Goal: Task Accomplishment & Management: Manage account settings

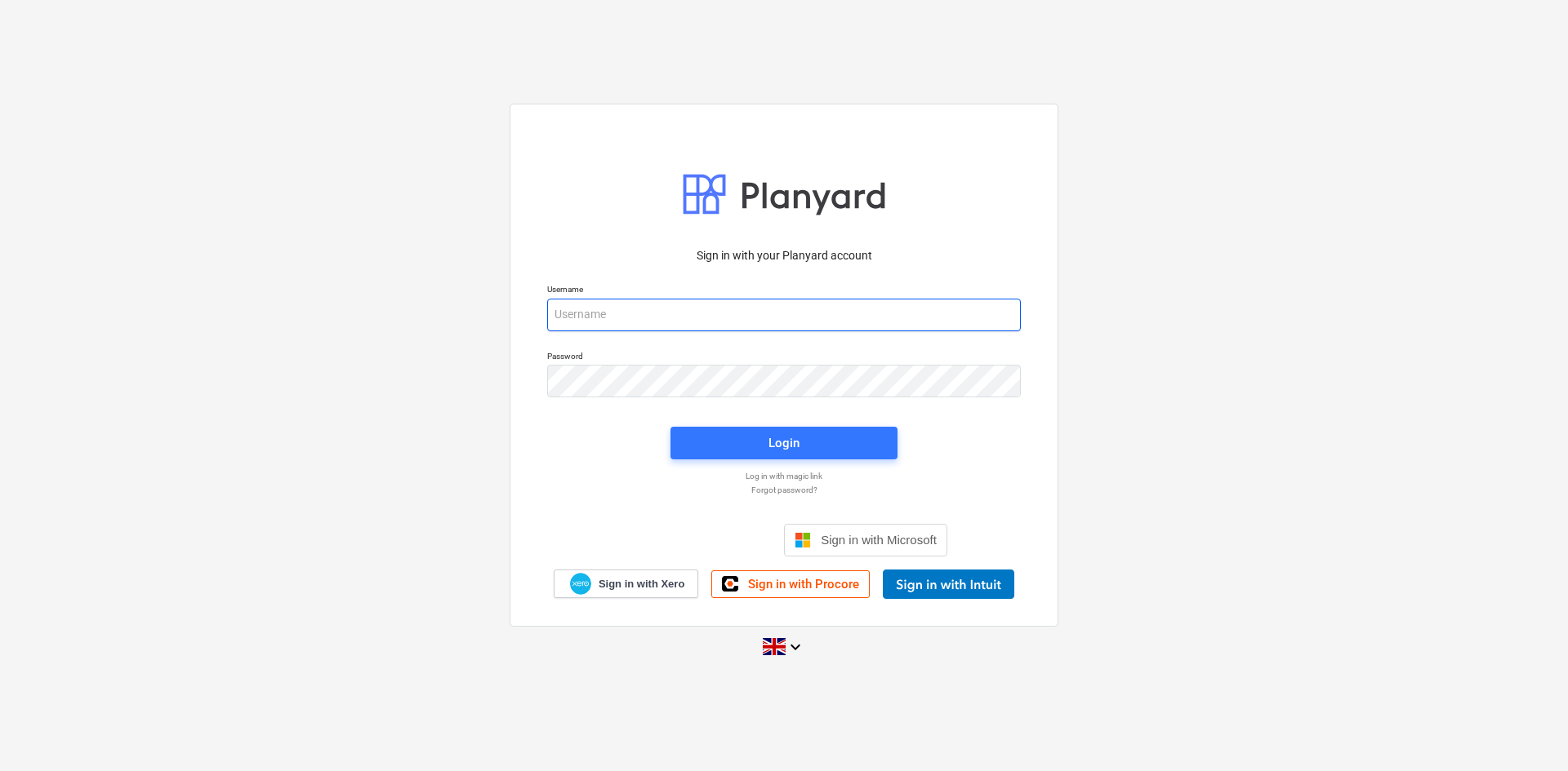
click at [664, 317] on input "email" at bounding box center [784, 315] width 473 height 33
type input "[PERSON_NAME][EMAIL_ADDRESS][PERSON_NAME][DOMAIN_NAME]"
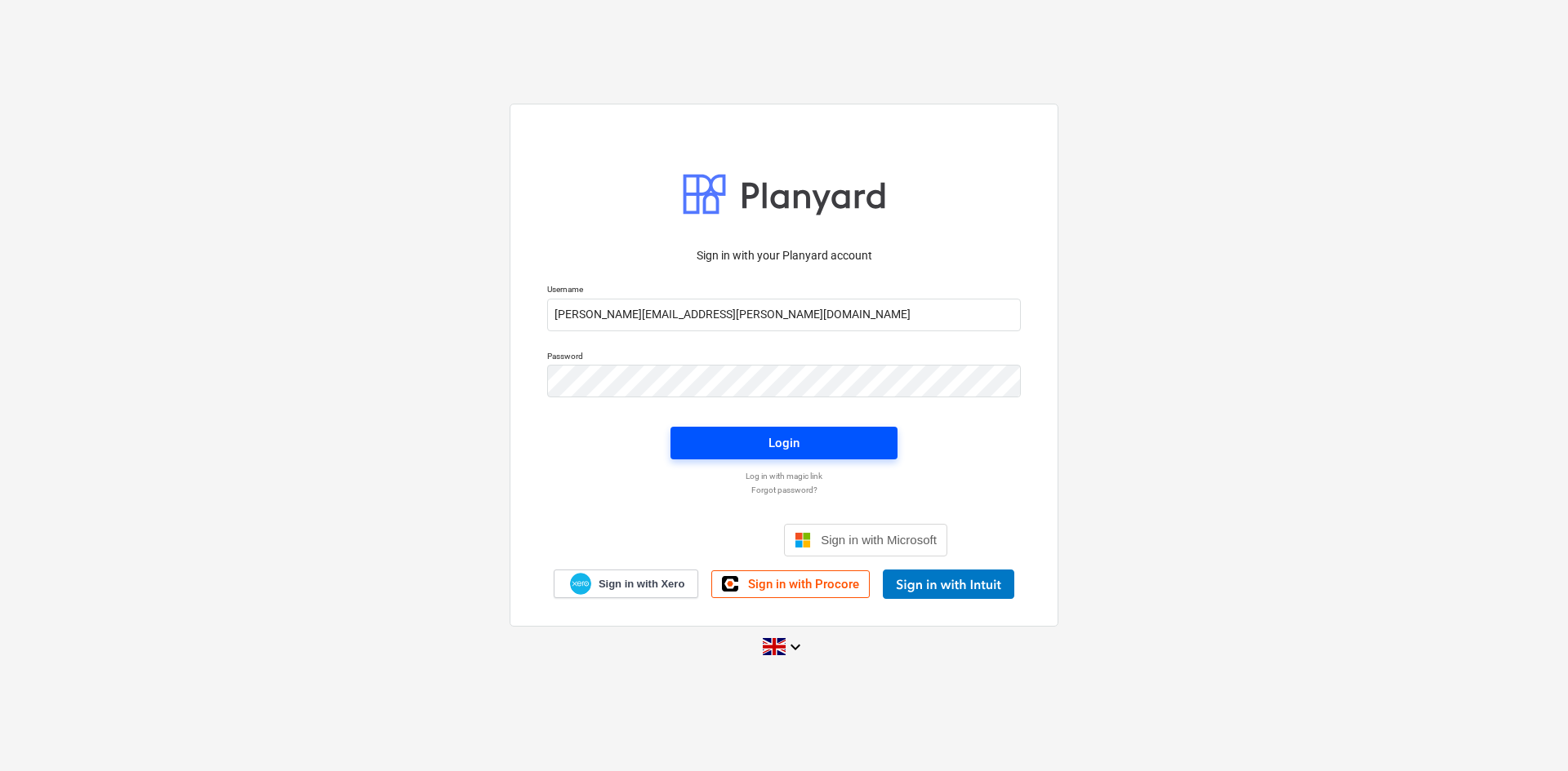
click at [776, 444] on div "Login" at bounding box center [784, 444] width 31 height 21
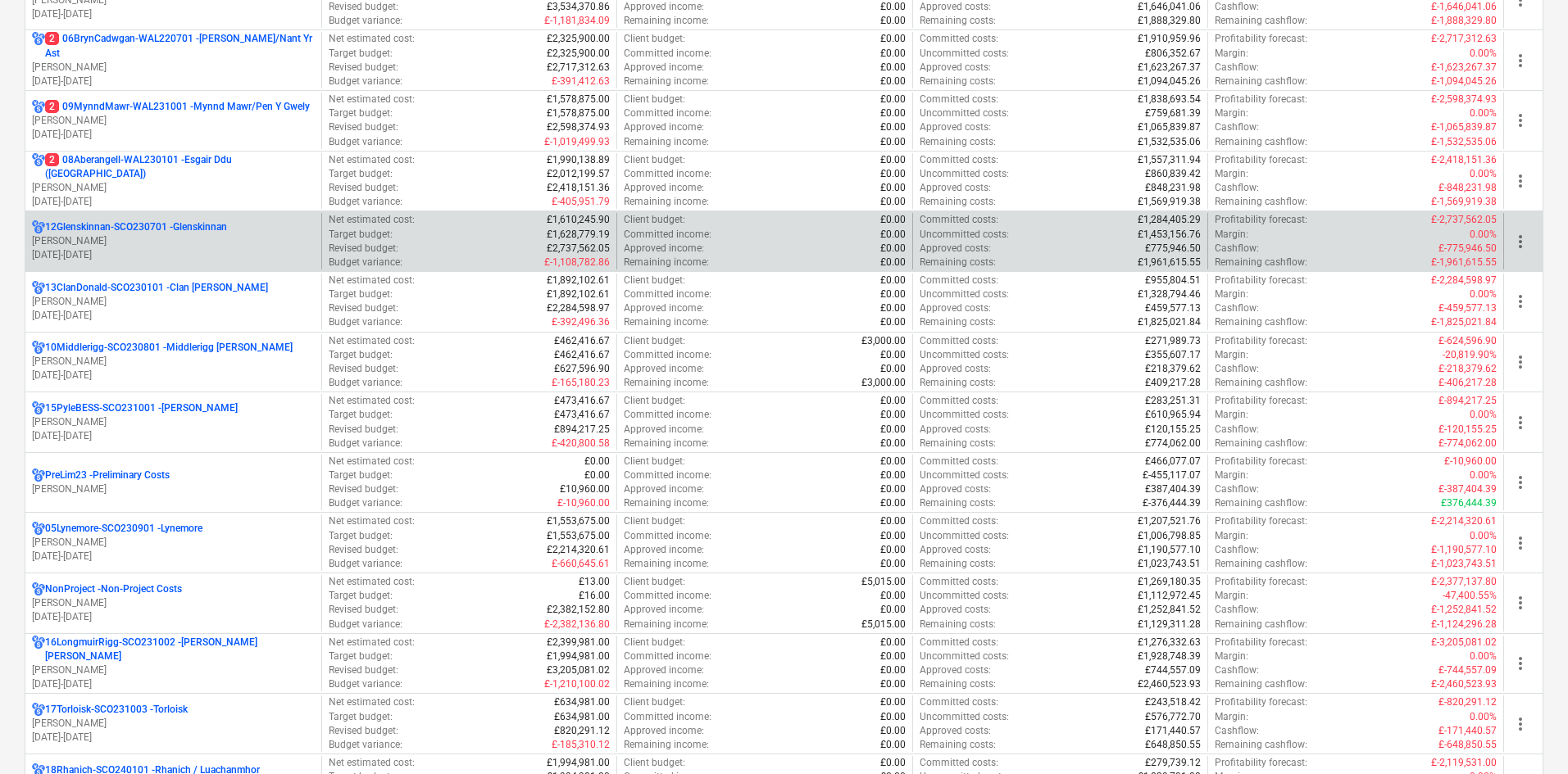
scroll to position [738, 0]
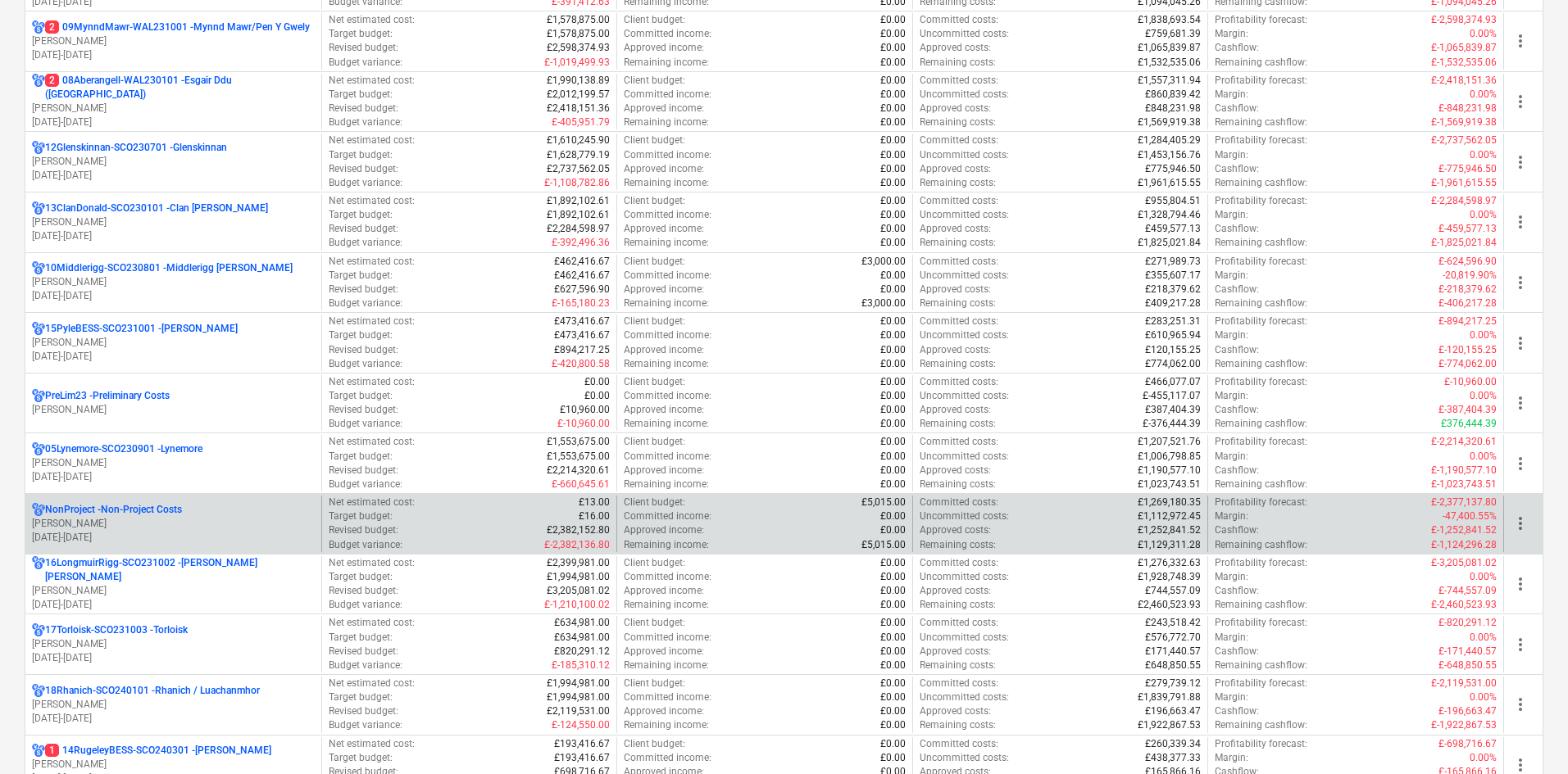
click at [176, 522] on p "[PERSON_NAME]" at bounding box center [174, 524] width 283 height 14
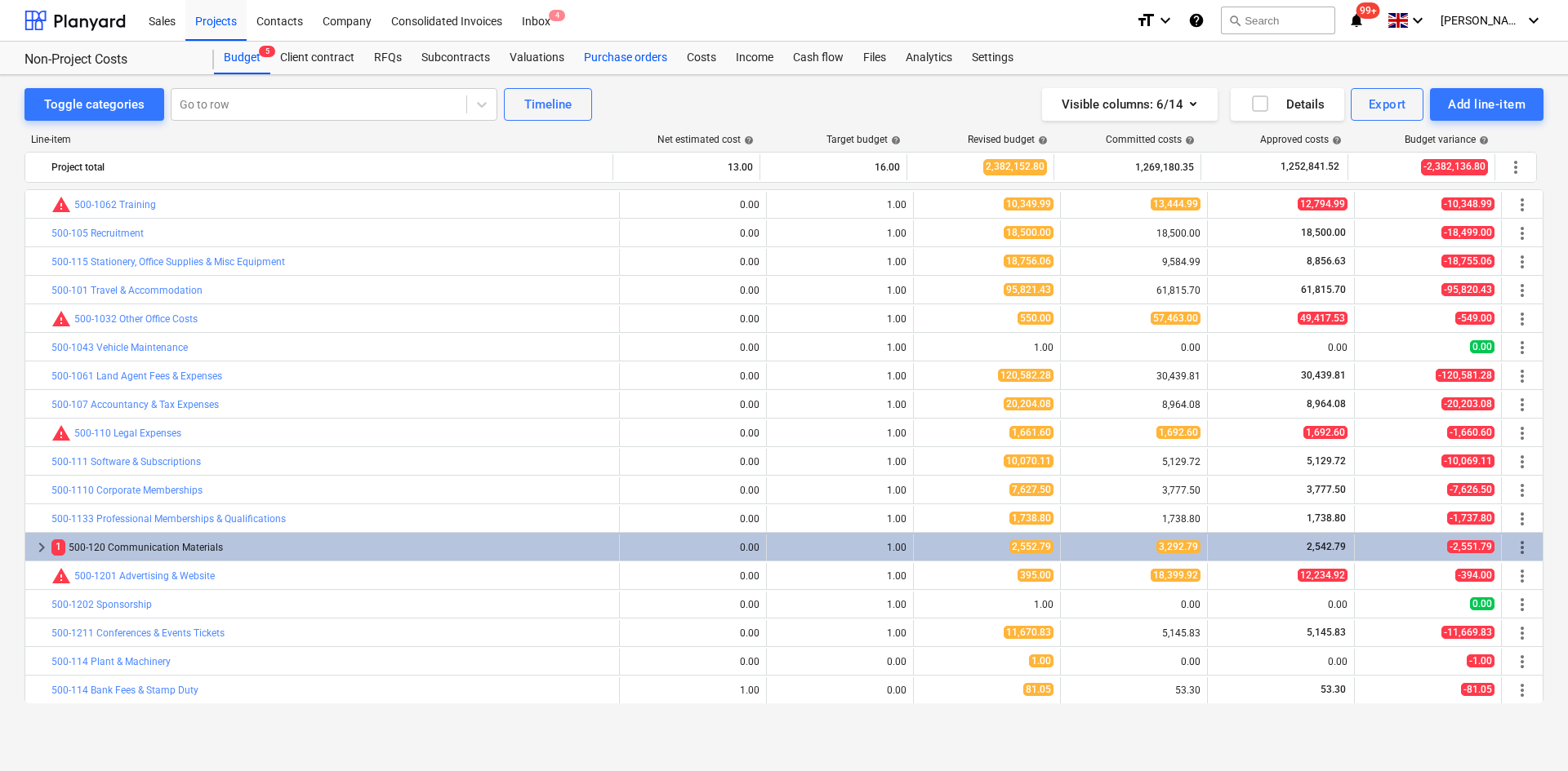
click at [591, 51] on div "Purchase orders" at bounding box center [625, 58] width 103 height 33
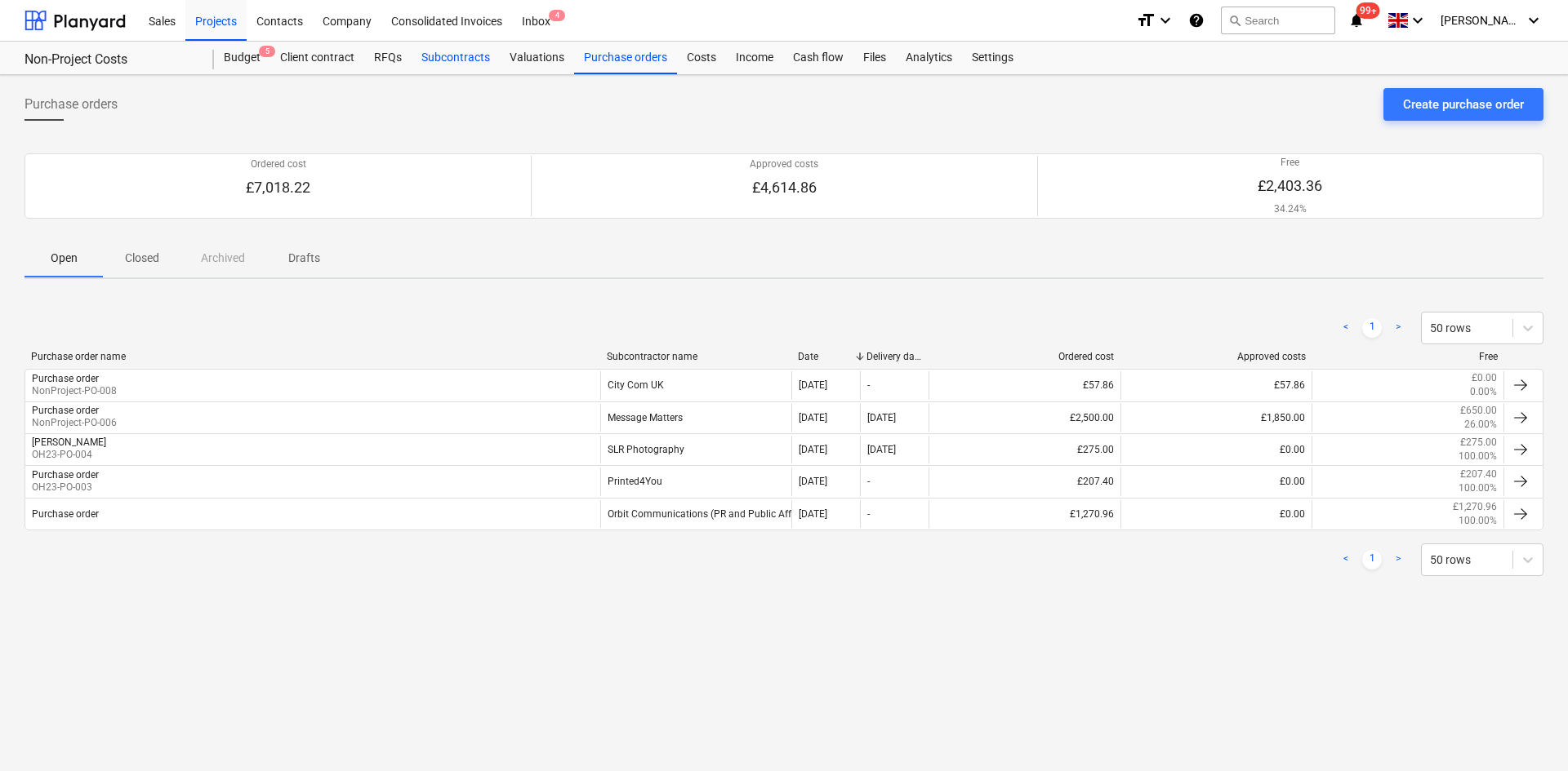
click at [466, 54] on div "Subcontracts" at bounding box center [455, 58] width 88 height 33
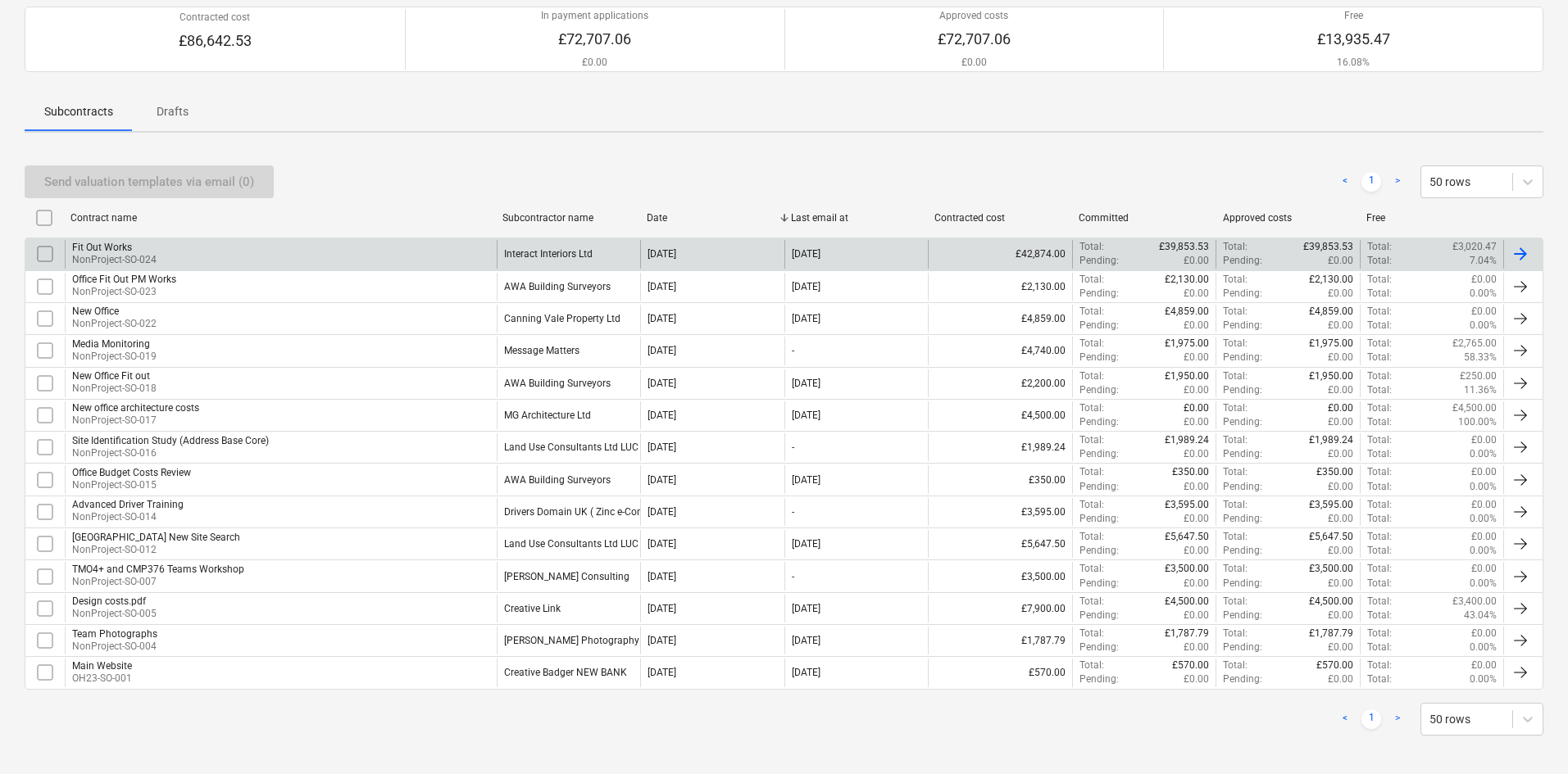
scroll to position [155, 0]
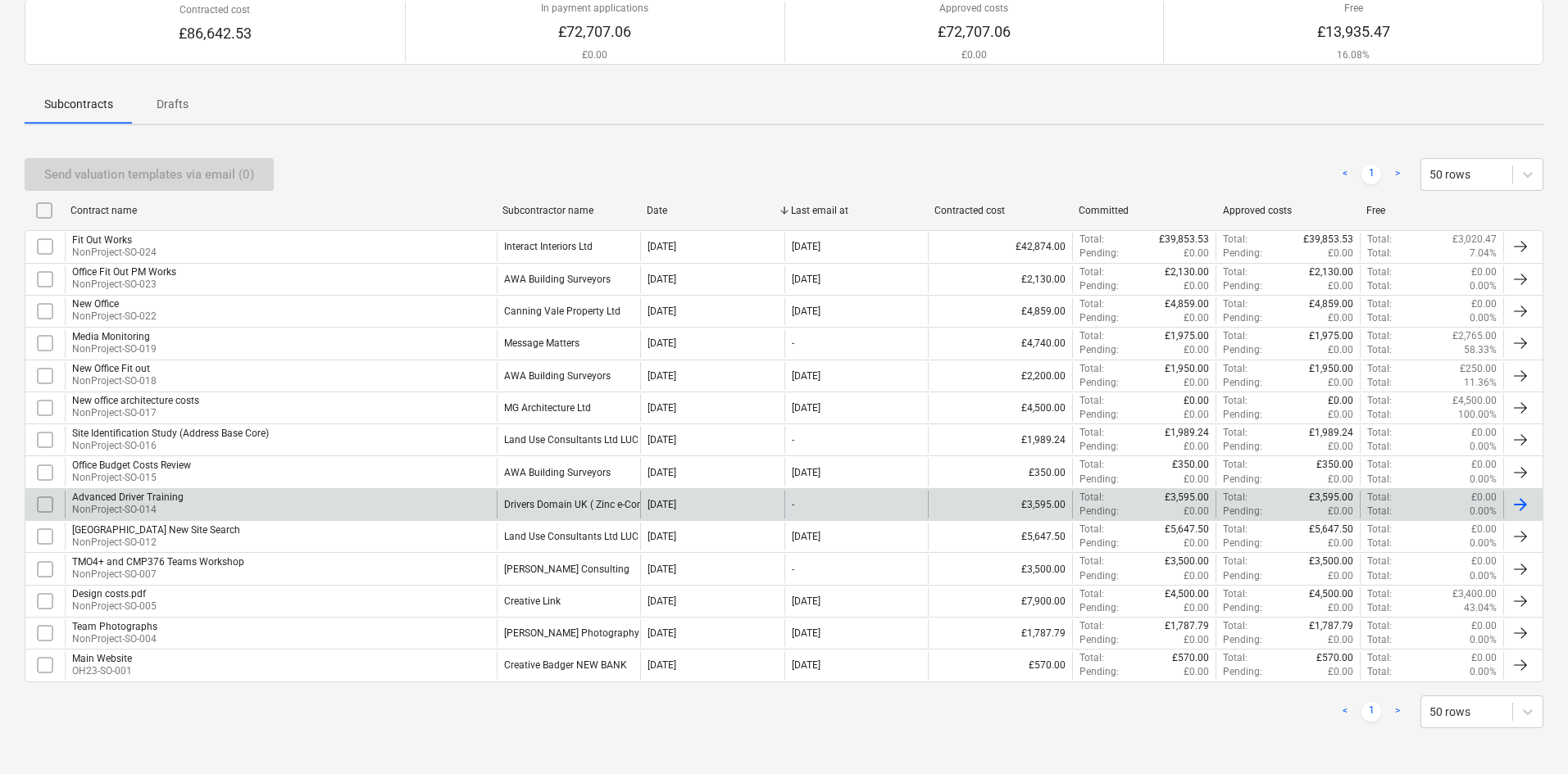
click at [430, 504] on div "Advanced Driver Training NonProject-SO-014" at bounding box center [281, 505] width 432 height 28
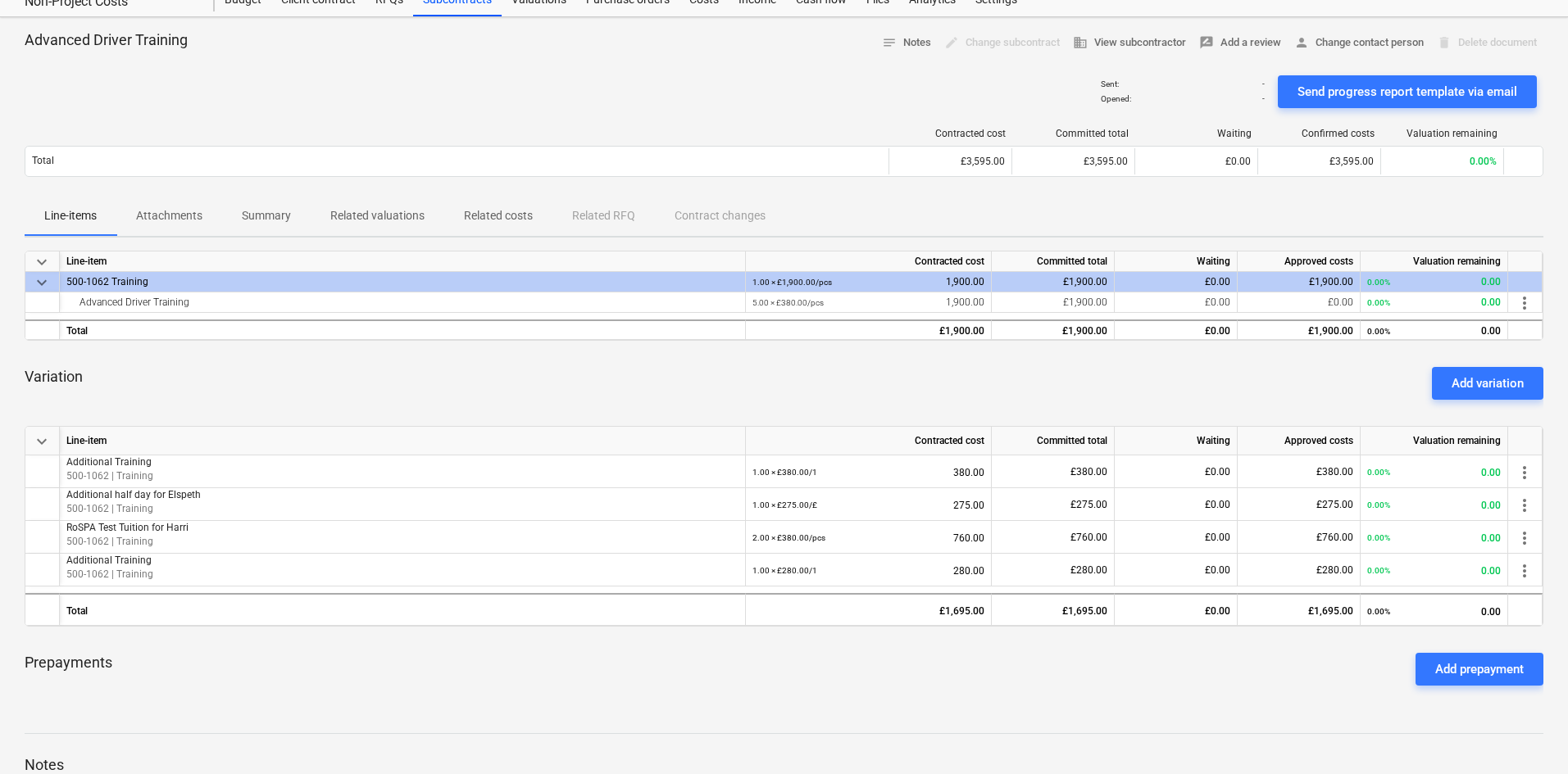
scroll to position [164, 0]
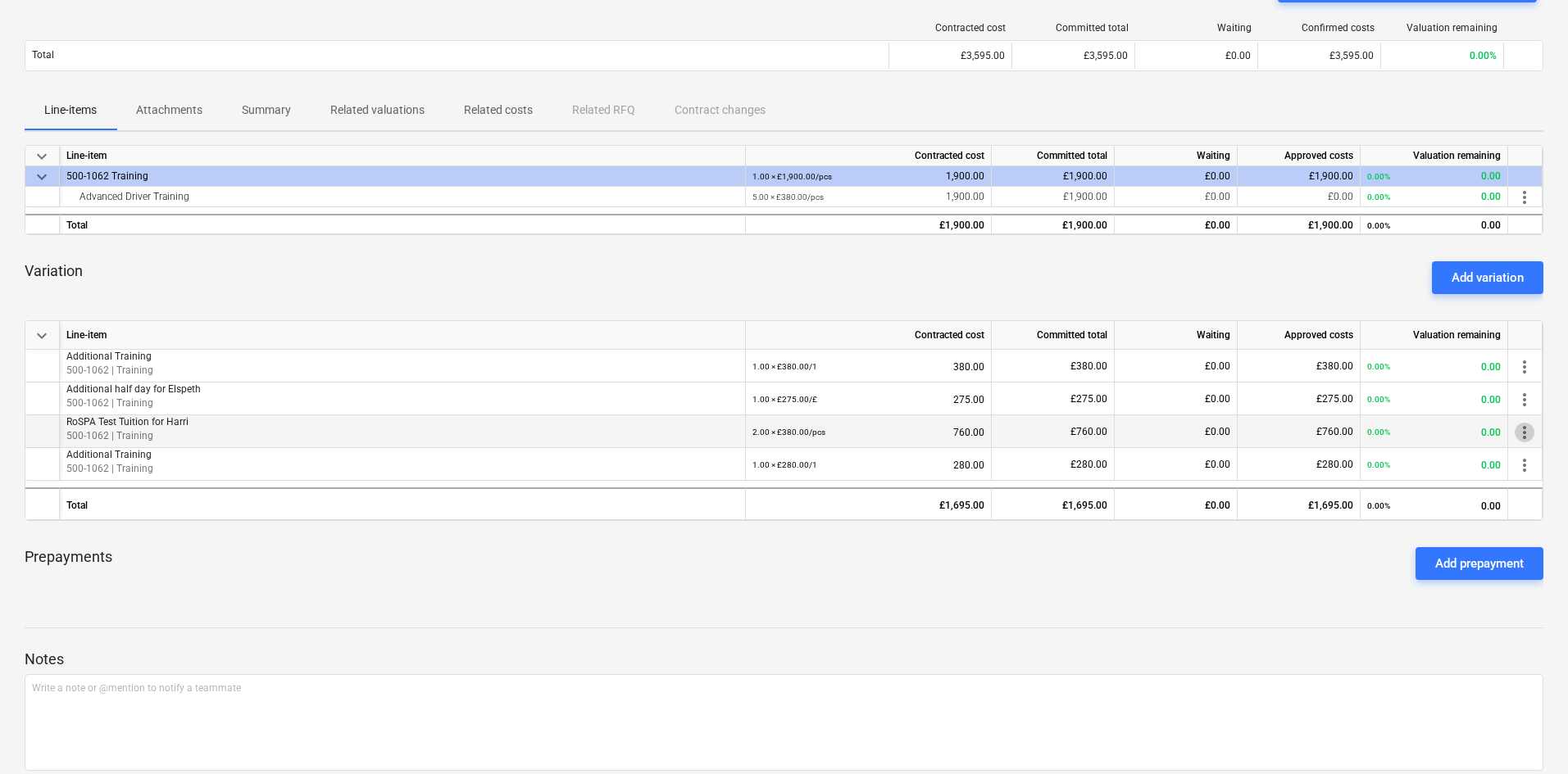
click at [1529, 430] on span "more_vert" at bounding box center [1524, 433] width 20 height 20
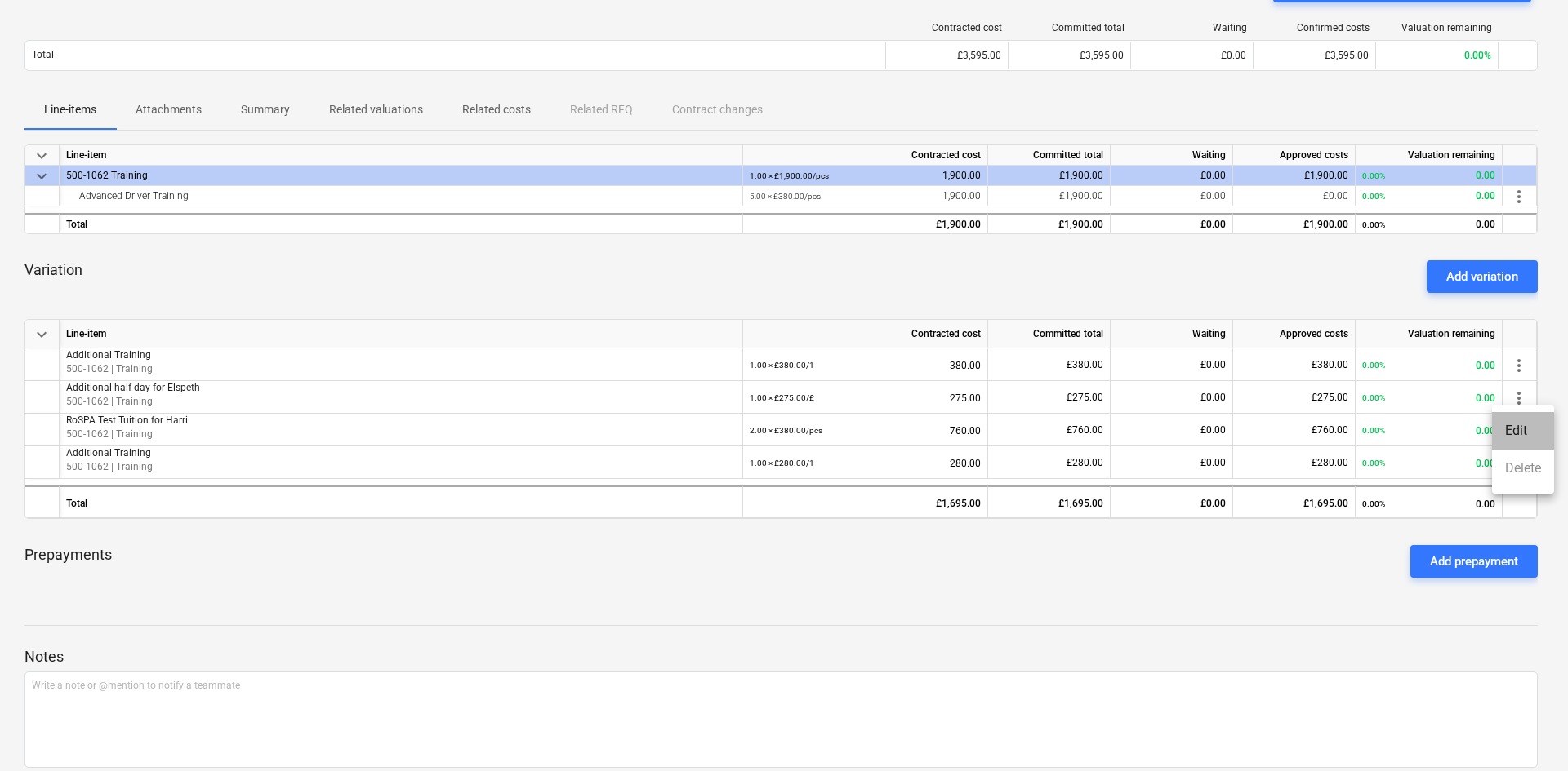
click at [1522, 426] on li "Edit" at bounding box center [1523, 431] width 62 height 38
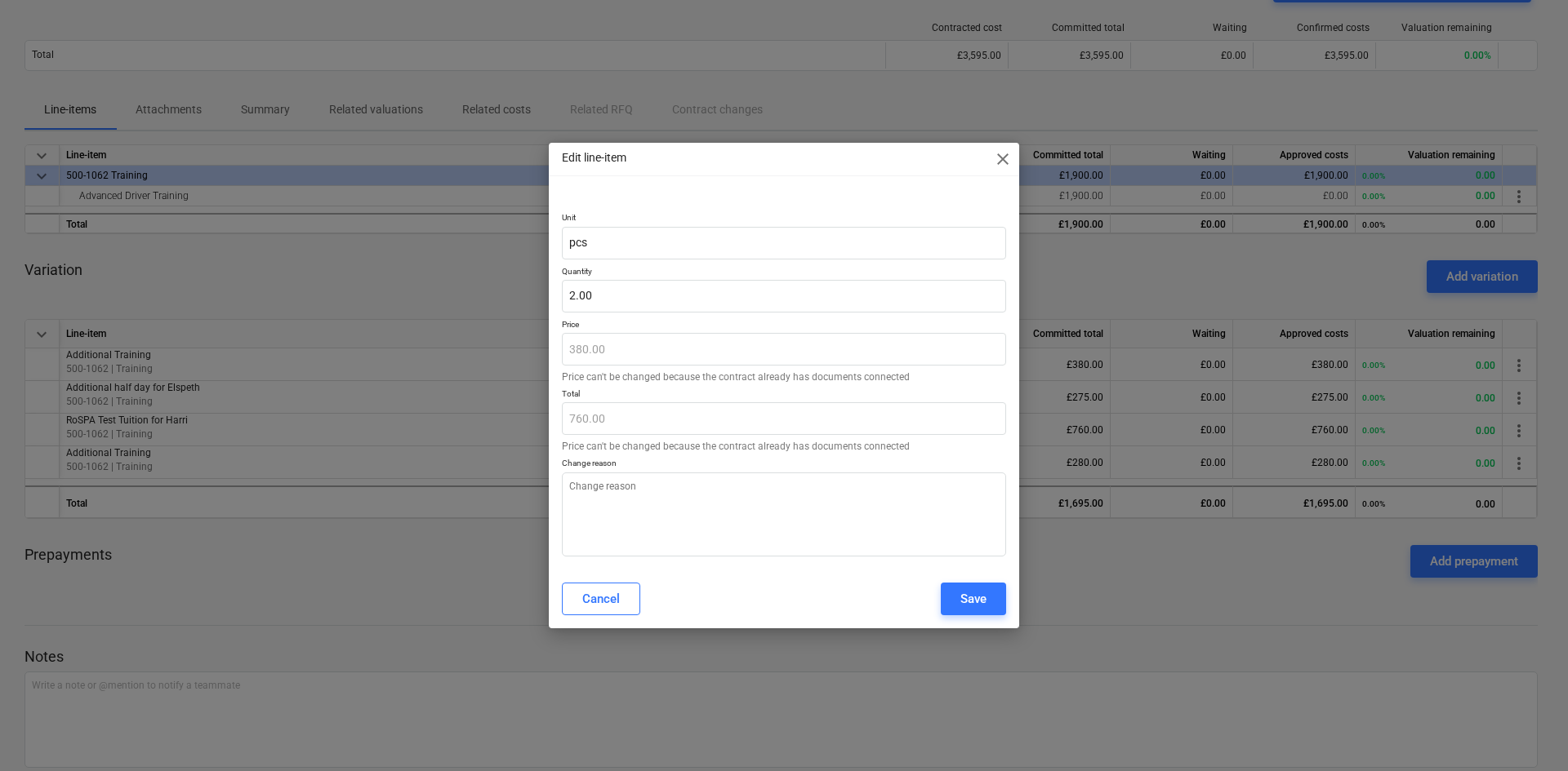
type textarea "x"
click at [646, 302] on input "2" at bounding box center [784, 297] width 445 height 33
drag, startPoint x: 616, startPoint y: 299, endPoint x: 553, endPoint y: 303, distance: 63.1
click at [553, 303] on div "Unit pcs Quantity 2 Price 380.00 Price can't be changed because the contract al…" at bounding box center [784, 381] width 470 height 376
type input "3"
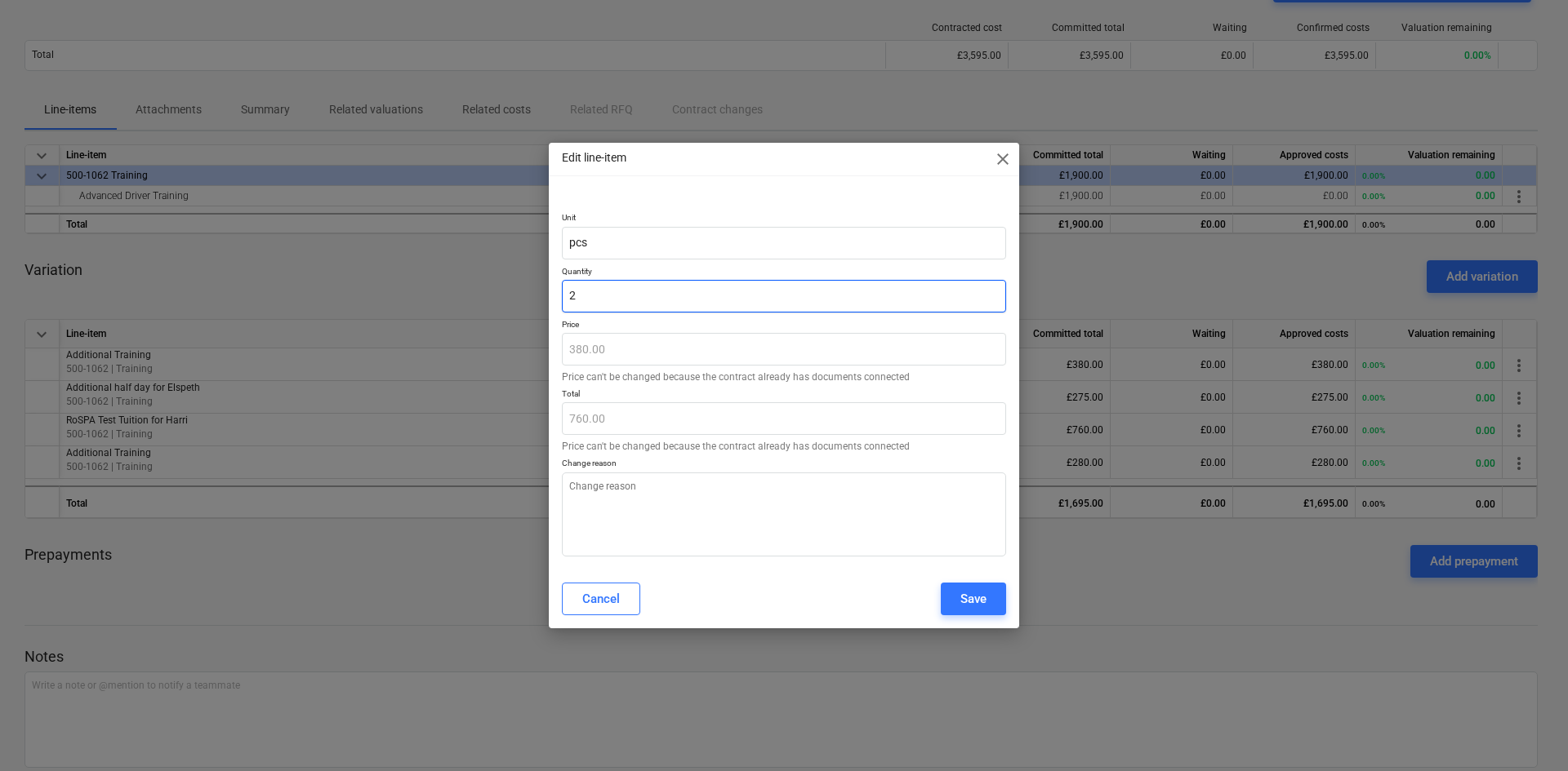
type textarea "x"
type input "1,140.00"
type input "3.00"
click at [539, 273] on div "Edit line-item close Unit pcs Quantity 3.00 Price 380.00 Price can't be changed…" at bounding box center [784, 385] width 1568 height 771
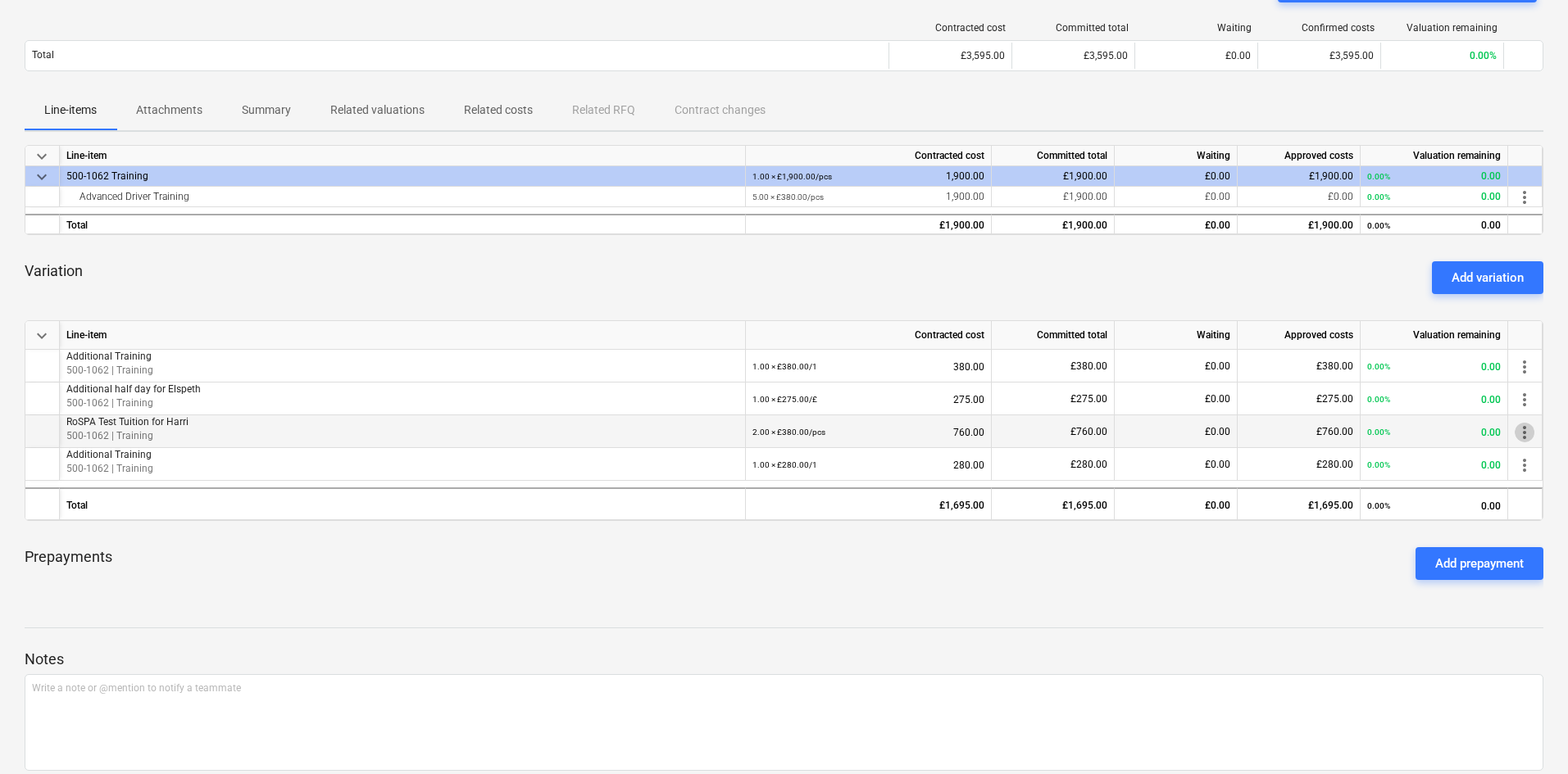
click at [1522, 429] on span "more_vert" at bounding box center [1524, 433] width 20 height 20
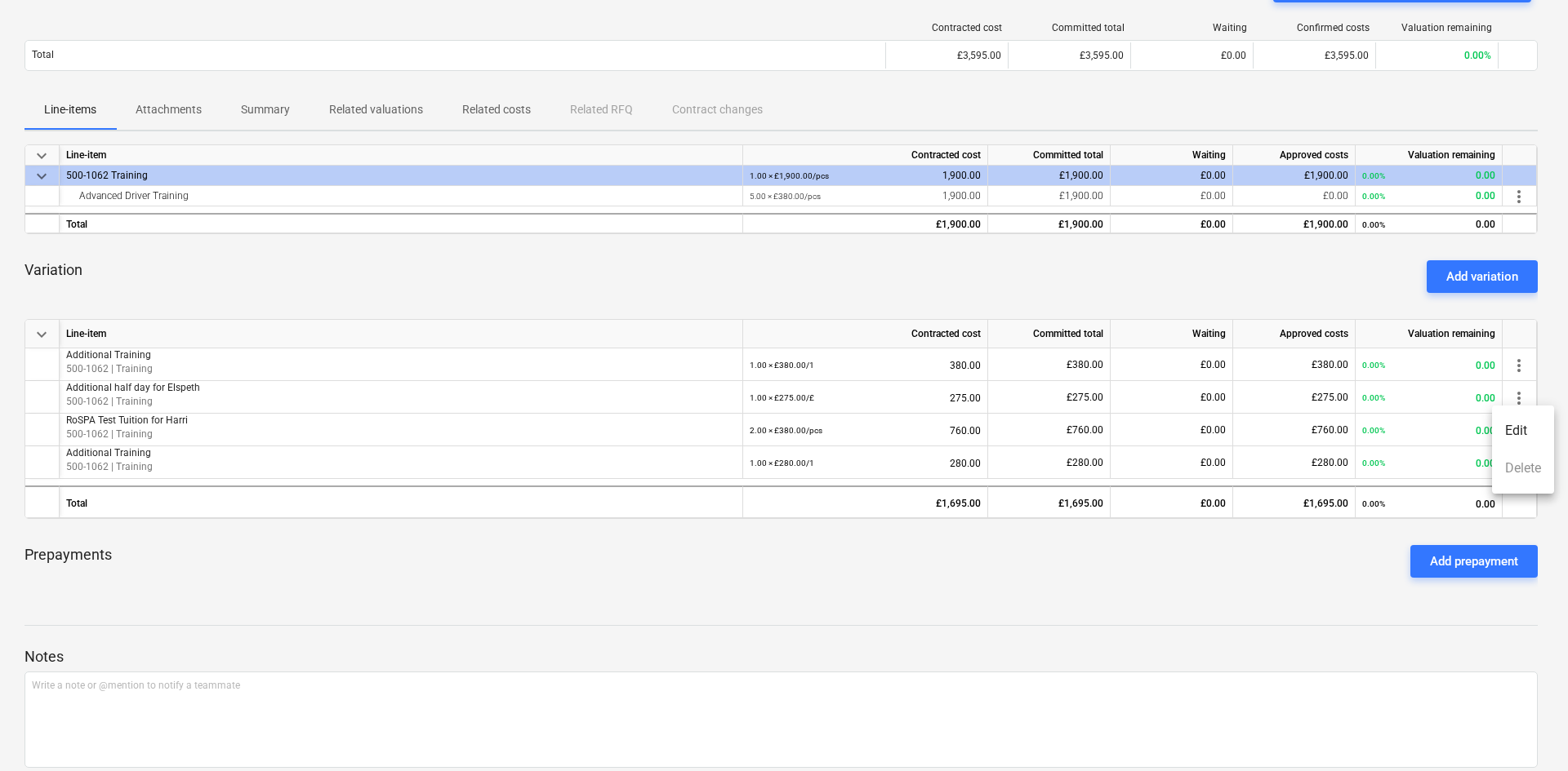
drag, startPoint x: 1510, startPoint y: 449, endPoint x: 1512, endPoint y: 442, distance: 7.3
click at [1511, 449] on ul "Edit Delete" at bounding box center [1523, 449] width 62 height 88
click at [1513, 435] on li "Edit" at bounding box center [1523, 431] width 62 height 38
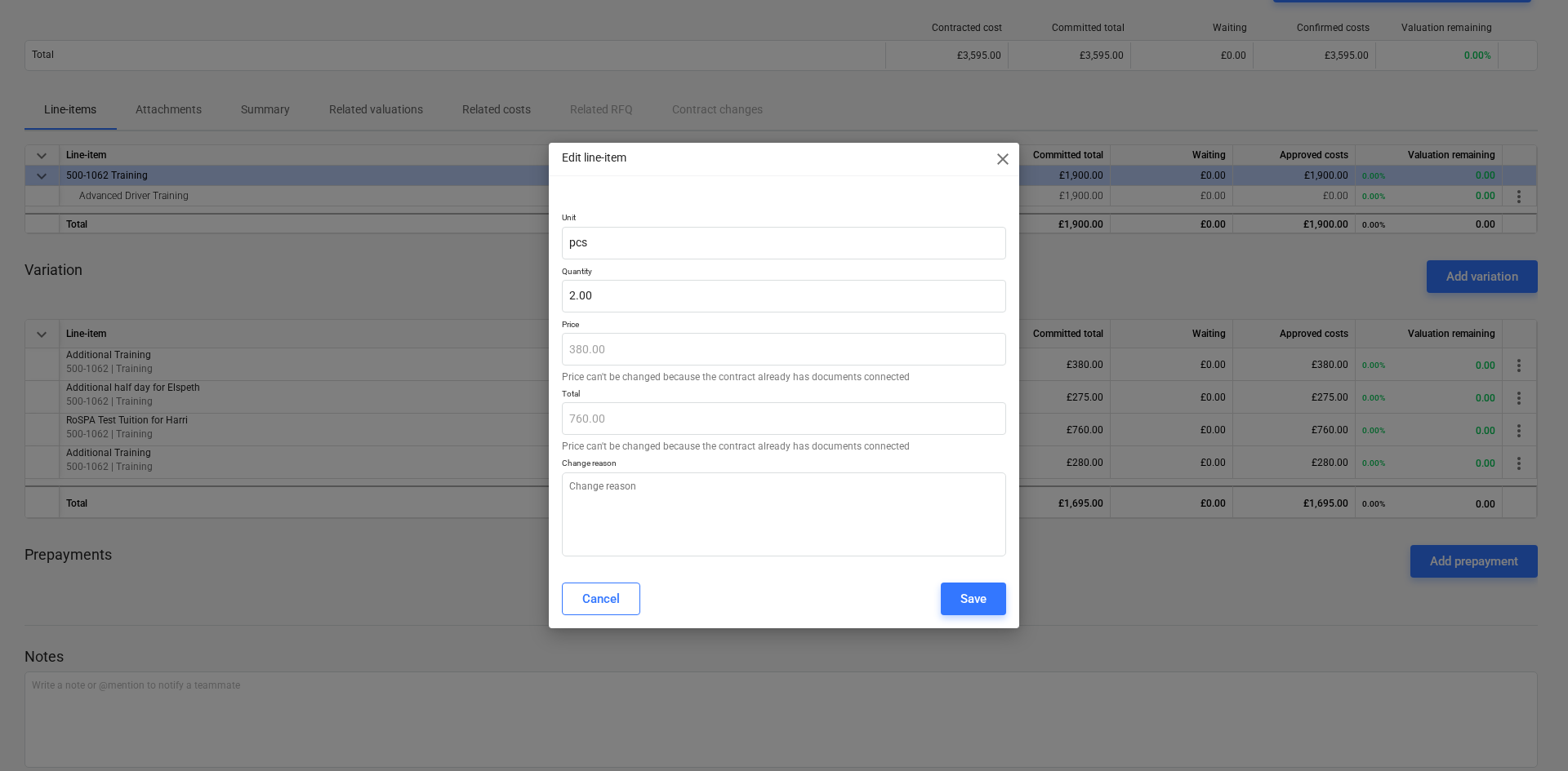
type textarea "x"
drag, startPoint x: 627, startPoint y: 293, endPoint x: 549, endPoint y: 294, distance: 78.0
click at [549, 294] on div "Unit pcs Quantity 2 Price 380.00 Price can't be changed because the contract al…" at bounding box center [784, 381] width 470 height 376
type input "3"
type textarea "x"
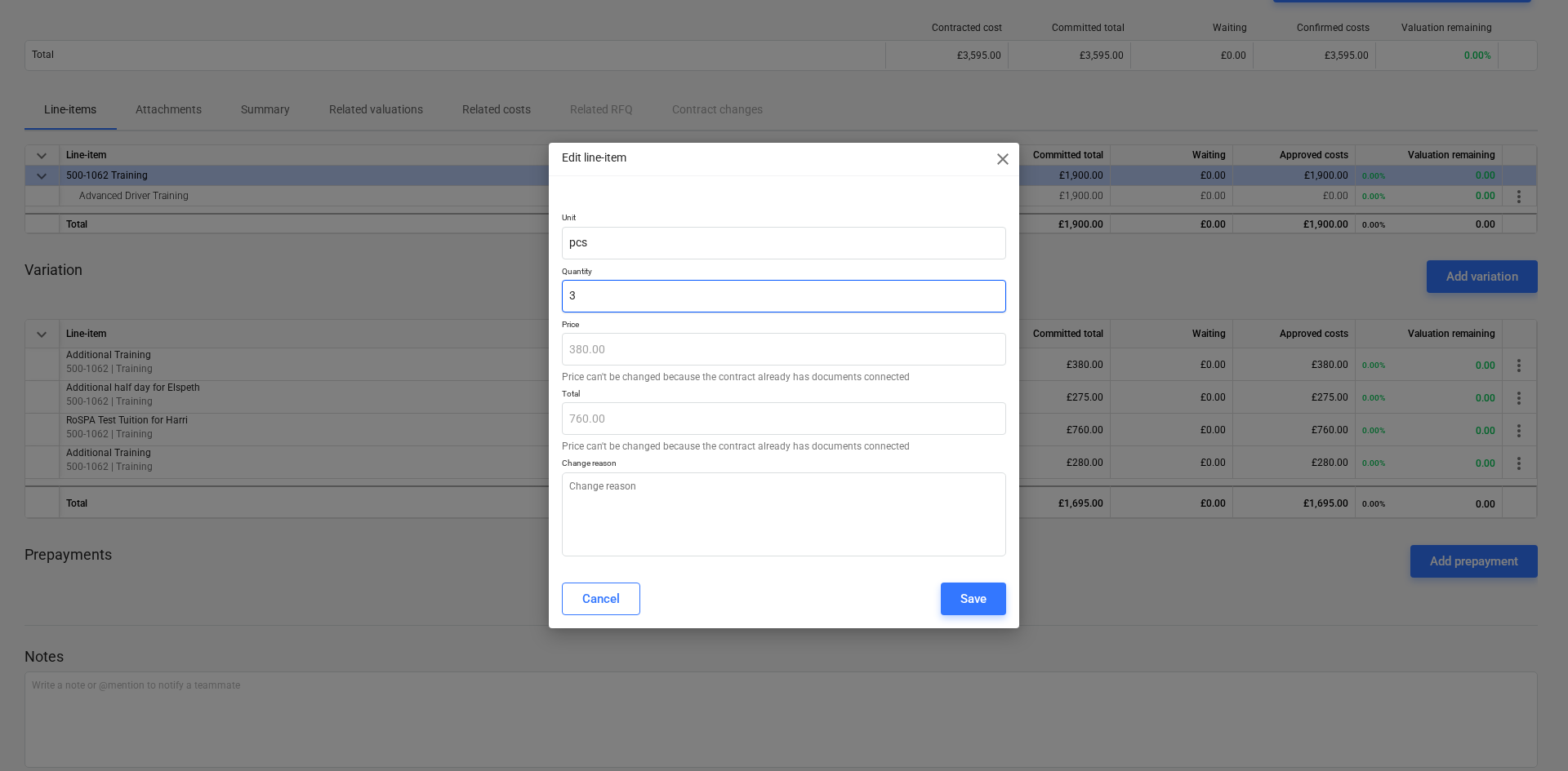
type input "1,140.00"
type input "3"
type textarea "x"
type input "3.00"
click at [1001, 153] on span "close" at bounding box center [1003, 159] width 20 height 20
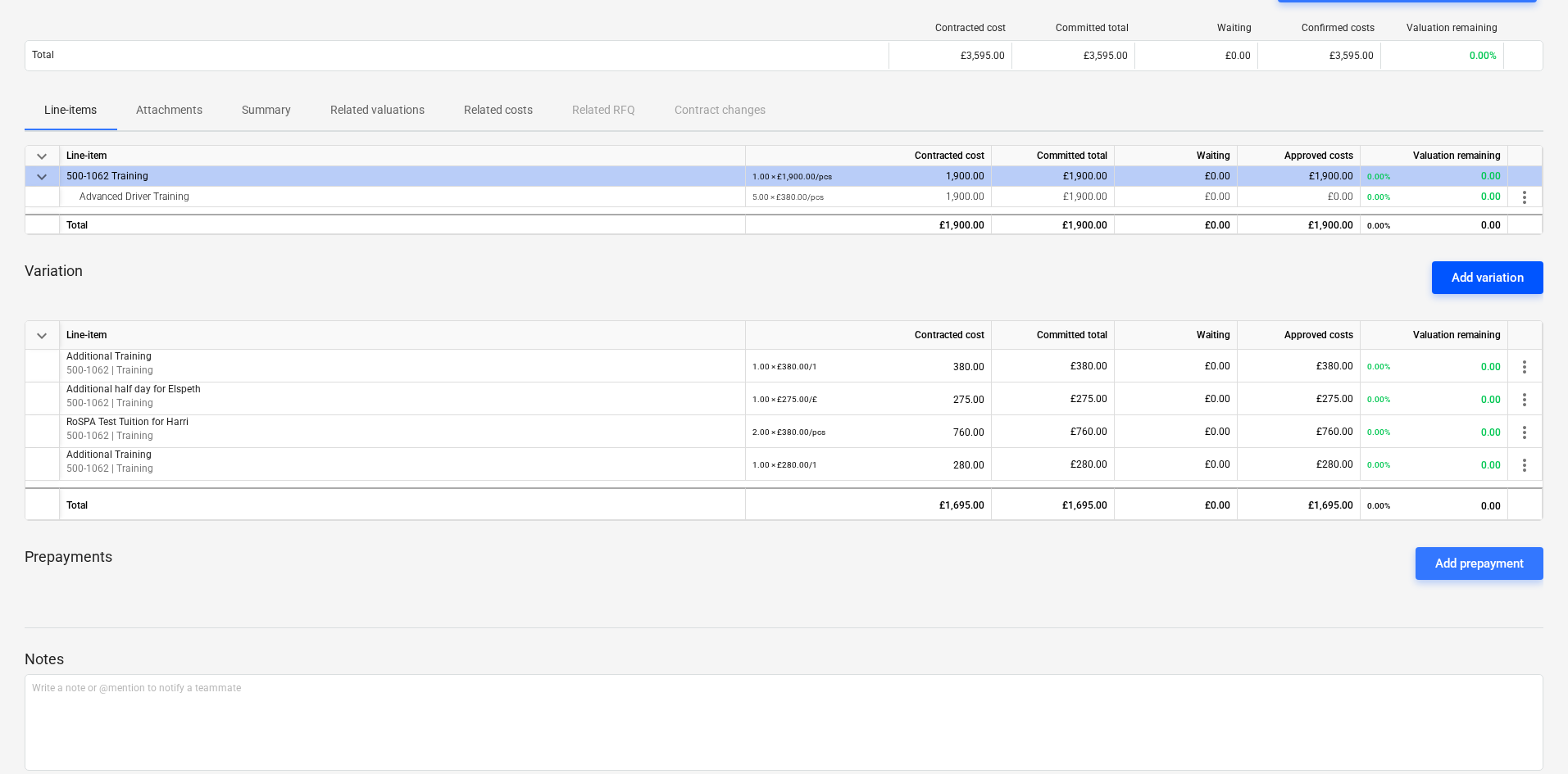
click at [1469, 276] on div "Add variation" at bounding box center [1487, 278] width 72 height 22
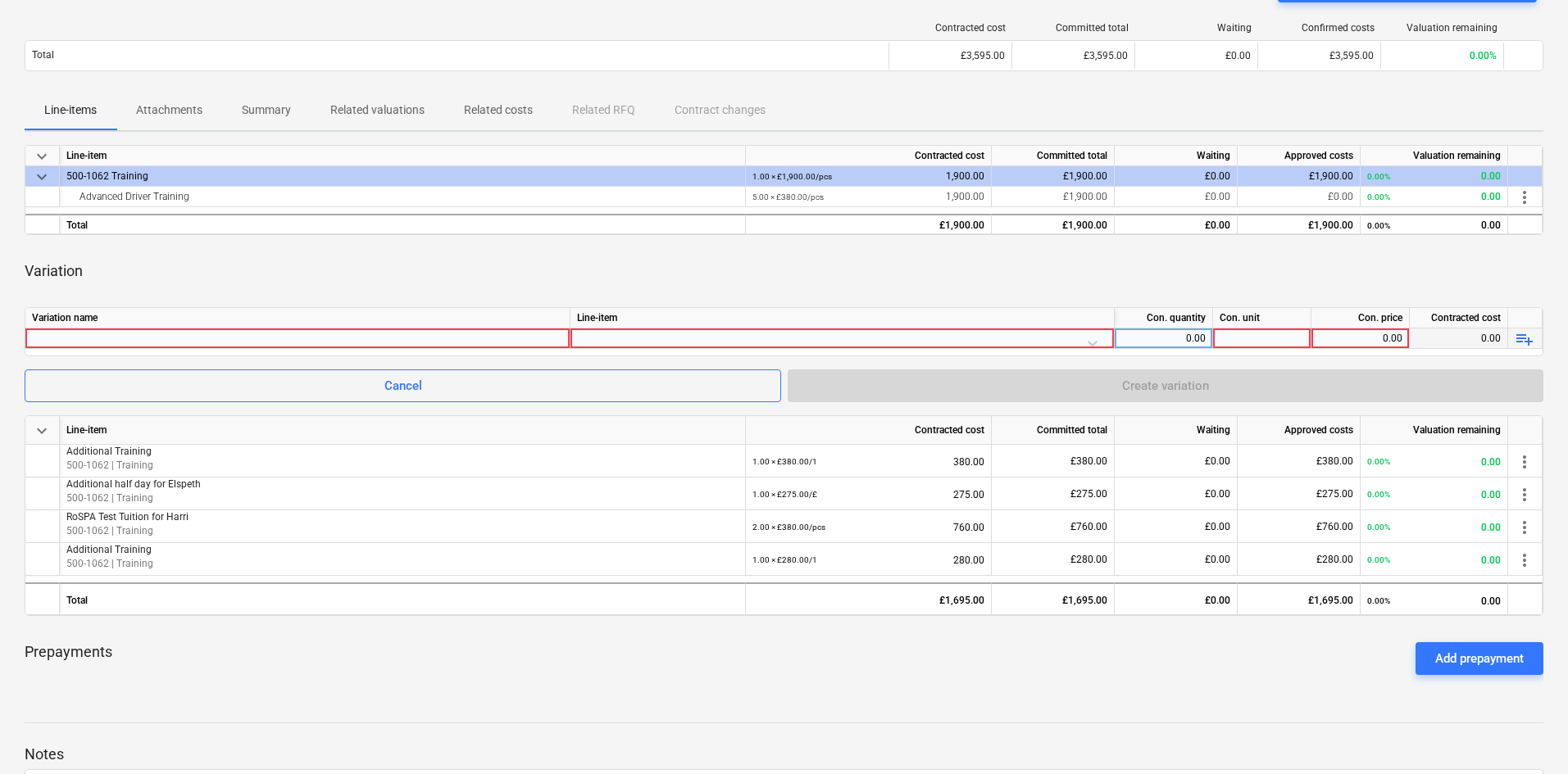
click at [456, 331] on div at bounding box center [297, 339] width 531 height 20
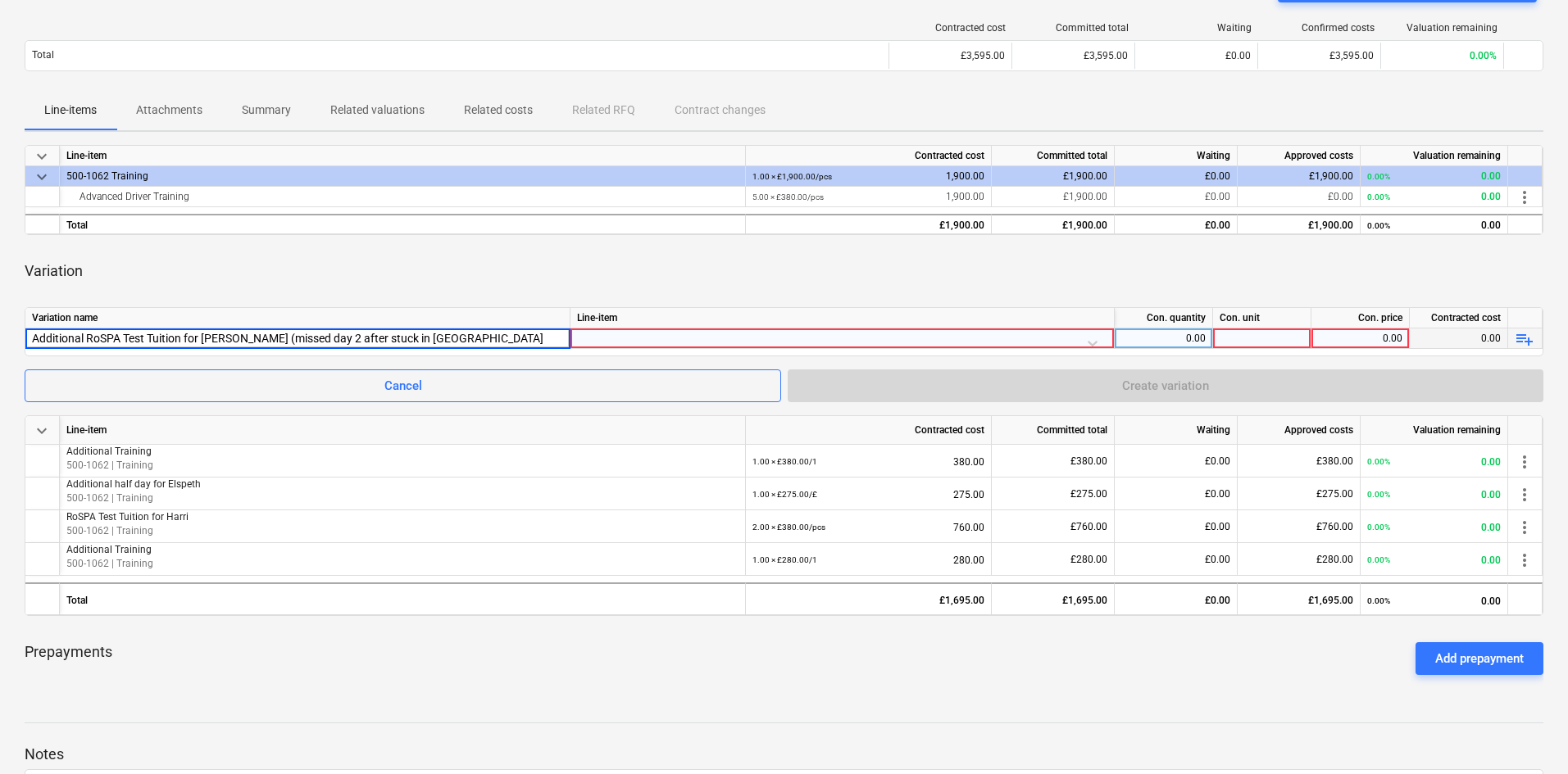
type input "Additional RoSPA Test Tuition for [PERSON_NAME] (missed day 2 after stuck in [G…"
click at [827, 346] on div at bounding box center [842, 343] width 530 height 29
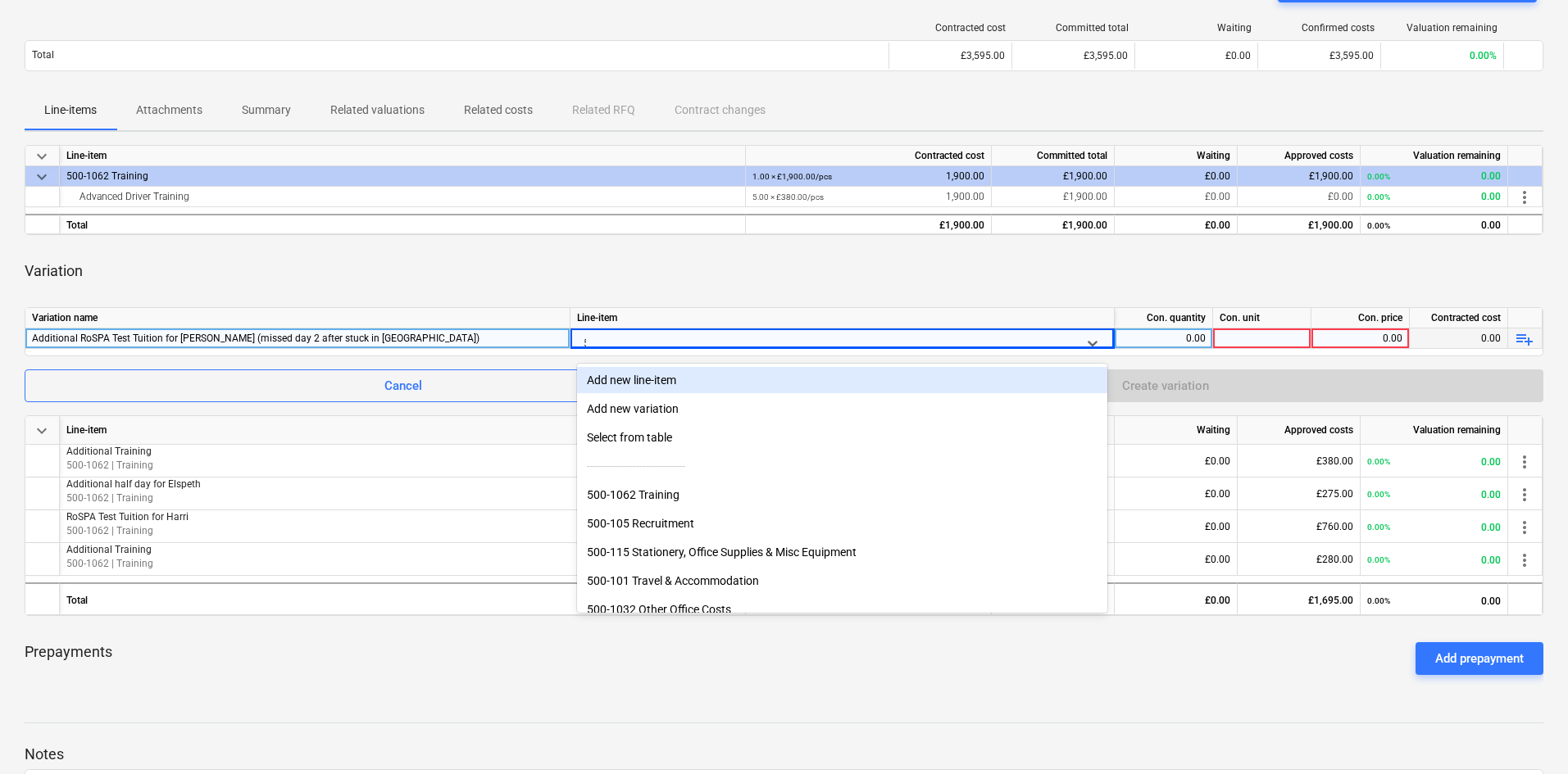
type input "500"
click at [805, 379] on div "500-1062 Training" at bounding box center [842, 380] width 530 height 26
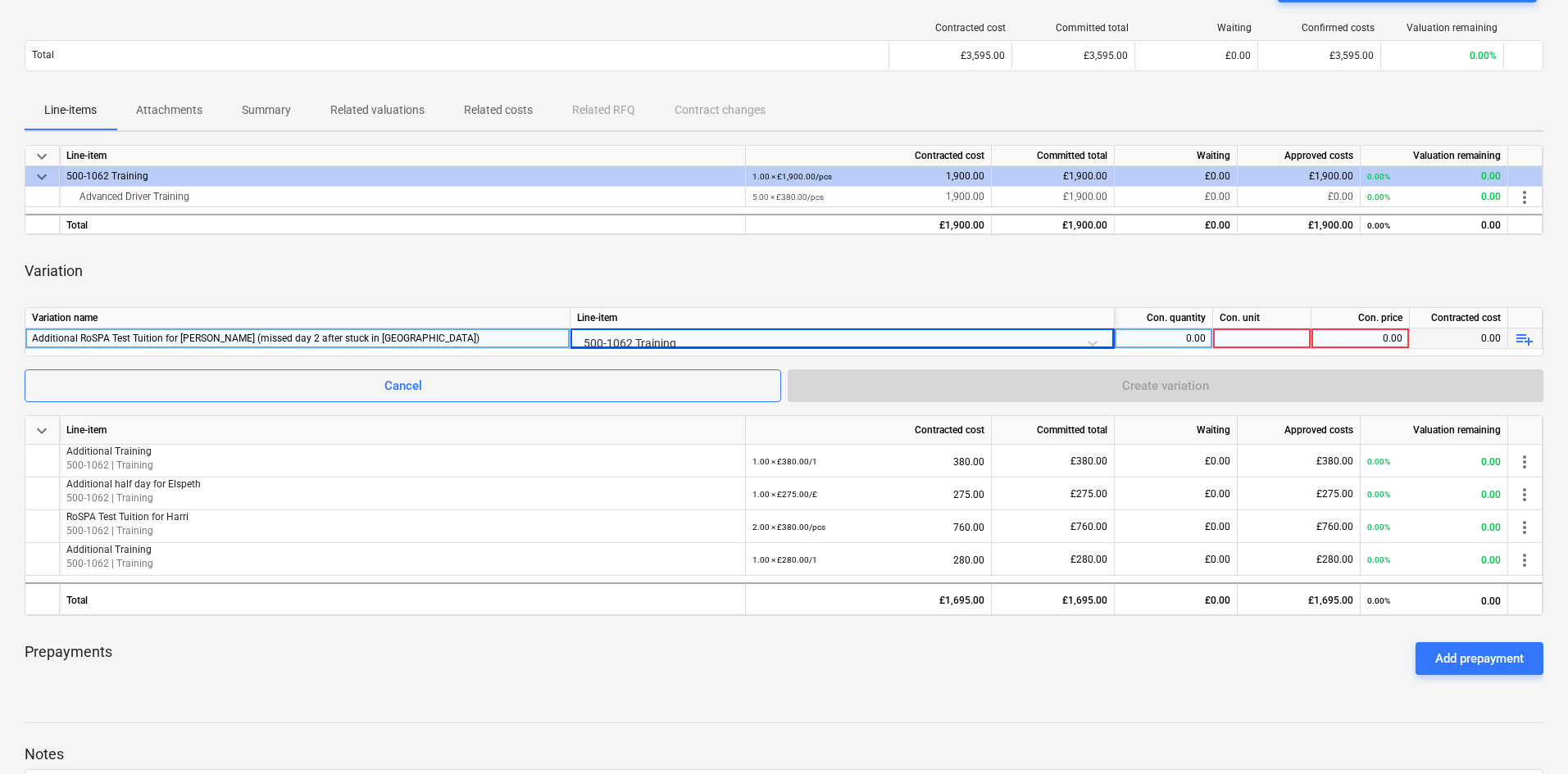
click at [1171, 334] on div "0.00" at bounding box center [1163, 339] width 84 height 21
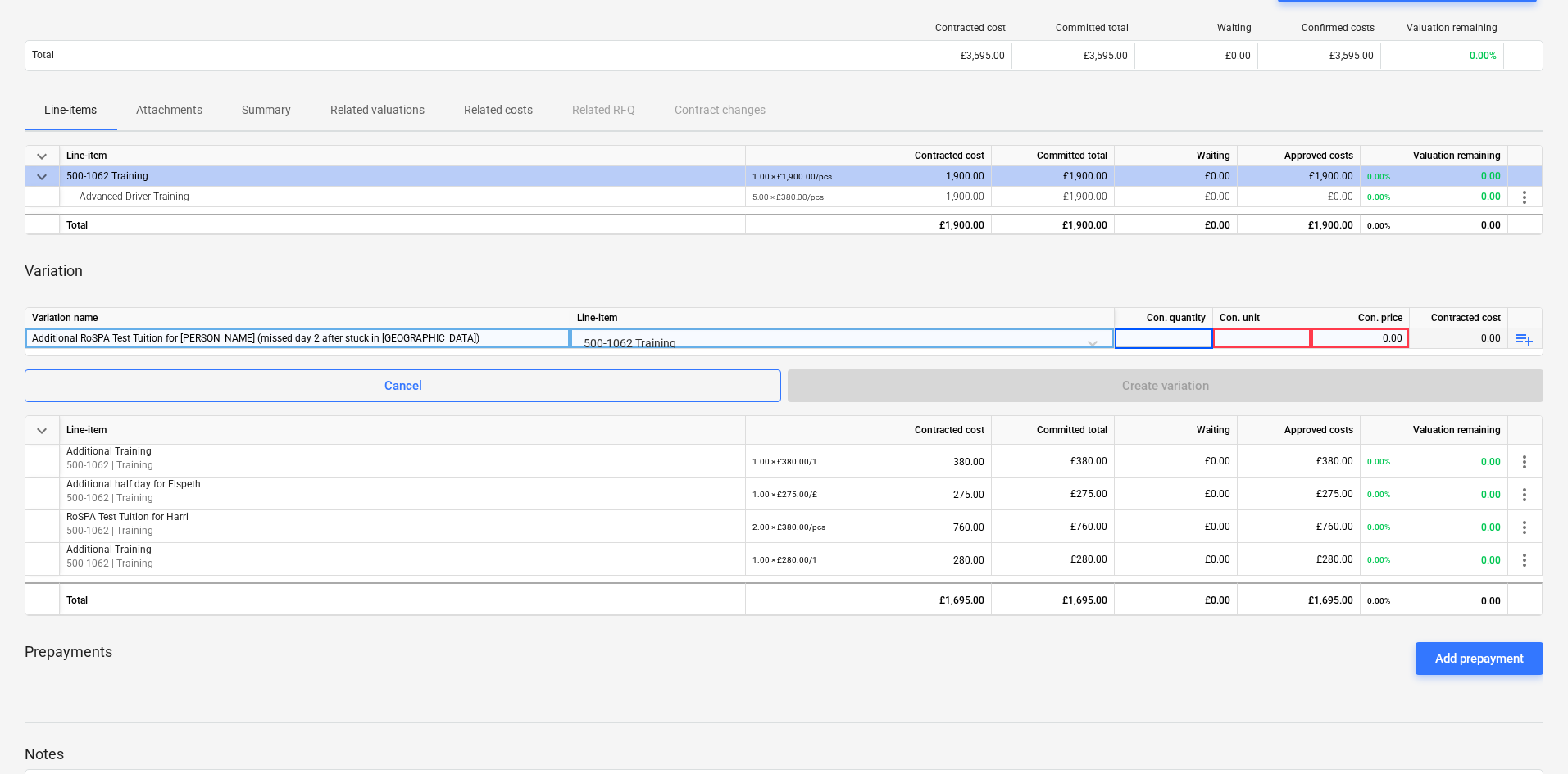
type input "1"
click at [1254, 330] on div at bounding box center [1262, 339] width 99 height 21
type input "2"
type input "3"
type input "£"
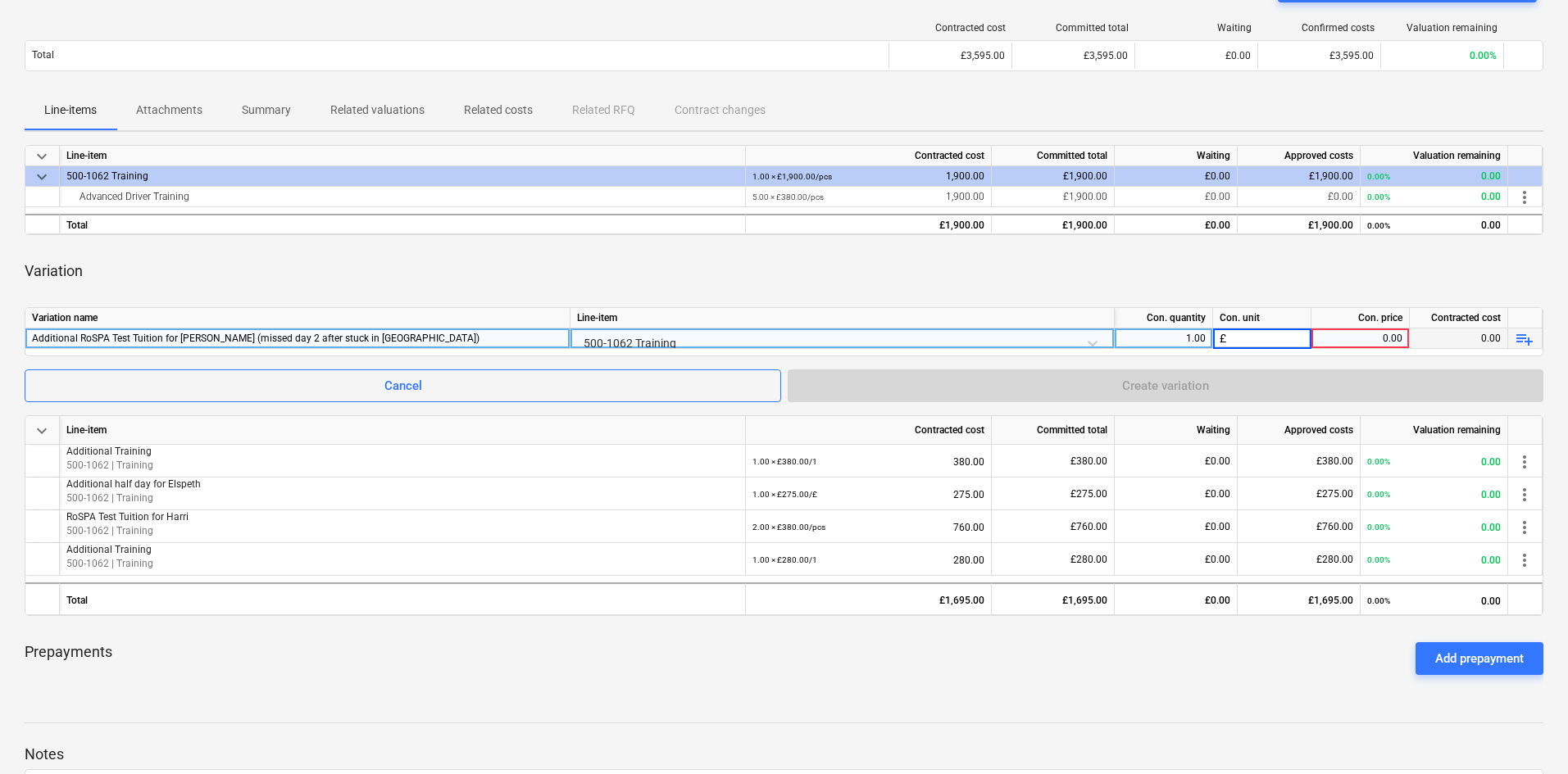
click at [1361, 338] on div "0.00" at bounding box center [1360, 339] width 84 height 21
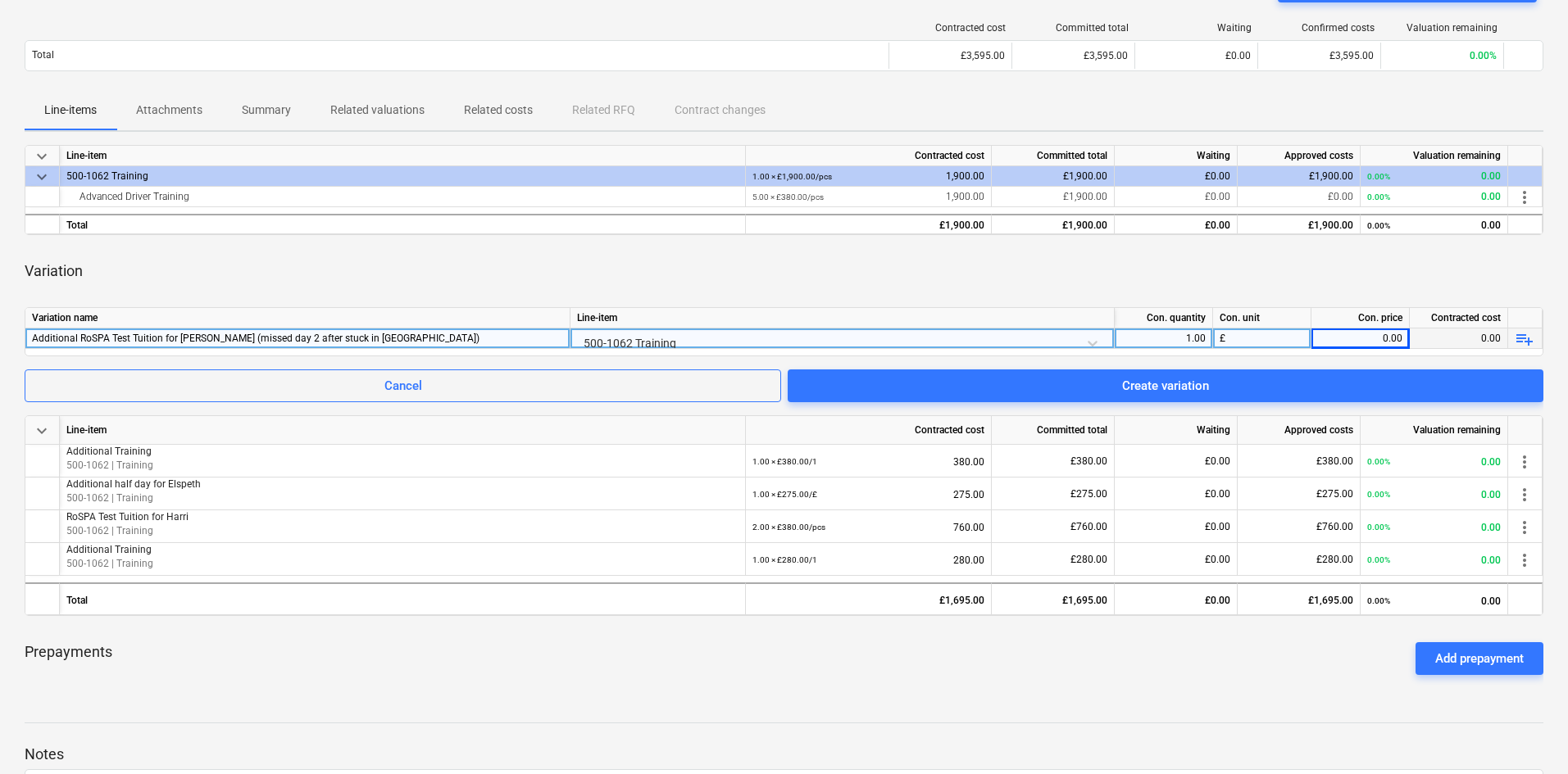
click at [323, 334] on div "Additional RoSPA Test Tuition for [PERSON_NAME] (missed day 2 after stuck in [G…" at bounding box center [297, 339] width 531 height 20
click at [434, 339] on input "Additional RoSPA Test Tuition for [PERSON_NAME] (missed day 2 after stuck in [G…" at bounding box center [297, 339] width 544 height 20
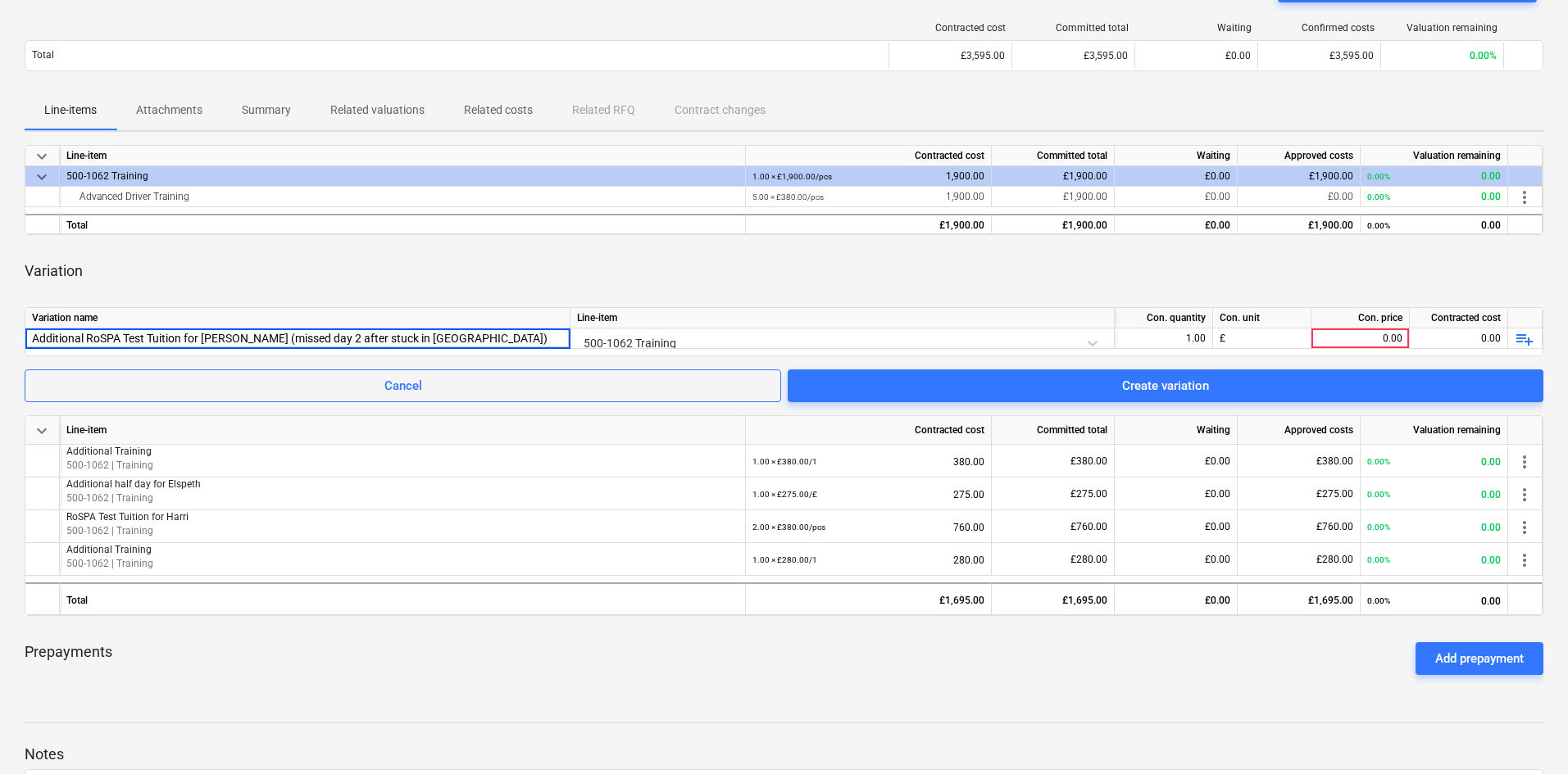
drag, startPoint x: 439, startPoint y: 336, endPoint x: 21, endPoint y: 295, distance: 420.0
click at [21, 295] on div "Advanced Driver Training notes Notes edit Change subcontract business View subc…" at bounding box center [784, 421] width 1568 height 1020
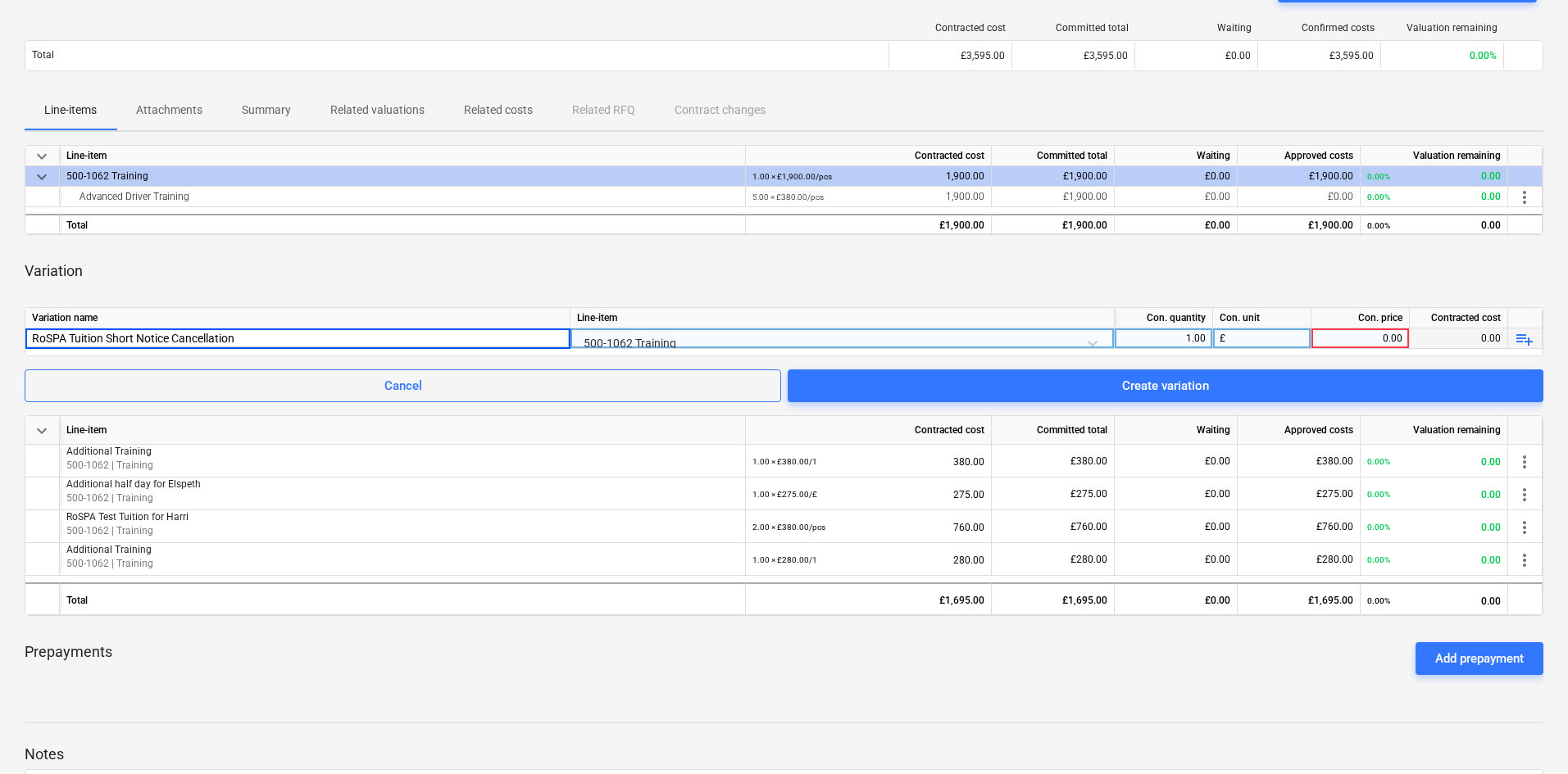
type input "RoSPA Tuition Short Notice Cancellation"
click at [1349, 334] on div "0.00" at bounding box center [1360, 339] width 84 height 21
type input "280"
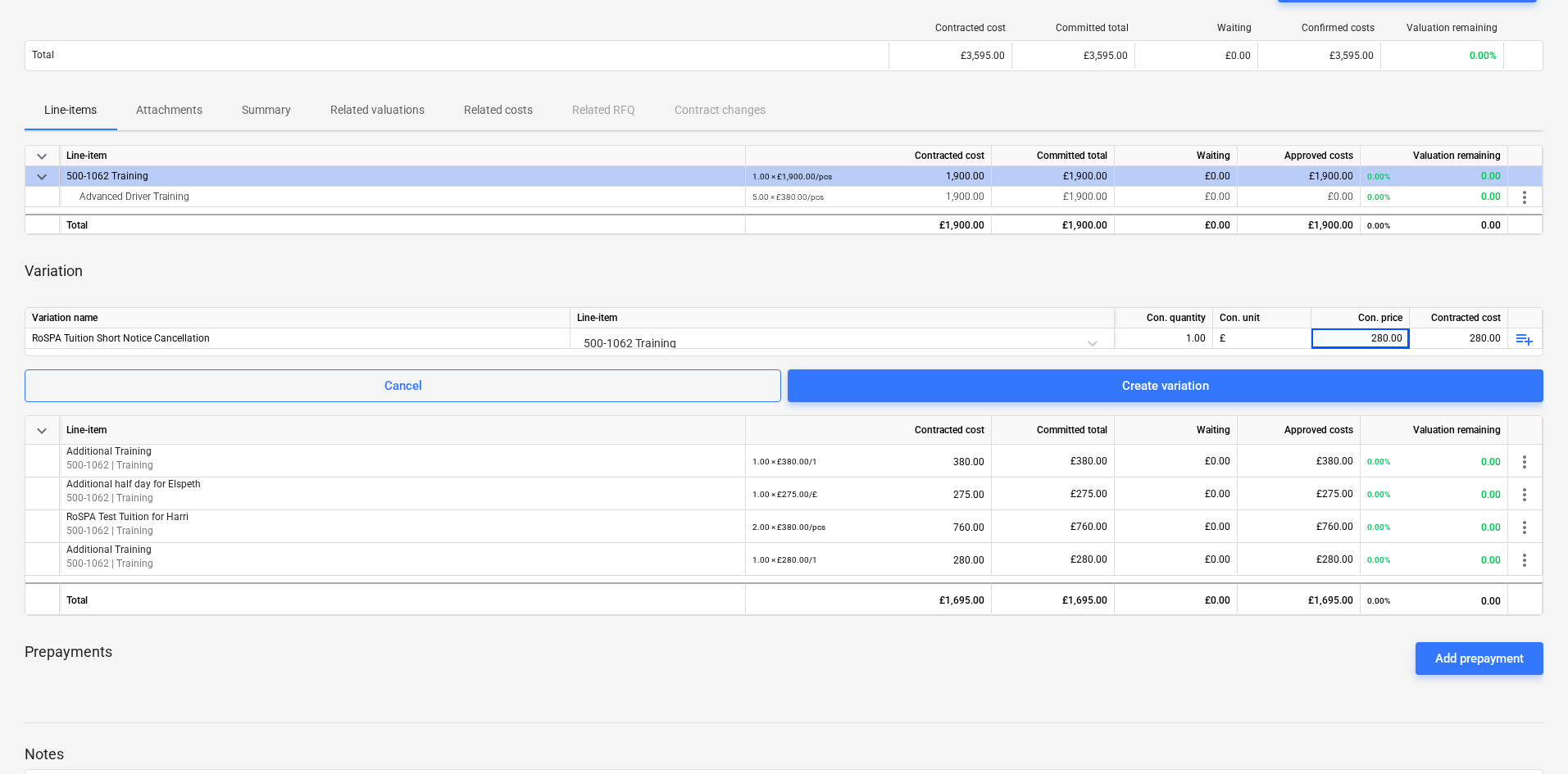
click at [1272, 257] on div "Variation" at bounding box center [784, 271] width 1518 height 46
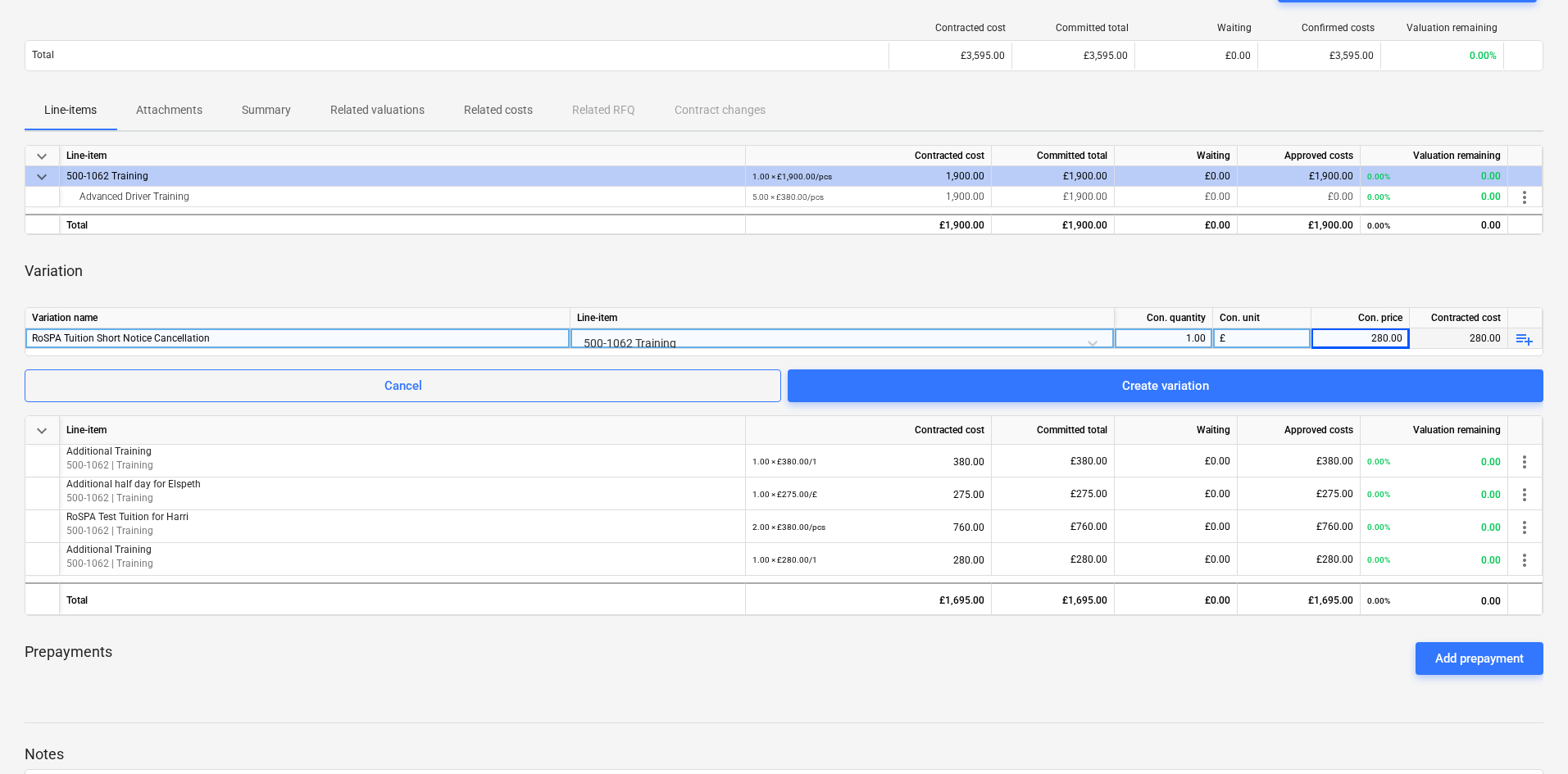
click at [406, 337] on div "RoSPA Tuition Short Notice Cancellation" at bounding box center [297, 339] width 531 height 20
click at [406, 337] on input "RoSPA Tuition Short Notice Cancellation" at bounding box center [297, 339] width 544 height 20
type input "RoSPA Tuition Short Notice Cancellation (HFW stuck in [GEOGRAPHIC_DATA])"
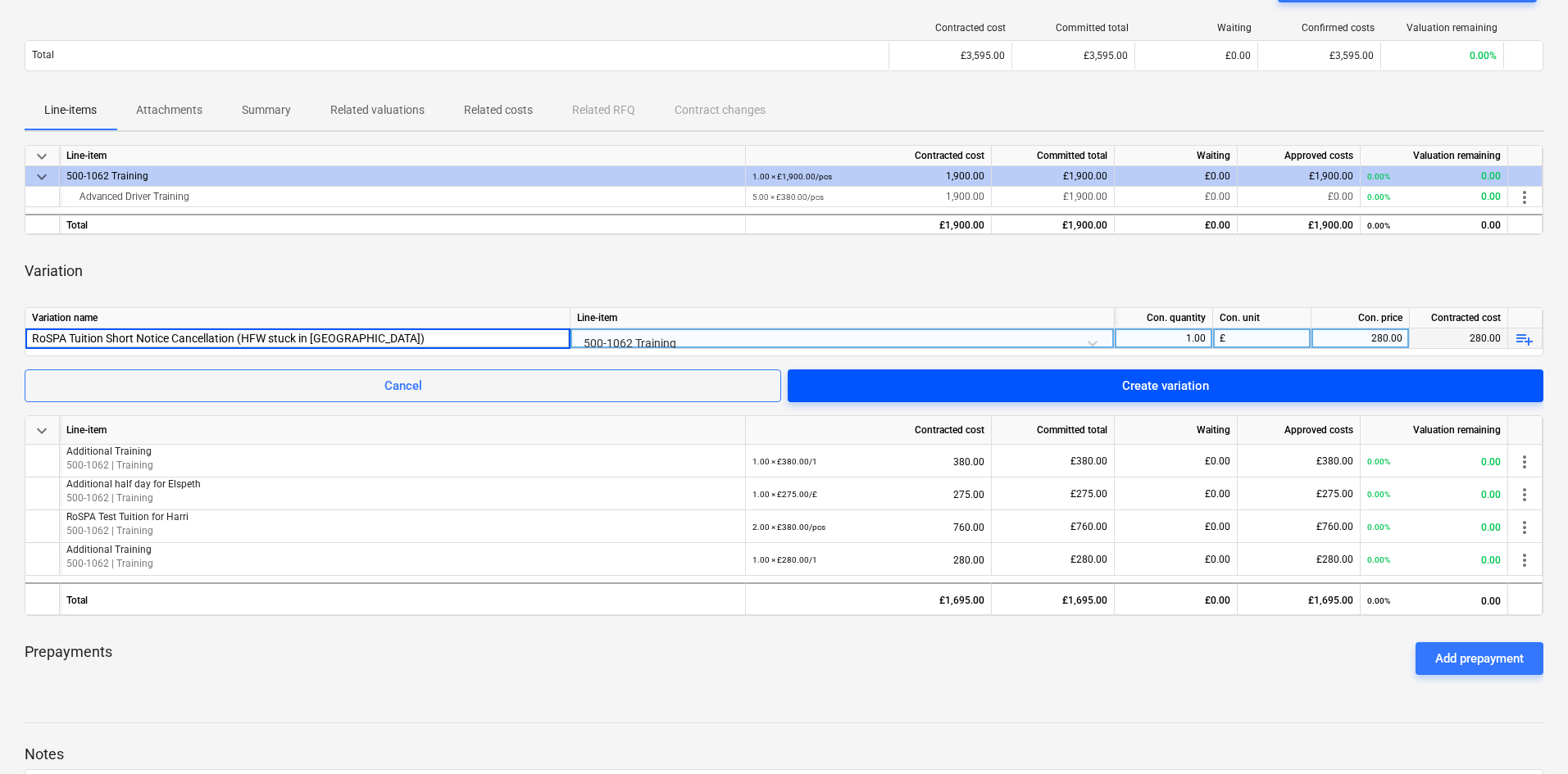
click at [1096, 382] on span "Create variation" at bounding box center [1165, 386] width 716 height 22
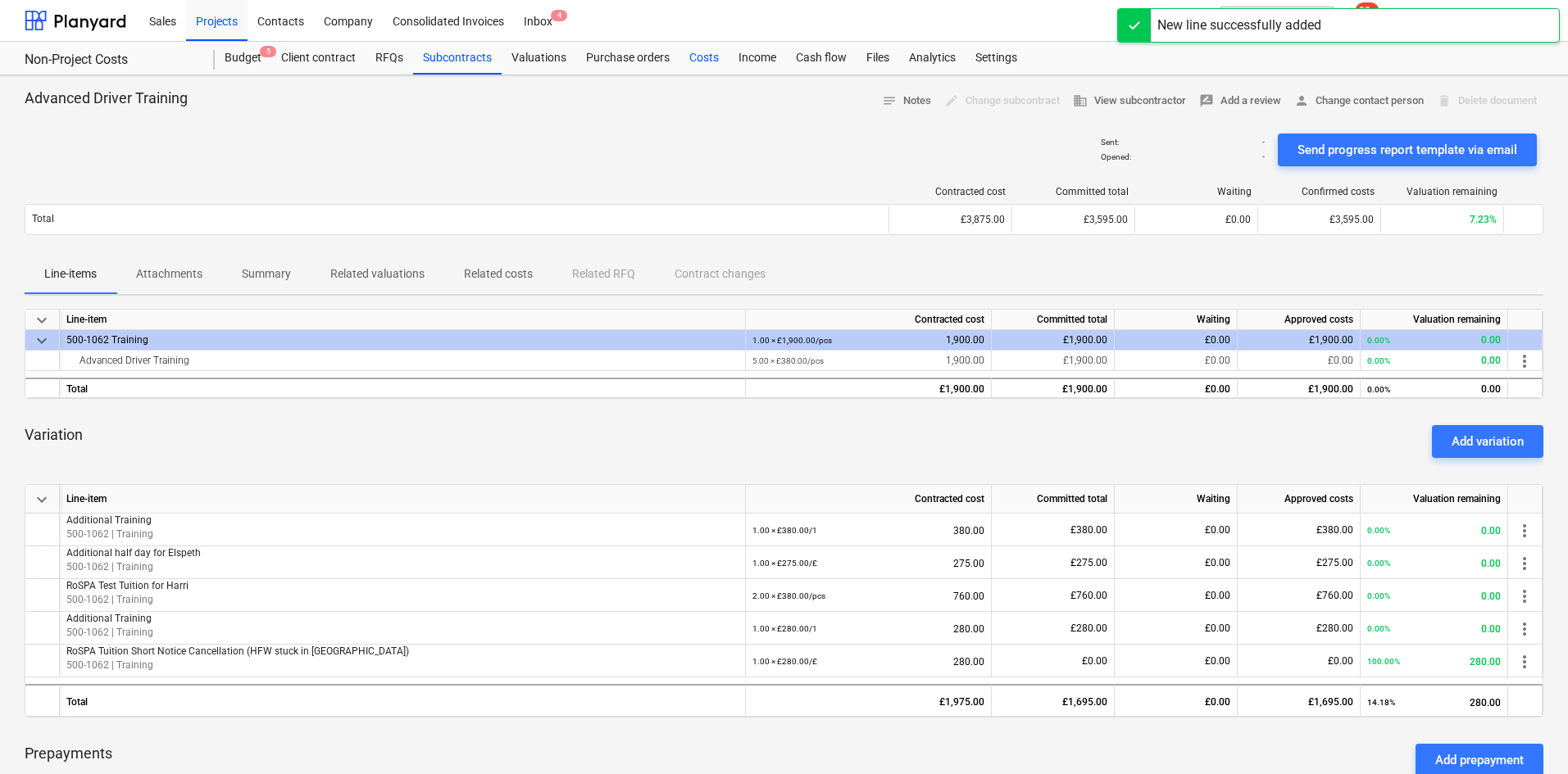
click at [698, 49] on div "Costs" at bounding box center [704, 58] width 49 height 33
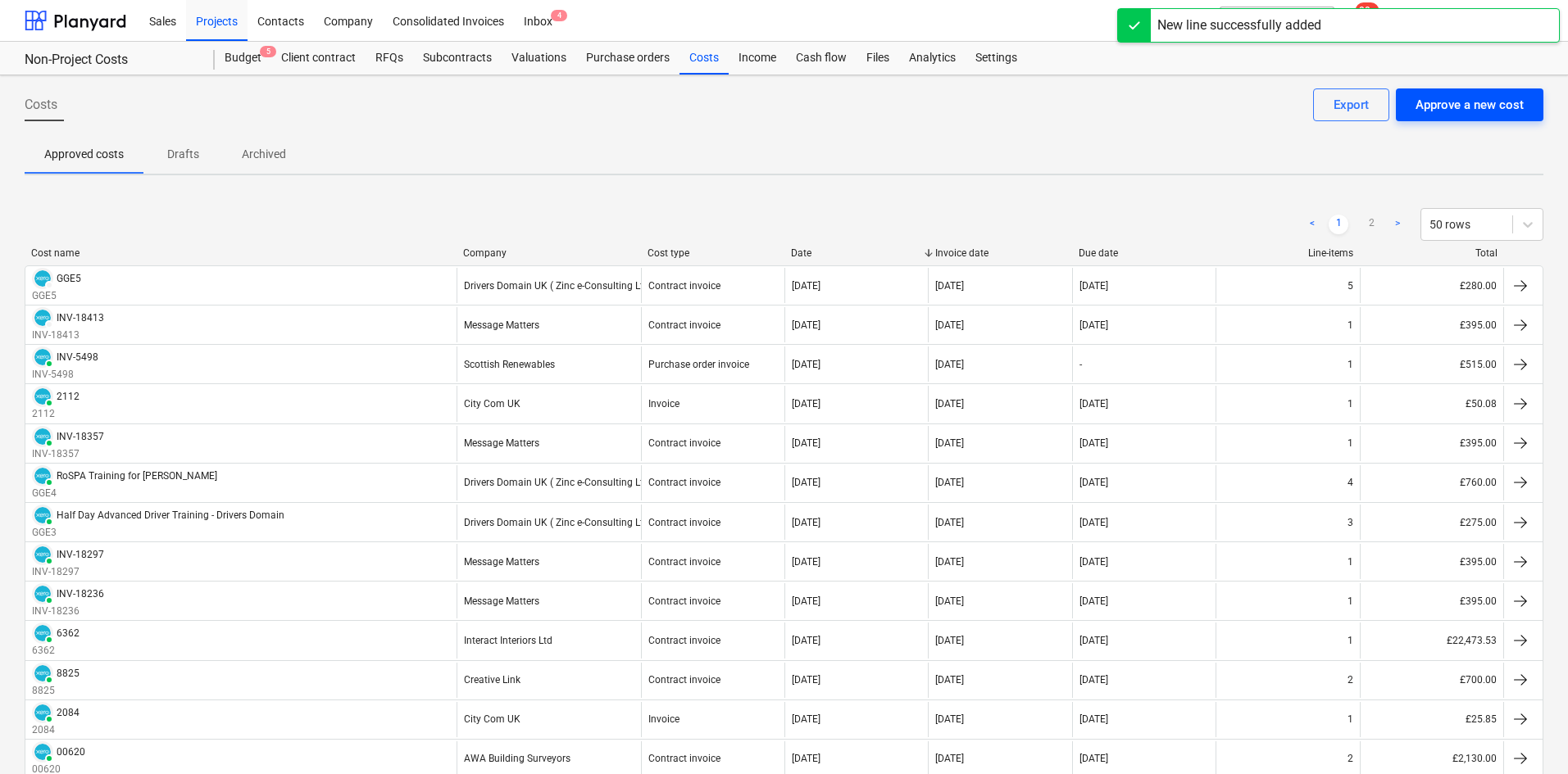
click at [1478, 94] on div "Approve a new cost" at bounding box center [1469, 105] width 108 height 22
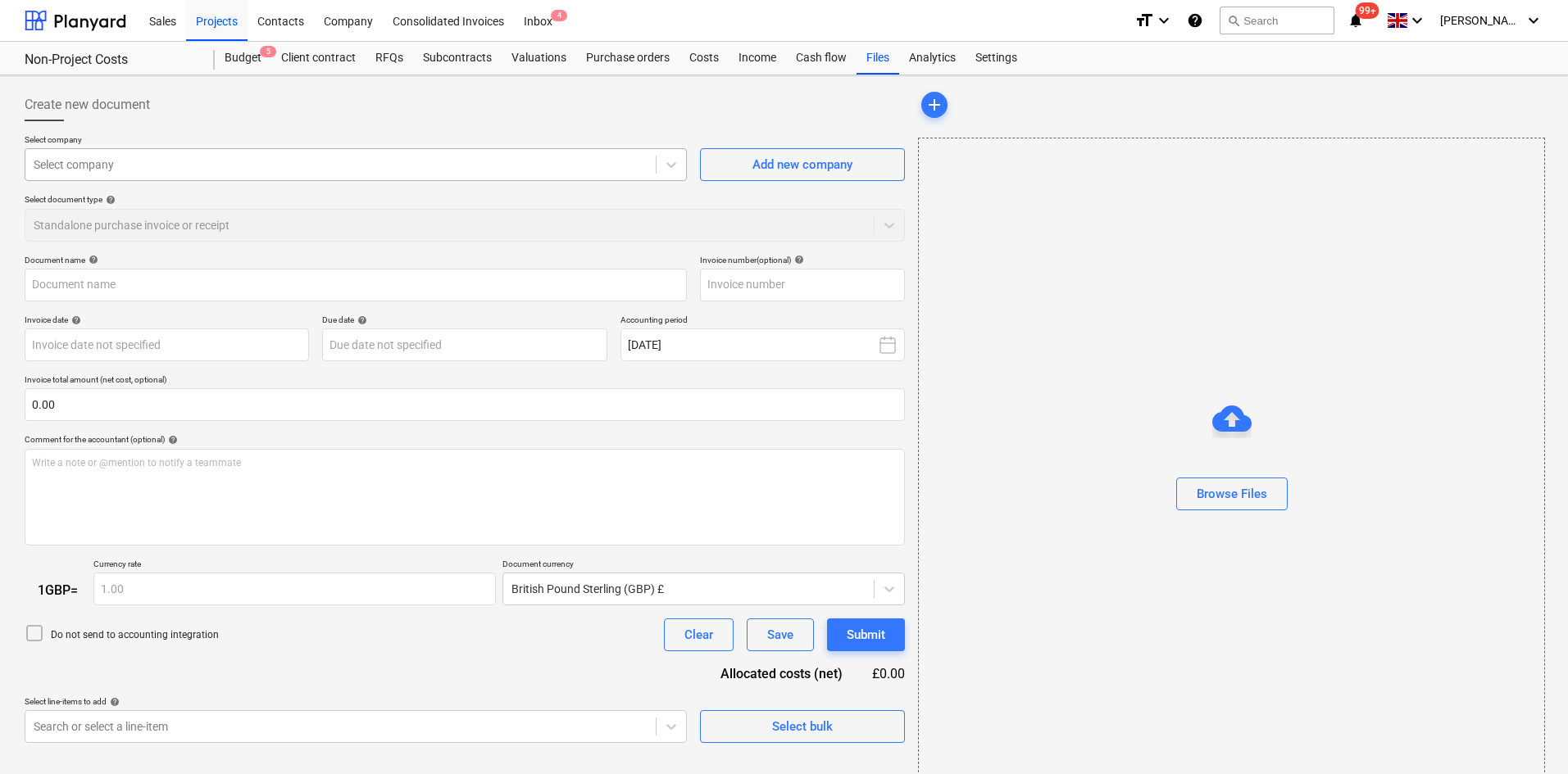
click at [455, 171] on div at bounding box center [340, 165] width 613 height 17
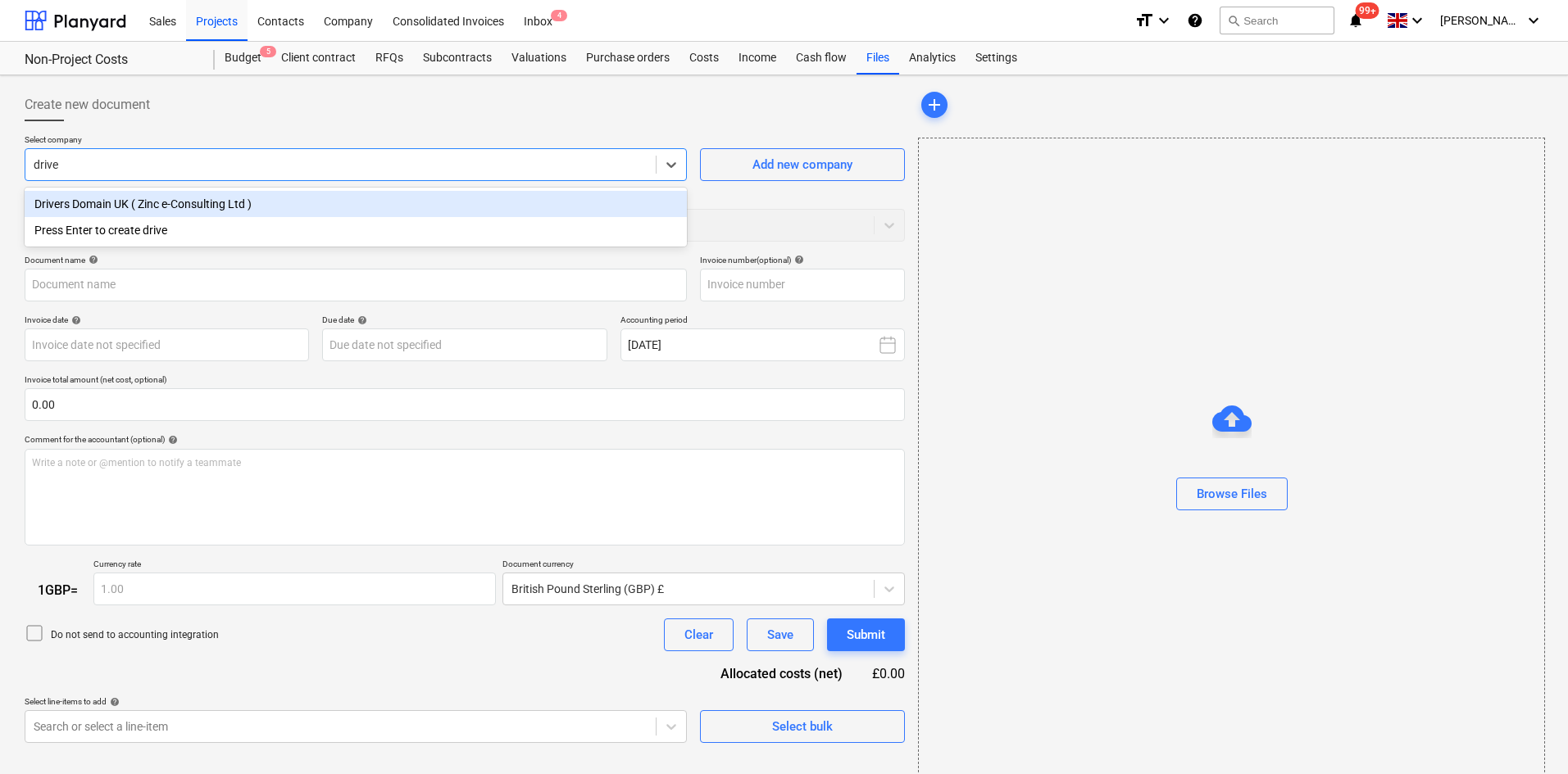
type input "driver"
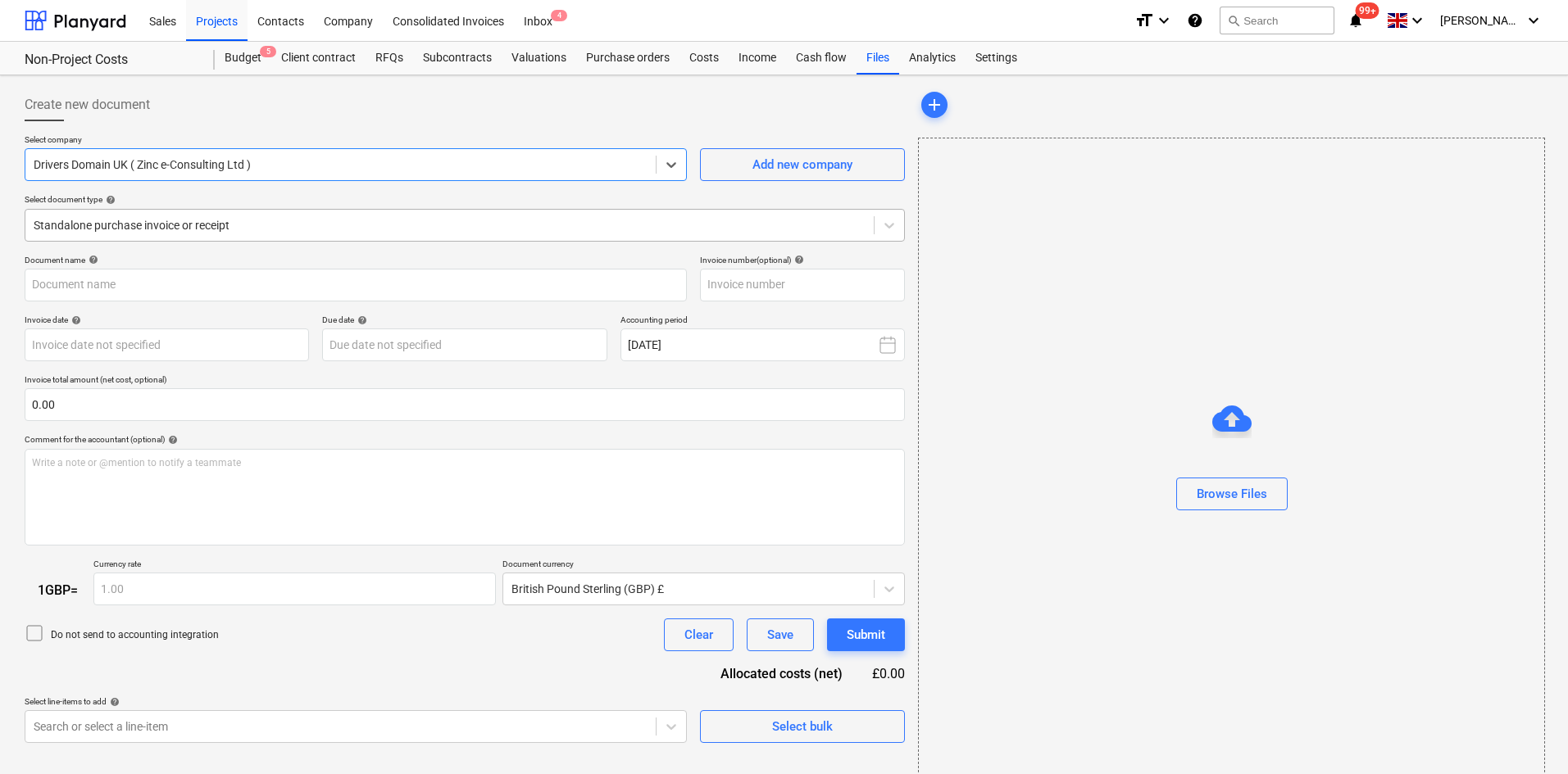
click at [446, 226] on div at bounding box center [450, 225] width 832 height 17
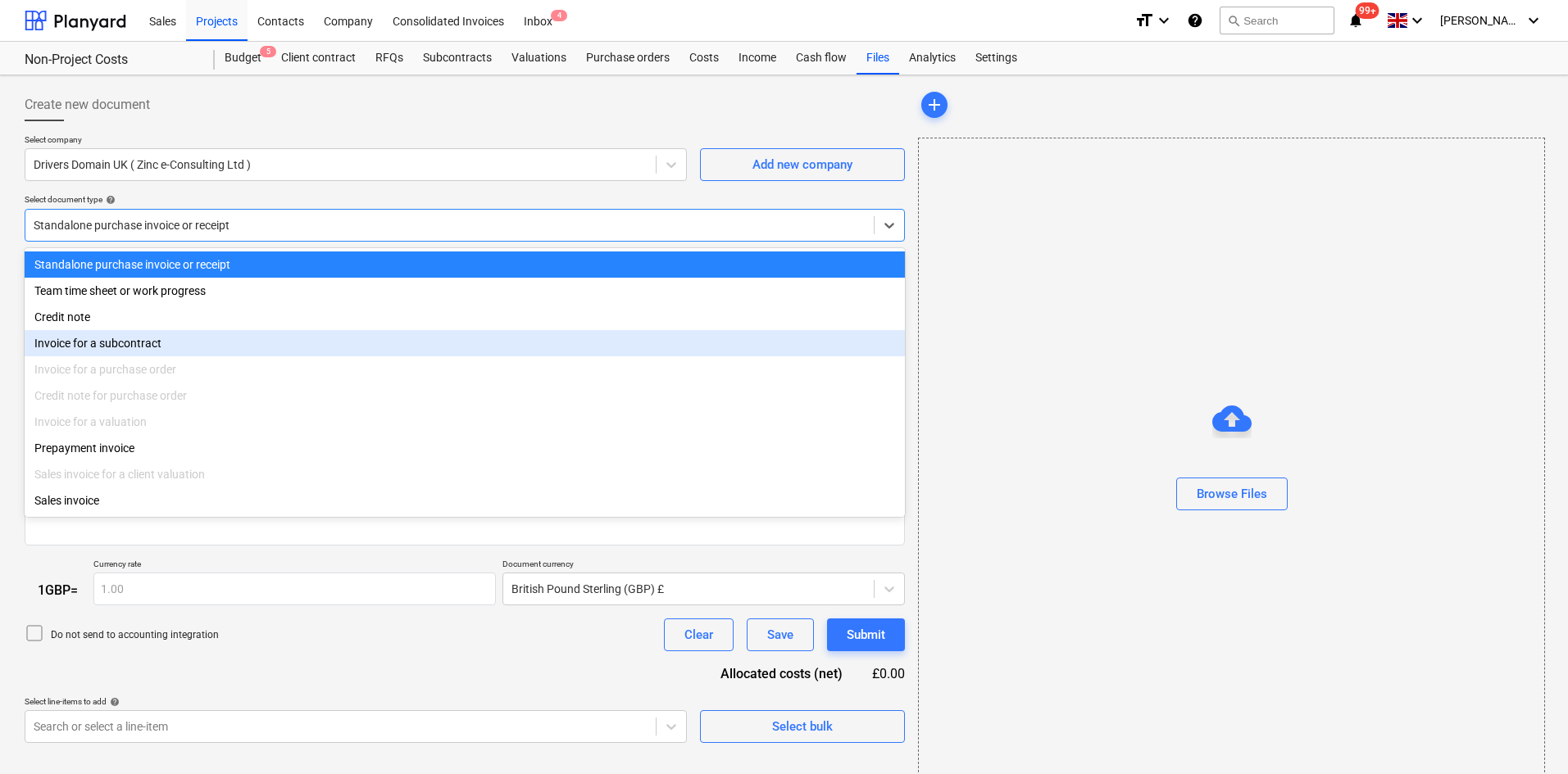
click at [256, 334] on div "Invoice for a subcontract" at bounding box center [464, 344] width 880 height 26
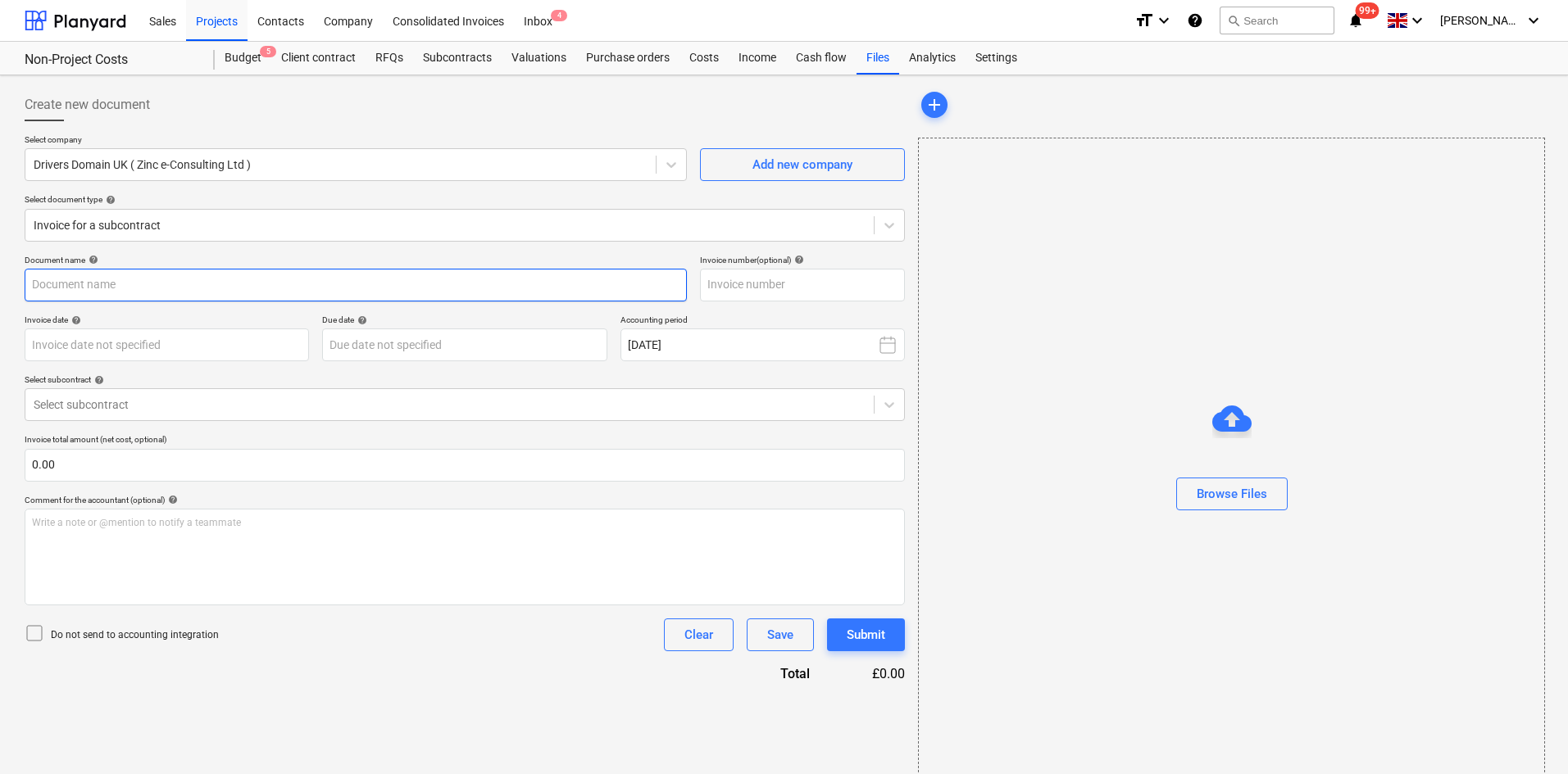
click at [164, 289] on input "text" at bounding box center [356, 286] width 662 height 33
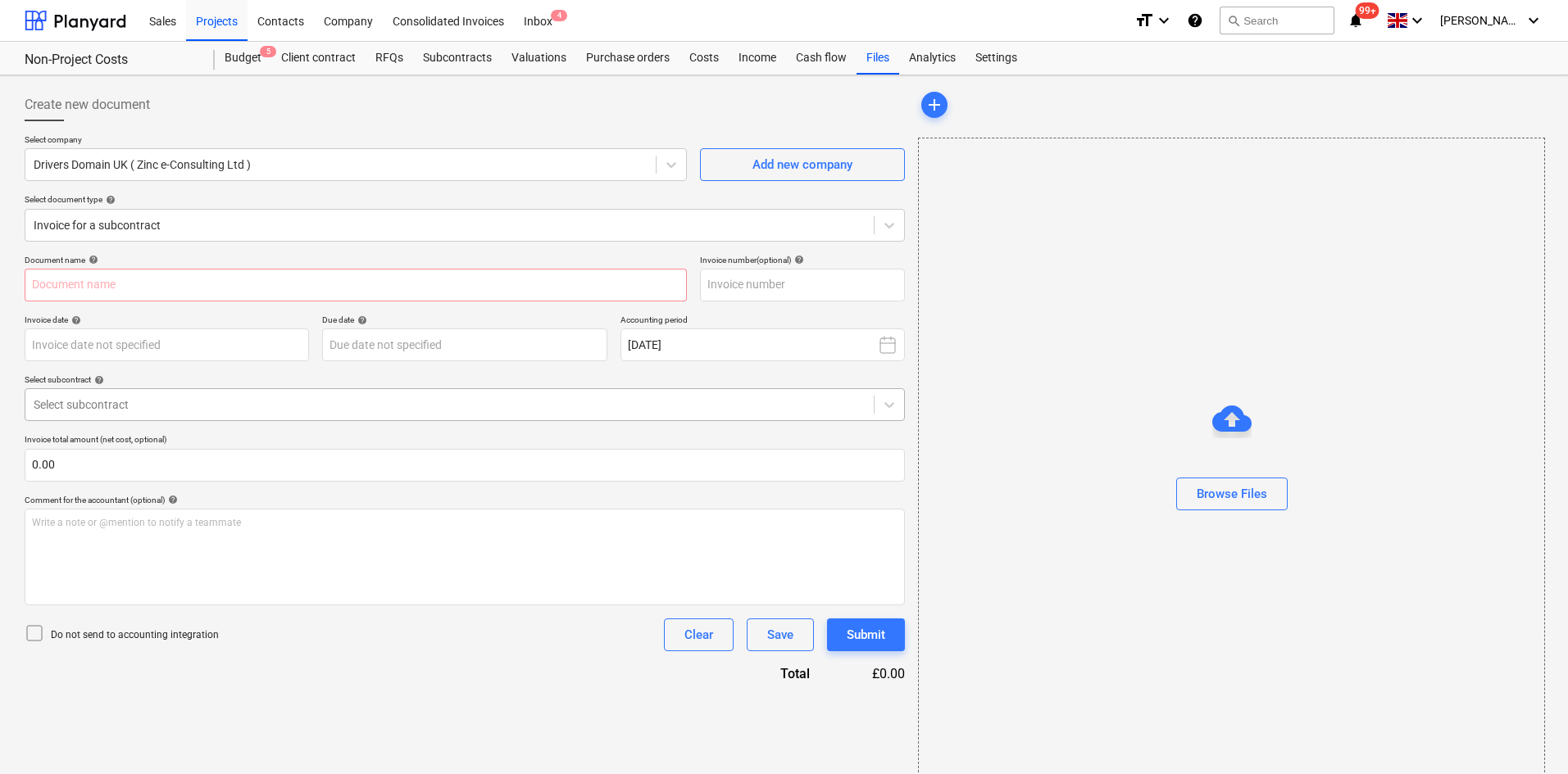
click at [123, 406] on div at bounding box center [450, 405] width 832 height 17
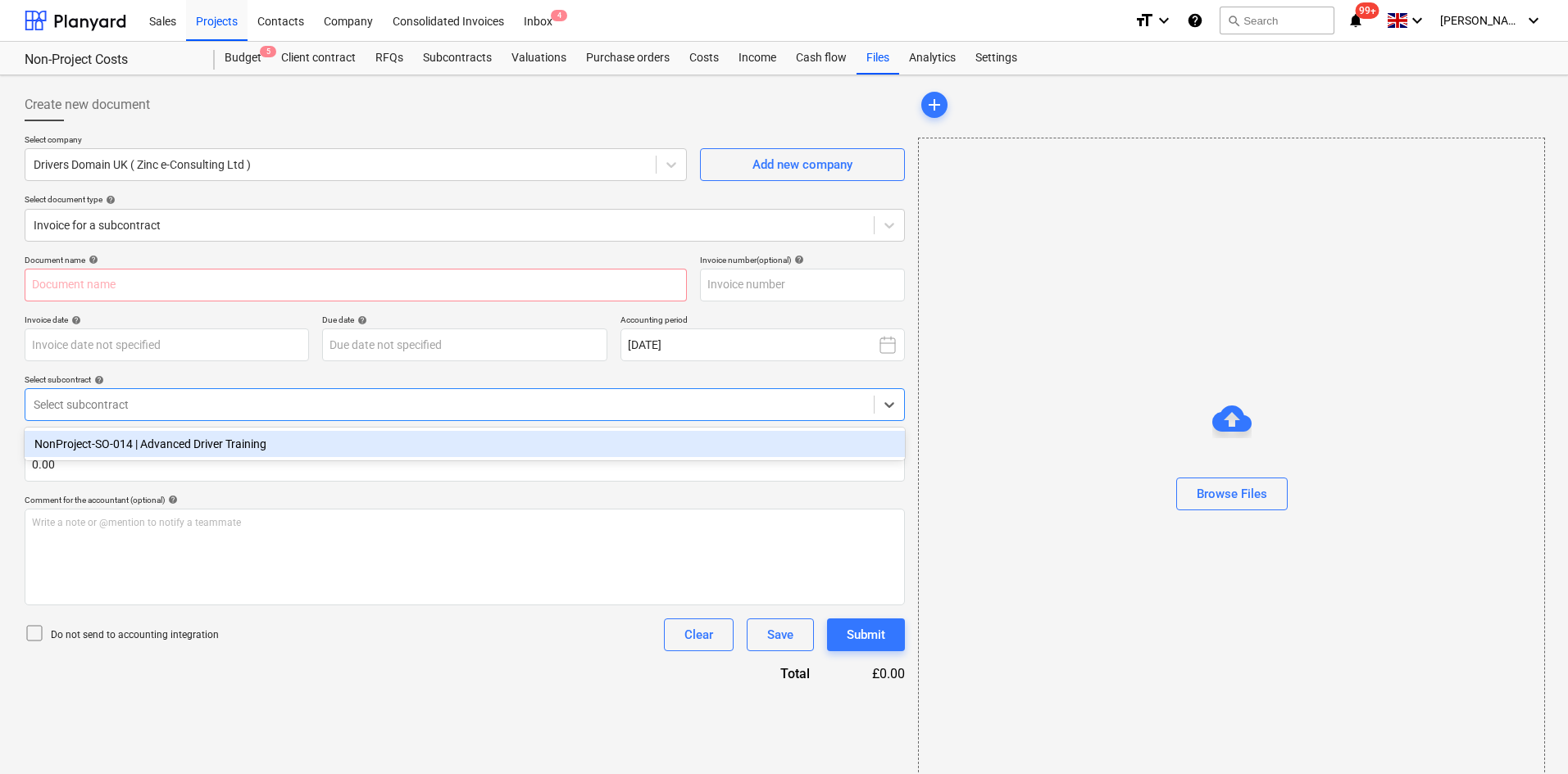
click at [142, 439] on div "NonProject-SO-014 | Advanced Driver Training" at bounding box center [464, 445] width 880 height 26
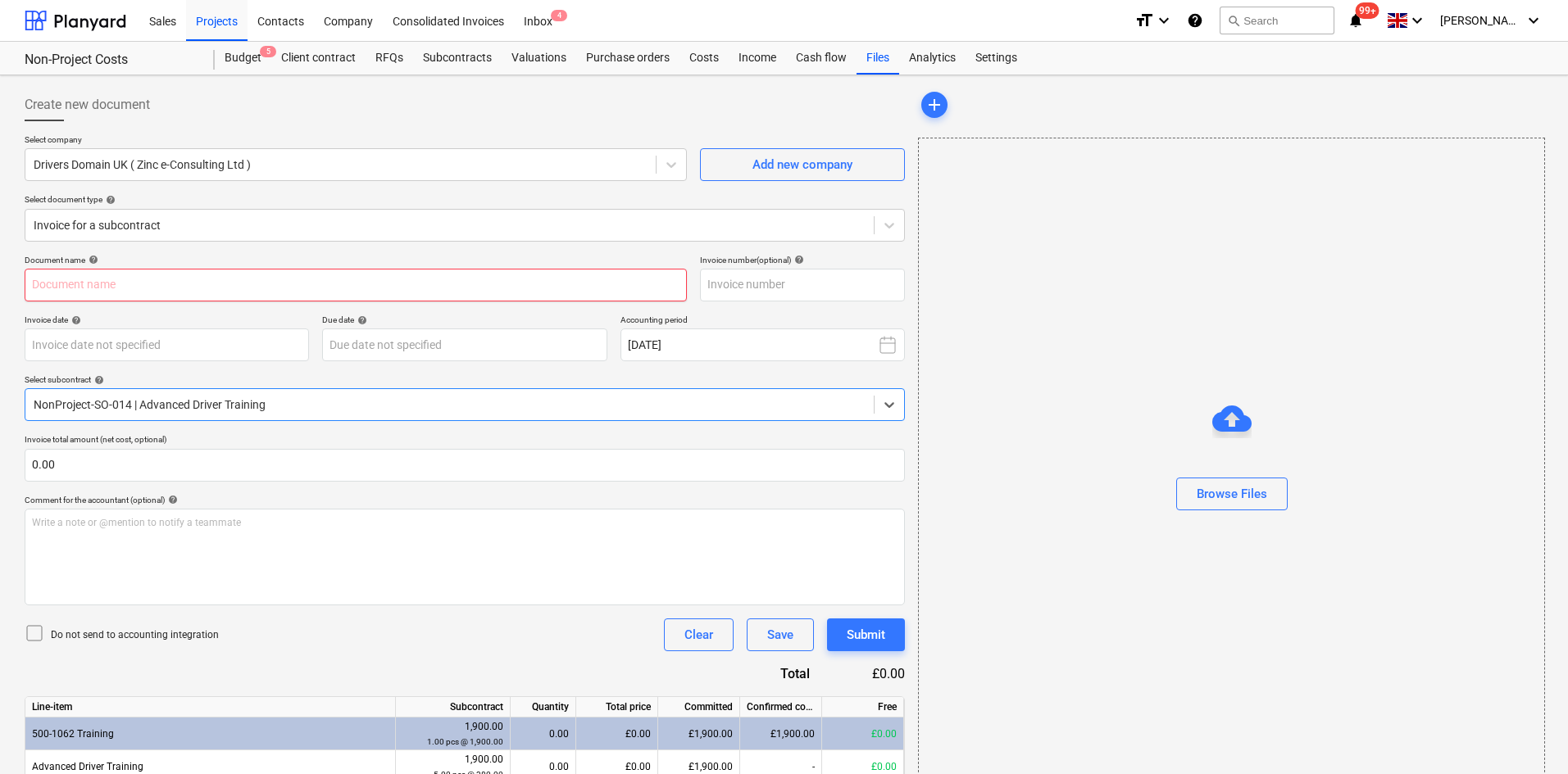
click at [115, 287] on input "text" at bounding box center [356, 286] width 662 height 33
type input "RoSPA Tuition Cancellation"
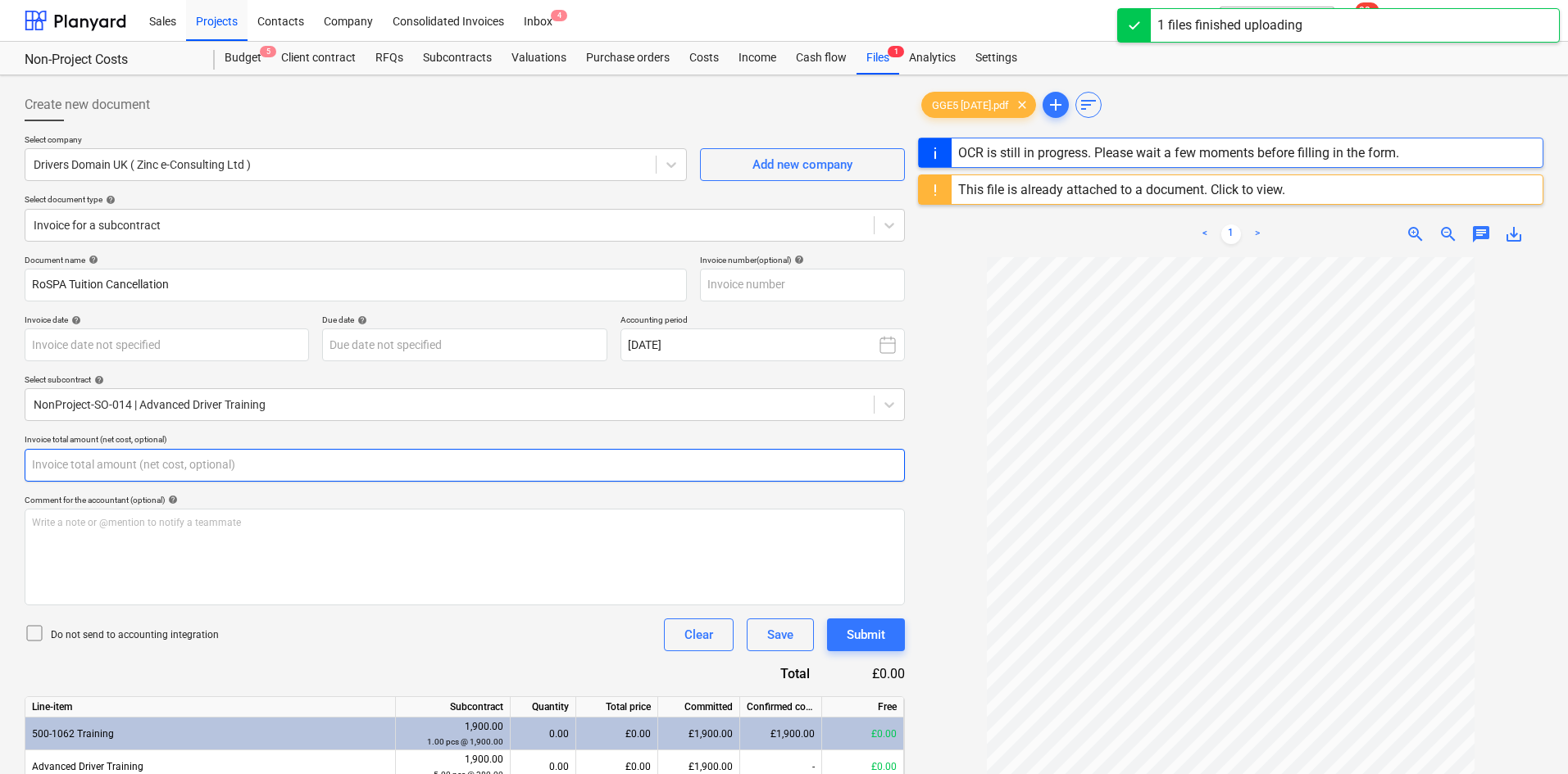
click at [58, 456] on input "text" at bounding box center [464, 465] width 880 height 33
type input "2"
type input "[DATE]"
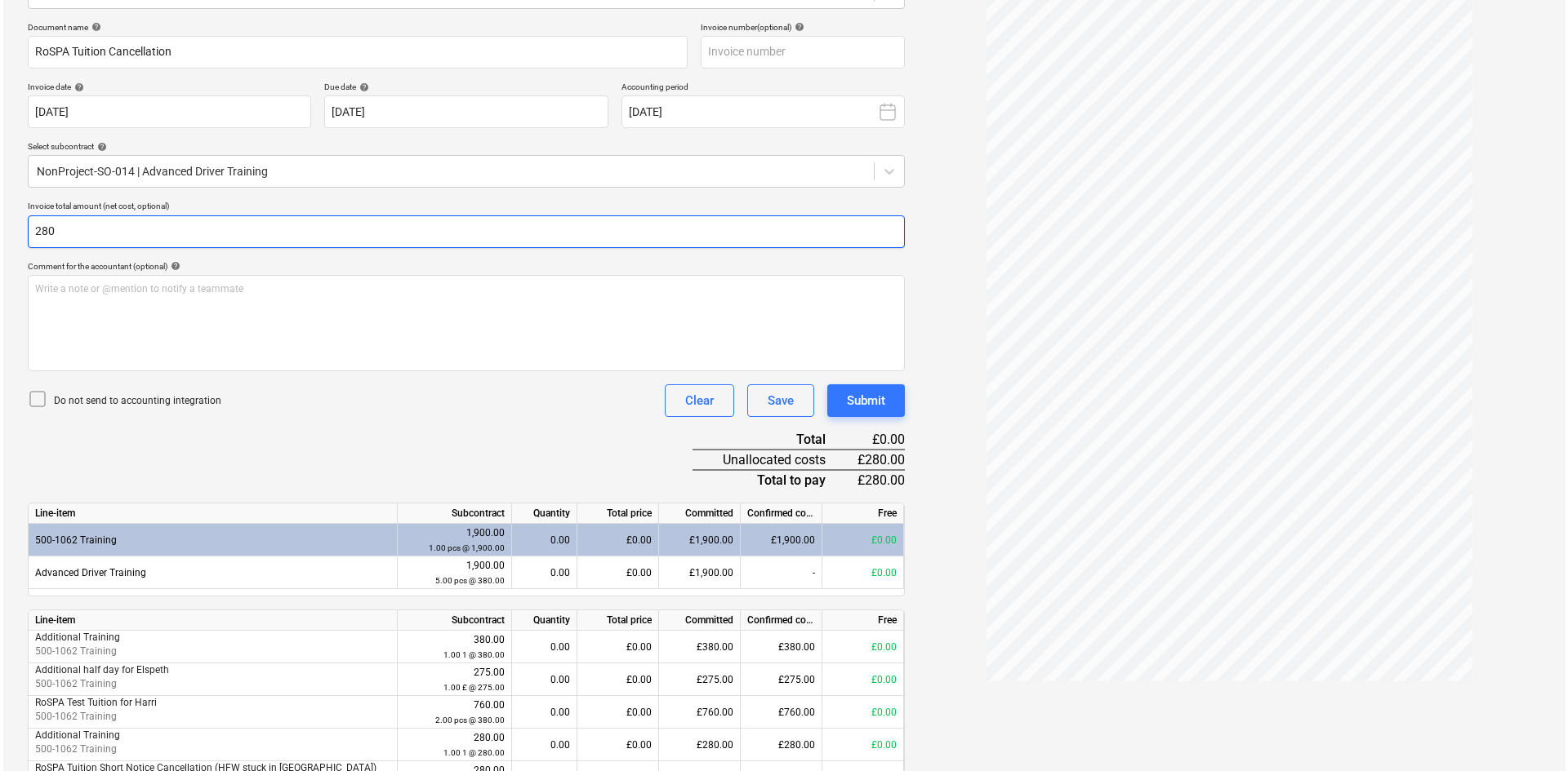
scroll to position [321, 0]
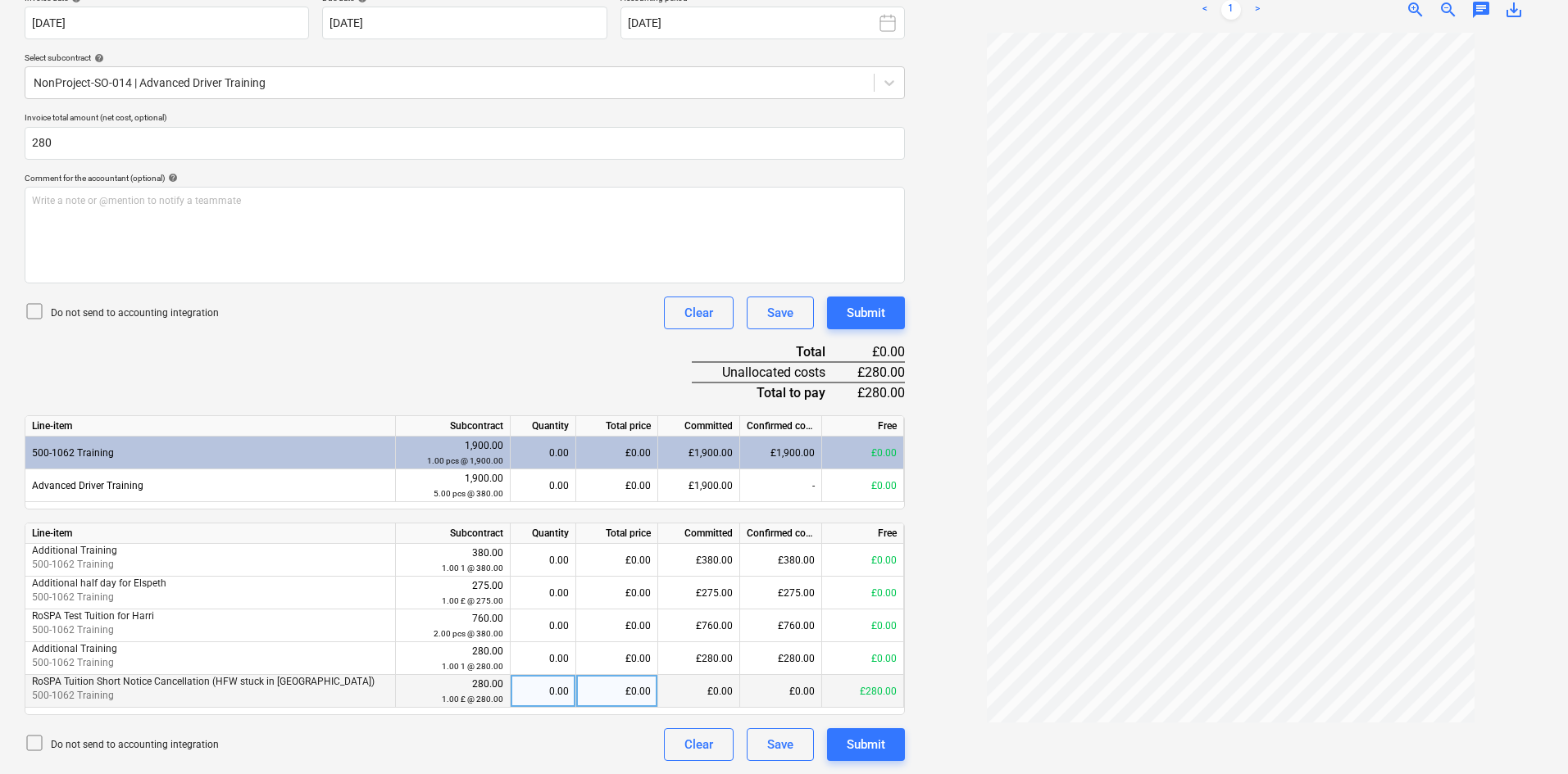
type input "280.00"
click at [560, 694] on div "0.00" at bounding box center [543, 692] width 51 height 33
type input "1"
click at [468, 386] on div "Document name help RoSPA Tuition Cancellation Invoice number (optional) help In…" at bounding box center [464, 347] width 880 height 829
click at [877, 741] on div "Submit" at bounding box center [866, 745] width 39 height 22
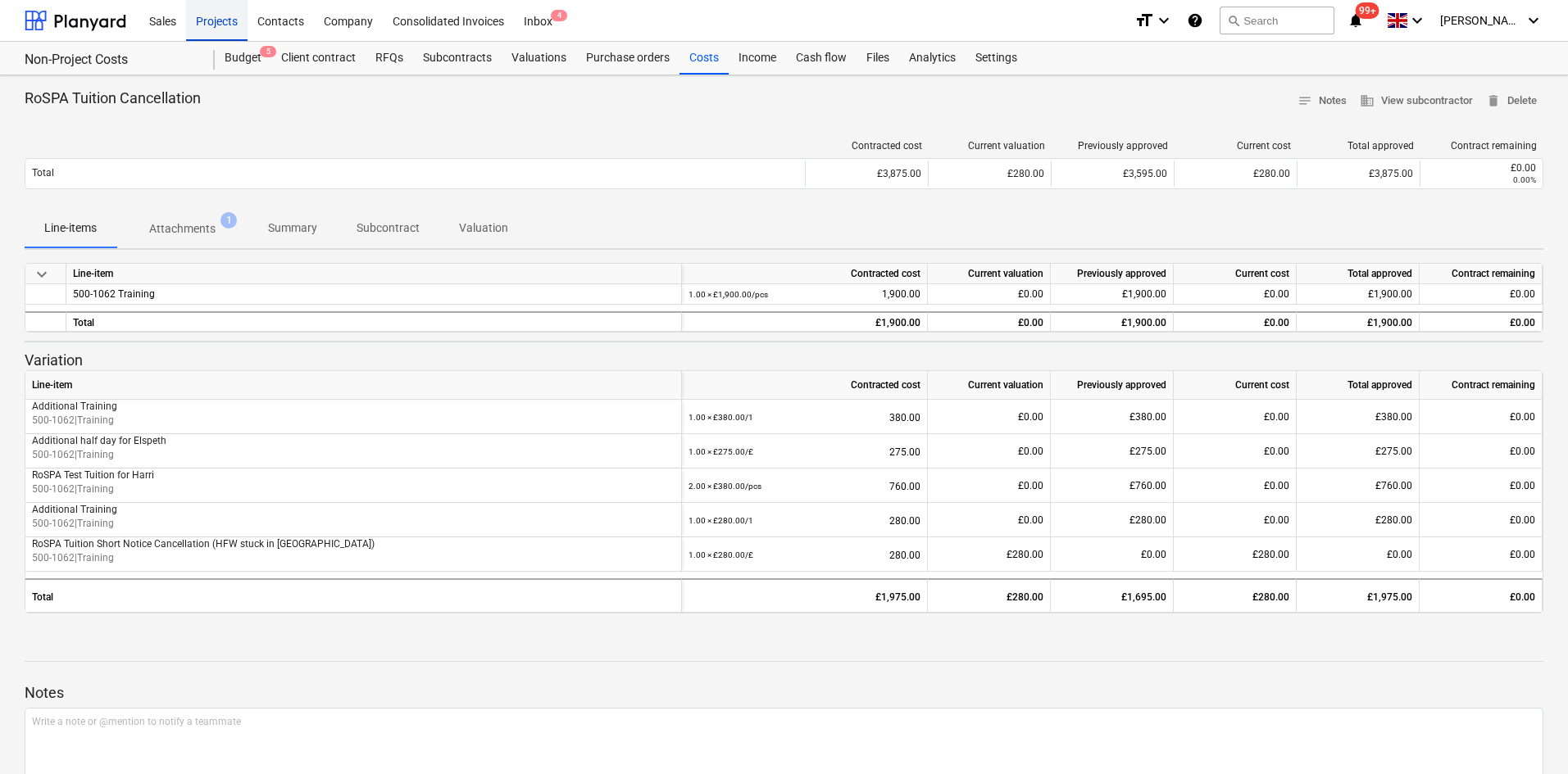
click at [215, 19] on div "Projects" at bounding box center [217, 20] width 61 height 41
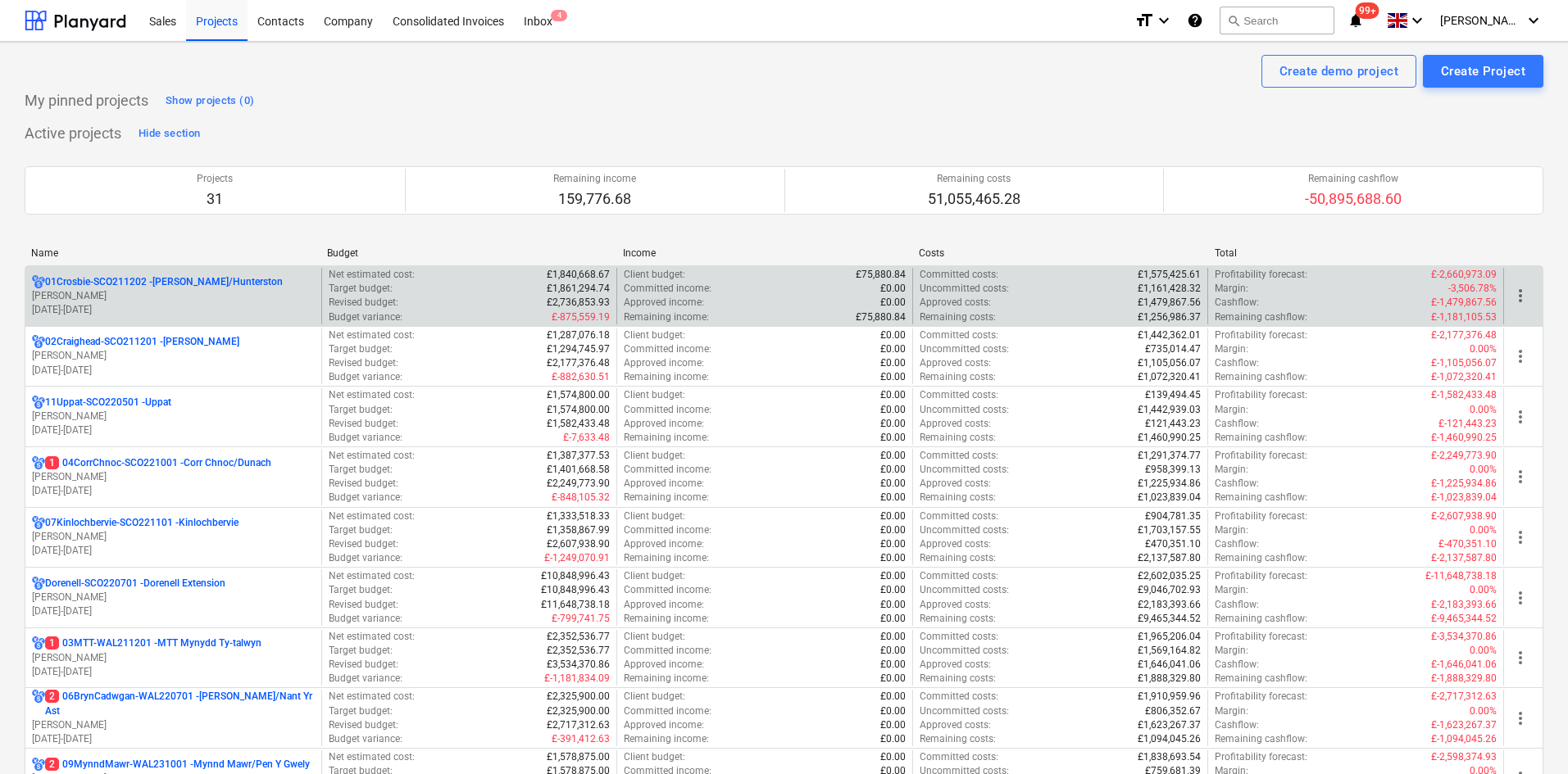
click at [136, 284] on p "01Crosbie-SCO211202 - [PERSON_NAME]/[GEOGRAPHIC_DATA]" at bounding box center [163, 282] width 238 height 14
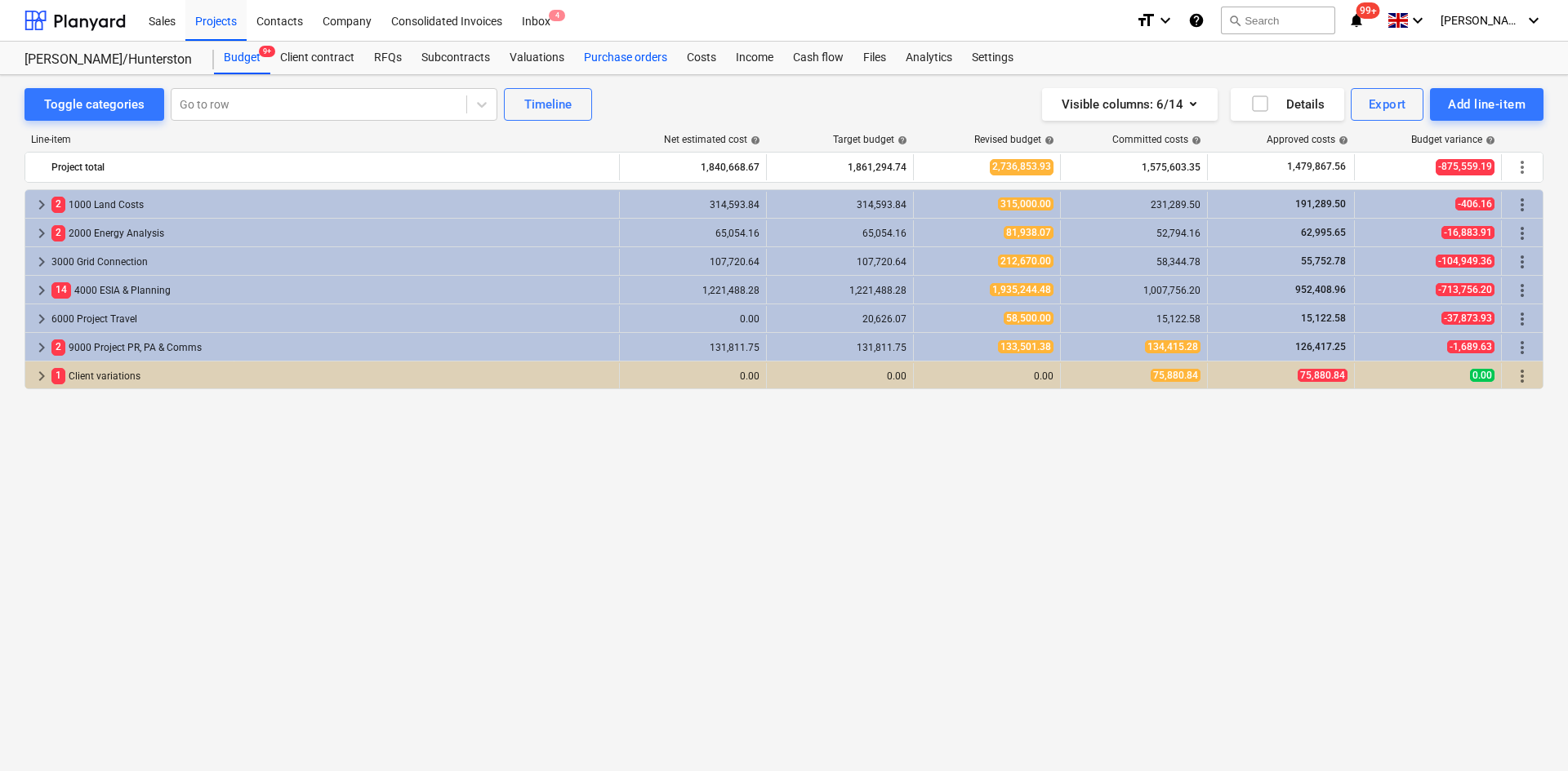
click at [647, 54] on div "Purchase orders" at bounding box center [625, 58] width 103 height 33
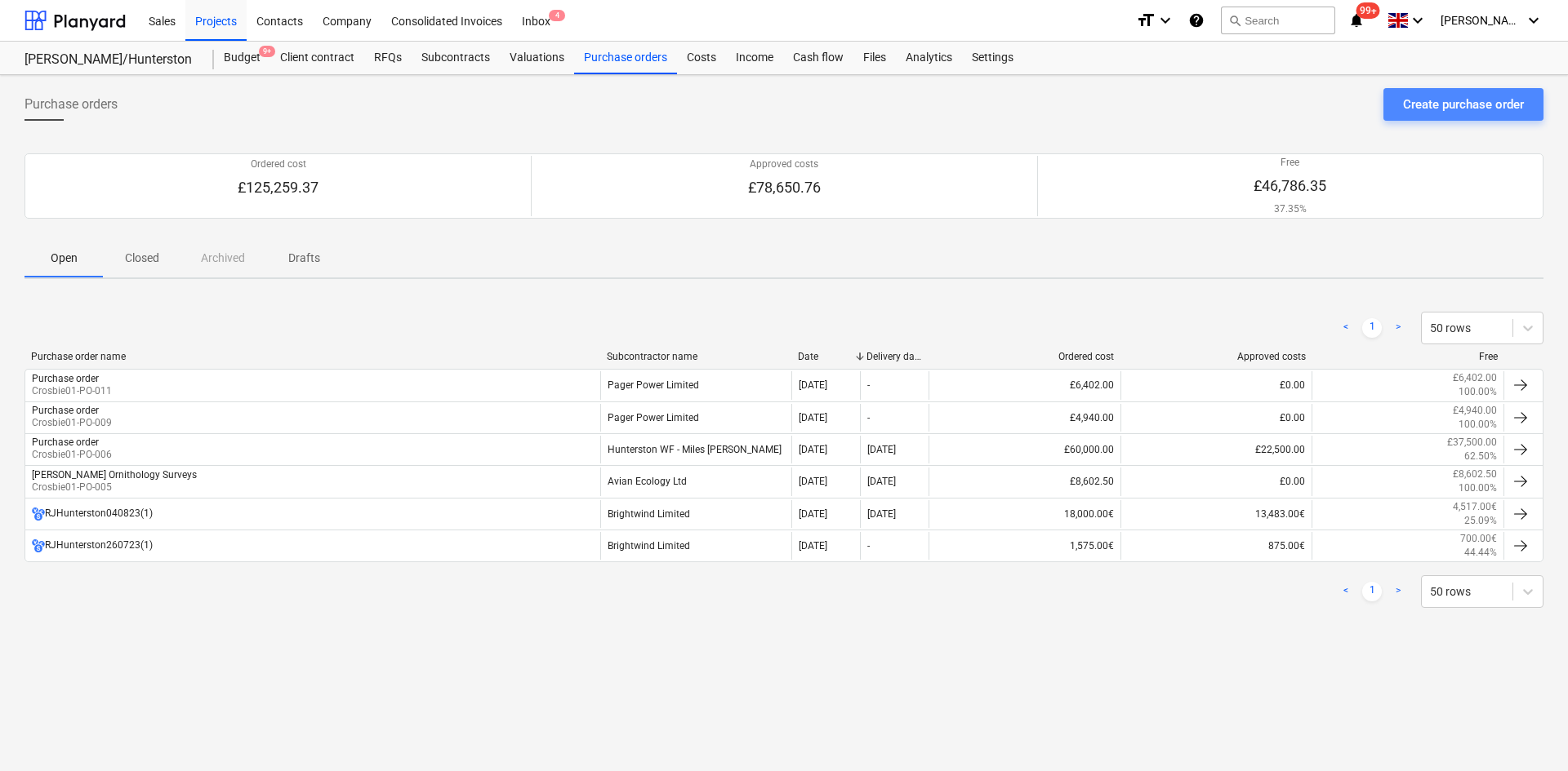
click at [1483, 107] on div "Create purchase order" at bounding box center [1463, 105] width 121 height 21
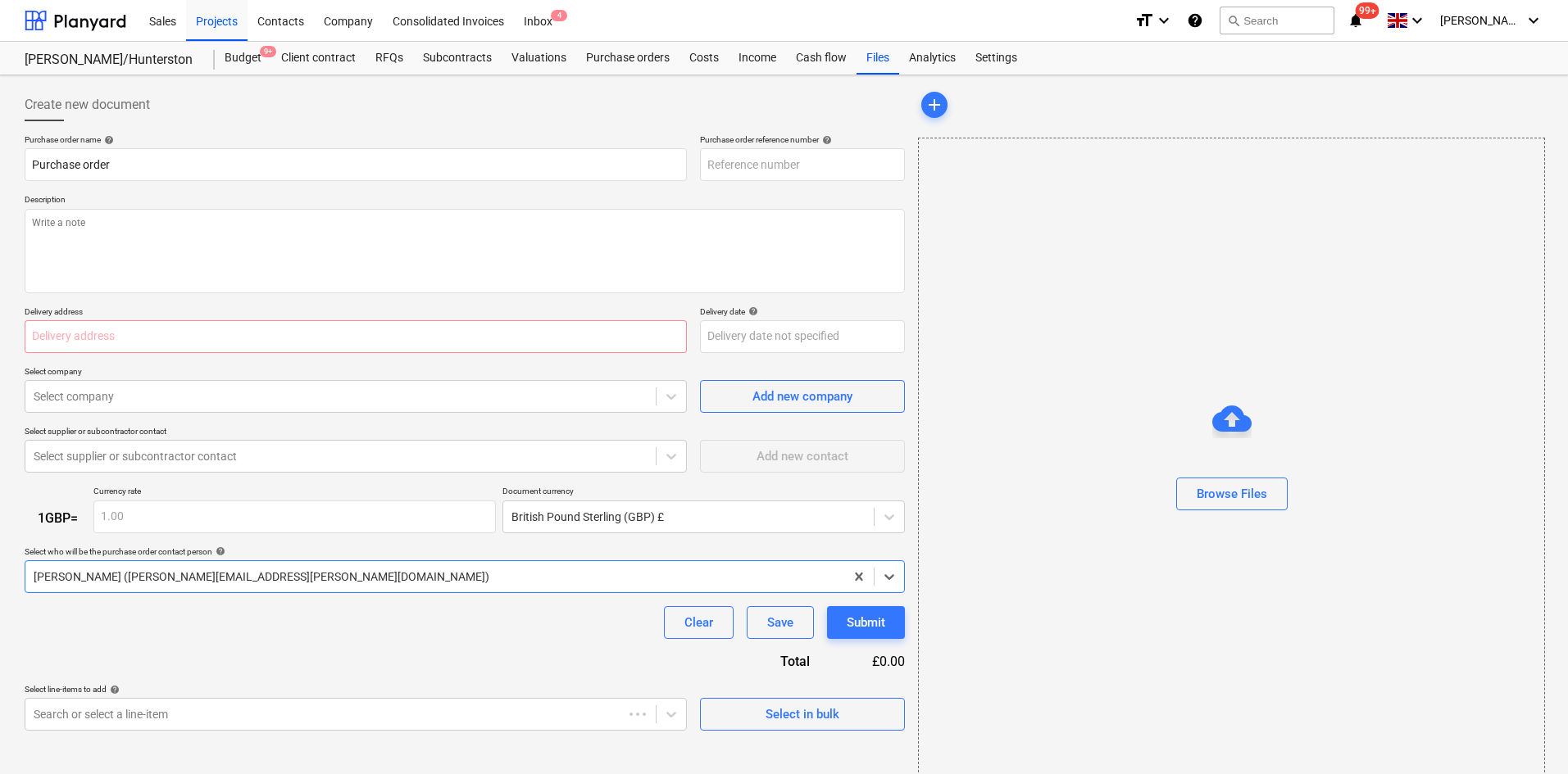
type textarea "x"
type input "01Crosbie-SCO211202-PO-012"
click at [281, 178] on input "Purchase order" at bounding box center [356, 165] width 662 height 33
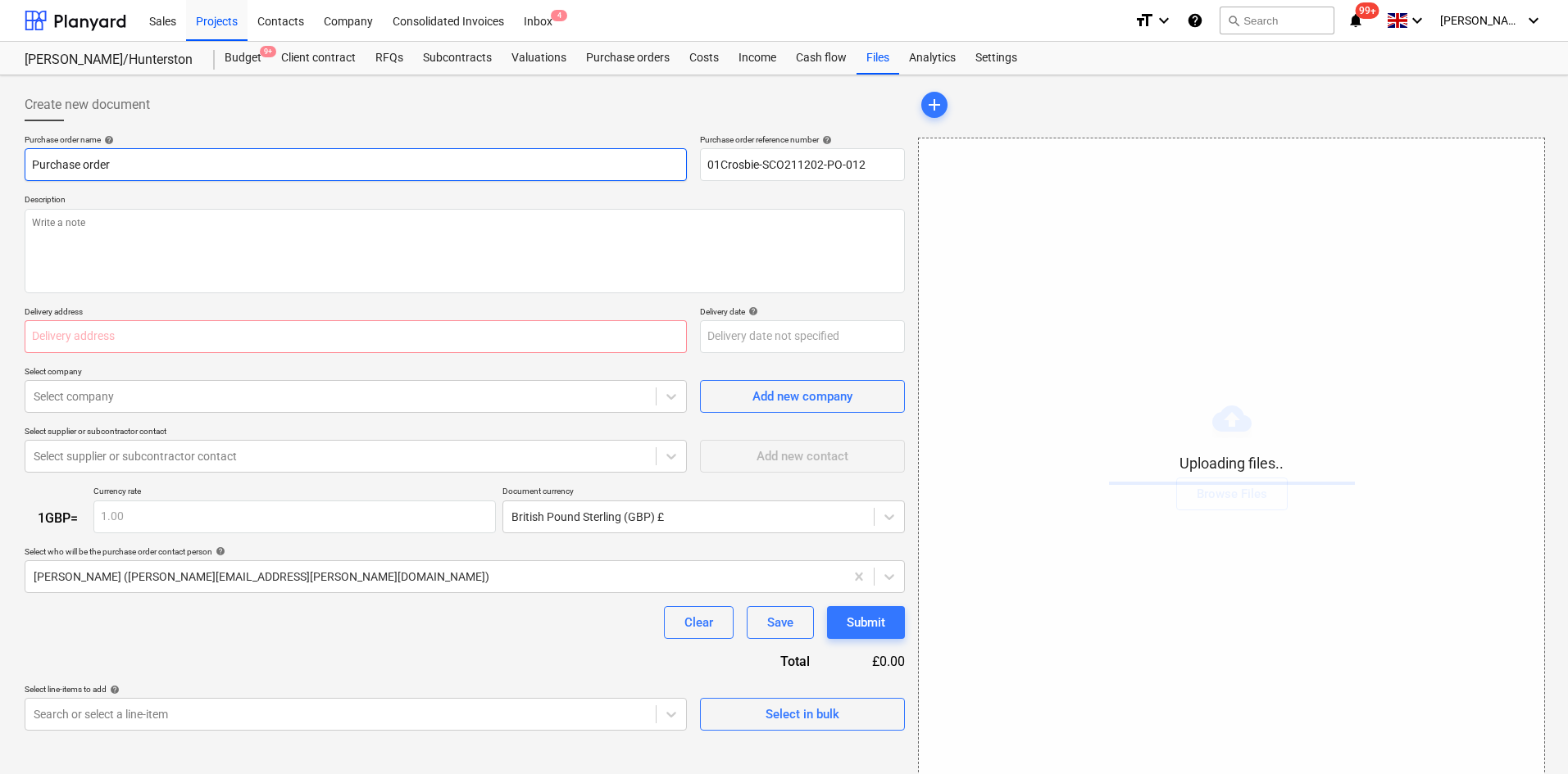
drag, startPoint x: 194, startPoint y: 166, endPoint x: 16, endPoint y: 169, distance: 178.0
click at [16, 169] on div "Create new document Purchase order name help Purchase order Purchase order refe…" at bounding box center [784, 436] width 1568 height 723
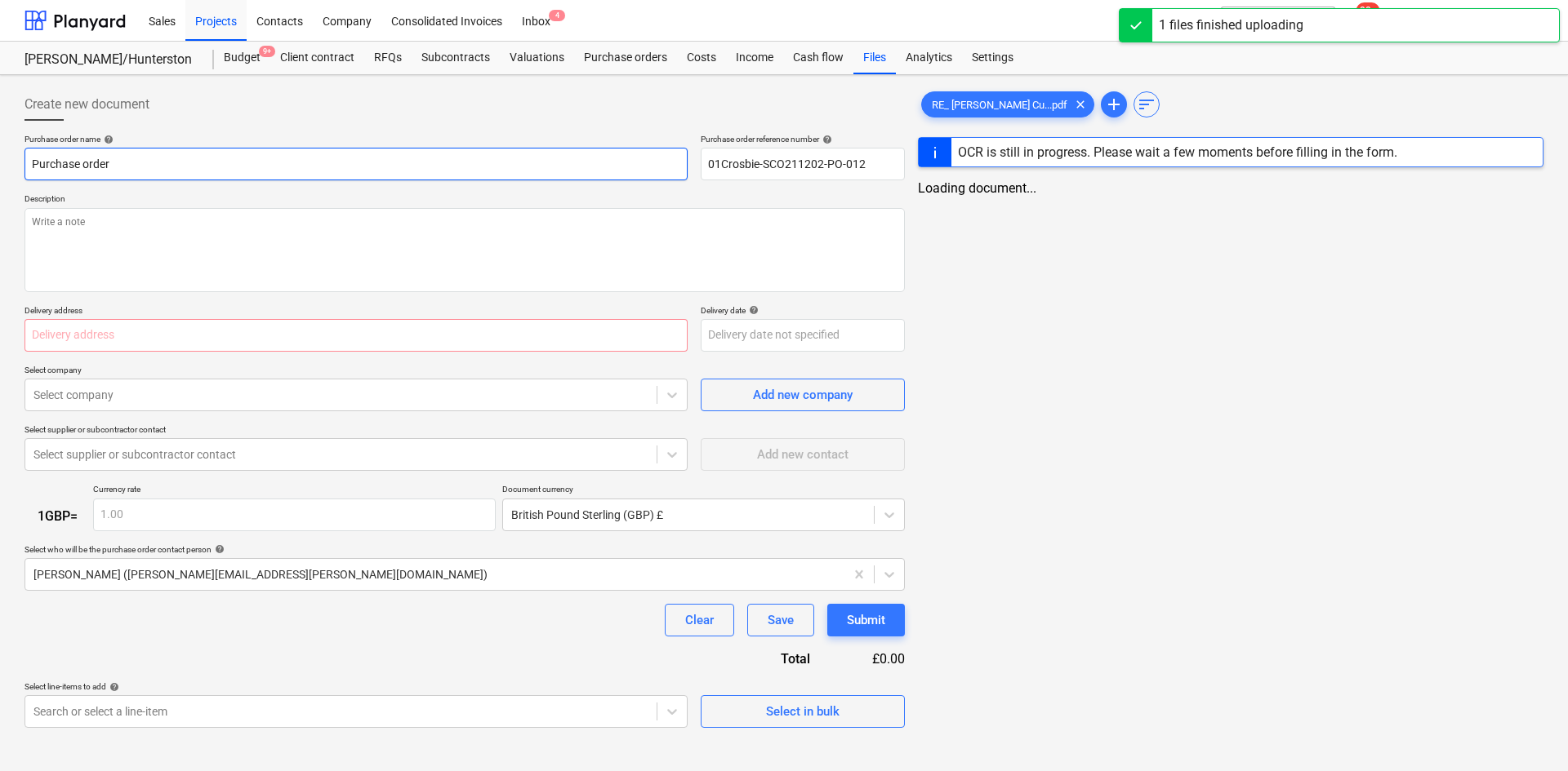
type textarea "x"
type input "C"
type textarea "x"
type input "CW"
type textarea "x"
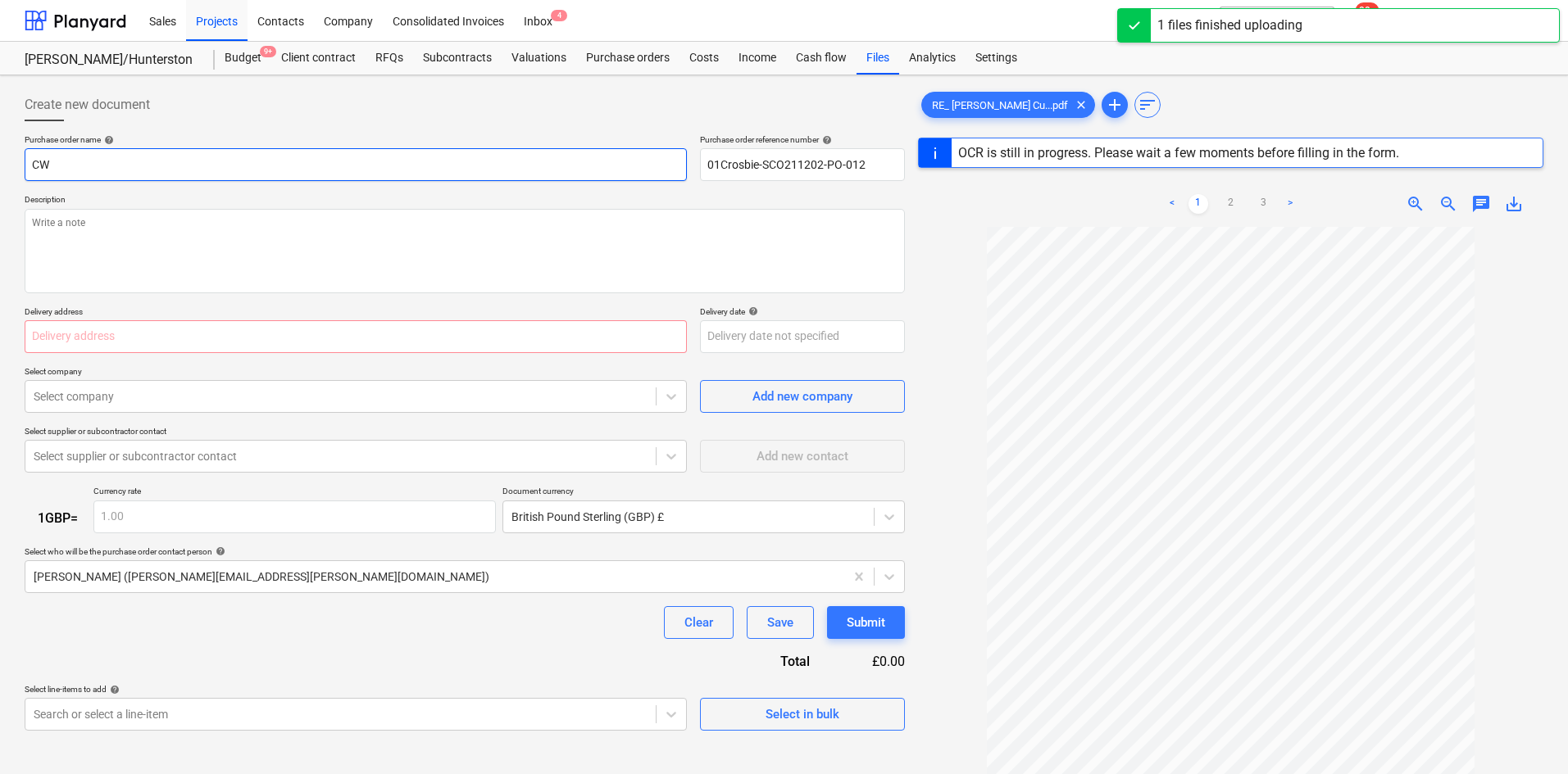
type input "CWP"
type textarea "x"
type input "CWP"
type textarea "x"
type input "CWP C"
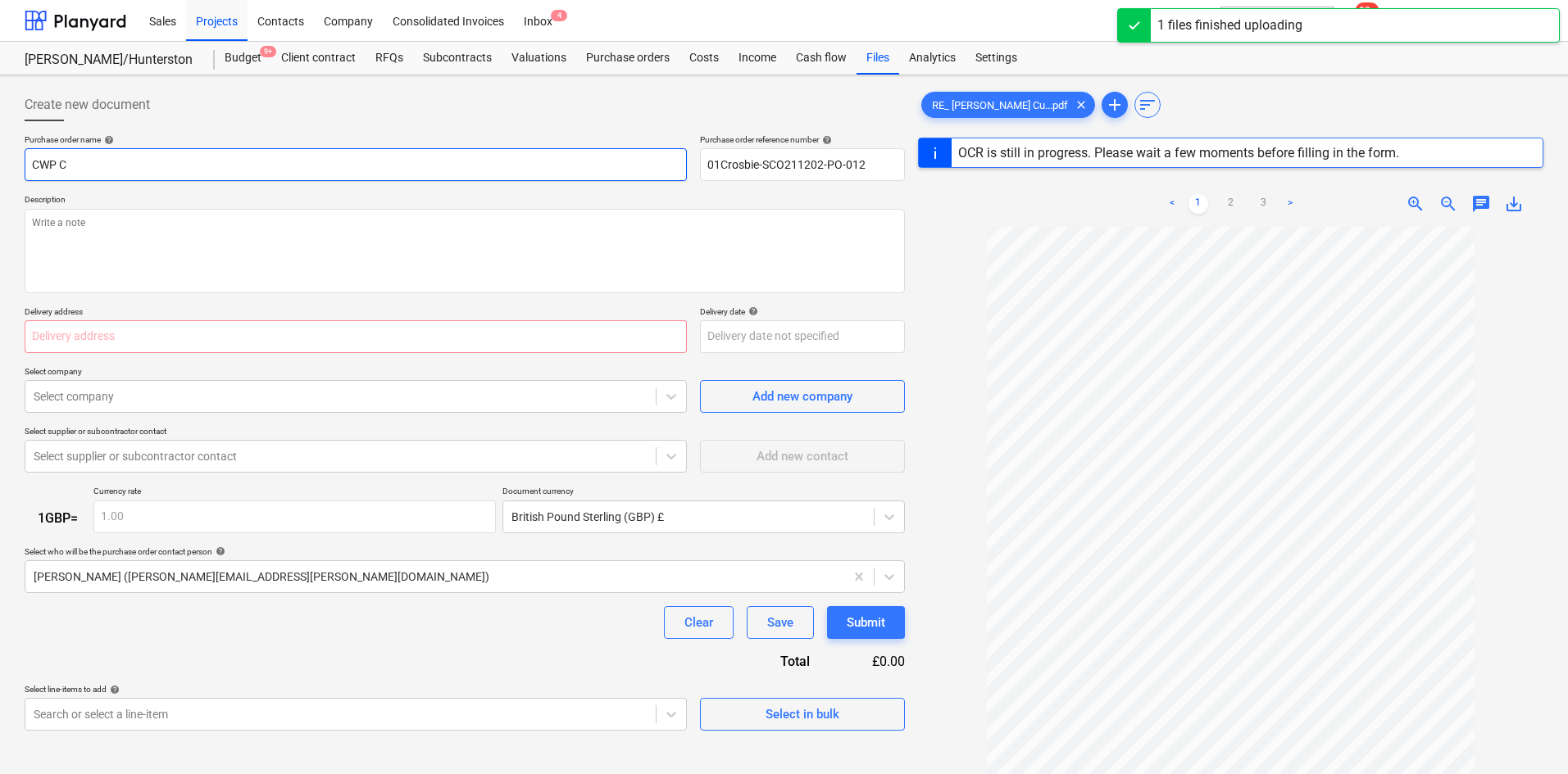
type textarea "x"
type input "CWP Cro"
type textarea "x"
type input "CWP Cros"
type textarea "x"
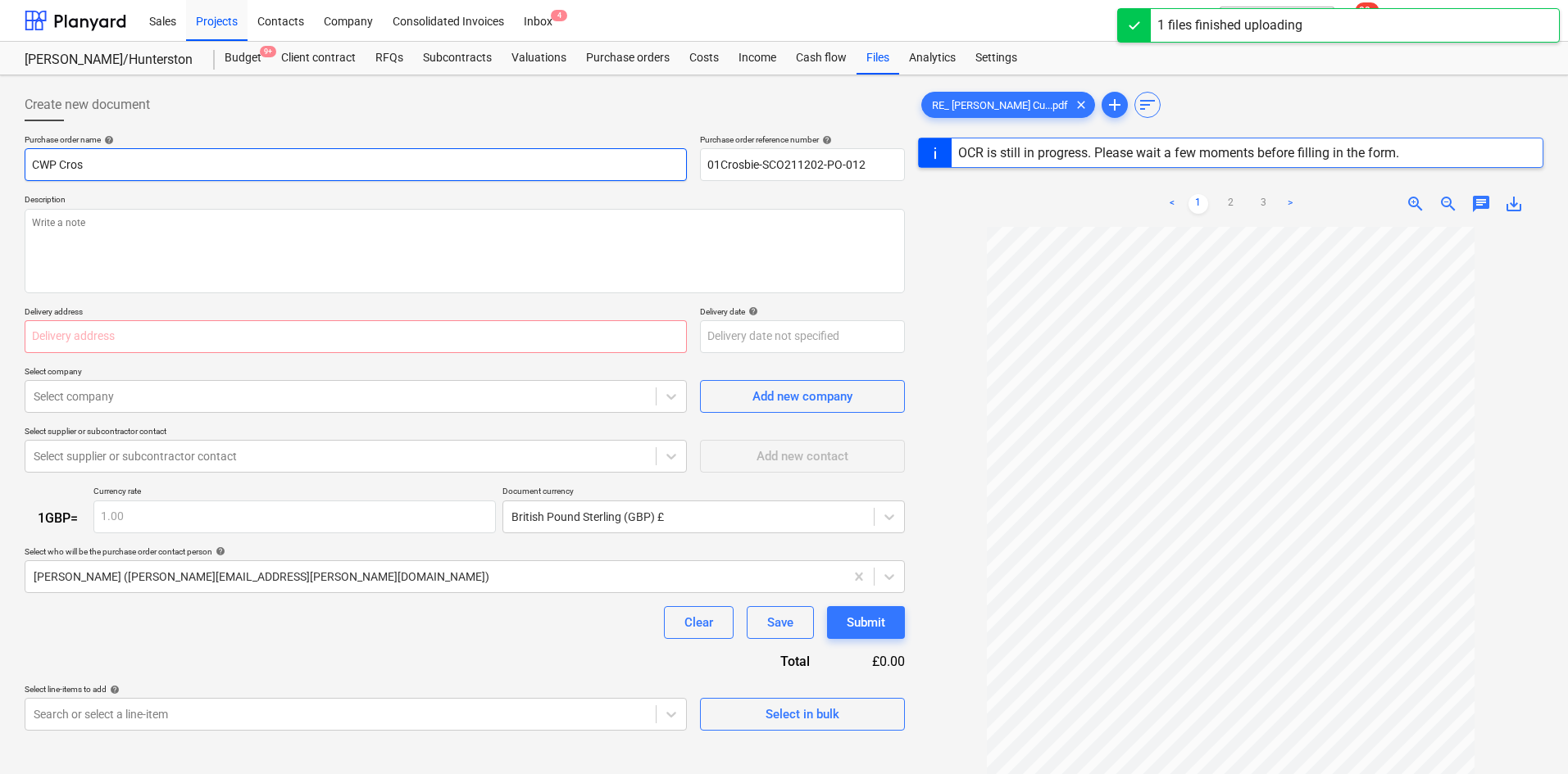
type input "CWP Crosb"
type textarea "x"
type input "CWP Crosbi"
type textarea "x"
type input "CWP [PERSON_NAME]"
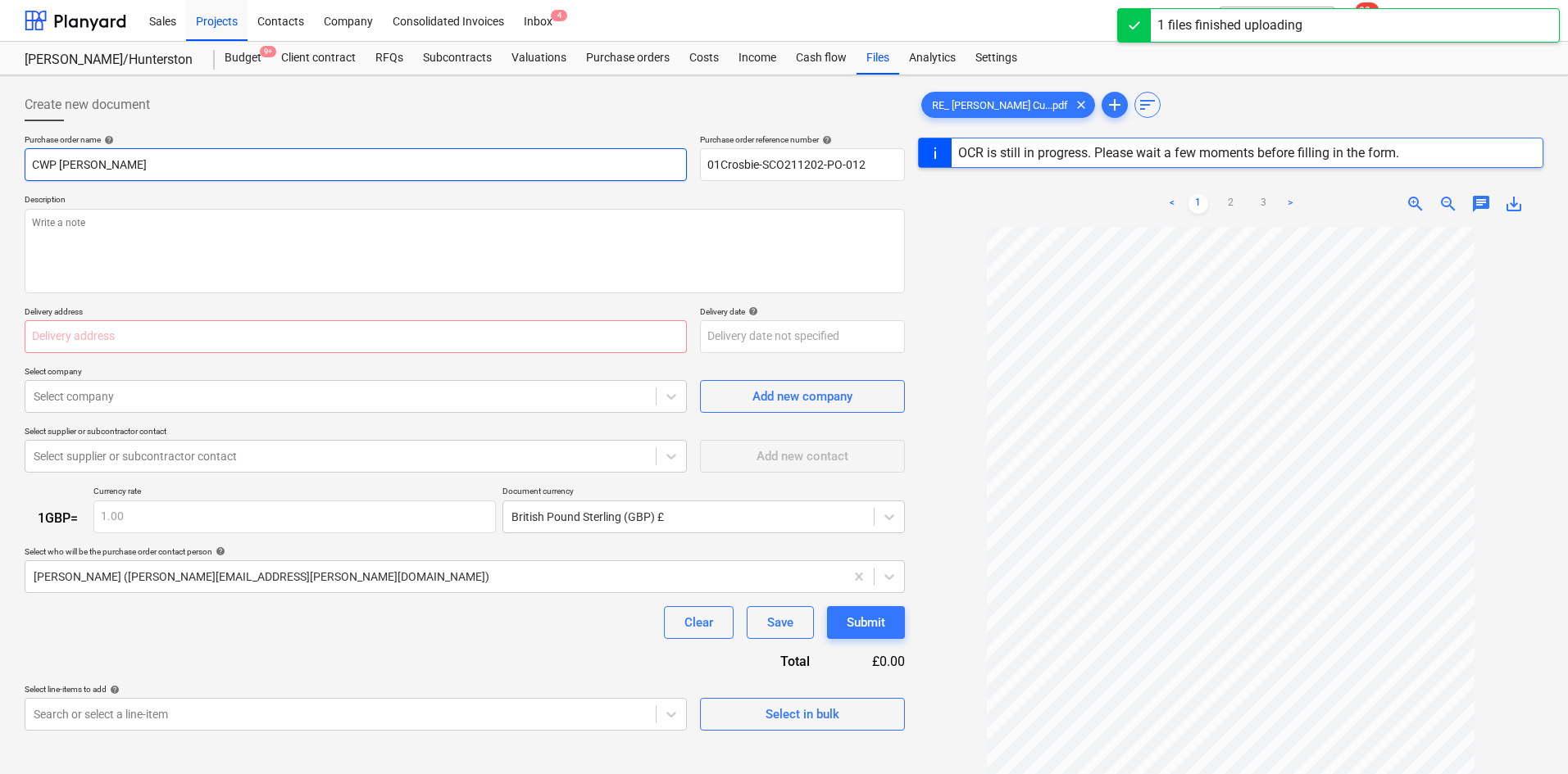
type textarea "x"
type input "CWP Crosbiew"
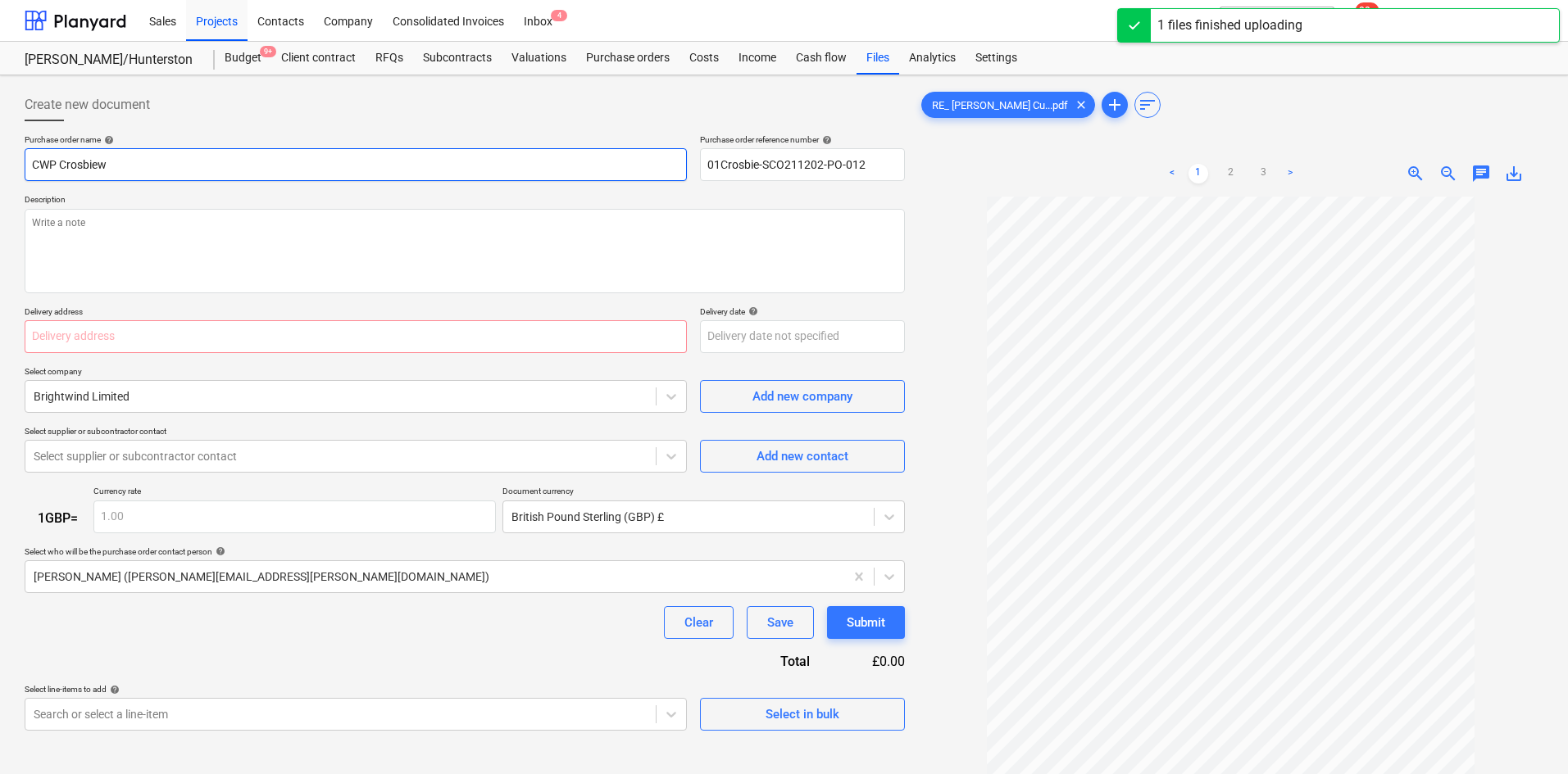
type textarea "x"
type input "CWP [PERSON_NAME]"
type textarea "x"
type input "CWP [PERSON_NAME]"
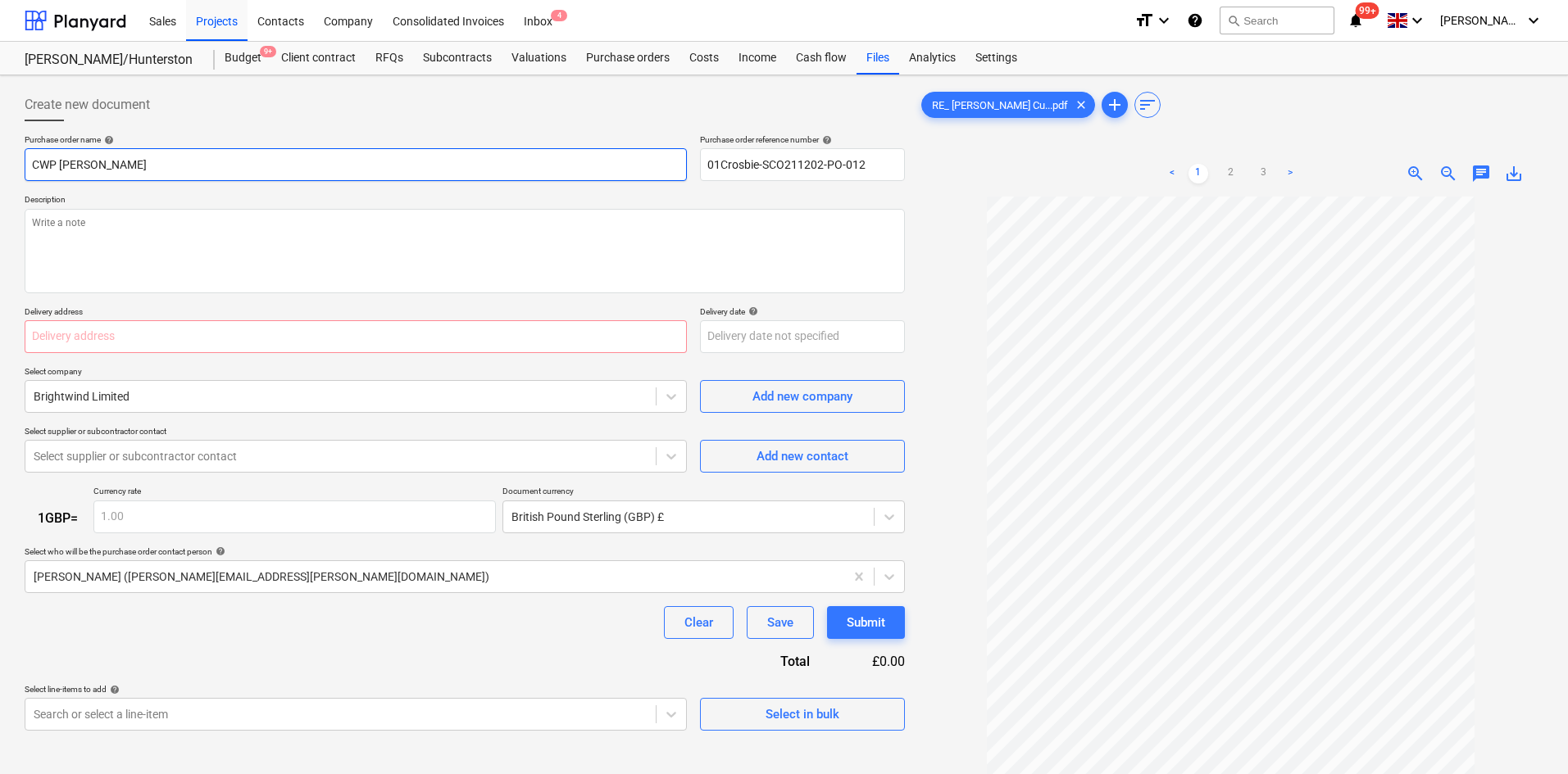
type textarea "x"
type input "CWP [PERSON_NAME] Y"
type textarea "x"
type input "CWP [PERSON_NAME]"
type textarea "x"
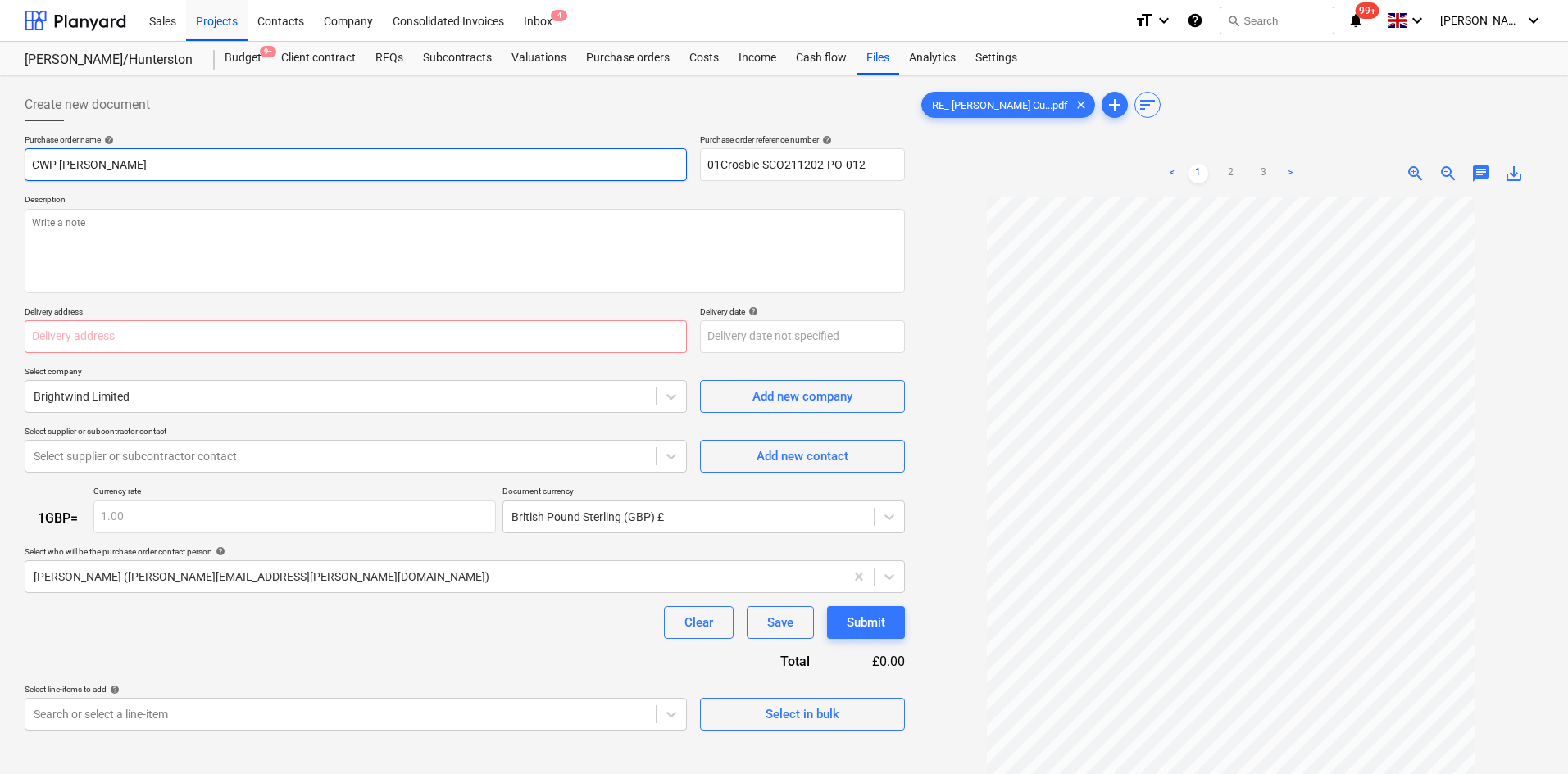
type input "CWP [PERSON_NAME]"
type textarea "x"
type input "CWP [PERSON_NAME]"
type textarea "x"
type input "CWP [PERSON_NAME] Yield"
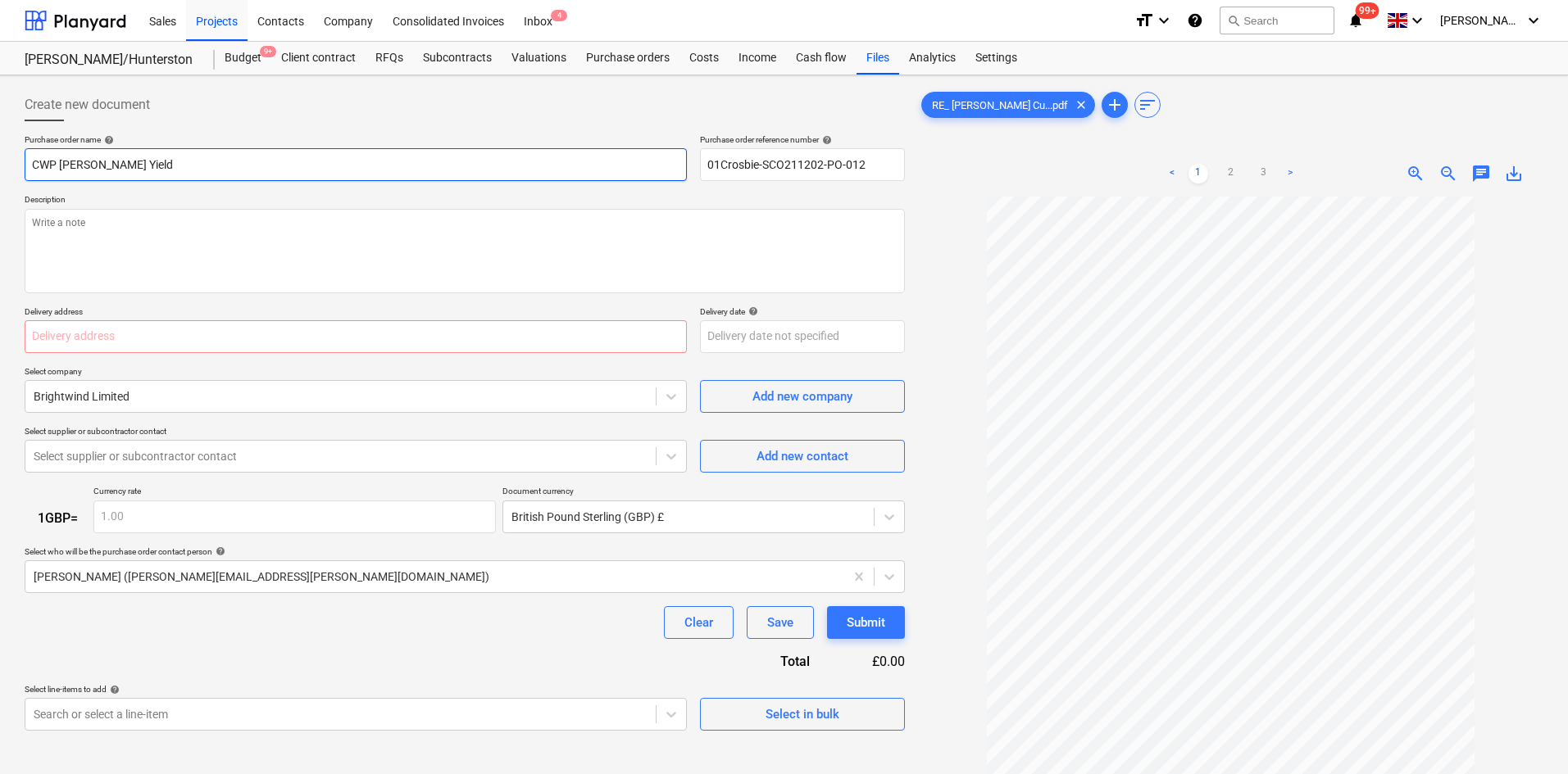
type textarea "x"
type input "CWP [PERSON_NAME] Yield"
type textarea "x"
type input "CWP [PERSON_NAME] Yield L"
type textarea "x"
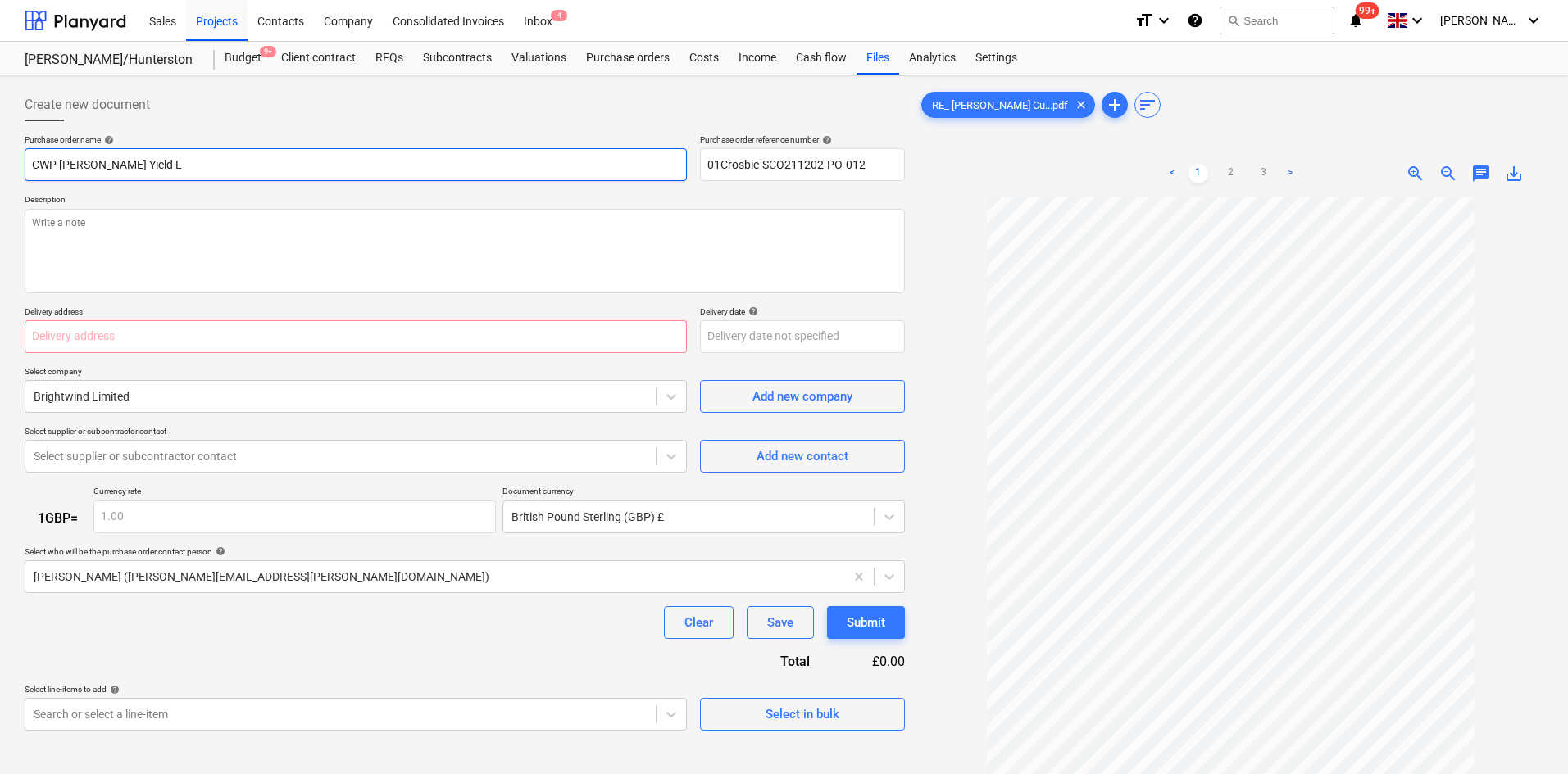
type input "CWP [PERSON_NAME] Yield Lo"
type textarea "x"
type input "CWP [PERSON_NAME] Yield Loo"
type textarea "x"
type input "CWP [PERSON_NAME] Yield [PERSON_NAME]"
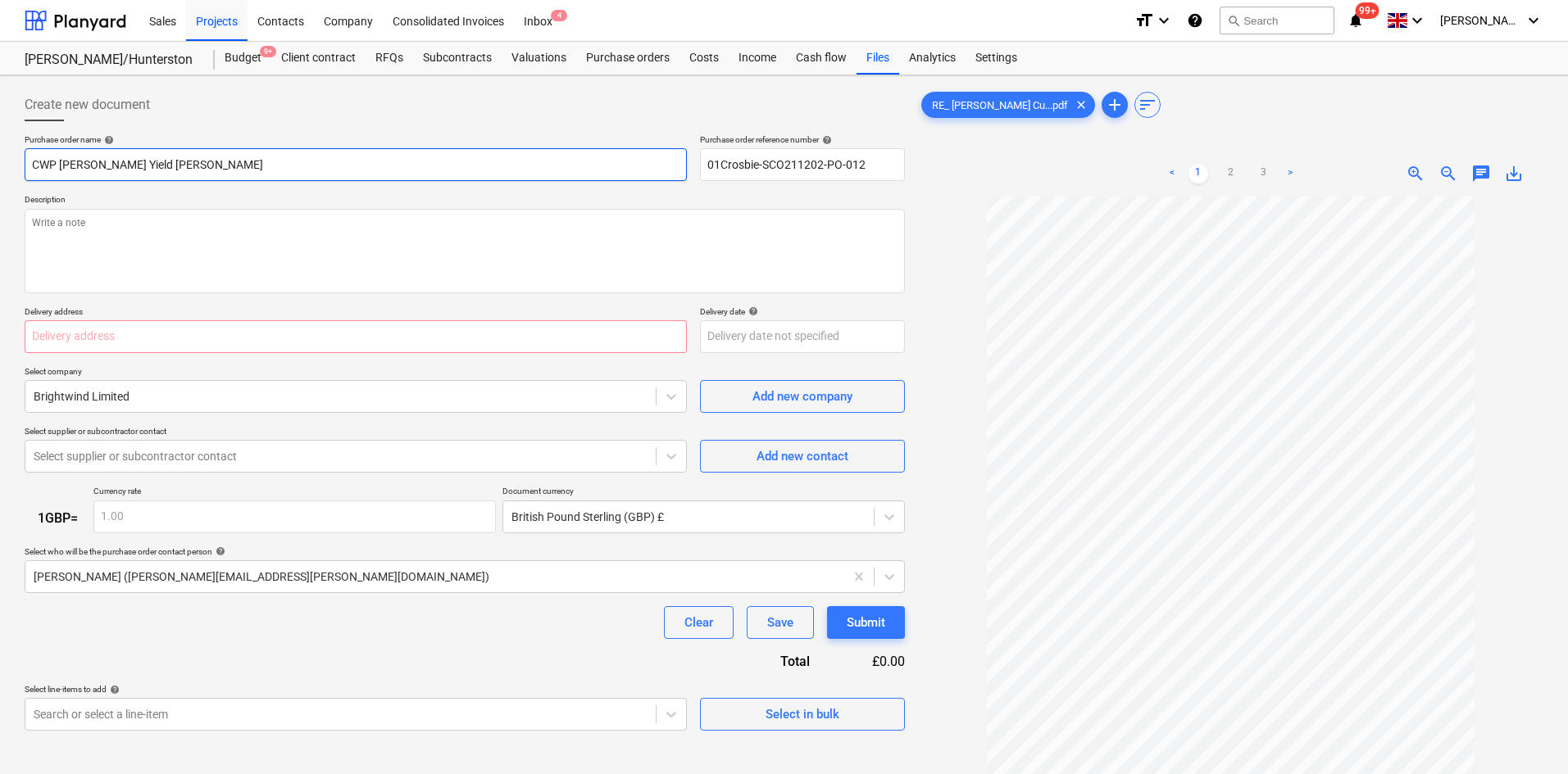
type textarea "x"
type input "CWP [PERSON_NAME] Yield Loo"
type textarea "x"
type input "CWP [PERSON_NAME] Yield Lo"
type textarea "x"
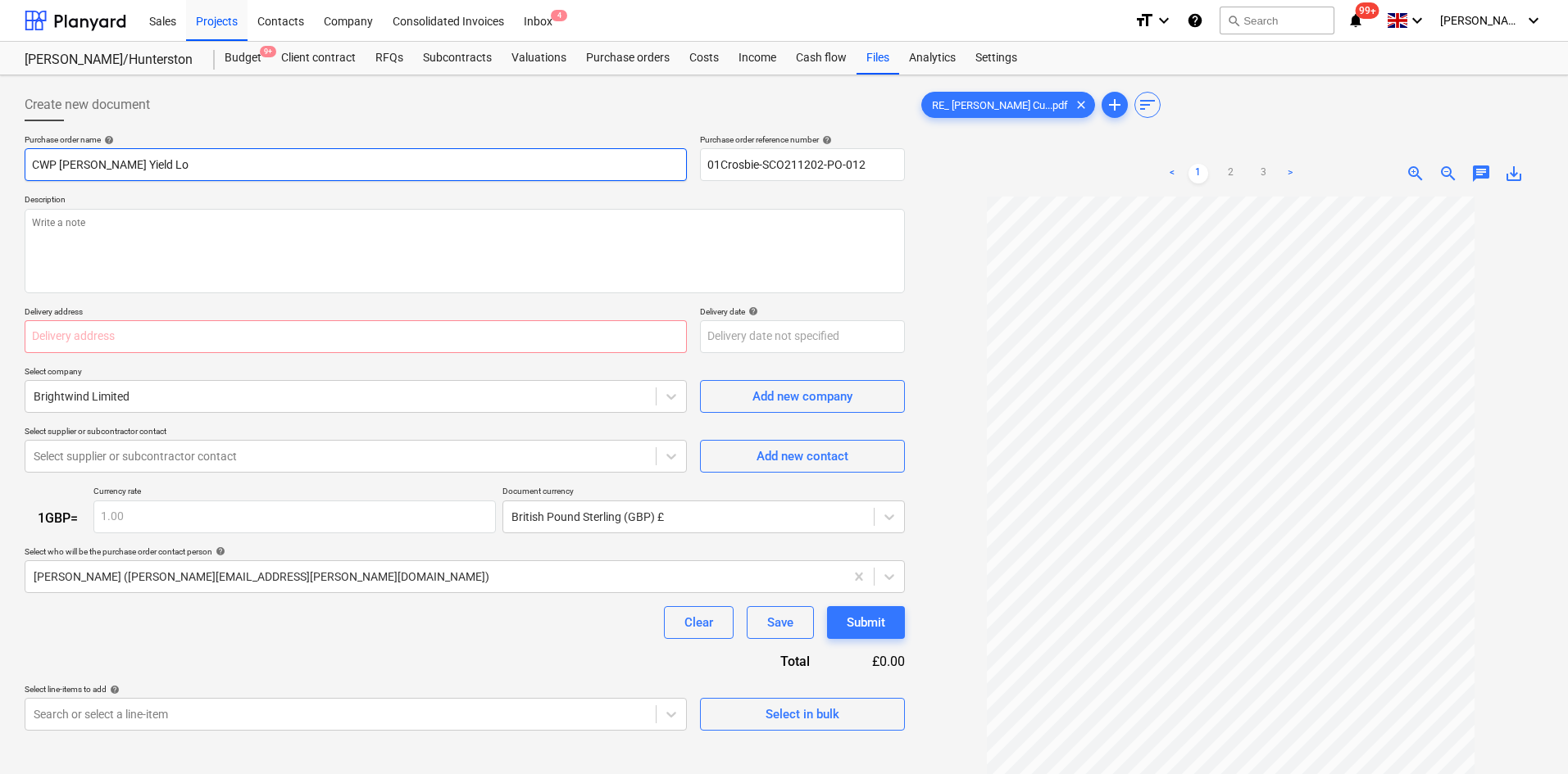
type input "CWP [PERSON_NAME] Yield Los"
type textarea "x"
type input "CWP [PERSON_NAME] Yield Loss"
type textarea "x"
type input "CWP [PERSON_NAME] Yield Loss"
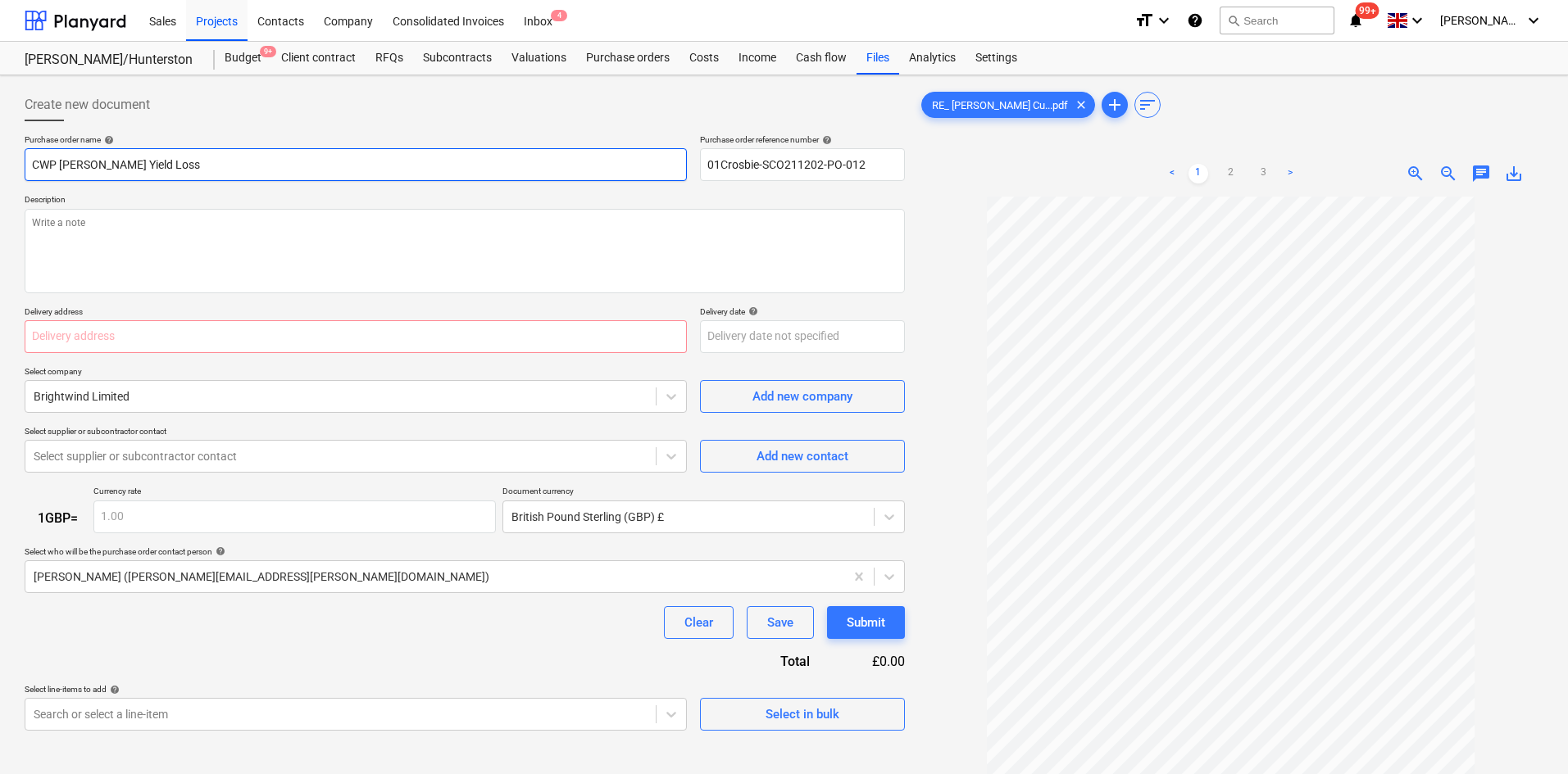
type textarea "x"
type input "CWP [PERSON_NAME] Yield Loss C"
type textarea "x"
type input "CWP [PERSON_NAME] Yield Loss"
type textarea "x"
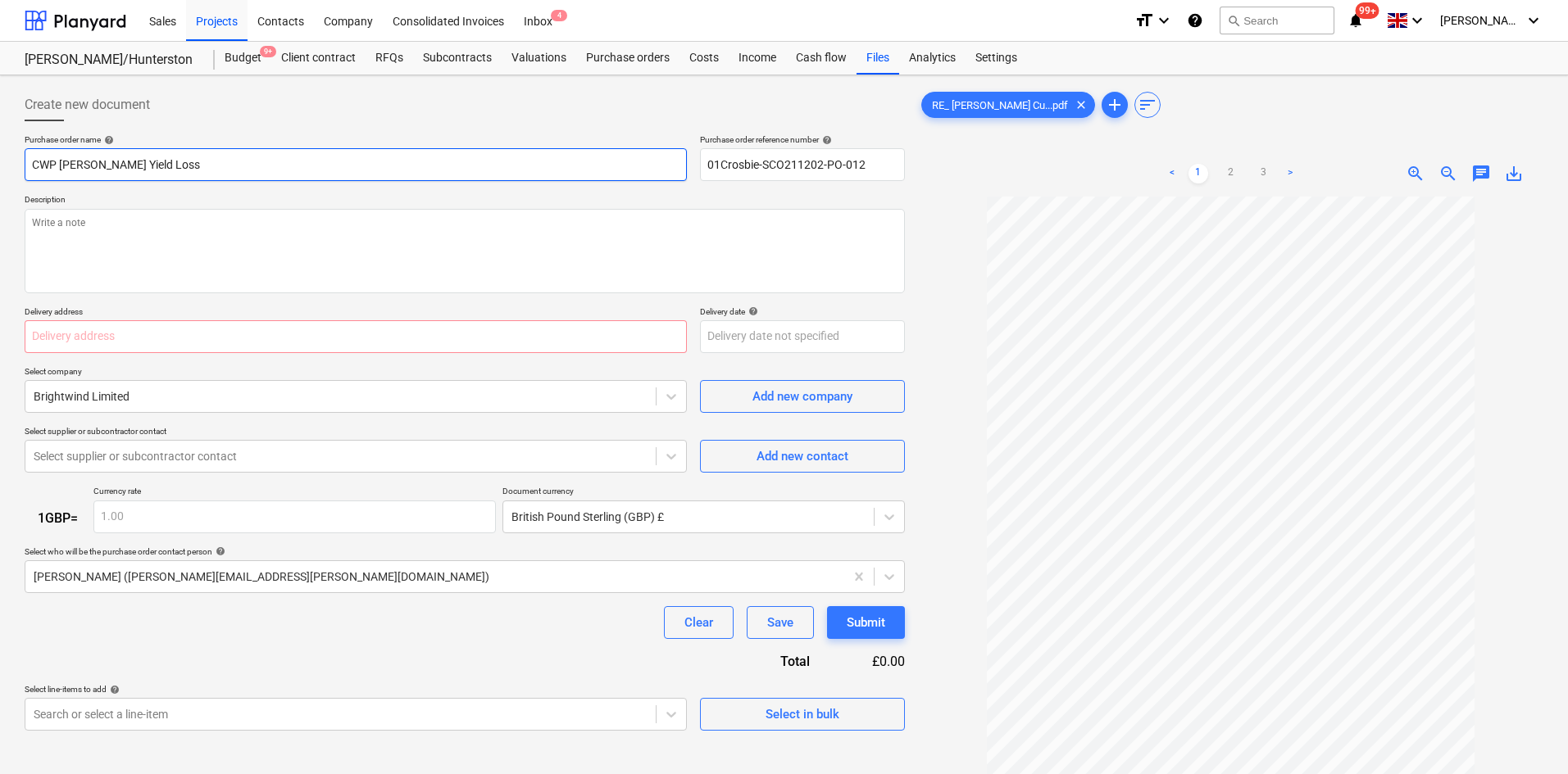
type input "CWP [PERSON_NAME] Yield Loss A"
type textarea "x"
type input "CWP [PERSON_NAME] Yield Loss As"
type textarea "x"
type input "CWP [PERSON_NAME] Yield Loss Ass"
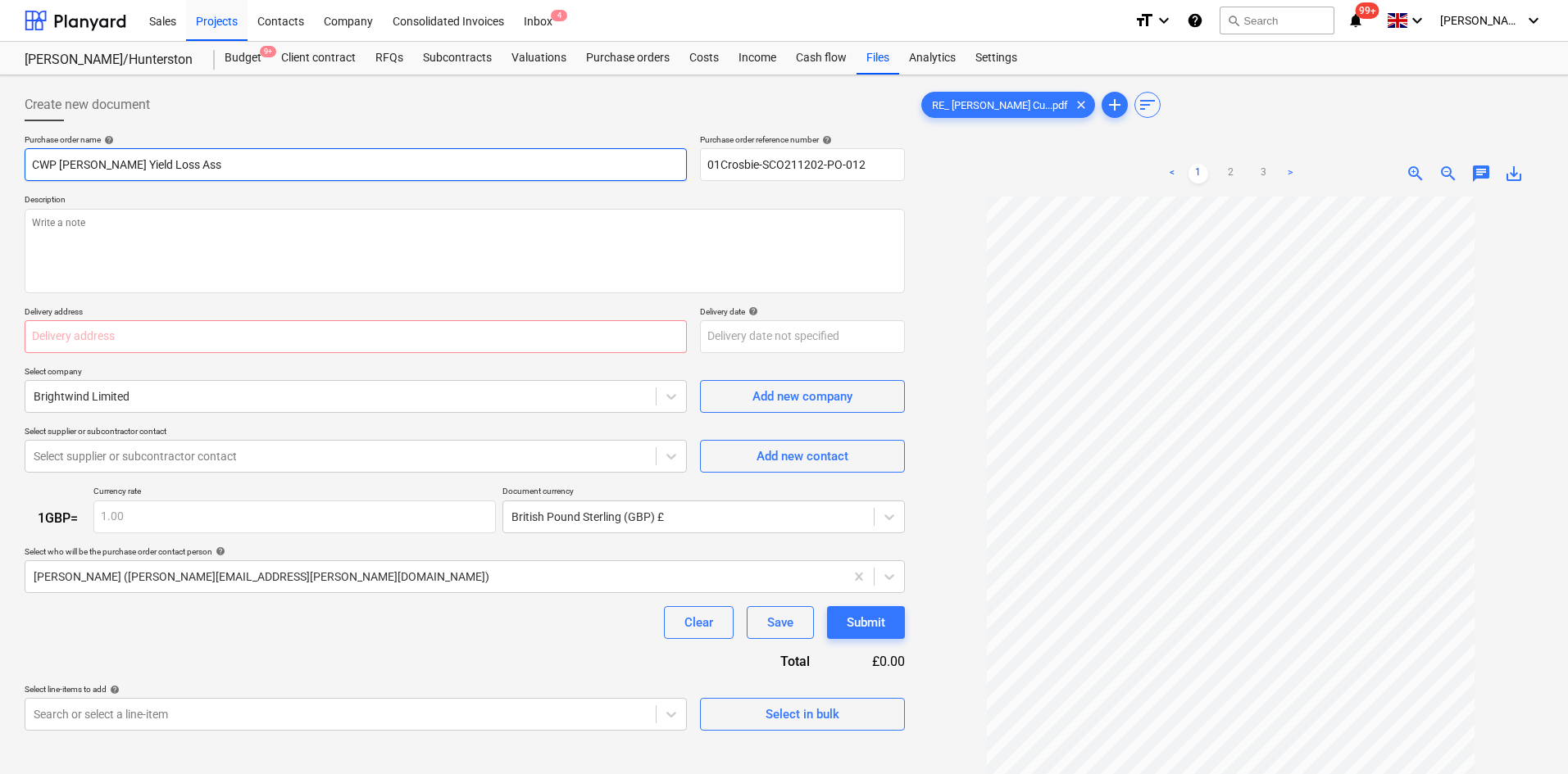
type textarea "x"
type input "CWP [PERSON_NAME] Yield Loss Asse"
type textarea "x"
type input "CWP [PERSON_NAME] Yield Loss Asses"
type textarea "x"
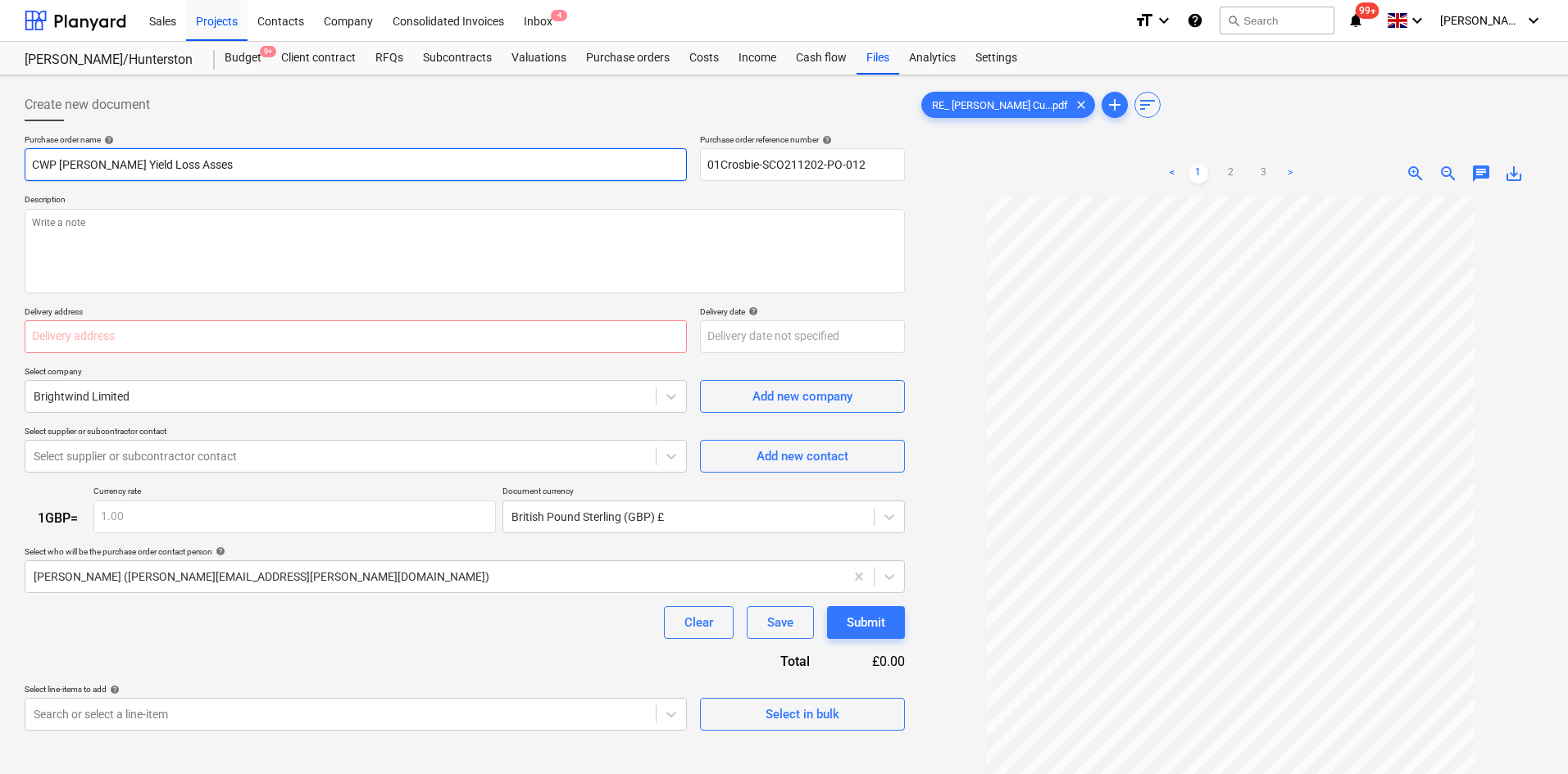
type input "CWP [PERSON_NAME] Yield Loss Assess"
type textarea "x"
type input "CWP [PERSON_NAME] Yield Loss Assessm"
type textarea "x"
type input "CWP [PERSON_NAME] Yield Loss Assessme"
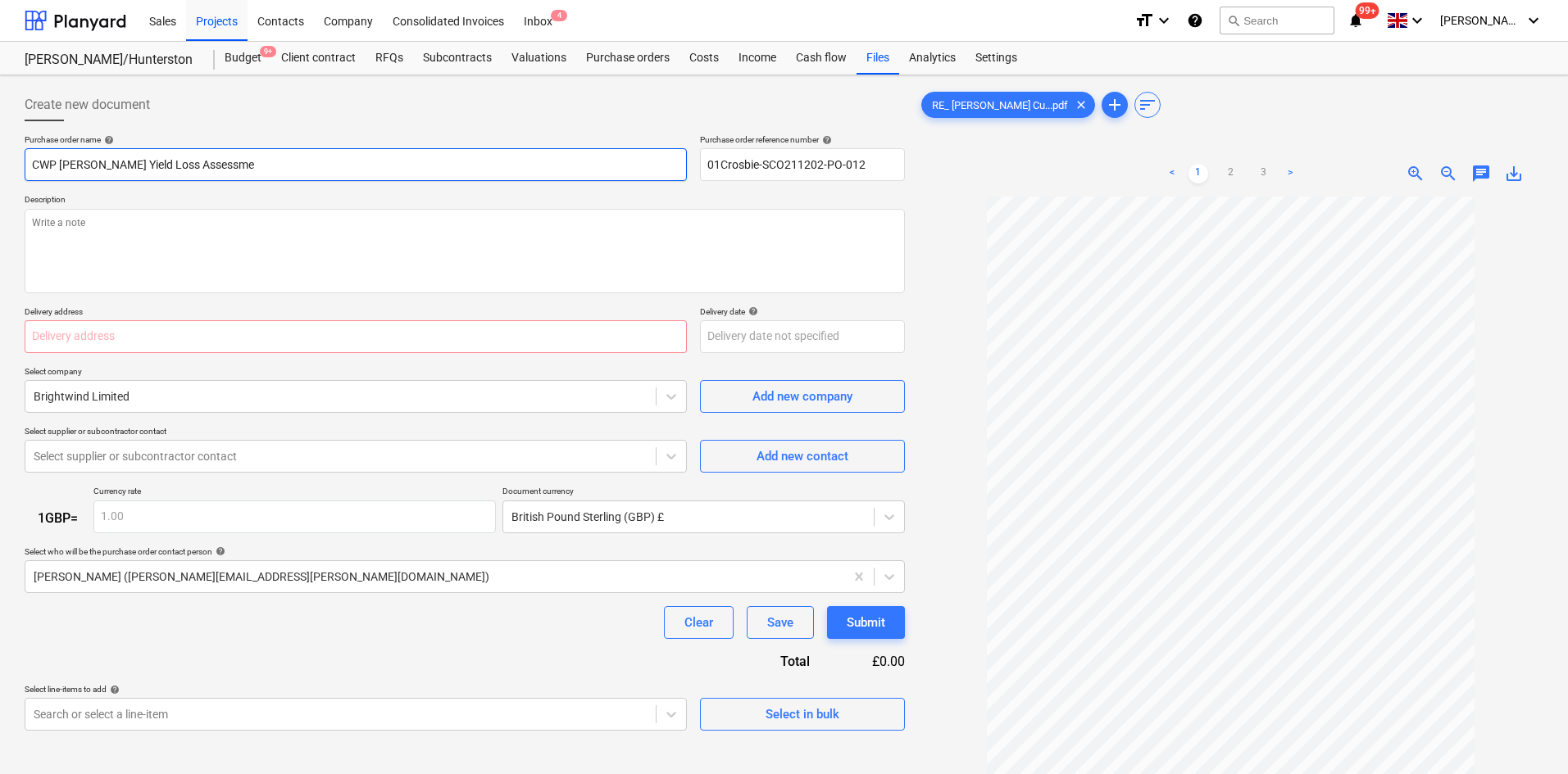
type textarea "x"
type input "CWP [PERSON_NAME] Yield Loss Assessmen"
type textarea "x"
type input "CWP [PERSON_NAME] Yield Loss Assessment"
type textarea "x"
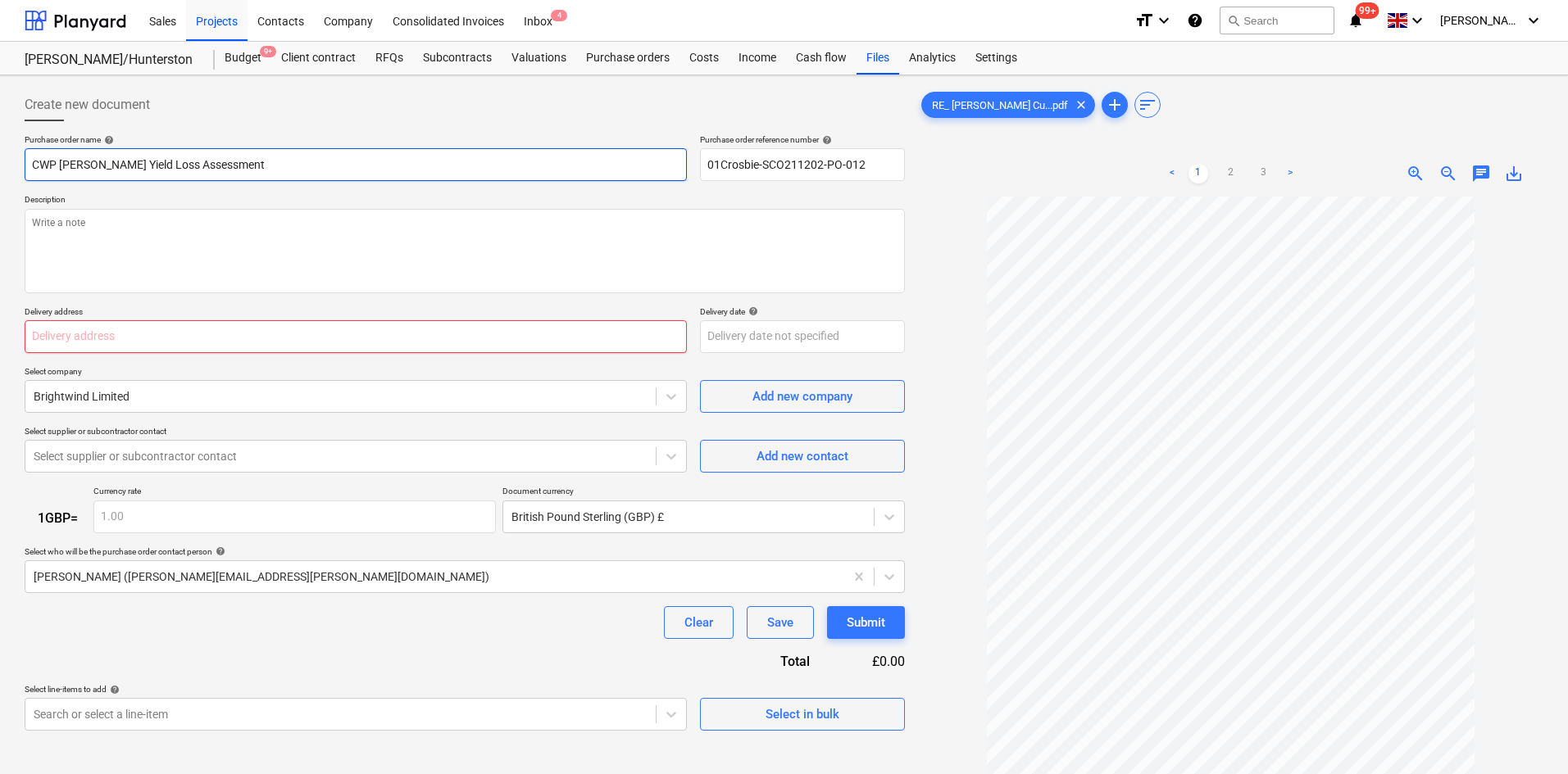
type input "CWP [PERSON_NAME] Yield Loss Assessment"
click at [89, 341] on input "text" at bounding box center [356, 337] width 662 height 33
click at [138, 344] on input "text" at bounding box center [356, 337] width 662 height 33
paste input "[STREET_ADDRESS]"
type textarea "x"
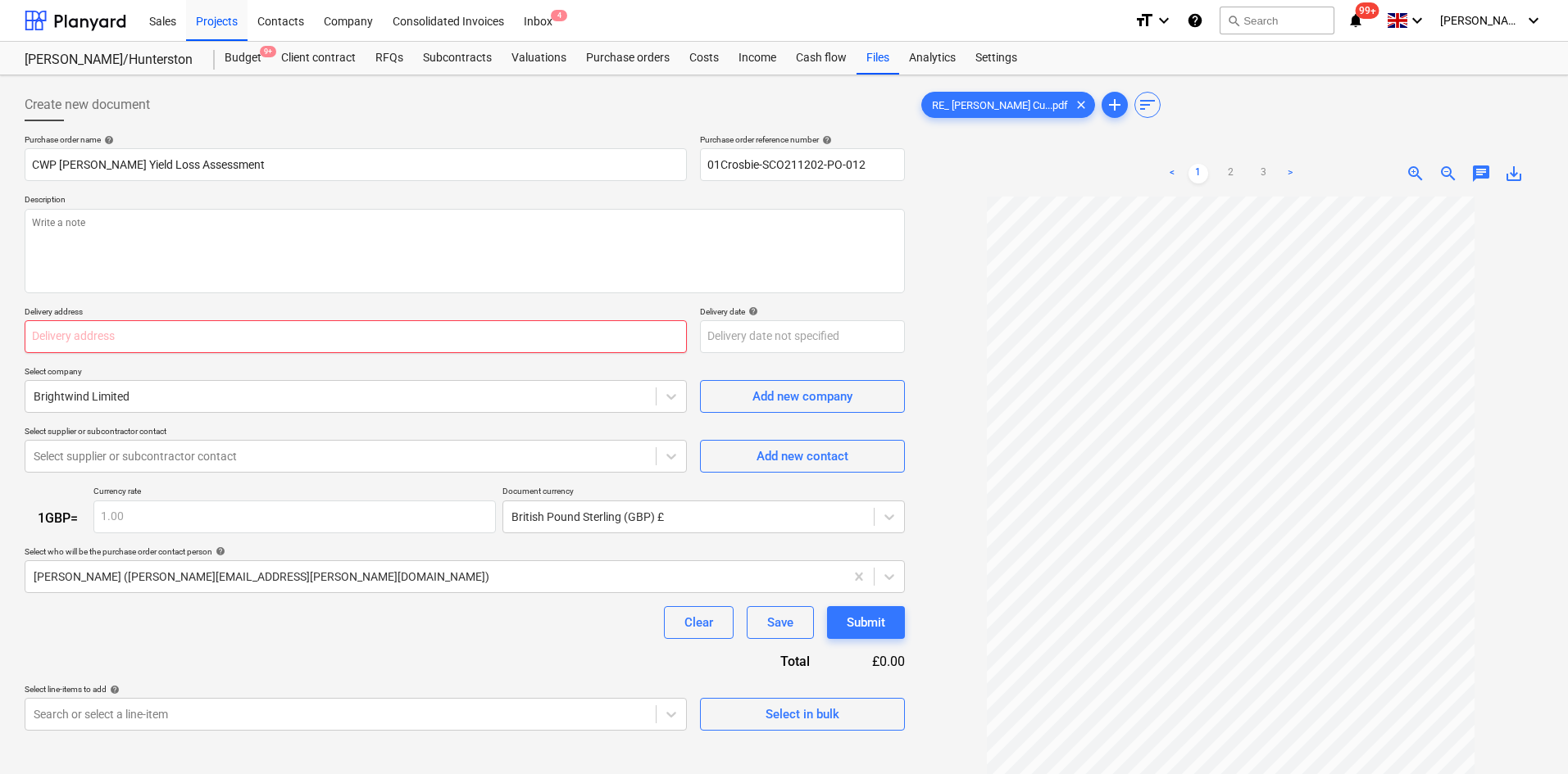
type input "[STREET_ADDRESS]"
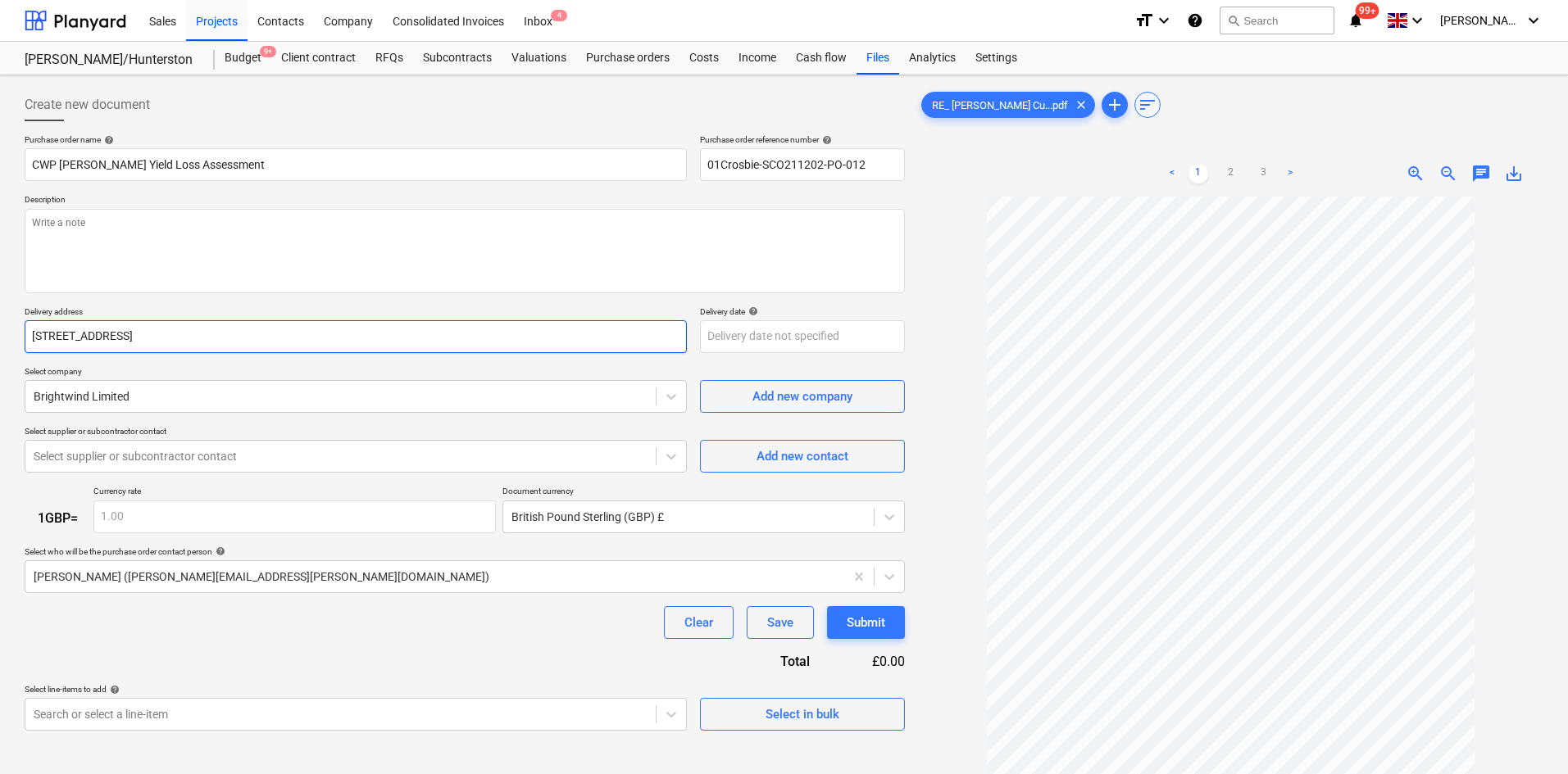
type textarea "x"
type input "[STREET_ADDRESS]"
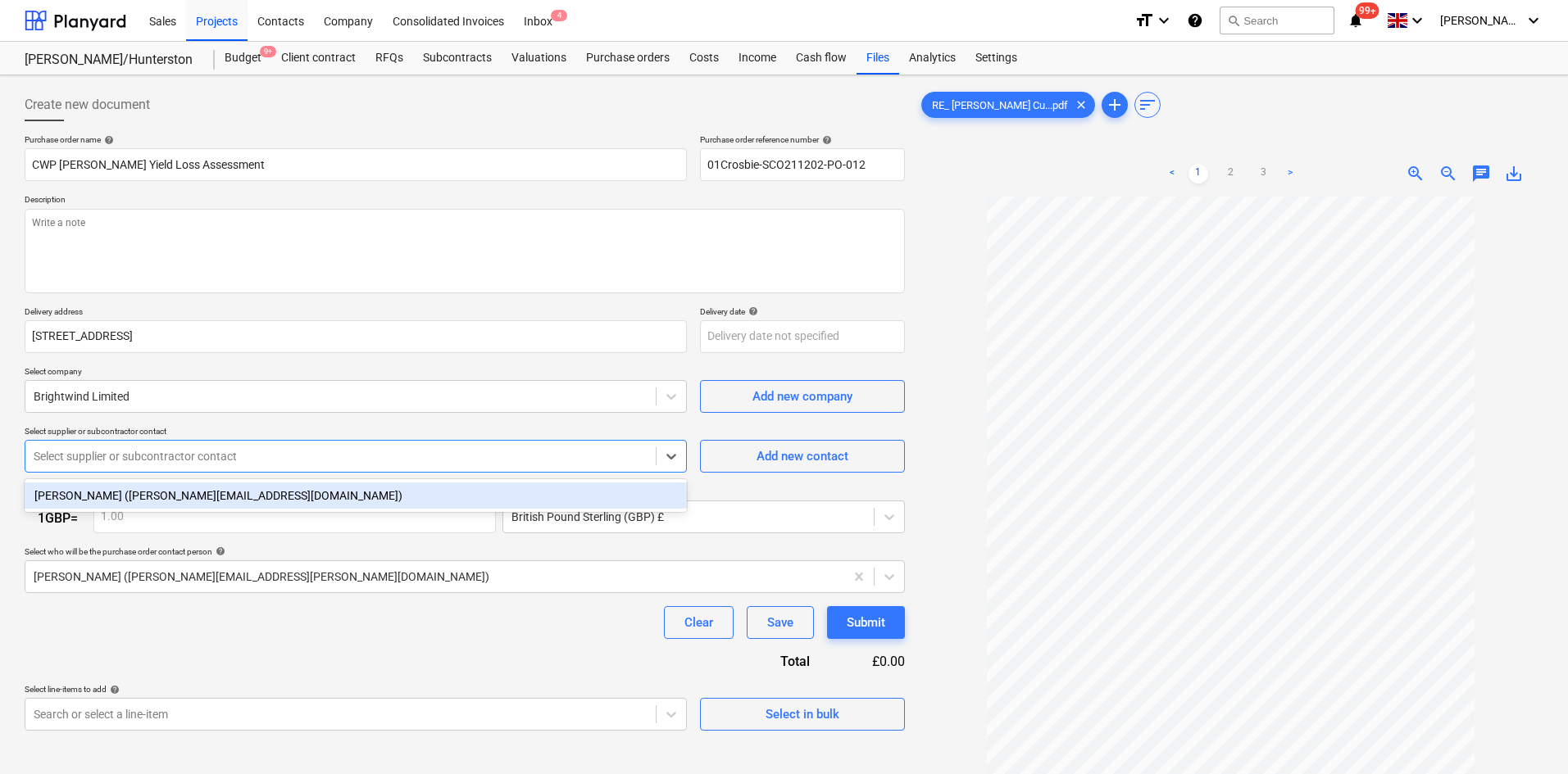
click at [298, 454] on div at bounding box center [340, 456] width 613 height 17
click at [293, 486] on div "[PERSON_NAME] ([PERSON_NAME][EMAIL_ADDRESS][DOMAIN_NAME])" at bounding box center [356, 496] width 662 height 26
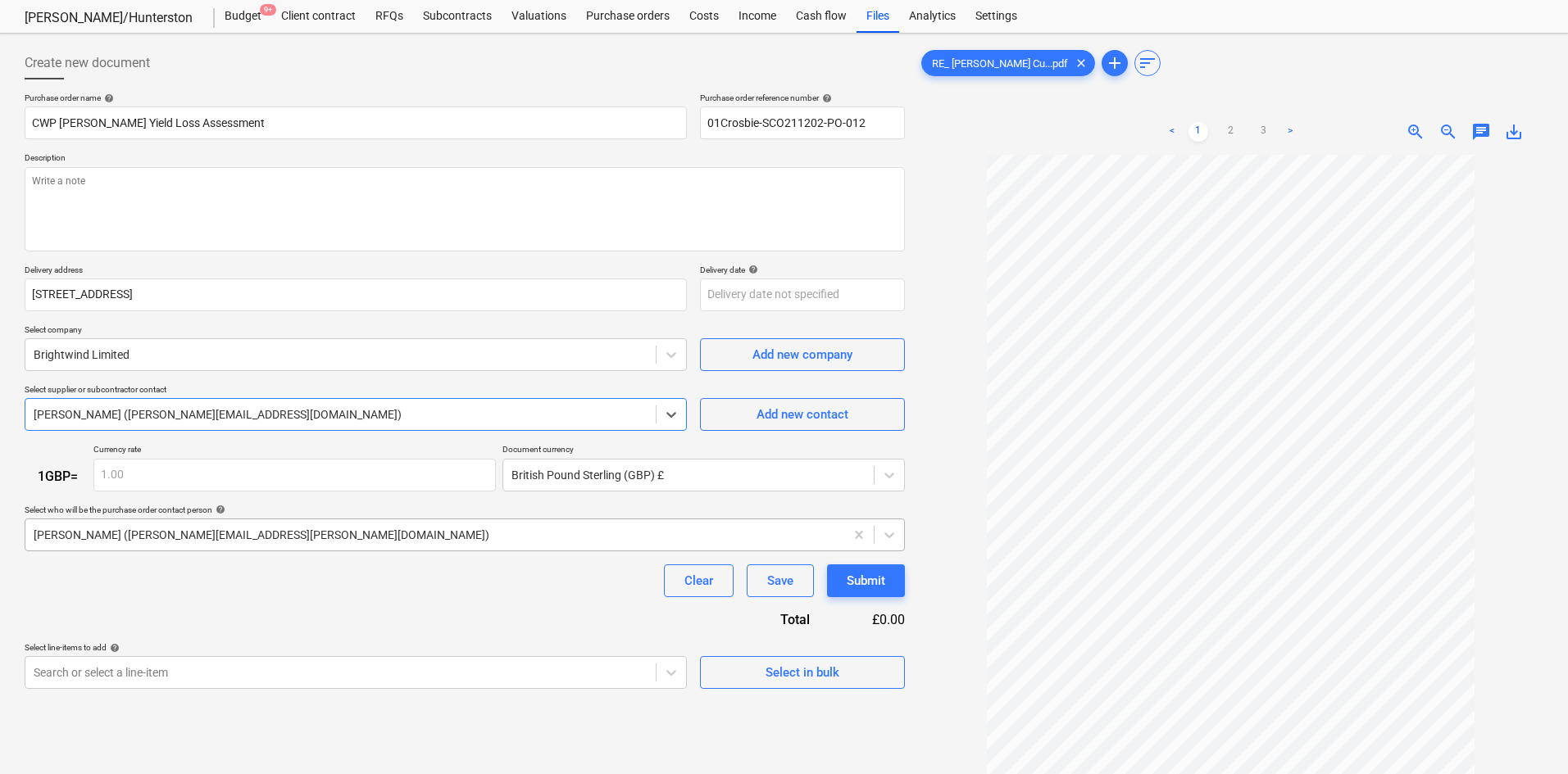
scroll to position [82, 0]
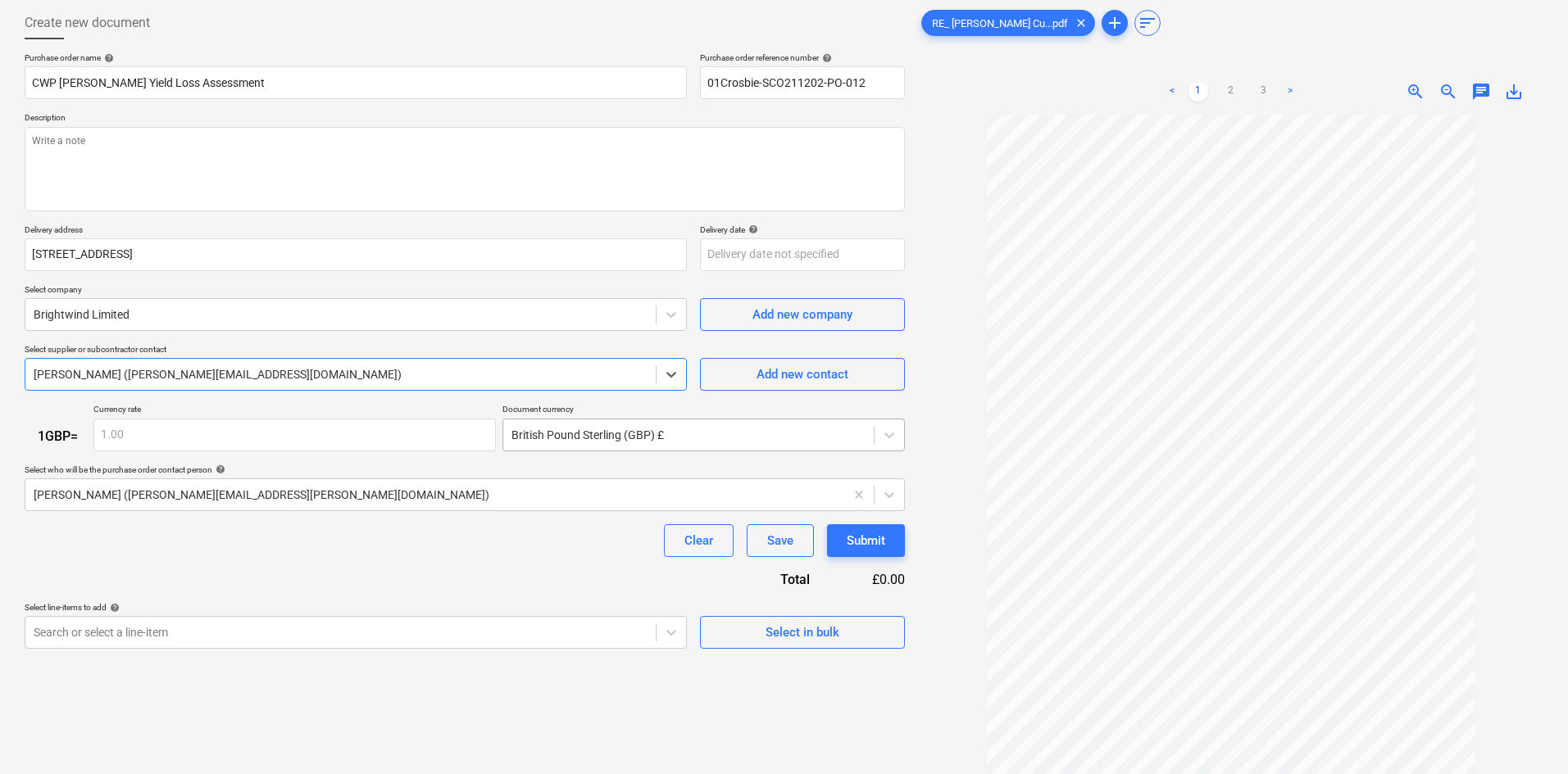
click at [533, 432] on div at bounding box center [689, 435] width 354 height 17
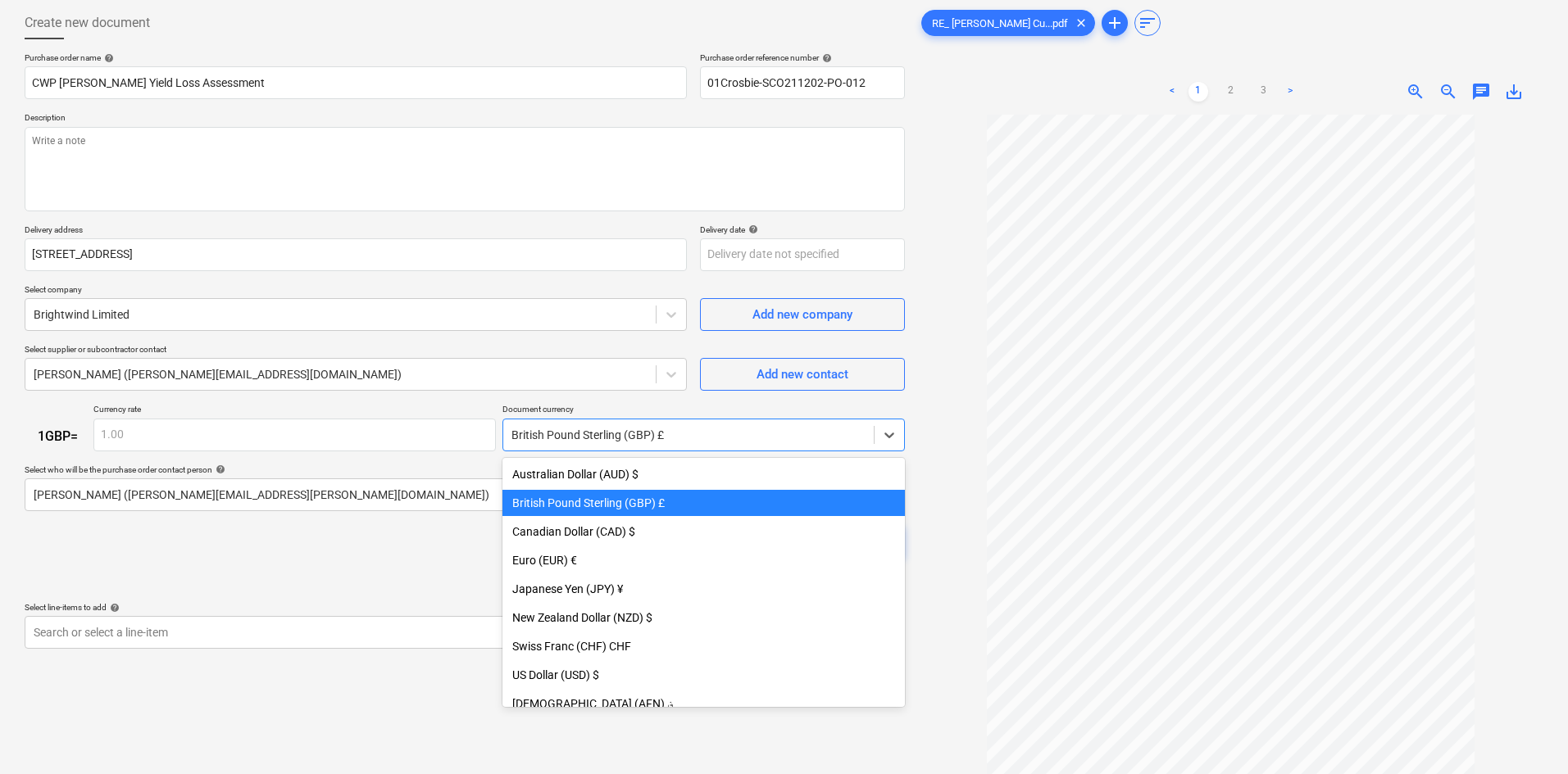
scroll to position [29, 0]
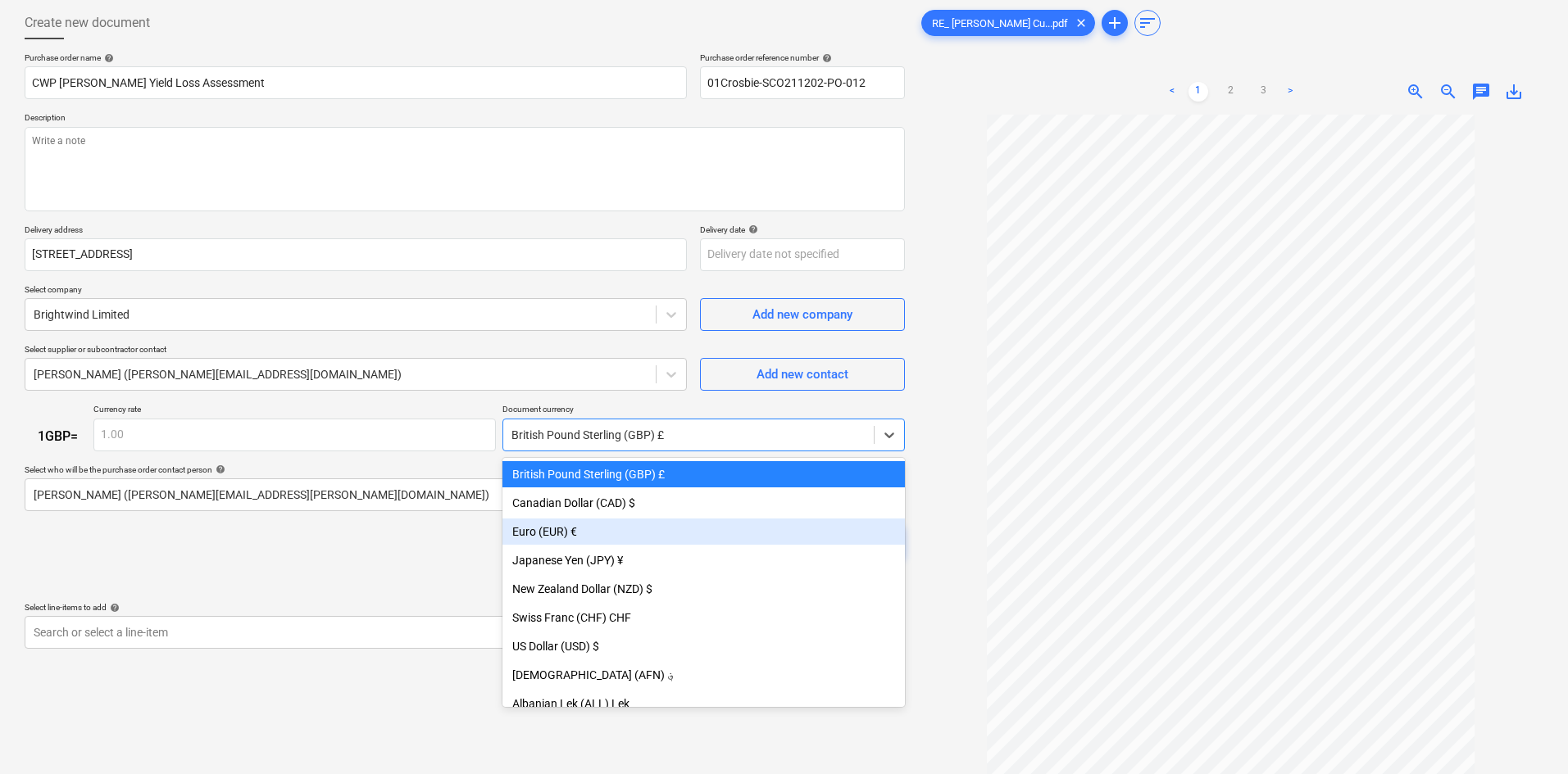
click at [554, 522] on div "Euro (EUR) €" at bounding box center [704, 532] width 402 height 26
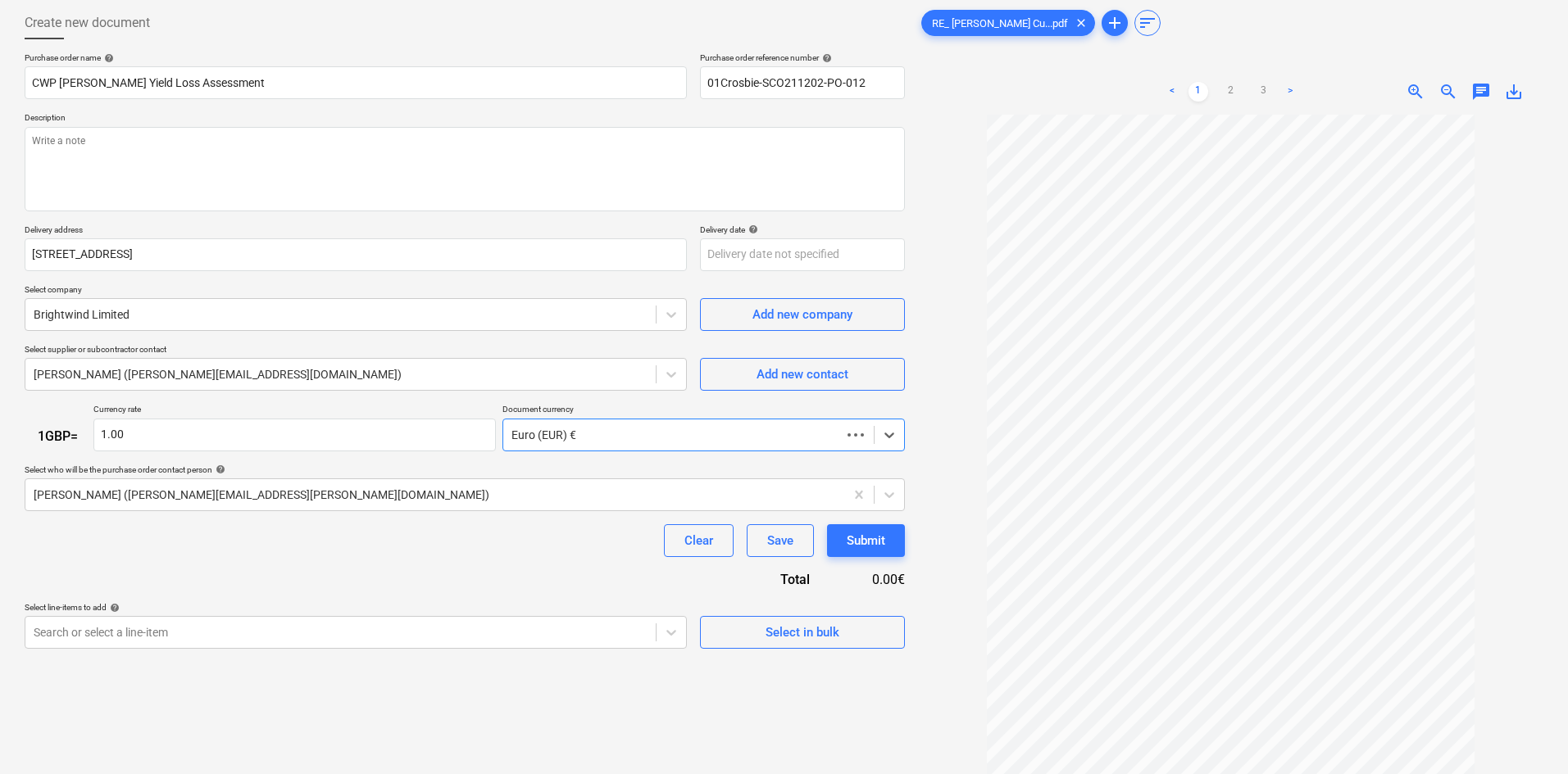
type textarea "x"
type input "1.15"
click at [446, 567] on div "Purchase order name help CWP [PERSON_NAME] Yield Loss Assessment Purchase order…" at bounding box center [464, 350] width 880 height 597
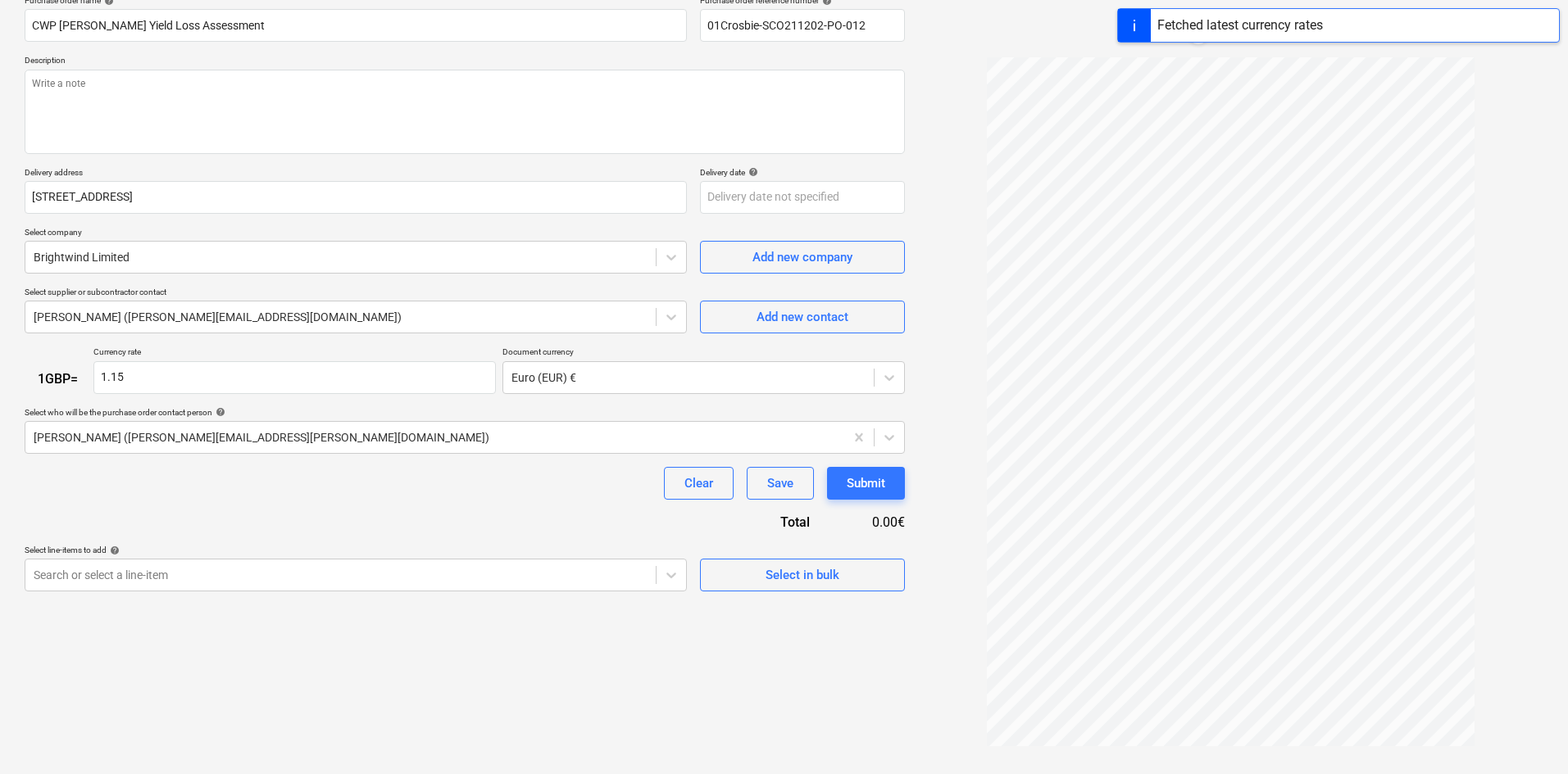
scroll to position [164, 0]
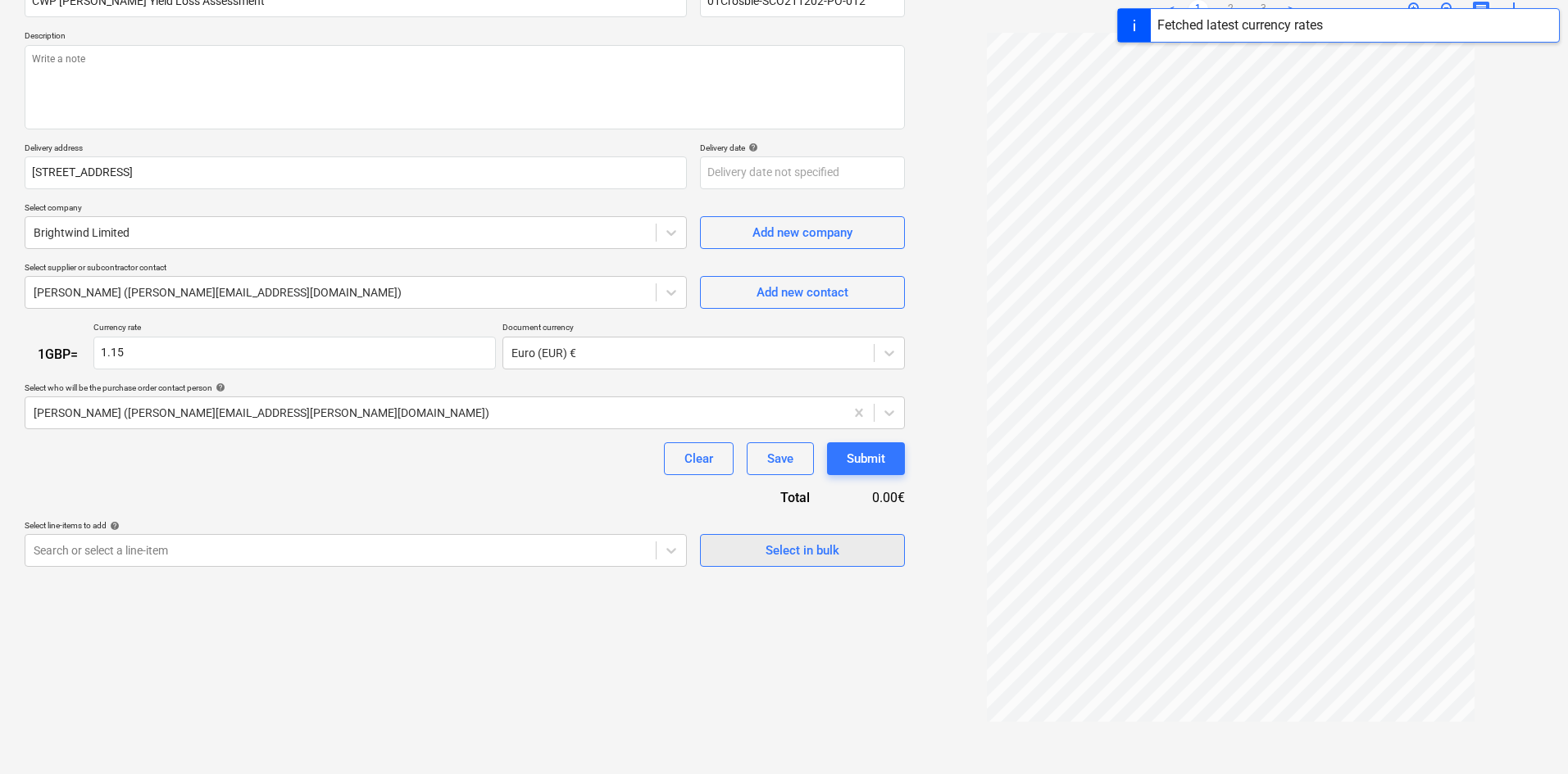
click at [776, 562] on button "Select in bulk" at bounding box center [801, 550] width 204 height 33
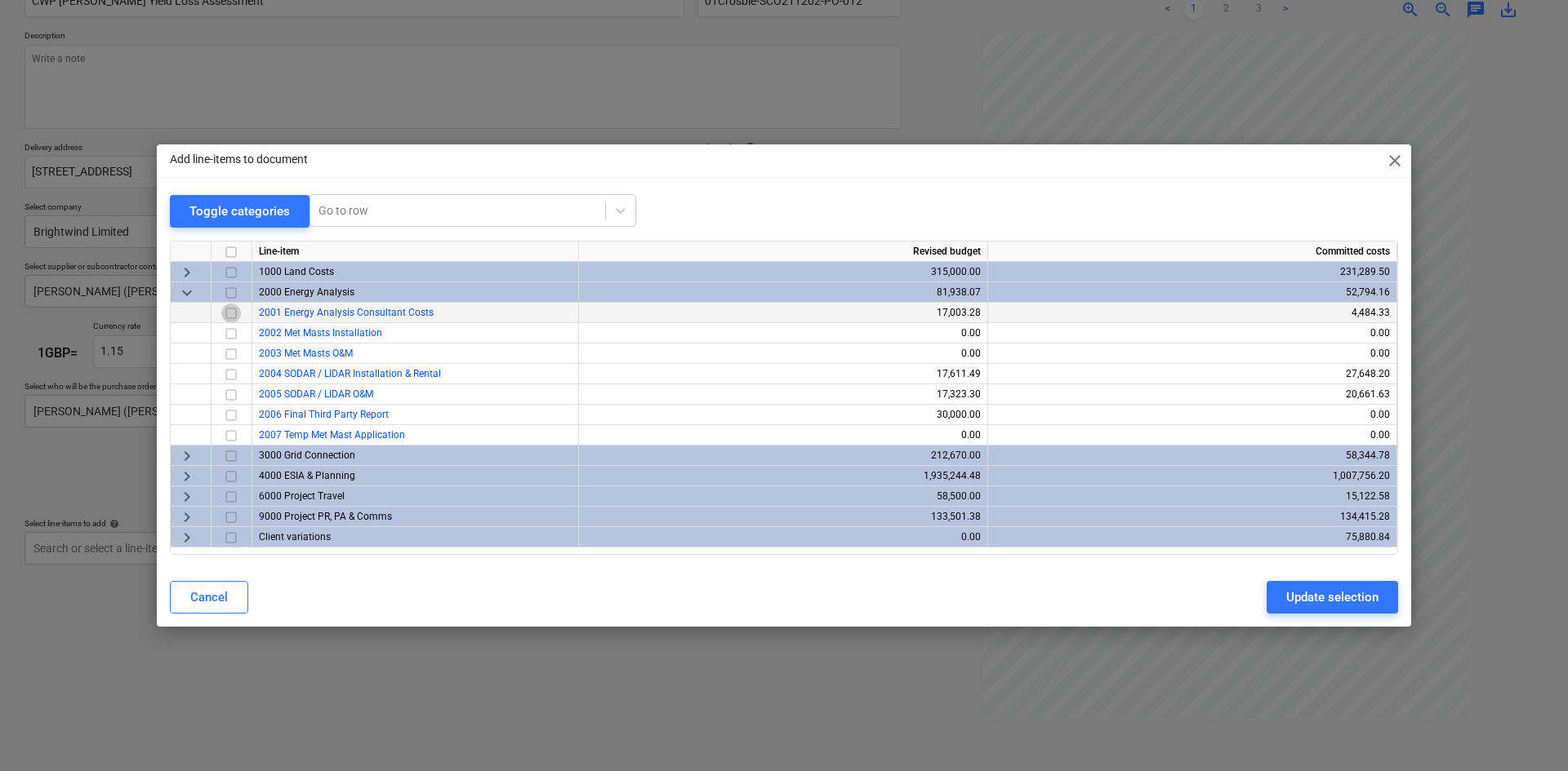
click at [231, 317] on input "checkbox" at bounding box center [231, 313] width 20 height 20
click at [818, 90] on div "Add line-items to document close Toggle categories Go to row Line-item Revised …" at bounding box center [784, 385] width 1568 height 771
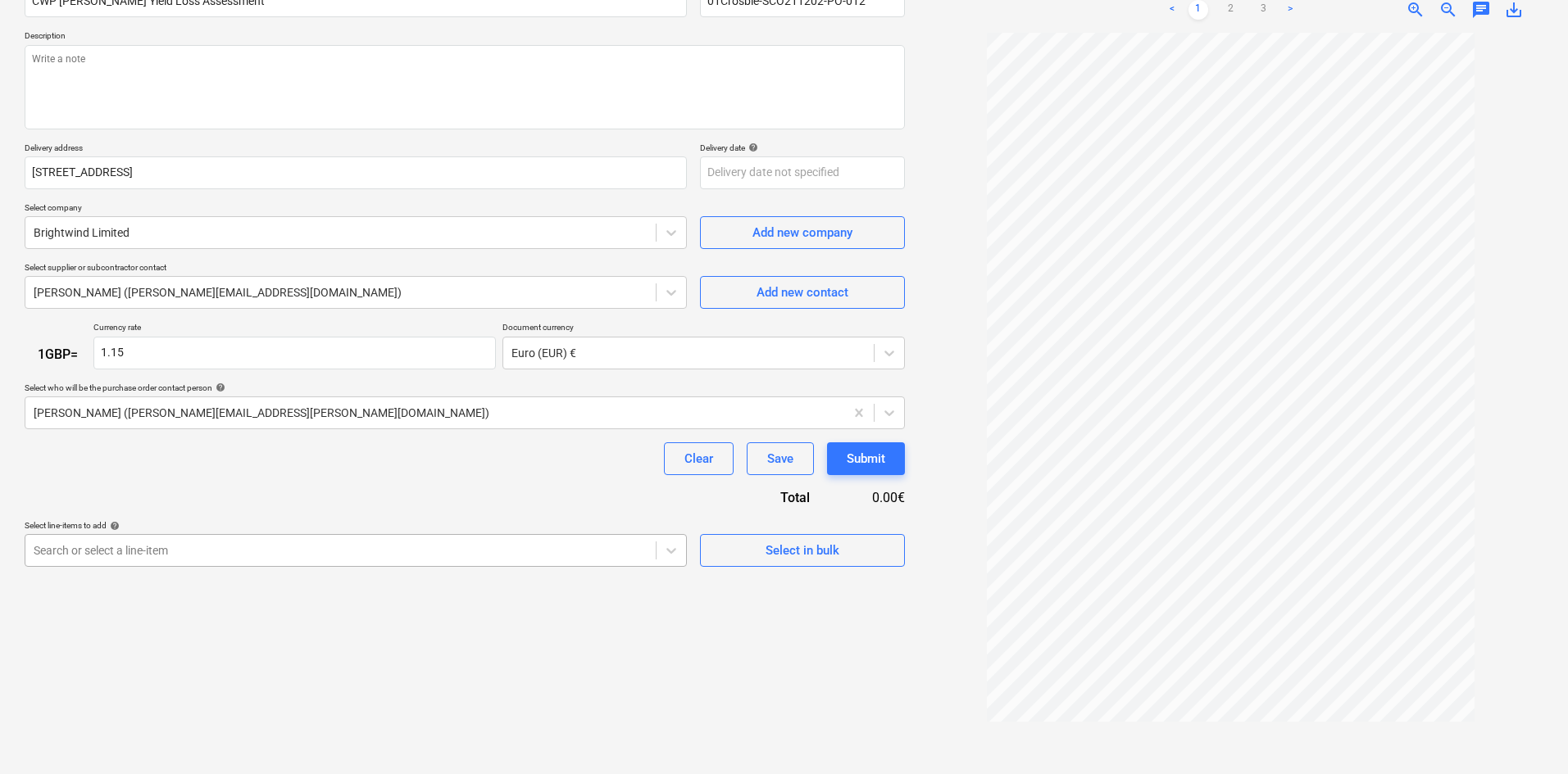
click at [196, 550] on body "Sales Projects Contacts Company Consolidated Invoices Inbox 4 format_size keybo…" at bounding box center [784, 223] width 1568 height 774
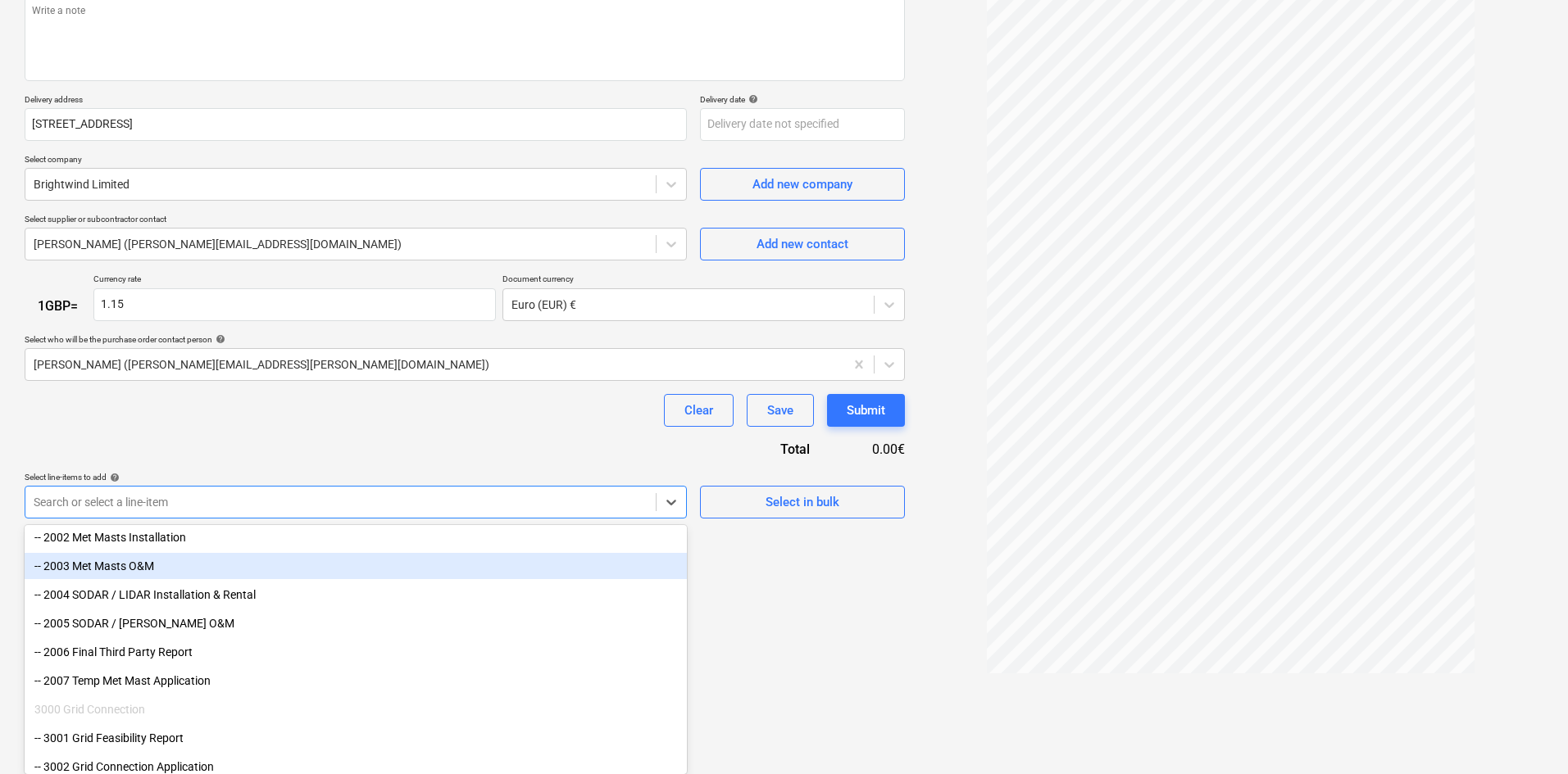
scroll to position [410, 0]
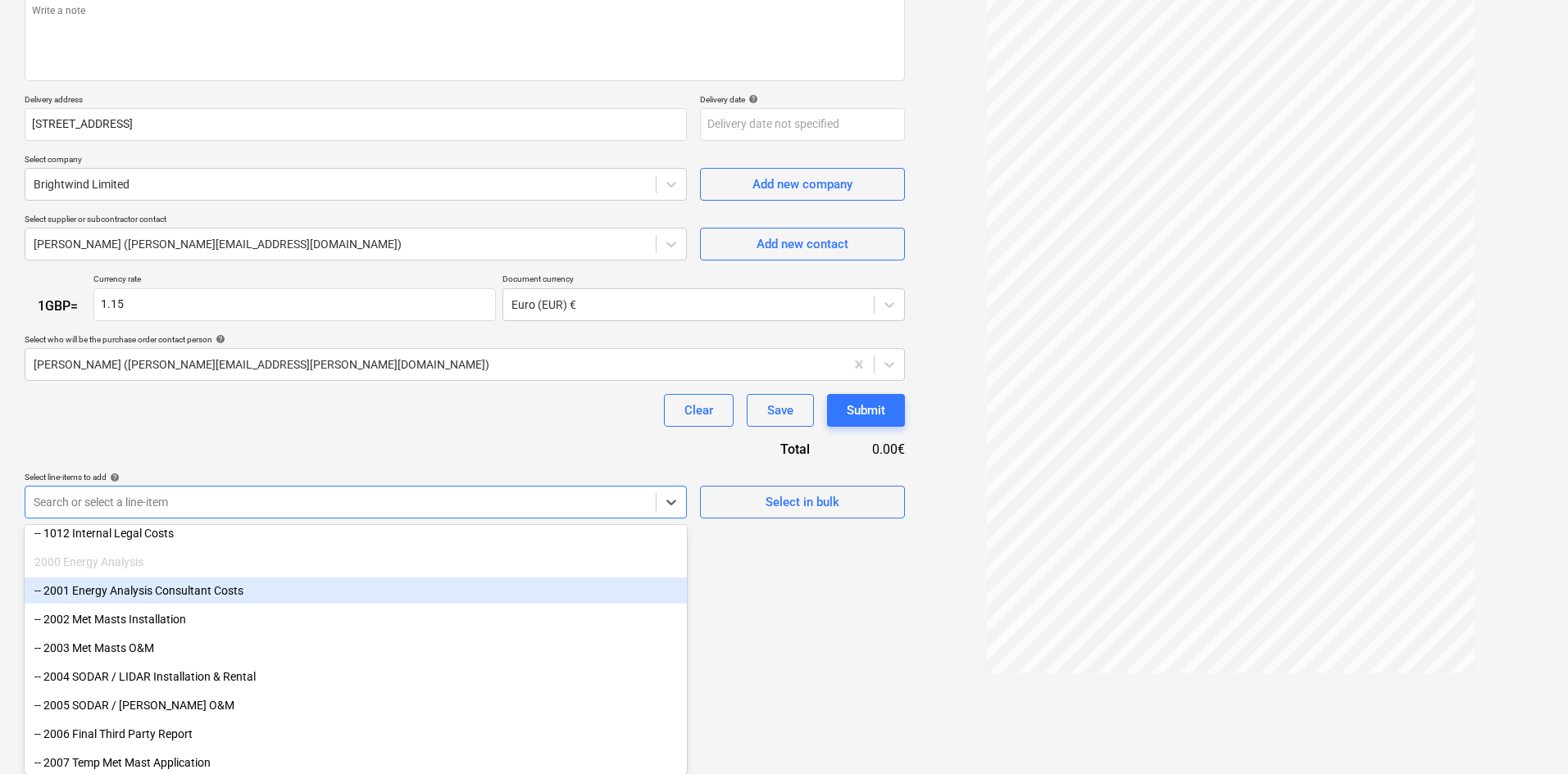
click at [197, 589] on div "-- 2001 Energy Analysis Consultant Costs" at bounding box center [356, 591] width 662 height 26
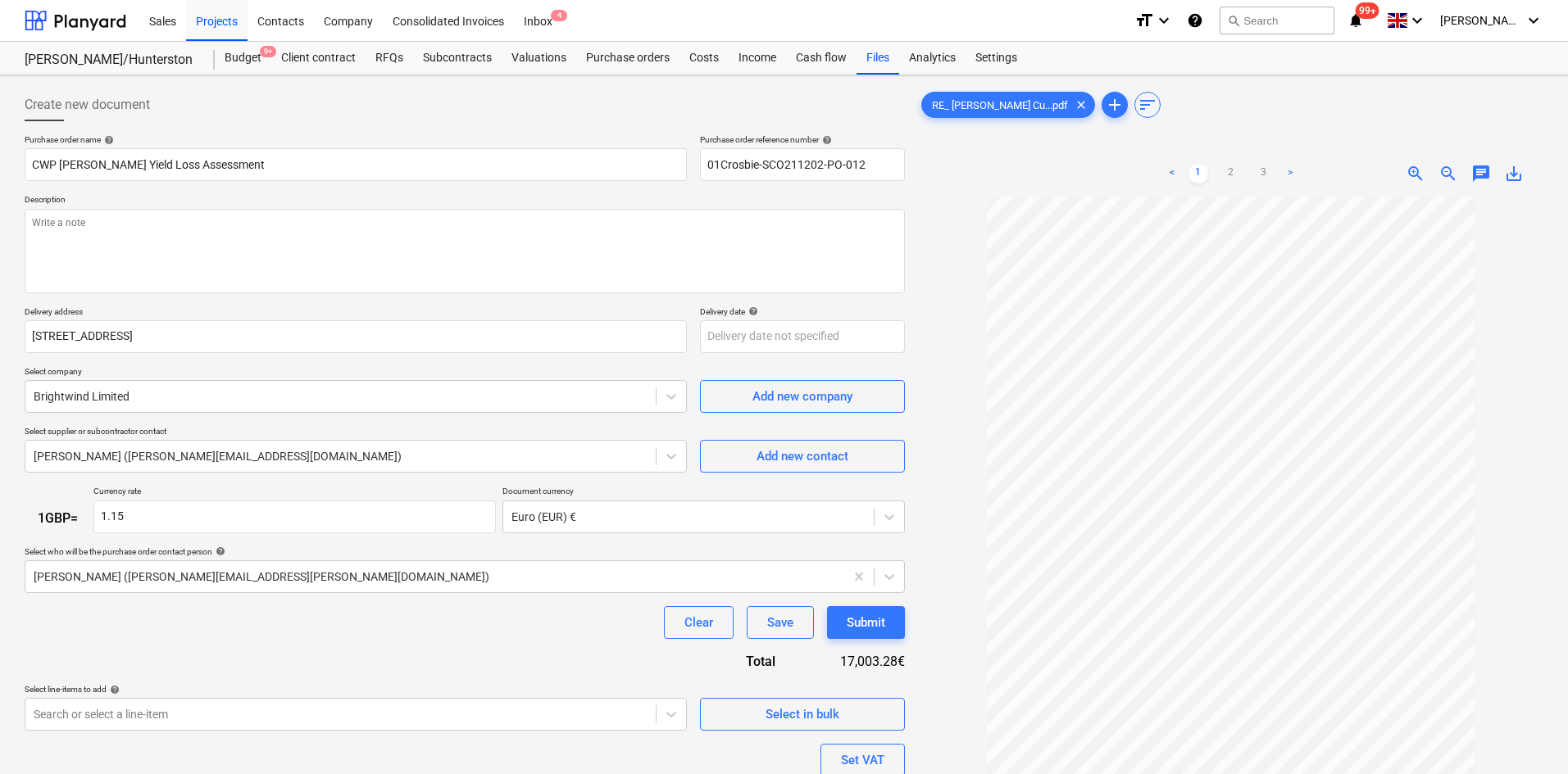
scroll to position [164, 0]
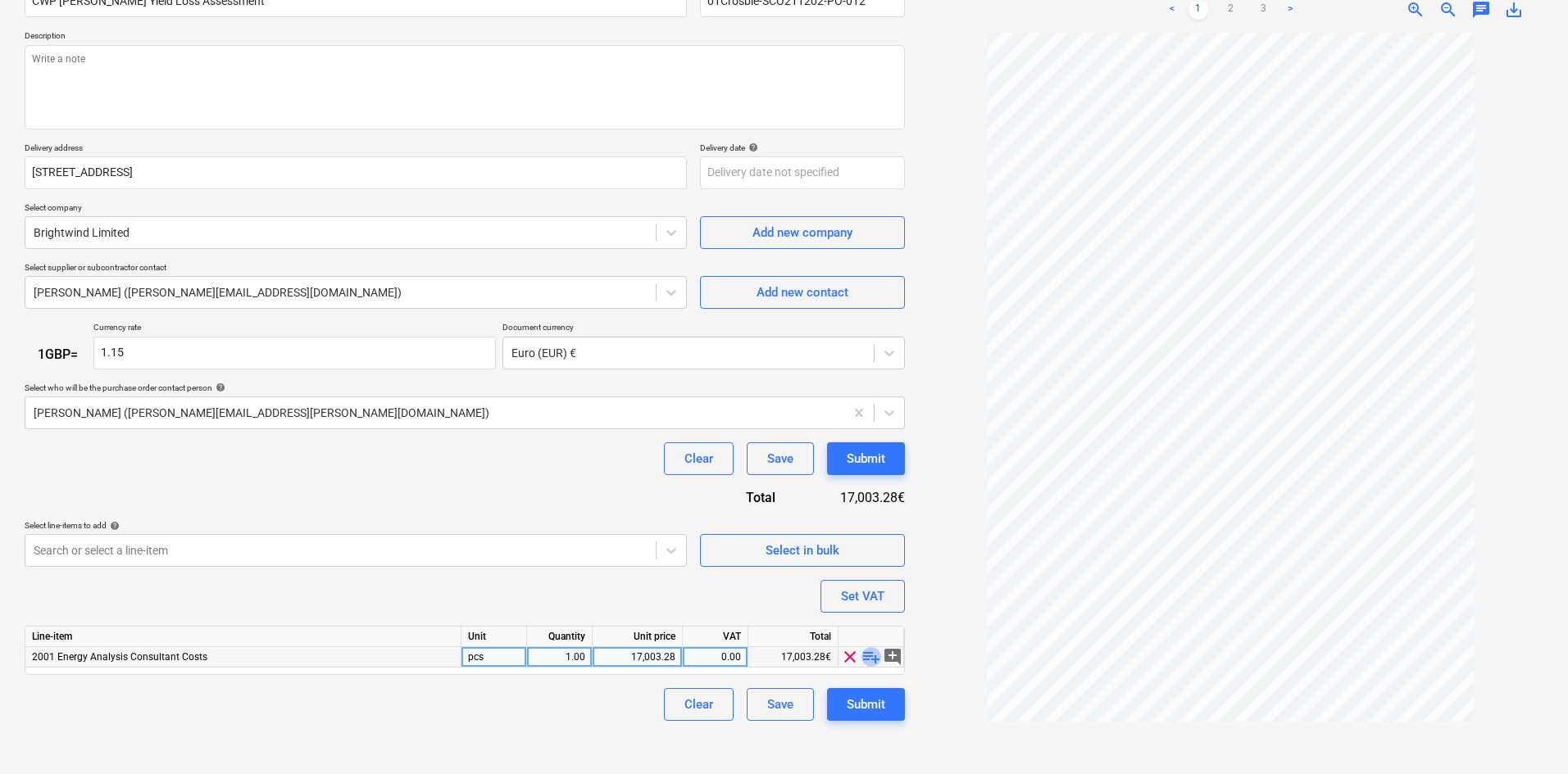
click at [874, 661] on span "playlist_add" at bounding box center [871, 657] width 20 height 20
type textarea "x"
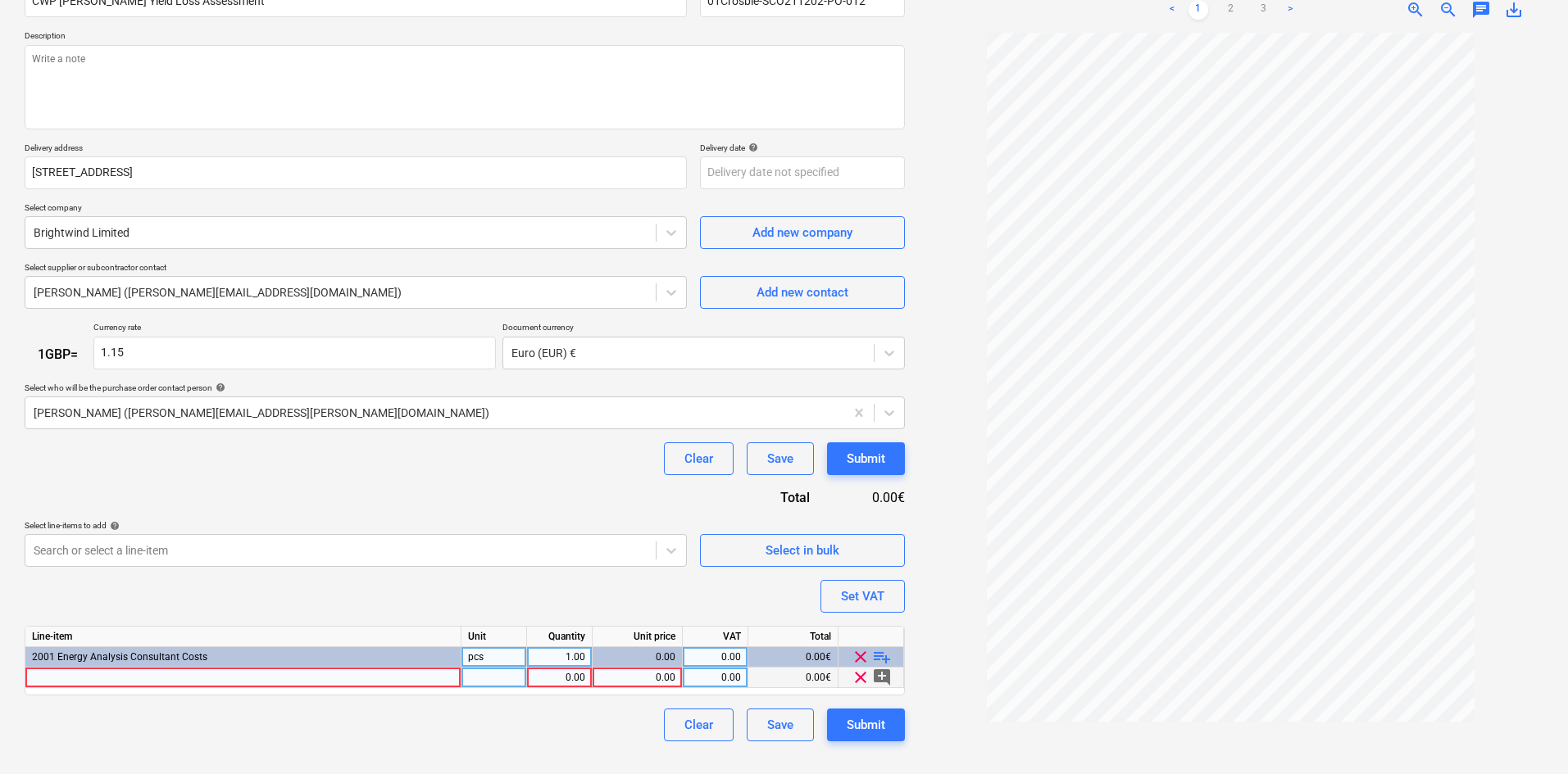
click at [374, 681] on div at bounding box center [243, 678] width 436 height 21
type input "[PERSON_NAME] yield loss impact on CWP assets study"
type textarea "x"
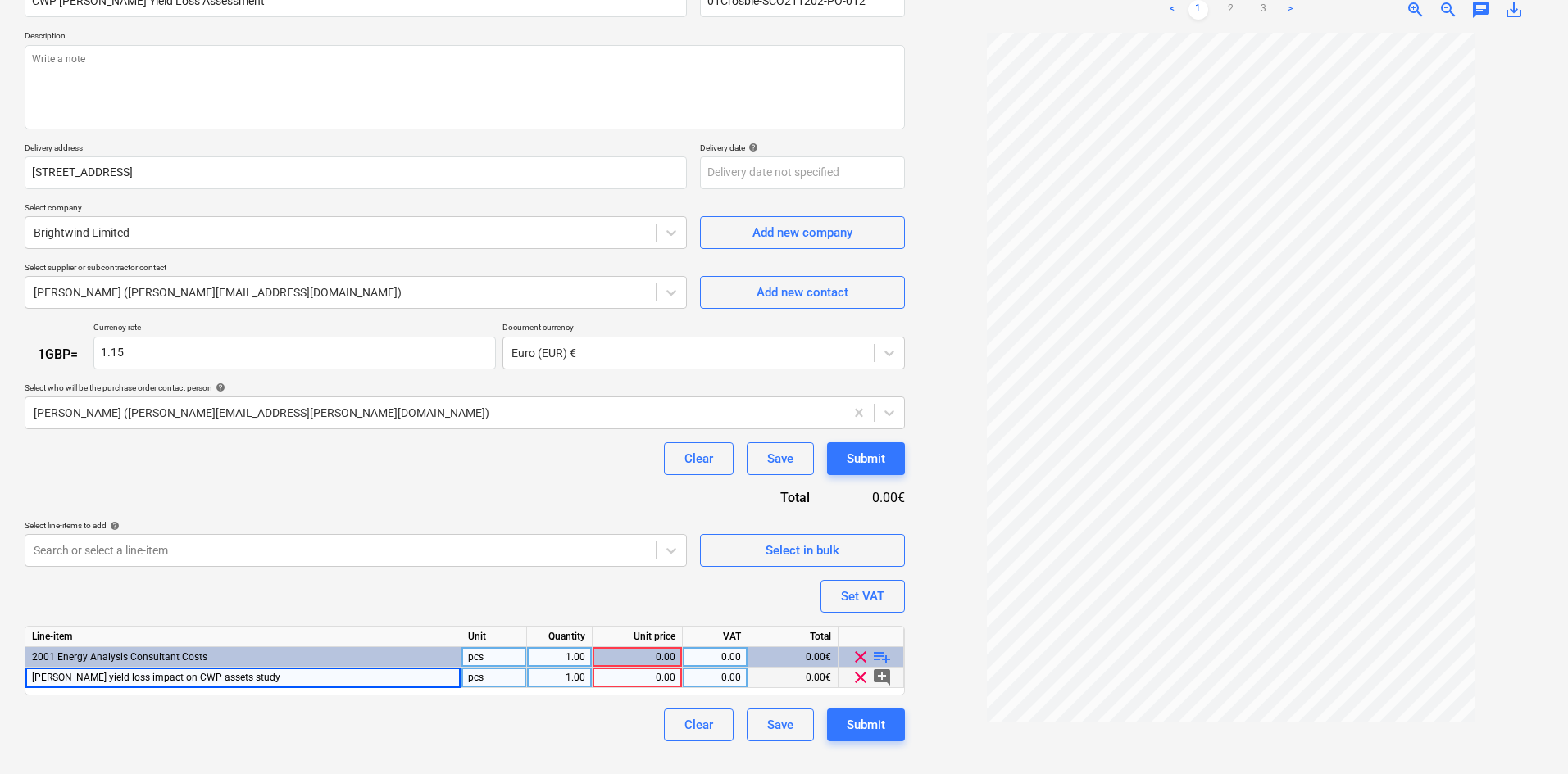
click at [549, 667] on div "1.00" at bounding box center [559, 657] width 51 height 21
click at [671, 677] on div "0.00" at bounding box center [637, 678] width 76 height 21
type input "7200"
click at [638, 584] on div "Purchase order name help CWP [PERSON_NAME] Yield Loss Assessment Purchase order…" at bounding box center [464, 356] width 880 height 772
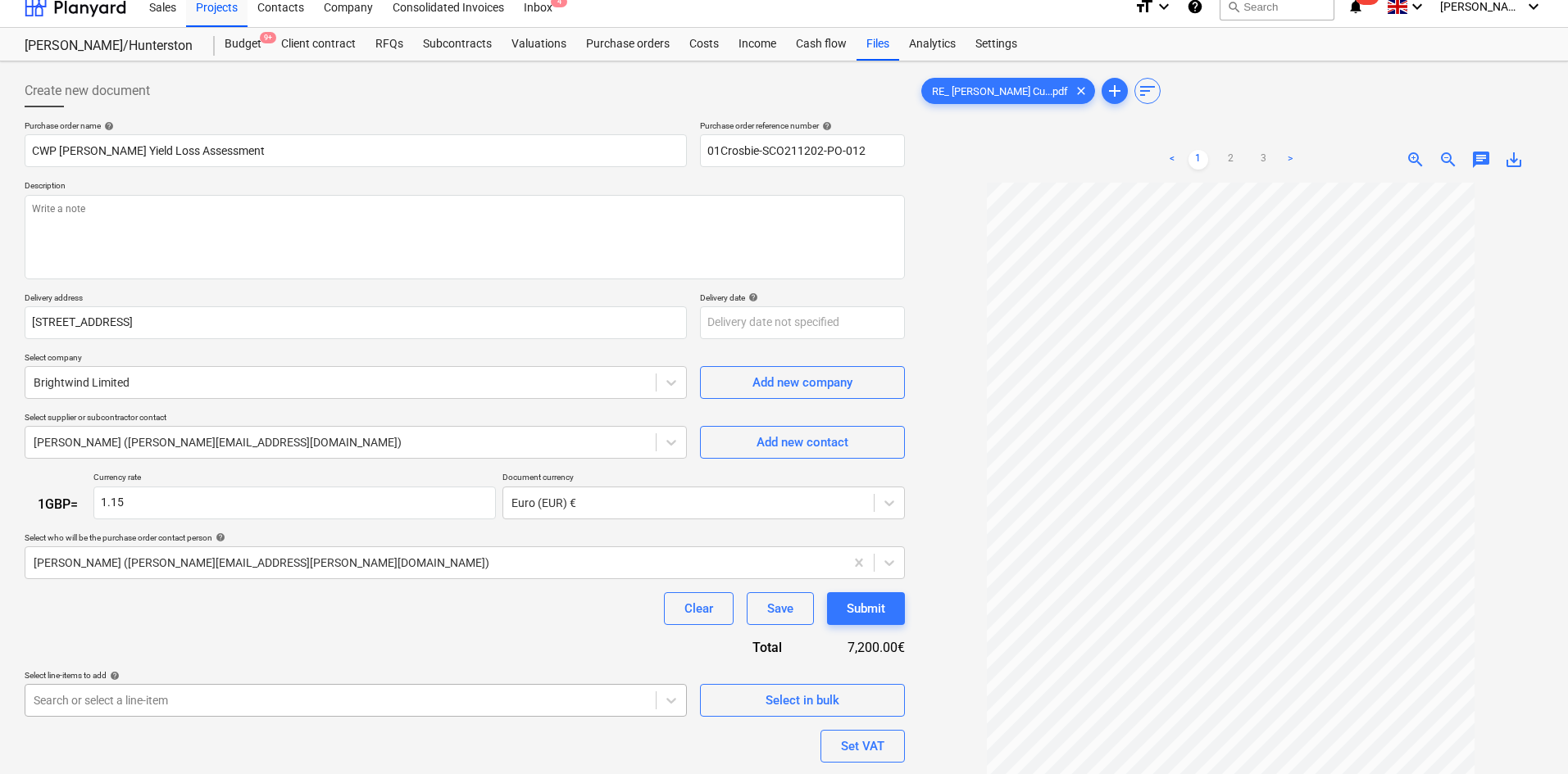
scroll to position [0, 0]
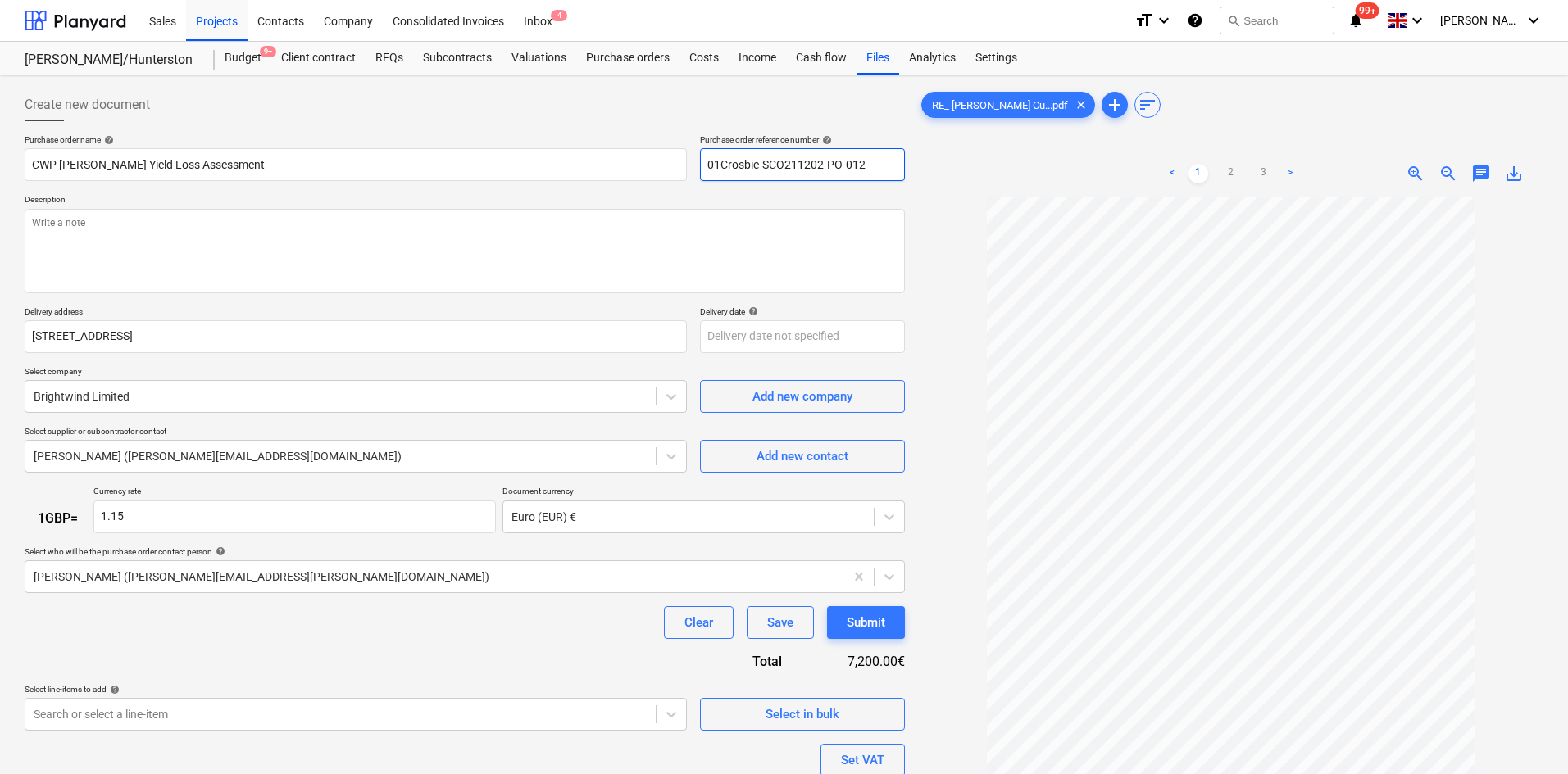
drag, startPoint x: 873, startPoint y: 165, endPoint x: 695, endPoint y: 175, distance: 178.3
click at [695, 175] on div "Purchase order name help CWP [PERSON_NAME] Yield Loss Assessment Purchase order…" at bounding box center [464, 157] width 880 height 46
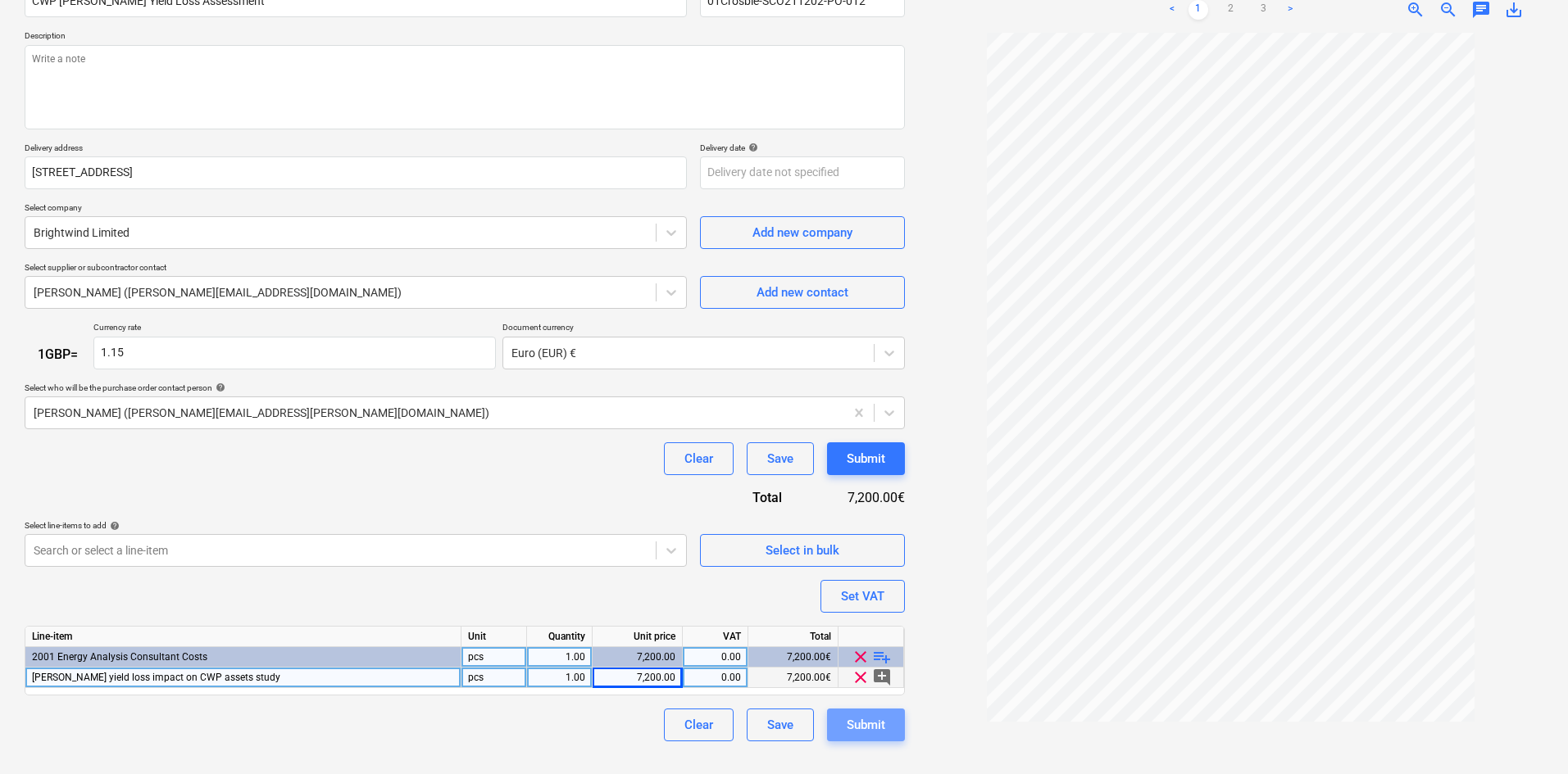
click at [879, 727] on div "Submit" at bounding box center [866, 725] width 39 height 22
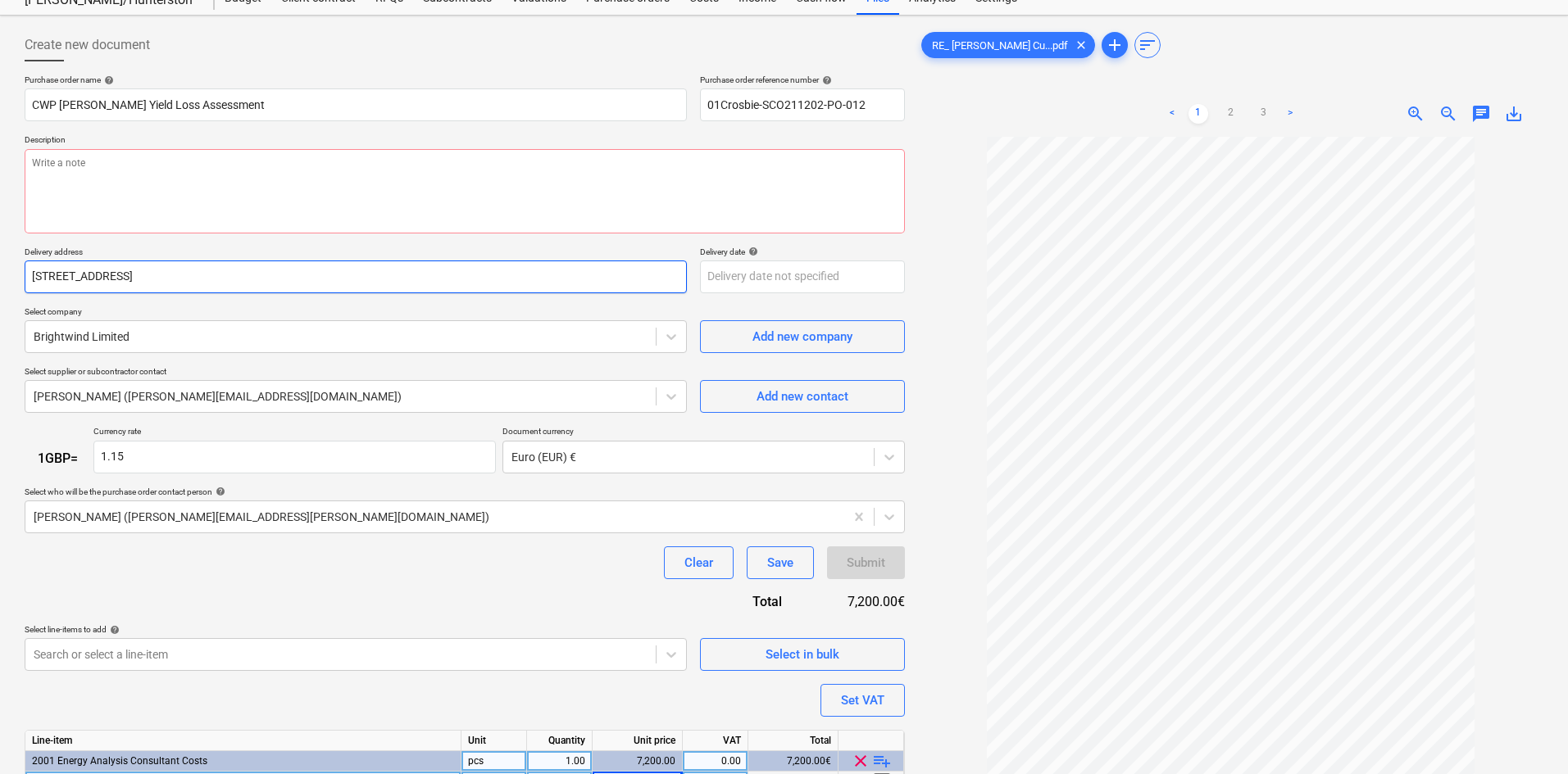
scroll to position [0, 0]
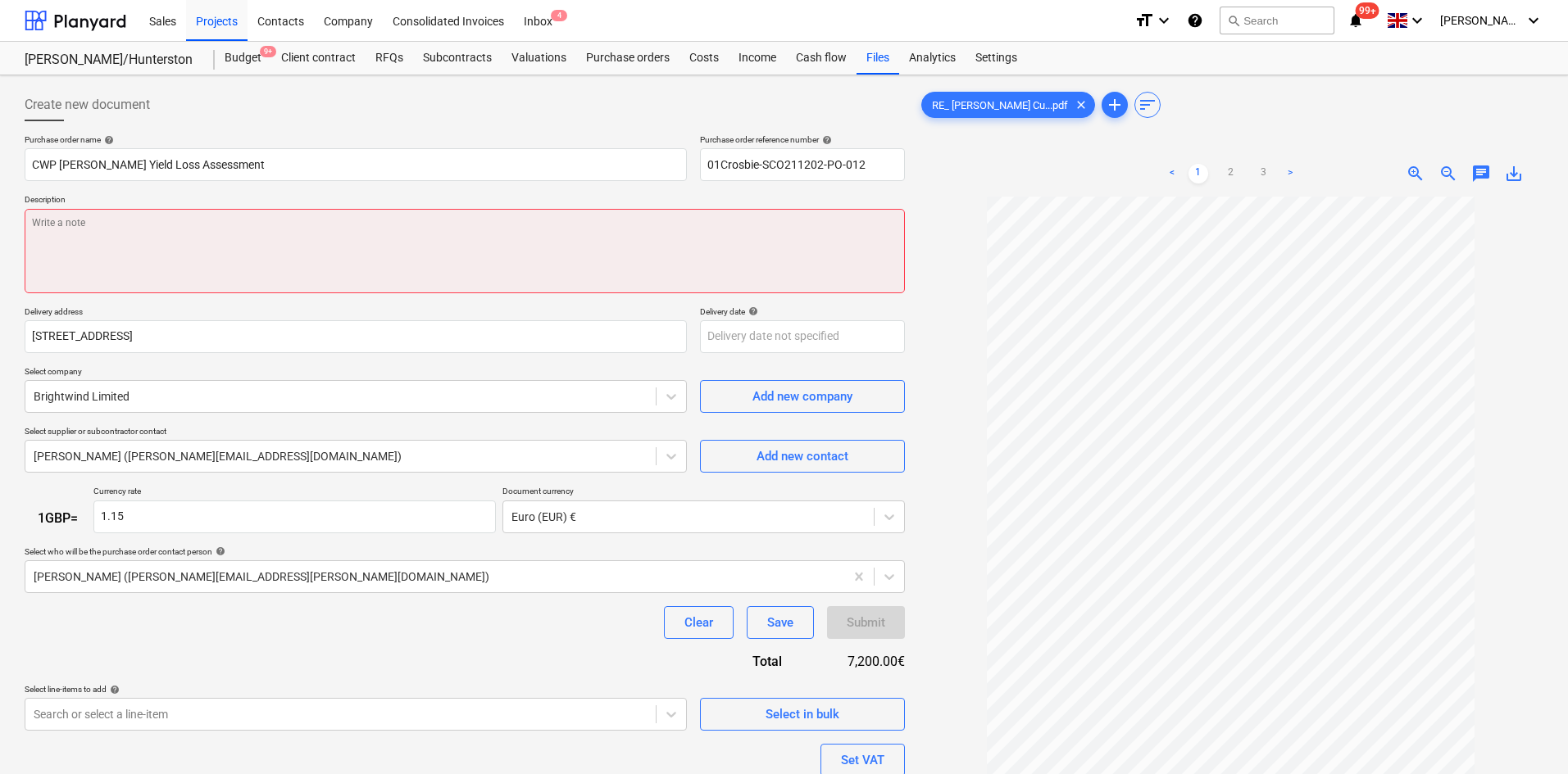
click at [217, 224] on textarea at bounding box center [464, 251] width 880 height 84
type textarea "x"
type textarea "A"
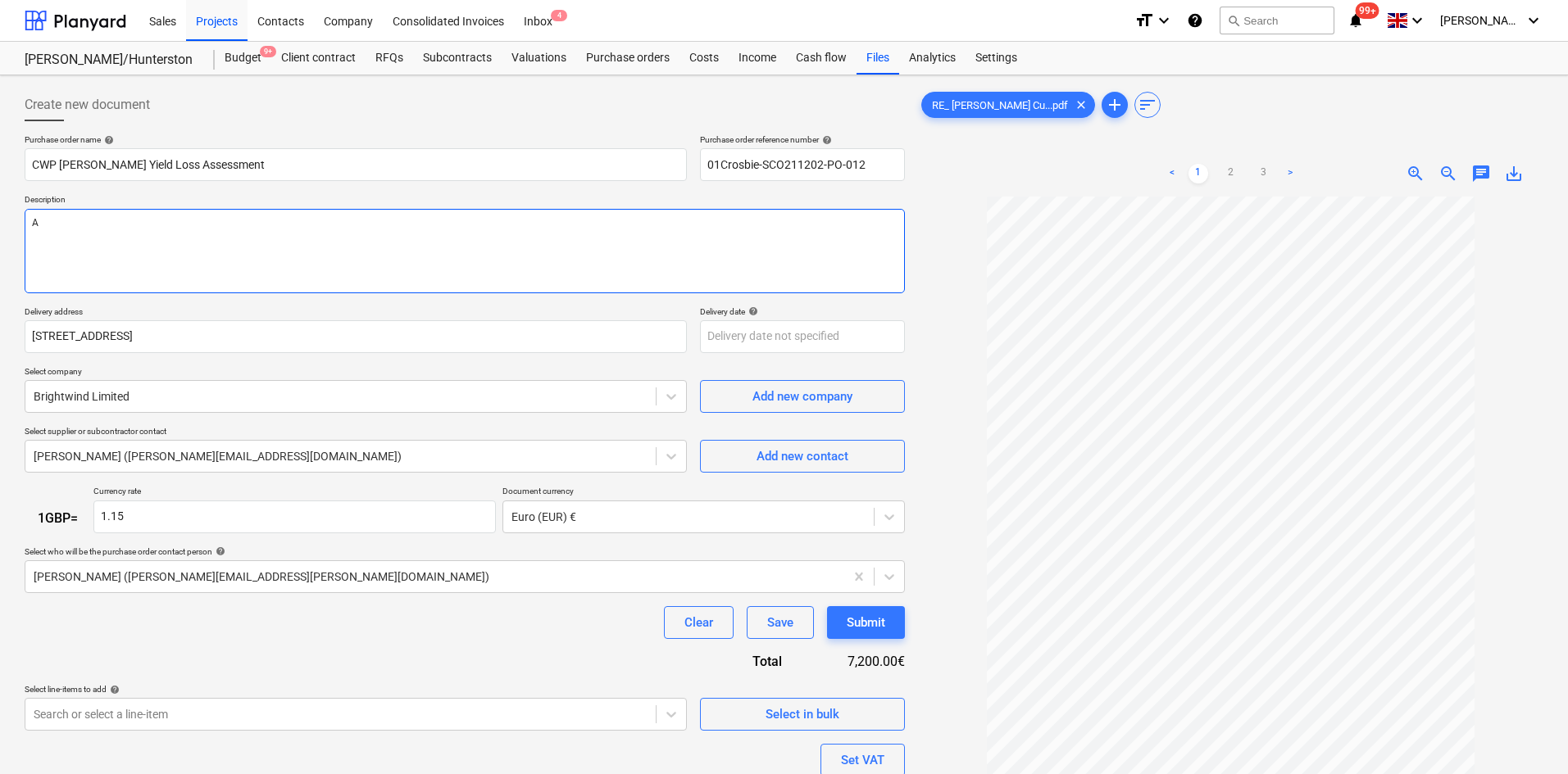
type textarea "x"
type textarea "A"
type textarea "x"
type textarea "A s"
type textarea "x"
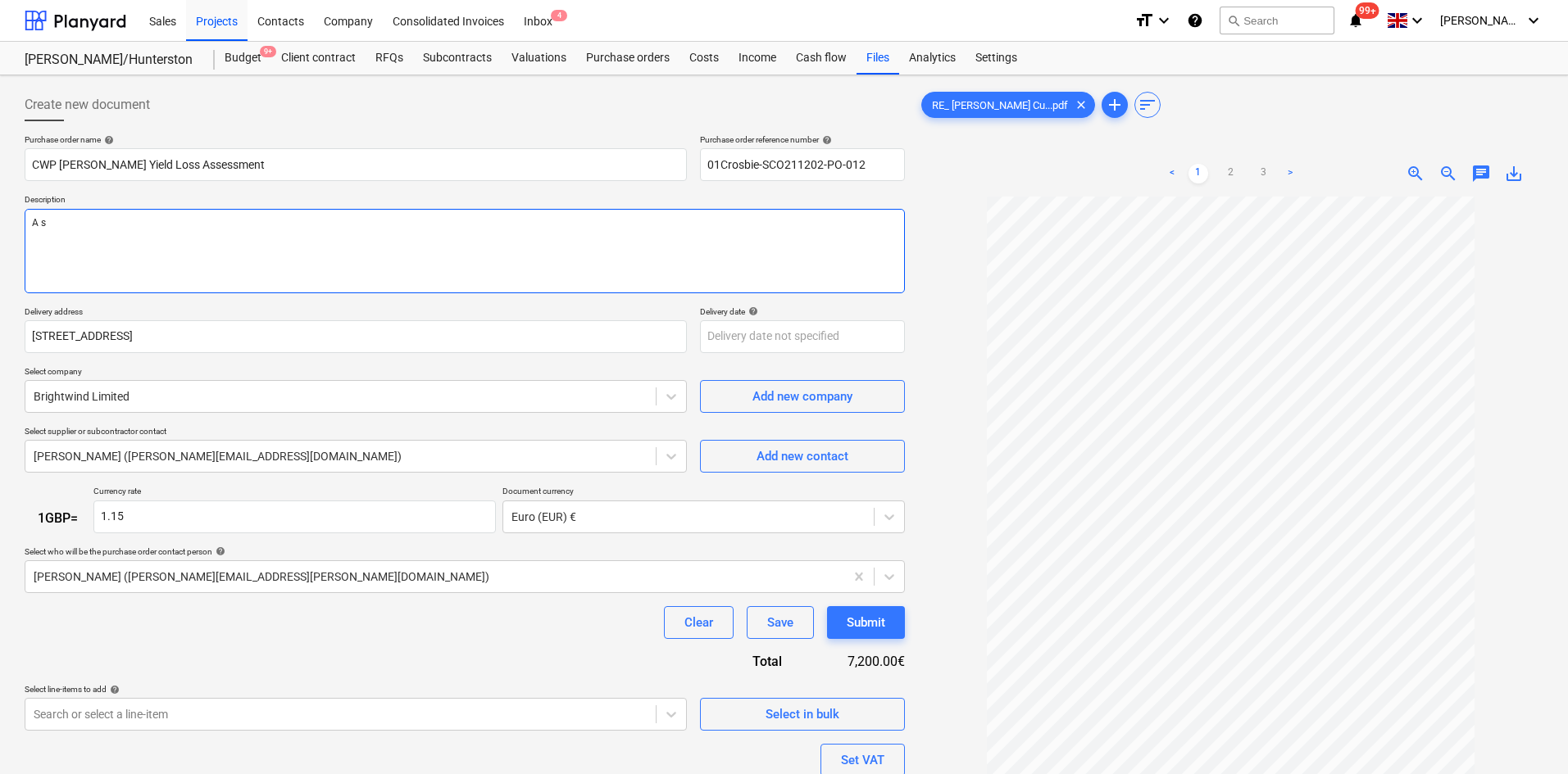
type textarea "A st"
type textarea "x"
type textarea "A stu"
type textarea "x"
type textarea "A stud"
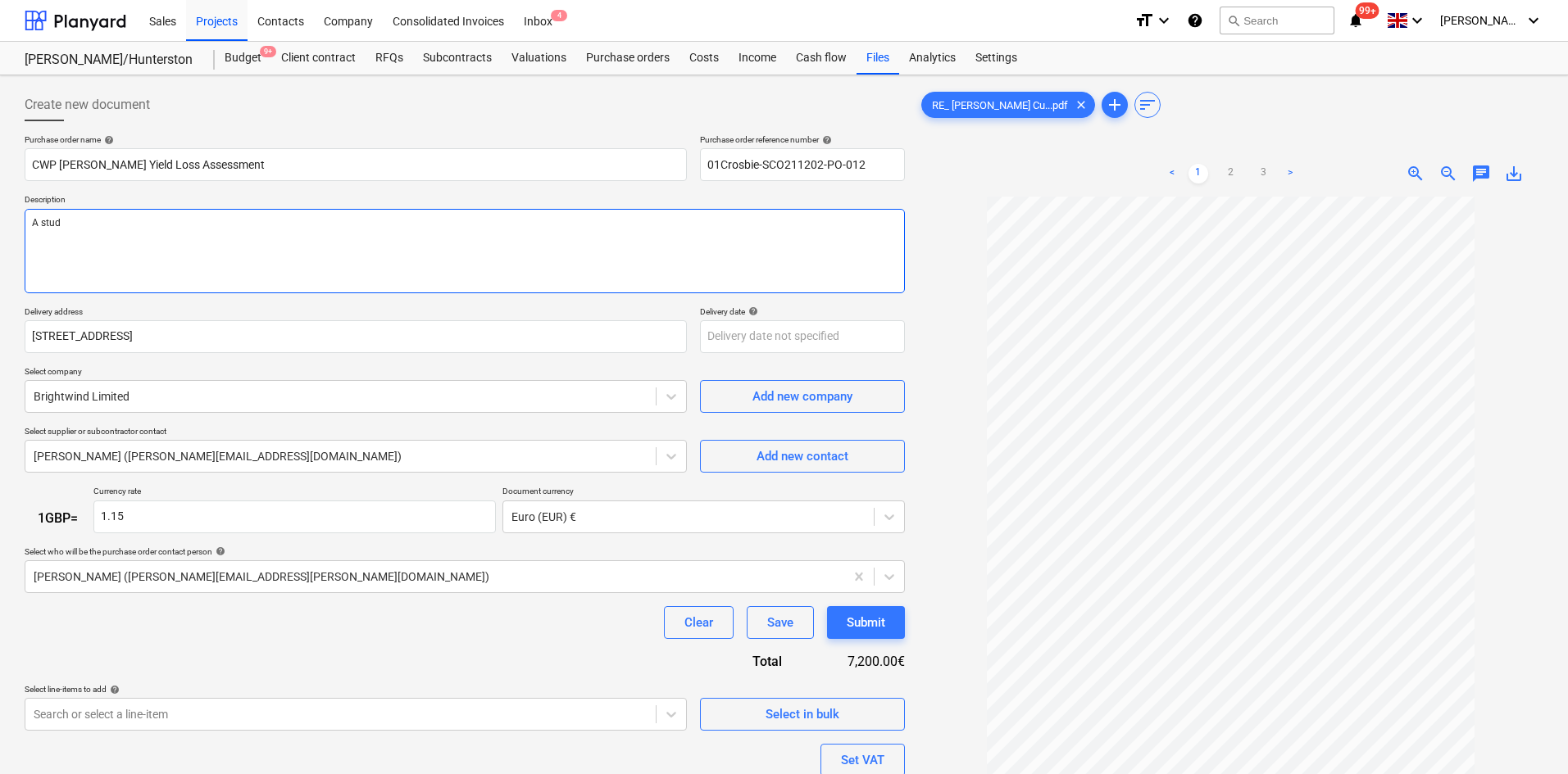
type textarea "x"
type textarea "A study"
type textarea "x"
type textarea "A study"
type textarea "x"
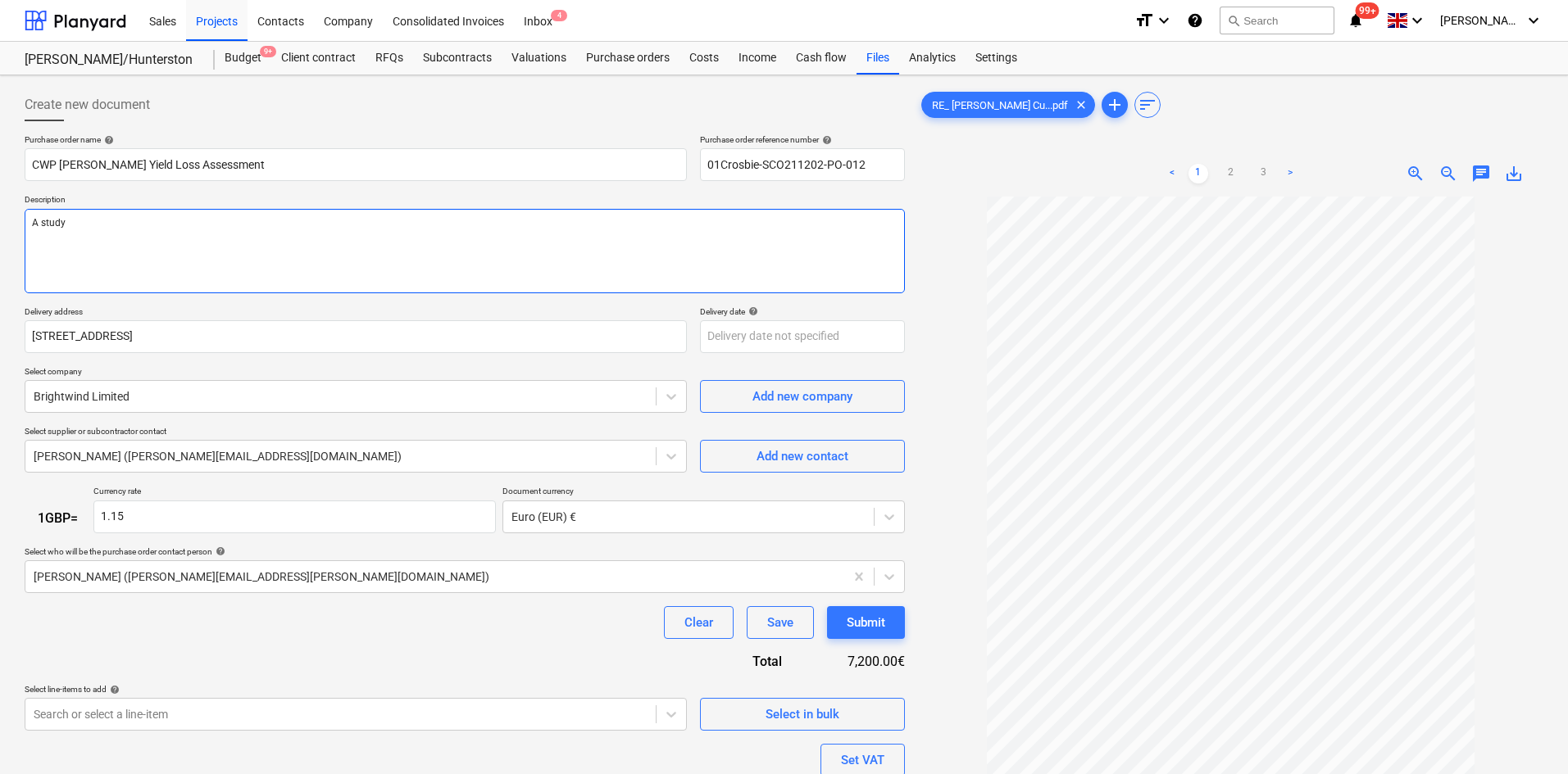
type textarea "A study e"
type textarea "x"
type textarea "A study ex"
type textarea "x"
type textarea "A study exa"
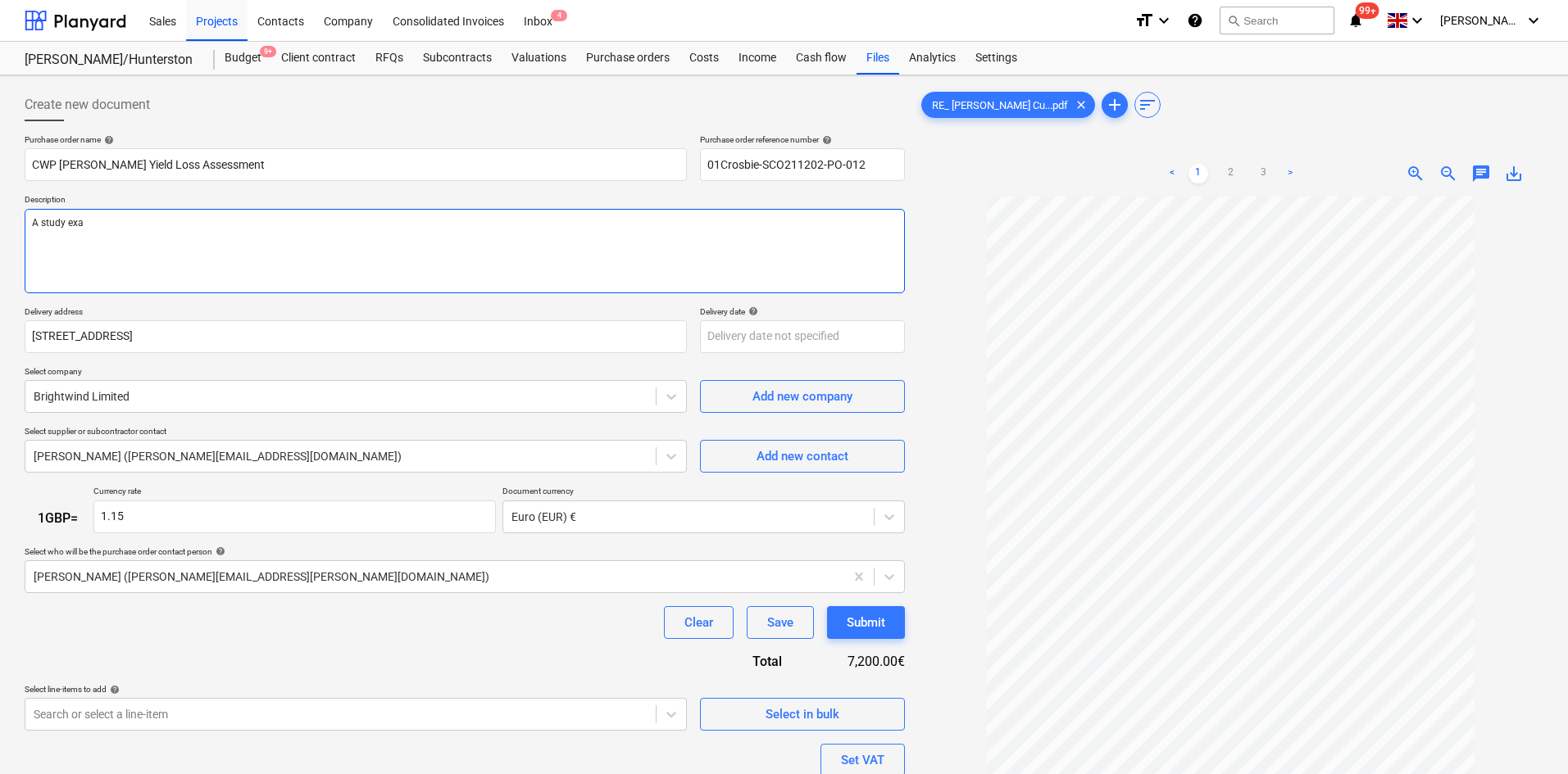
type textarea "x"
type textarea "A study exam"
type textarea "x"
type textarea "A study exami"
type textarea "x"
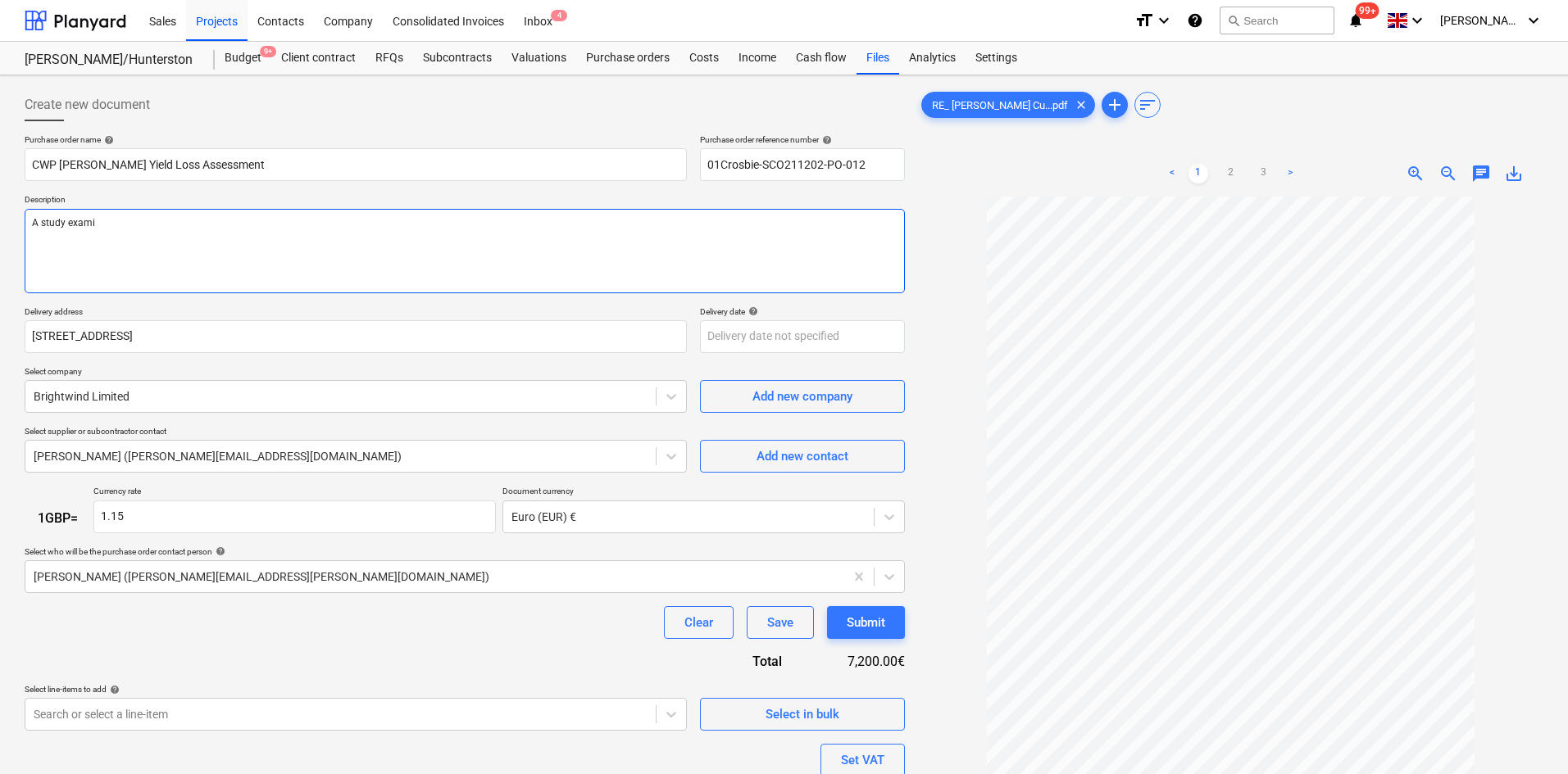
type textarea "A study examin"
type textarea "x"
type textarea "A study examini"
type textarea "x"
type textarea "A study examinin"
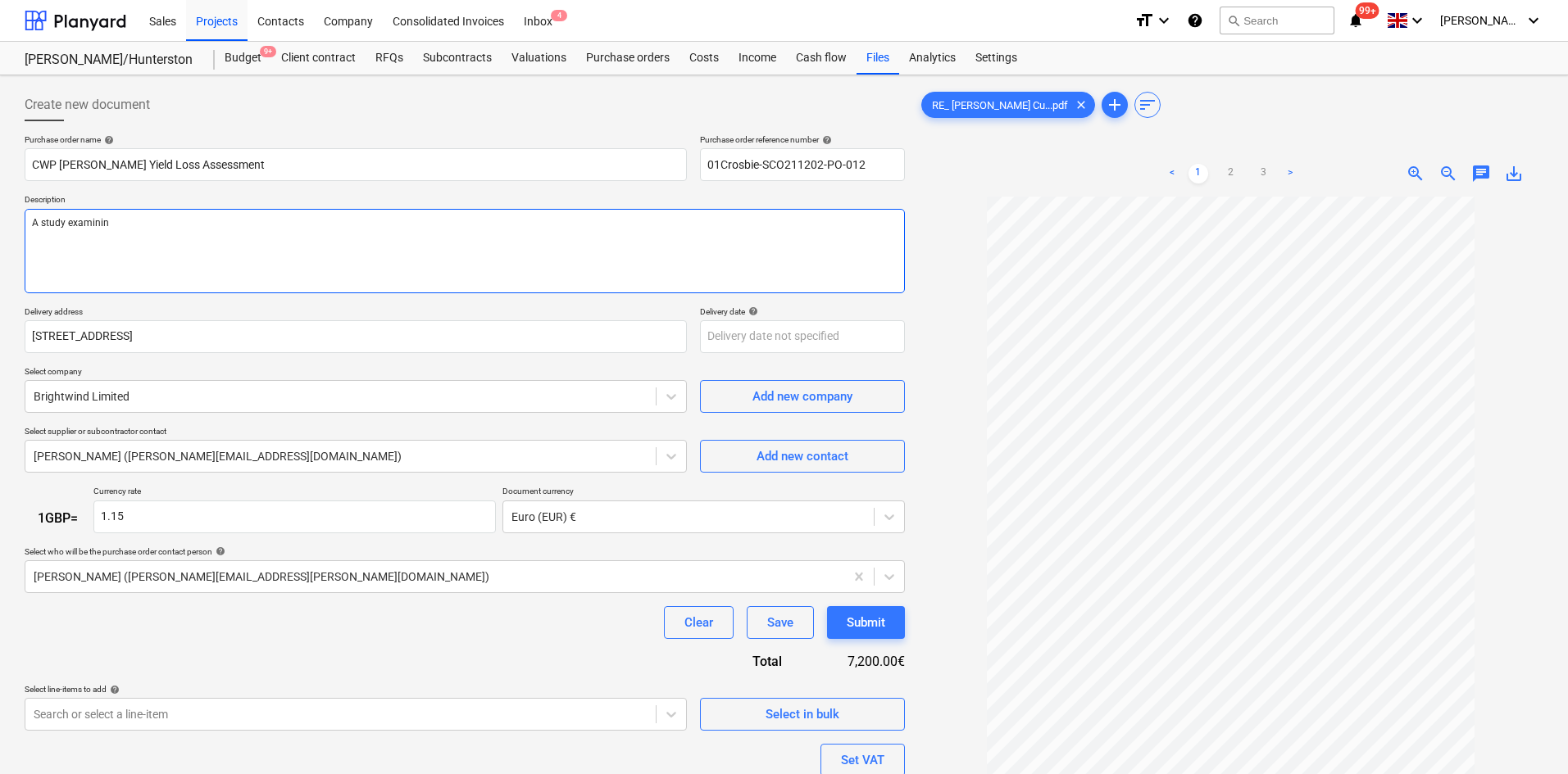
type textarea "x"
type textarea "A study examining"
type textarea "x"
type textarea "A study examining"
type textarea "x"
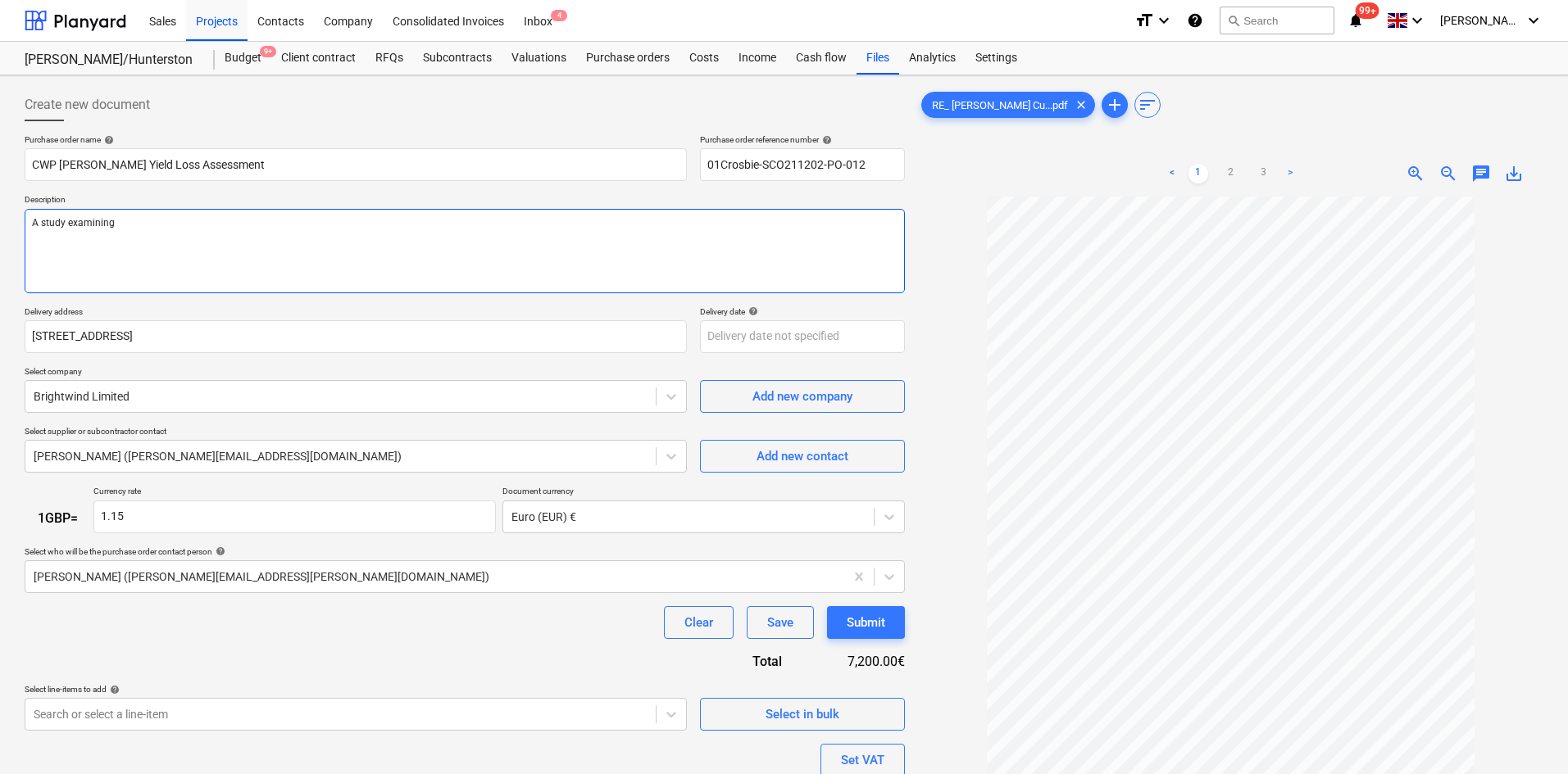
type textarea "A study examining t"
type textarea "x"
type textarea "A study examining th"
type textarea "x"
type textarea "A study examining the"
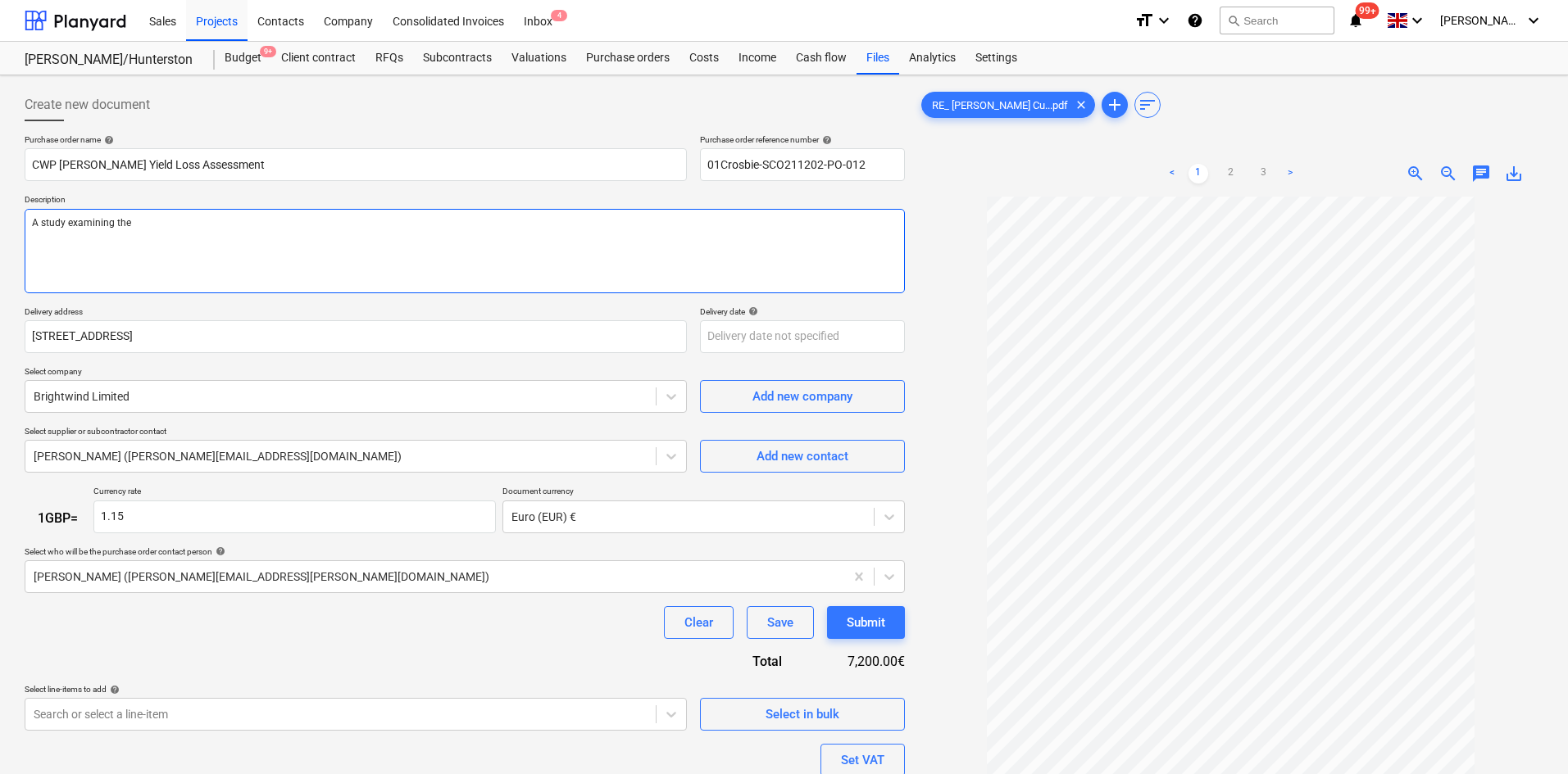
type textarea "x"
type textarea "A study examining the i"
type textarea "x"
type textarea "A study examining the im"
type textarea "x"
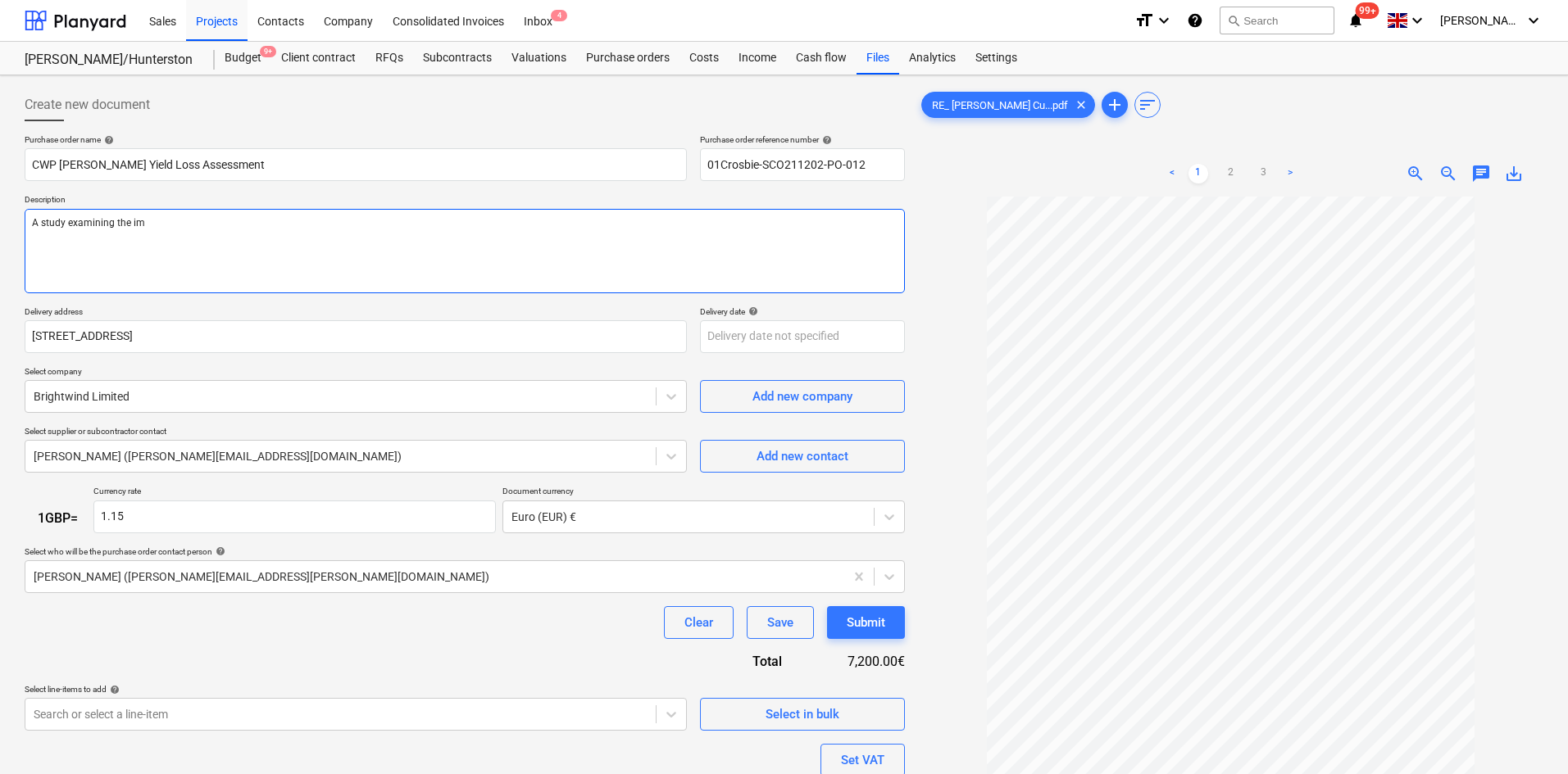
type textarea "A study examining the imp"
type textarea "x"
type textarea "A study examining the impa"
type textarea "x"
type textarea "A study examining the impac"
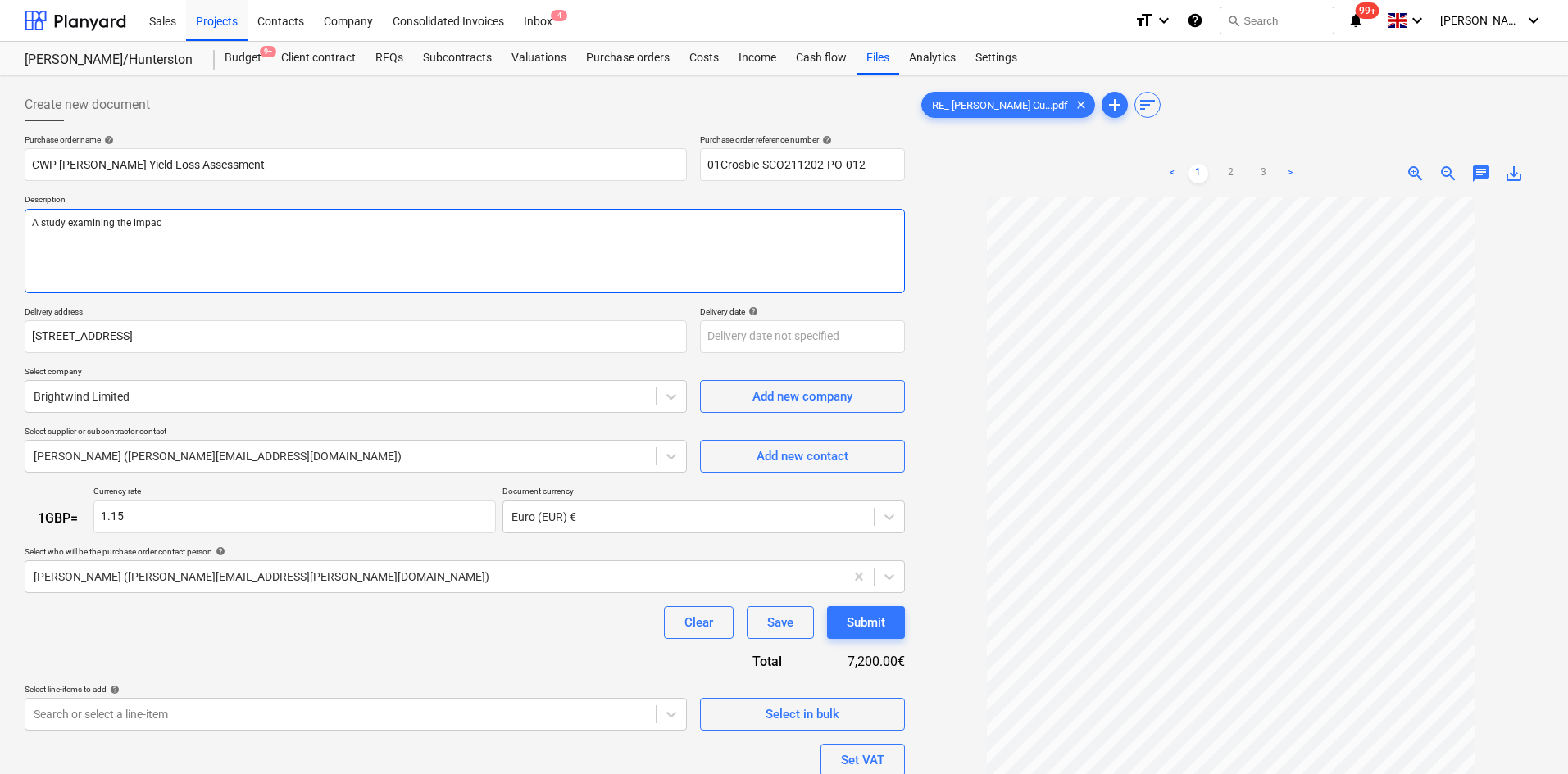
type textarea "x"
type textarea "A study examining the impact"
type textarea "x"
type textarea "A study examining the impact"
type textarea "x"
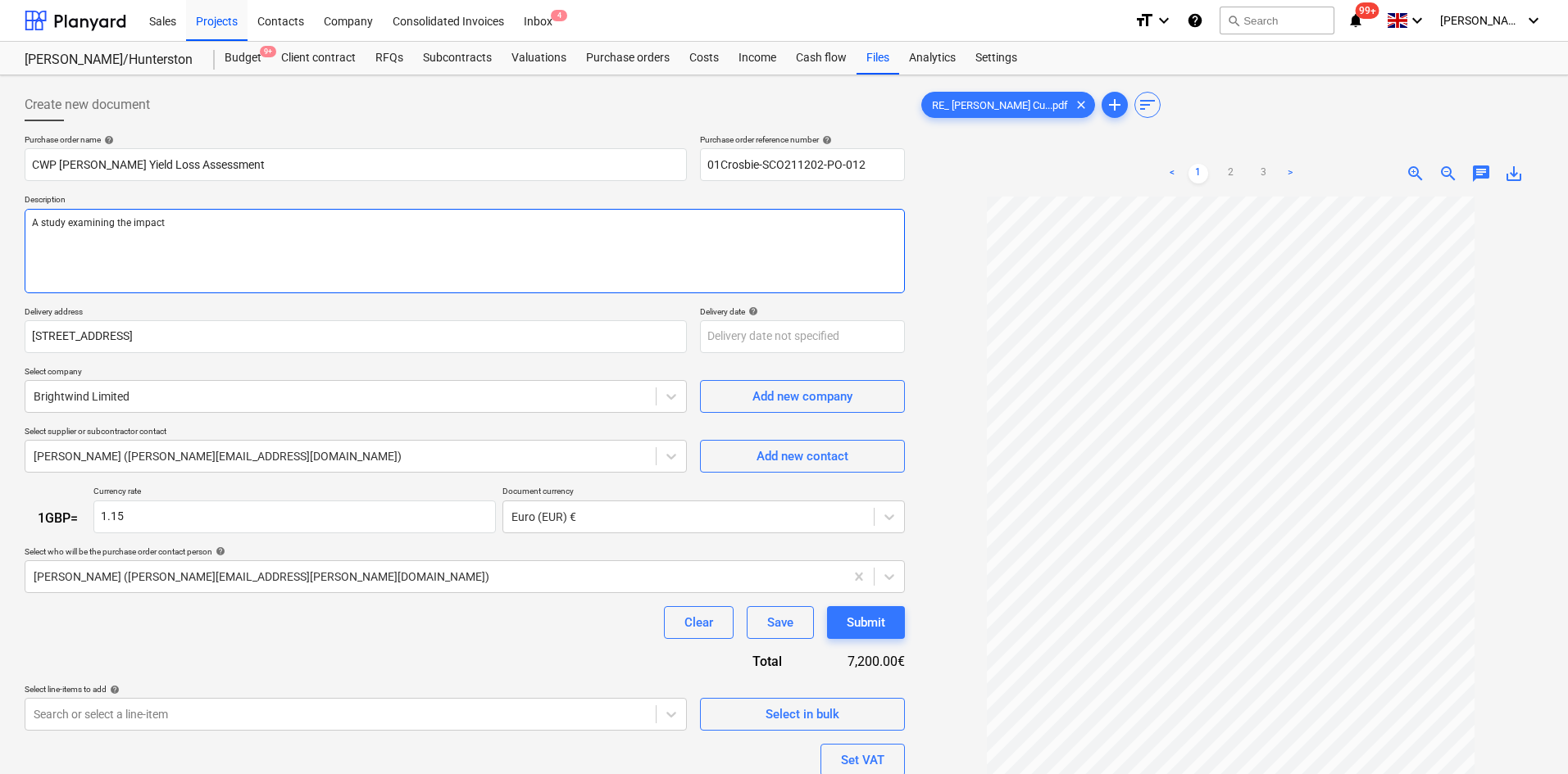
type textarea "A study examining the impact o"
type textarea "x"
type textarea "A study examining the impact of"
type textarea "x"
type textarea "A study examining the impact of"
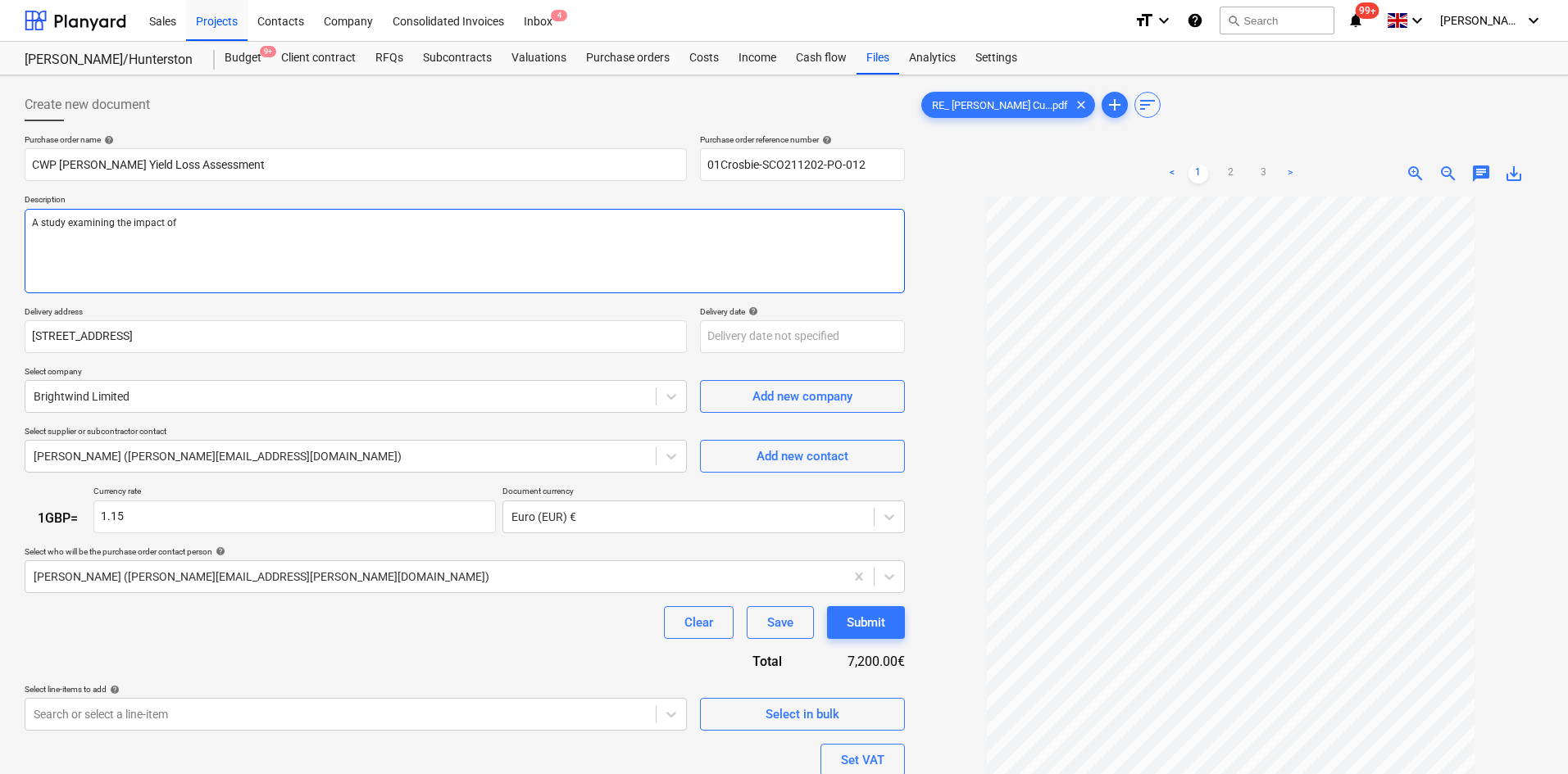
type textarea "x"
type textarea "A study examining the impact of c"
type textarea "x"
type textarea "A study examining the impact of cr"
type textarea "x"
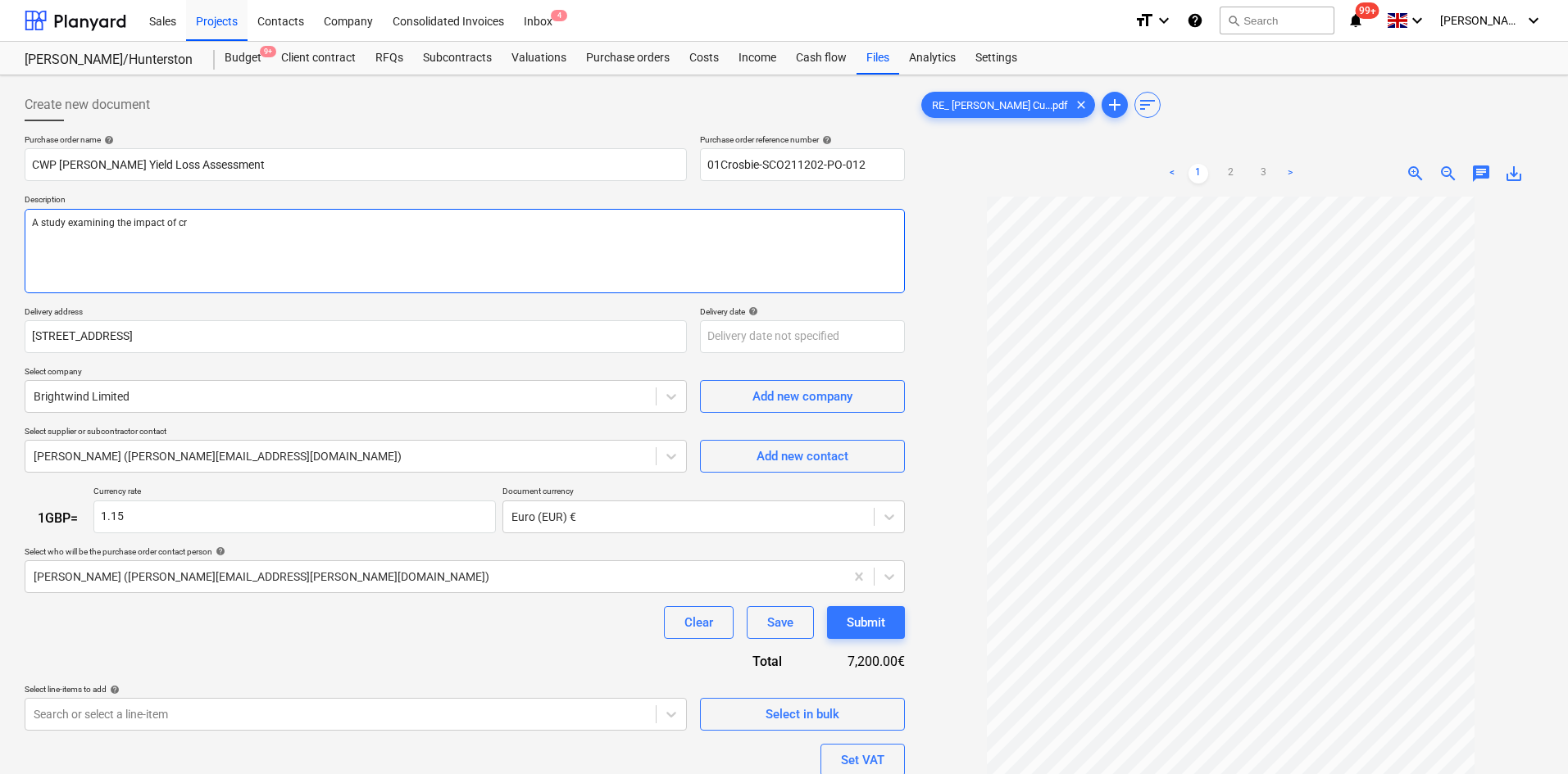
type textarea "A study examining the impact of cro"
type textarea "x"
type textarea "A study examining the impact of cros"
type textarea "x"
type textarea "A study examining the impact of cro"
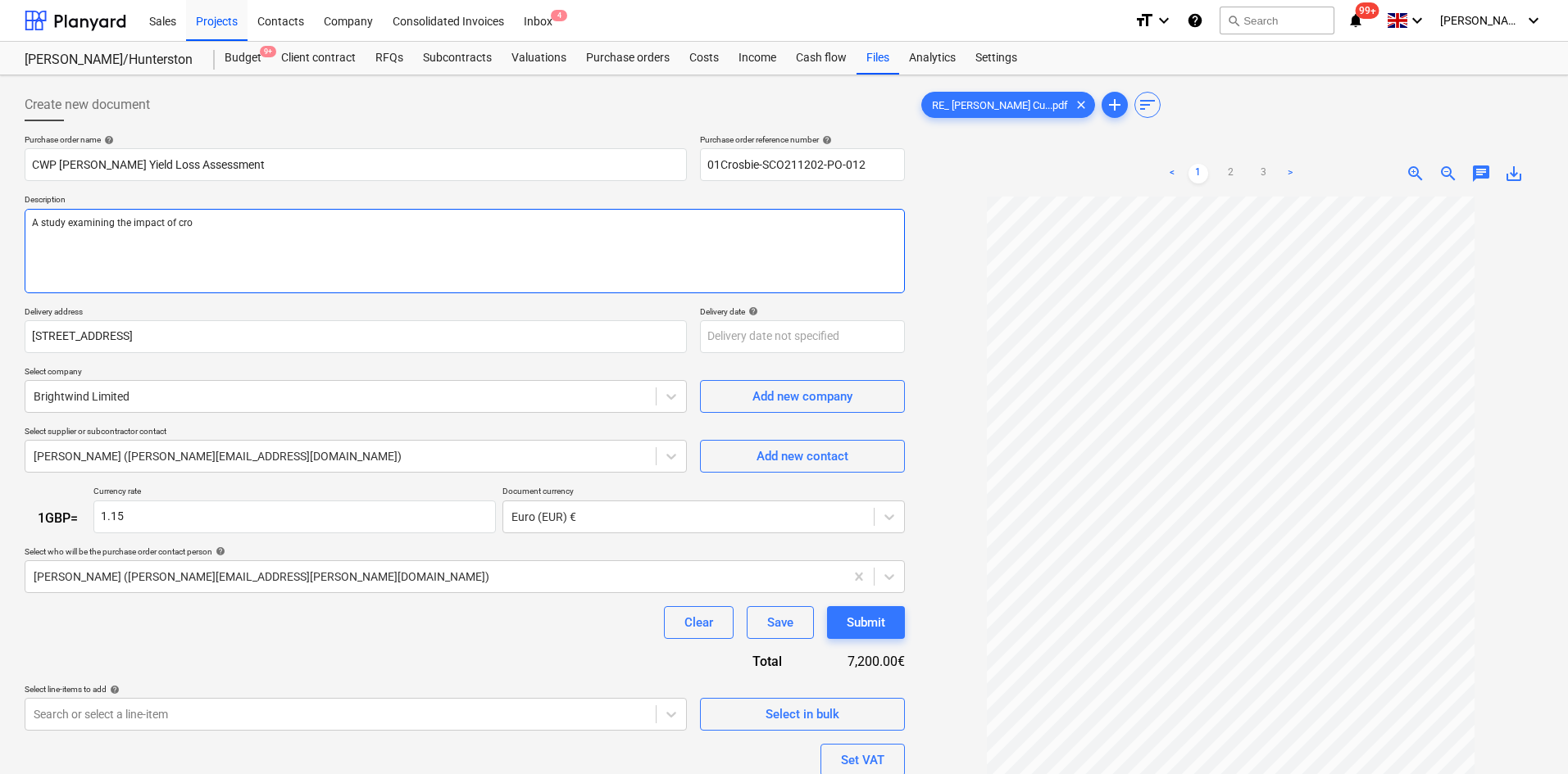
type textarea "x"
type textarea "A study examining the impact of cr"
type textarea "x"
type textarea "A study examining the impact of c"
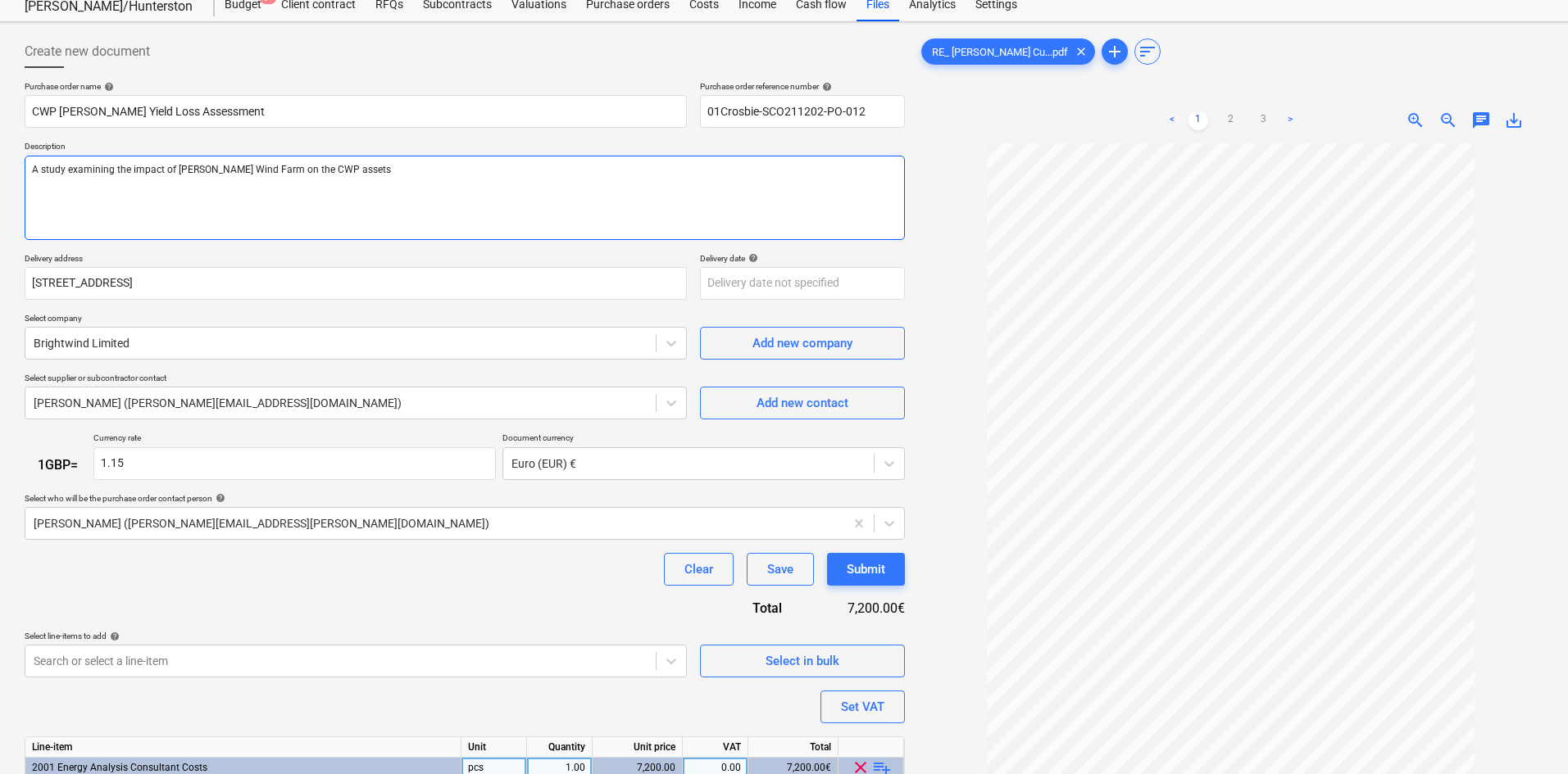
scroll to position [82, 0]
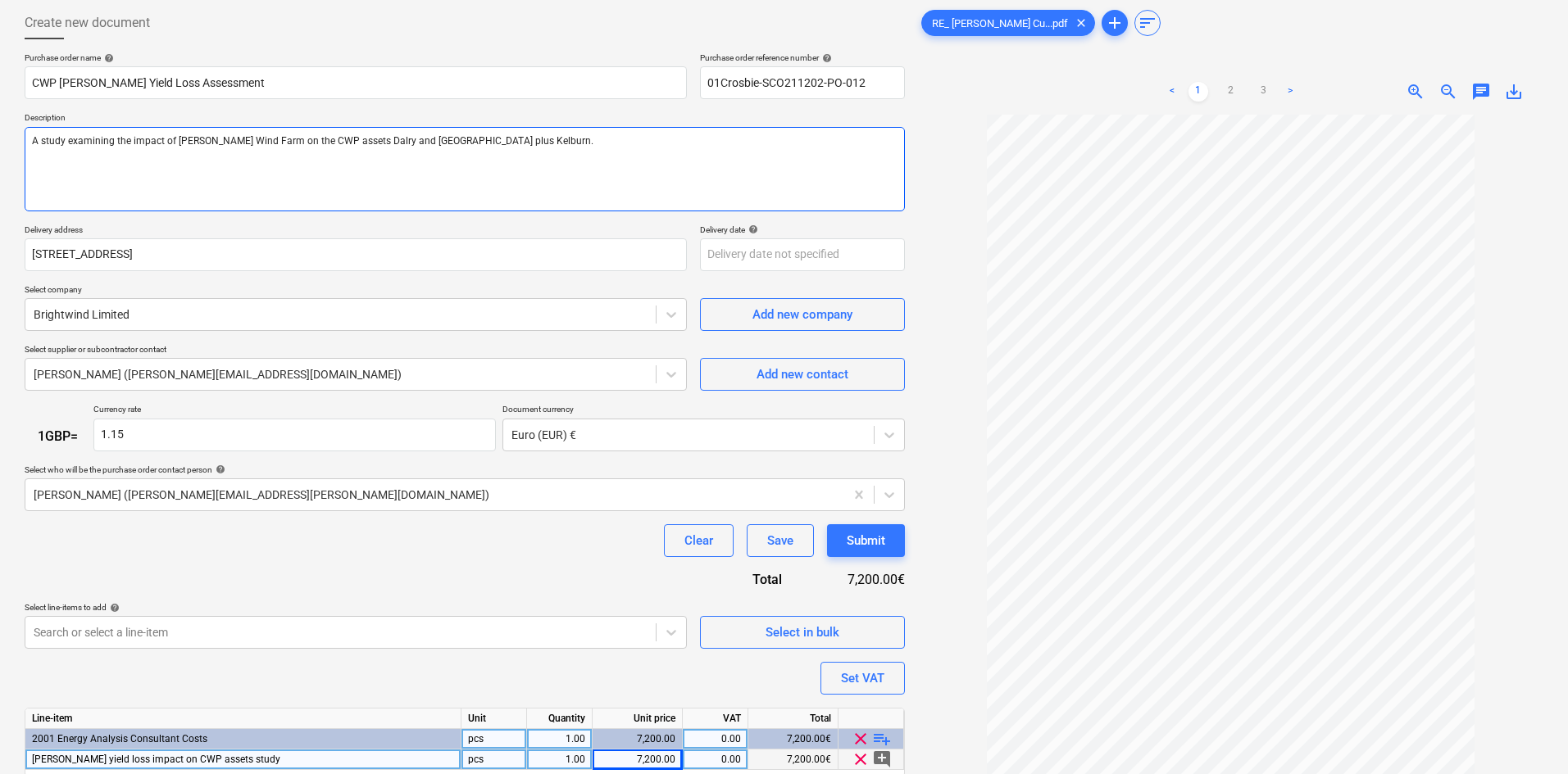
click at [41, 138] on textarea "A study examining the impact of [PERSON_NAME] Wind Farm on the CWP assets Dalry…" at bounding box center [464, 169] width 880 height 84
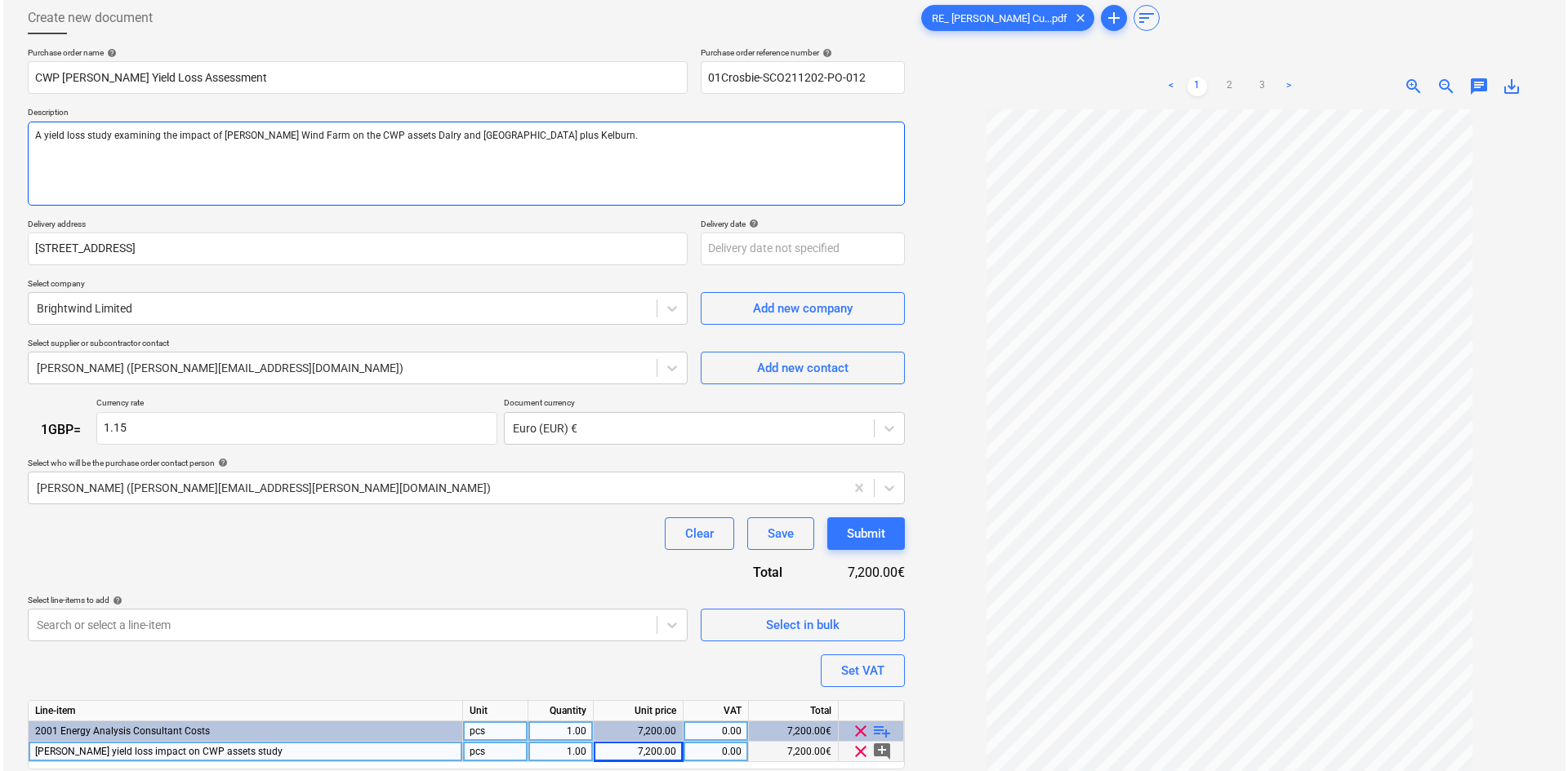
scroll to position [163, 0]
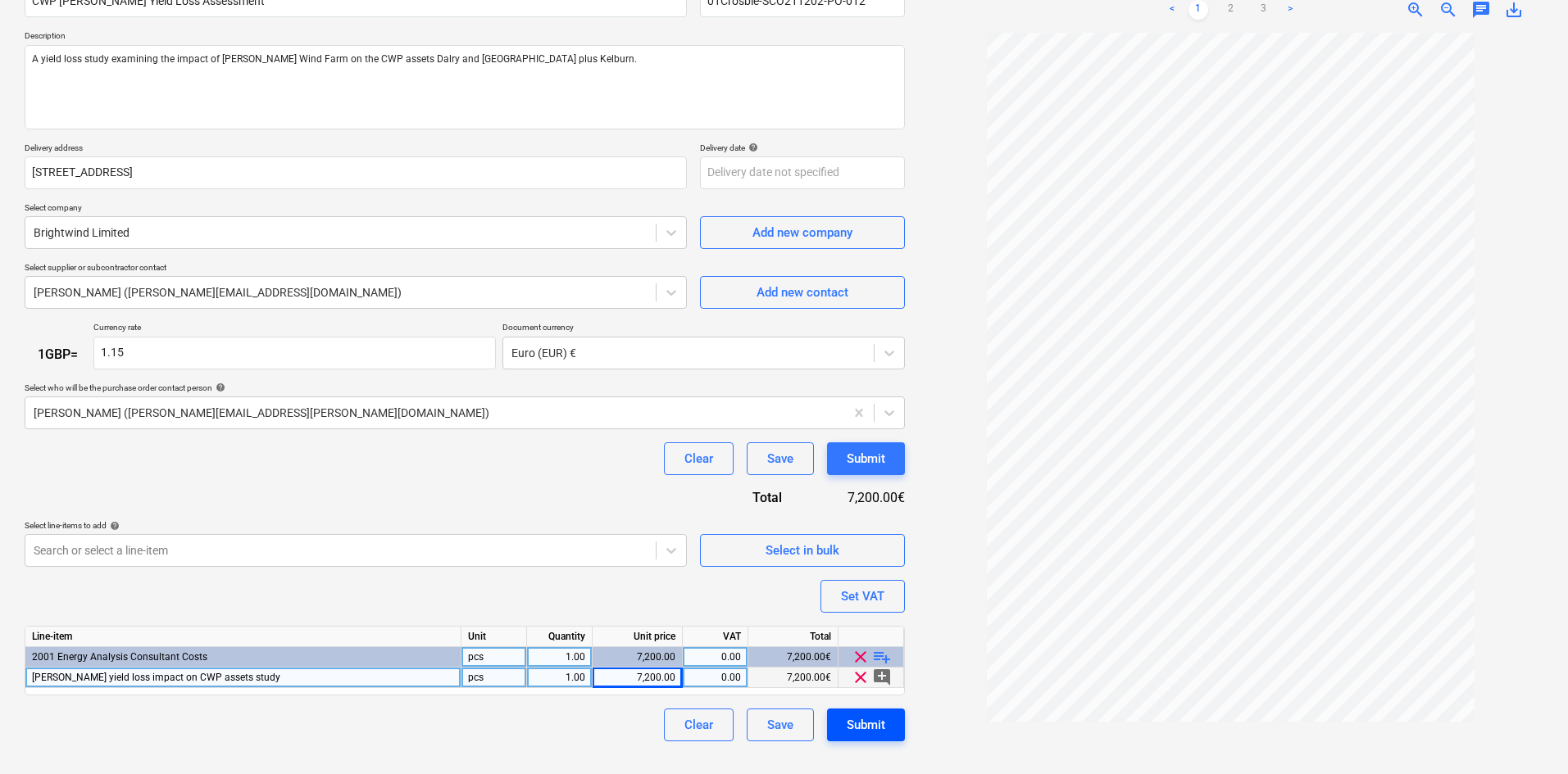
click at [852, 733] on div "Submit" at bounding box center [866, 725] width 39 height 22
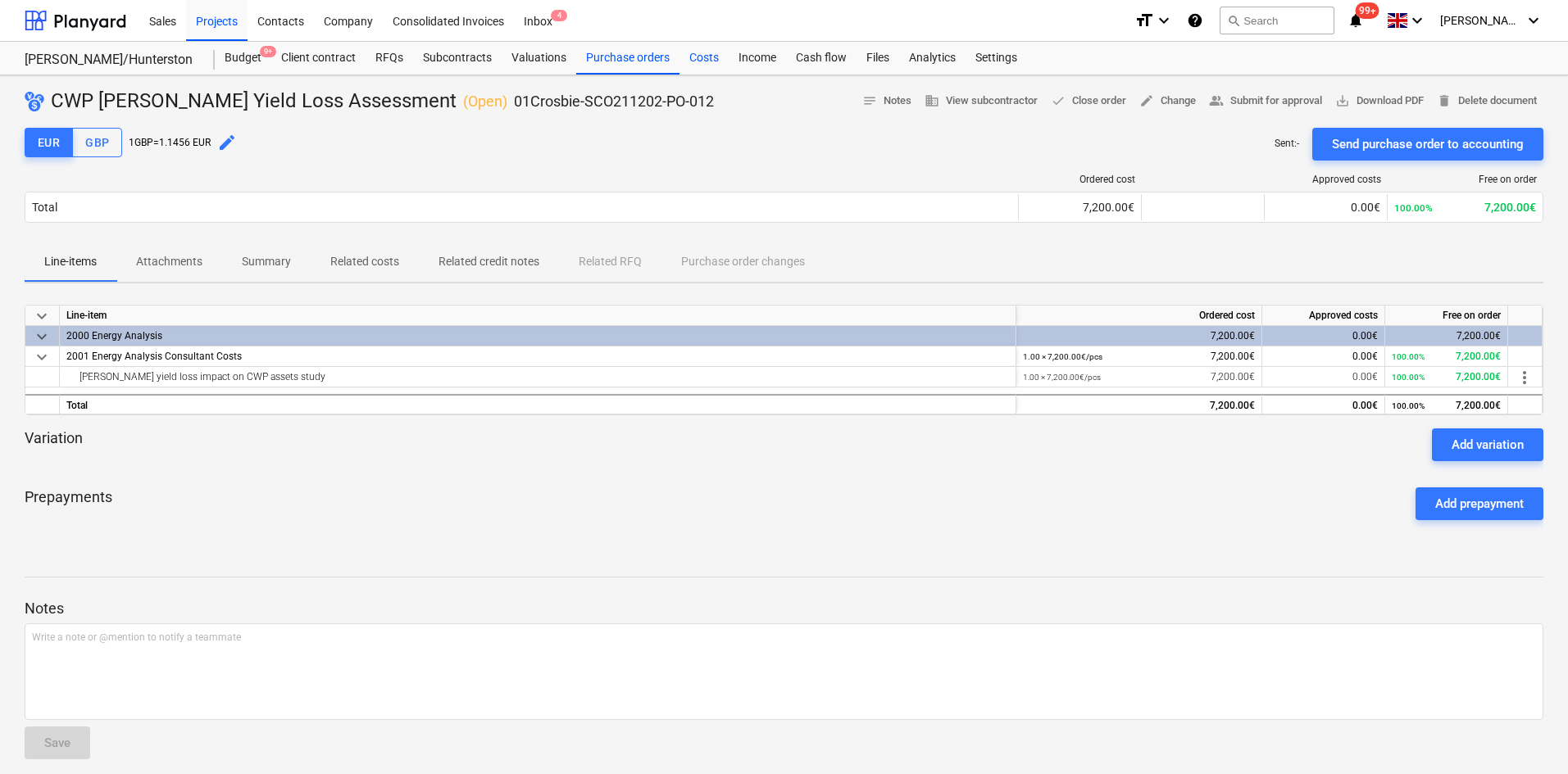
click at [694, 51] on div "Costs" at bounding box center [704, 58] width 49 height 33
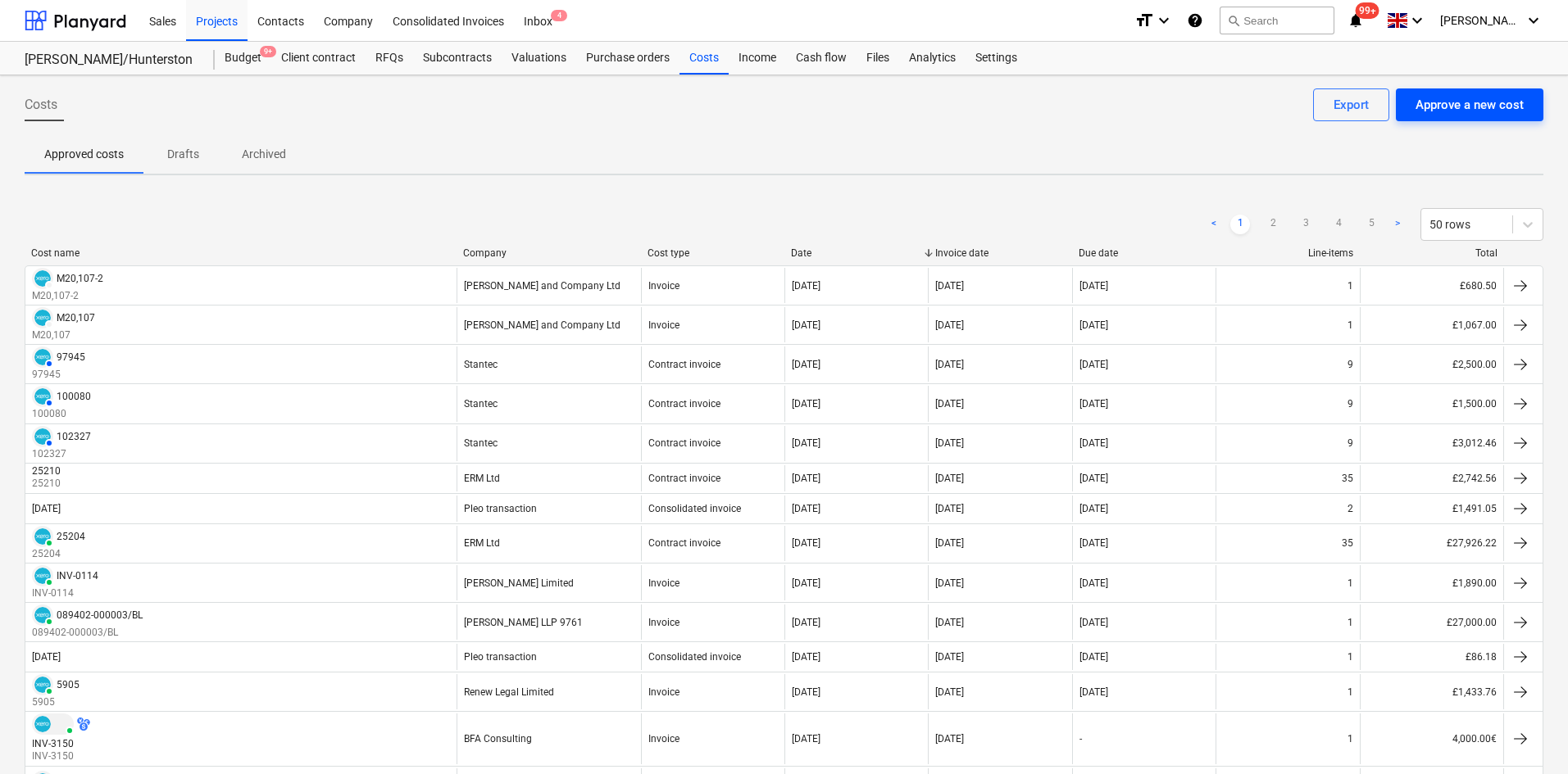
click at [1452, 101] on div "Approve a new cost" at bounding box center [1469, 105] width 108 height 22
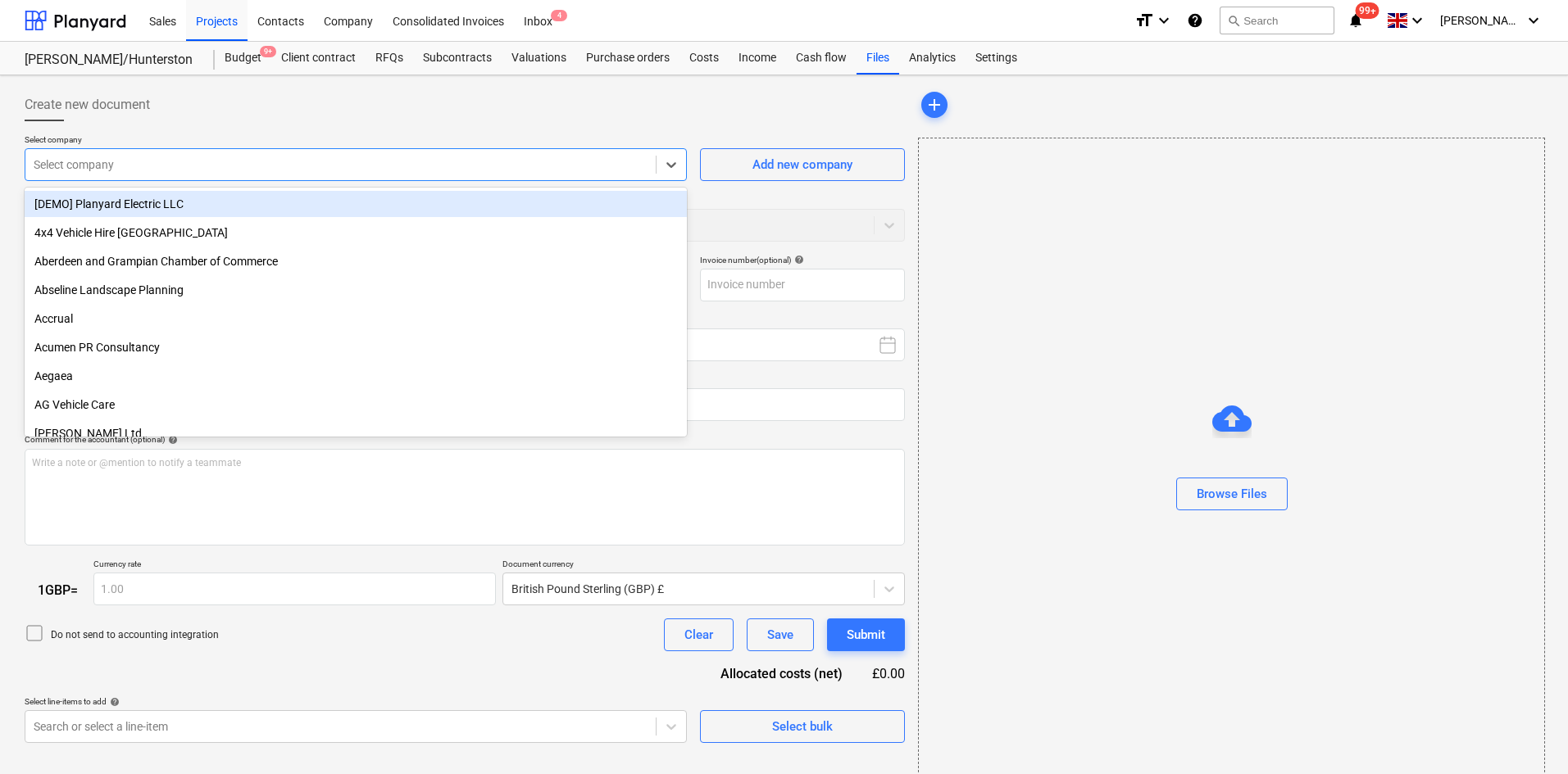
click at [261, 160] on div at bounding box center [340, 165] width 613 height 17
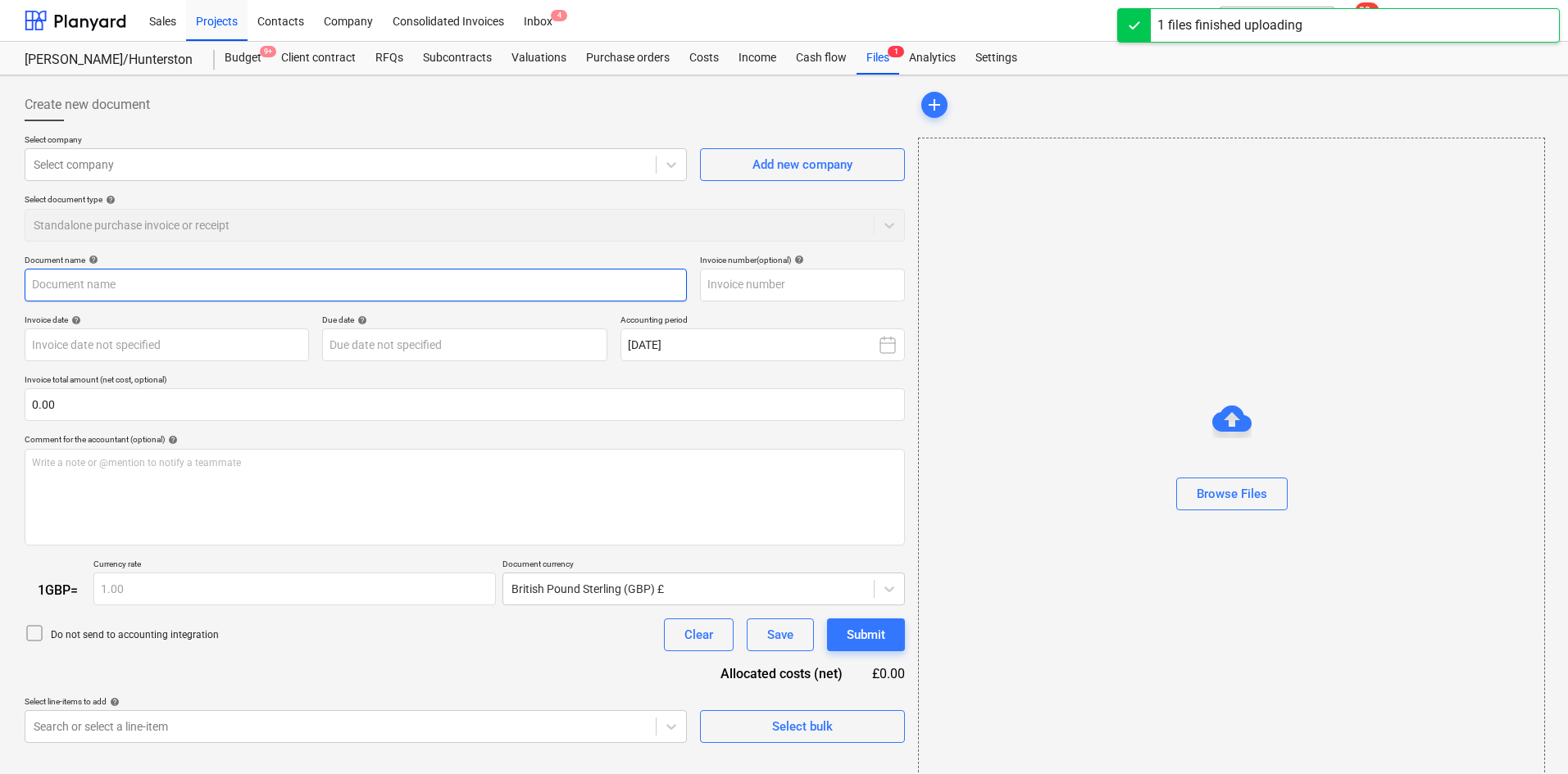
click at [168, 286] on input "text" at bounding box center [356, 286] width 662 height 33
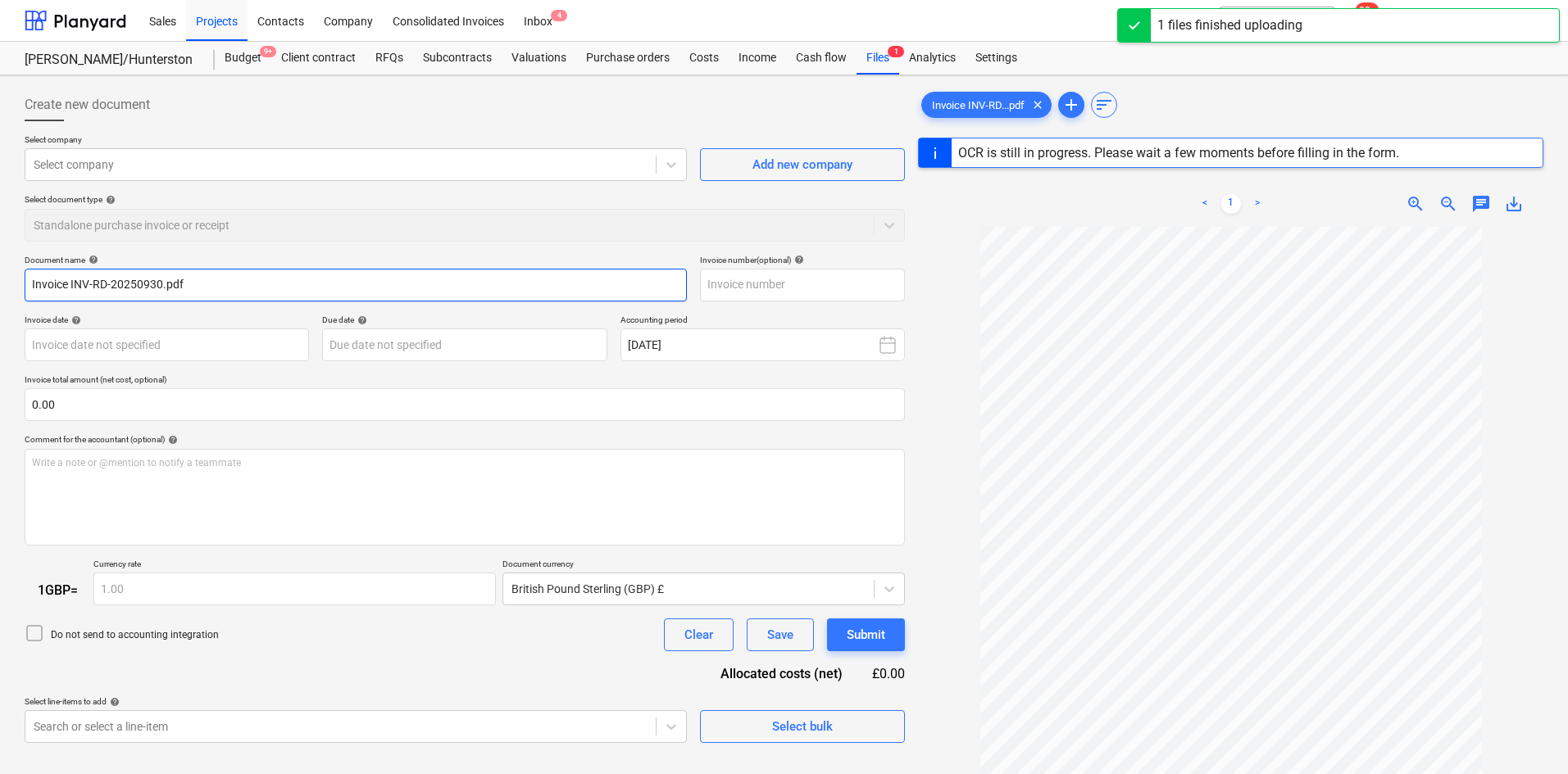
drag, startPoint x: 245, startPoint y: 280, endPoint x: 0, endPoint y: 299, distance: 245.7
click at [0, 299] on div "Create new document Select company Select company Add new company Select docume…" at bounding box center [784, 522] width 1568 height 893
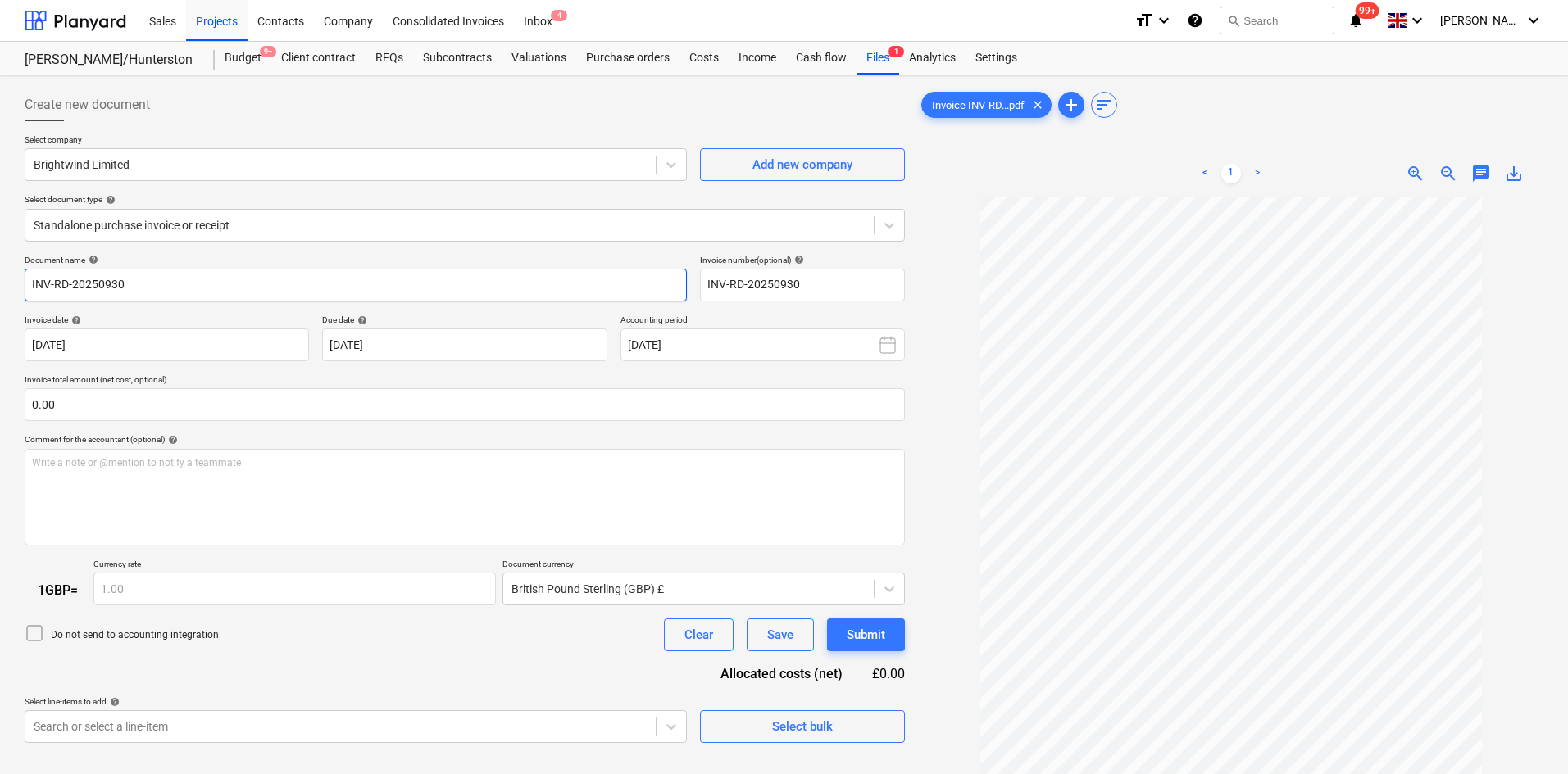
click at [181, 292] on input "INV-RD-20250930" at bounding box center [356, 286] width 662 height 33
drag, startPoint x: 186, startPoint y: 289, endPoint x: 0, endPoint y: 282, distance: 186.1
click at [0, 282] on div "Create new document Select company Brightwind Limited Add new company Select do…" at bounding box center [784, 507] width 1568 height 863
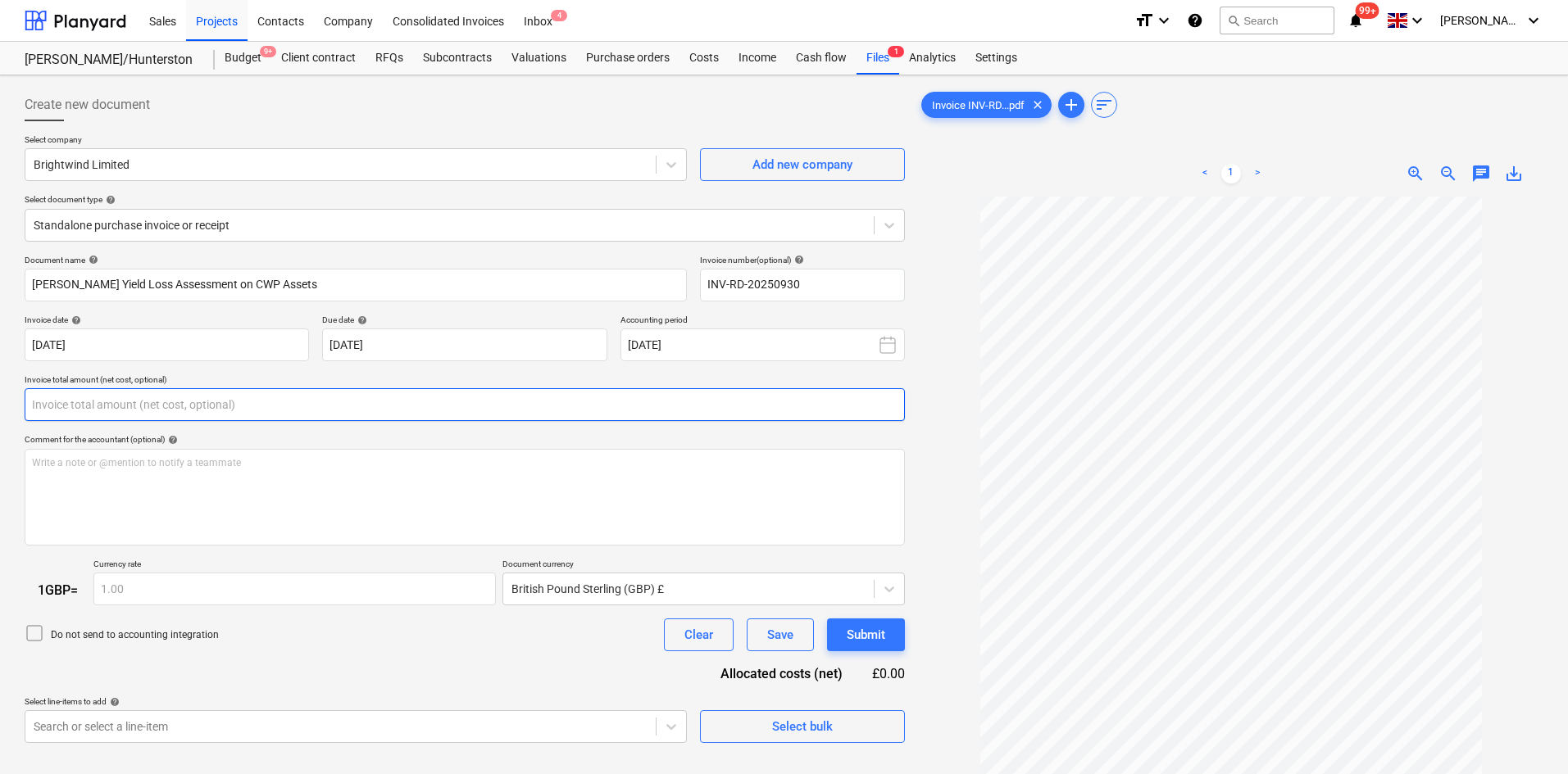
click at [160, 395] on input "text" at bounding box center [464, 405] width 880 height 33
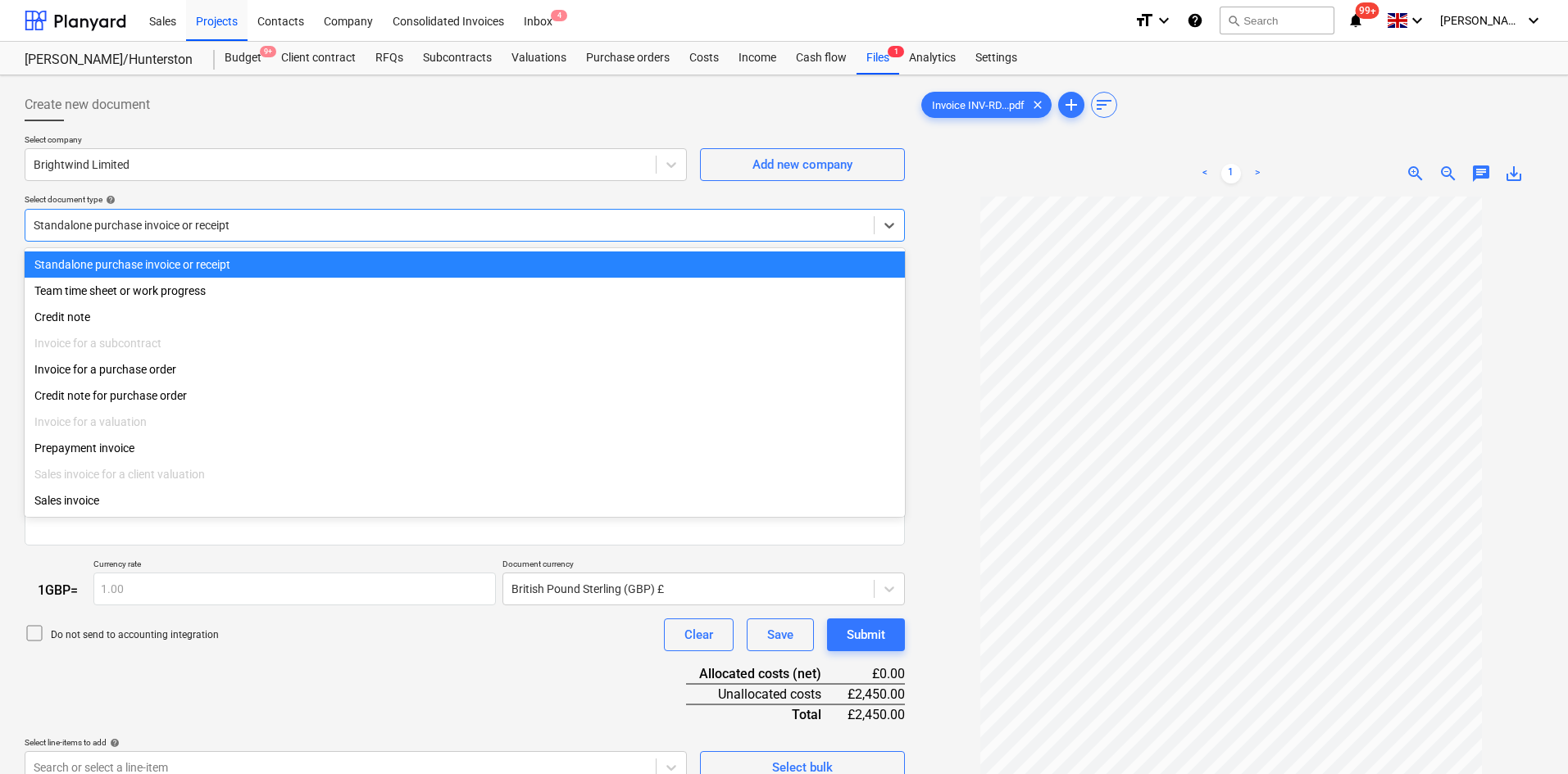
click at [204, 229] on div at bounding box center [450, 225] width 832 height 17
click at [329, 184] on div "Select company Brightwind Limited Add new company Select document type help opt…" at bounding box center [464, 195] width 880 height 121
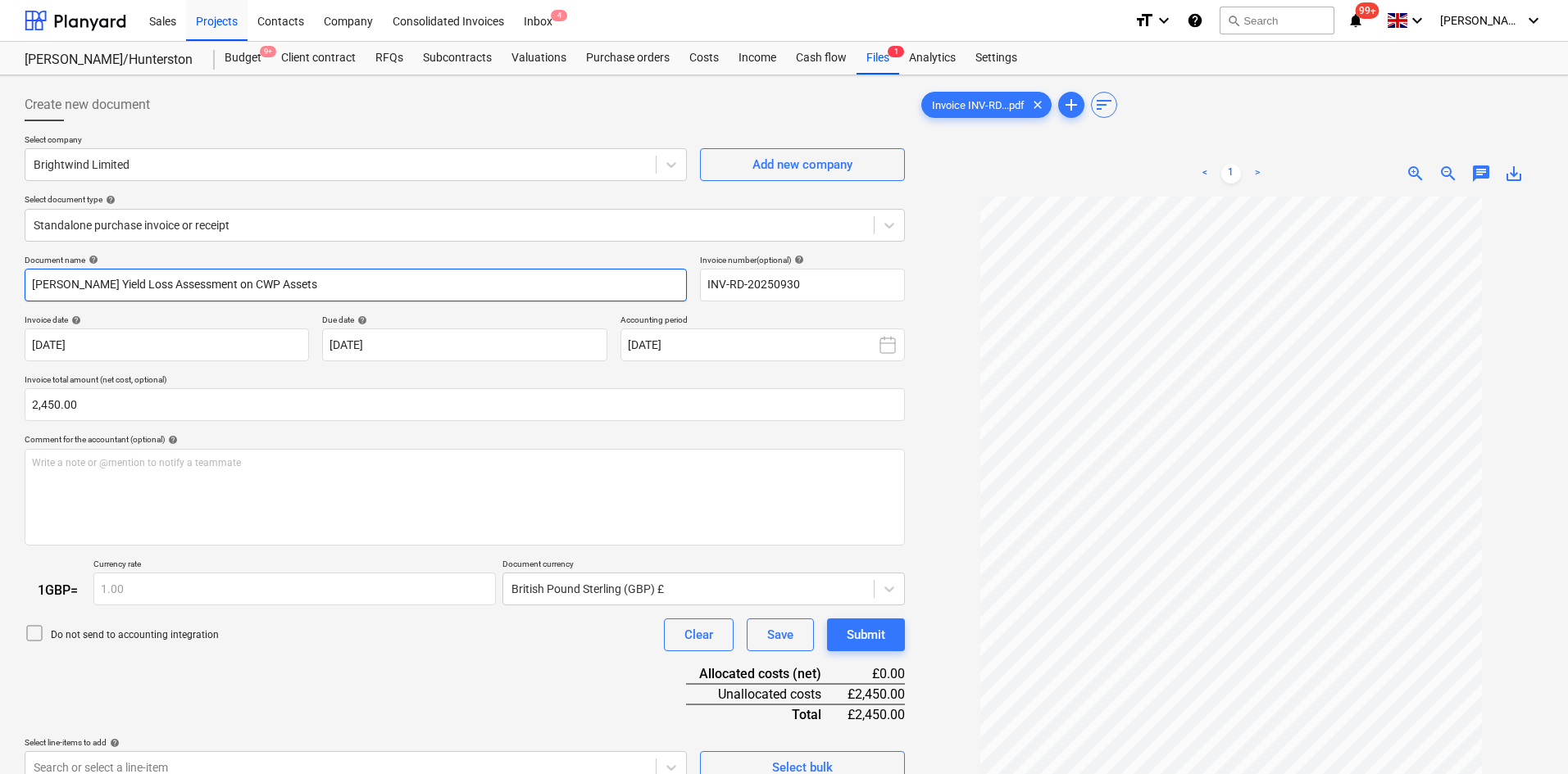
drag, startPoint x: 320, startPoint y: 290, endPoint x: 0, endPoint y: 296, distance: 320.1
click at [0, 296] on div "Create new document Select company Brightwind Limited Add new company Select do…" at bounding box center [784, 507] width 1568 height 863
click at [236, 221] on div at bounding box center [450, 225] width 832 height 17
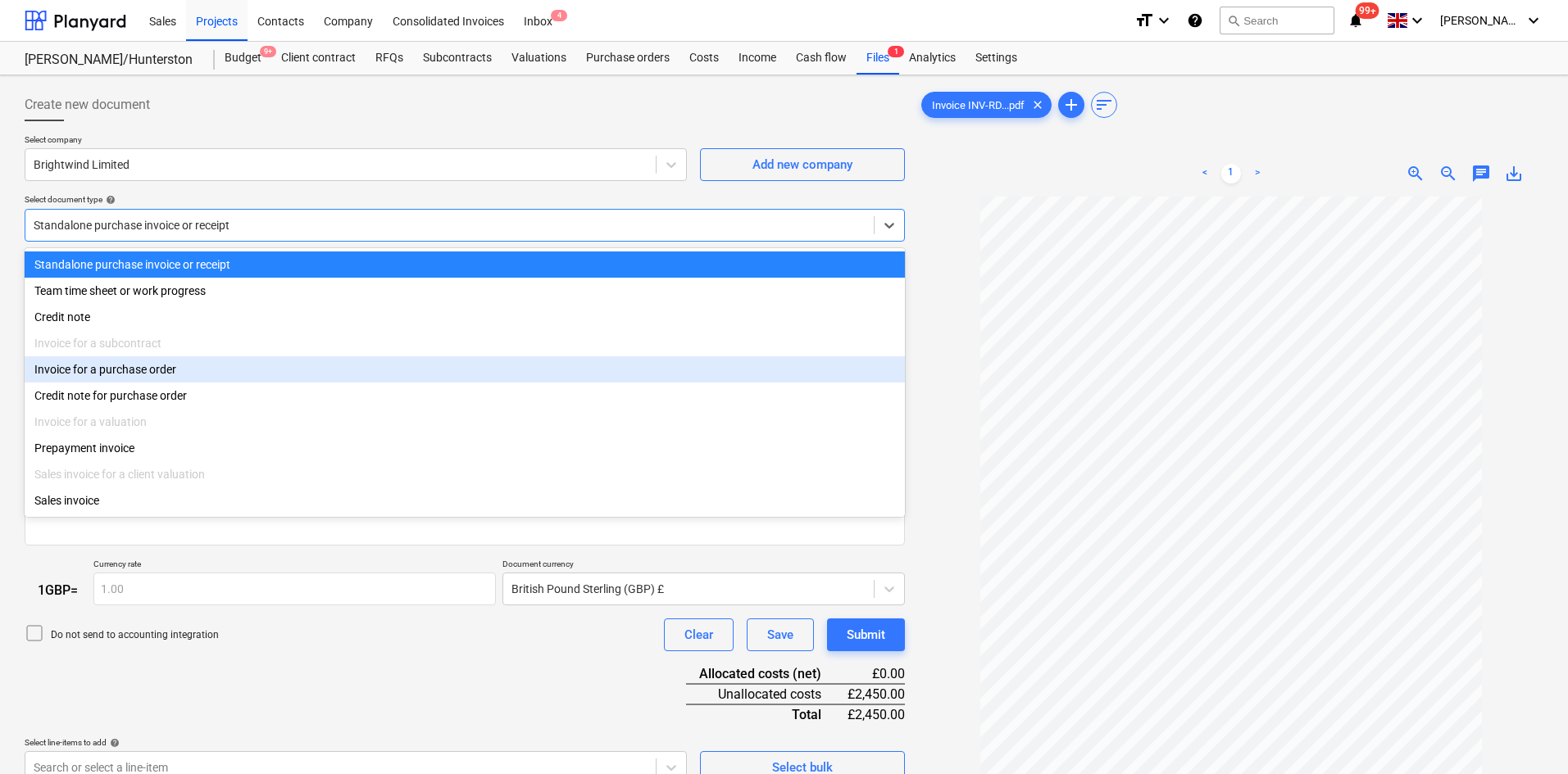
click at [215, 372] on div "Invoice for a purchase order" at bounding box center [464, 370] width 880 height 26
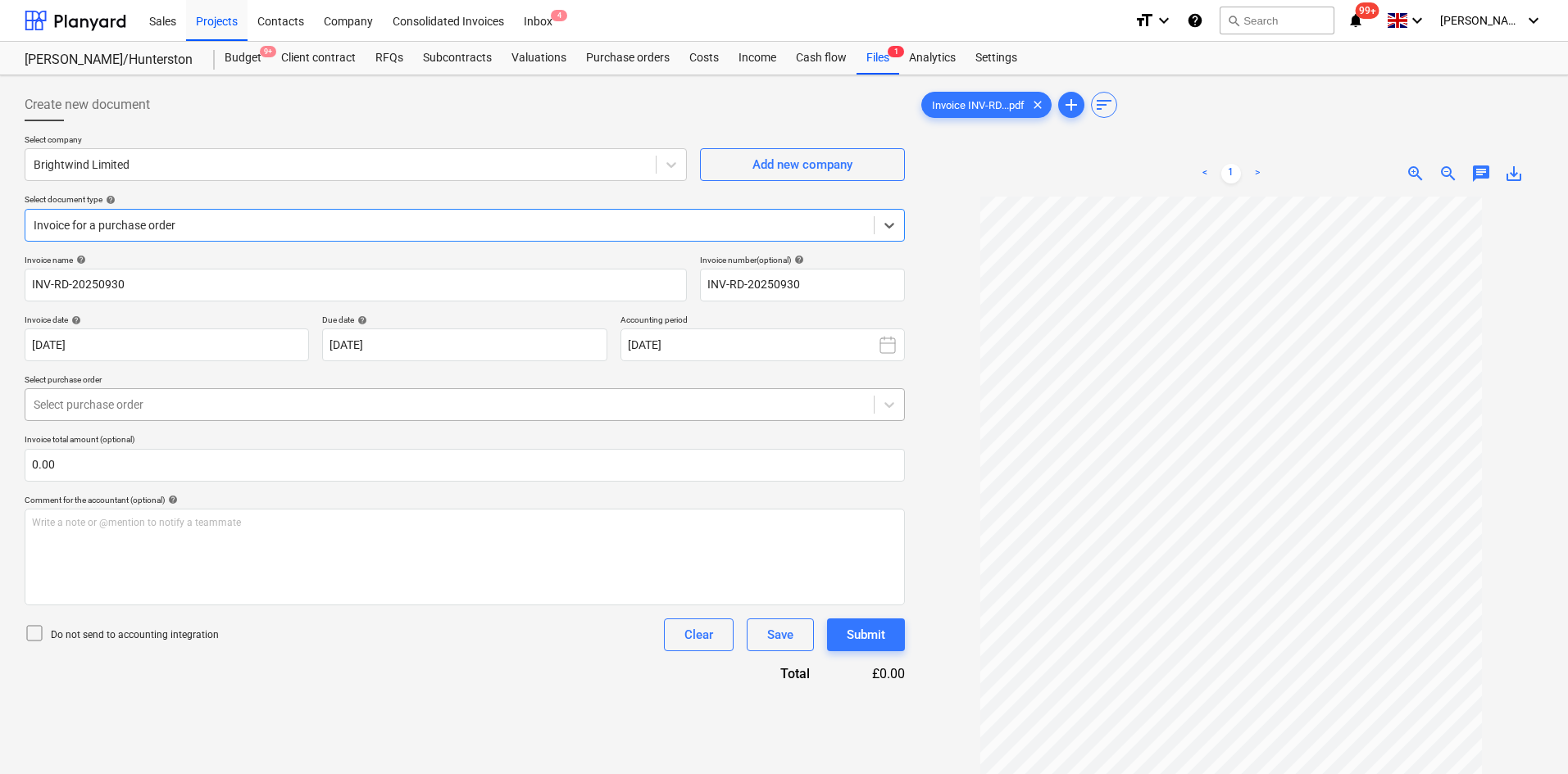
click at [164, 415] on div "Select purchase order" at bounding box center [450, 405] width 849 height 23
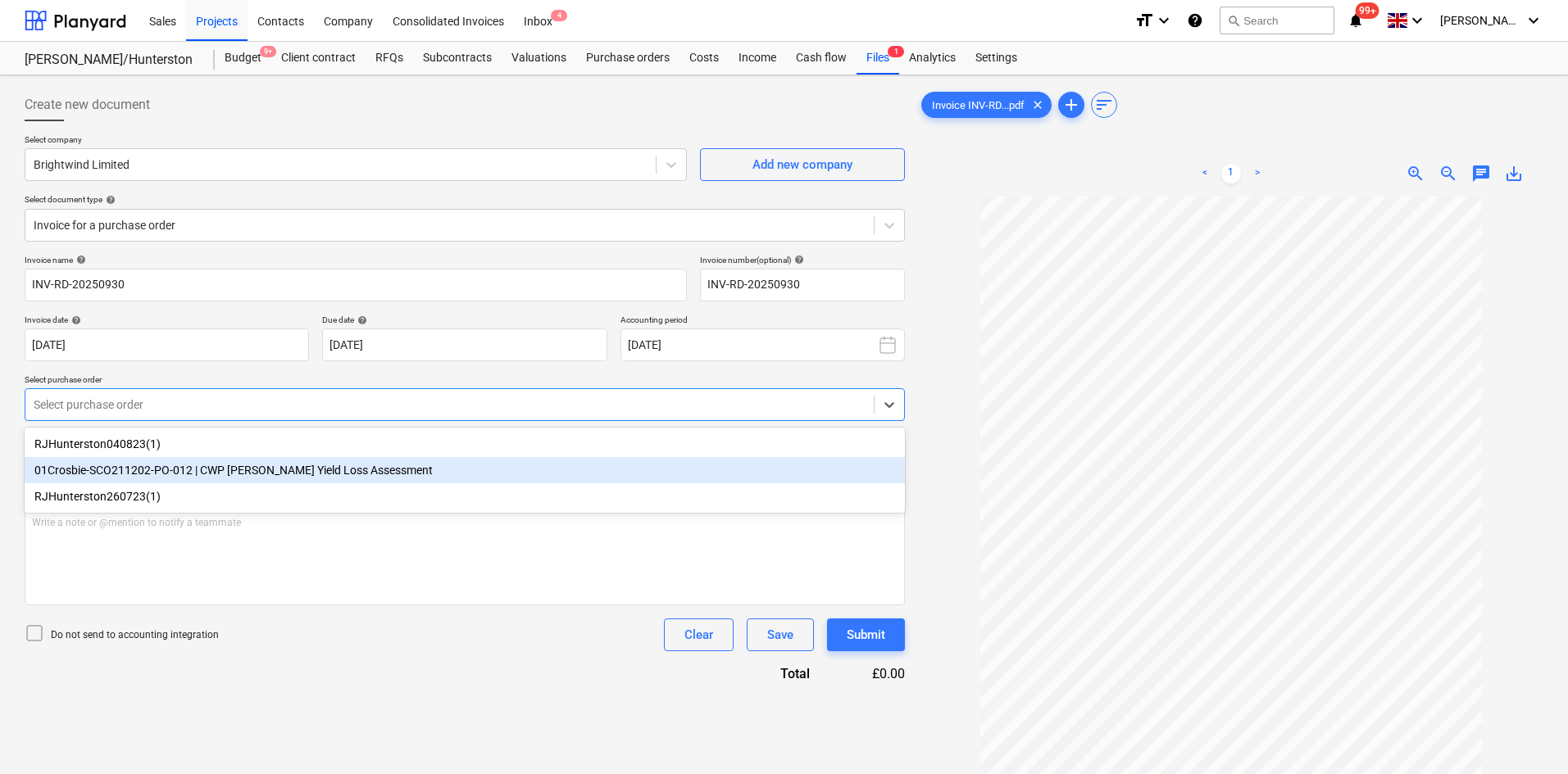
click at [169, 474] on div "01Crosbie-SCO211202-PO-012 | CWP [PERSON_NAME] Yield Loss Assessment" at bounding box center [464, 470] width 880 height 26
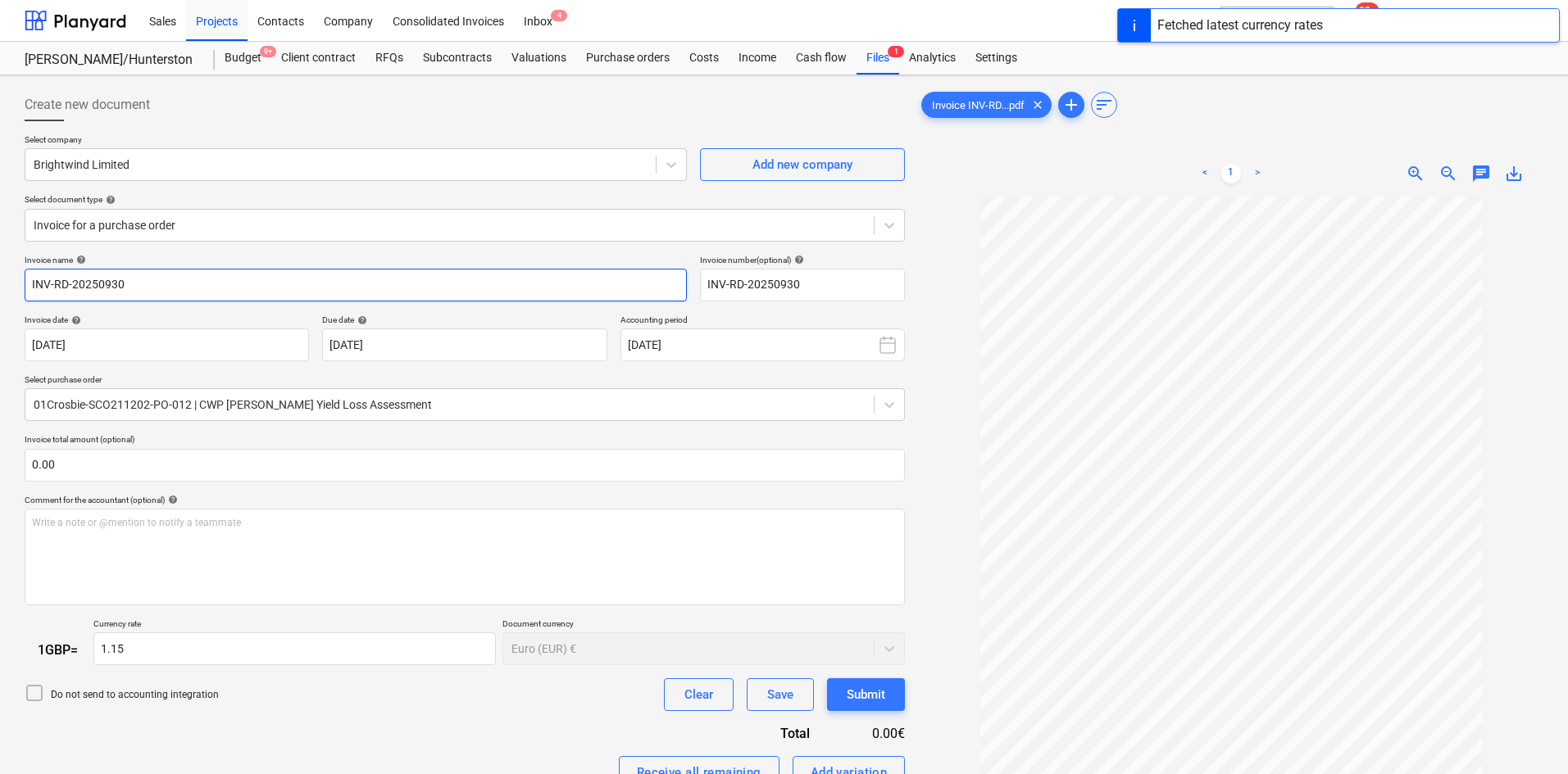
drag, startPoint x: 164, startPoint y: 286, endPoint x: 4, endPoint y: 293, distance: 160.2
click at [4, 293] on div "Create new document Select company Brightwind Limited Add new company Select do…" at bounding box center [784, 515] width 1568 height 880
paste input "[PERSON_NAME] Yield Loss Assessment on CWP Assets"
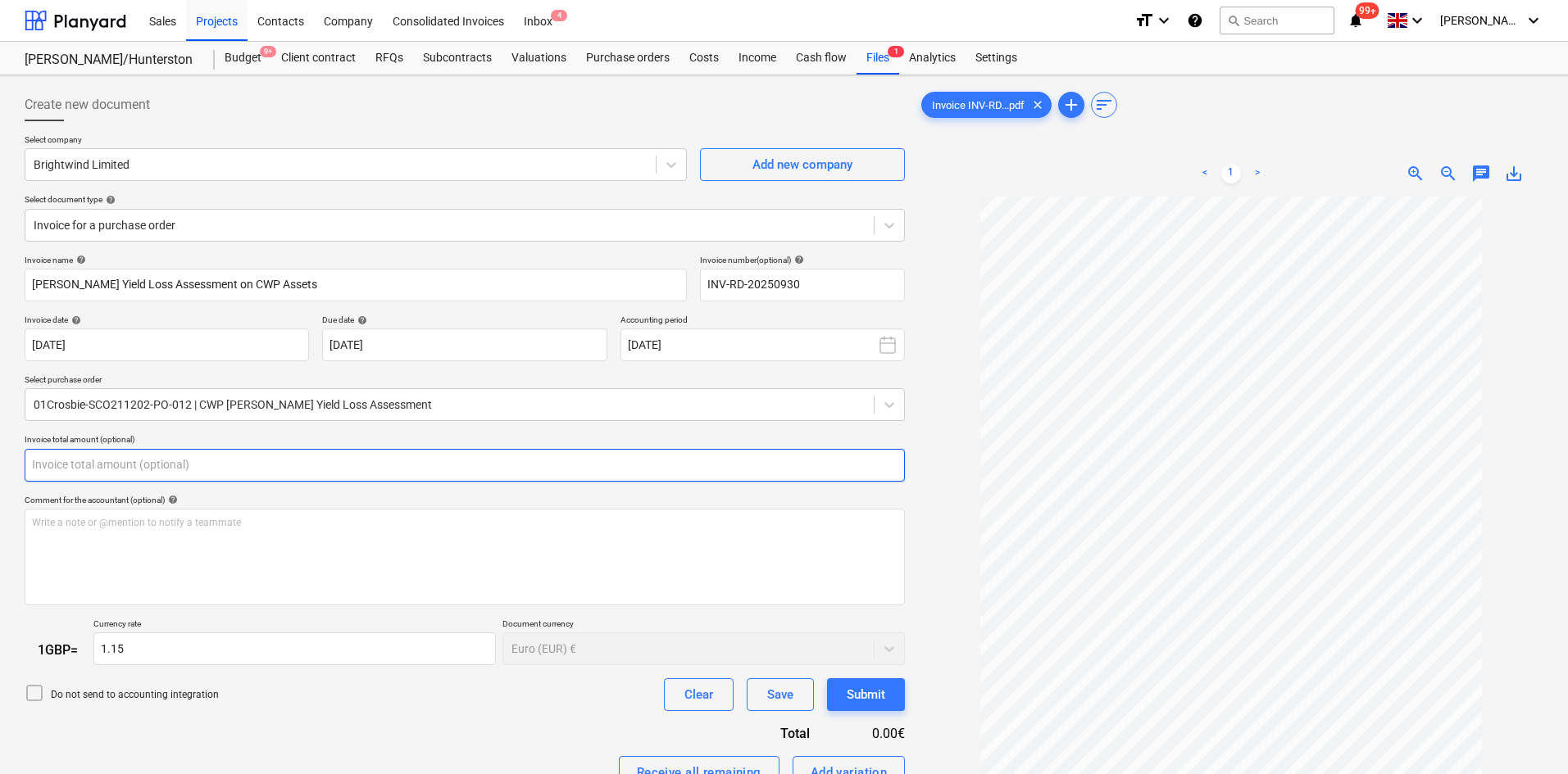
click at [55, 469] on input "text" at bounding box center [464, 465] width 880 height 33
click at [368, 719] on div "Invoice name help [PERSON_NAME] Yield Loss Assessment on CWP Assets Invoice num…" at bounding box center [464, 619] width 880 height 729
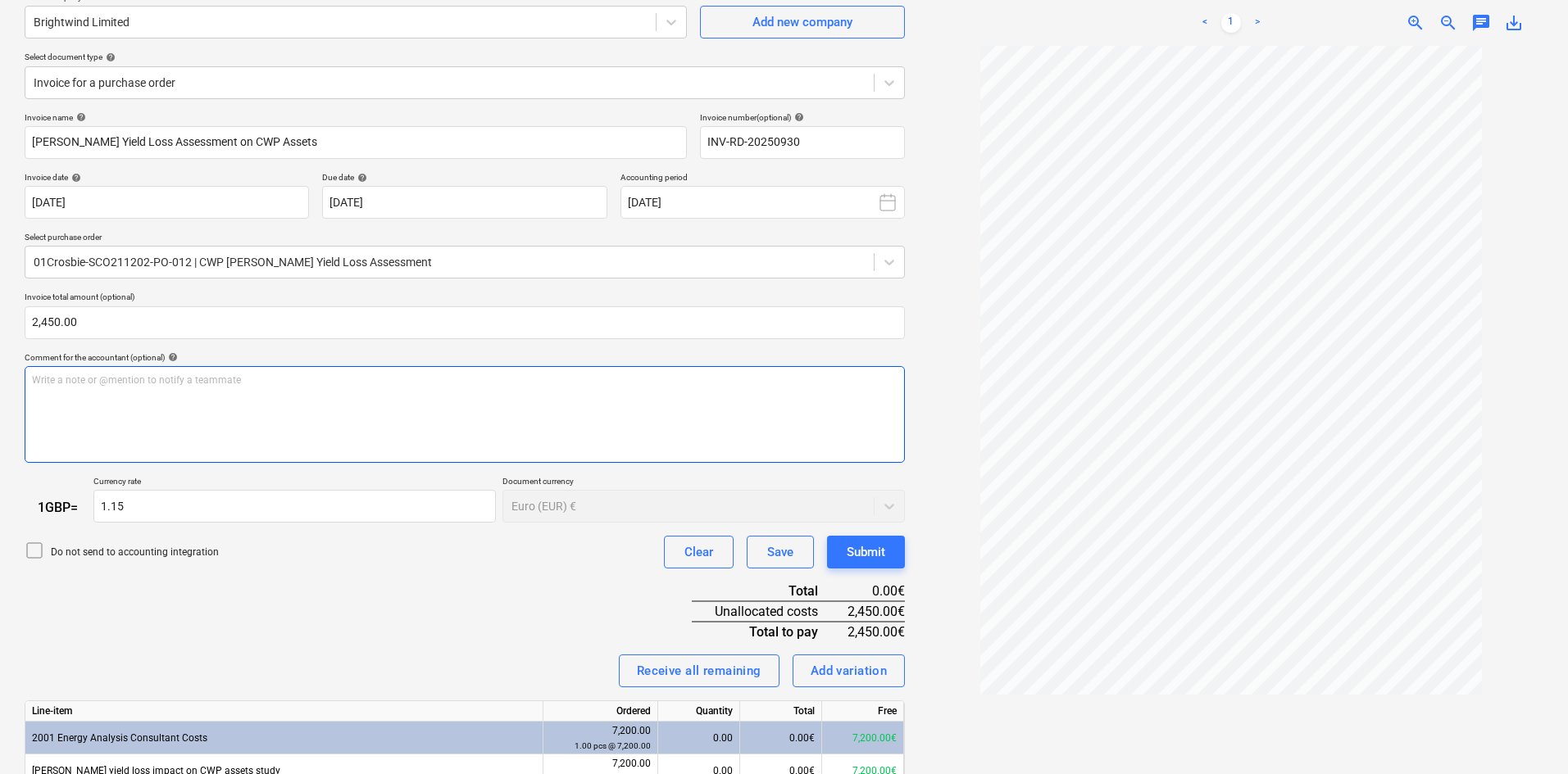
scroll to position [164, 0]
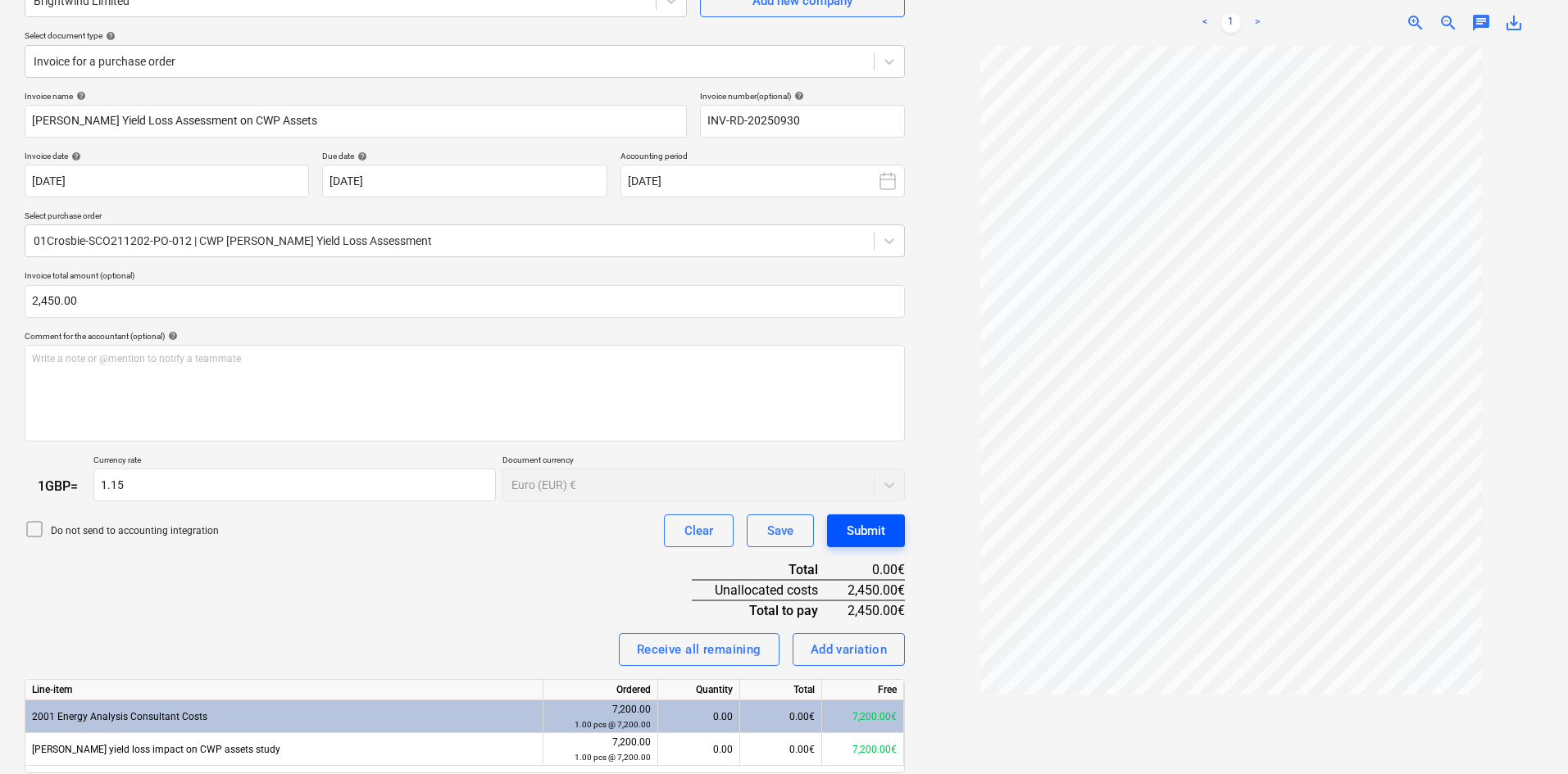
click at [852, 537] on div "Submit" at bounding box center [866, 531] width 39 height 22
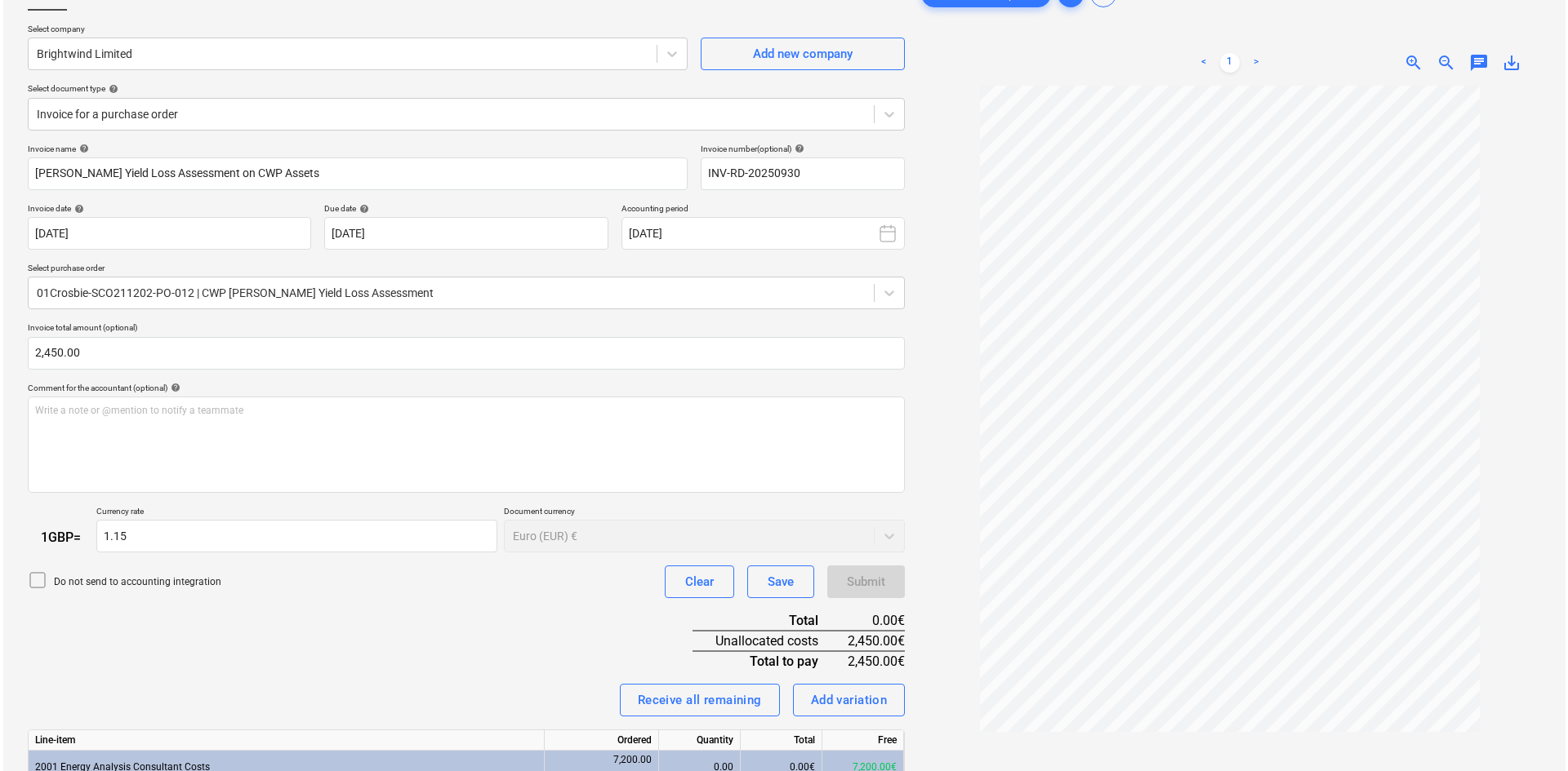
scroll to position [221, 0]
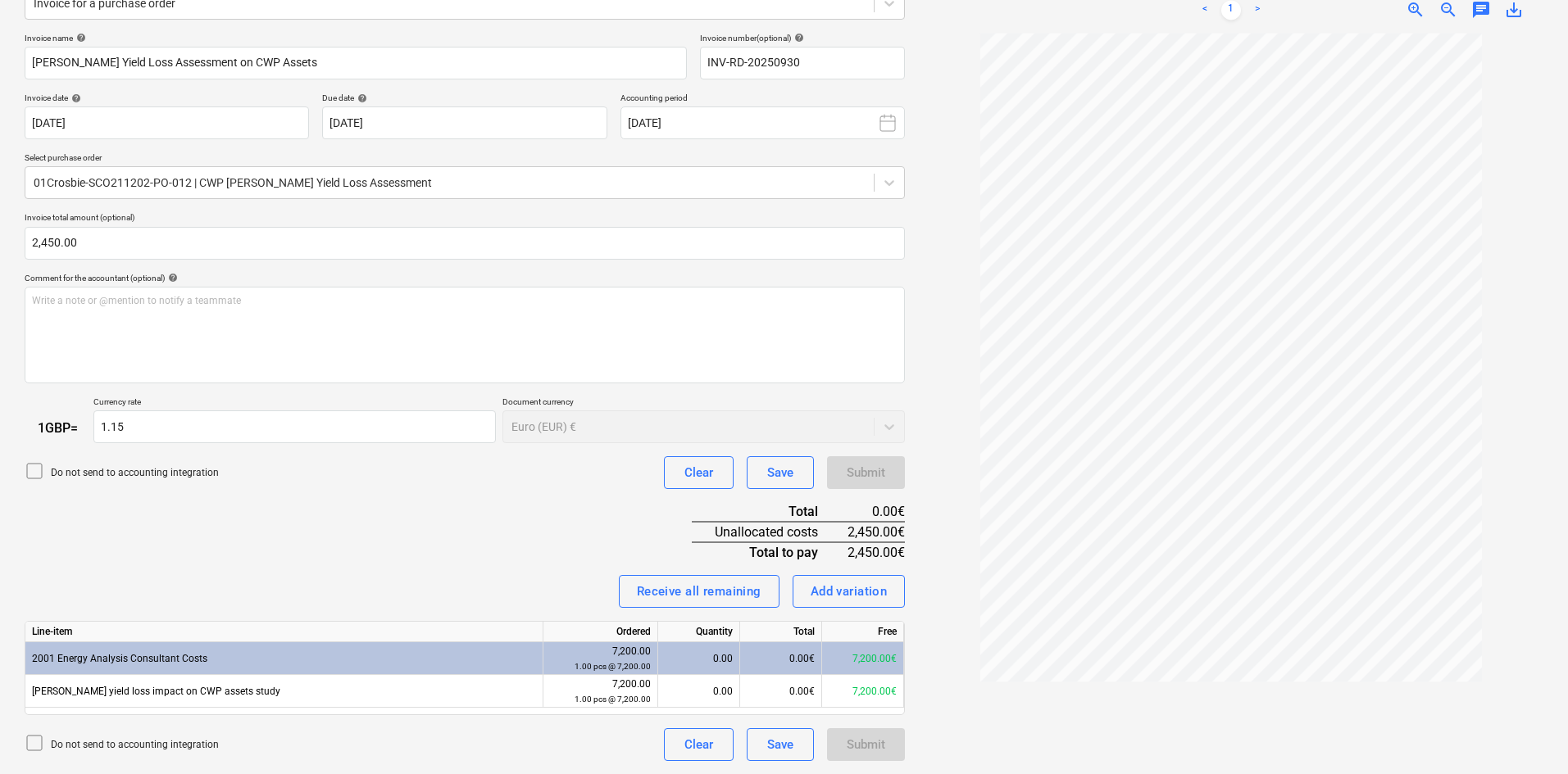
click at [852, 751] on div "Submit" at bounding box center [866, 745] width 78 height 33
click at [782, 690] on div "0.00€" at bounding box center [781, 692] width 82 height 33
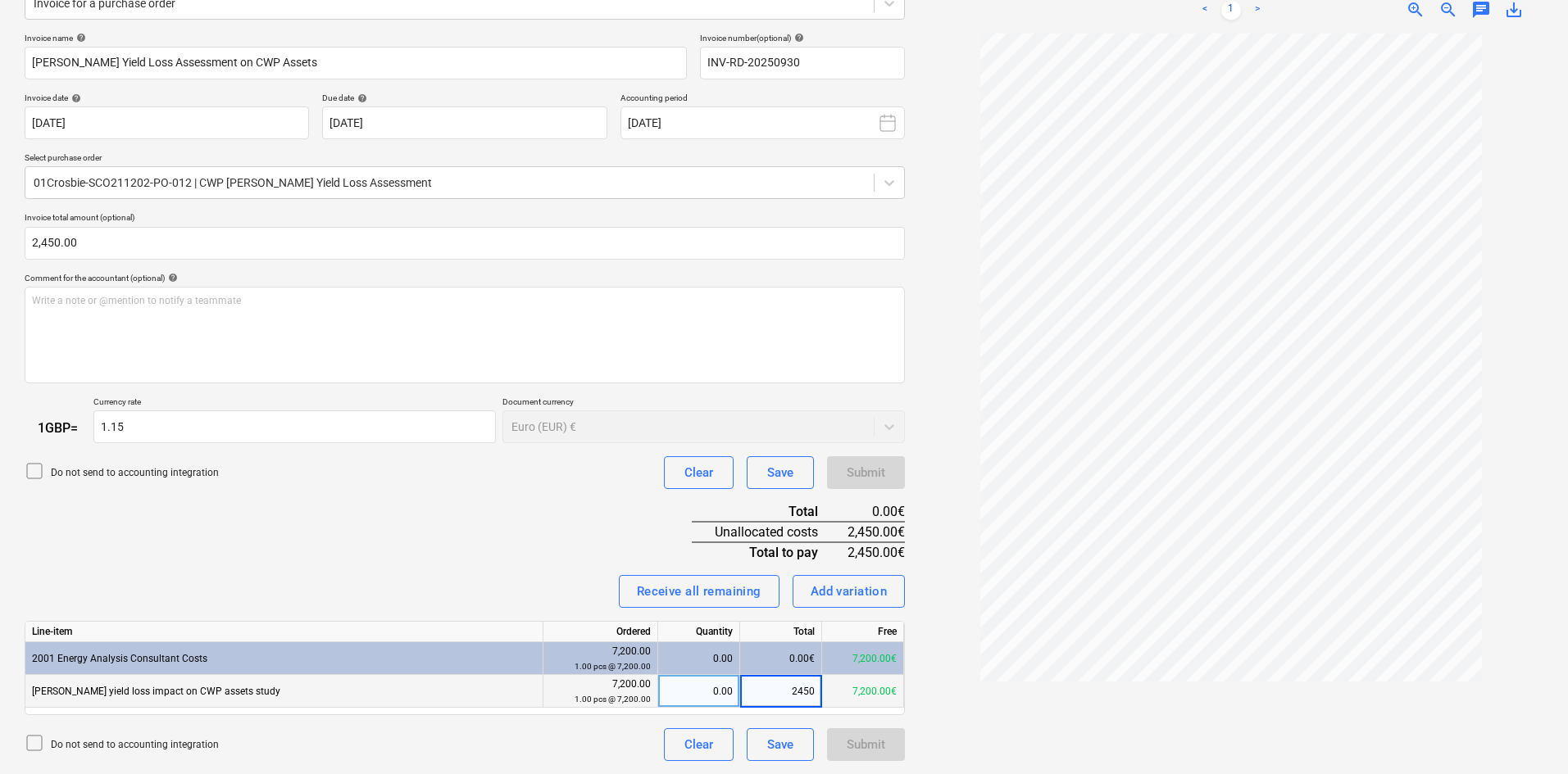
click at [960, 758] on div at bounding box center [1230, 397] width 625 height 728
click at [879, 754] on div "Submit" at bounding box center [866, 745] width 39 height 22
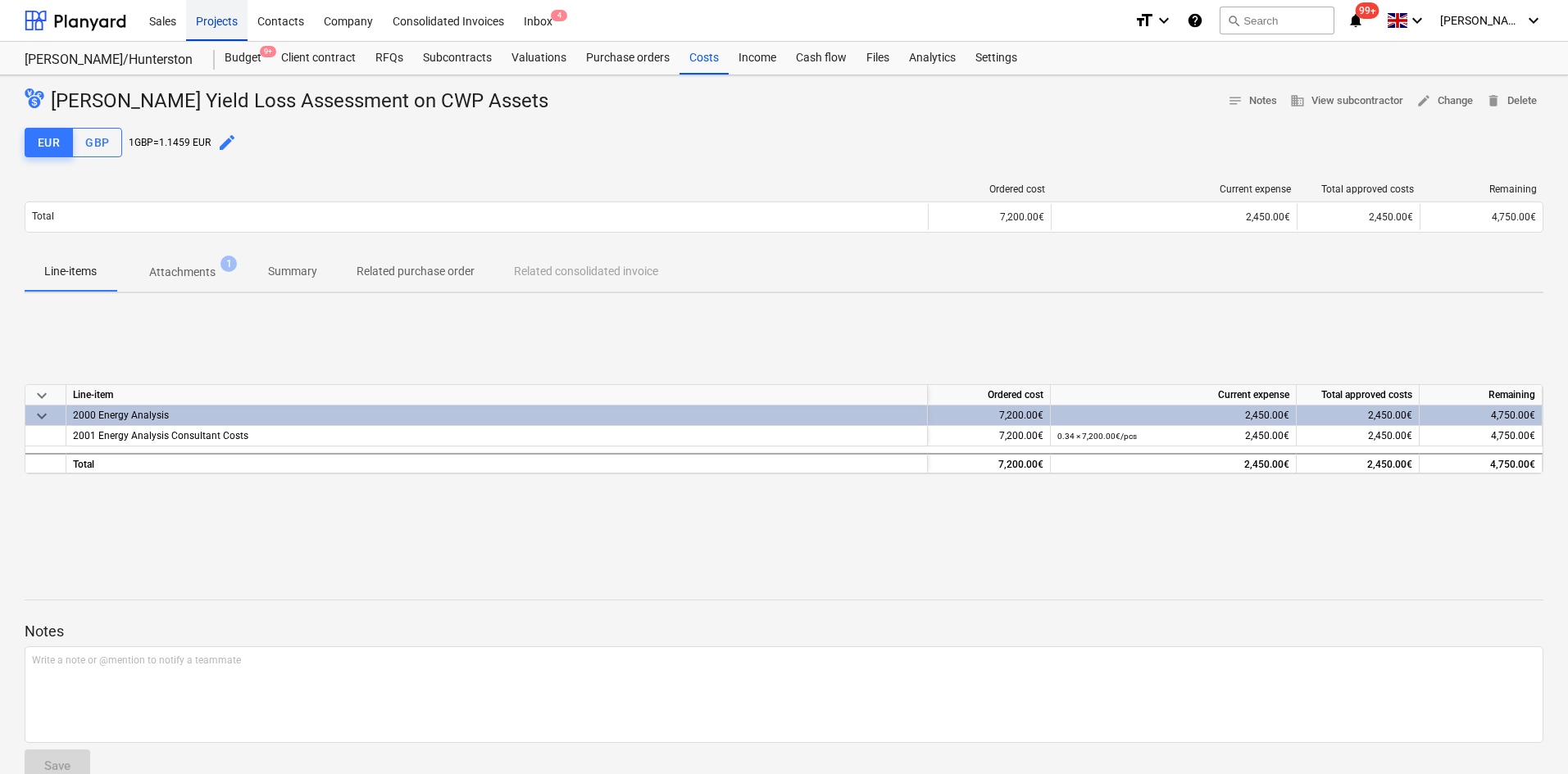
click at [228, 14] on div "Projects" at bounding box center [217, 20] width 61 height 41
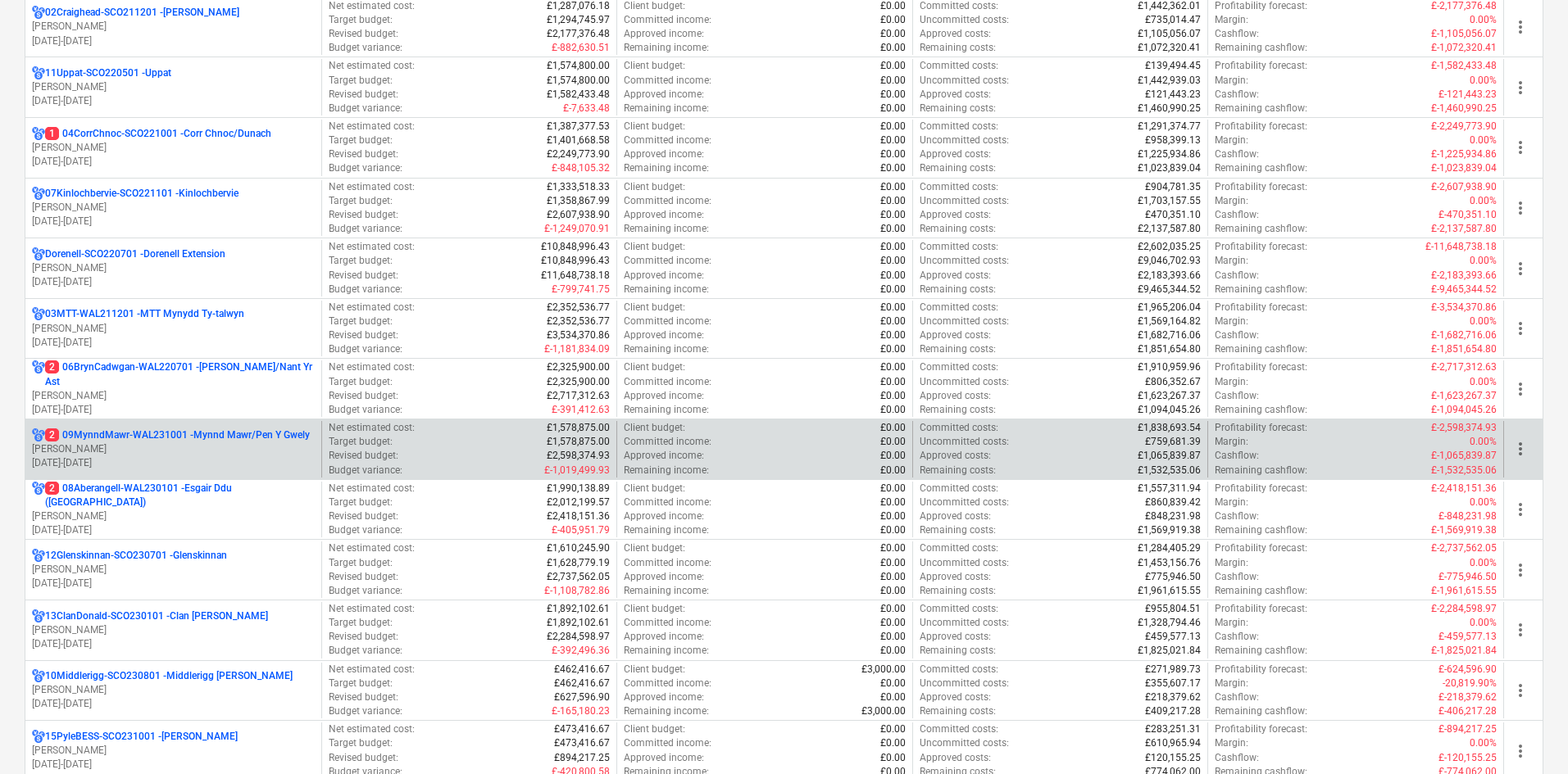
scroll to position [328, 0]
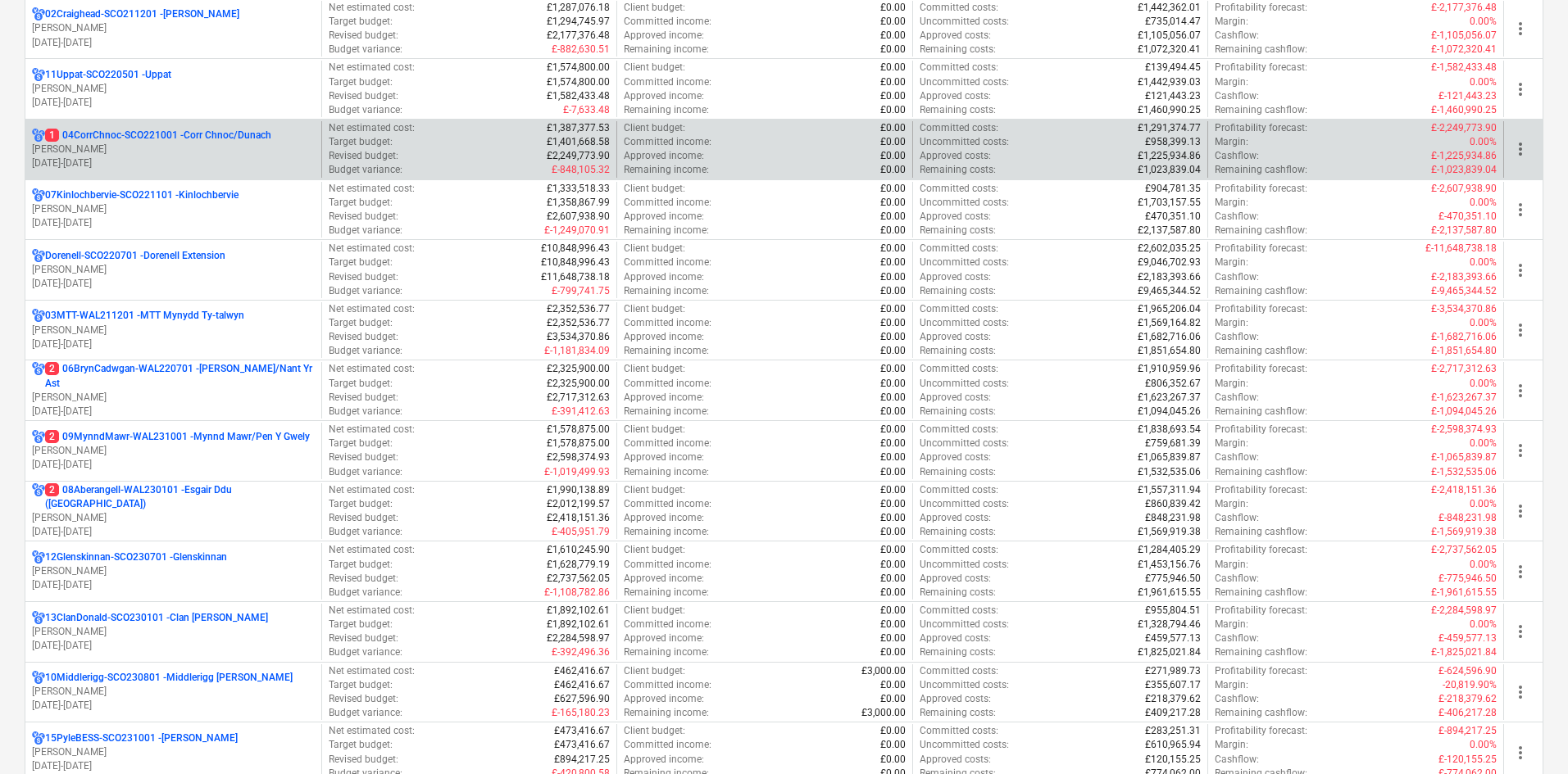
click at [162, 156] on p "[DATE] - [DATE]" at bounding box center [174, 163] width 283 height 14
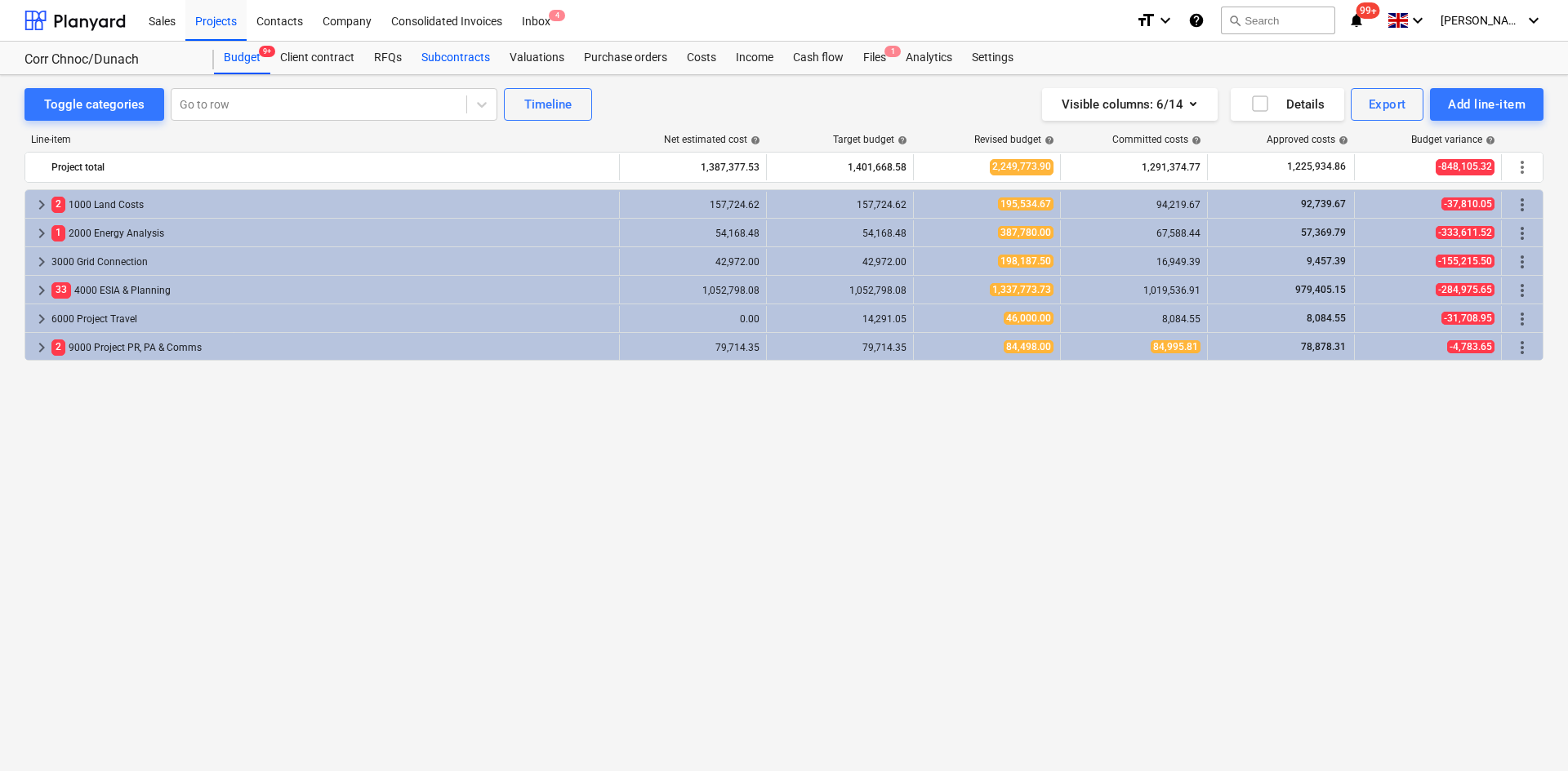
click at [426, 51] on div "Subcontracts" at bounding box center [455, 58] width 88 height 33
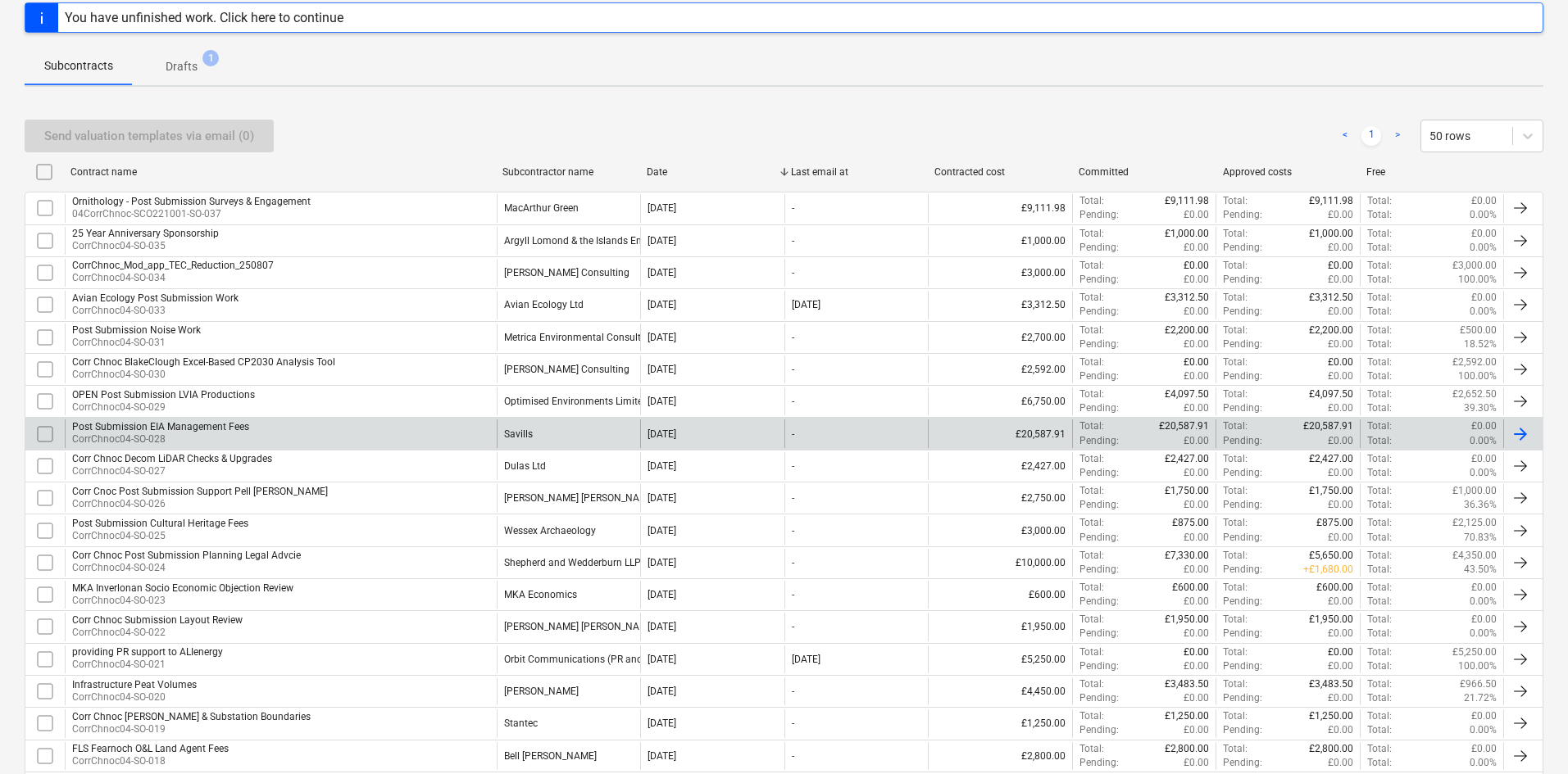
scroll to position [246, 0]
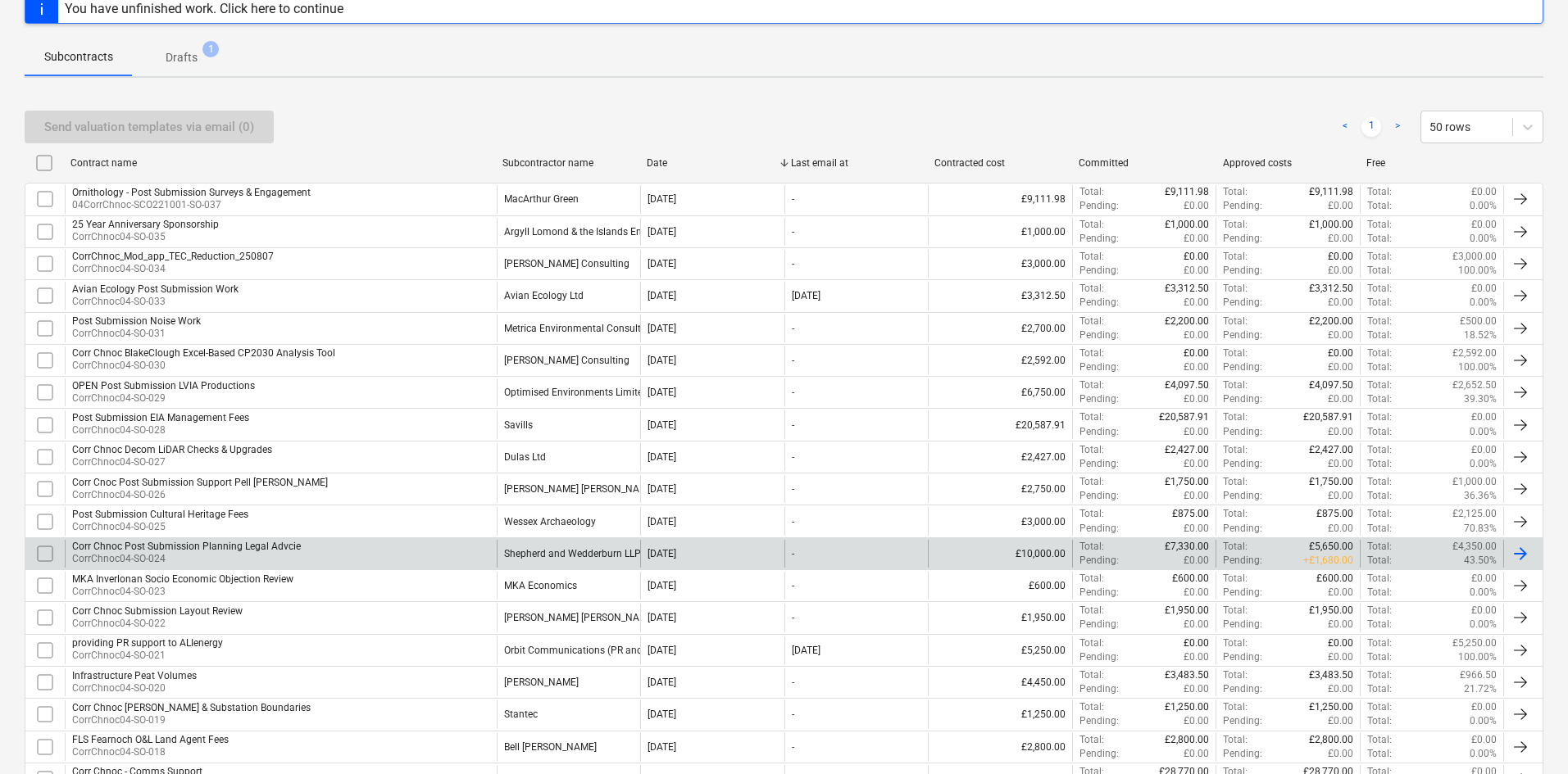
click at [584, 555] on div "Shepherd and Wedderburn LLP" at bounding box center [572, 554] width 137 height 12
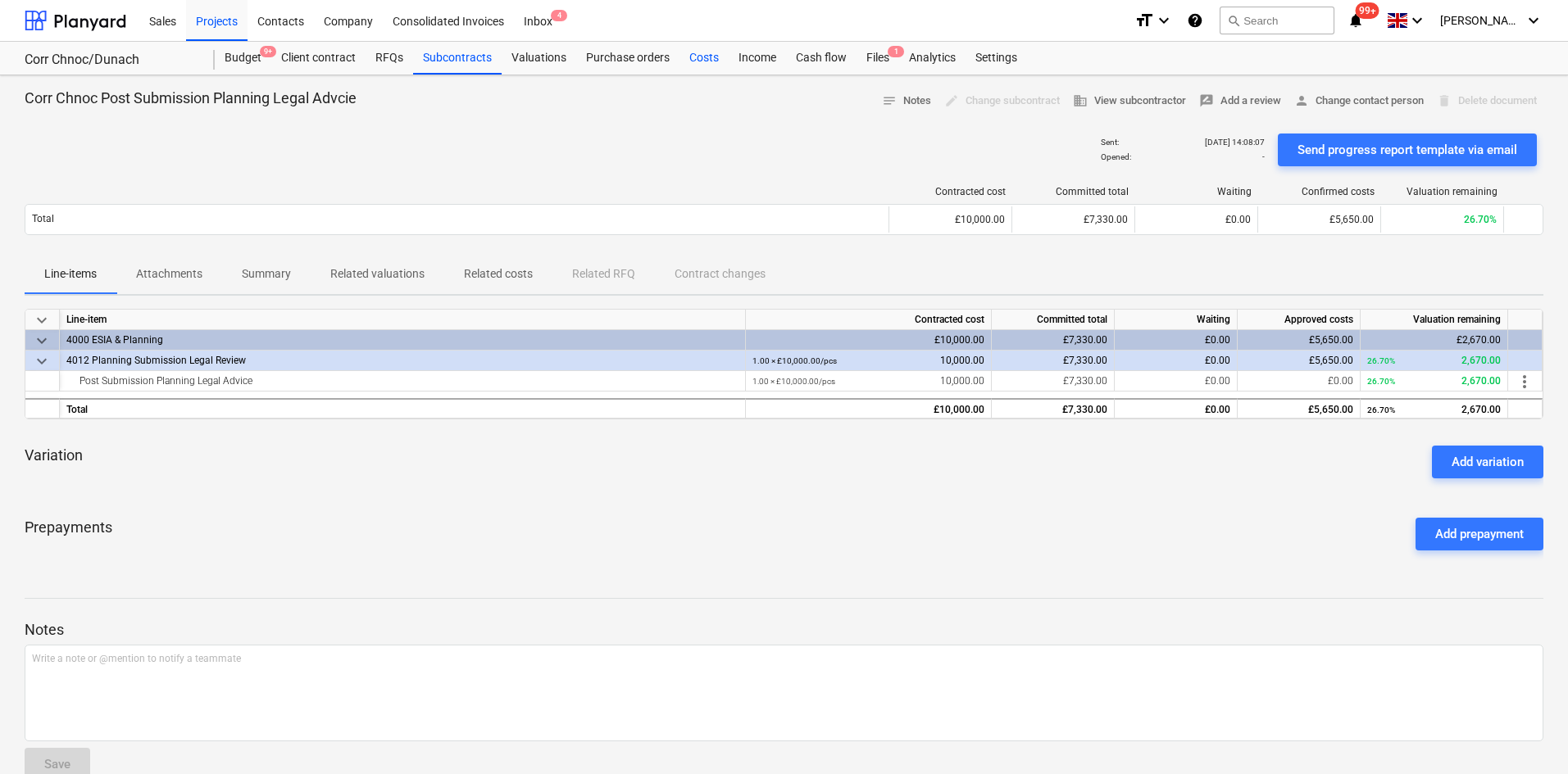
click at [709, 56] on div "Costs" at bounding box center [704, 58] width 49 height 33
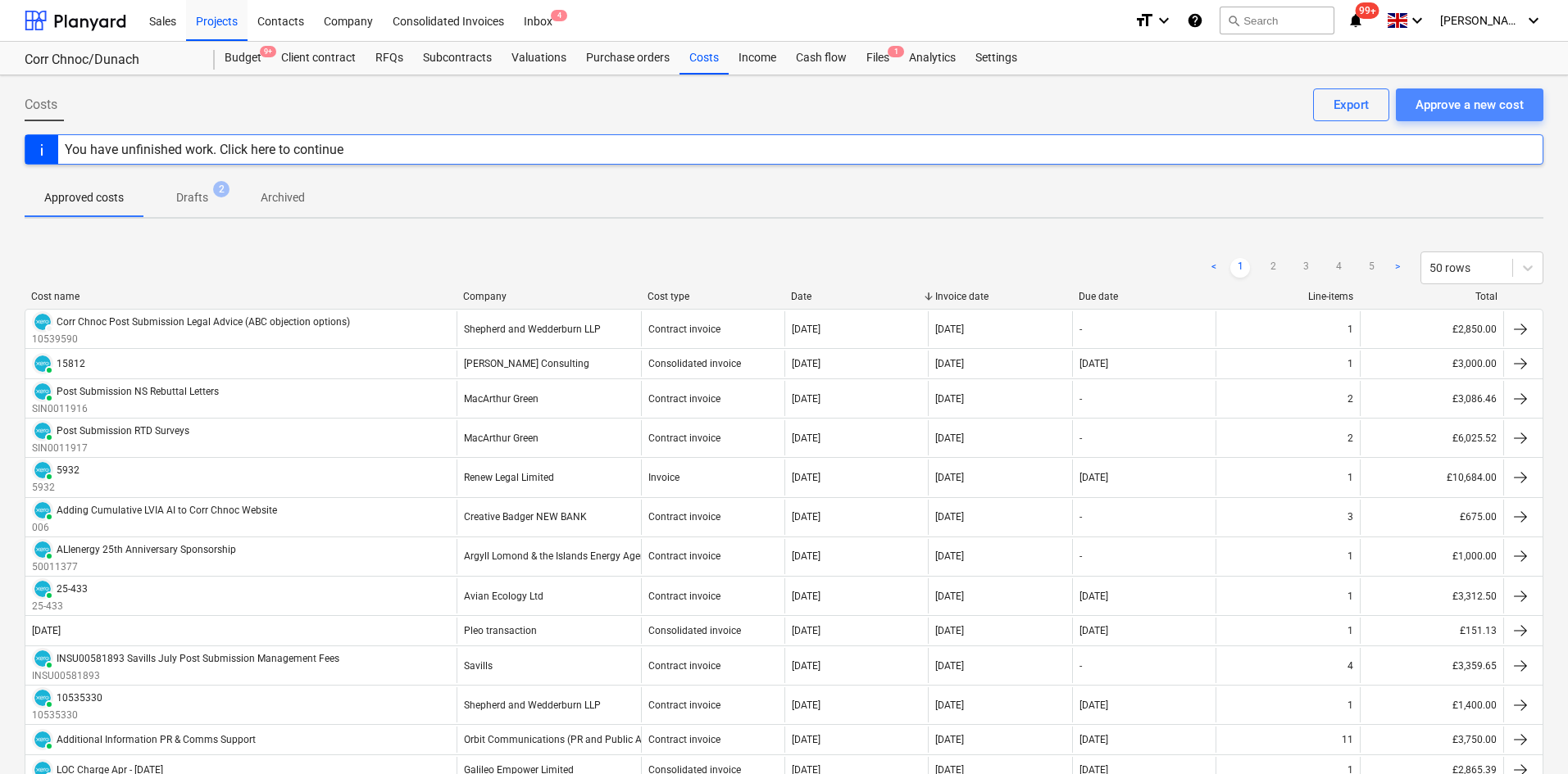
click at [1492, 106] on div "Approve a new cost" at bounding box center [1469, 105] width 108 height 22
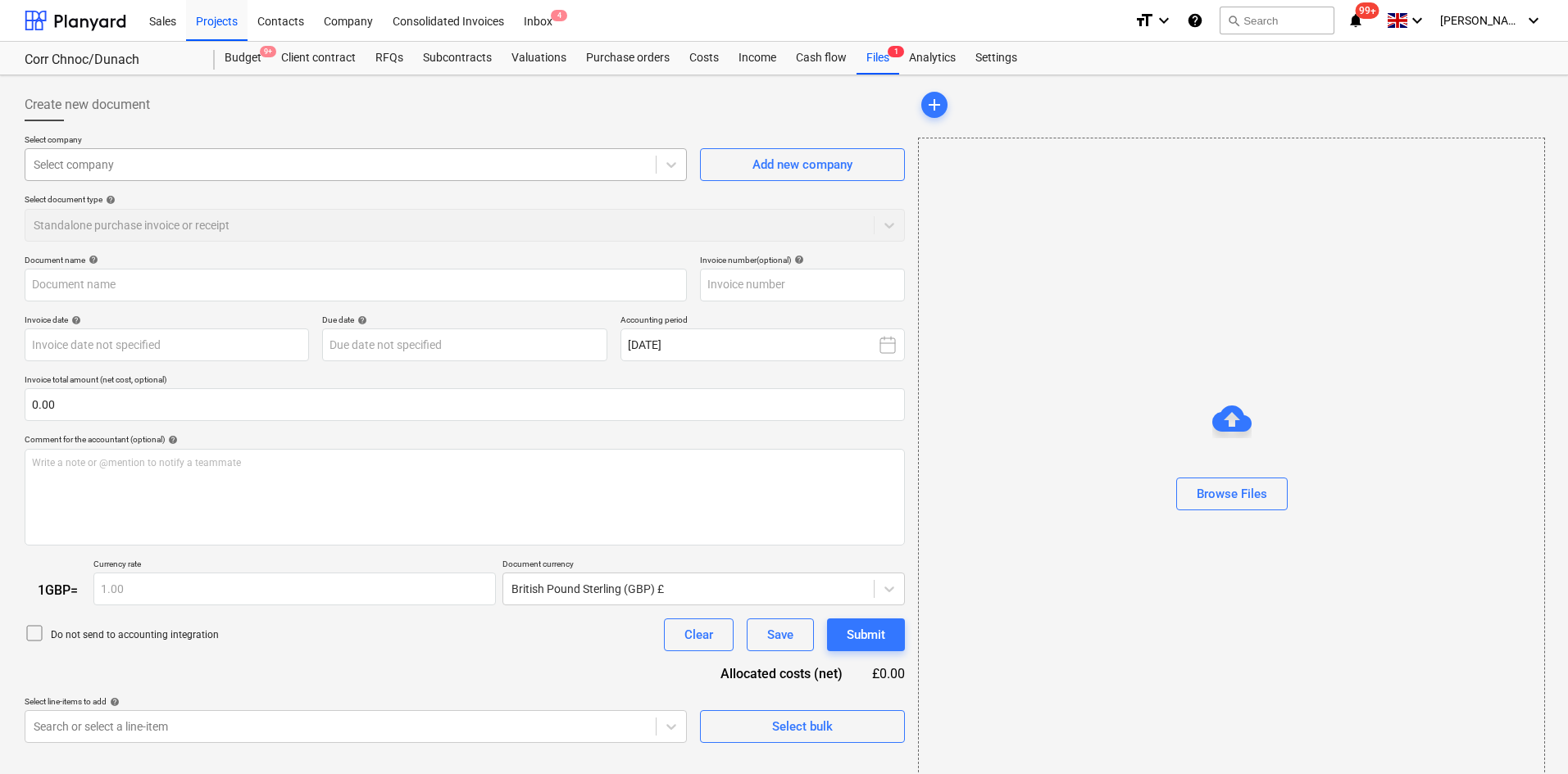
click at [620, 166] on div at bounding box center [340, 165] width 613 height 17
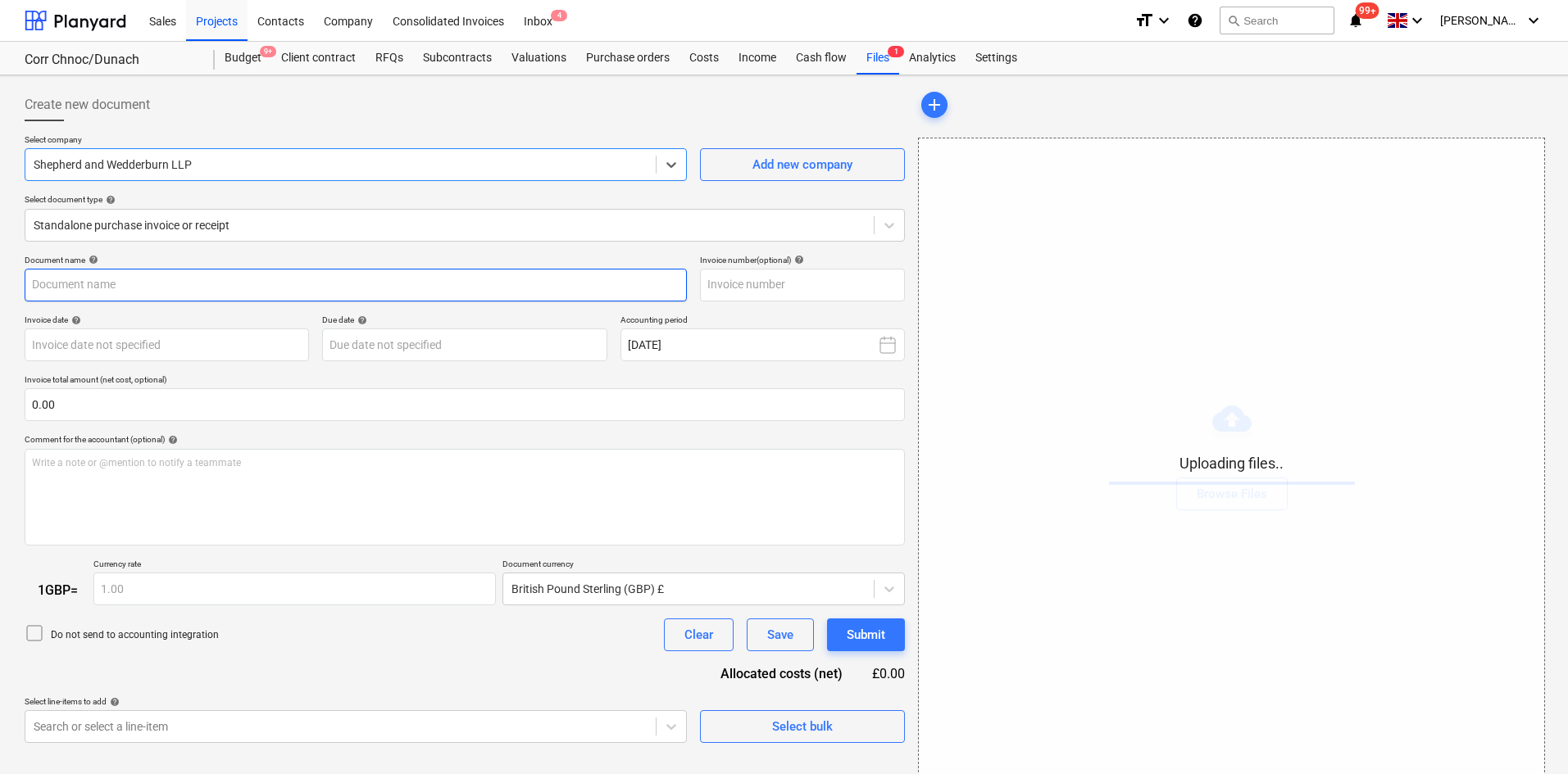
click at [216, 273] on input "text" at bounding box center [356, 286] width 662 height 33
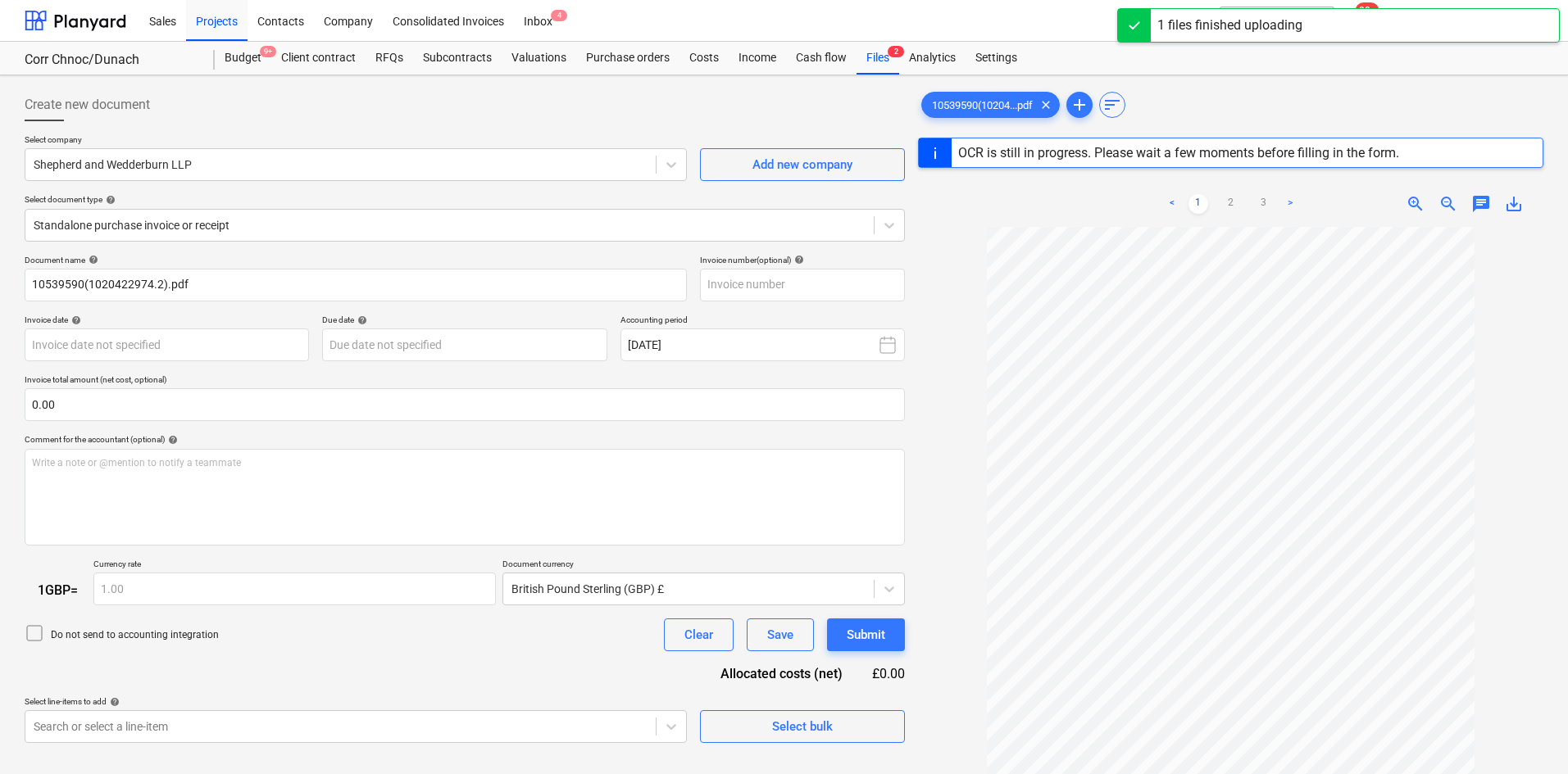
click at [195, 422] on div "Document name help 10539590(1020422974.2).pdf Invoice number (optional) help In…" at bounding box center [464, 499] width 880 height 489
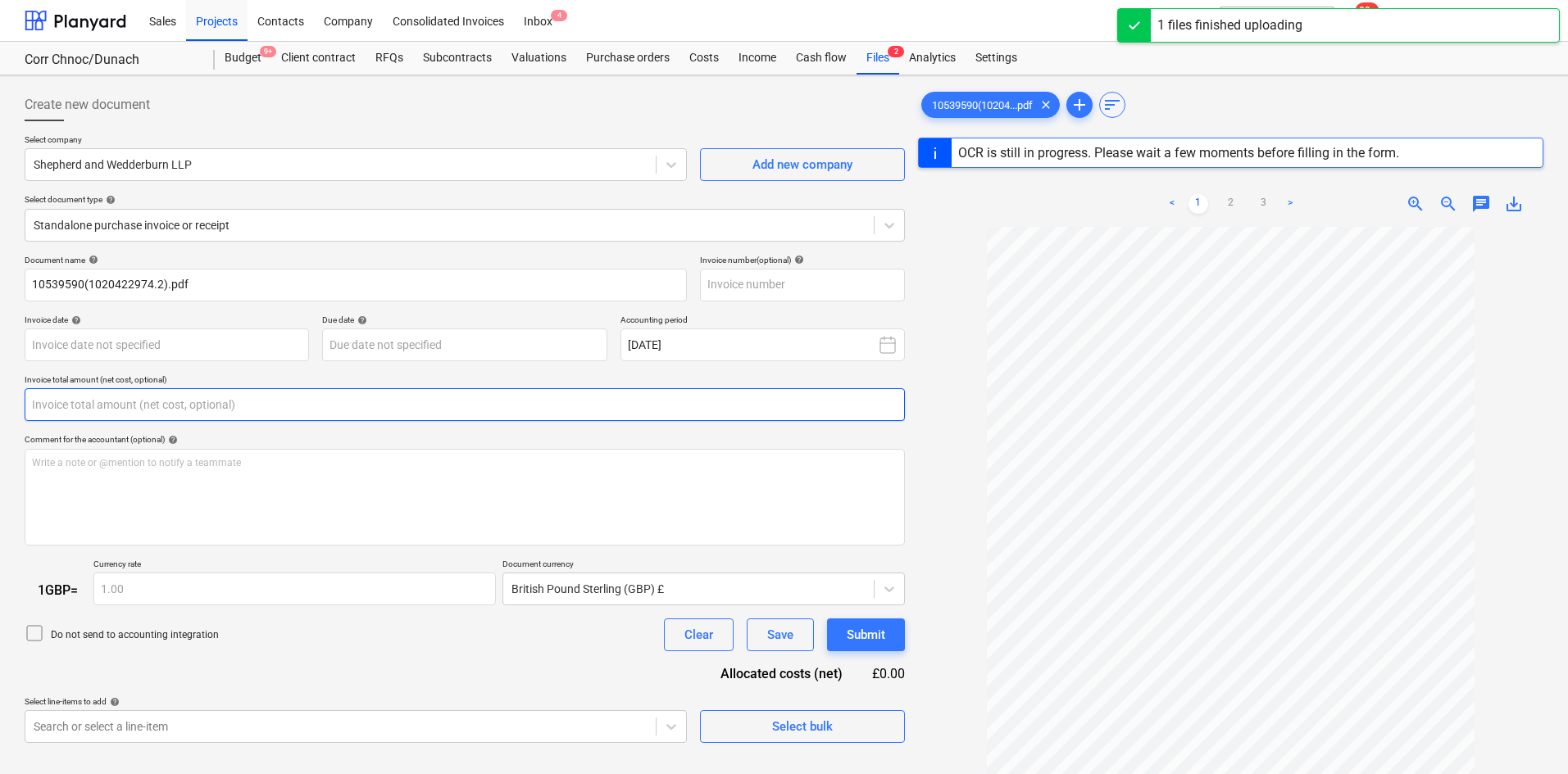
click at [173, 406] on input "text" at bounding box center [464, 405] width 880 height 33
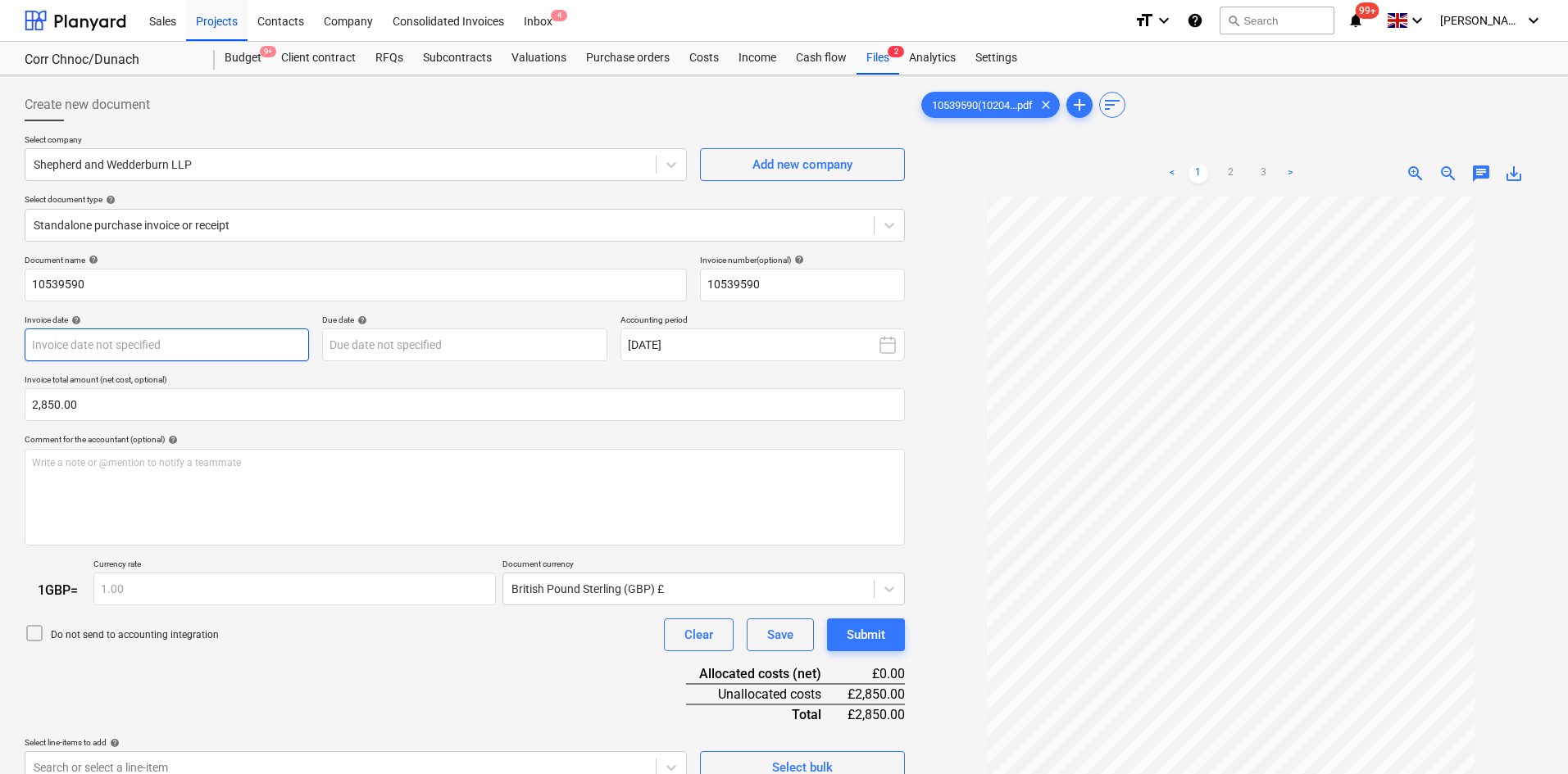
click at [177, 344] on body "Sales Projects Contacts Company Consolidated Invoices Inbox 4 format_size keybo…" at bounding box center [784, 387] width 1568 height 774
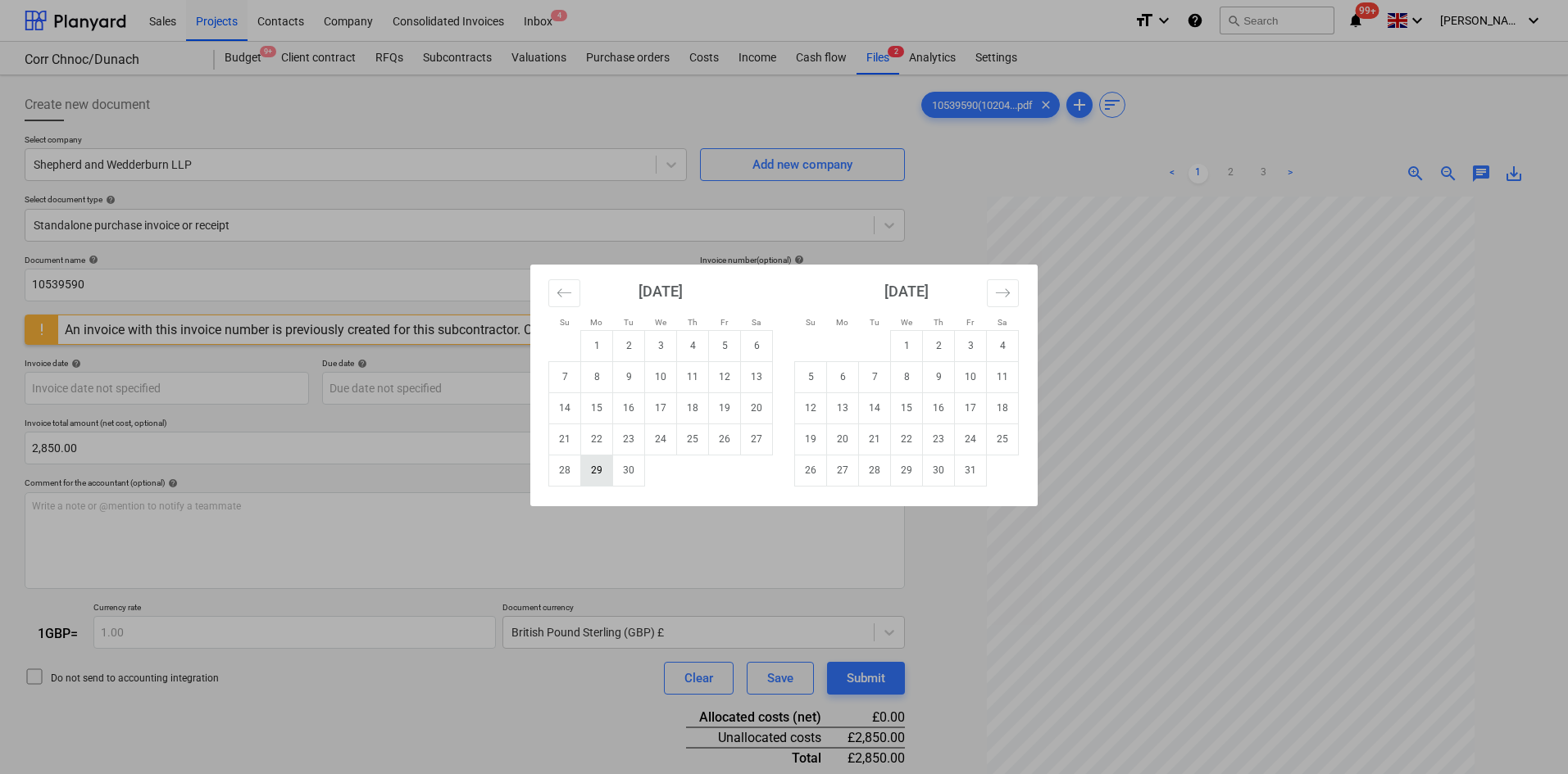
click at [591, 471] on td "29" at bounding box center [597, 470] width 32 height 31
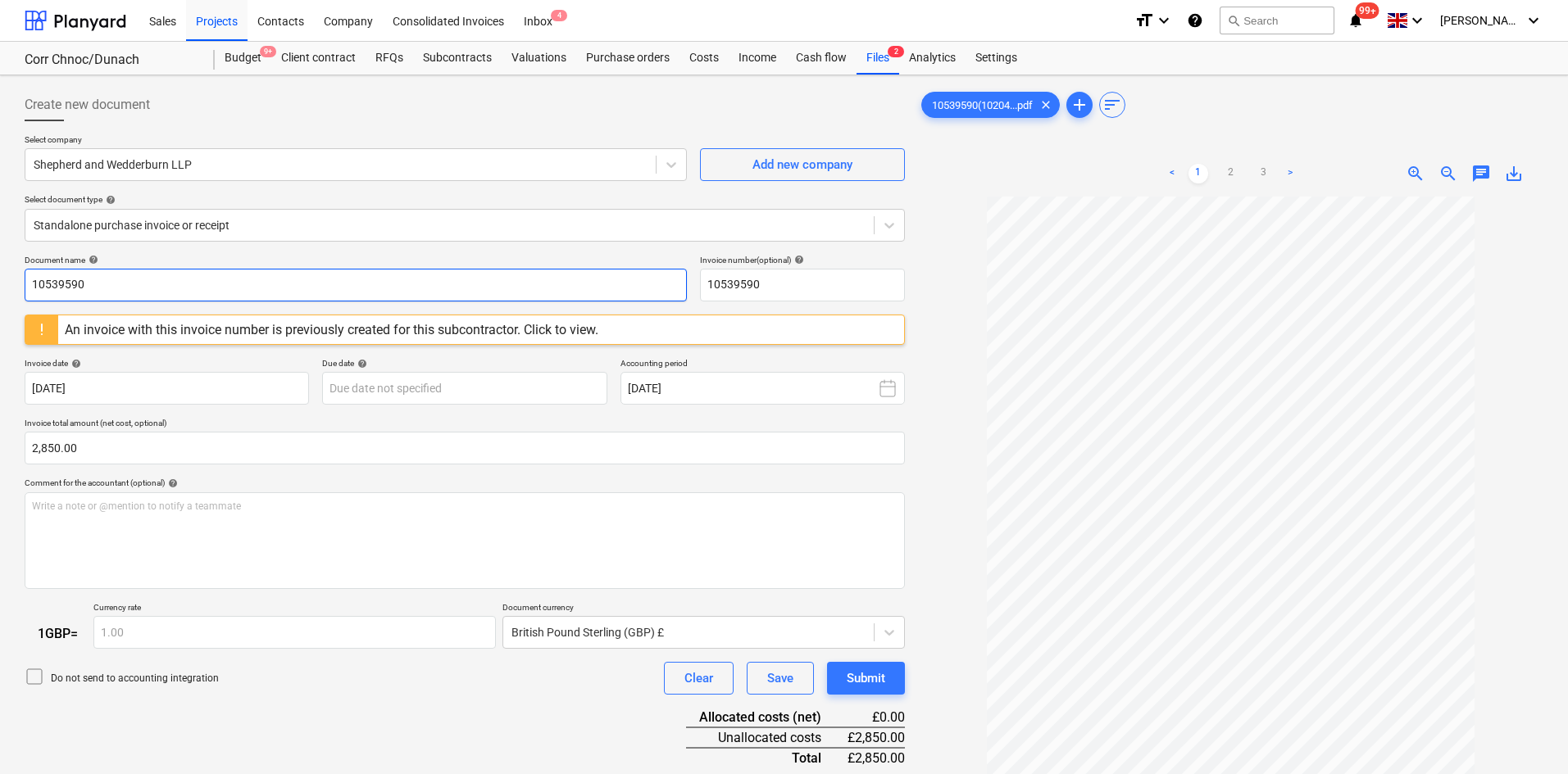
drag, startPoint x: 126, startPoint y: 286, endPoint x: 0, endPoint y: 285, distance: 126.0
click at [0, 285] on div "Create new document Select company Shepherd and Wedderburn LLP Add new company …" at bounding box center [784, 507] width 1568 height 863
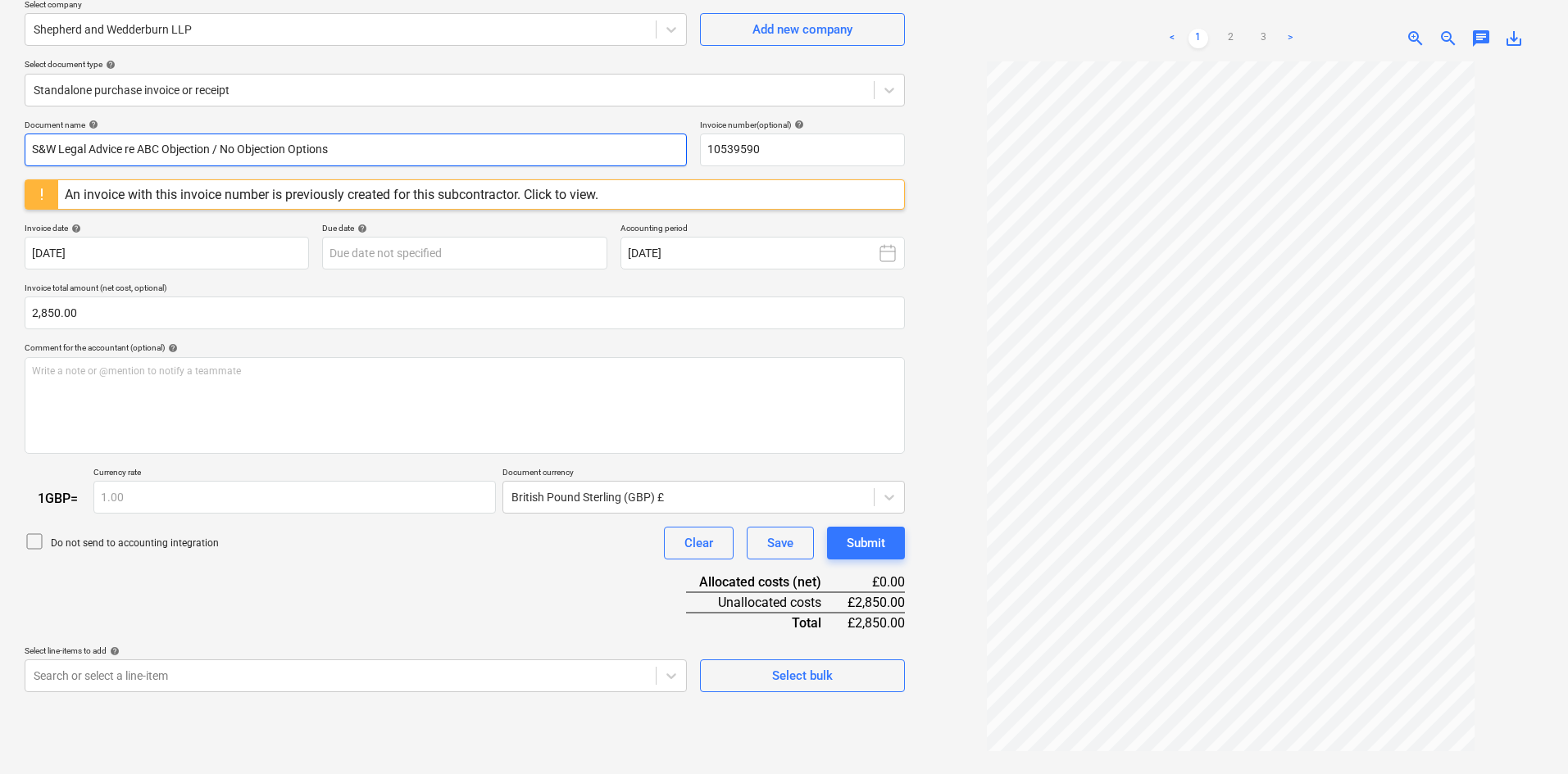
scroll to position [164, 0]
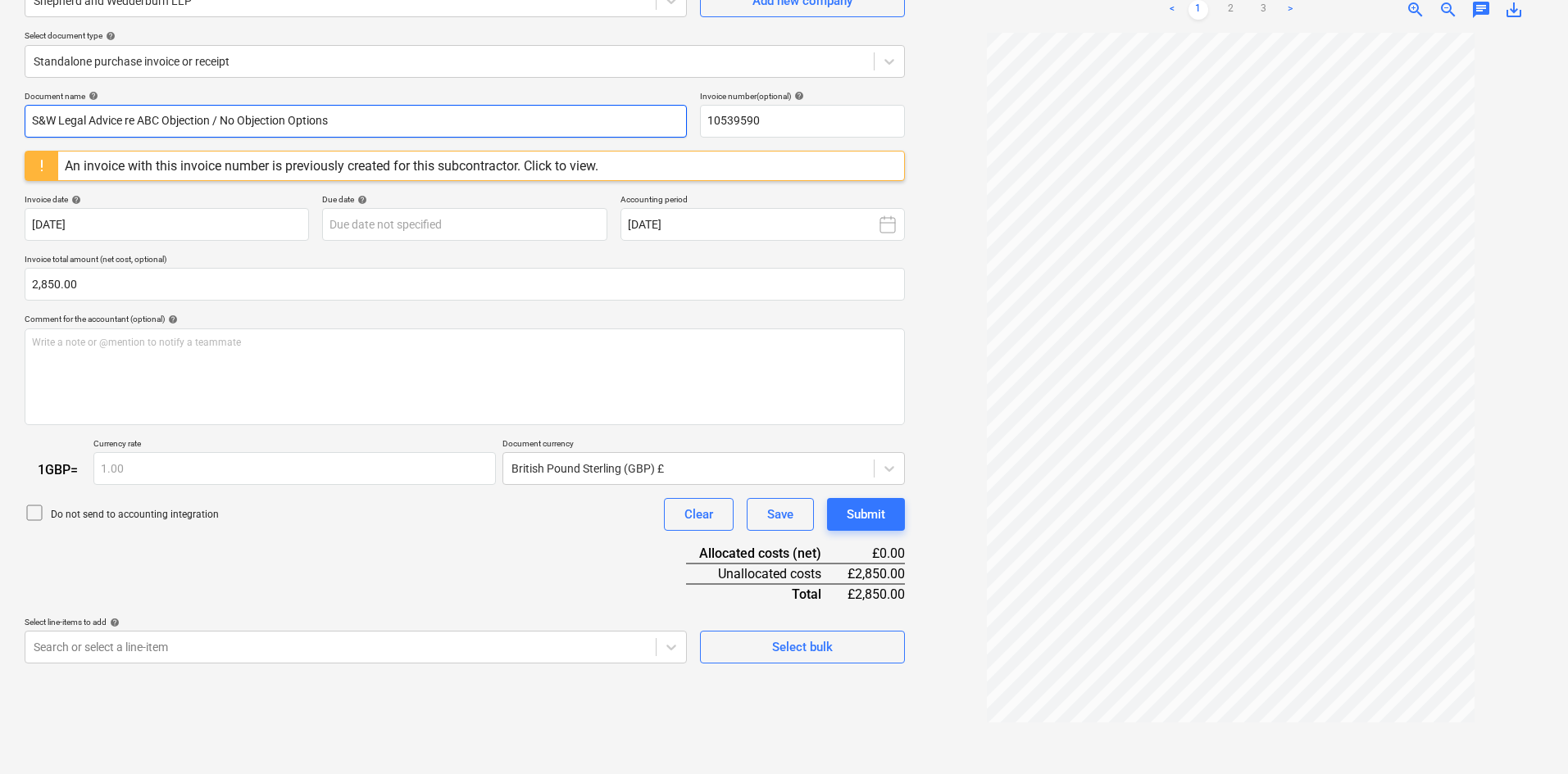
drag, startPoint x: 203, startPoint y: 113, endPoint x: 7, endPoint y: 113, distance: 196.0
click at [7, 113] on div "Create new document Select company Shepherd and Wedderburn LLP Add new company …" at bounding box center [784, 343] width 1568 height 863
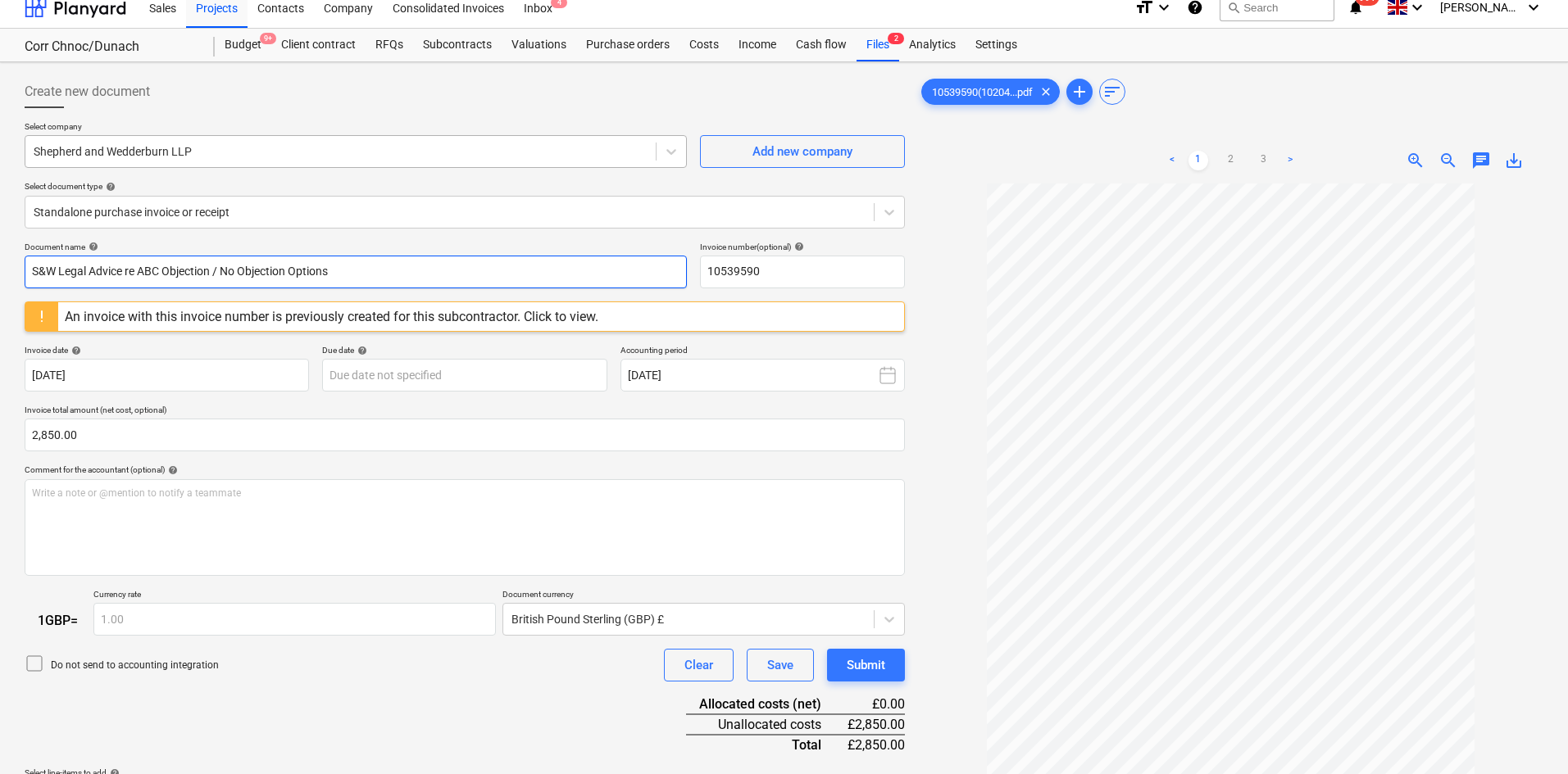
scroll to position [0, 0]
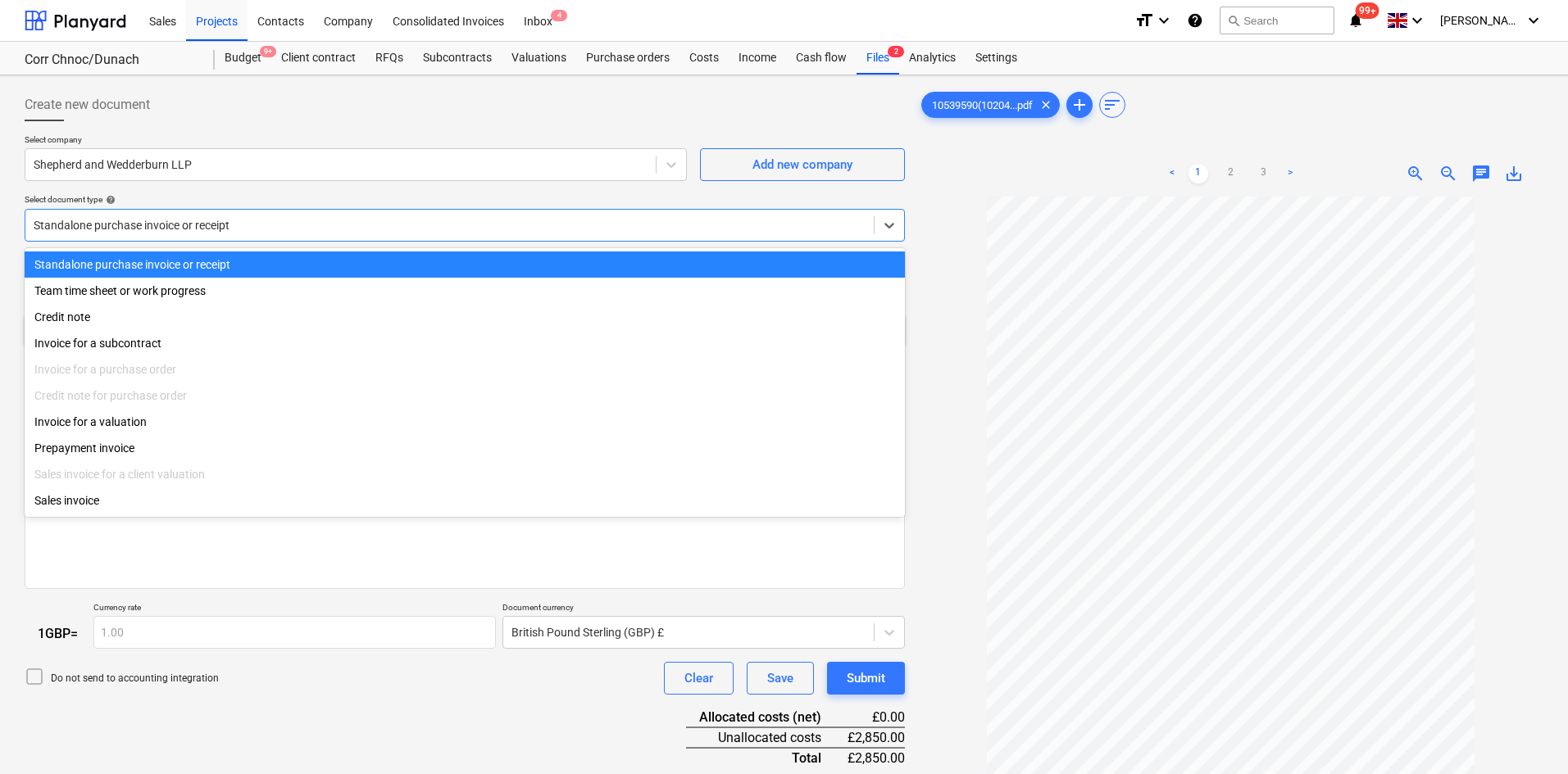
click at [204, 223] on div at bounding box center [450, 225] width 832 height 17
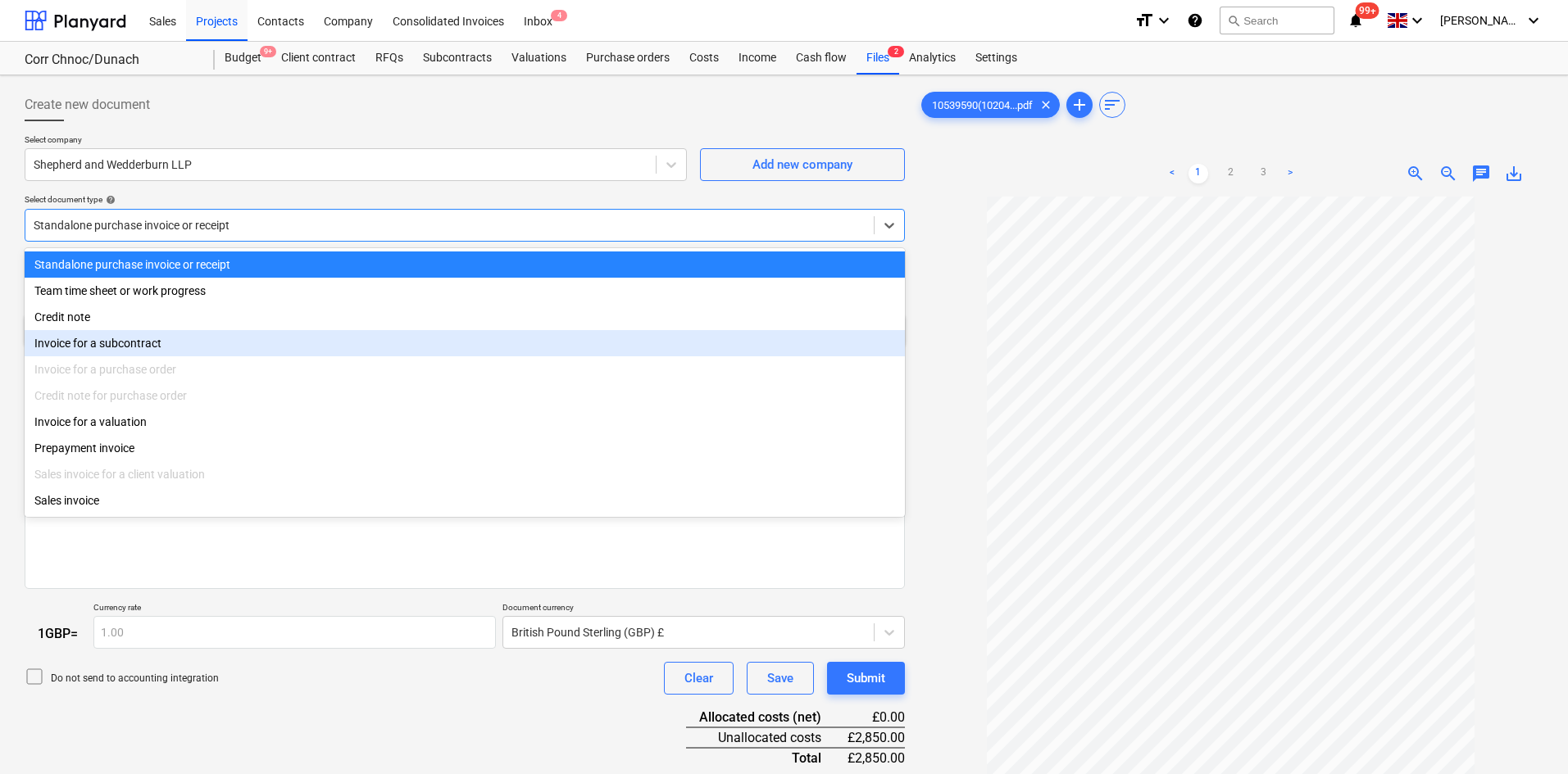
click at [191, 355] on div "Invoice for a subcontract" at bounding box center [464, 344] width 880 height 26
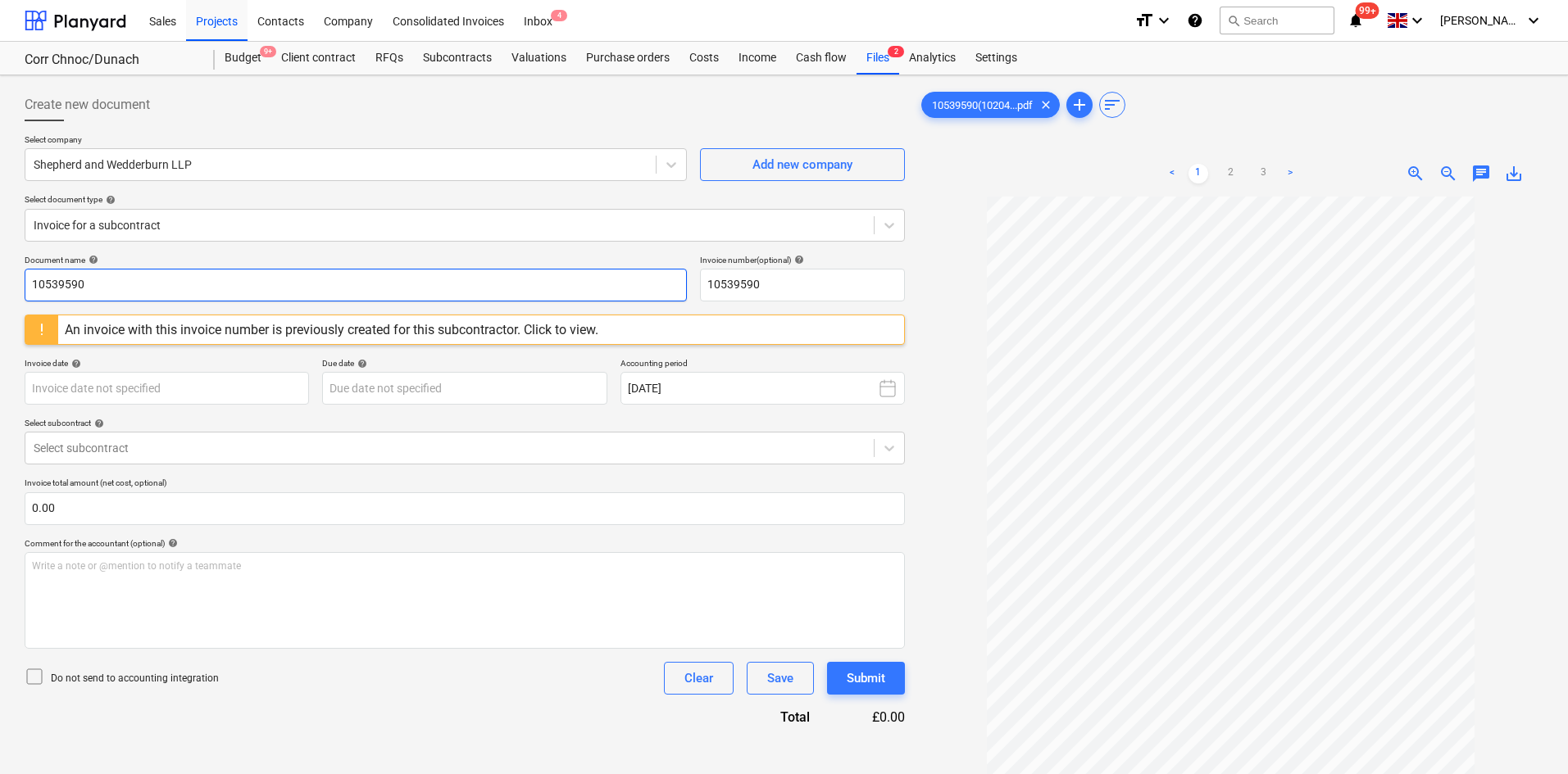
drag, startPoint x: 206, startPoint y: 288, endPoint x: 0, endPoint y: 283, distance: 206.1
click at [0, 283] on div "Create new document Select company Shepherd and Wedderburn LLP Add new company …" at bounding box center [784, 507] width 1568 height 863
paste input "S&W Legal Advice re ABC Objection / No Objection Options"
click at [191, 454] on div at bounding box center [450, 449] width 832 height 17
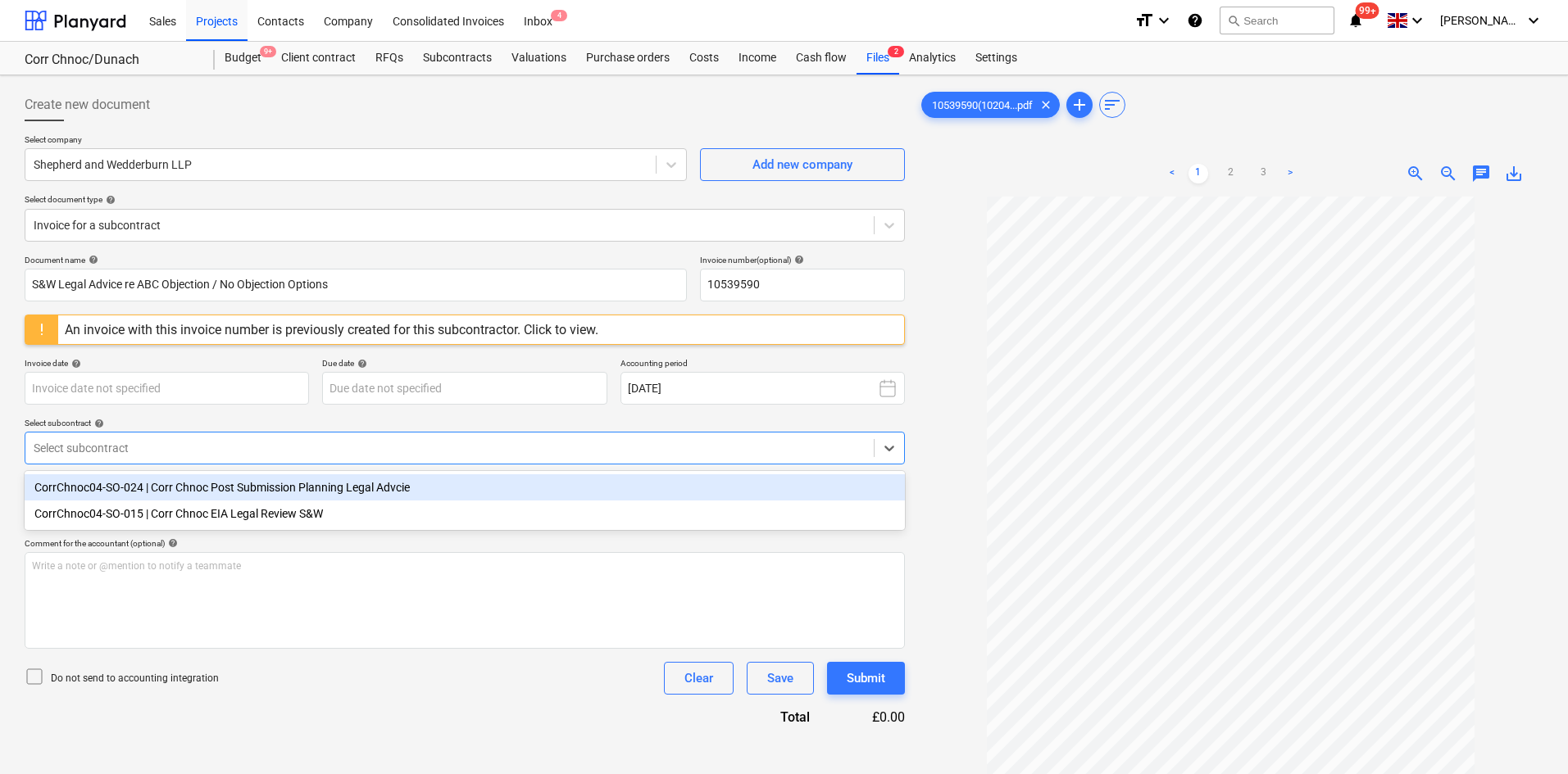
click at [211, 490] on div "CorrChnoc04-SO-024 | Corr Chnoc Post Submission Planning Legal Advcie" at bounding box center [464, 488] width 880 height 26
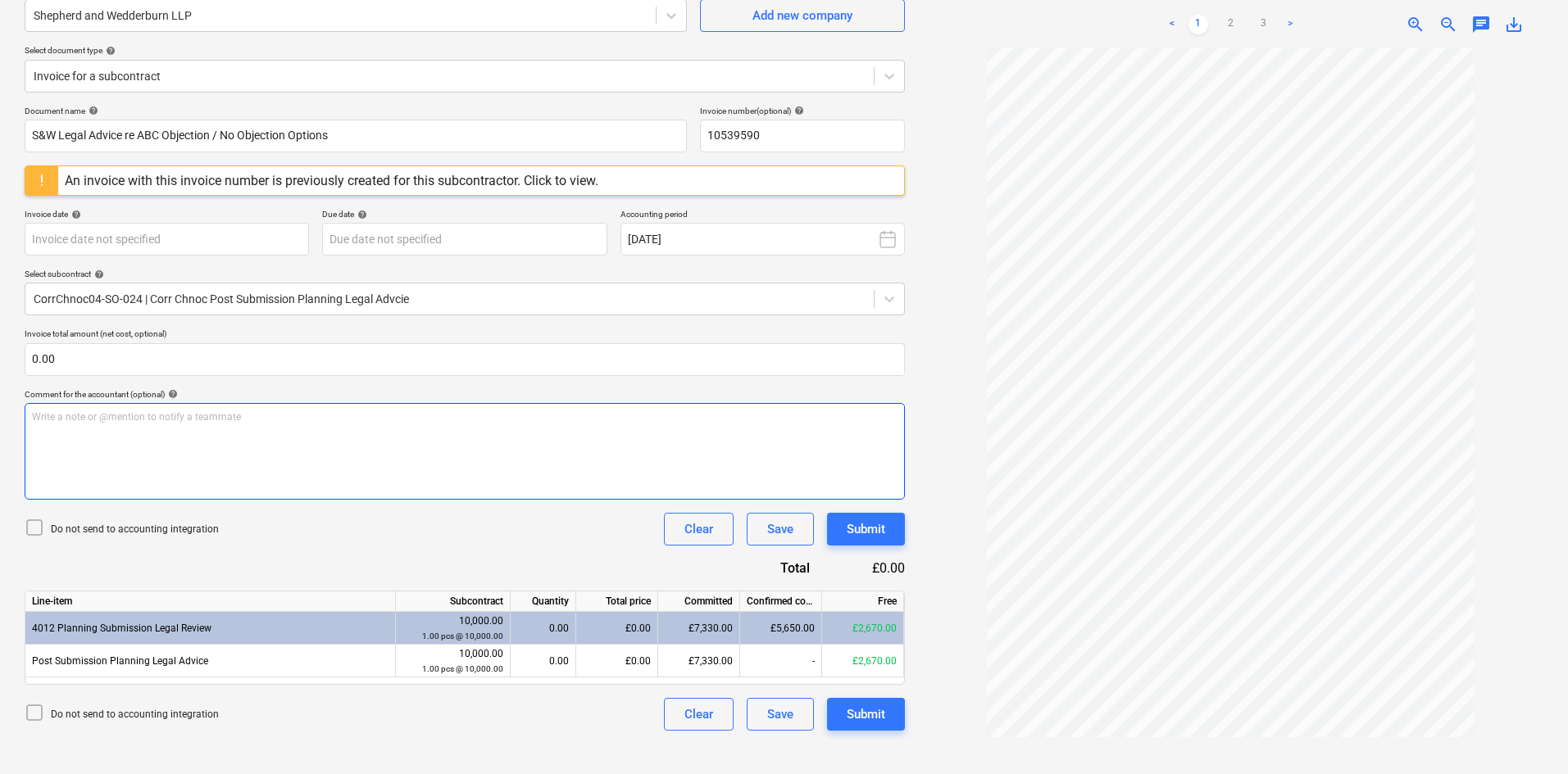
scroll to position [164, 0]
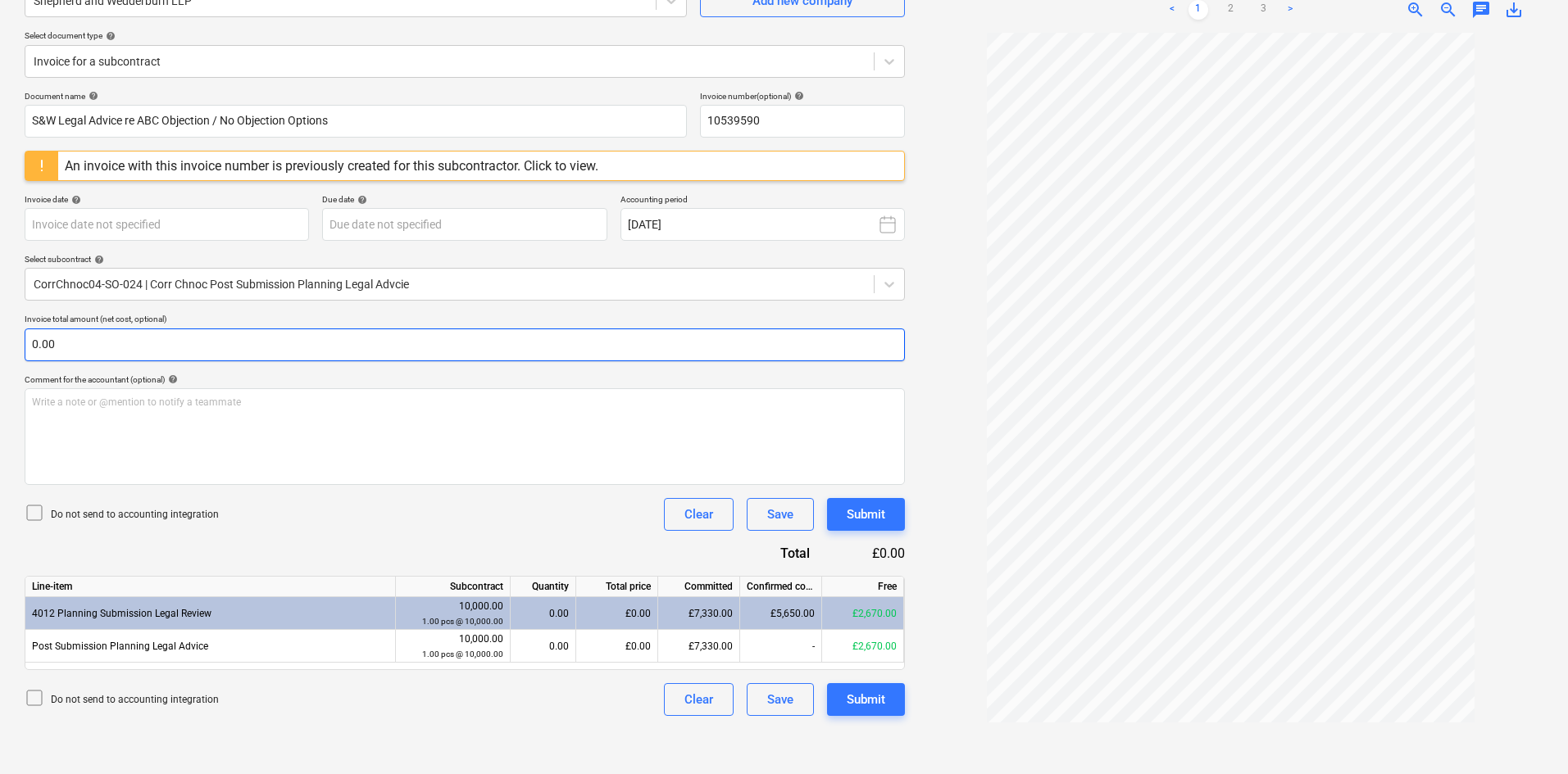
click at [105, 344] on input "0.00" at bounding box center [464, 345] width 880 height 33
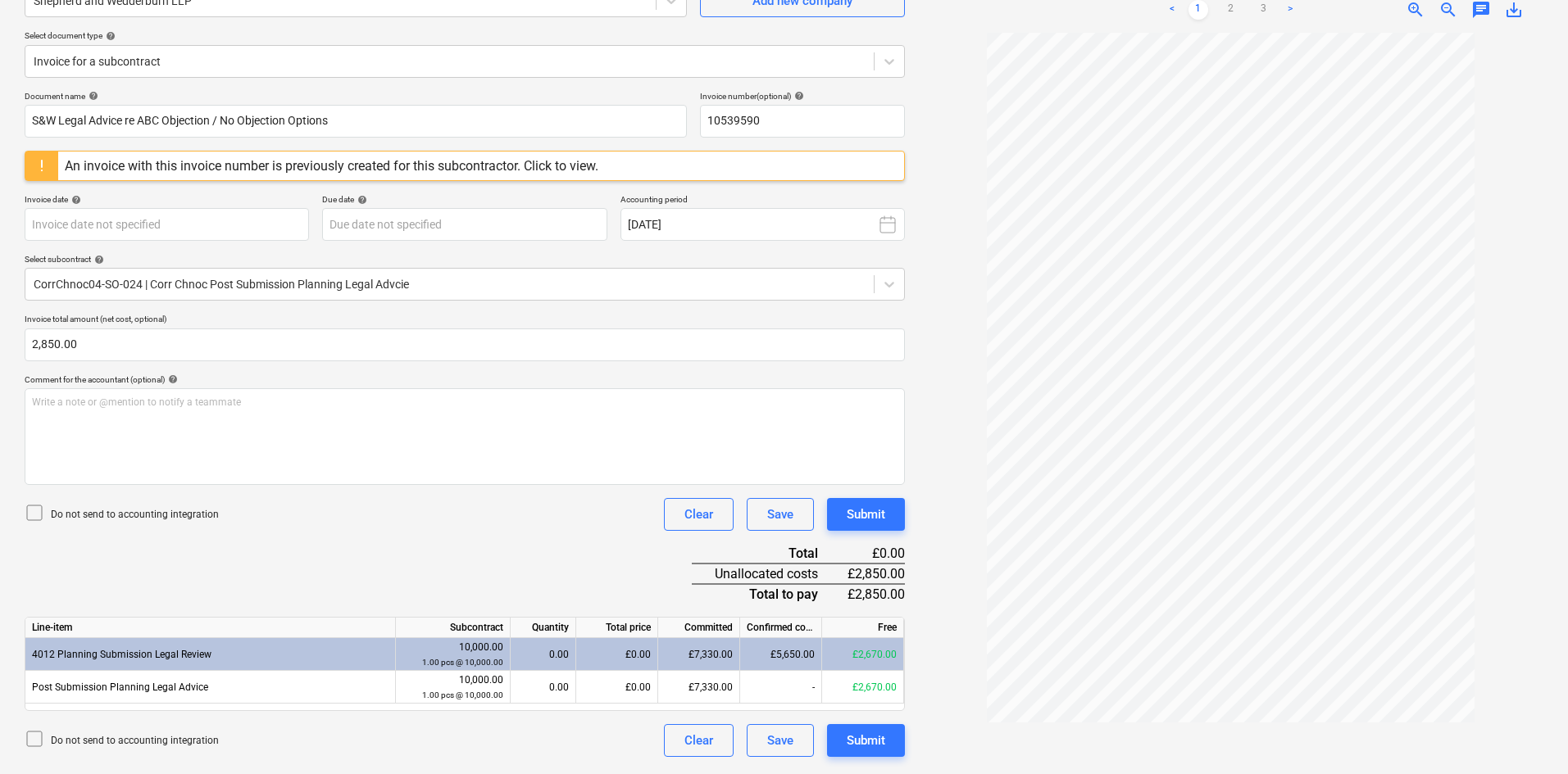
click at [168, 546] on div "Document name help S&W Legal Advice re ABC Objection / No Objection Options Inv…" at bounding box center [464, 424] width 880 height 666
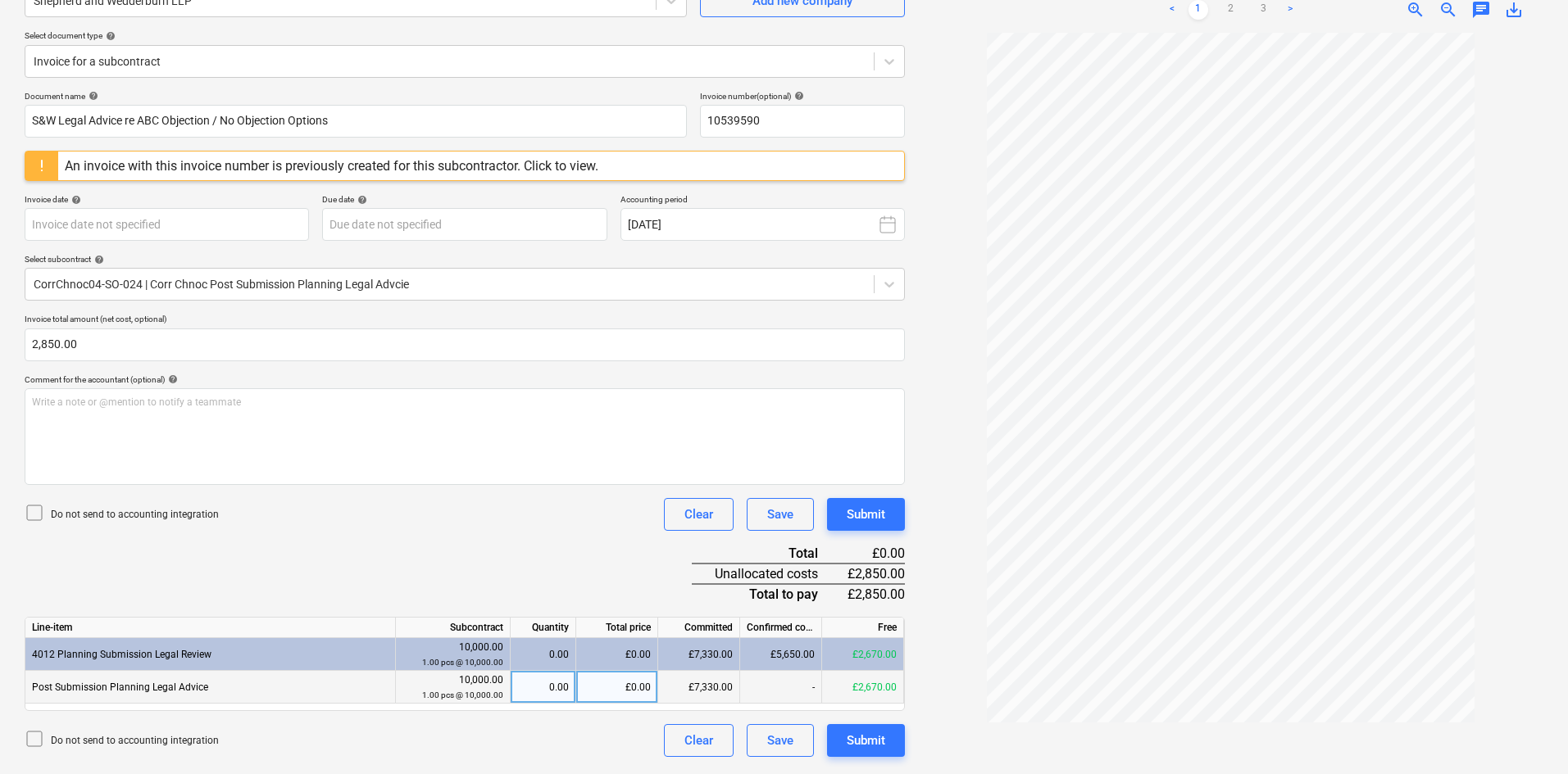
click at [612, 694] on div "£0.00" at bounding box center [617, 688] width 82 height 33
click at [580, 570] on div "Document name help S&W Legal Advice re ABC Objection / No Objection Options Inv…" at bounding box center [464, 424] width 880 height 666
click at [857, 748] on div "Submit" at bounding box center [866, 741] width 39 height 22
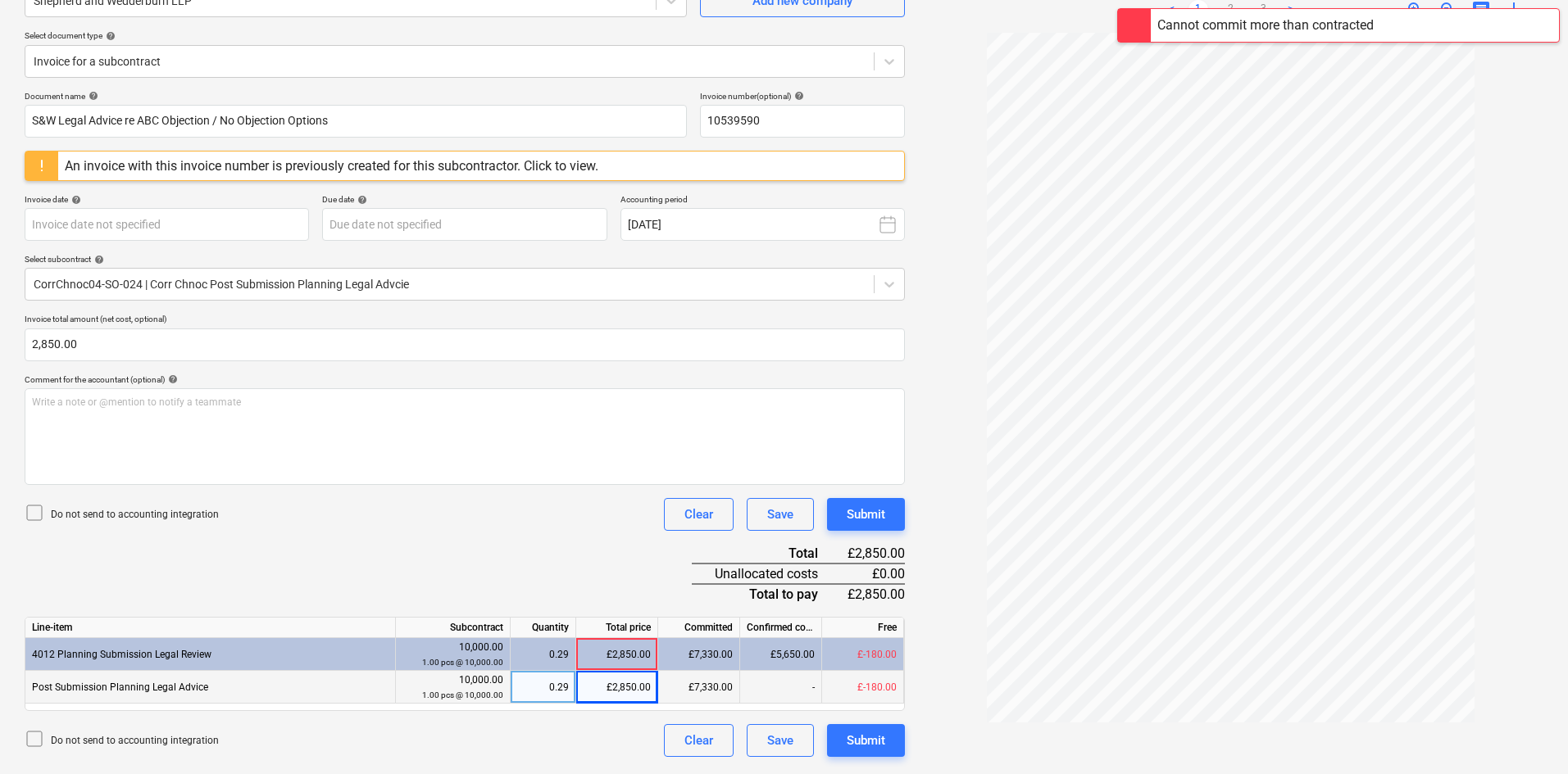
scroll to position [0, 0]
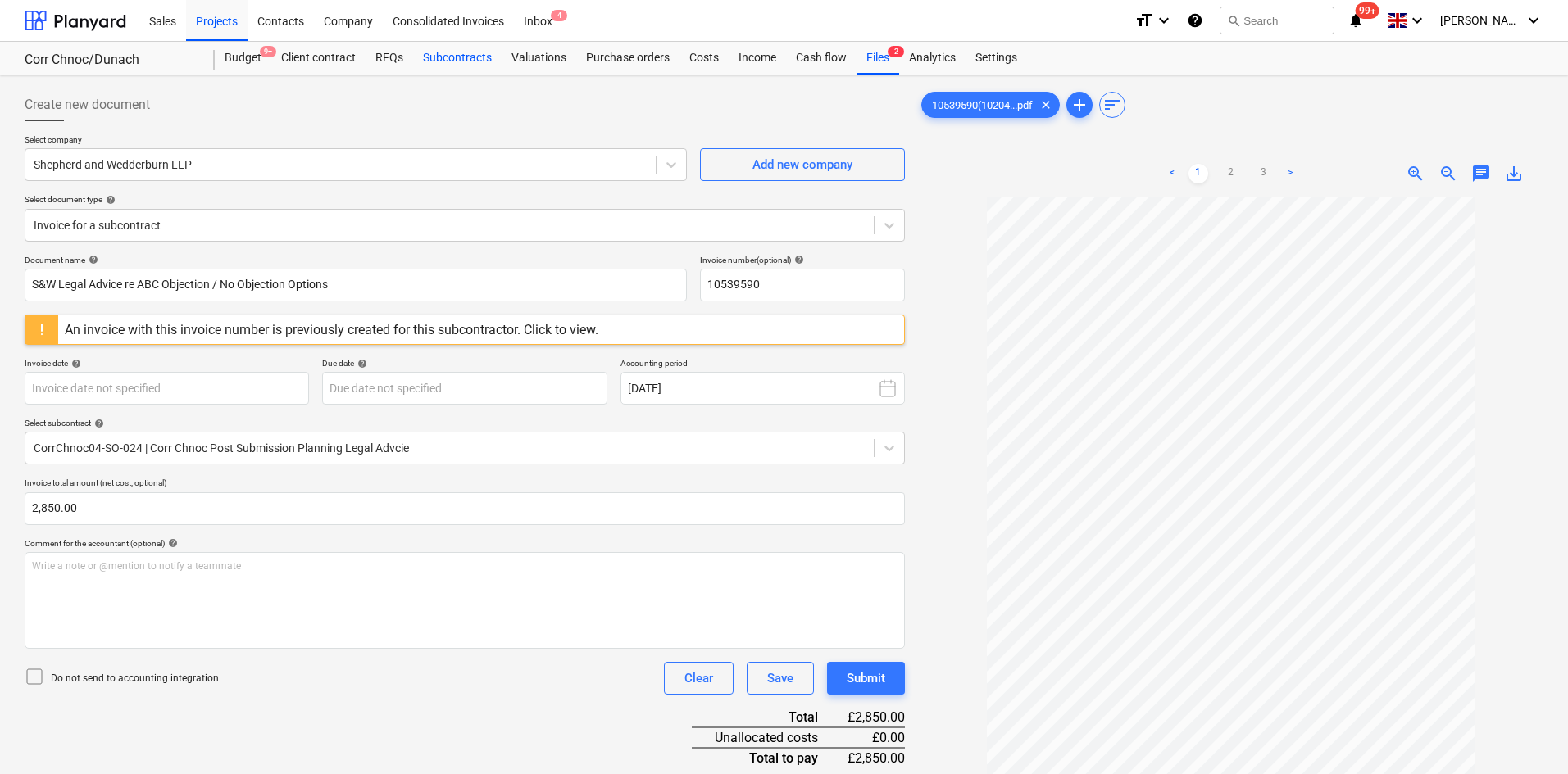
click at [455, 55] on div "Subcontracts" at bounding box center [457, 58] width 89 height 33
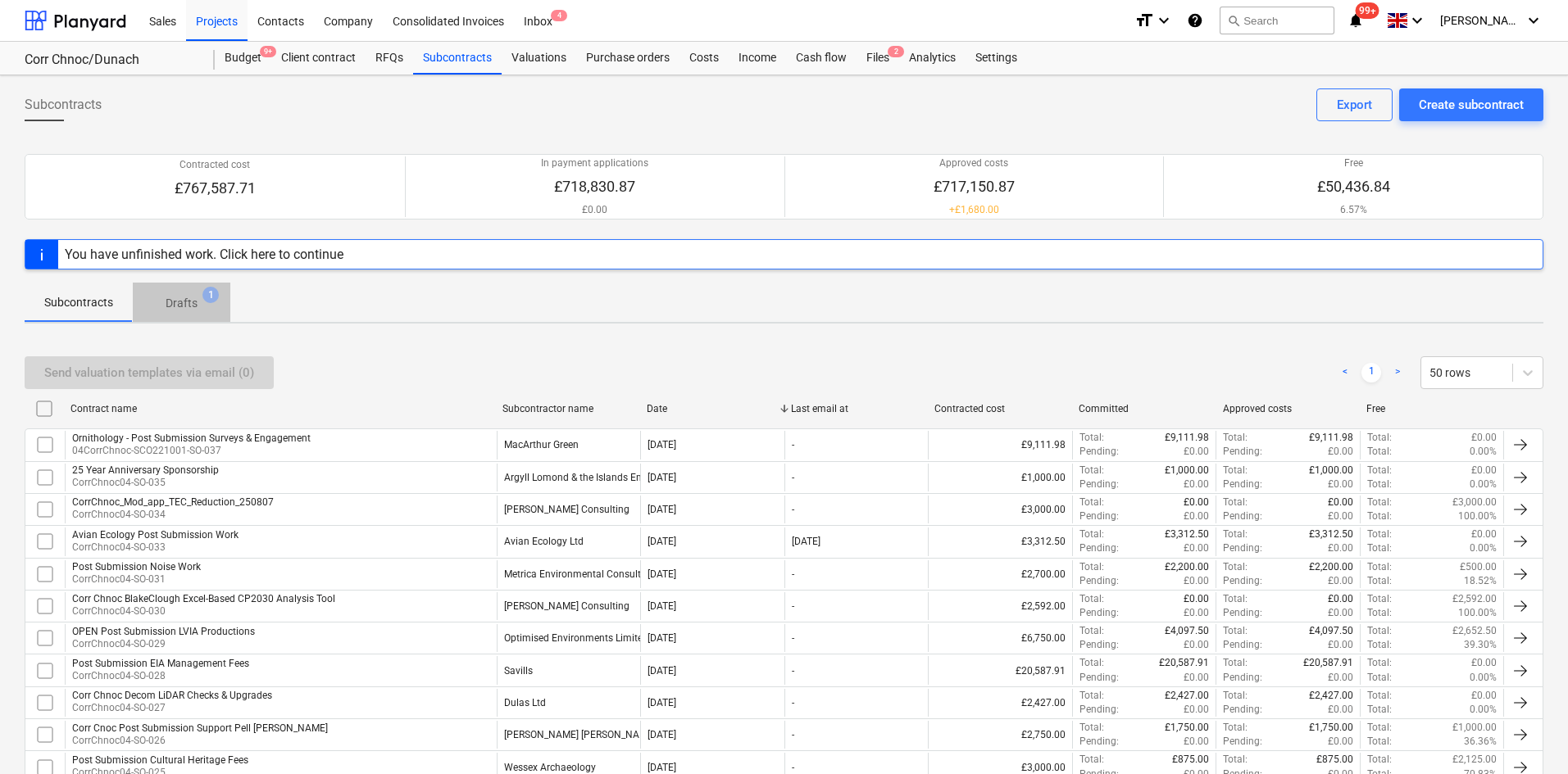
click at [198, 299] on span "Drafts 1" at bounding box center [181, 303] width 58 height 17
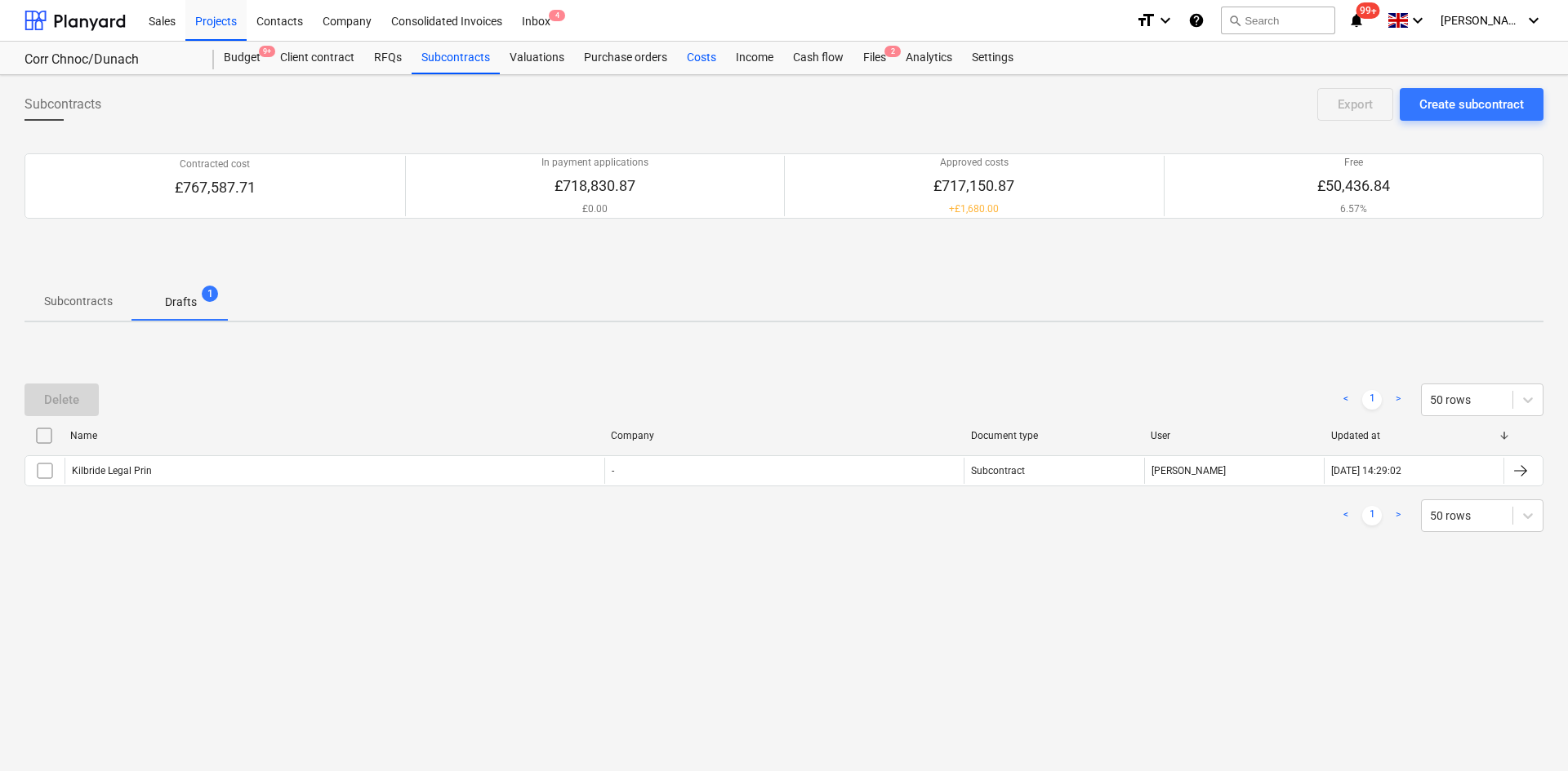
click at [682, 59] on div "Costs" at bounding box center [701, 58] width 49 height 33
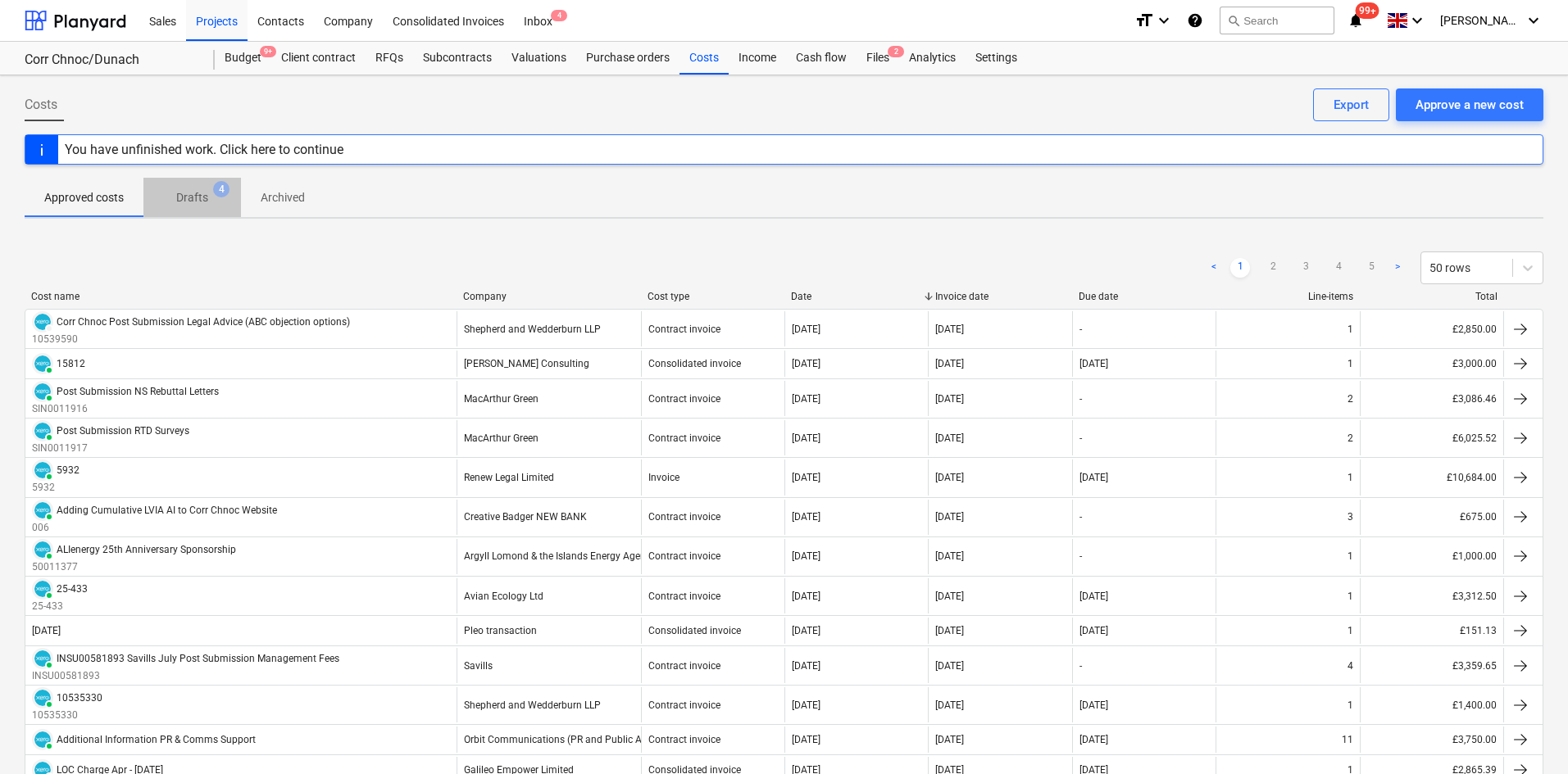
click at [190, 197] on p "Drafts" at bounding box center [192, 198] width 32 height 17
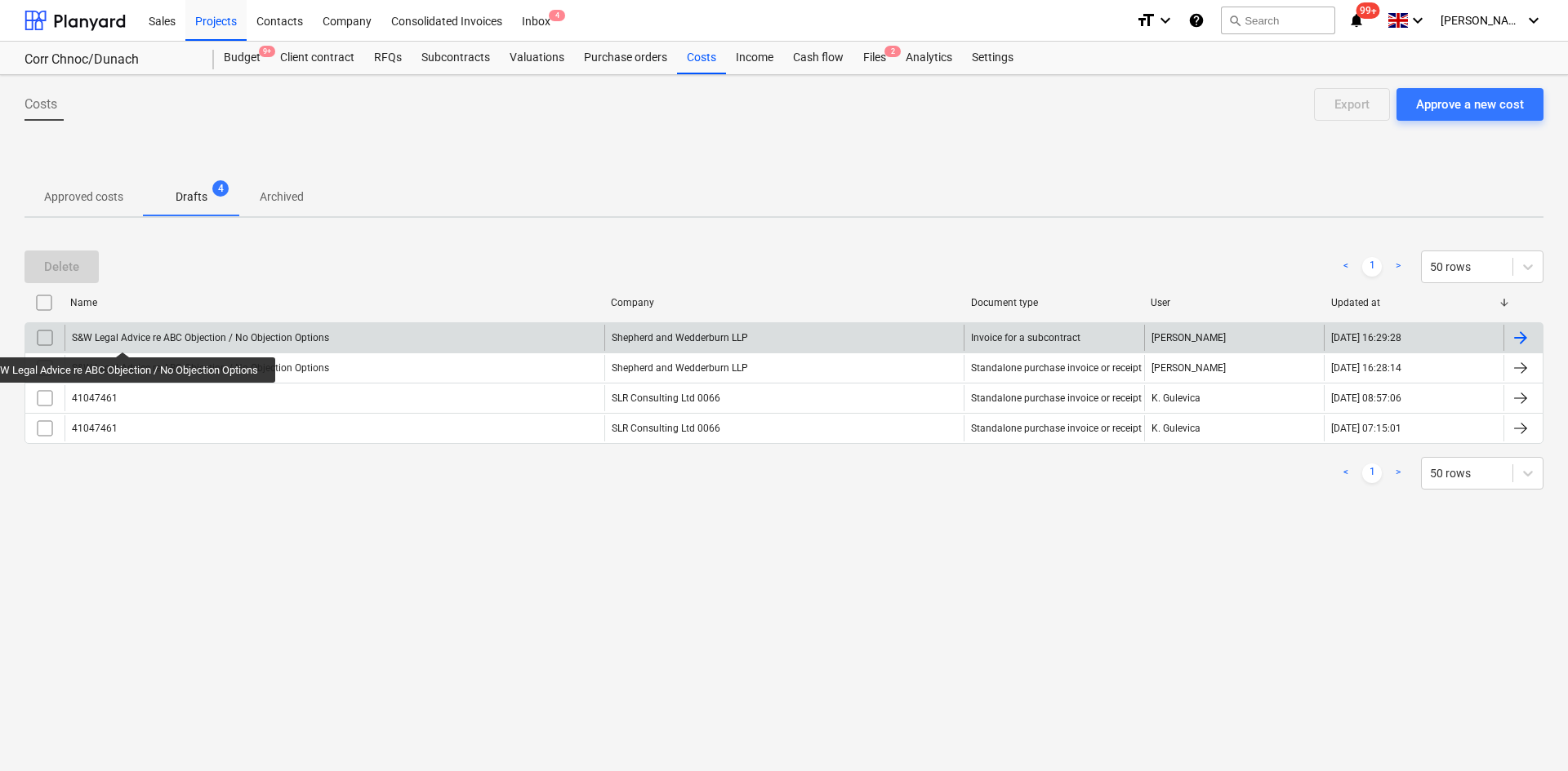
click at [125, 337] on div "S&W Legal Advice re ABC Objection / No Objection Options" at bounding box center [200, 338] width 257 height 12
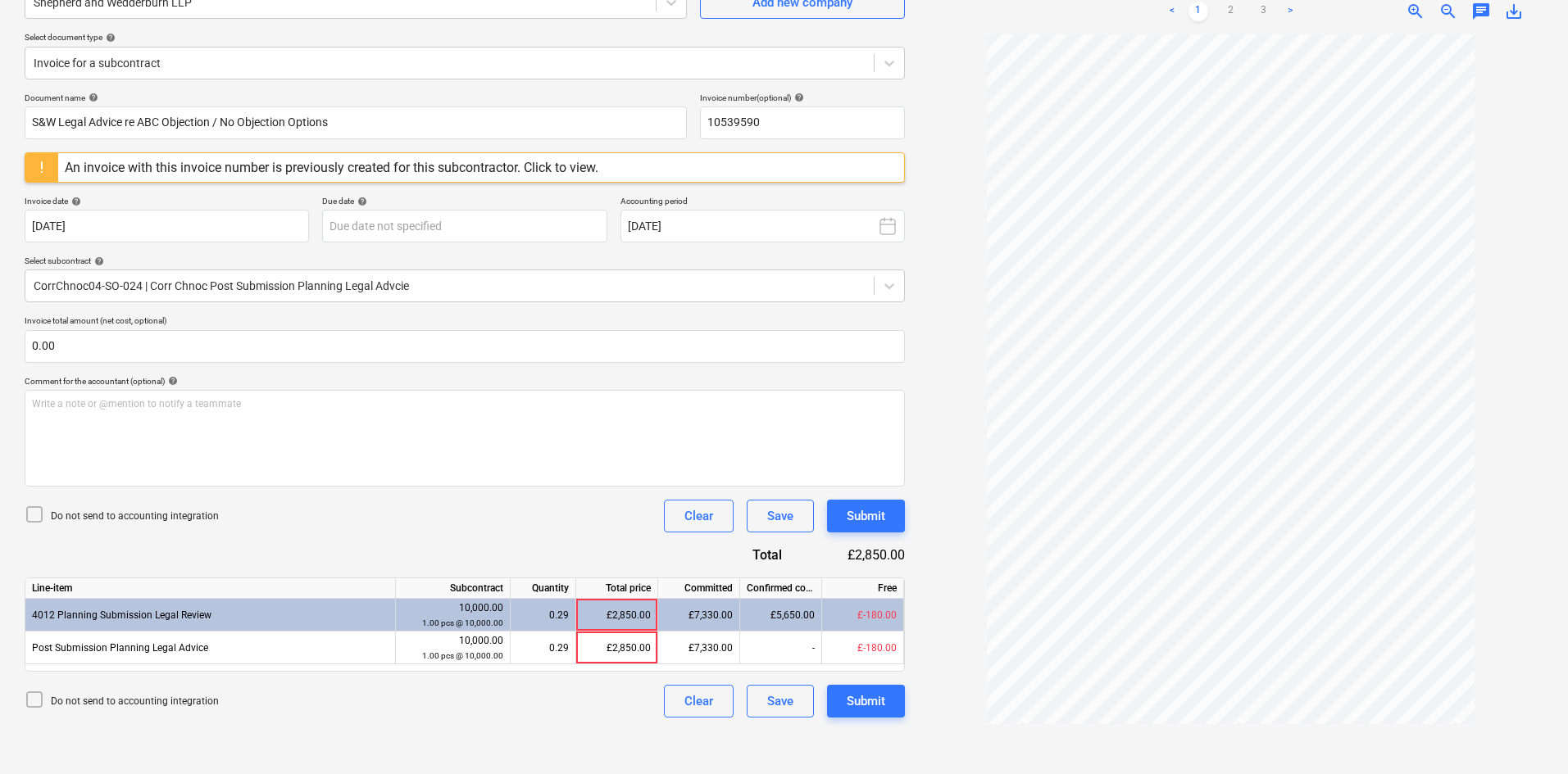
scroll to position [164, 0]
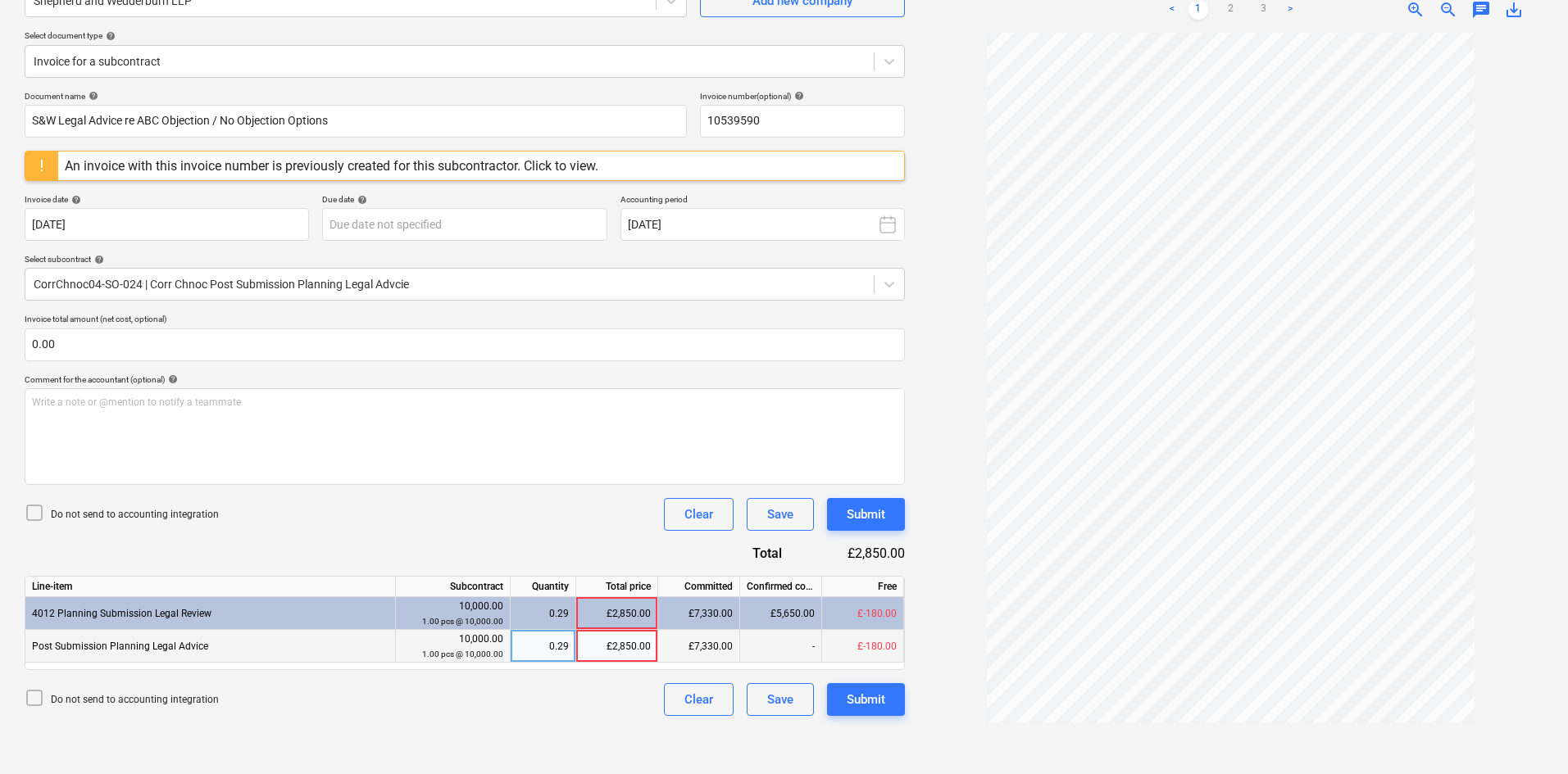
click at [617, 651] on div "£2,850.00" at bounding box center [617, 647] width 82 height 33
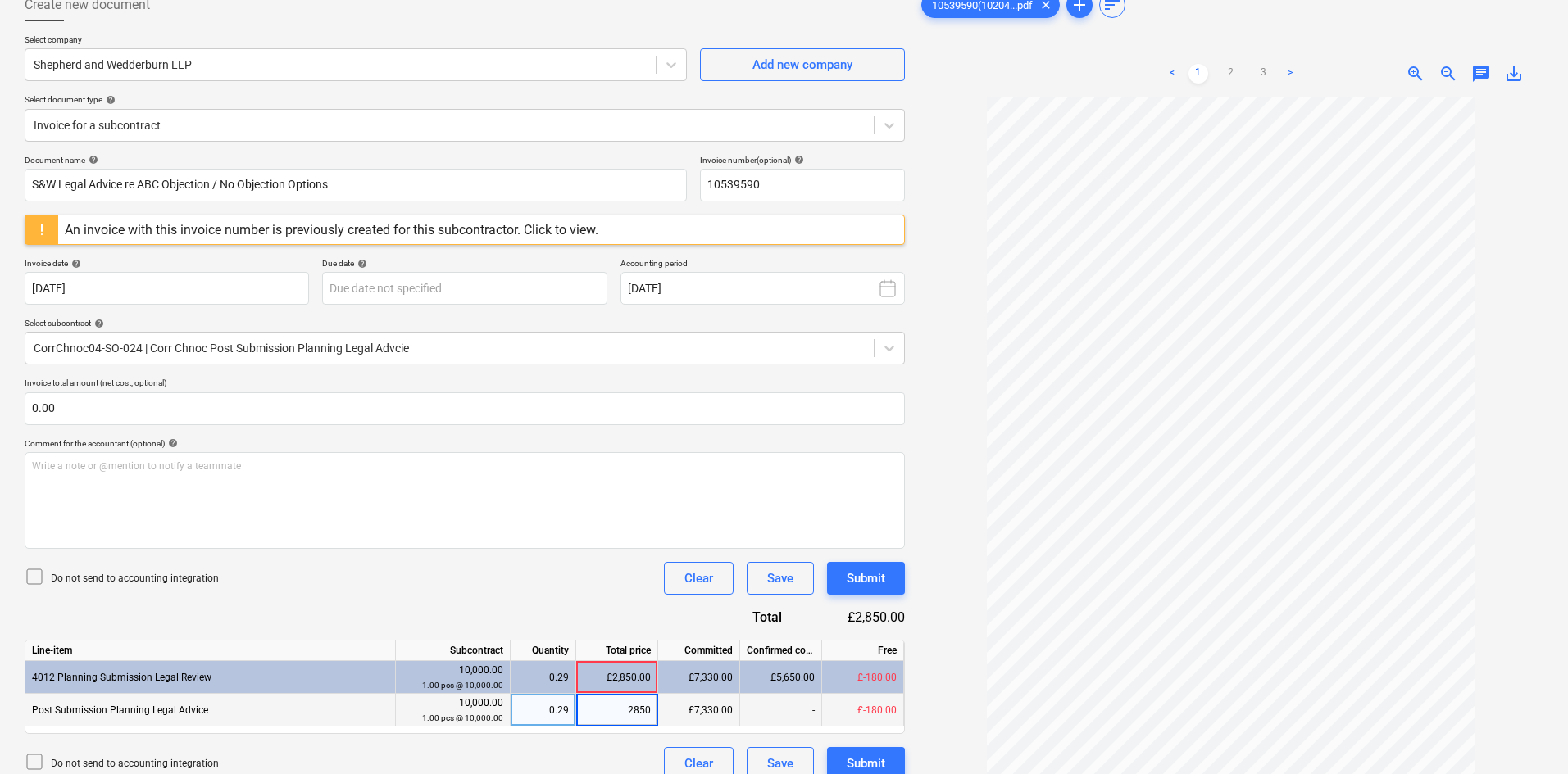
scroll to position [0, 0]
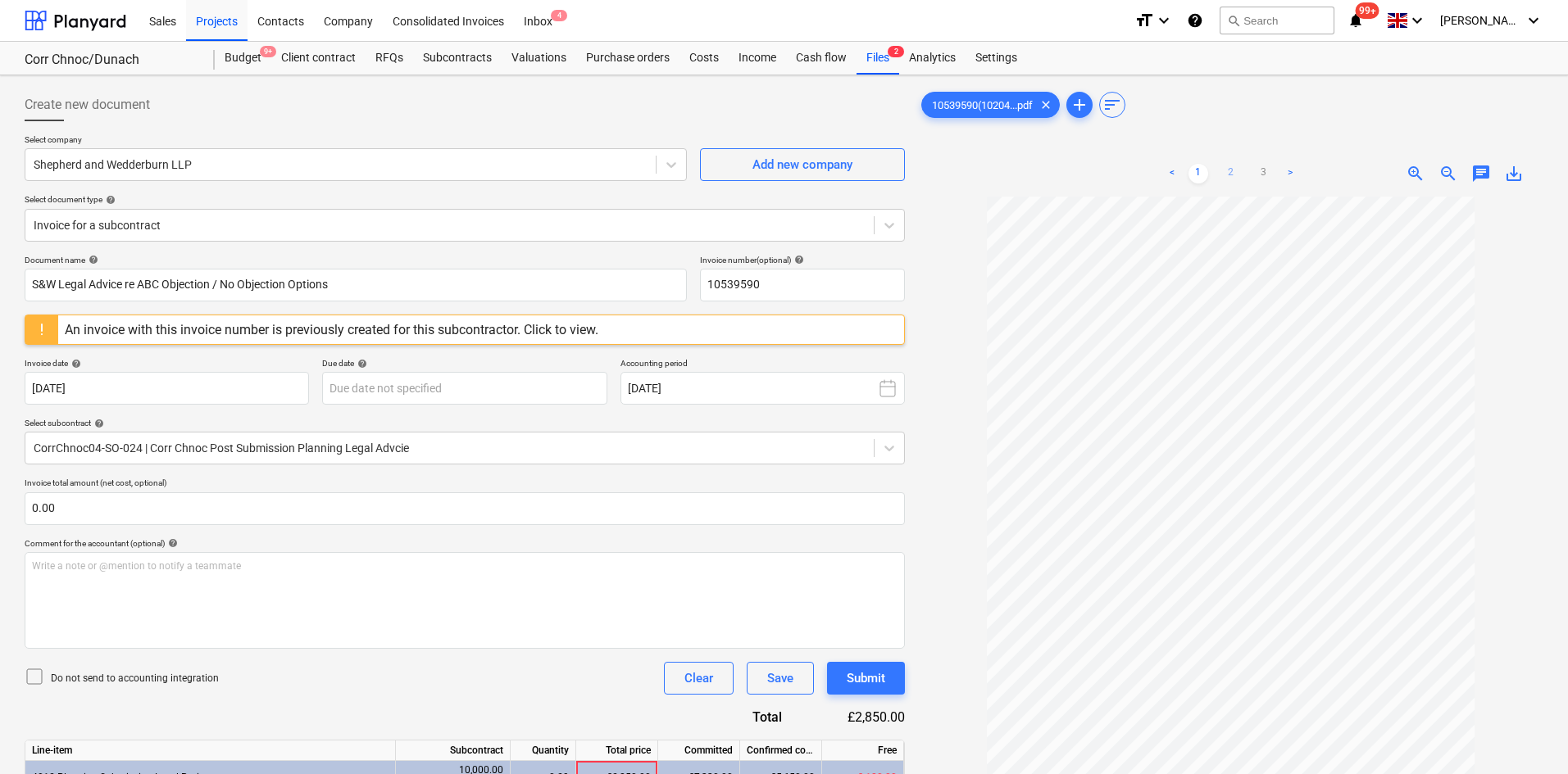
drag, startPoint x: 1239, startPoint y: 161, endPoint x: 1237, endPoint y: 169, distance: 8.2
click at [1239, 162] on div "< 1 2 3 >" at bounding box center [1231, 173] width 200 height 46
click at [1236, 170] on link "2" at bounding box center [1231, 174] width 20 height 20
click at [1261, 175] on link "3" at bounding box center [1264, 174] width 20 height 20
click at [1248, 175] on ul "< 1 2 3 >" at bounding box center [1231, 174] width 200 height 20
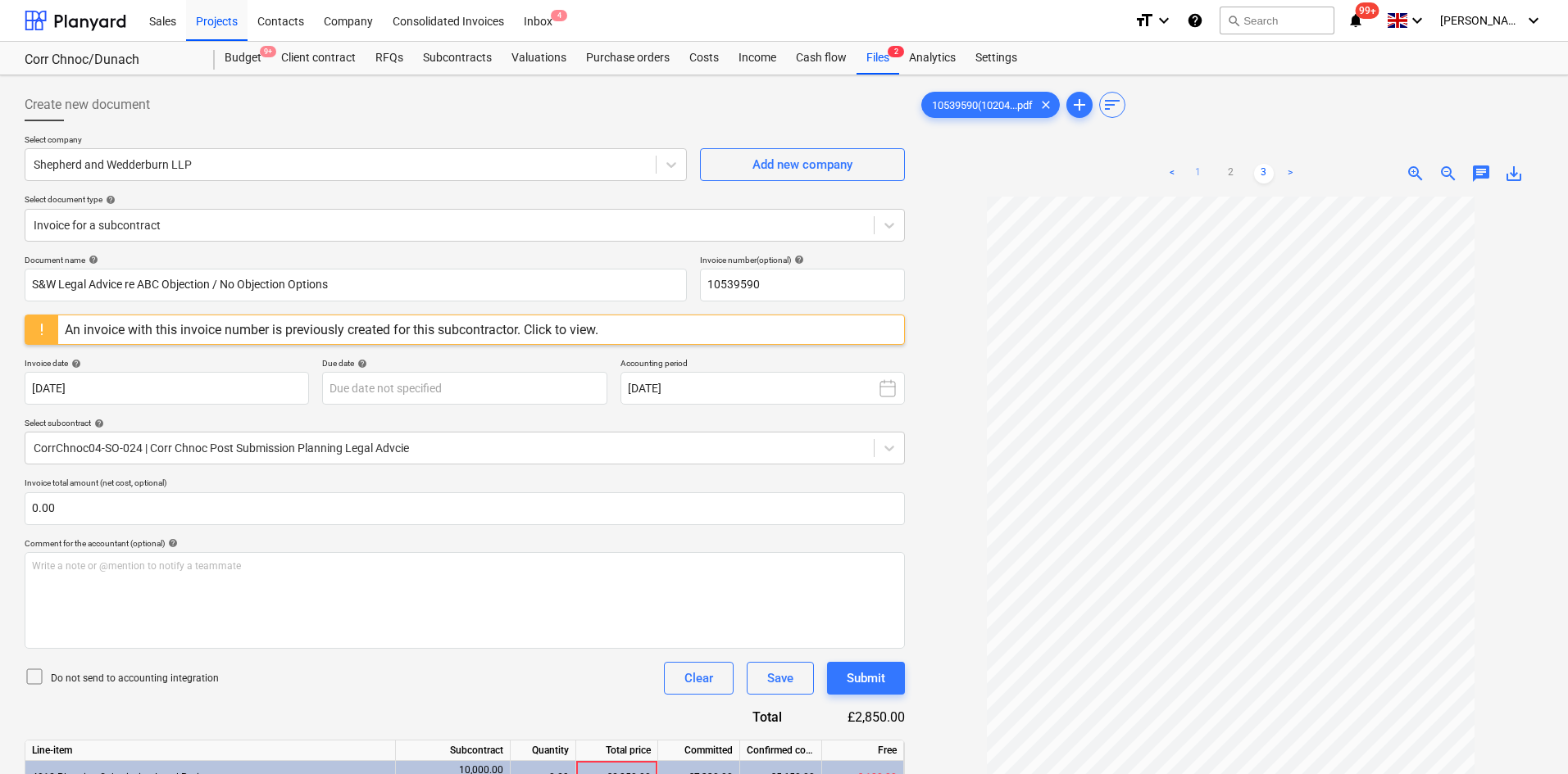
click at [1191, 172] on link "1" at bounding box center [1198, 174] width 20 height 20
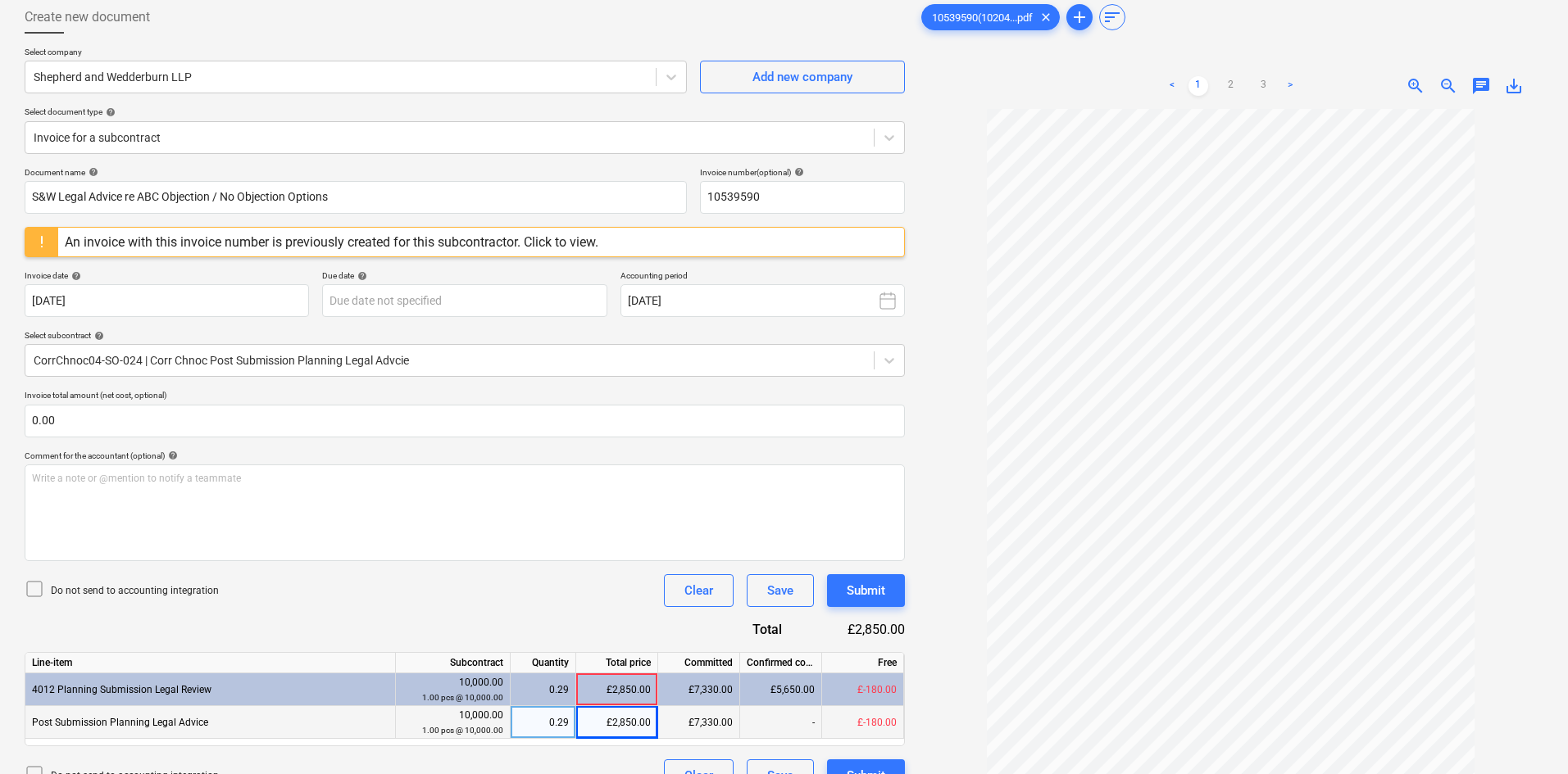
scroll to position [164, 0]
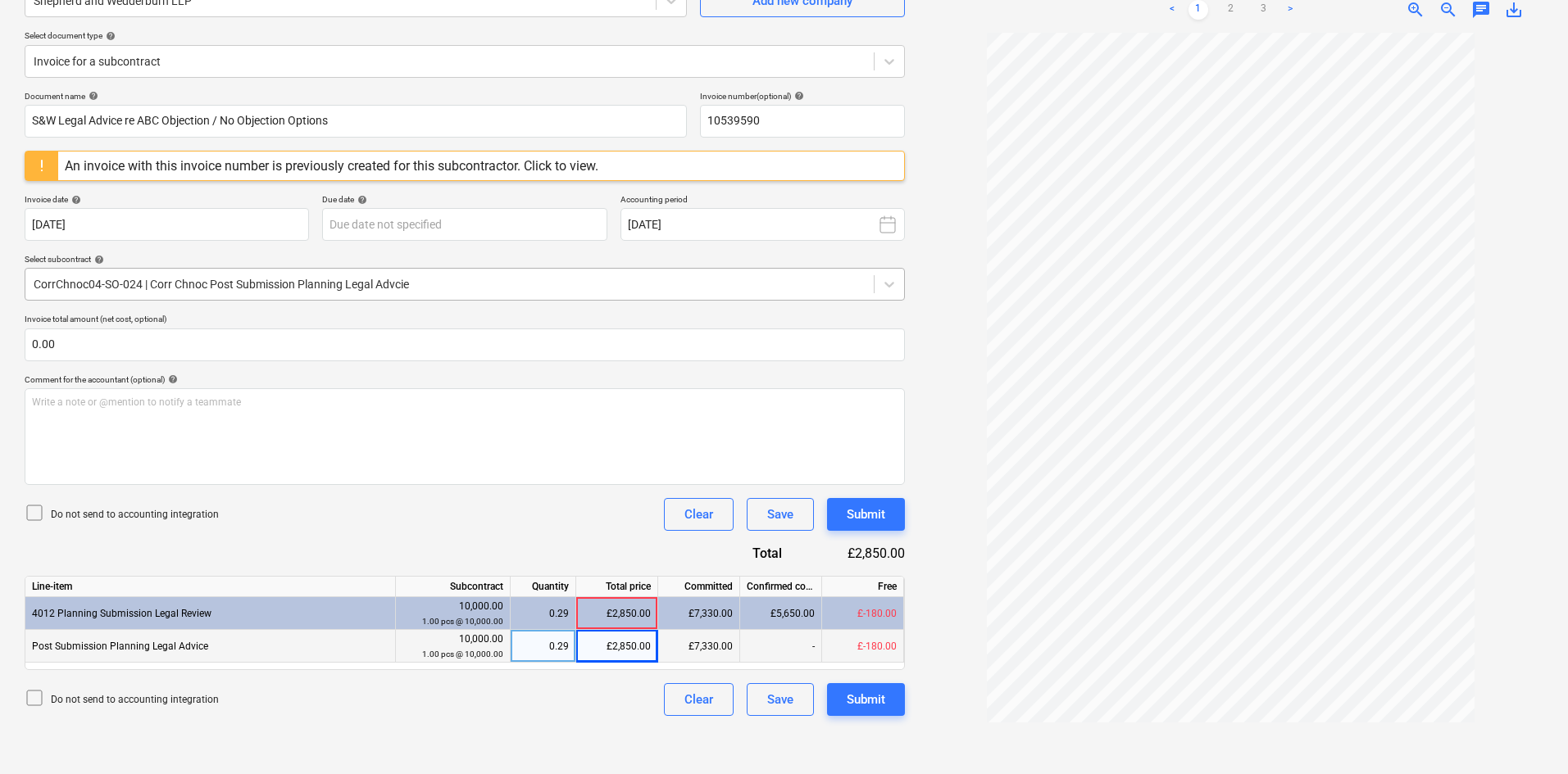
click at [433, 282] on div at bounding box center [450, 285] width 832 height 17
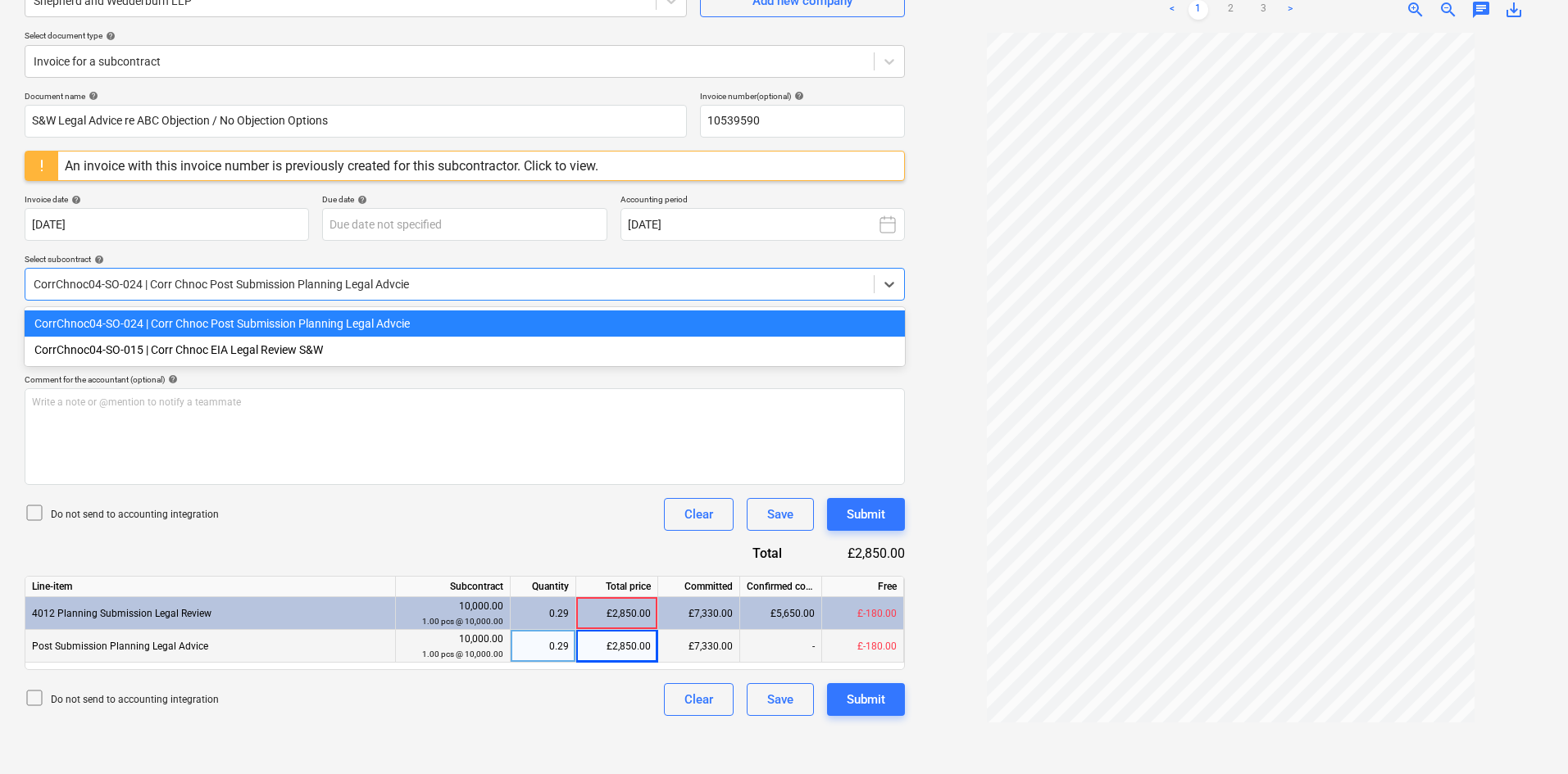
click at [384, 329] on div "CorrChnoc04-SO-024 | Corr Chnoc Post Submission Planning Legal Advcie" at bounding box center [464, 324] width 880 height 26
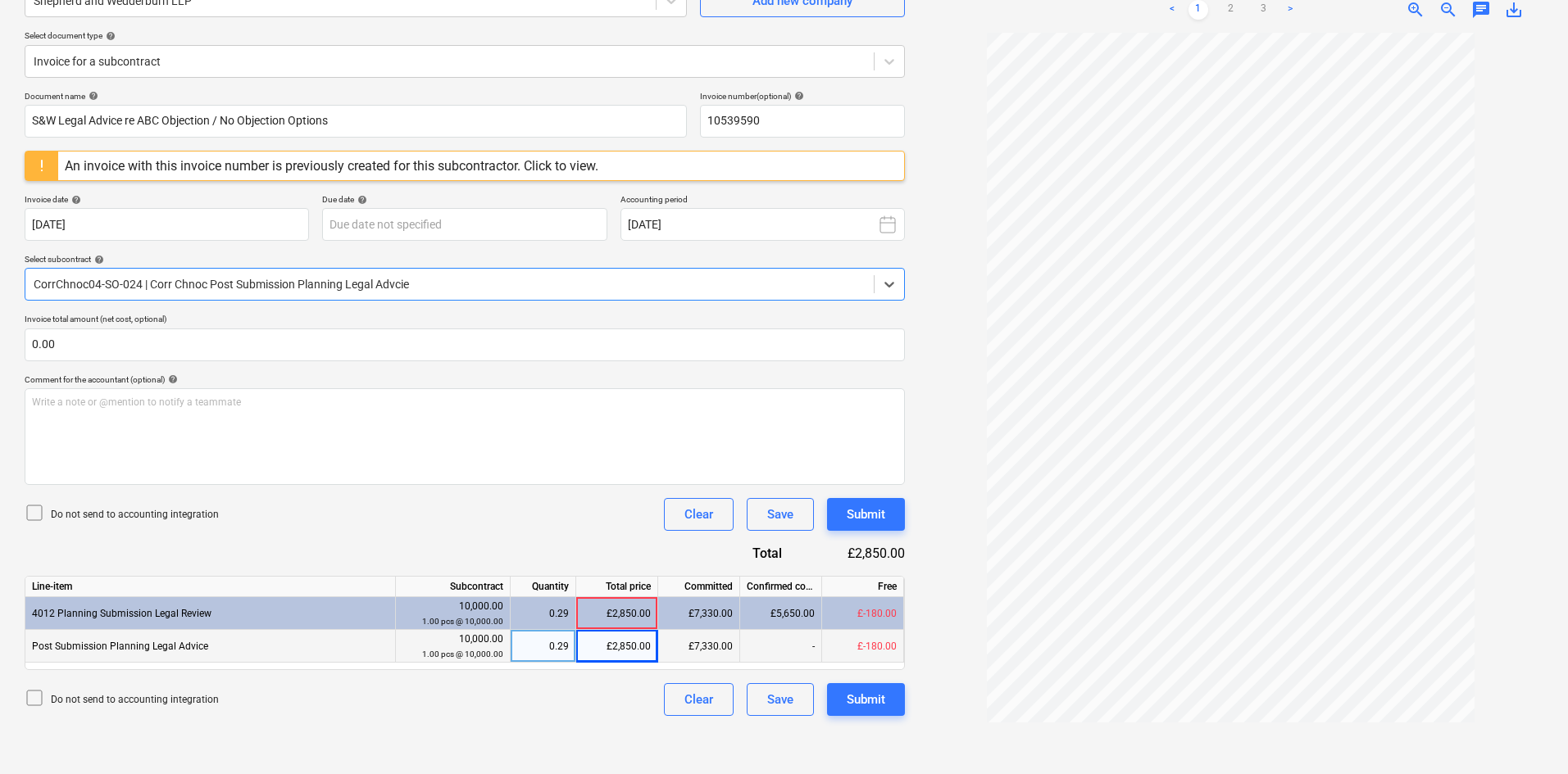
scroll to position [0, 0]
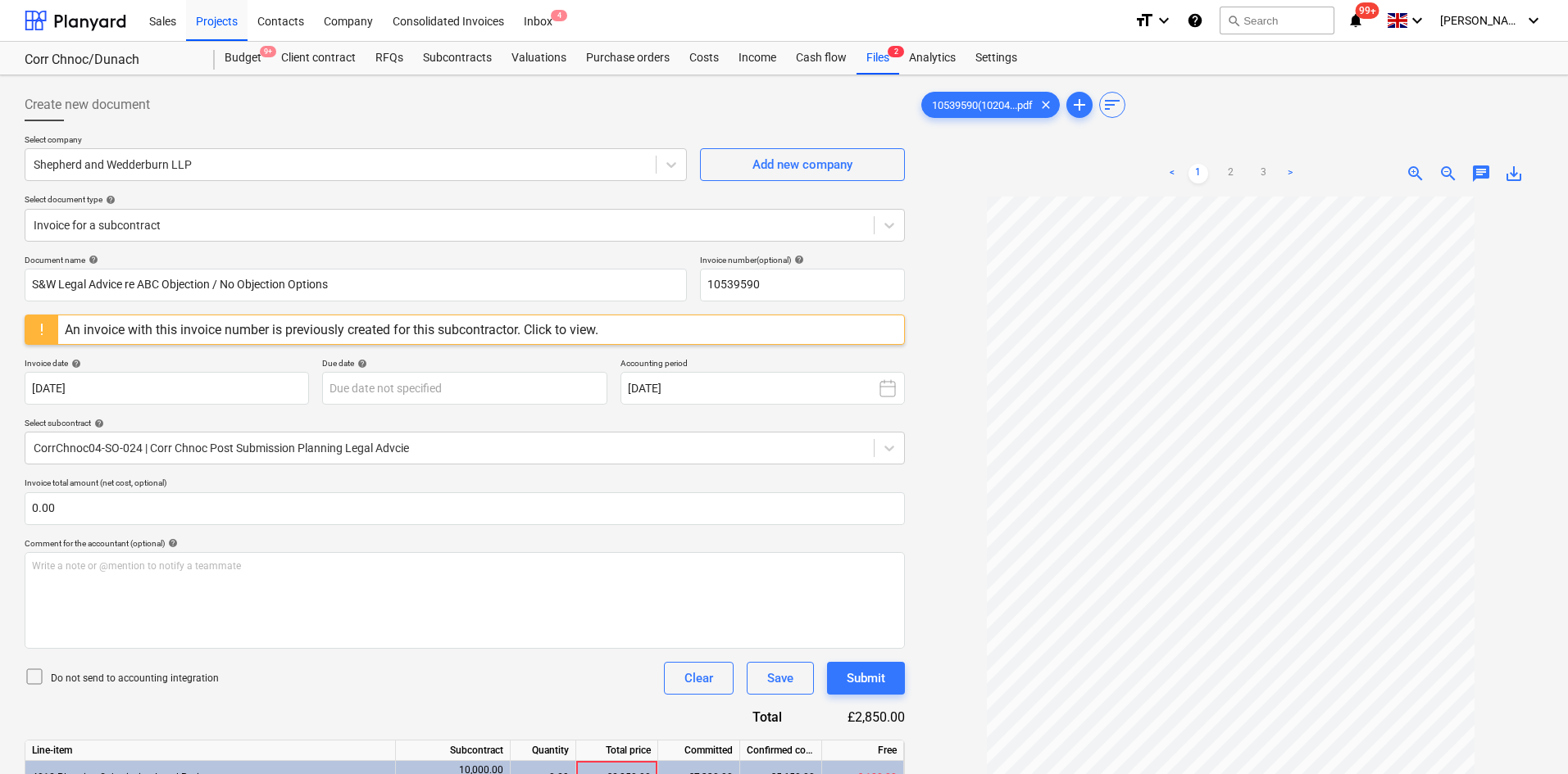
click at [560, 340] on div "An invoice with this invoice number is previously created for this subcontracto…" at bounding box center [331, 329] width 546 height 29
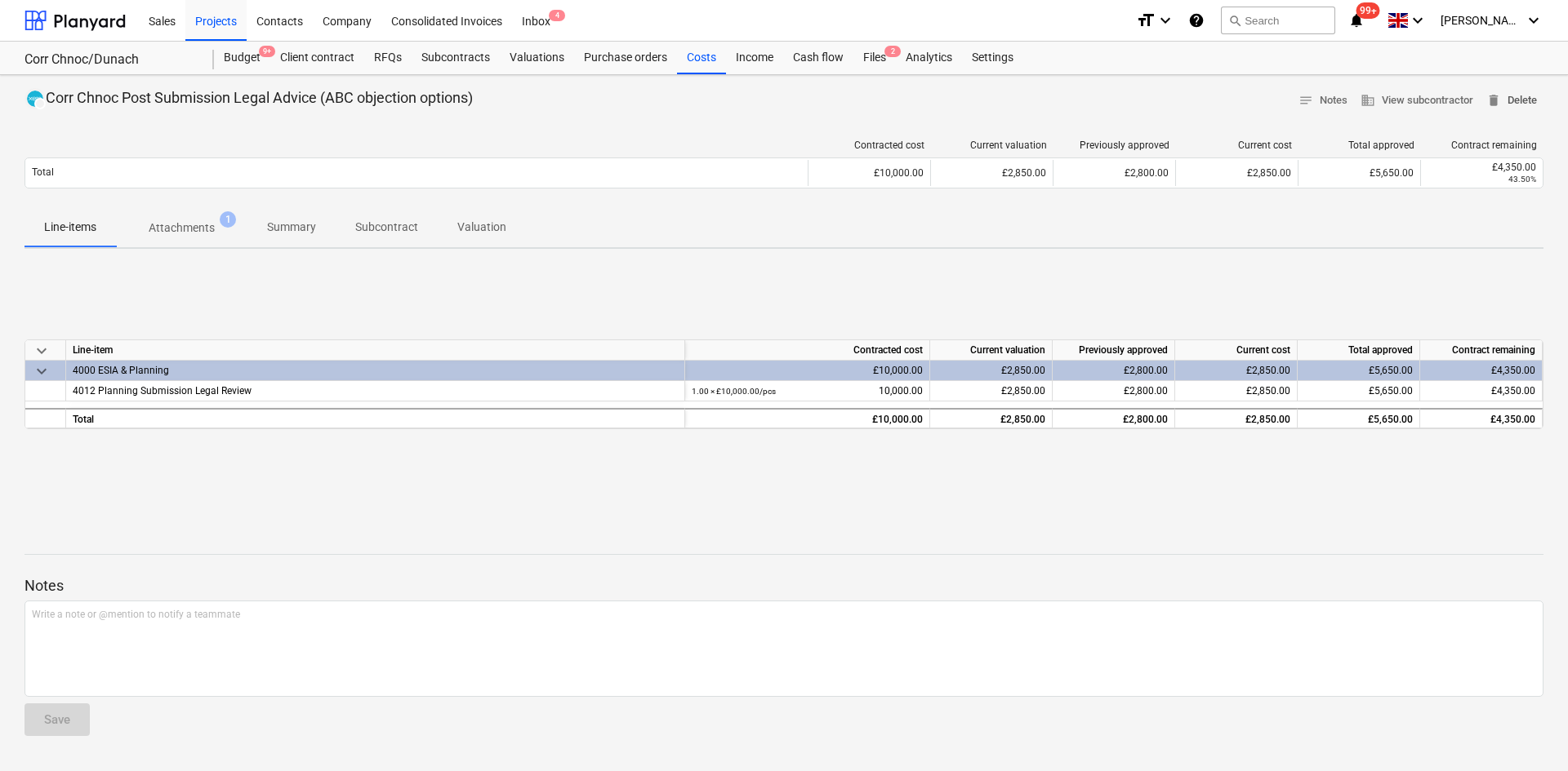
click at [1501, 93] on span "delete Delete" at bounding box center [1511, 101] width 50 height 19
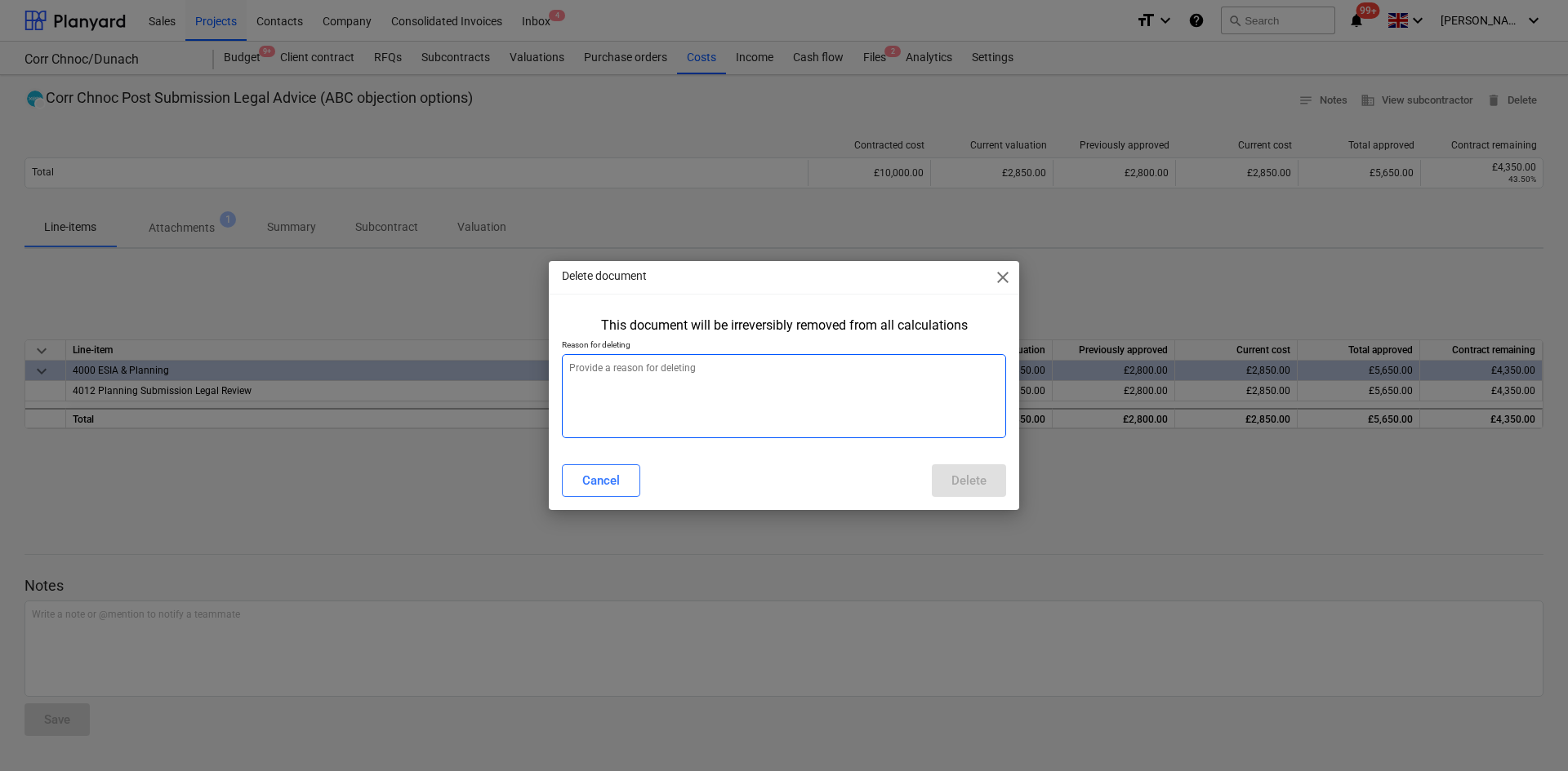
click at [642, 421] on textarea at bounding box center [784, 397] width 445 height 84
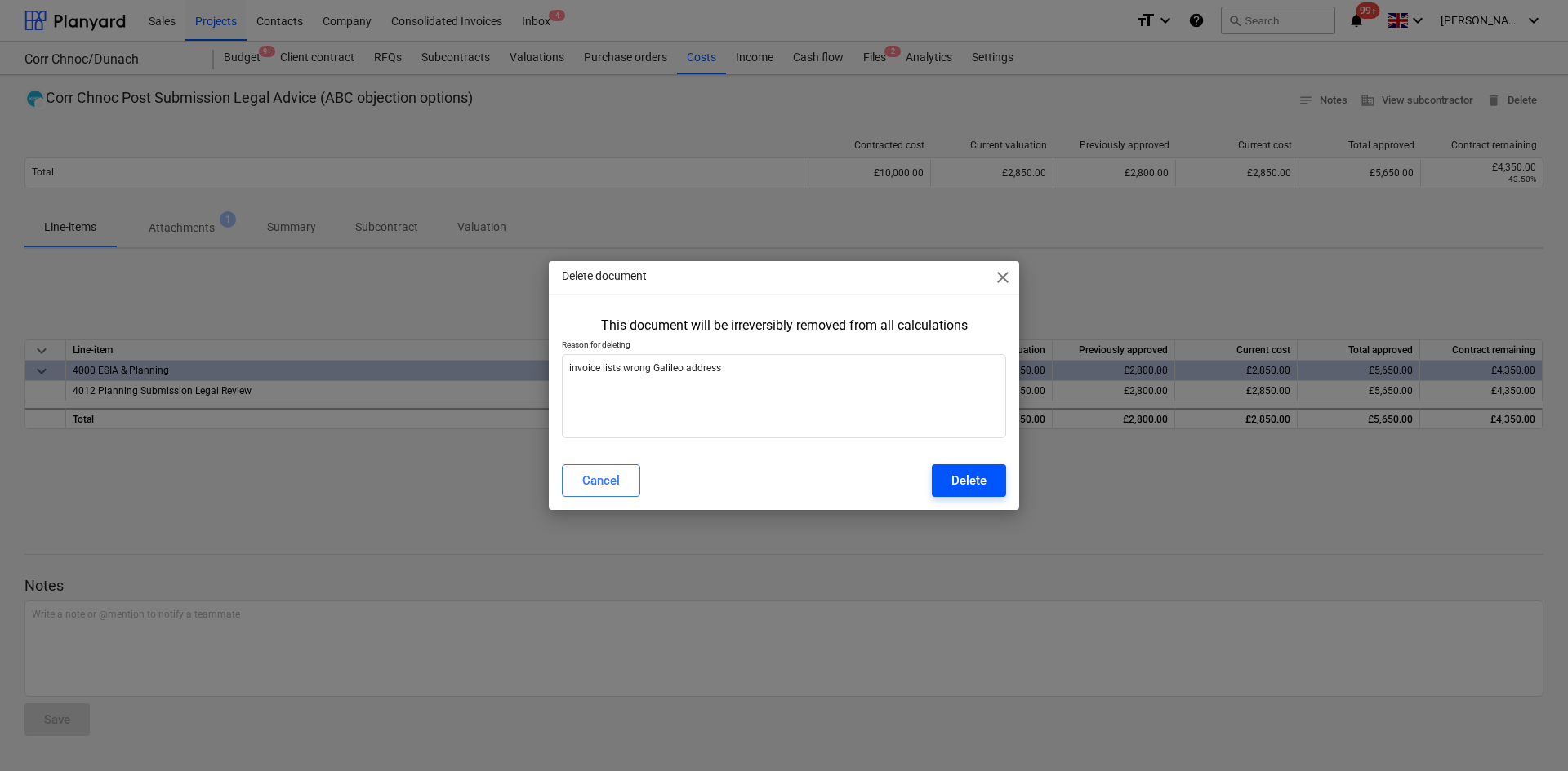
click at [958, 477] on div "Delete" at bounding box center [968, 481] width 35 height 21
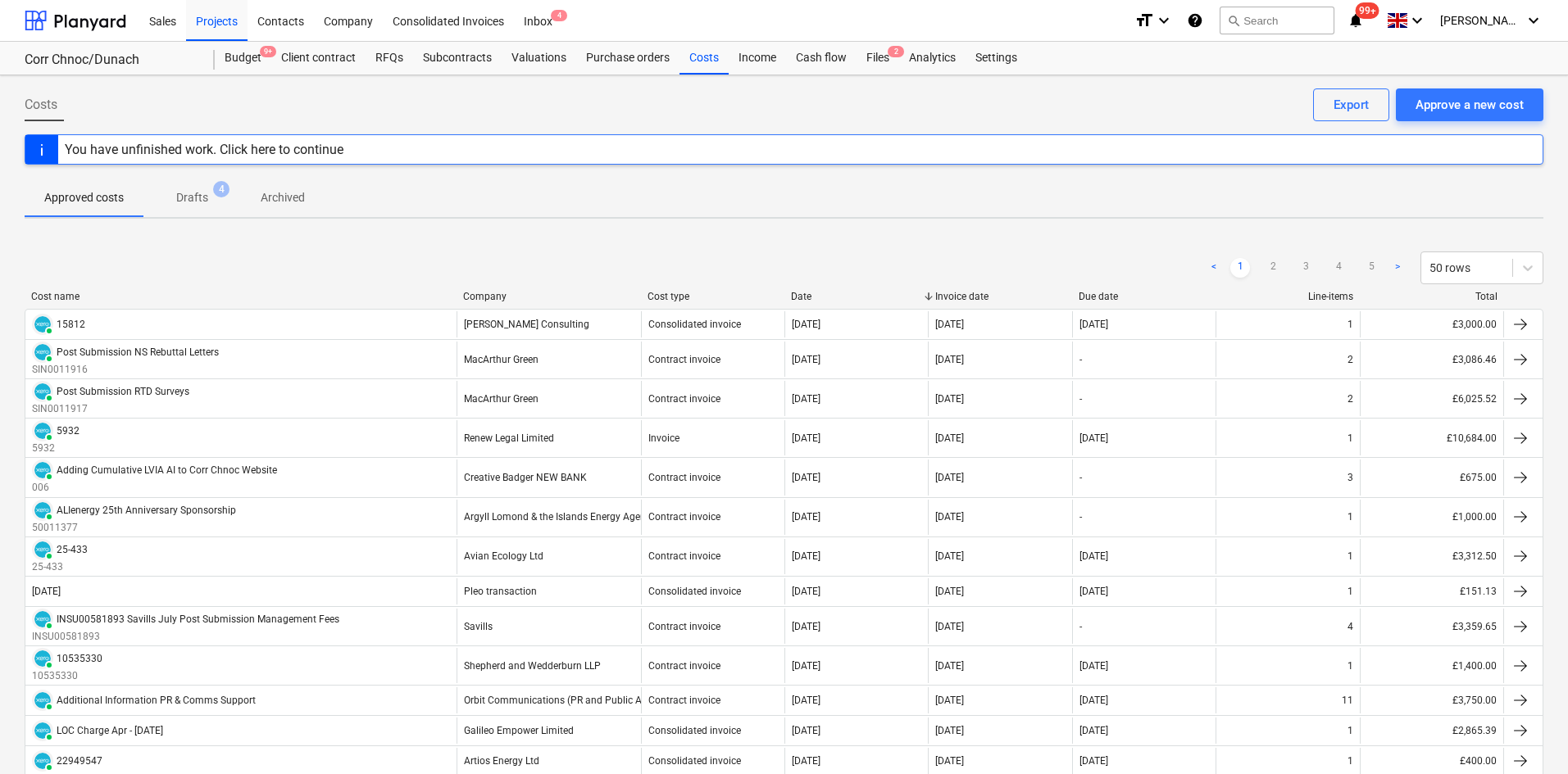
click at [190, 199] on p "Drafts" at bounding box center [192, 198] width 32 height 17
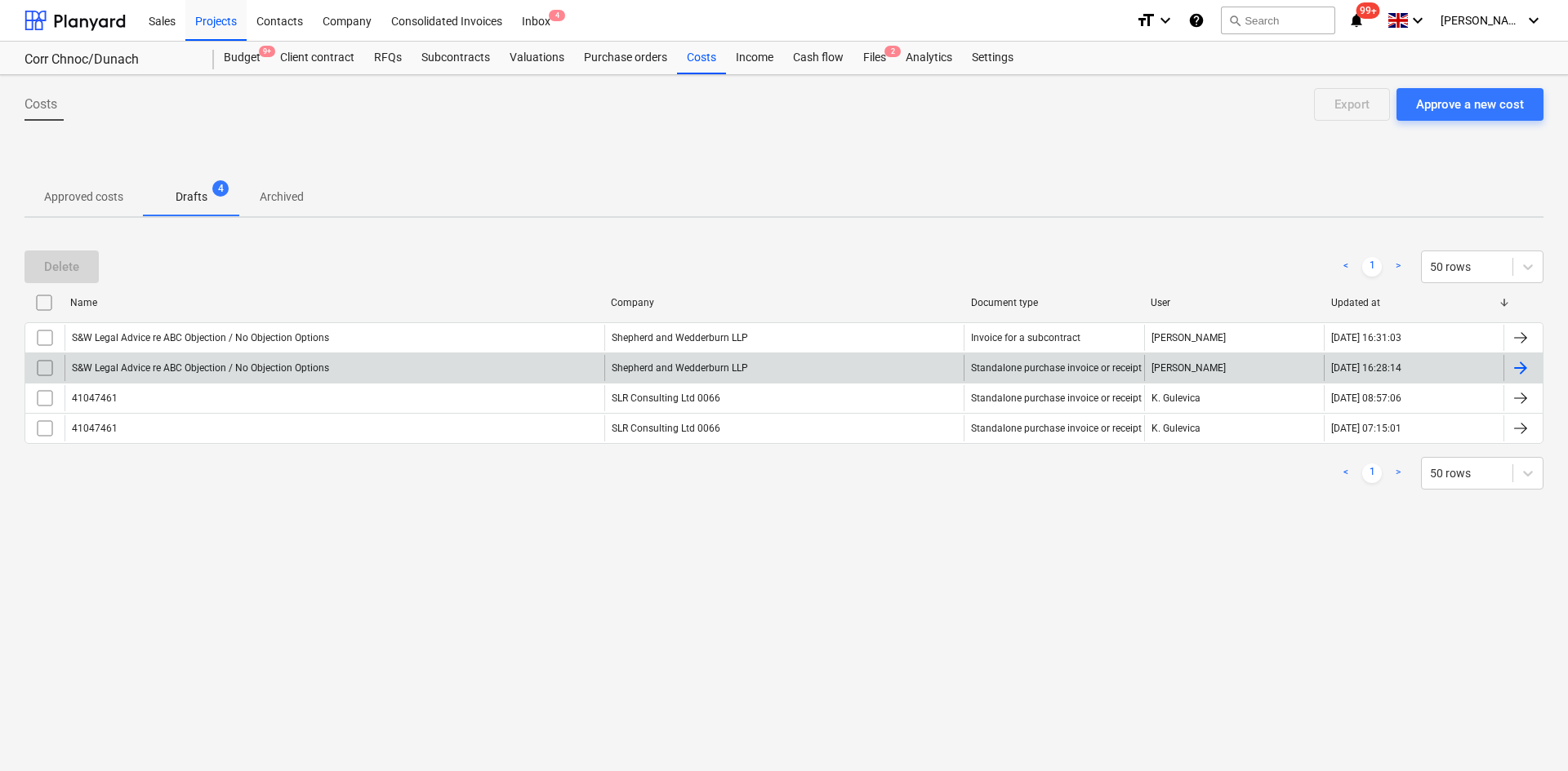
click at [215, 357] on div "S&W Legal Advice re ABC Objection / No Objection Options" at bounding box center [334, 369] width 539 height 26
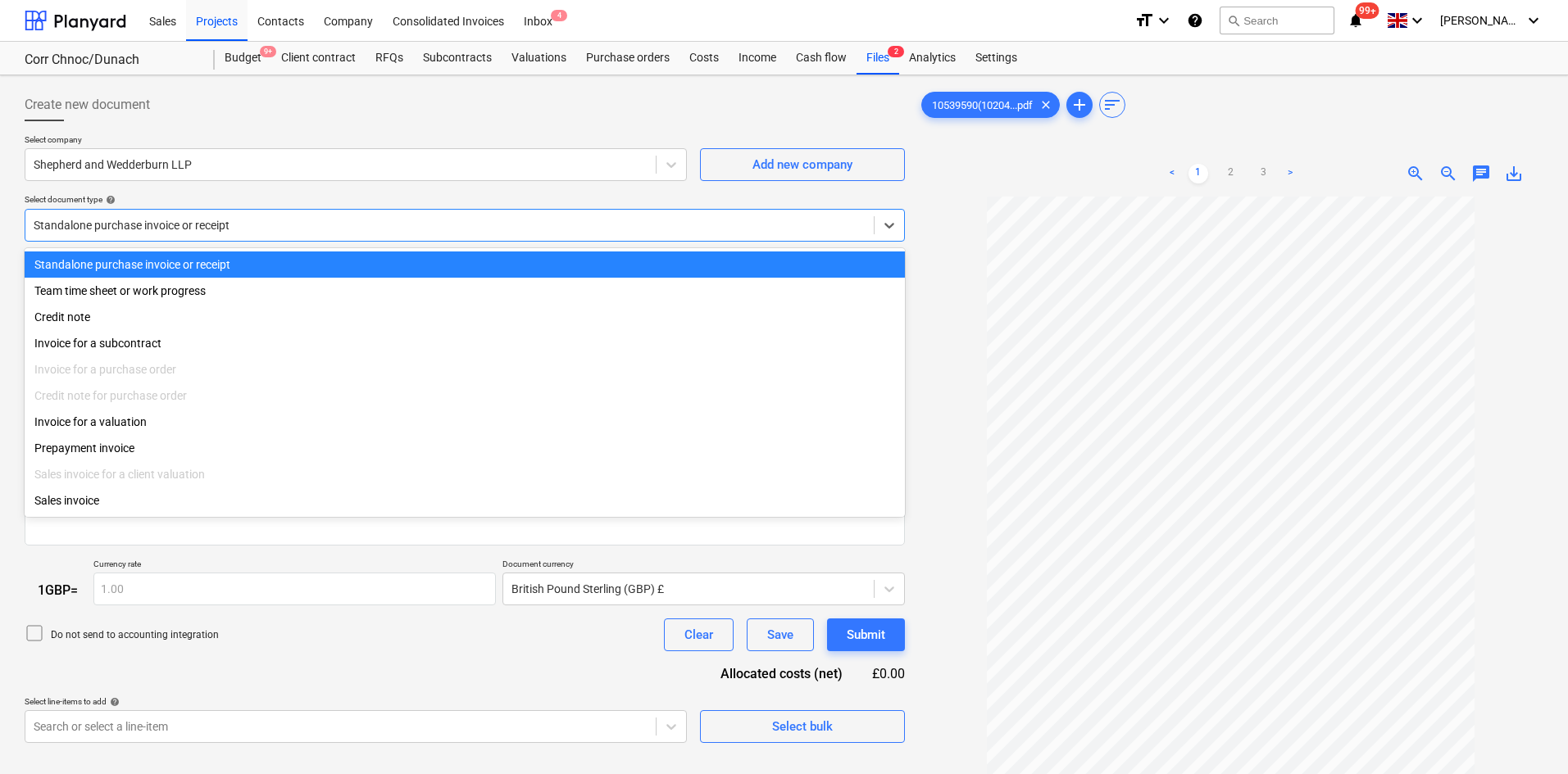
click at [271, 225] on div at bounding box center [450, 225] width 832 height 17
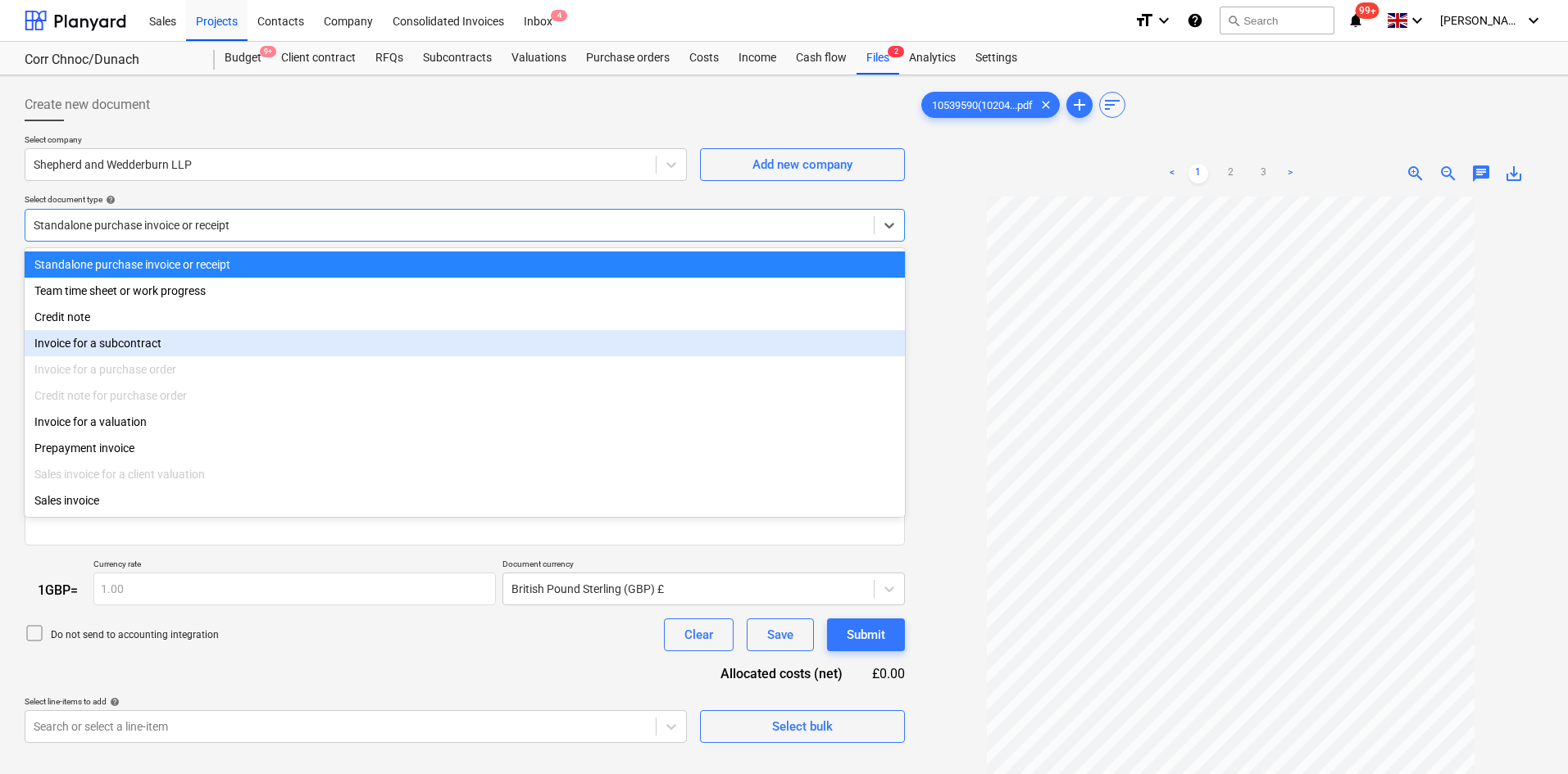
click at [227, 359] on div "Invoice for a purchase order" at bounding box center [464, 370] width 880 height 26
click at [188, 348] on div "Invoice for a subcontract" at bounding box center [464, 344] width 880 height 26
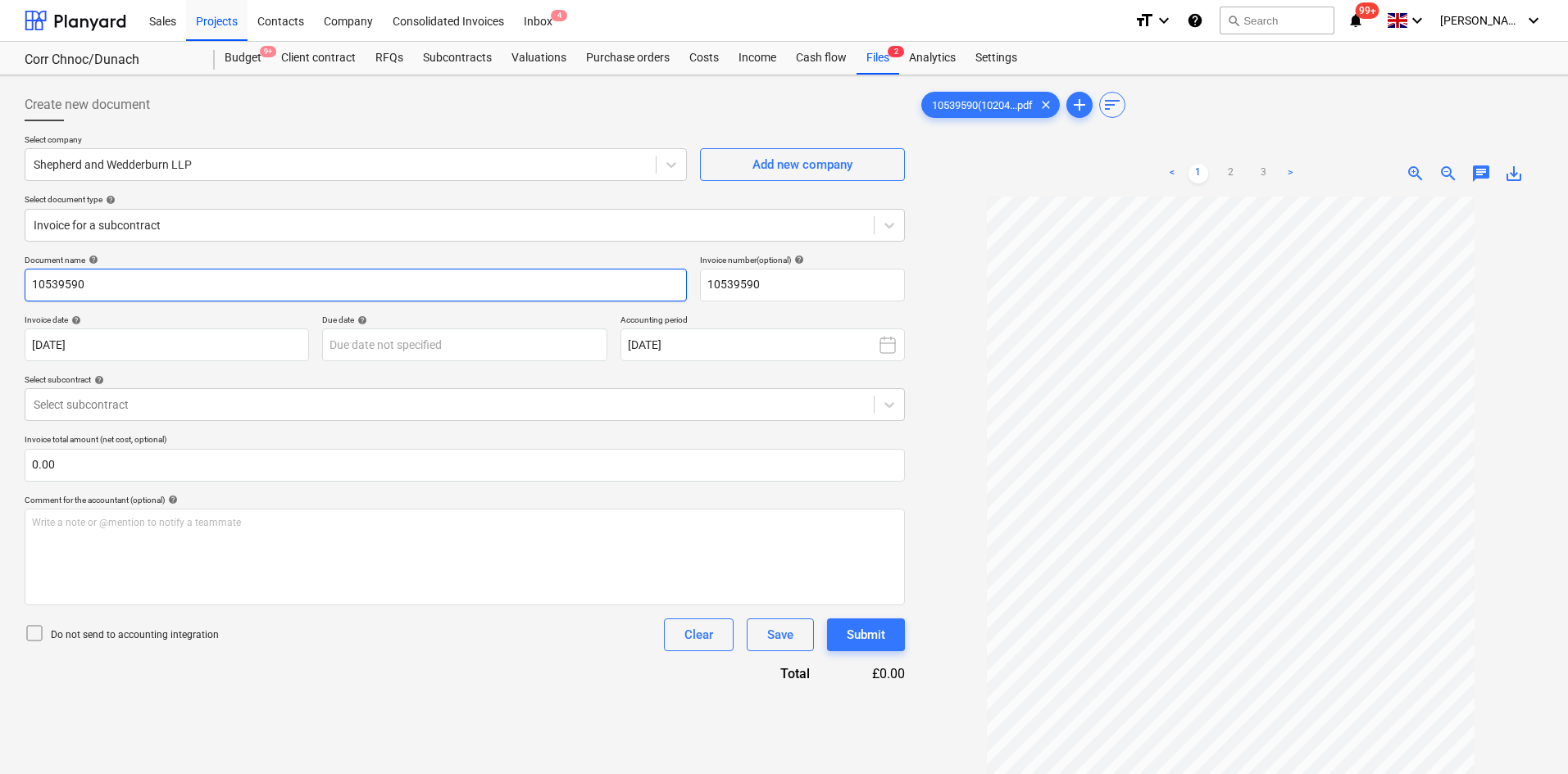
drag, startPoint x: 160, startPoint y: 287, endPoint x: 0, endPoint y: 286, distance: 160.0
click at [0, 286] on div "Create new document Select company Shepherd and Wedderburn LLP Add new company …" at bounding box center [784, 507] width 1568 height 863
paste input "S&W Legal Advice re ABC Objection / No Objection Options"
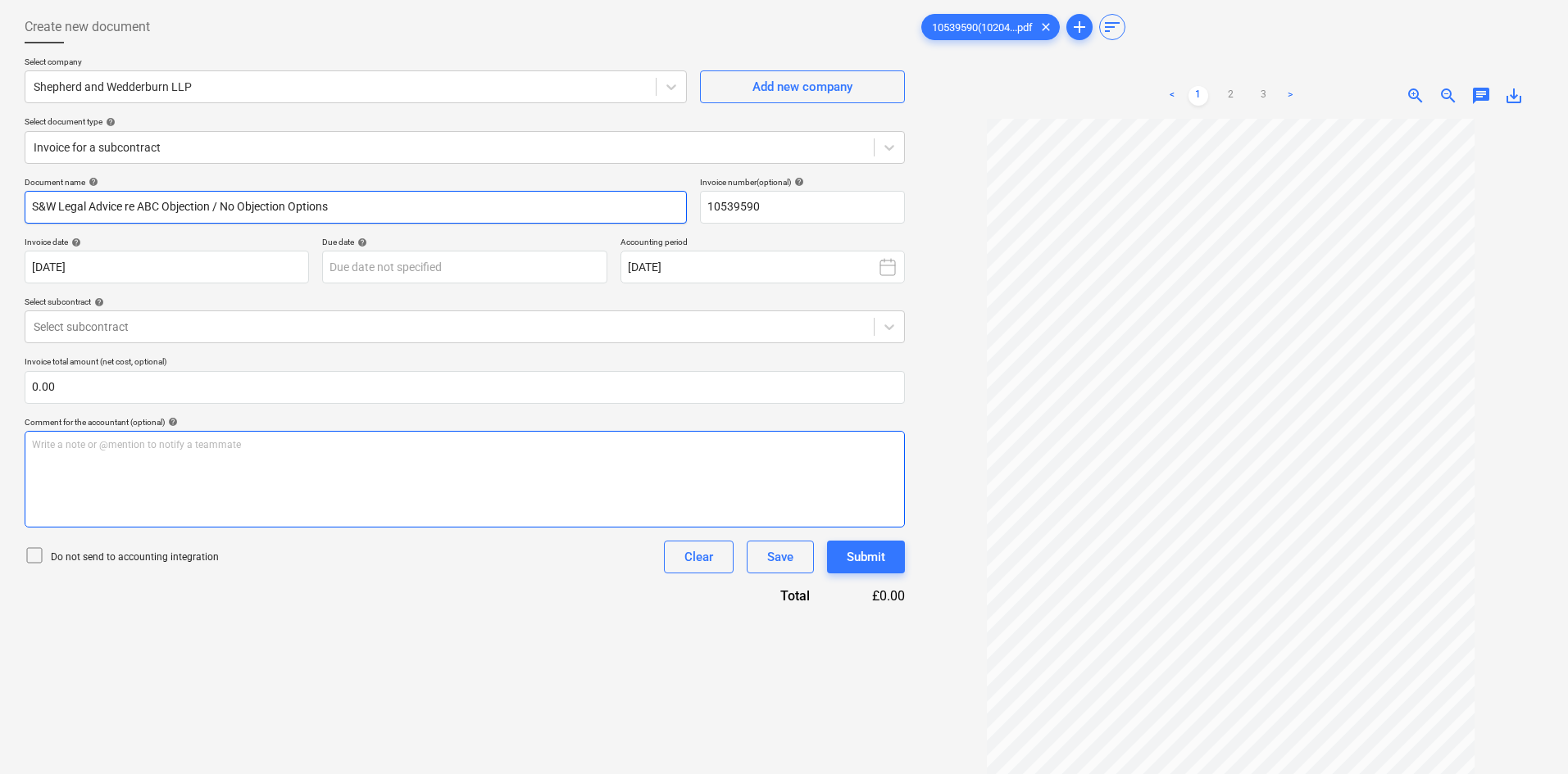
scroll to position [164, 0]
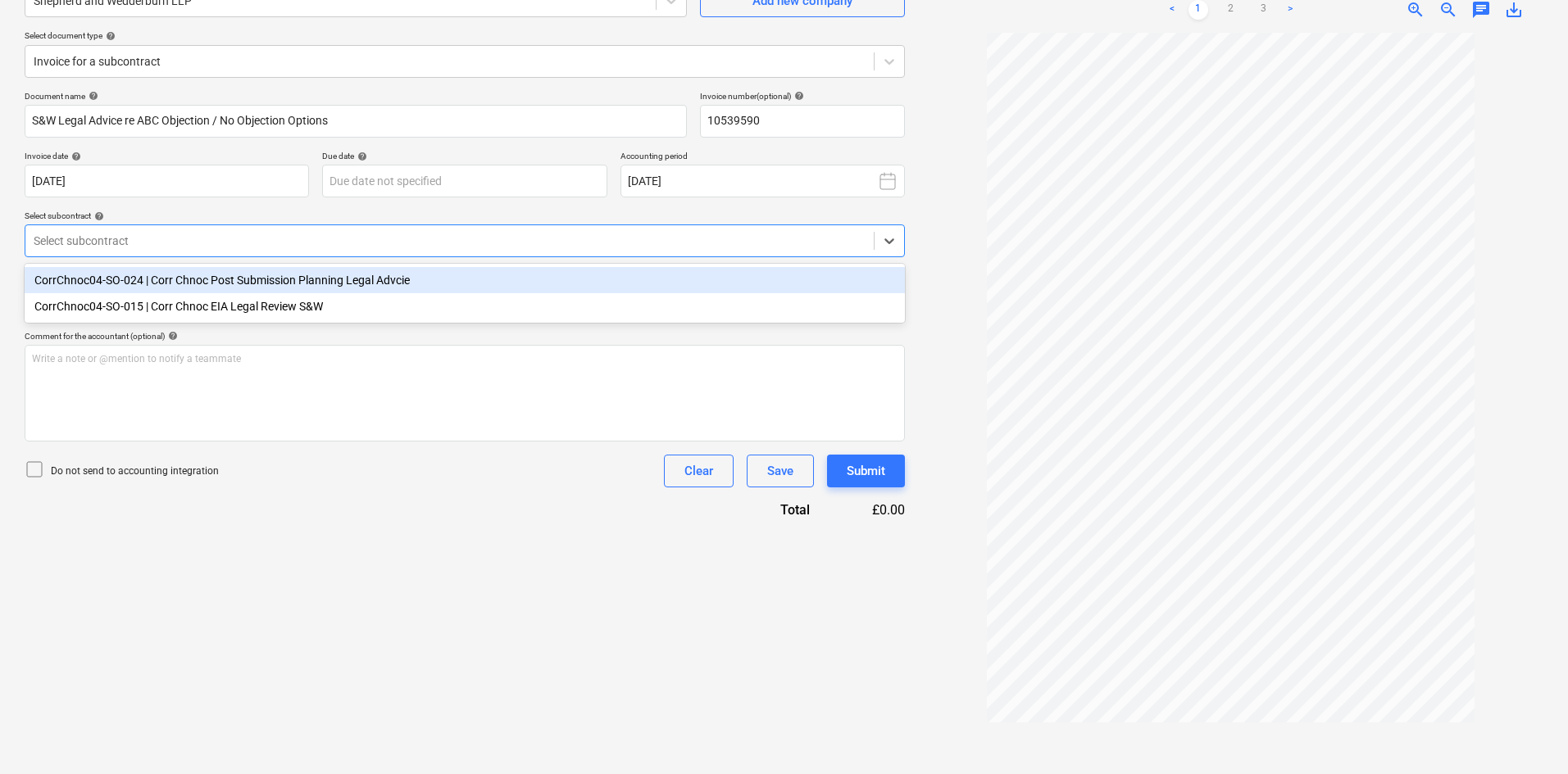
click at [306, 233] on div at bounding box center [450, 241] width 832 height 17
click at [301, 280] on div "CorrChnoc04-SO-024 | Corr Chnoc Post Submission Planning Legal Advcie" at bounding box center [464, 281] width 880 height 26
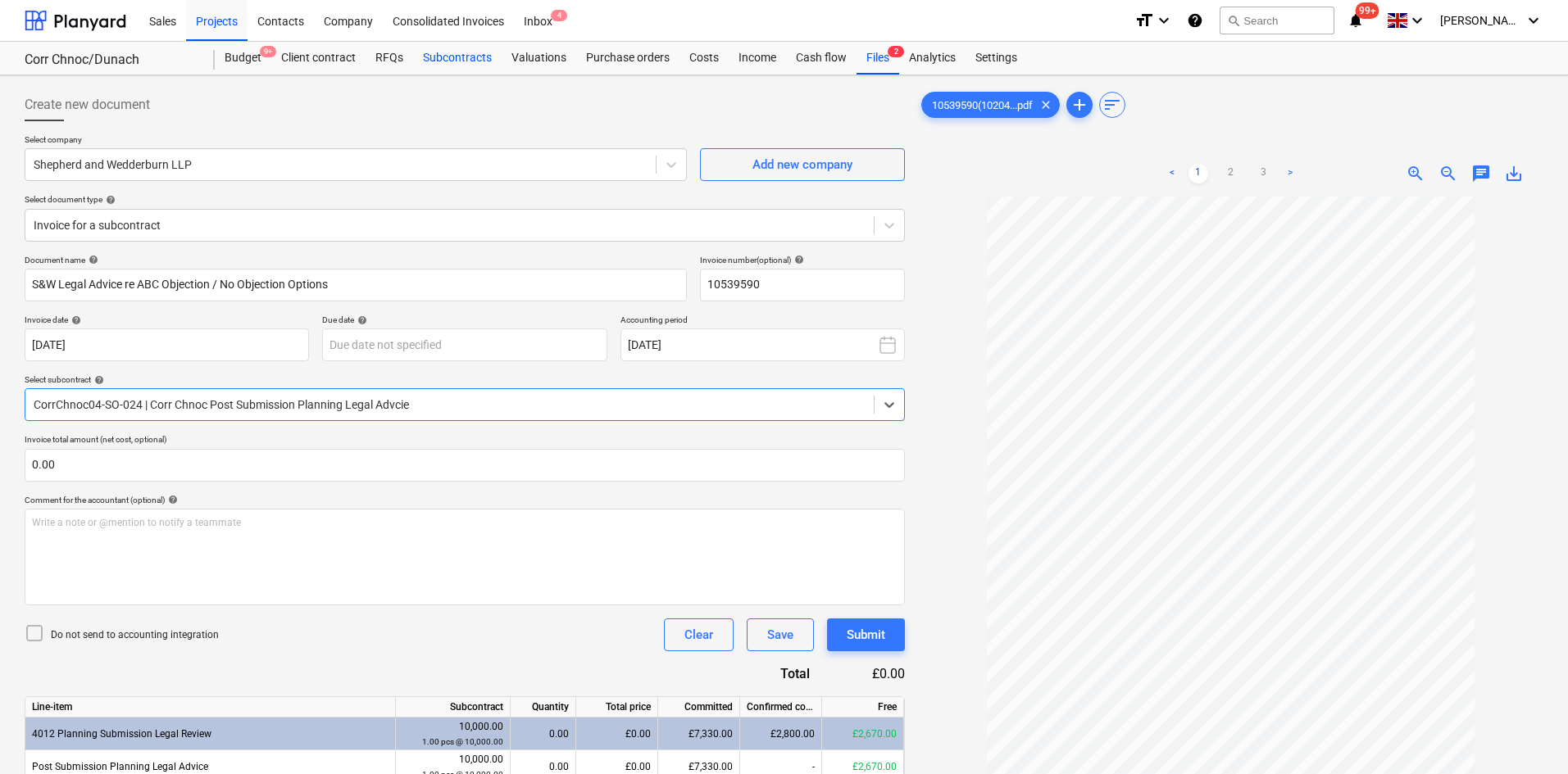
click at [479, 62] on div "Subcontracts" at bounding box center [457, 58] width 89 height 33
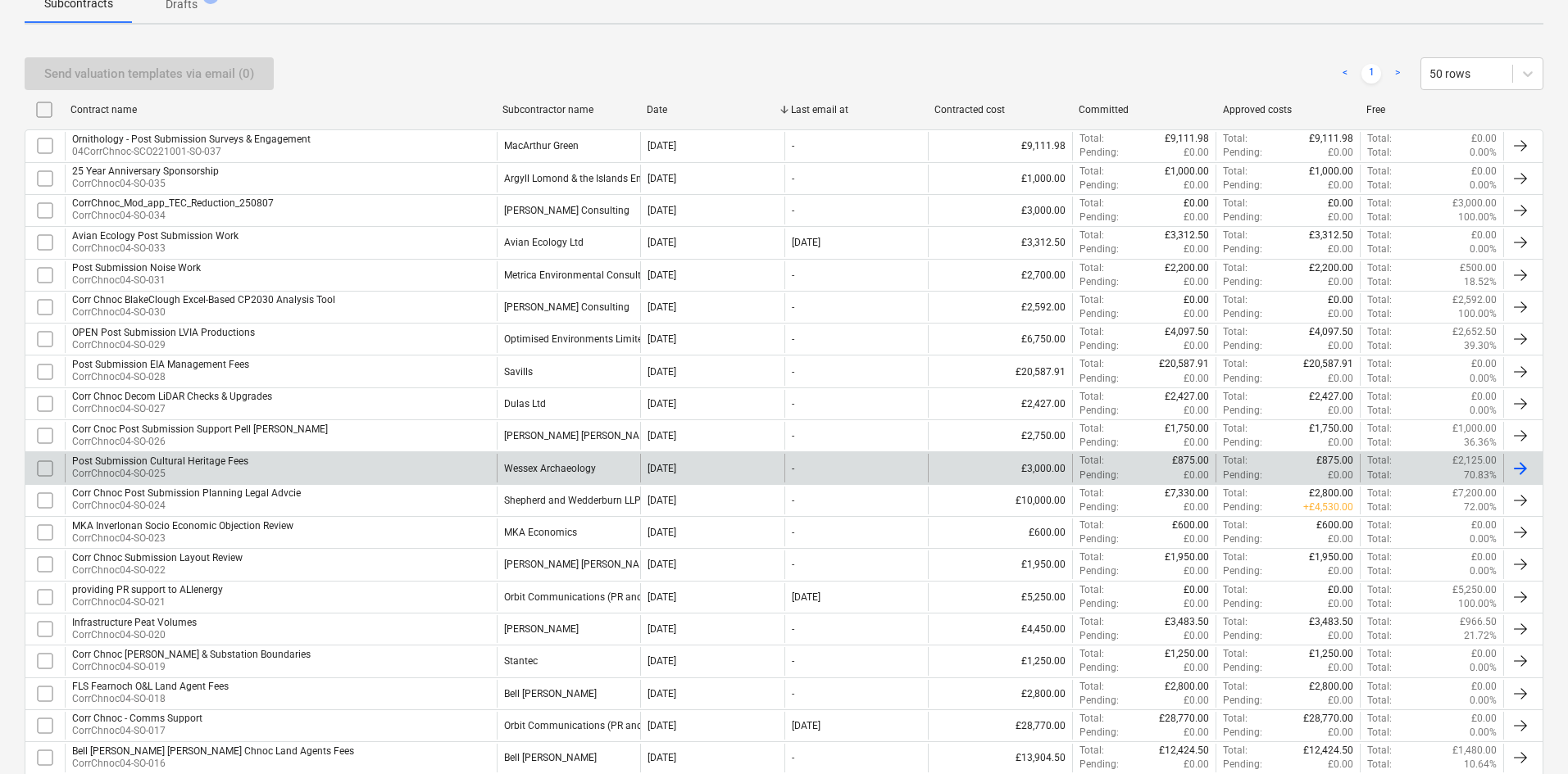
scroll to position [328, 0]
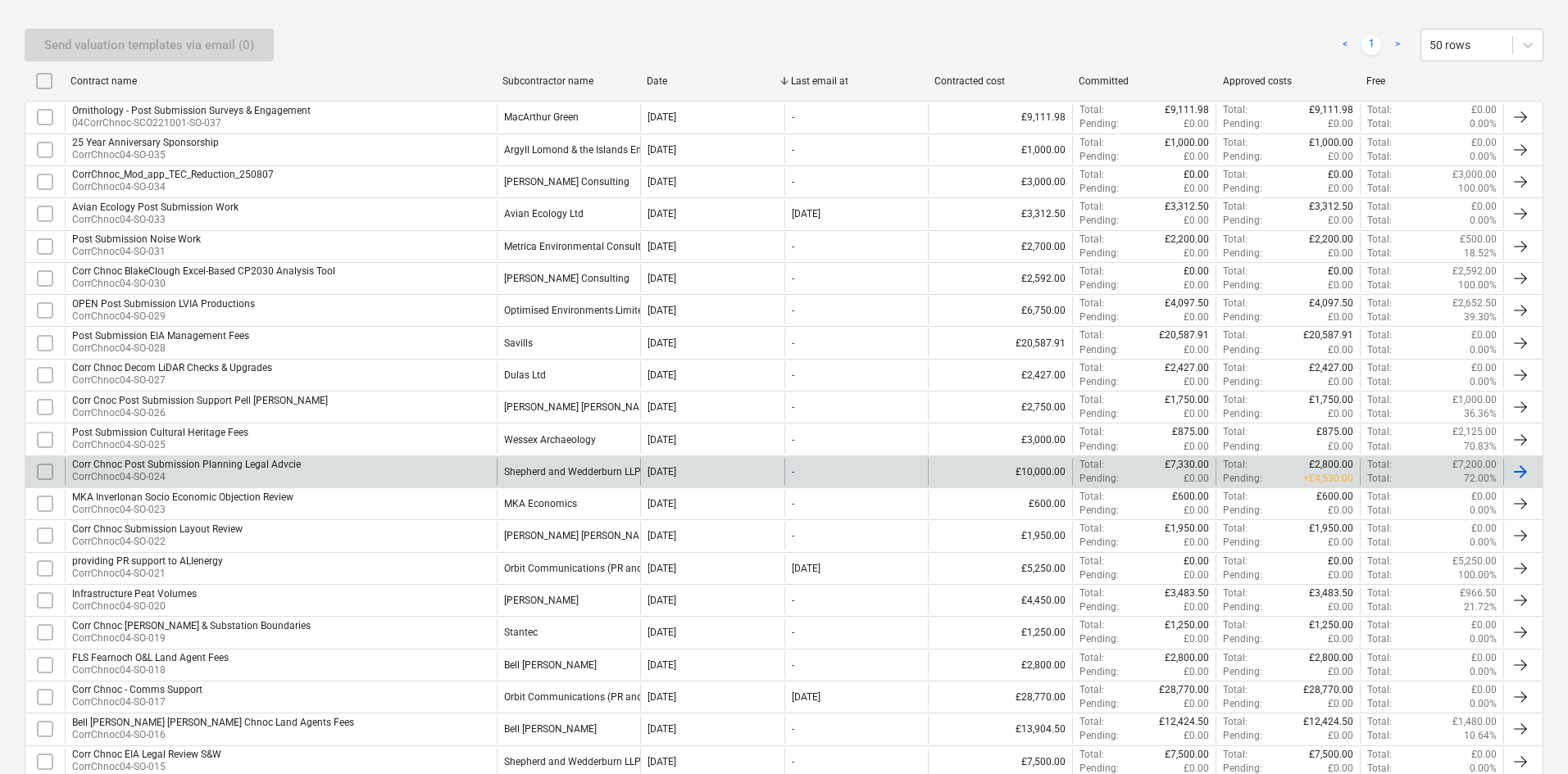
click at [344, 475] on div "Corr Chnoc Post Submission Planning Legal Advcie CorrChnoc04-SO-024" at bounding box center [281, 472] width 432 height 28
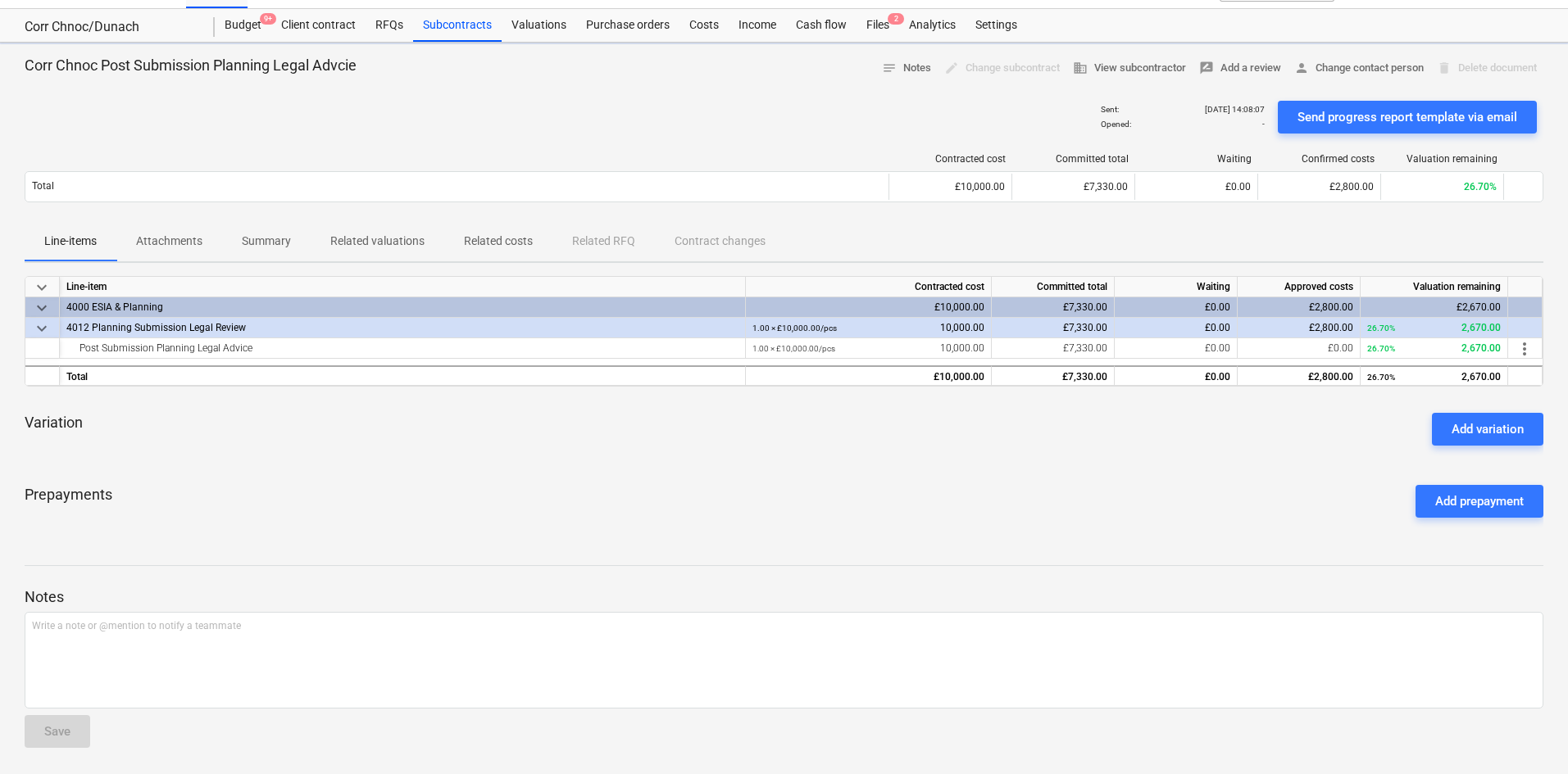
scroll to position [33, 0]
click at [1059, 445] on div "Variation Add variation" at bounding box center [784, 429] width 1518 height 59
click at [190, 238] on p "Attachments" at bounding box center [169, 241] width 66 height 17
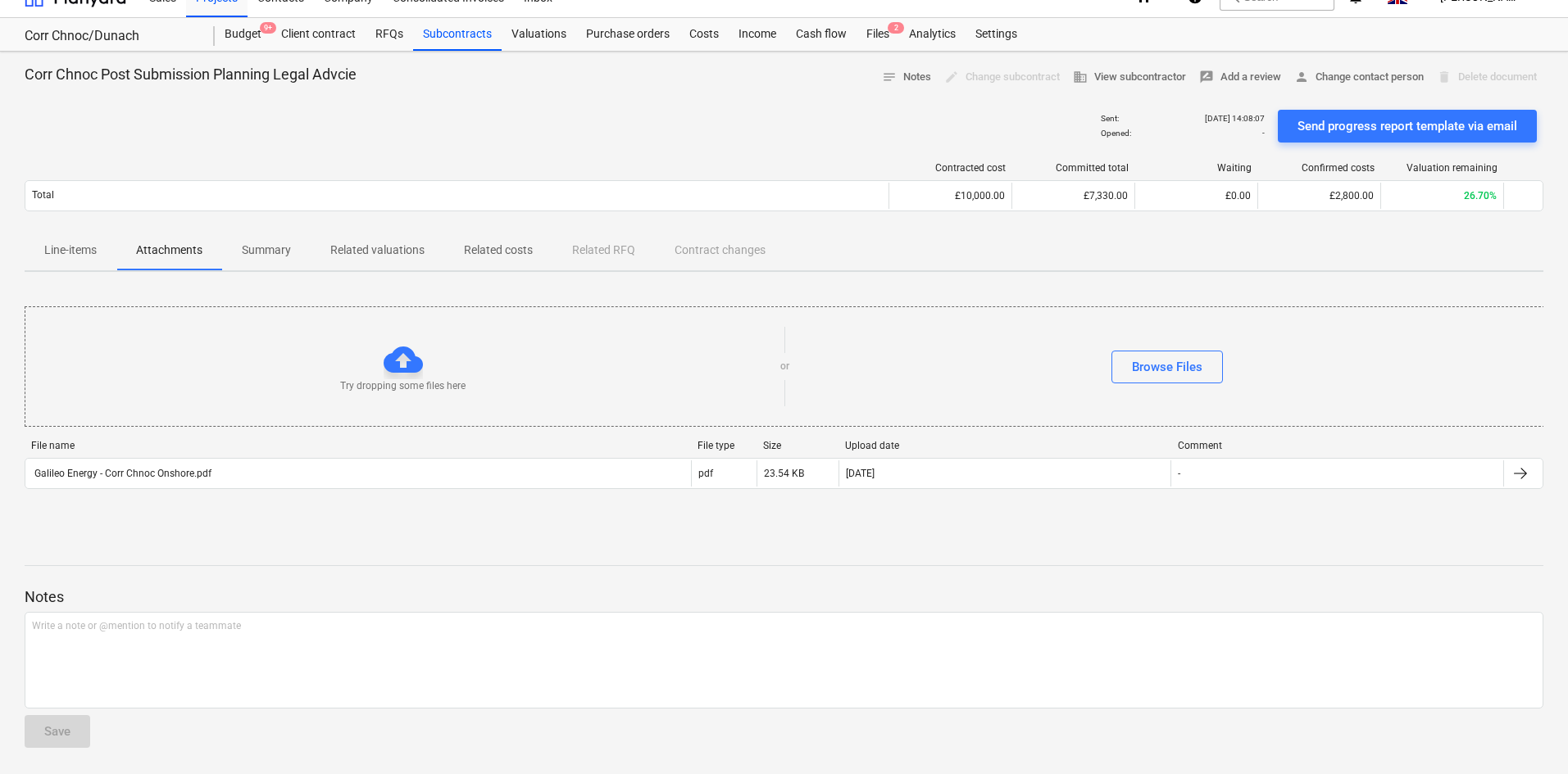
scroll to position [24, 0]
click at [391, 250] on p "Related valuations" at bounding box center [378, 250] width 94 height 17
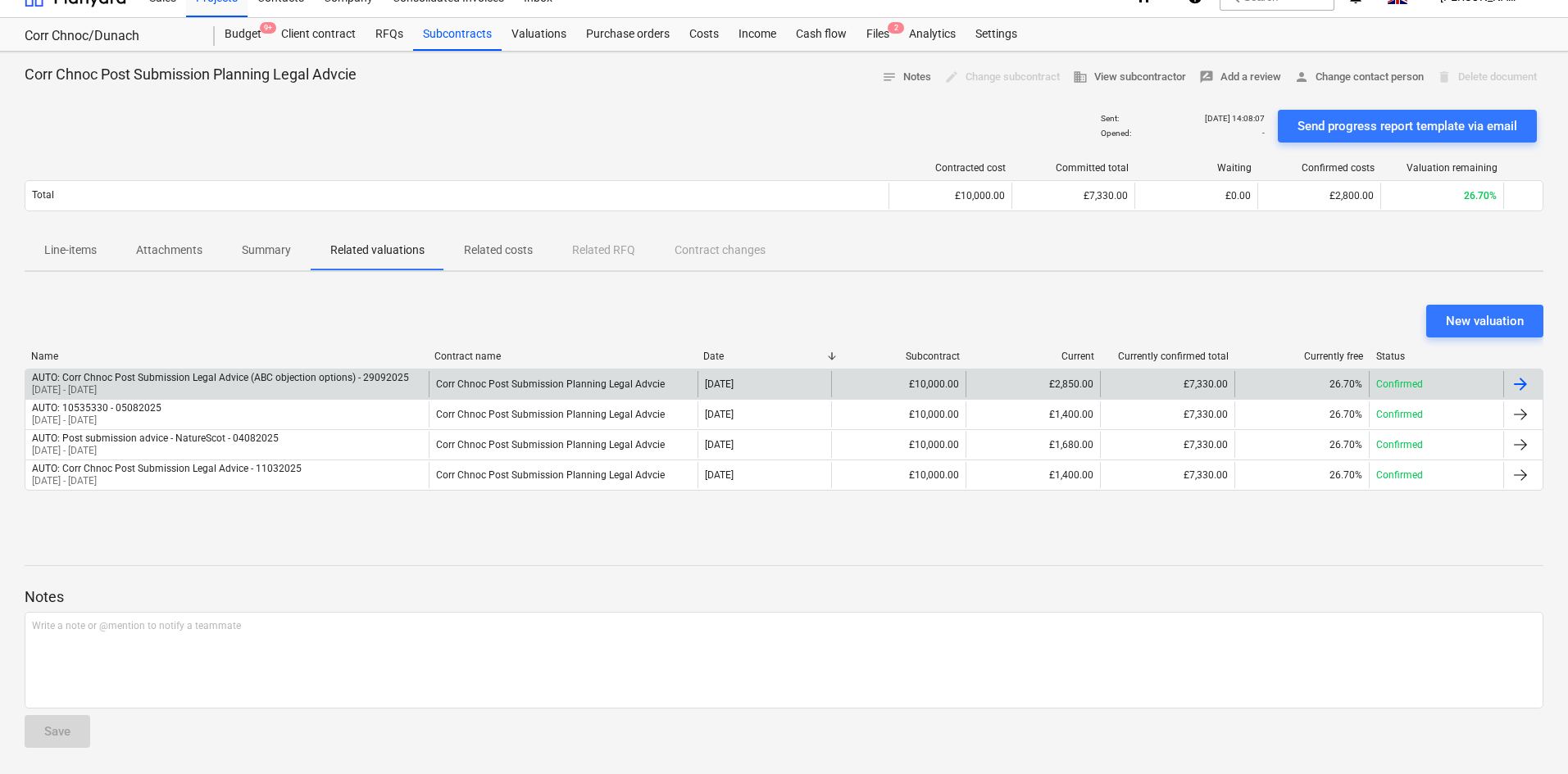
click at [347, 391] on p "[DATE] - [DATE]" at bounding box center [220, 390] width 377 height 14
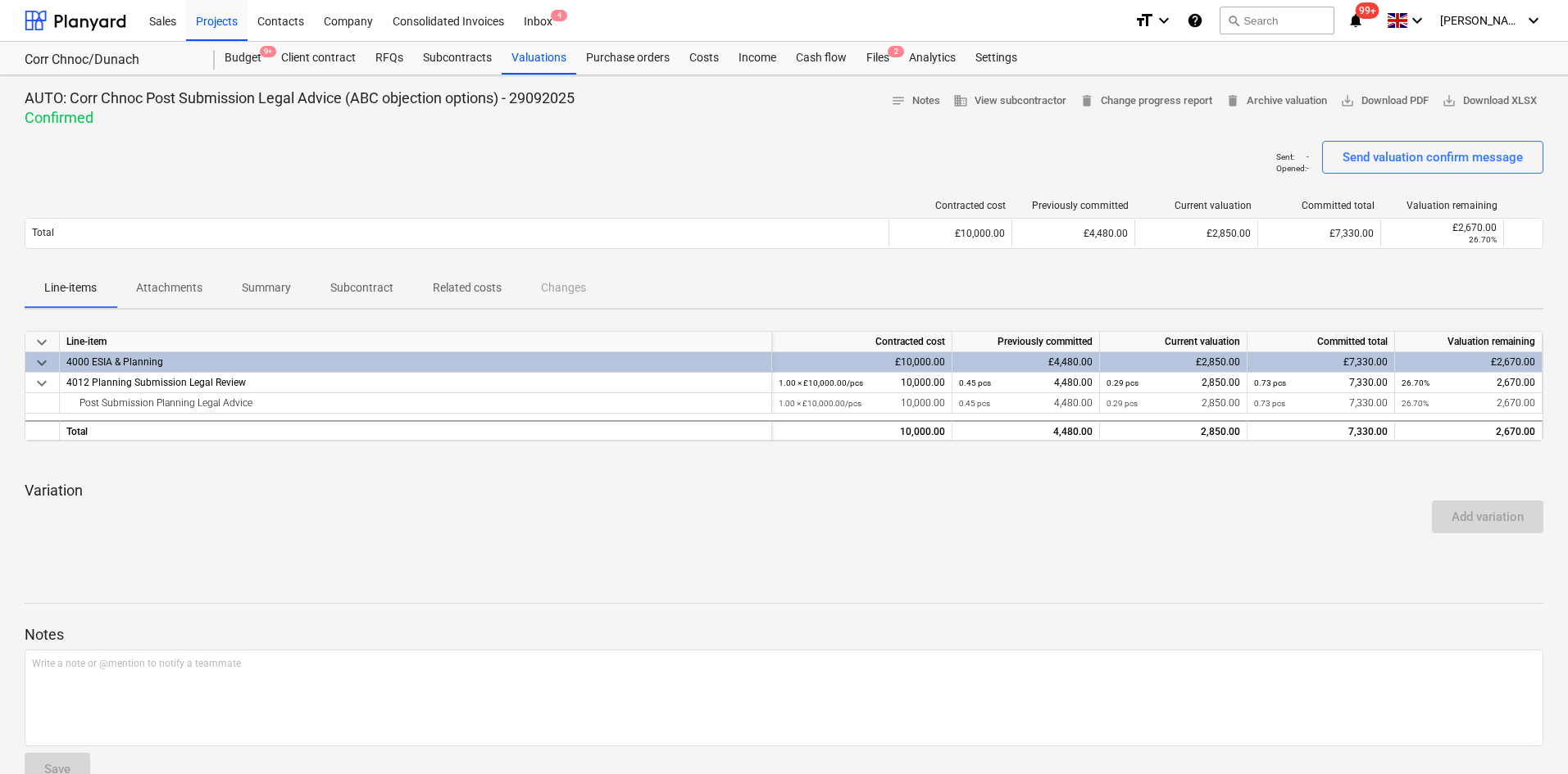
click at [266, 287] on p "Summary" at bounding box center [266, 288] width 49 height 17
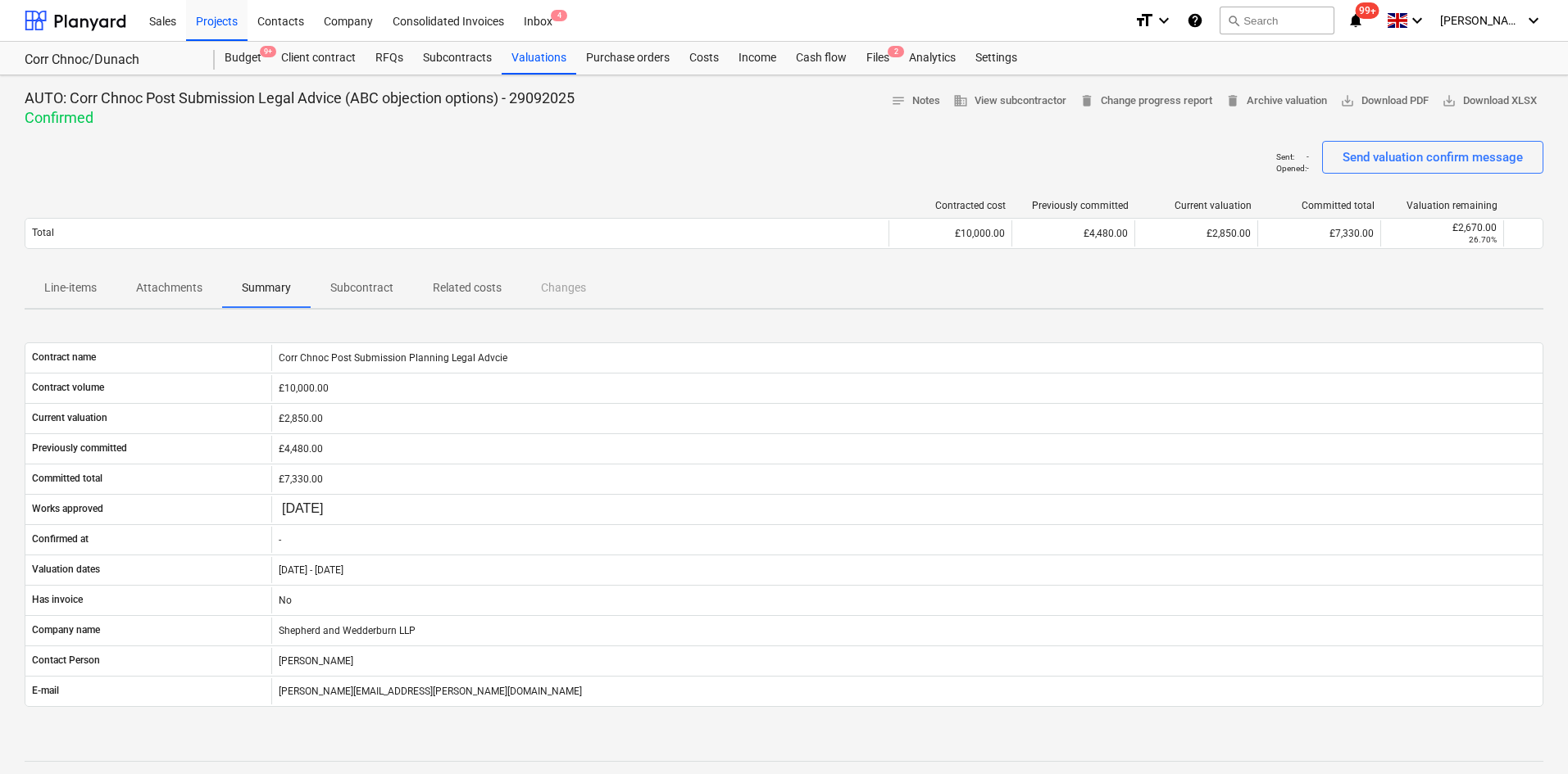
click at [176, 293] on p "Attachments" at bounding box center [169, 288] width 66 height 17
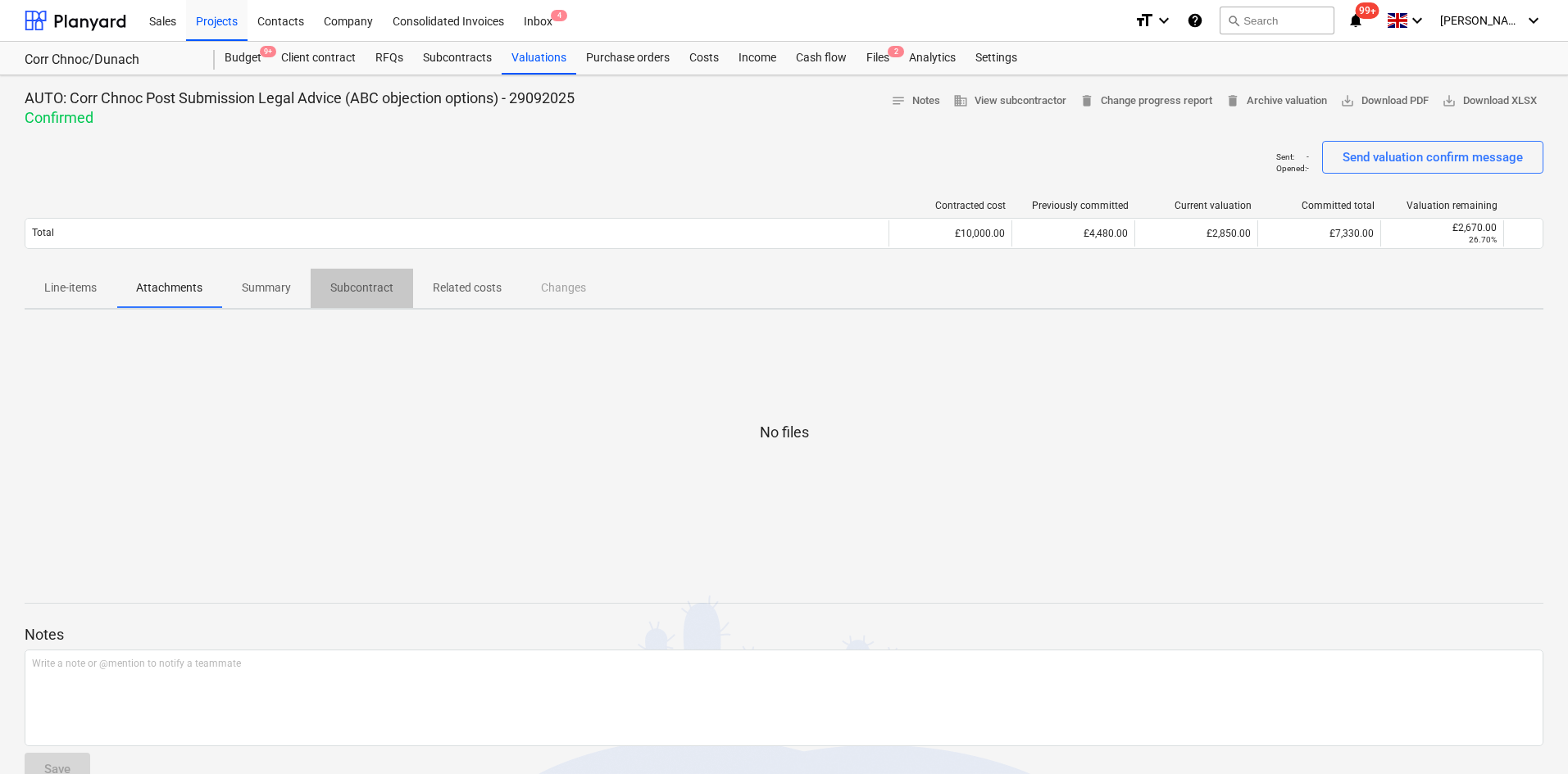
click at [348, 284] on p "Subcontract" at bounding box center [362, 288] width 63 height 17
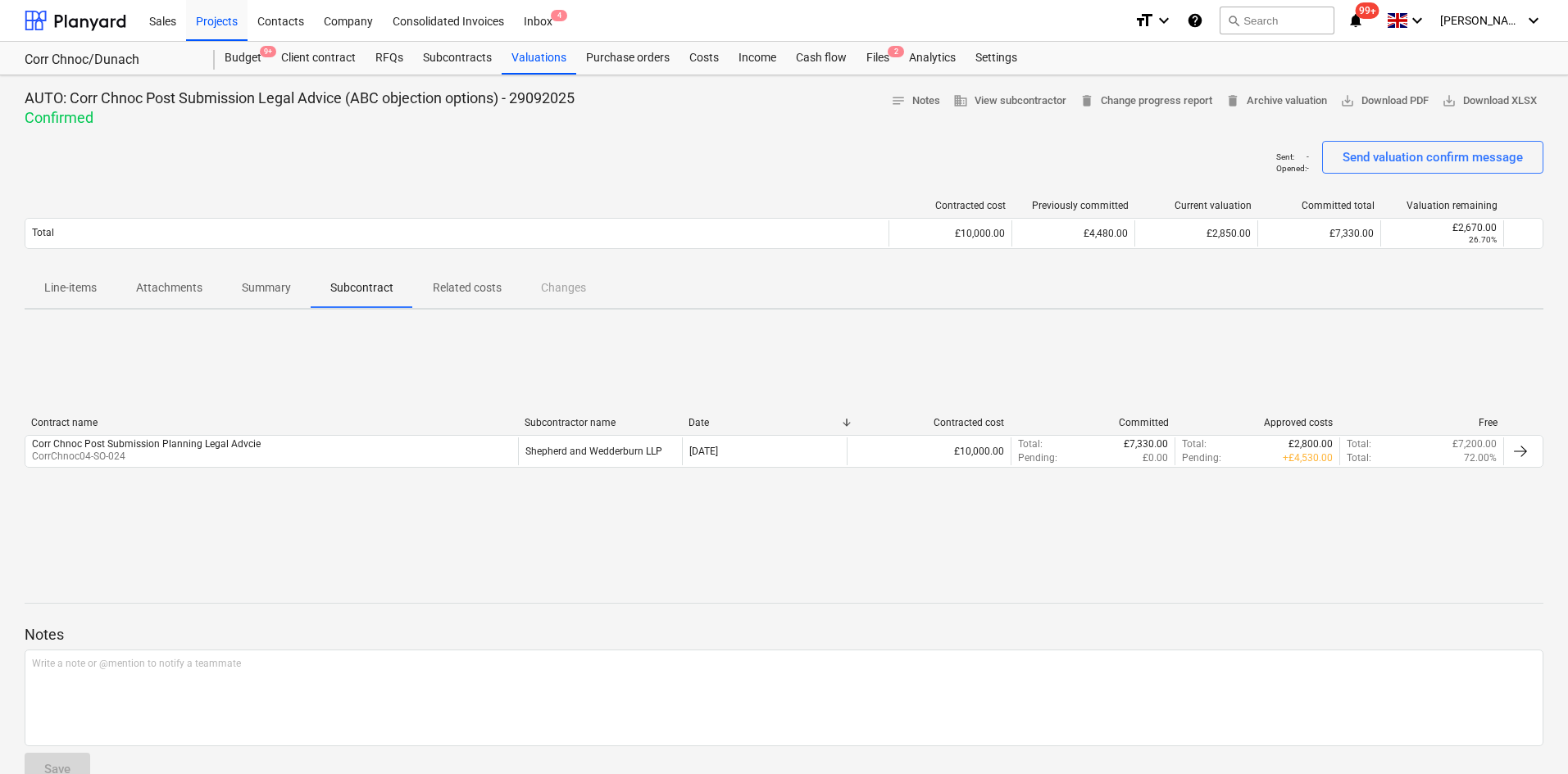
click at [277, 293] on p "Summary" at bounding box center [266, 288] width 49 height 17
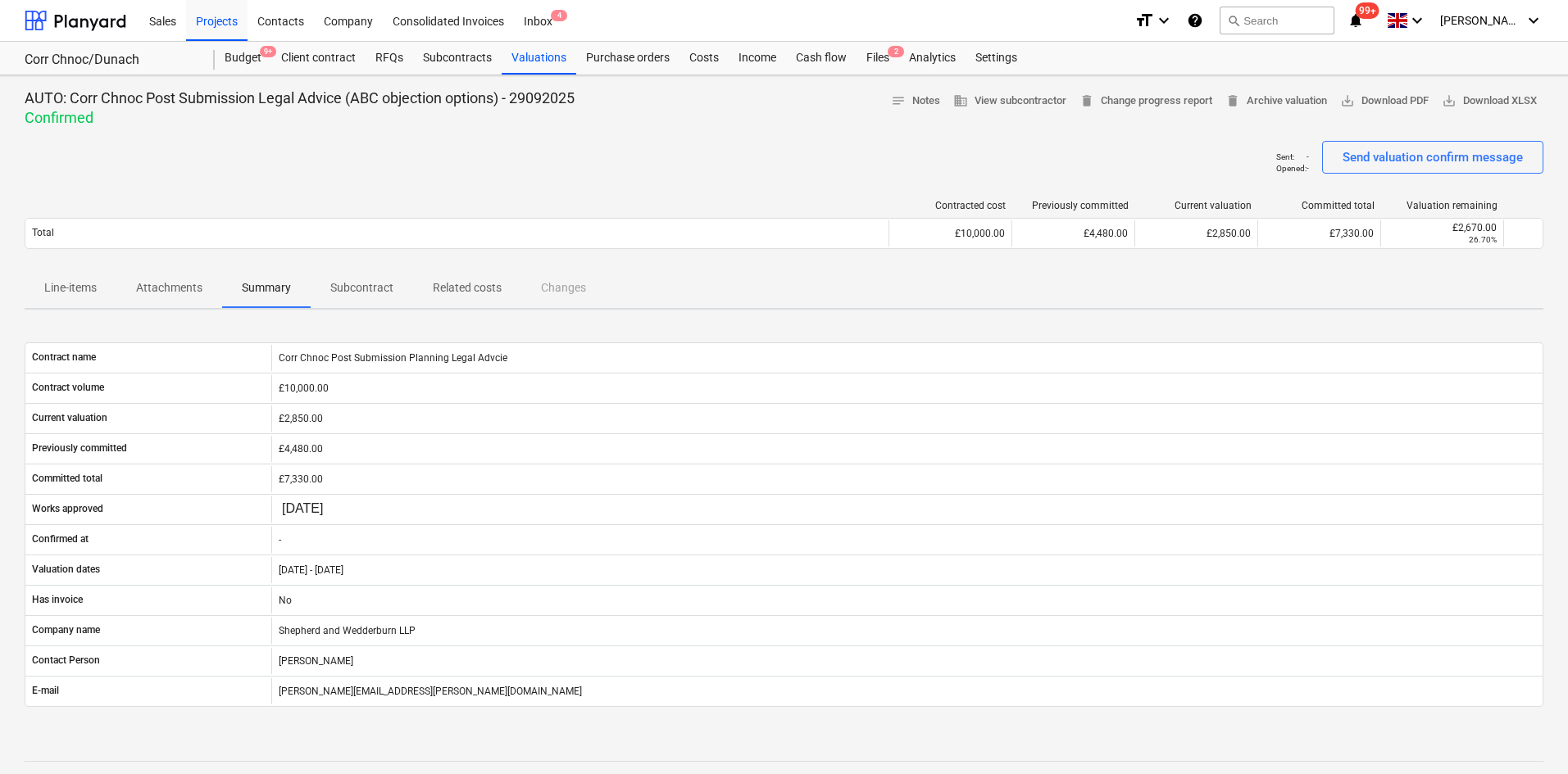
click at [178, 288] on p "Attachments" at bounding box center [169, 288] width 66 height 17
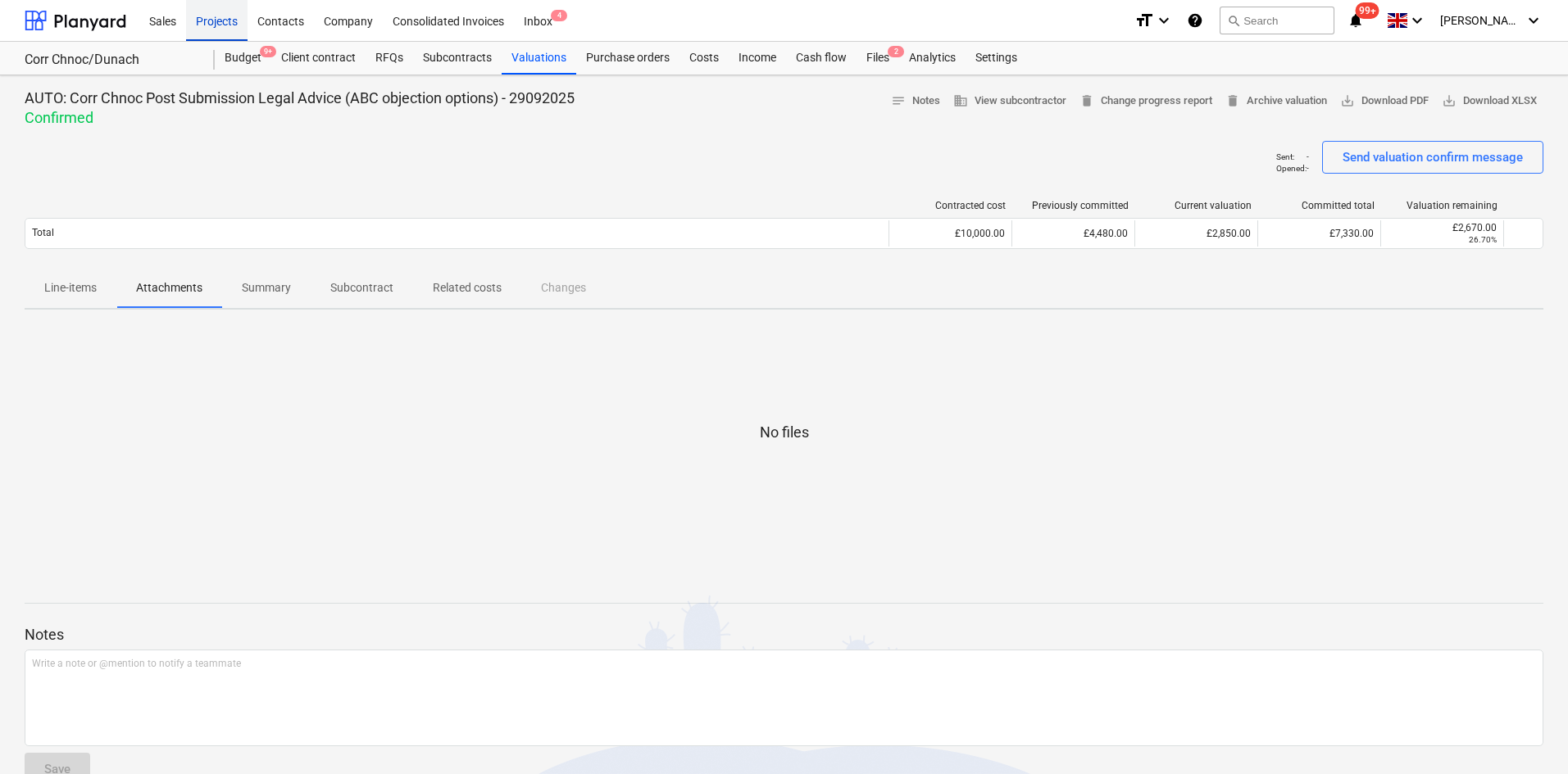
click at [239, 31] on div "Projects" at bounding box center [217, 20] width 61 height 41
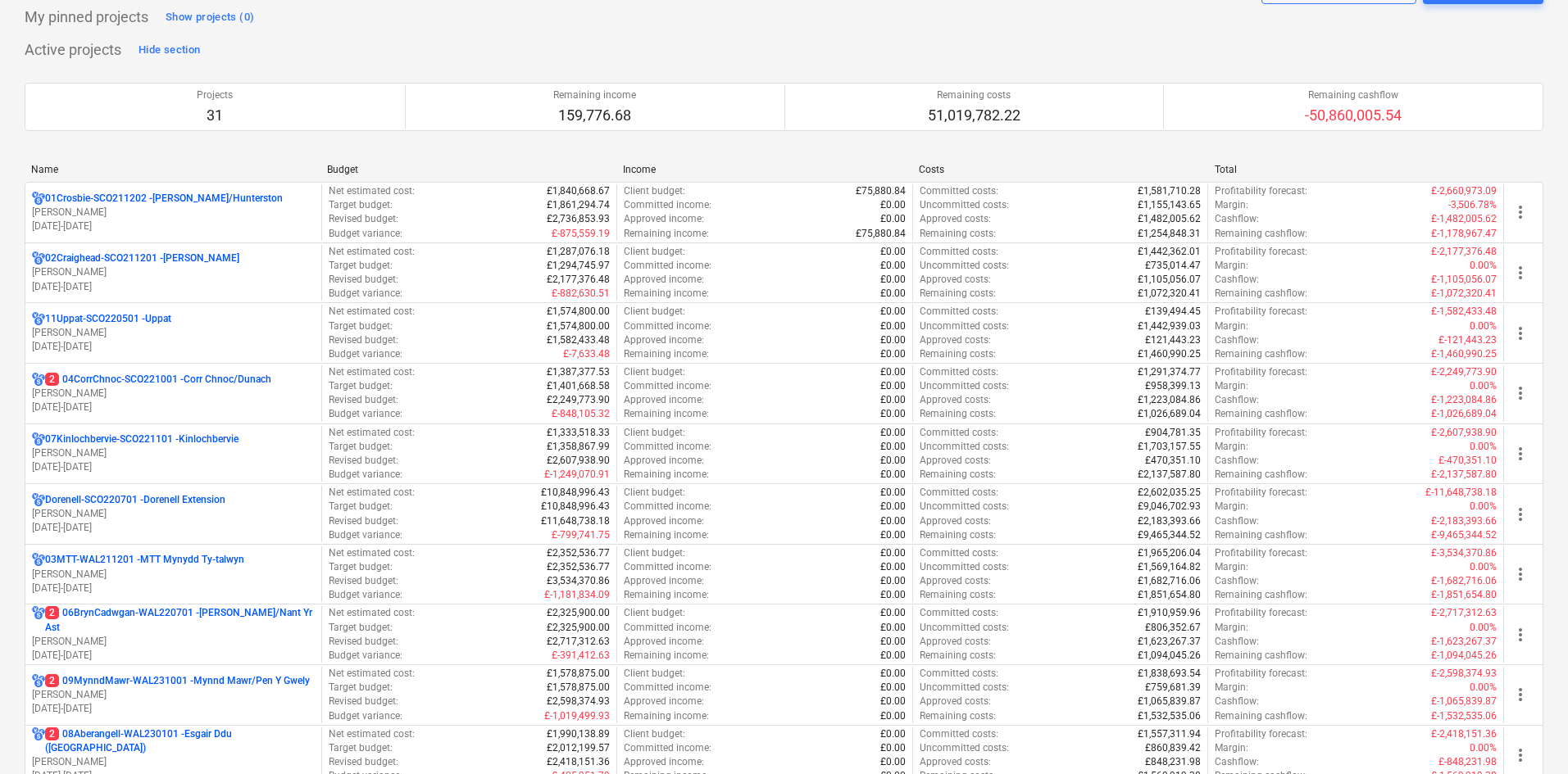
scroll to position [82, 0]
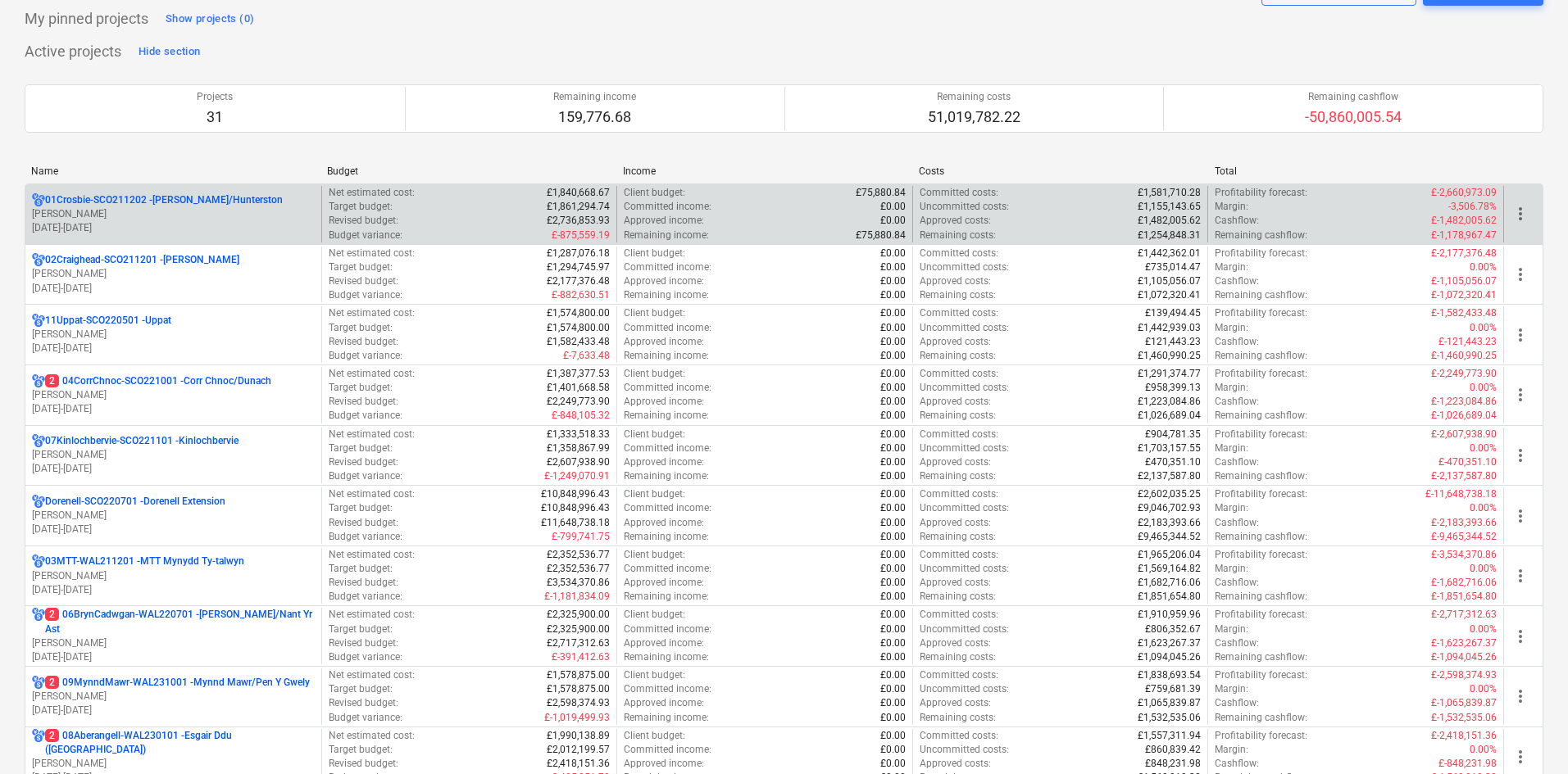
click at [237, 237] on div "01Crosbie-SCO211202 - [PERSON_NAME]/Hunterston [PERSON_NAME] [DATE] - [DATE]" at bounding box center [173, 214] width 296 height 56
click at [220, 200] on p "01Crosbie-SCO211202 - [PERSON_NAME]/[GEOGRAPHIC_DATA]" at bounding box center [163, 200] width 238 height 14
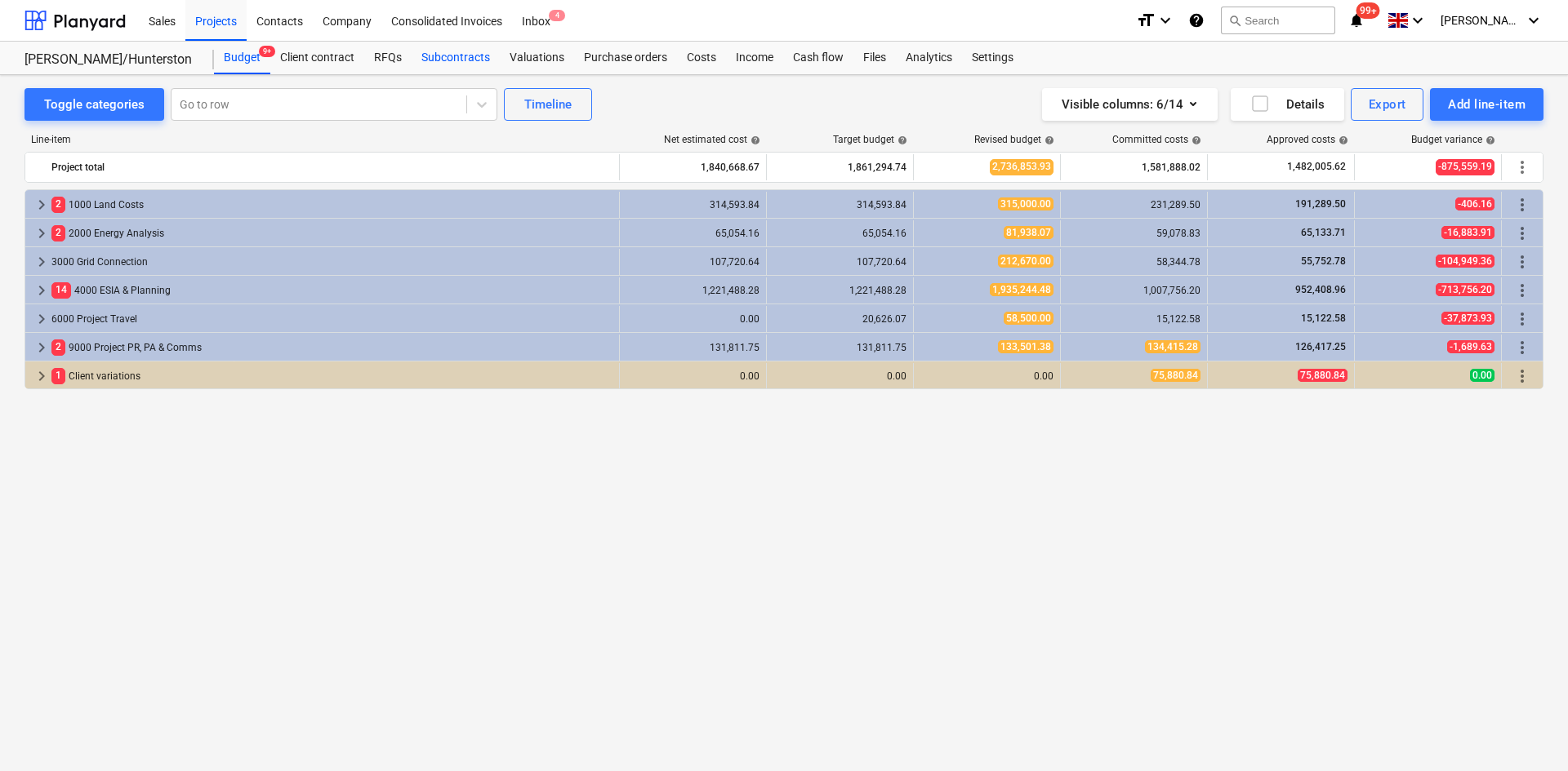
click at [463, 62] on div "Subcontracts" at bounding box center [455, 58] width 88 height 33
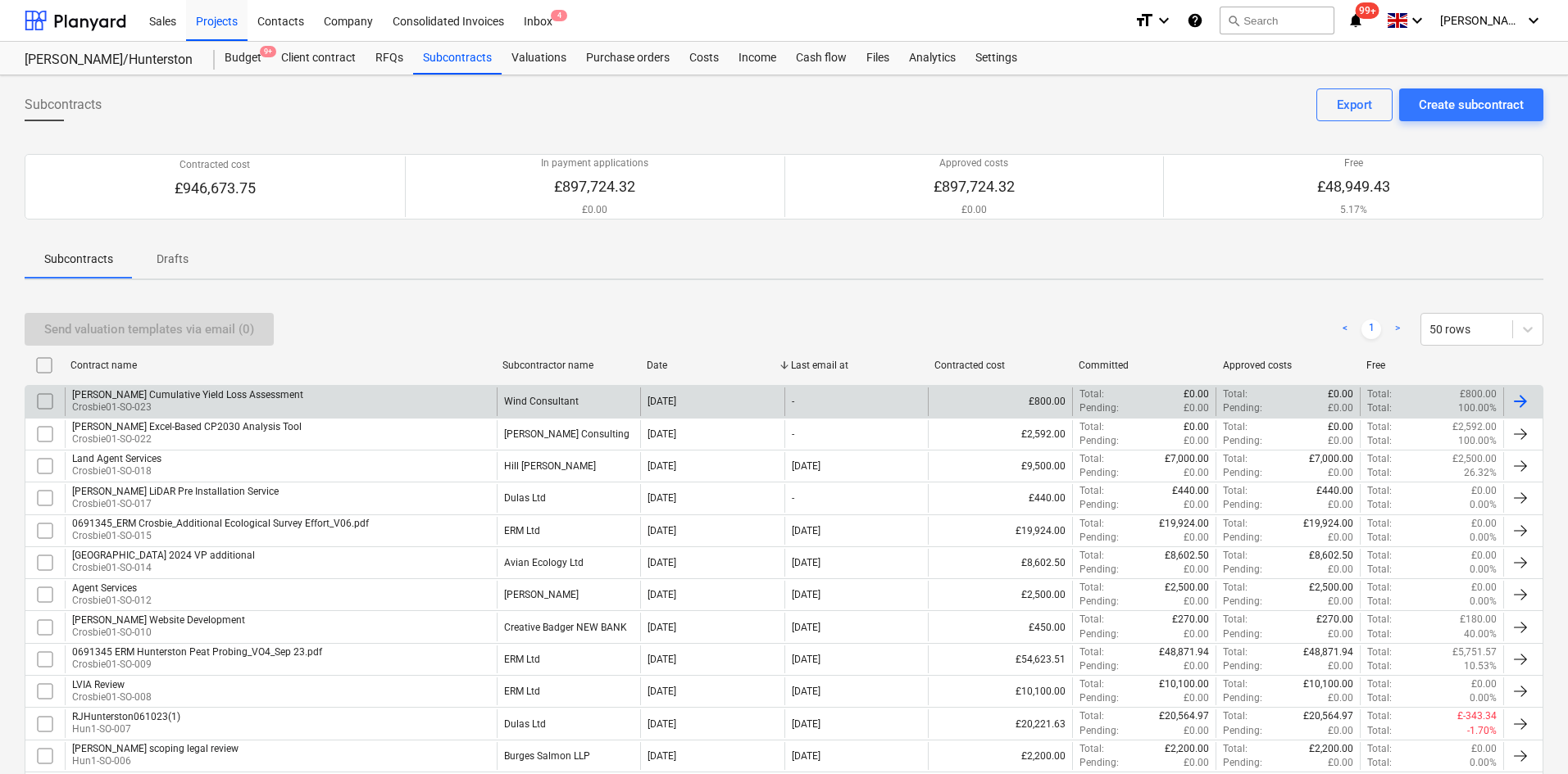
click at [440, 397] on div "[PERSON_NAME] Cumulative Yield Loss Assessment Crosbie01-SO-023" at bounding box center [281, 401] width 432 height 28
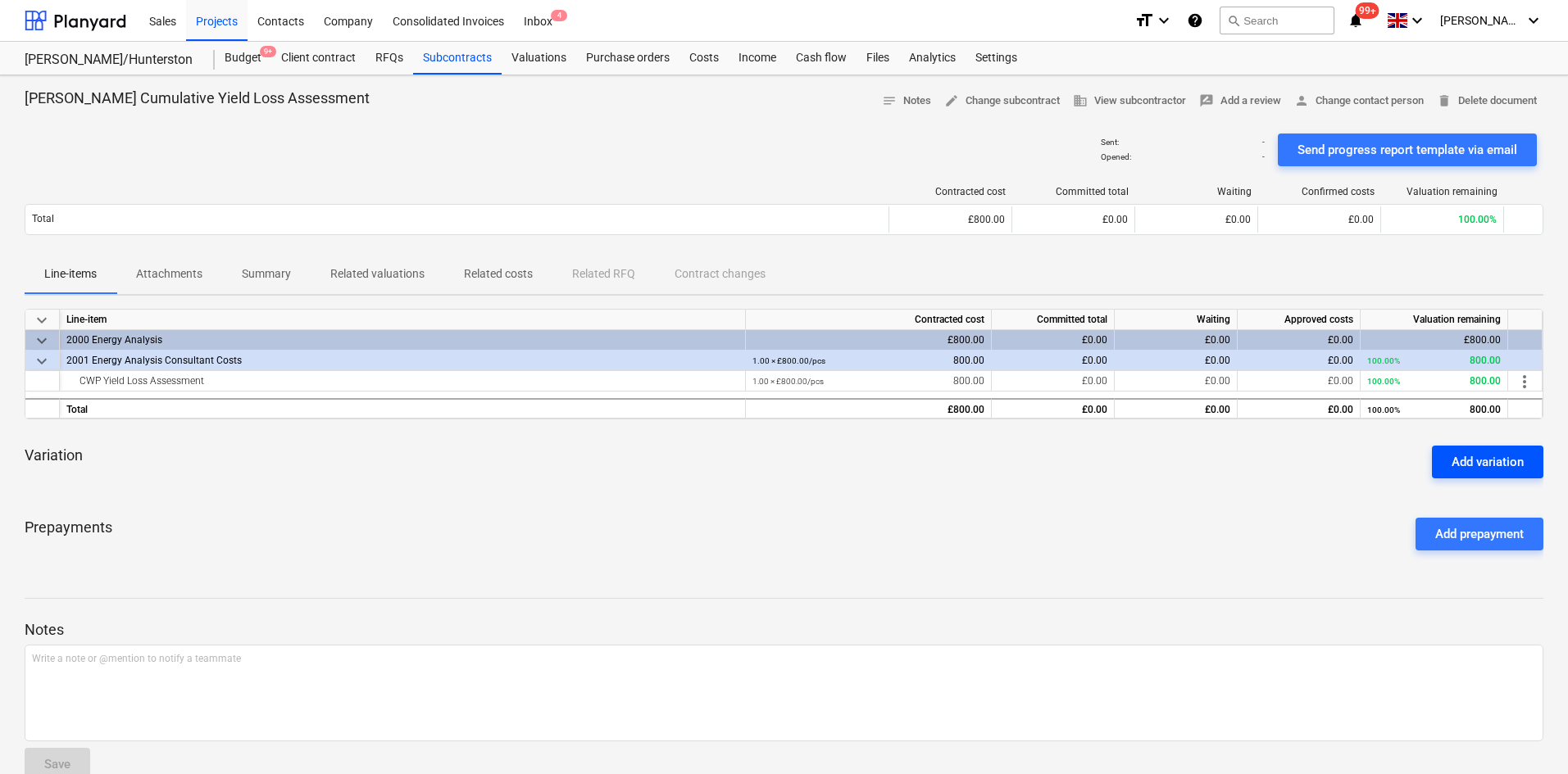
click at [1469, 464] on div "Add variation" at bounding box center [1487, 462] width 72 height 22
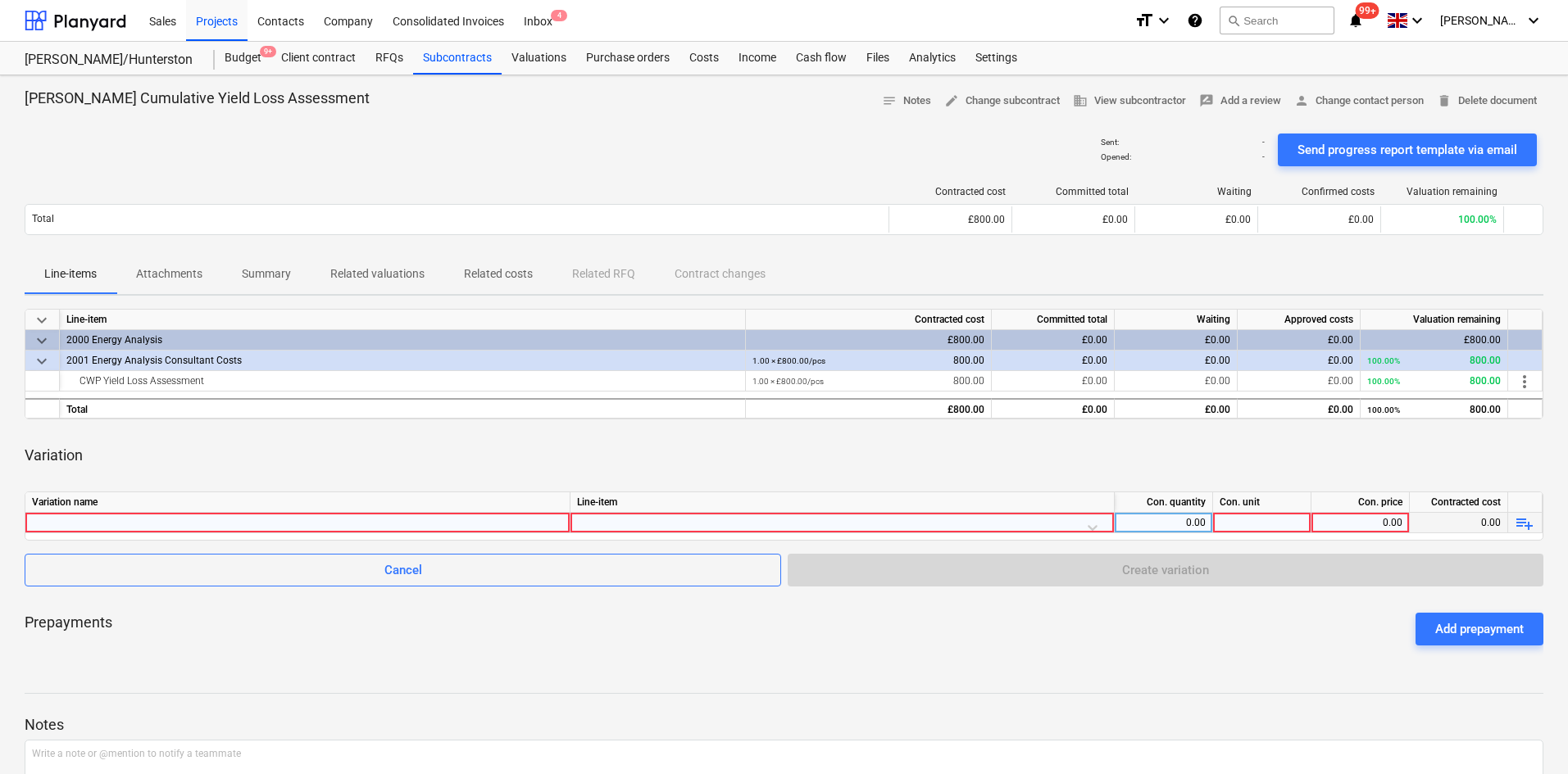
click at [358, 526] on div at bounding box center [297, 523] width 531 height 20
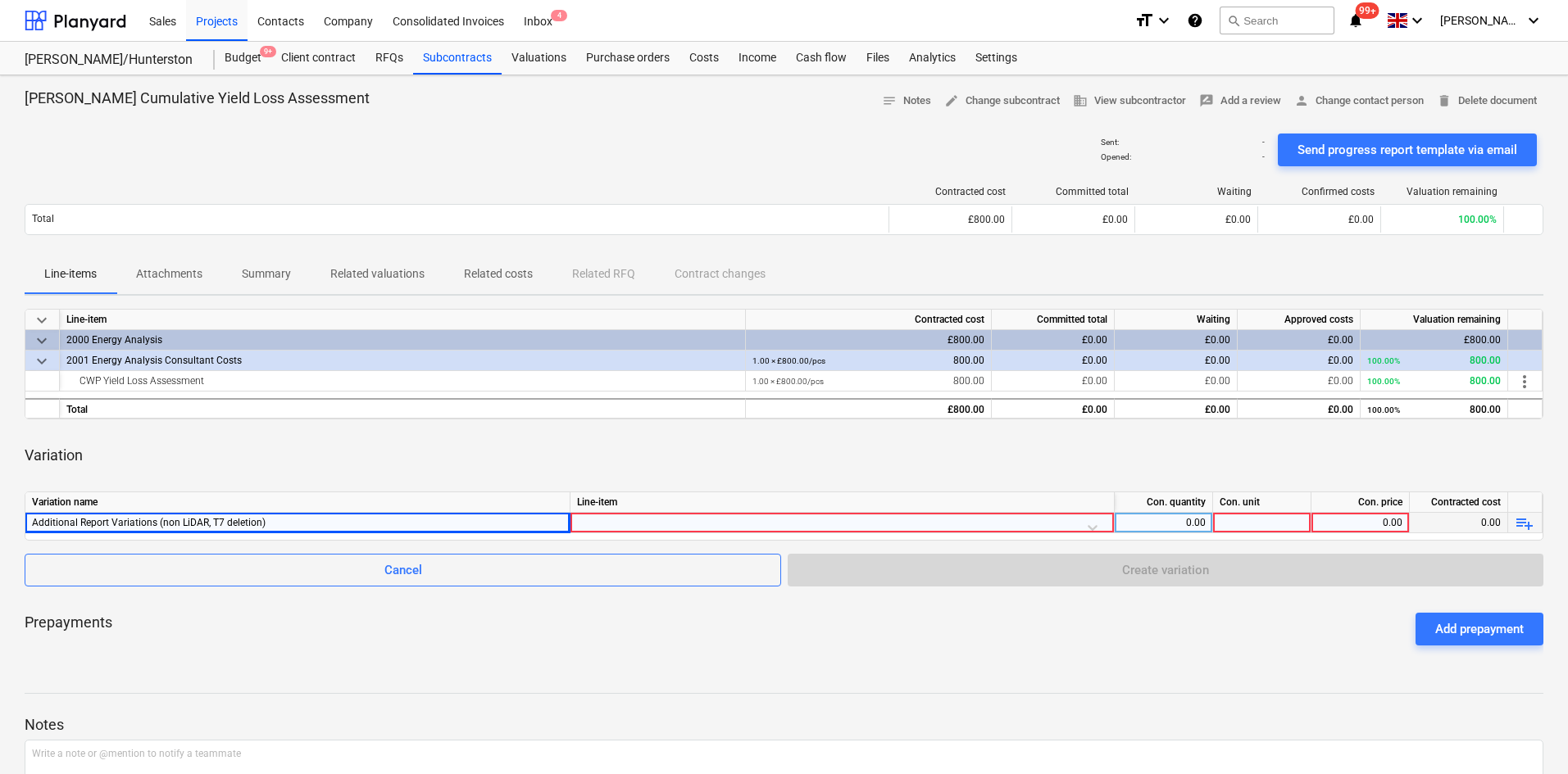
click at [710, 516] on div at bounding box center [842, 527] width 530 height 29
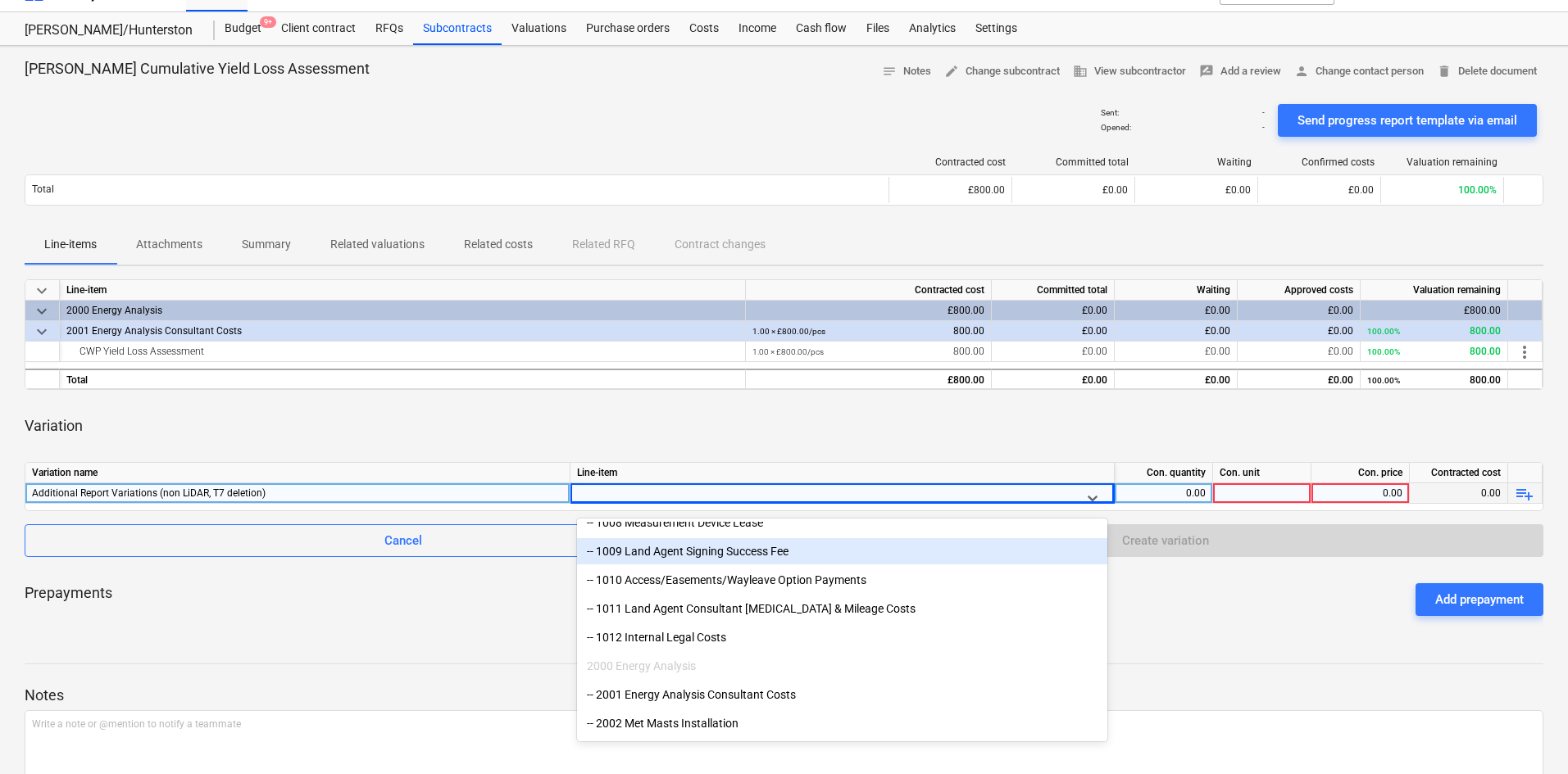
scroll to position [410, 0]
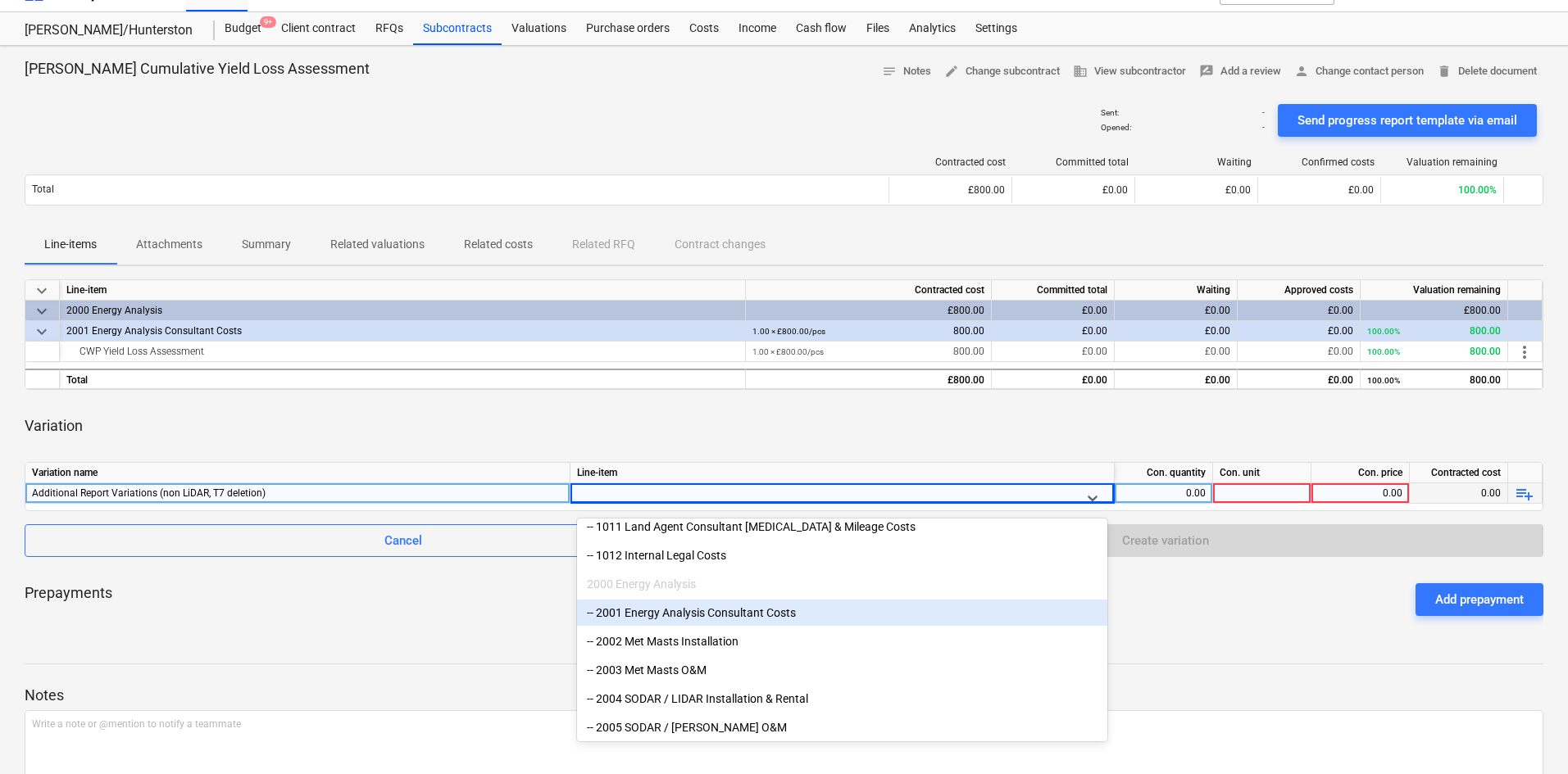
click at [729, 612] on div "-- 2001 Energy Analysis Consultant Costs" at bounding box center [842, 613] width 530 height 26
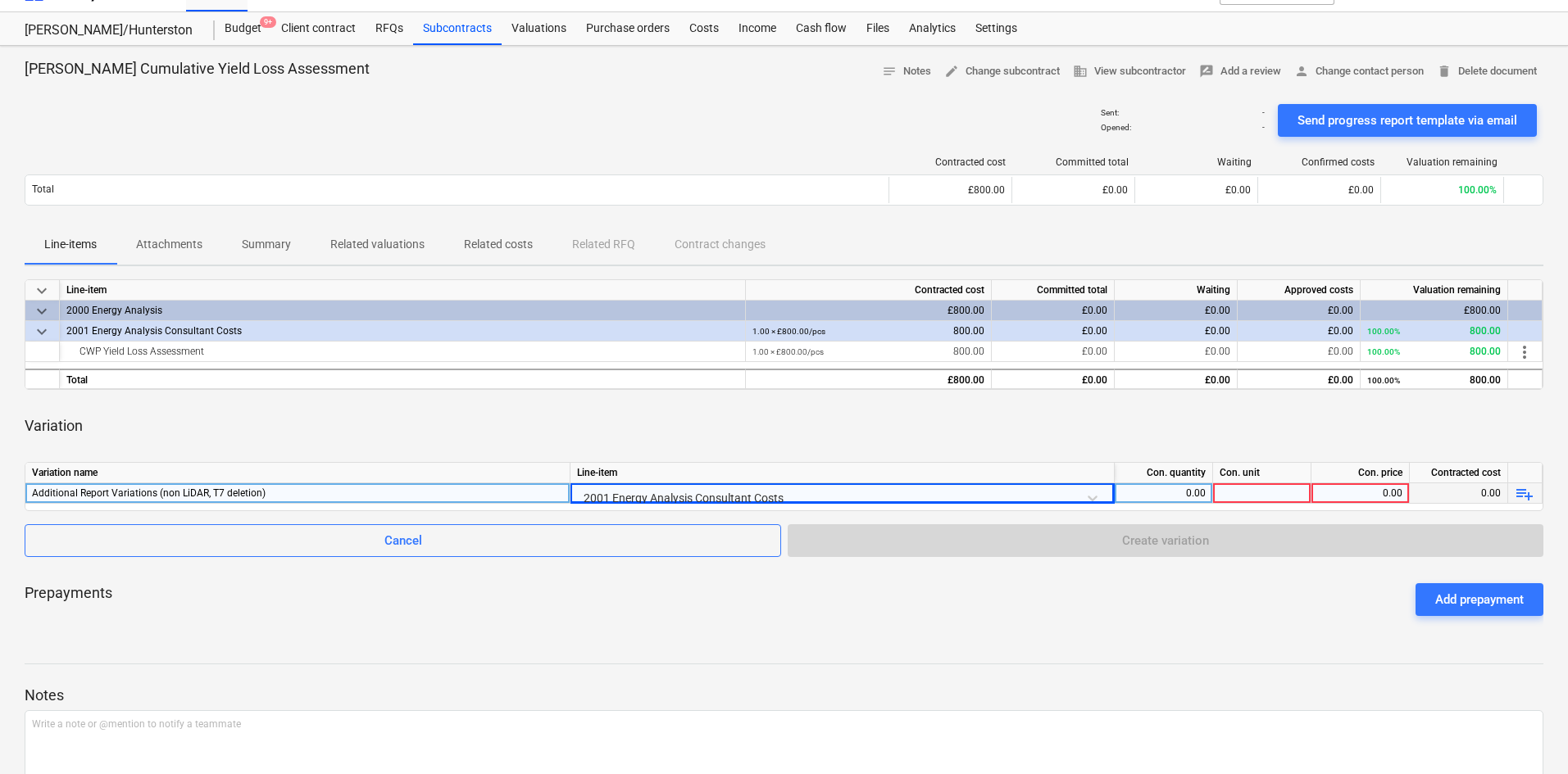
click at [1190, 495] on div "0.00" at bounding box center [1163, 493] width 84 height 21
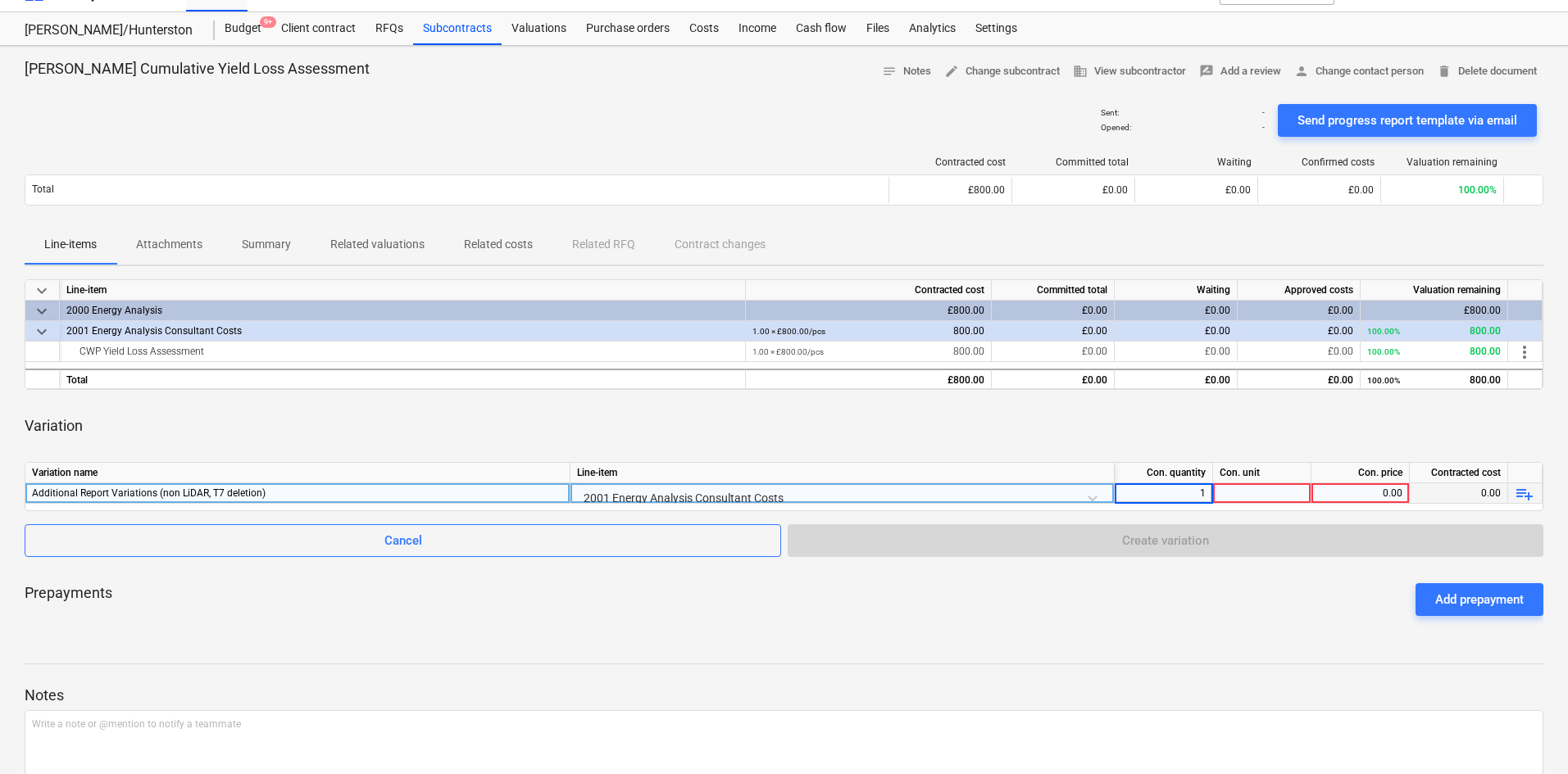
click at [1251, 493] on div at bounding box center [1262, 493] width 99 height 21
click at [1373, 502] on div "0.00" at bounding box center [1360, 493] width 84 height 21
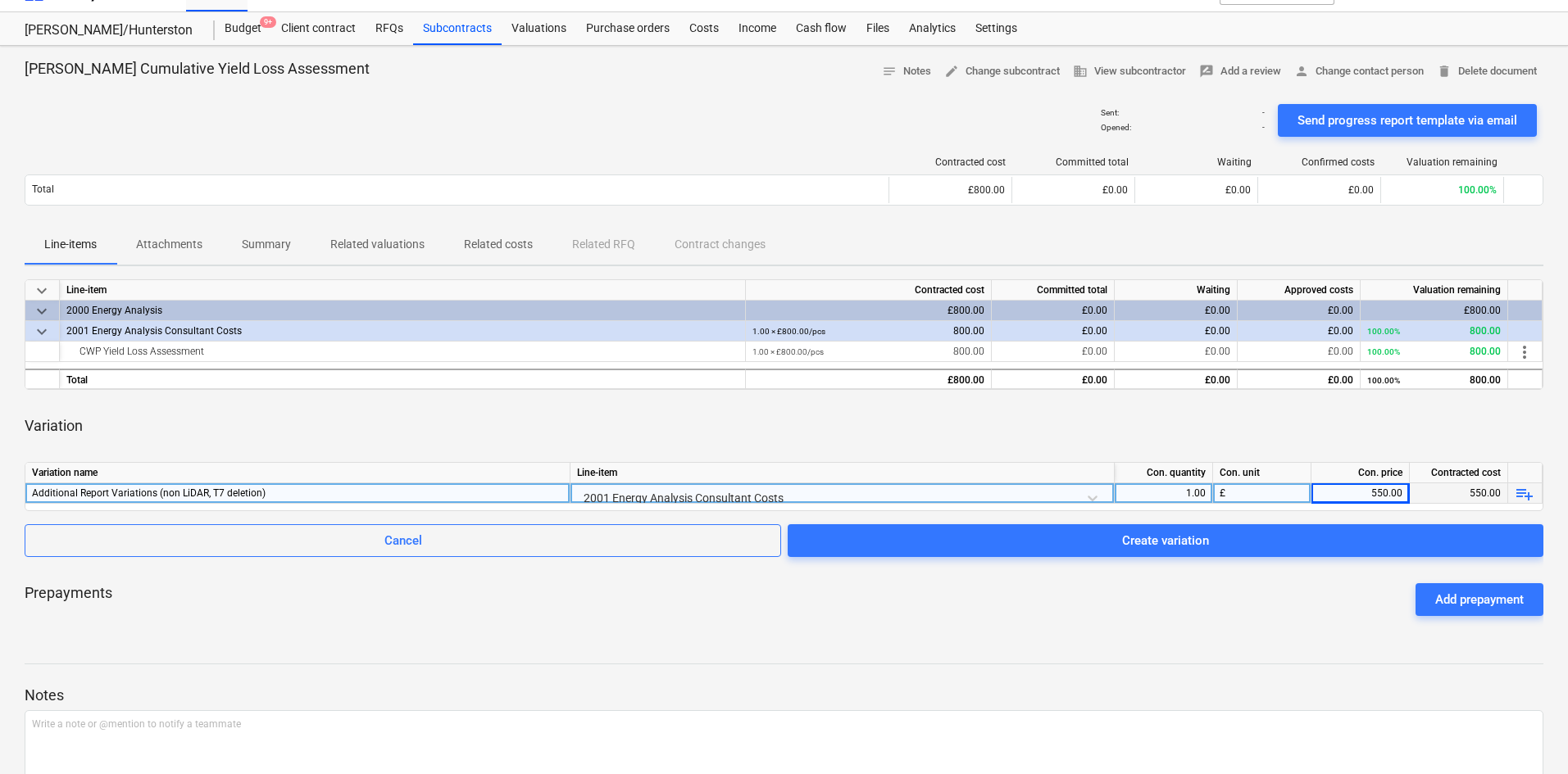
click at [1158, 416] on div "Variation" at bounding box center [784, 425] width 1518 height 46
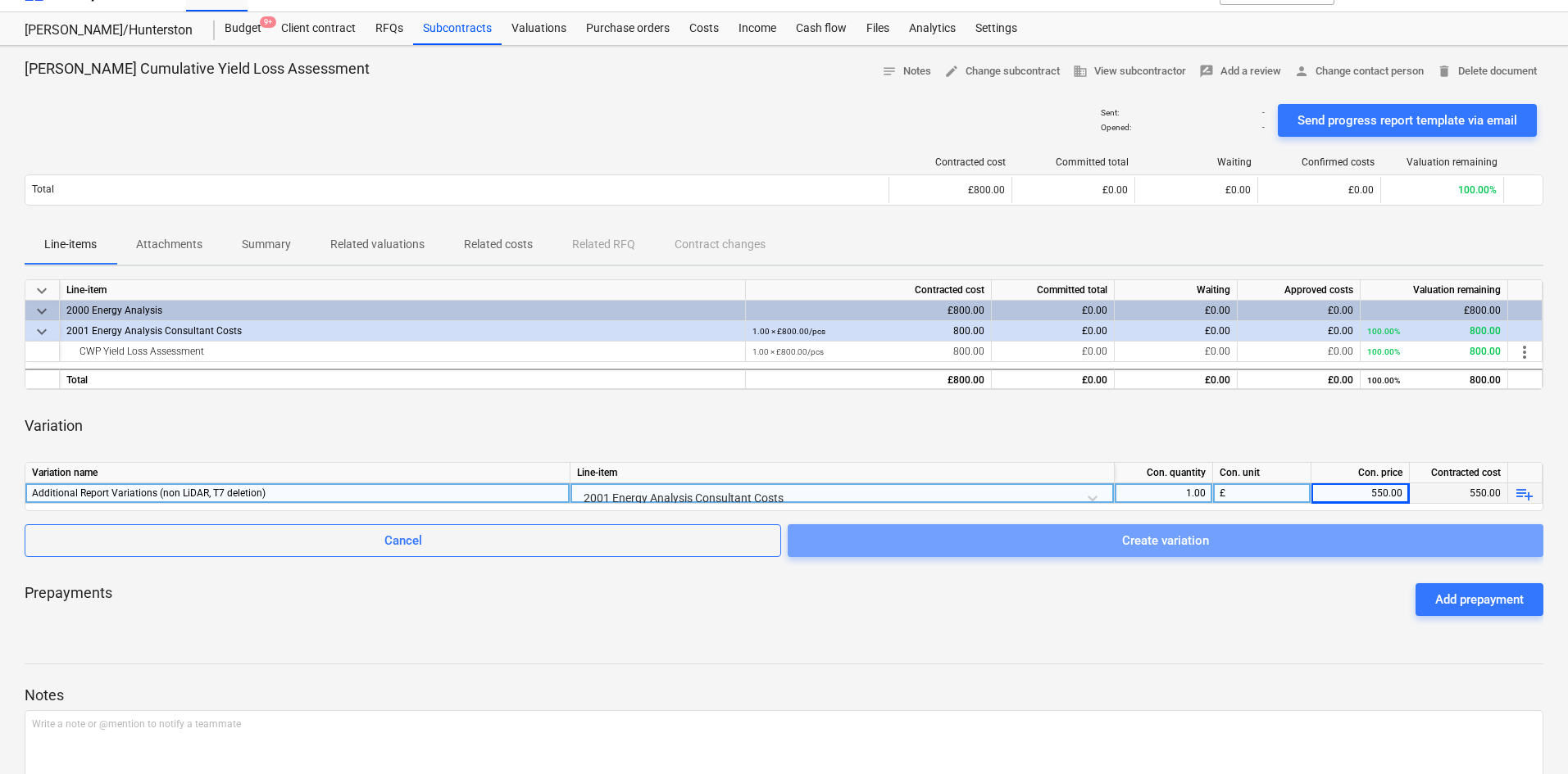
click at [1227, 545] on span "Create variation" at bounding box center [1165, 541] width 716 height 22
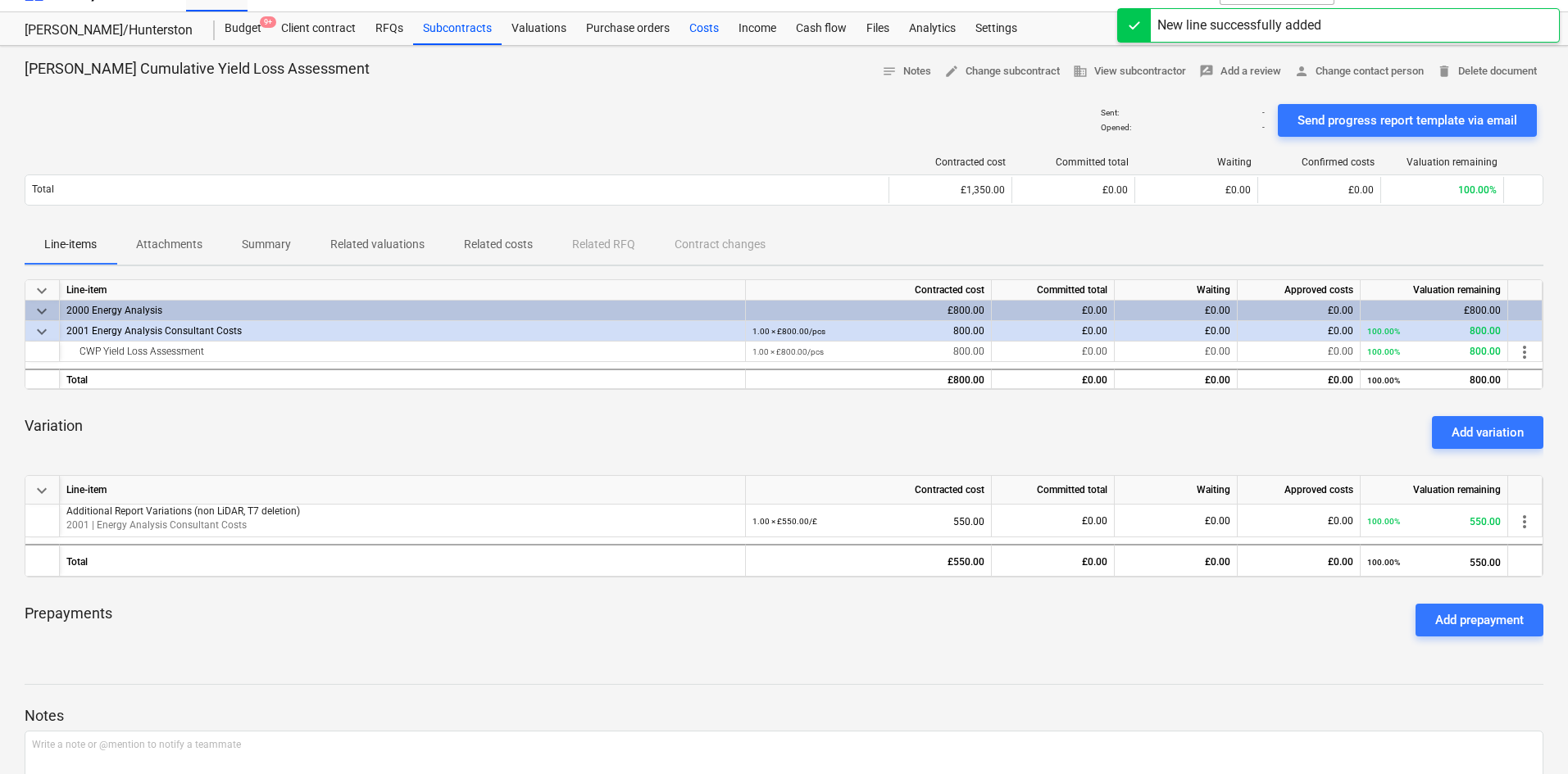
click at [689, 27] on div "Costs" at bounding box center [704, 29] width 49 height 33
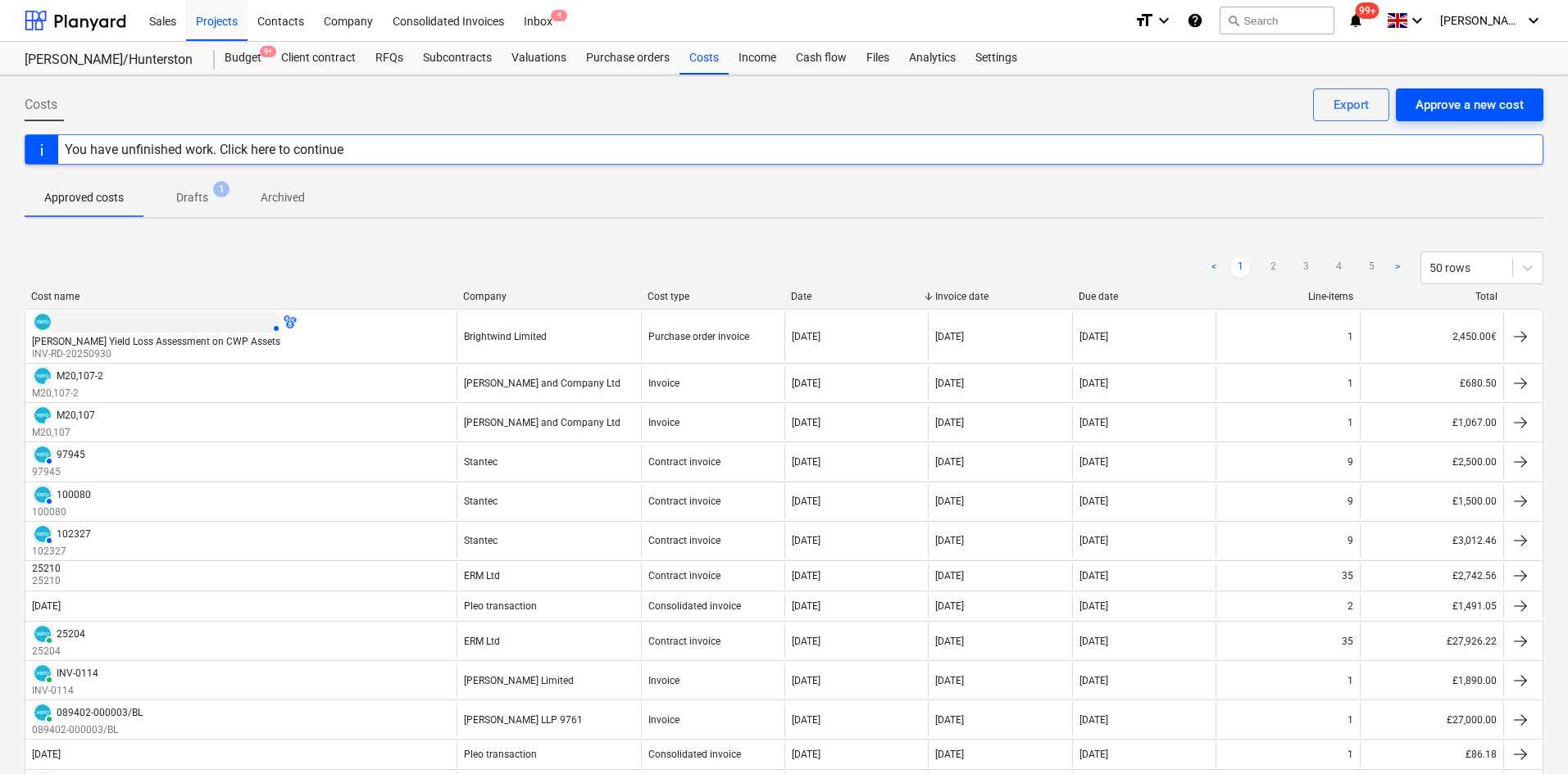
click at [1434, 103] on div "Approve a new cost" at bounding box center [1469, 105] width 108 height 22
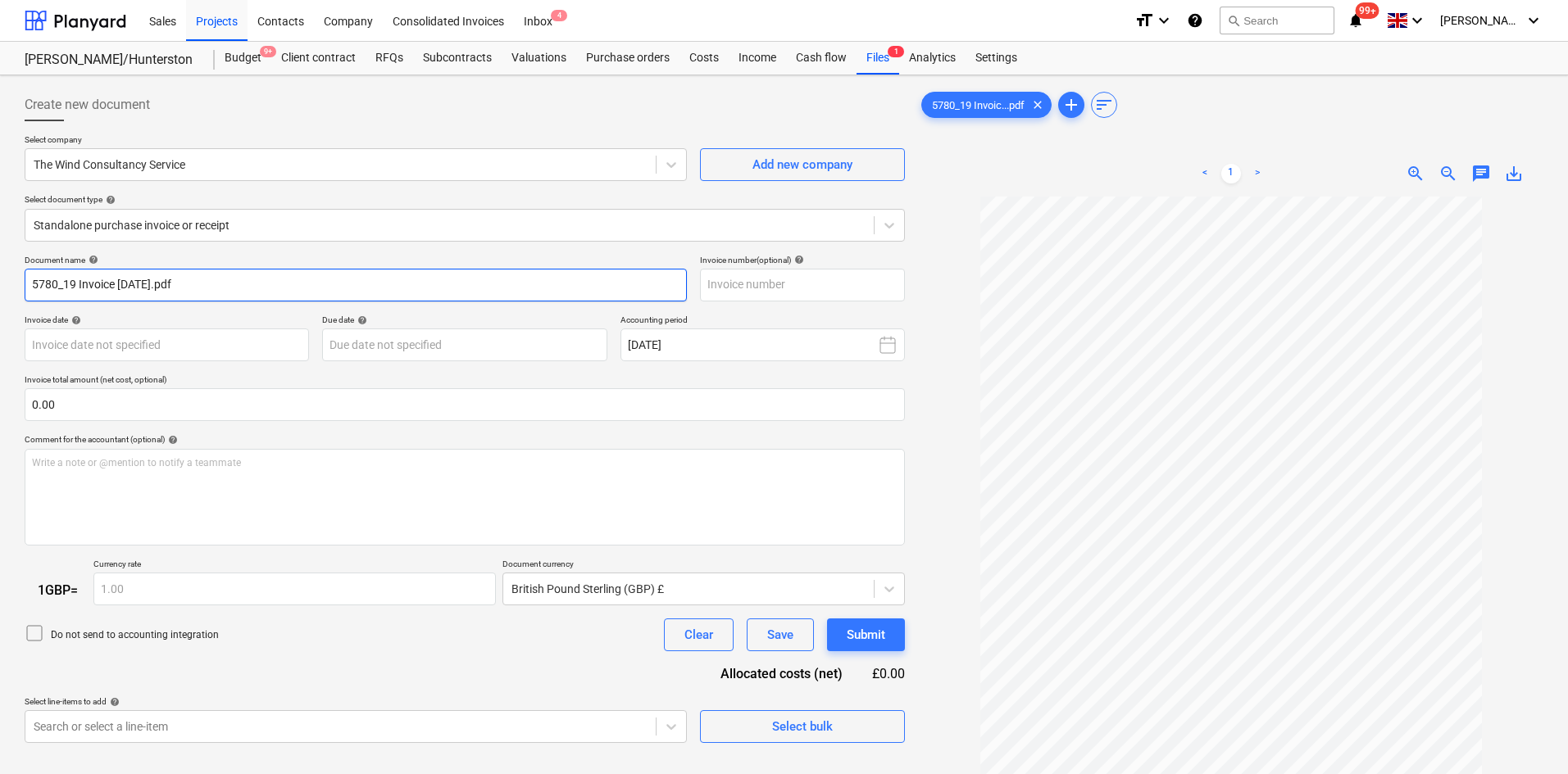
click at [251, 280] on input "5780_19 Invoice [DATE].pdf" at bounding box center [356, 286] width 662 height 33
click at [397, 295] on input "5780_19 Invoice [DATE].pdf" at bounding box center [356, 286] width 662 height 33
drag, startPoint x: 75, startPoint y: 287, endPoint x: 23, endPoint y: 291, distance: 52.2
click at [23, 291] on div "Create new document Select company The Wind Consultancy Service Add new company…" at bounding box center [464, 507] width 893 height 850
click at [764, 291] on input "text" at bounding box center [801, 286] width 204 height 33
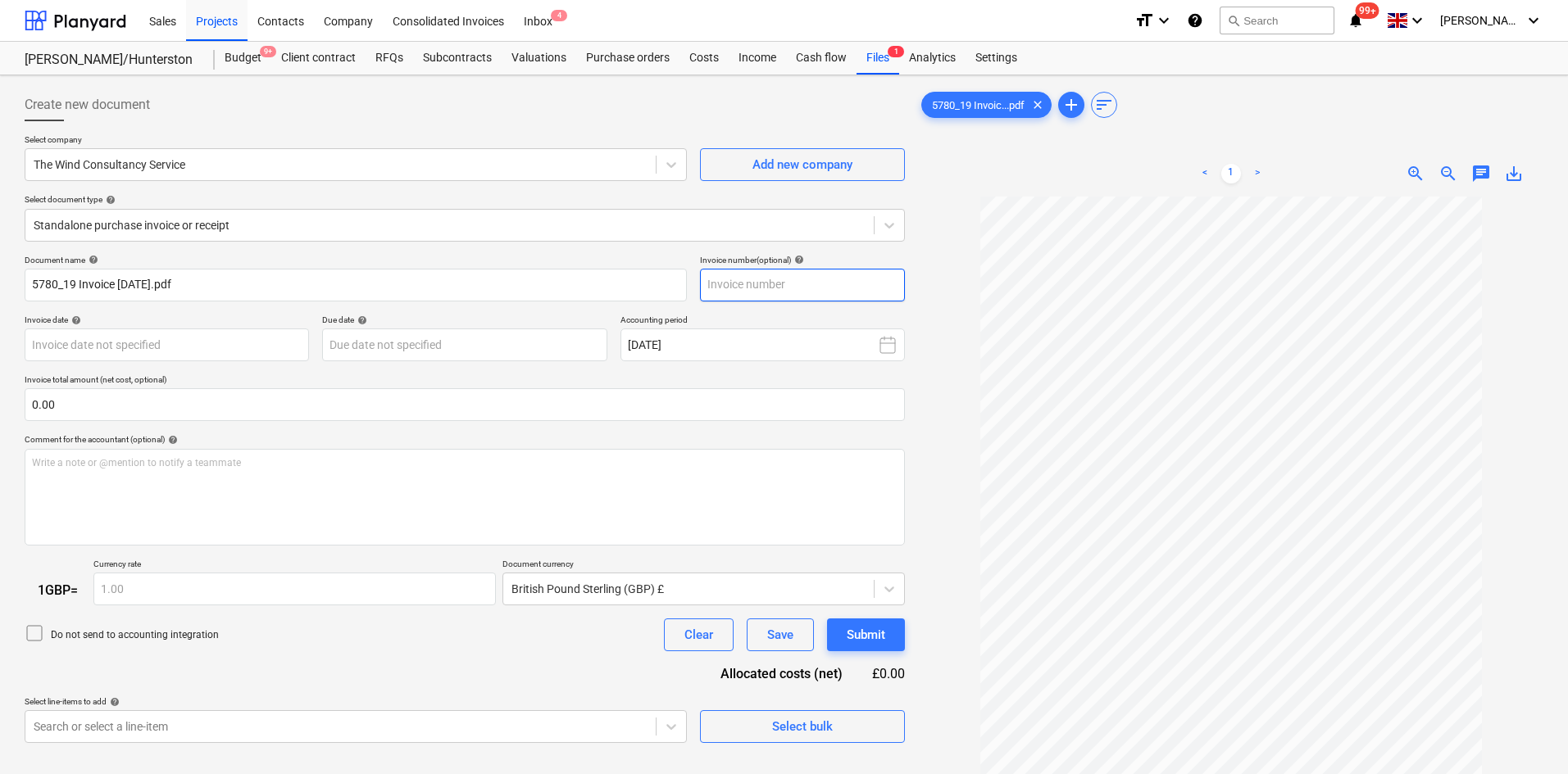
paste input "5780_19"
drag, startPoint x: 416, startPoint y: 290, endPoint x: 0, endPoint y: 281, distance: 416.1
click at [0, 281] on div "Create new document Select company The Wind Consultancy Service Add new company…" at bounding box center [784, 507] width 1568 height 863
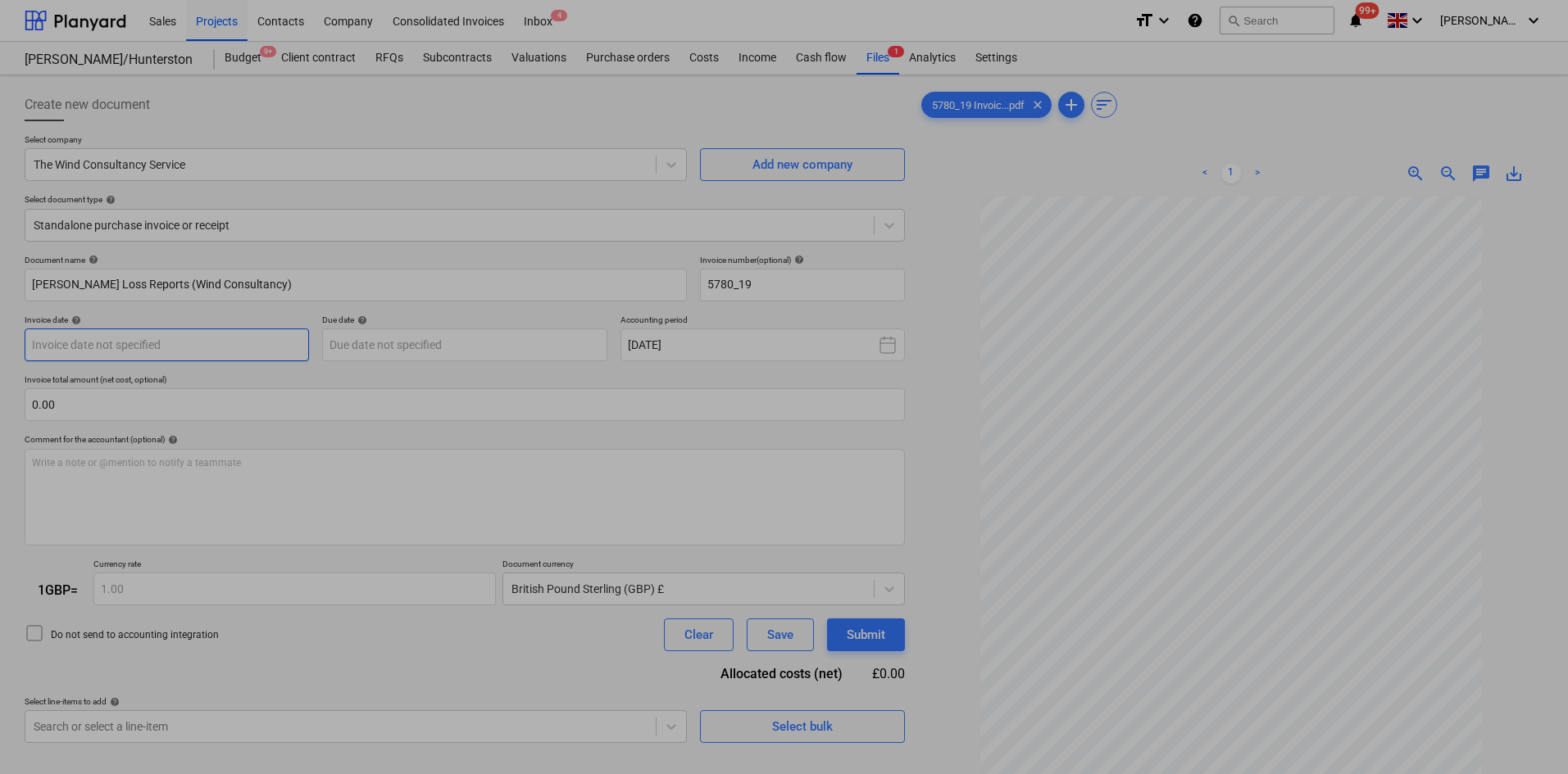
click at [146, 350] on body "Sales Projects Contacts Company Consolidated Invoices Inbox 4 format_size keybo…" at bounding box center [784, 387] width 1568 height 774
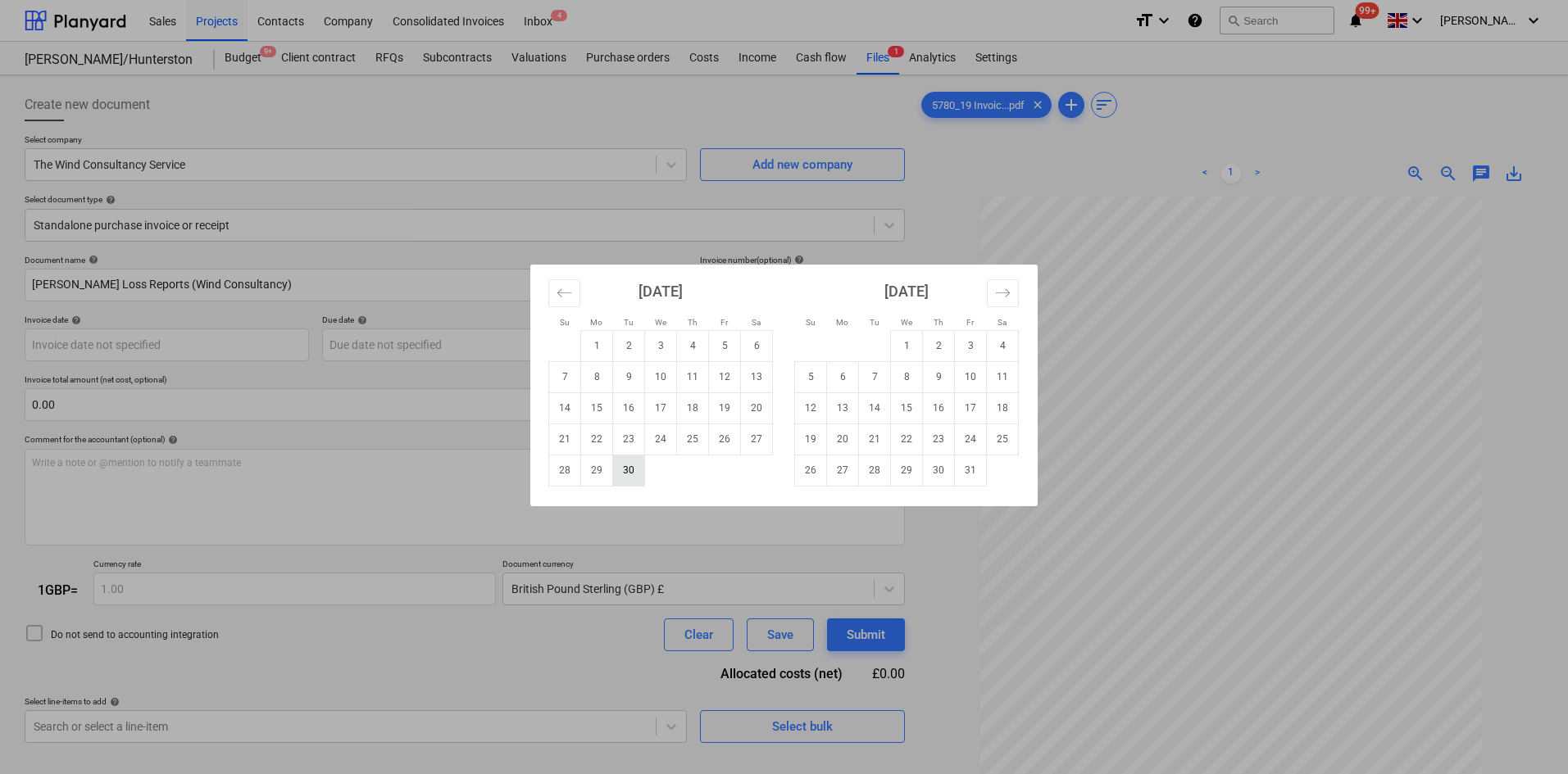
click at [623, 461] on td "30" at bounding box center [628, 470] width 32 height 31
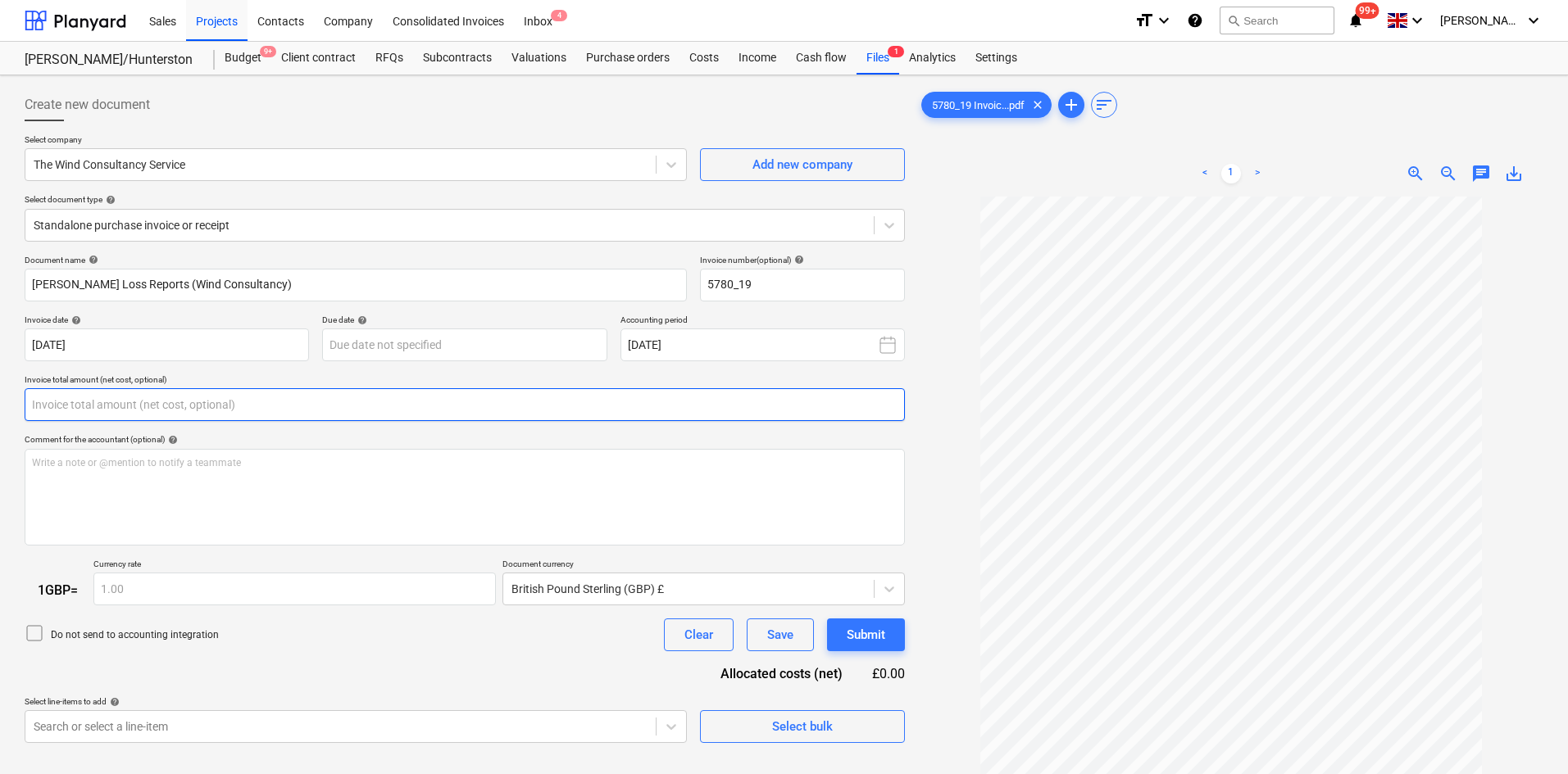
click at [114, 398] on input "text" at bounding box center [464, 405] width 880 height 33
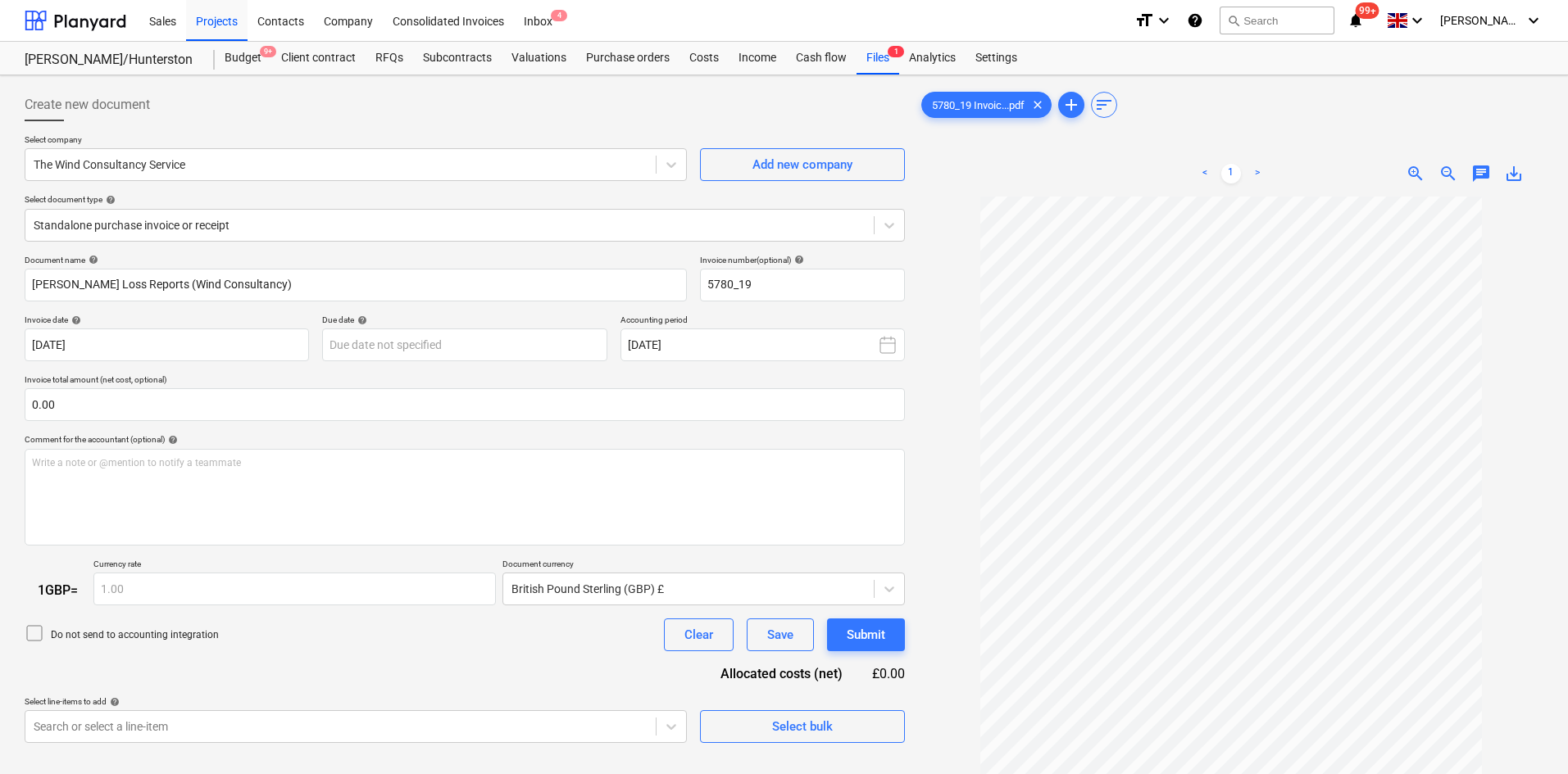
click at [525, 432] on div "Document name help [PERSON_NAME] Loss Reports (Wind Consultancy) Invoice number…" at bounding box center [464, 499] width 880 height 489
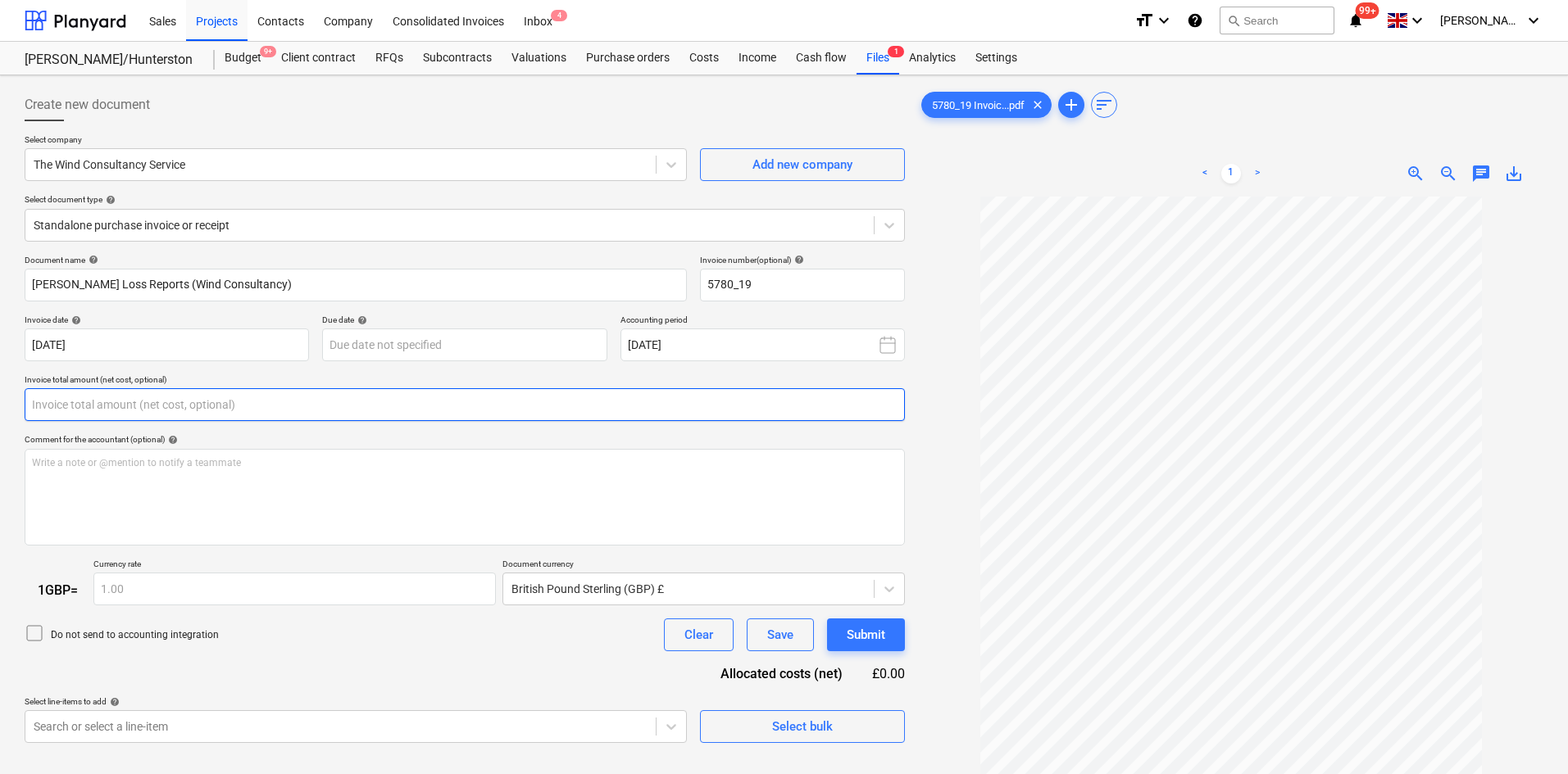
click at [525, 421] on input "text" at bounding box center [464, 405] width 880 height 33
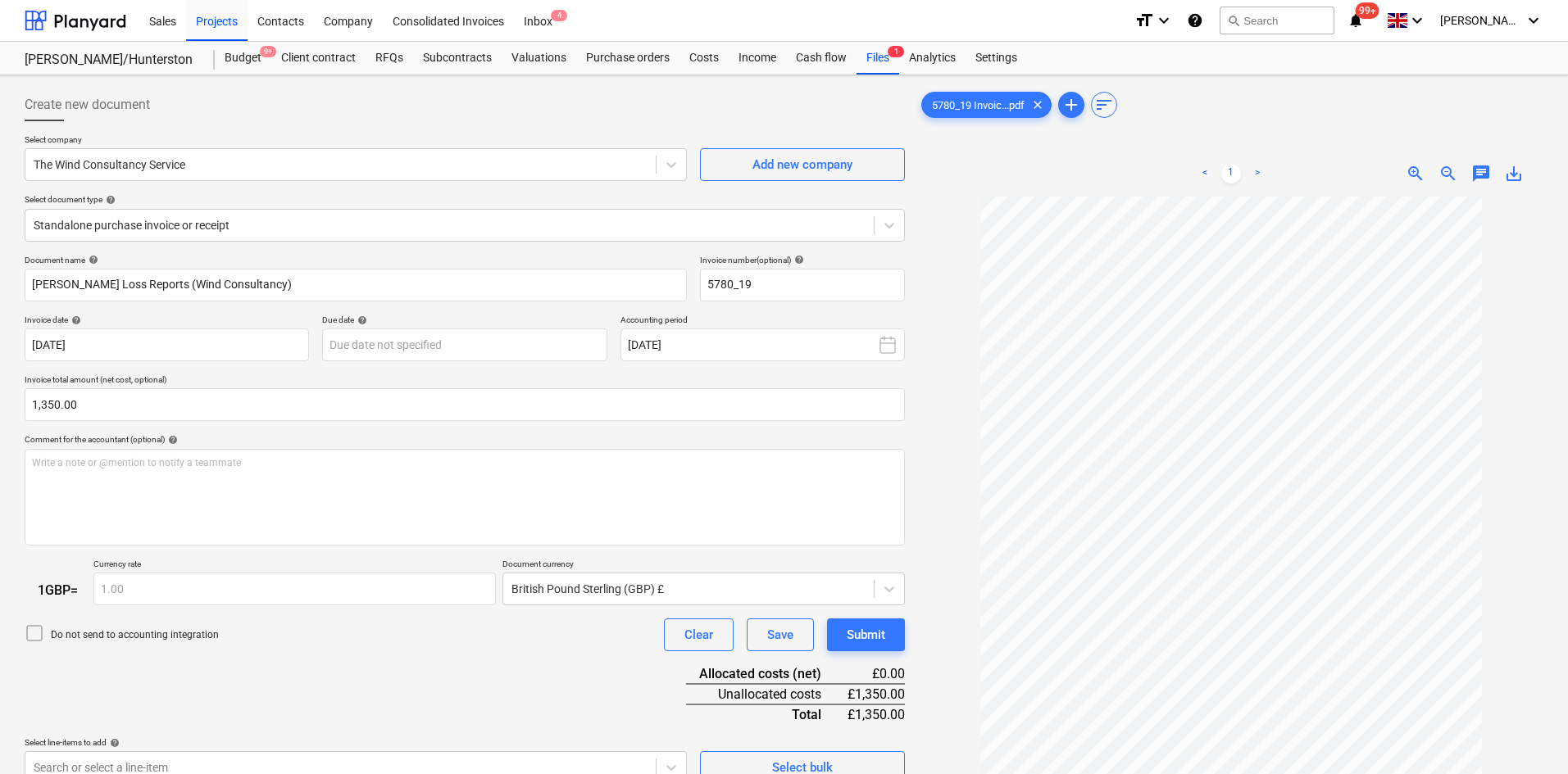
click at [237, 693] on div "Document name help [PERSON_NAME] Loss Reports (Wind Consultancy) Invoice number…" at bounding box center [464, 520] width 880 height 530
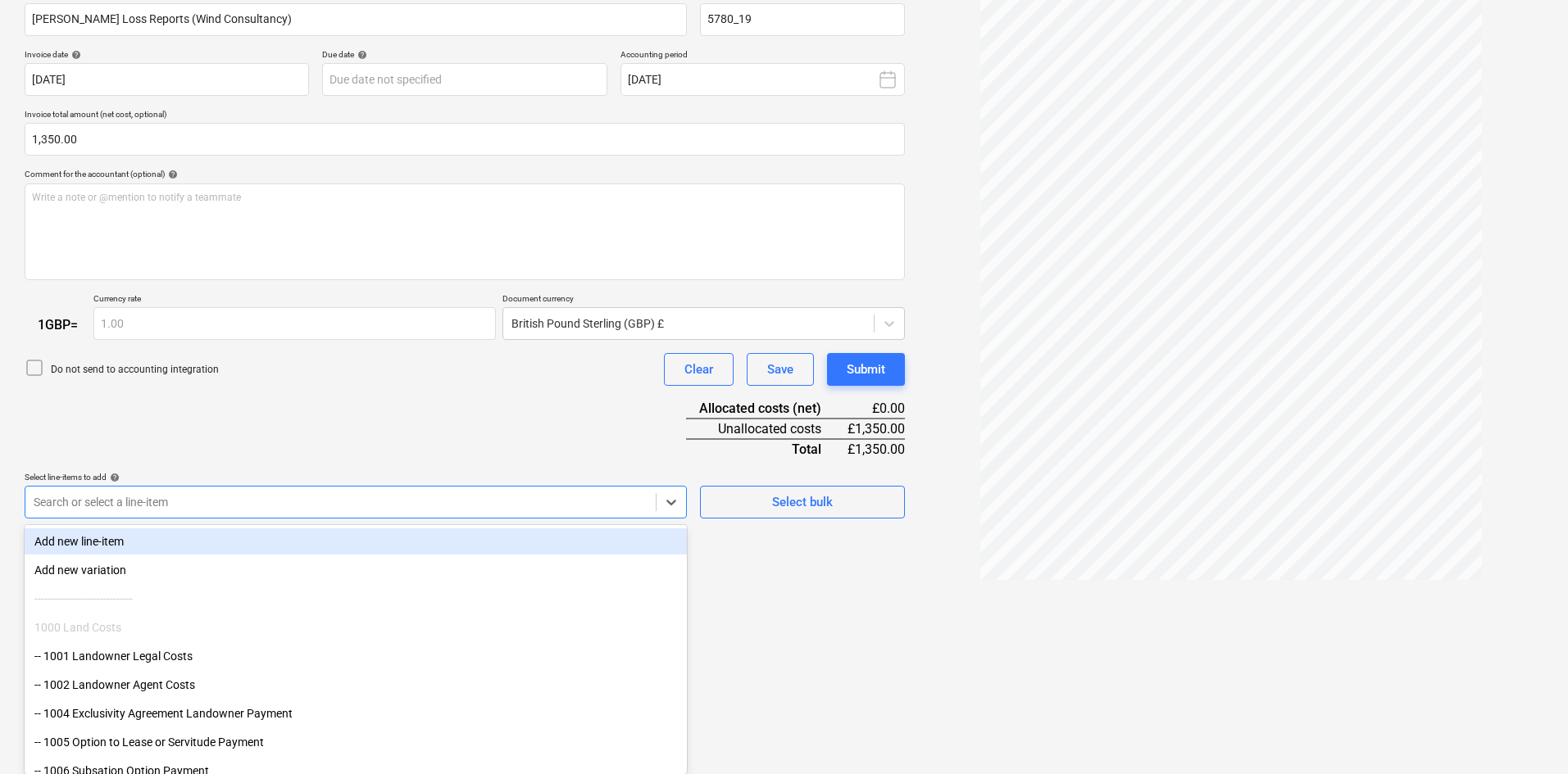
click at [309, 509] on body "Sales Projects Contacts Company Consolidated Invoices Inbox 4 format_size keybo…" at bounding box center [784, 121] width 1568 height 774
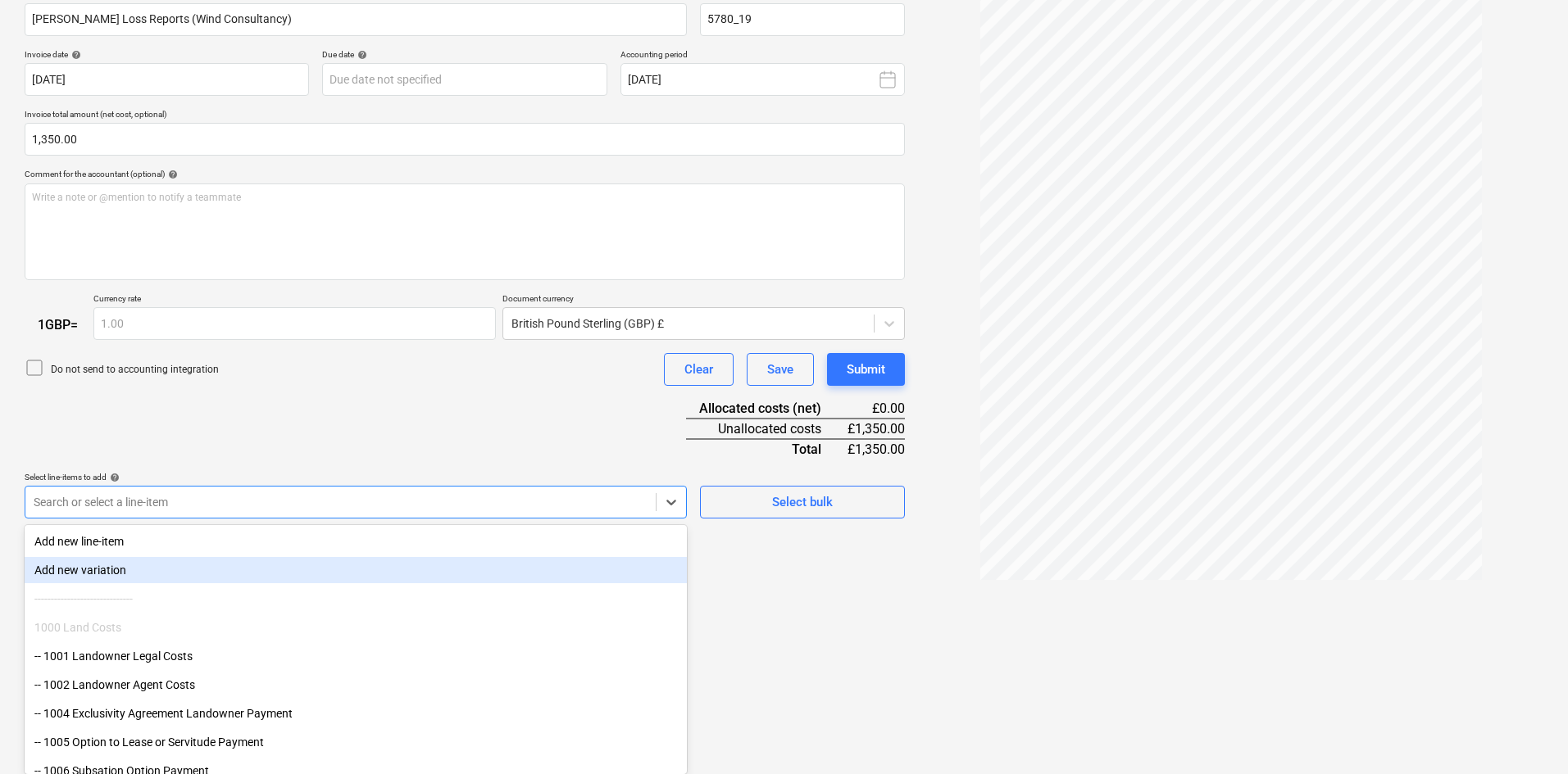
click at [301, 452] on div "Document name help [PERSON_NAME] Loss Reports (Wind Consultancy) Invoice number…" at bounding box center [464, 254] width 880 height 530
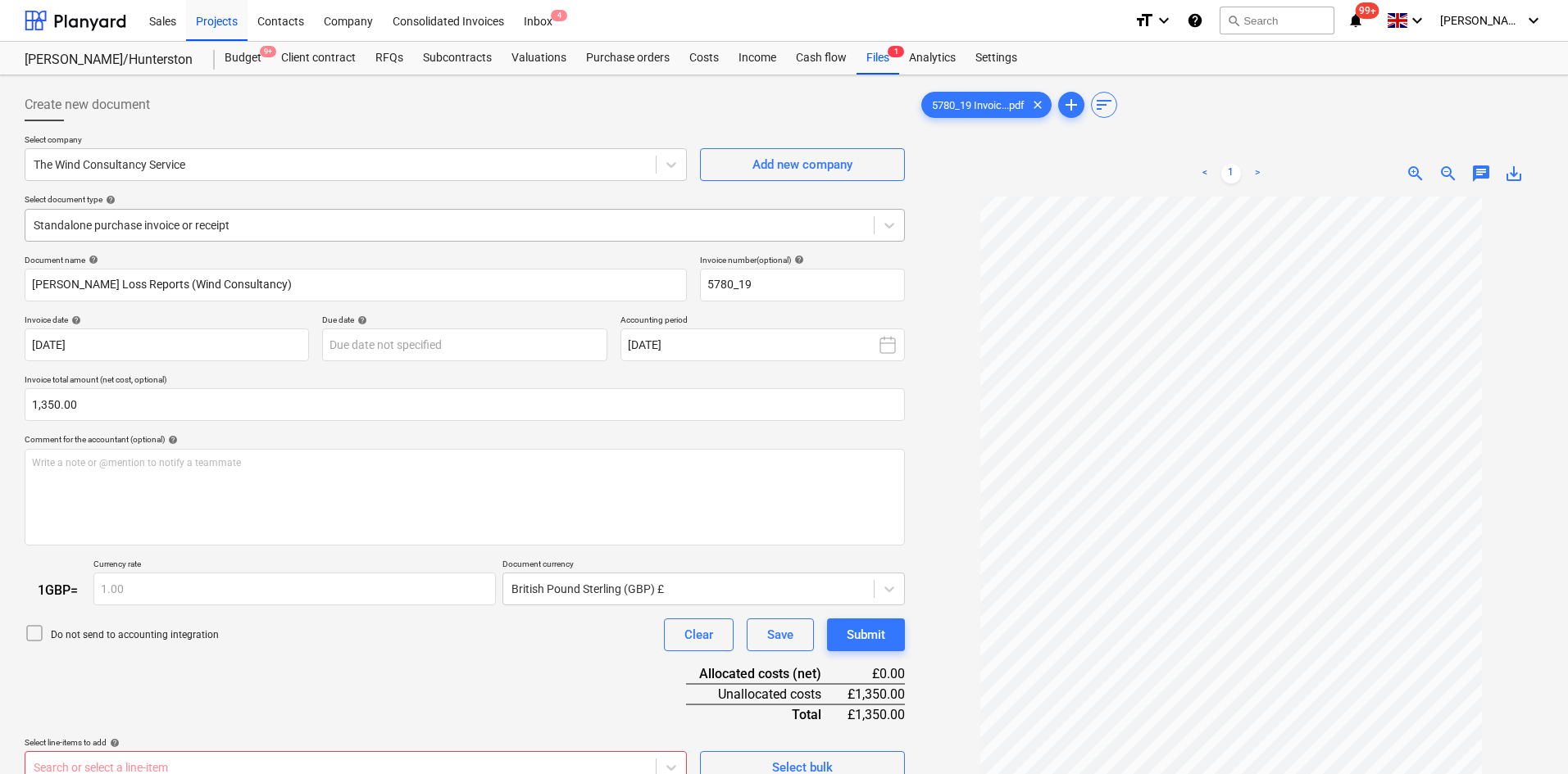
click at [270, 221] on div at bounding box center [450, 225] width 832 height 17
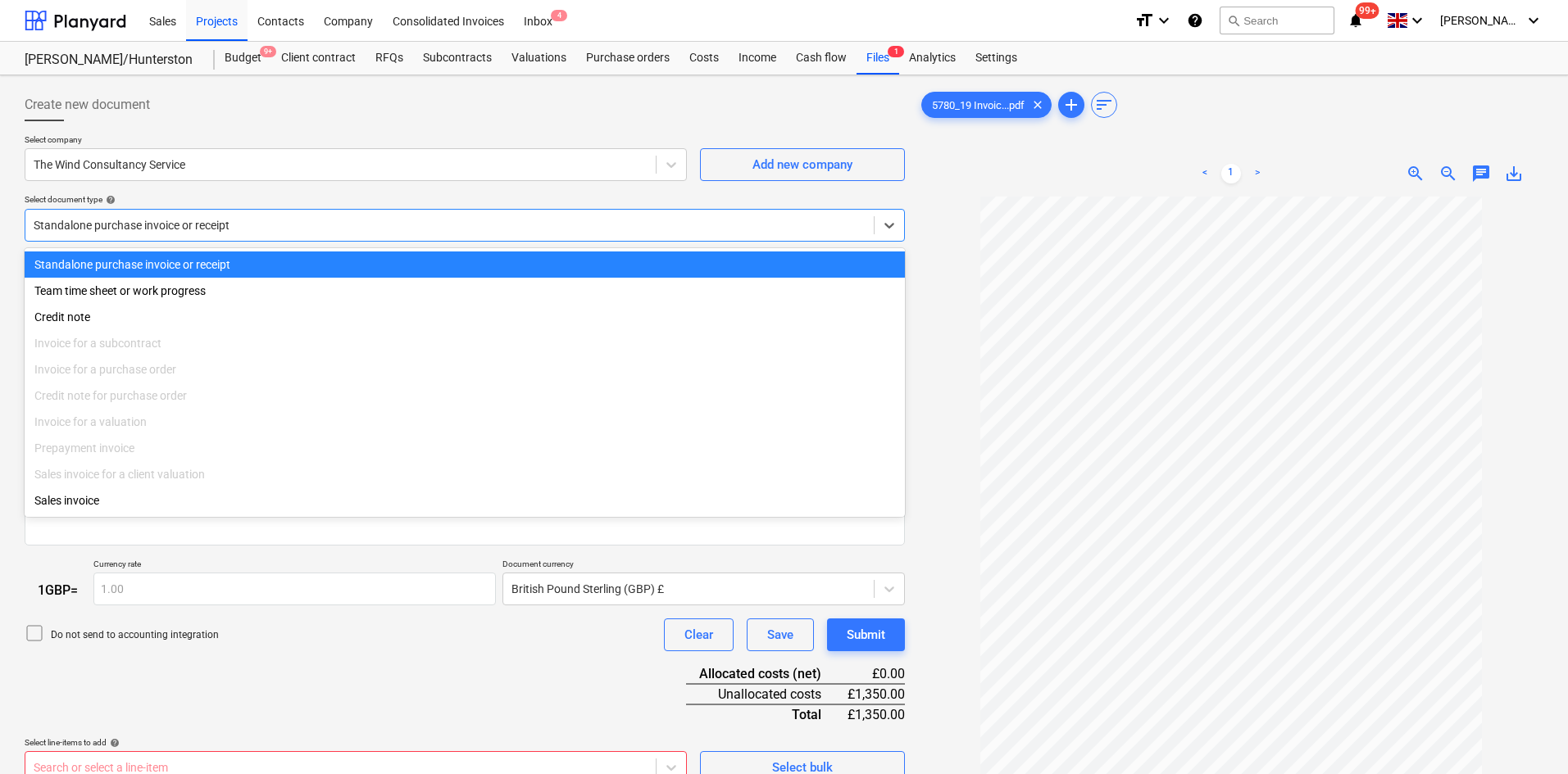
click at [310, 109] on div "Create new document" at bounding box center [464, 105] width 880 height 33
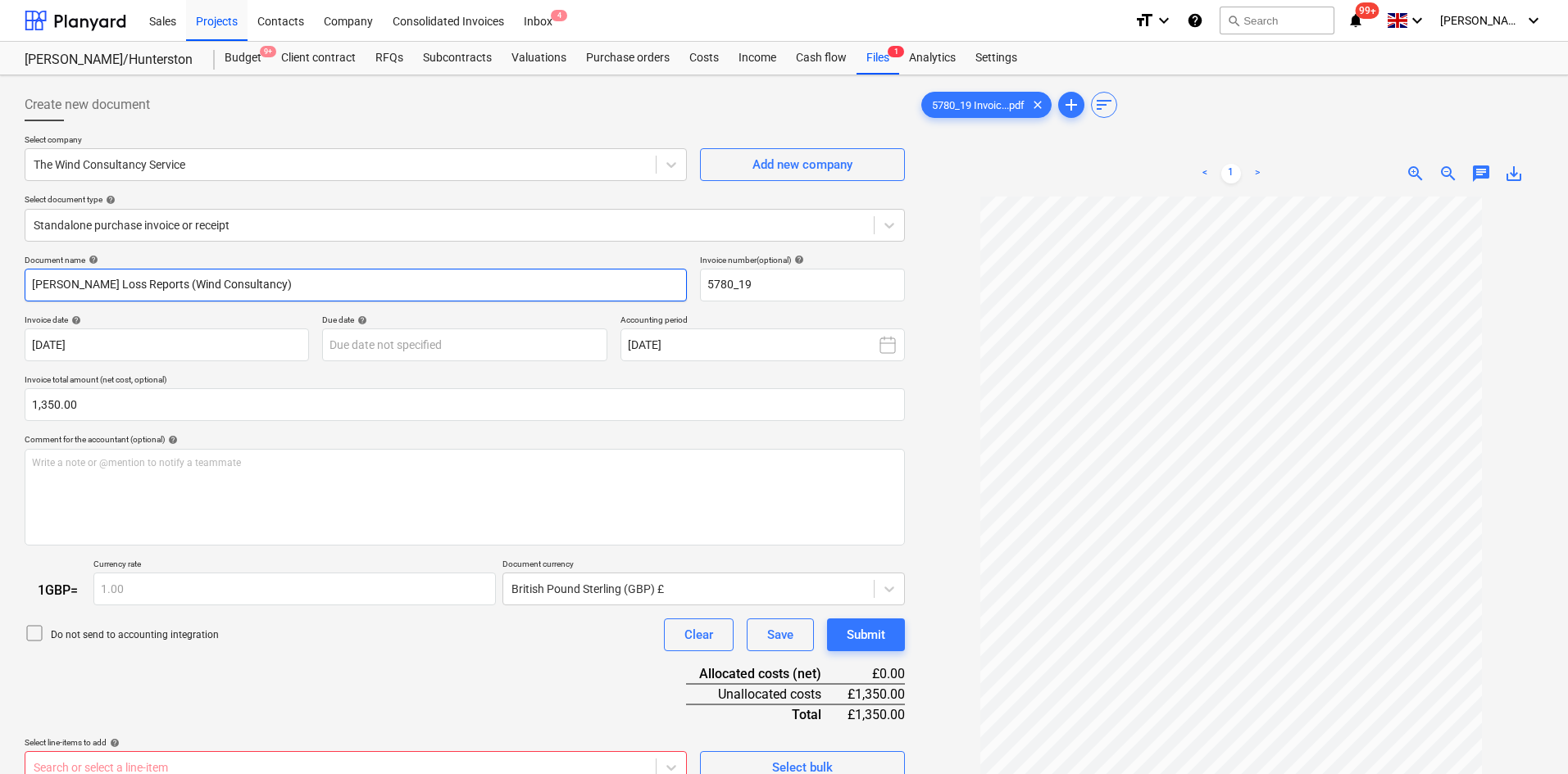
drag, startPoint x: 319, startPoint y: 283, endPoint x: 0, endPoint y: 271, distance: 319.2
click at [0, 271] on div "Create new document Select company The Wind Consultancy Service Add new company…" at bounding box center [784, 507] width 1568 height 863
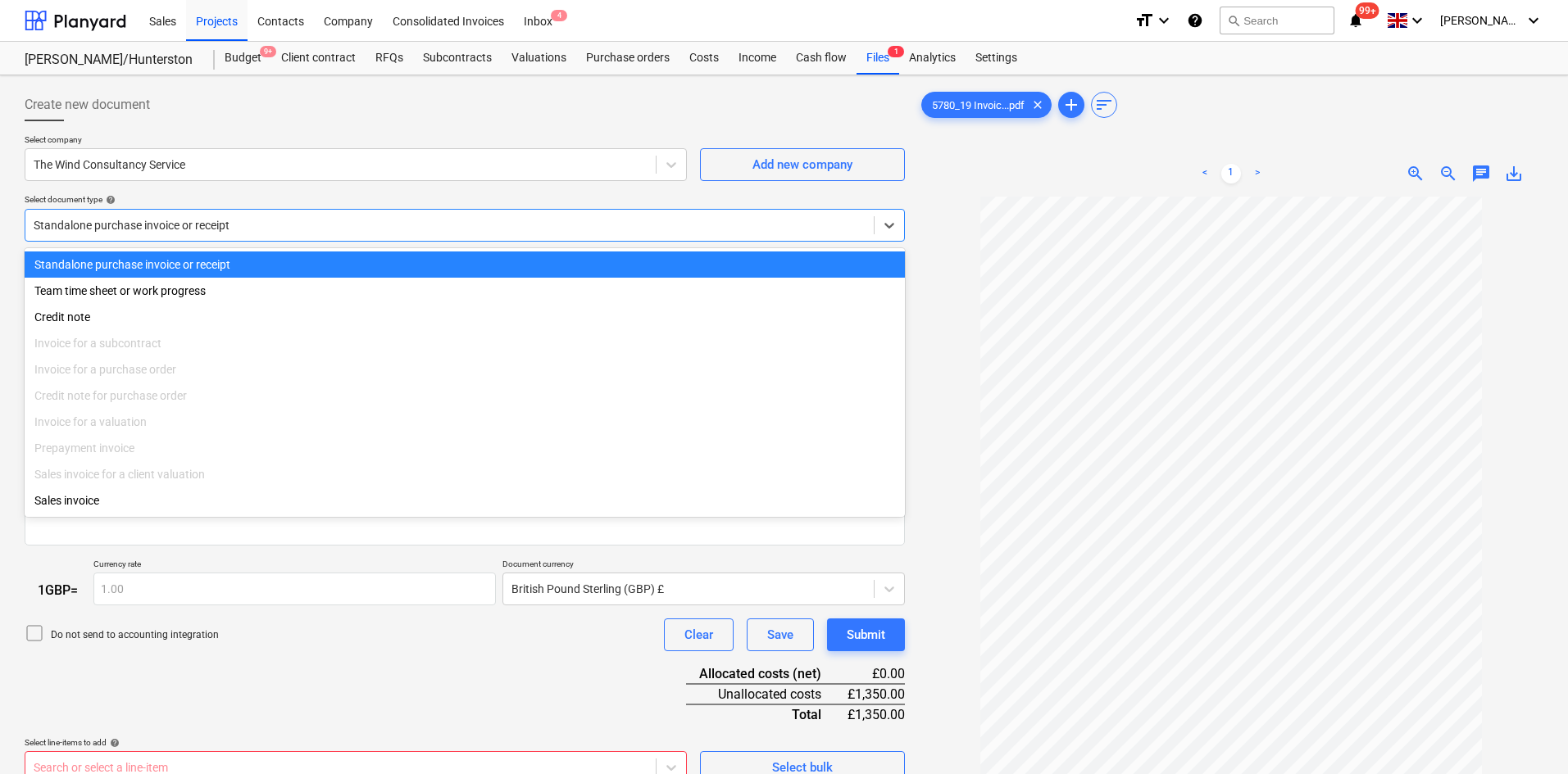
click at [270, 214] on div "Standalone purchase invoice or receipt" at bounding box center [450, 225] width 849 height 23
click at [233, 202] on div "Select document type help" at bounding box center [464, 200] width 880 height 11
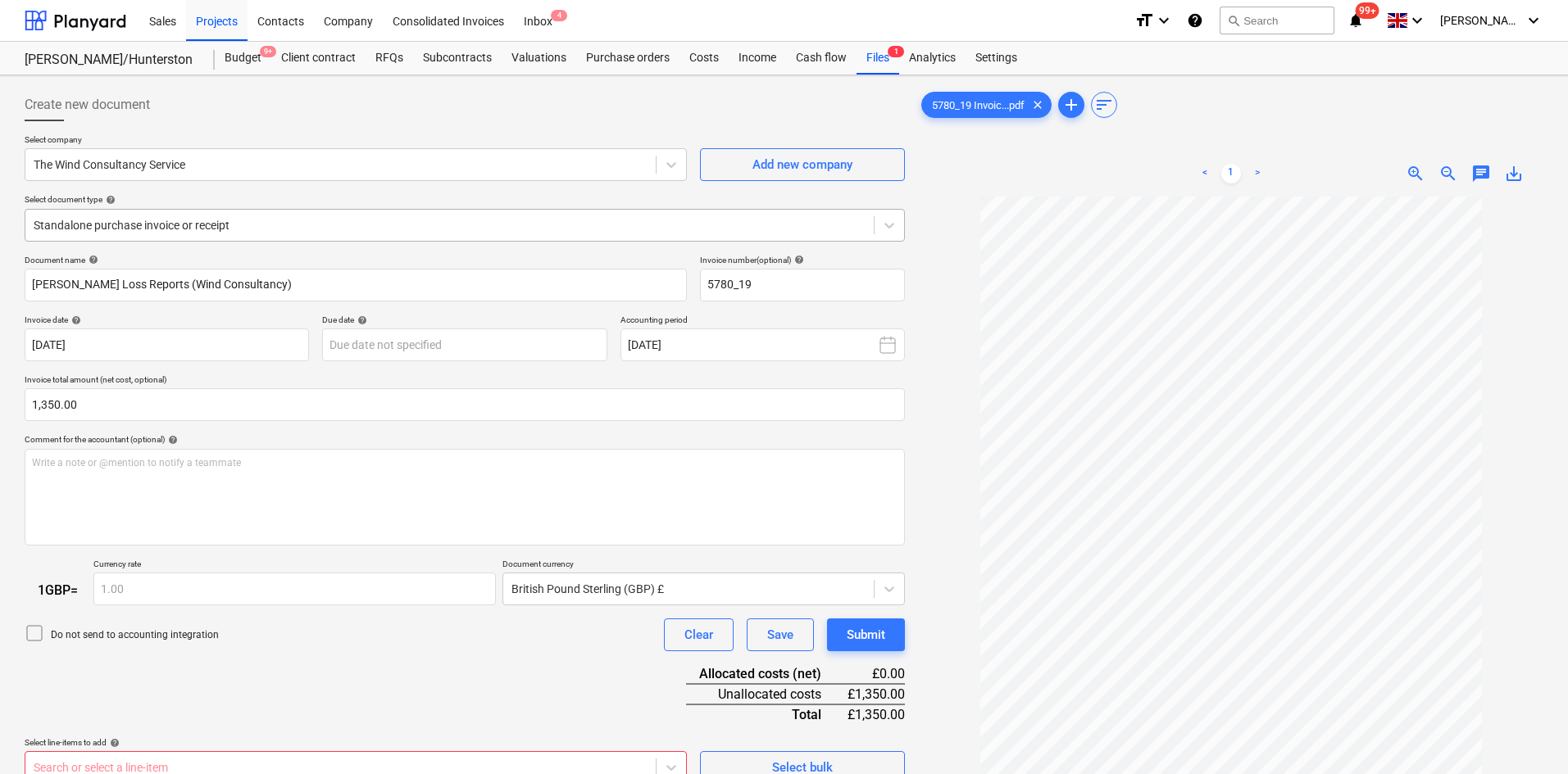
click at [236, 226] on div at bounding box center [450, 225] width 832 height 17
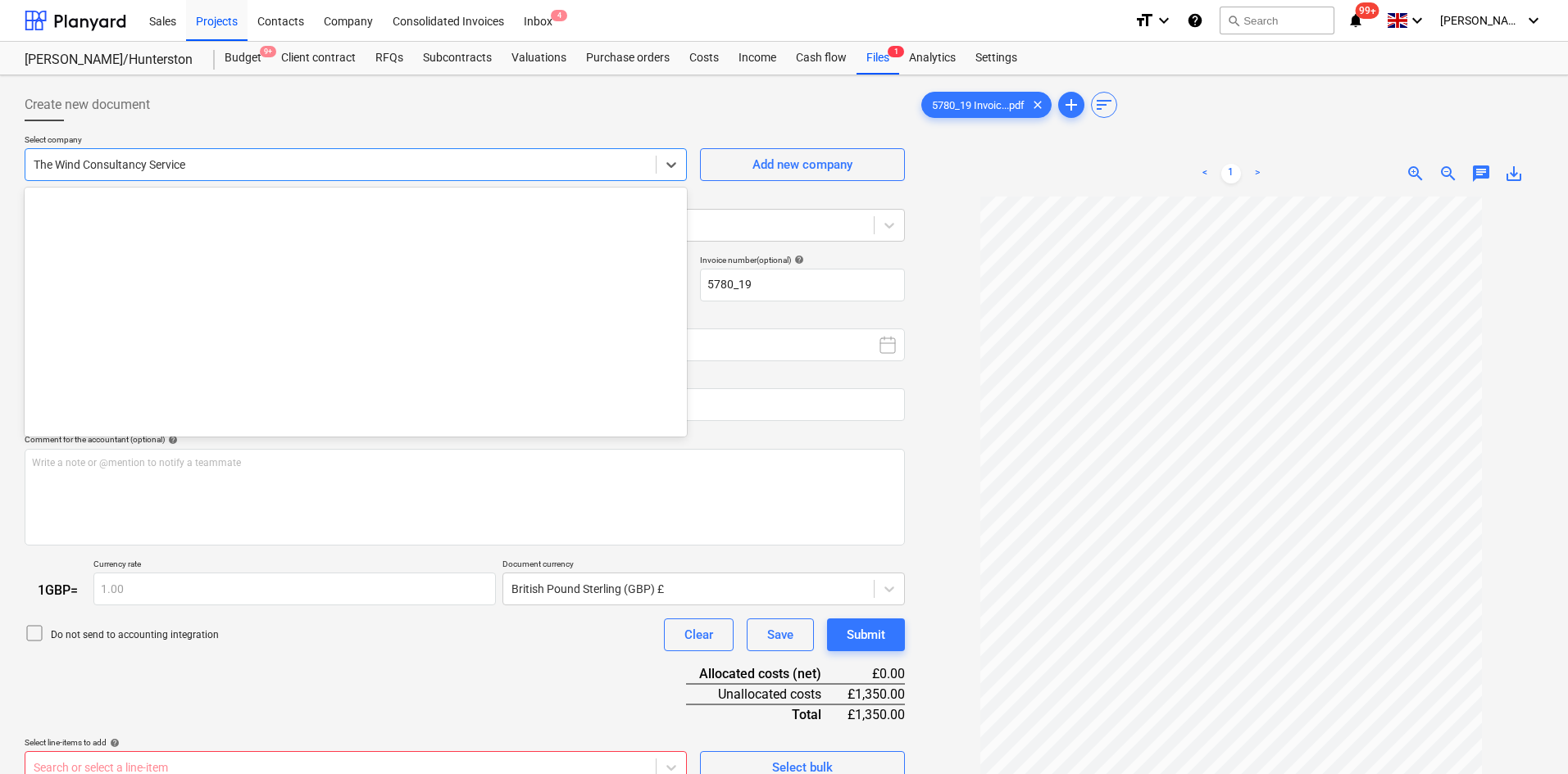
click at [236, 165] on div at bounding box center [340, 165] width 613 height 17
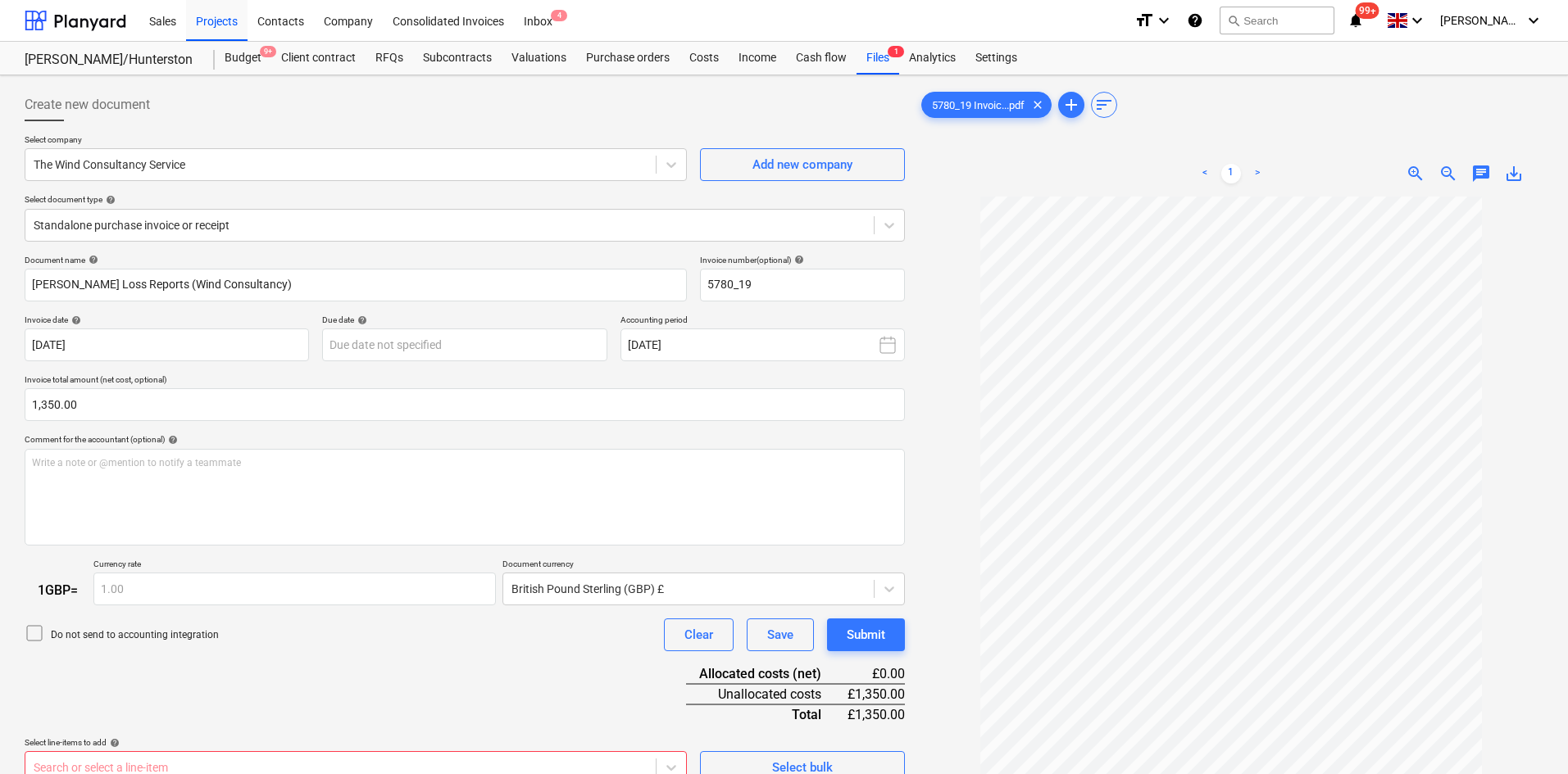
click at [243, 131] on div at bounding box center [464, 128] width 880 height 13
click at [210, 238] on div "Standalone purchase invoice or receipt" at bounding box center [464, 225] width 880 height 33
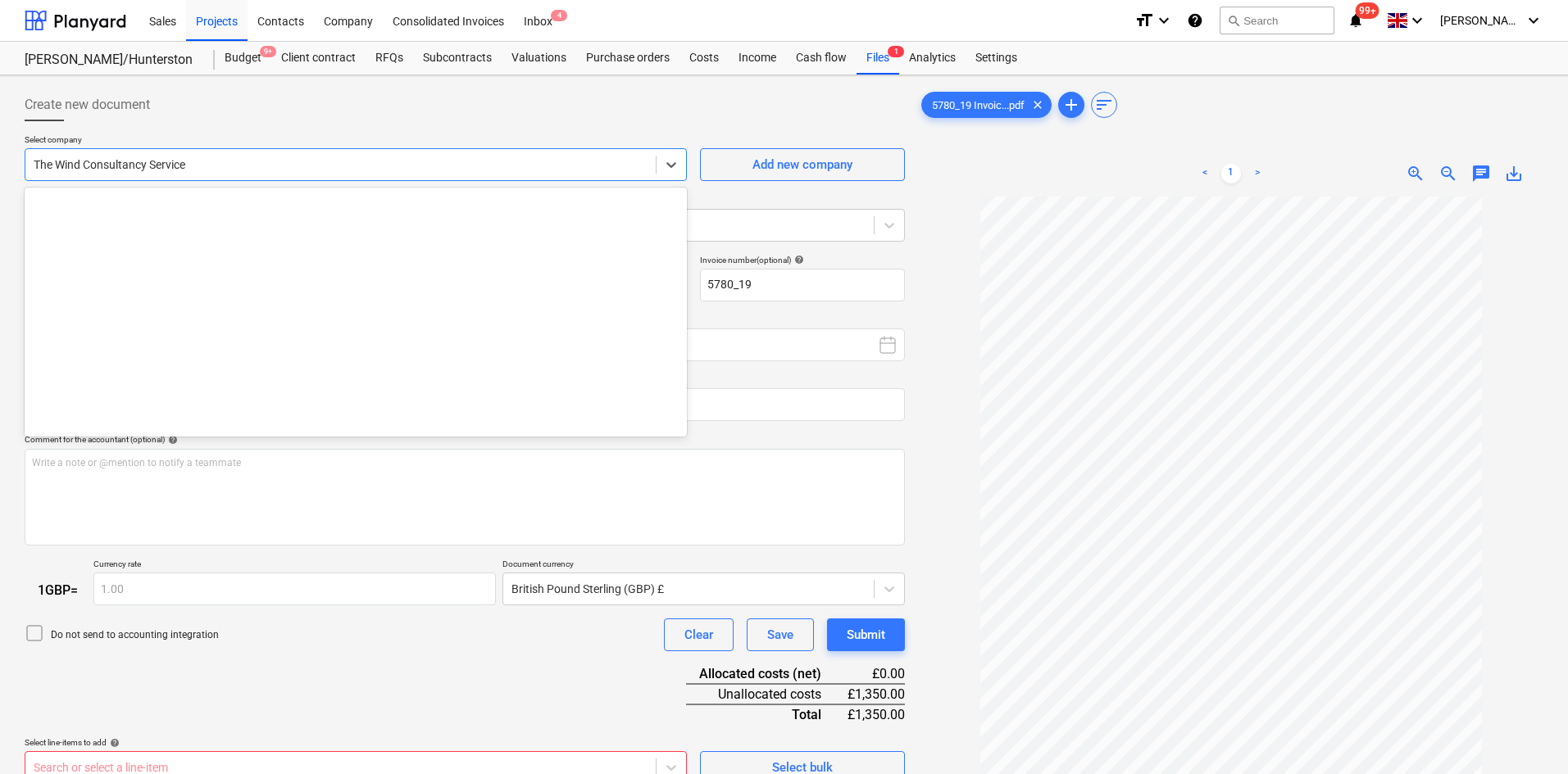
click at [360, 148] on div "The Wind Consultancy Service" at bounding box center [356, 165] width 662 height 33
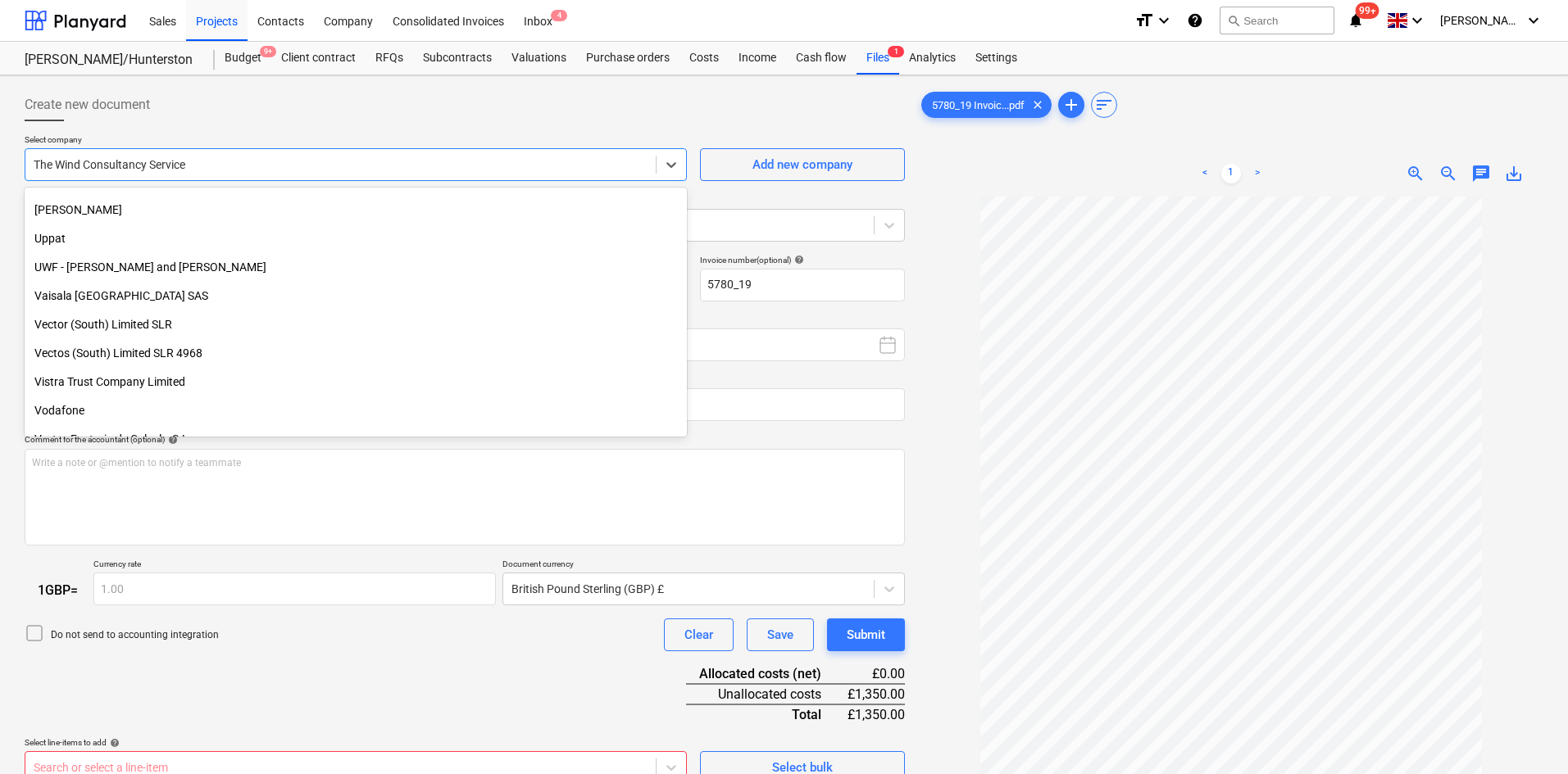
scroll to position [15242, 0]
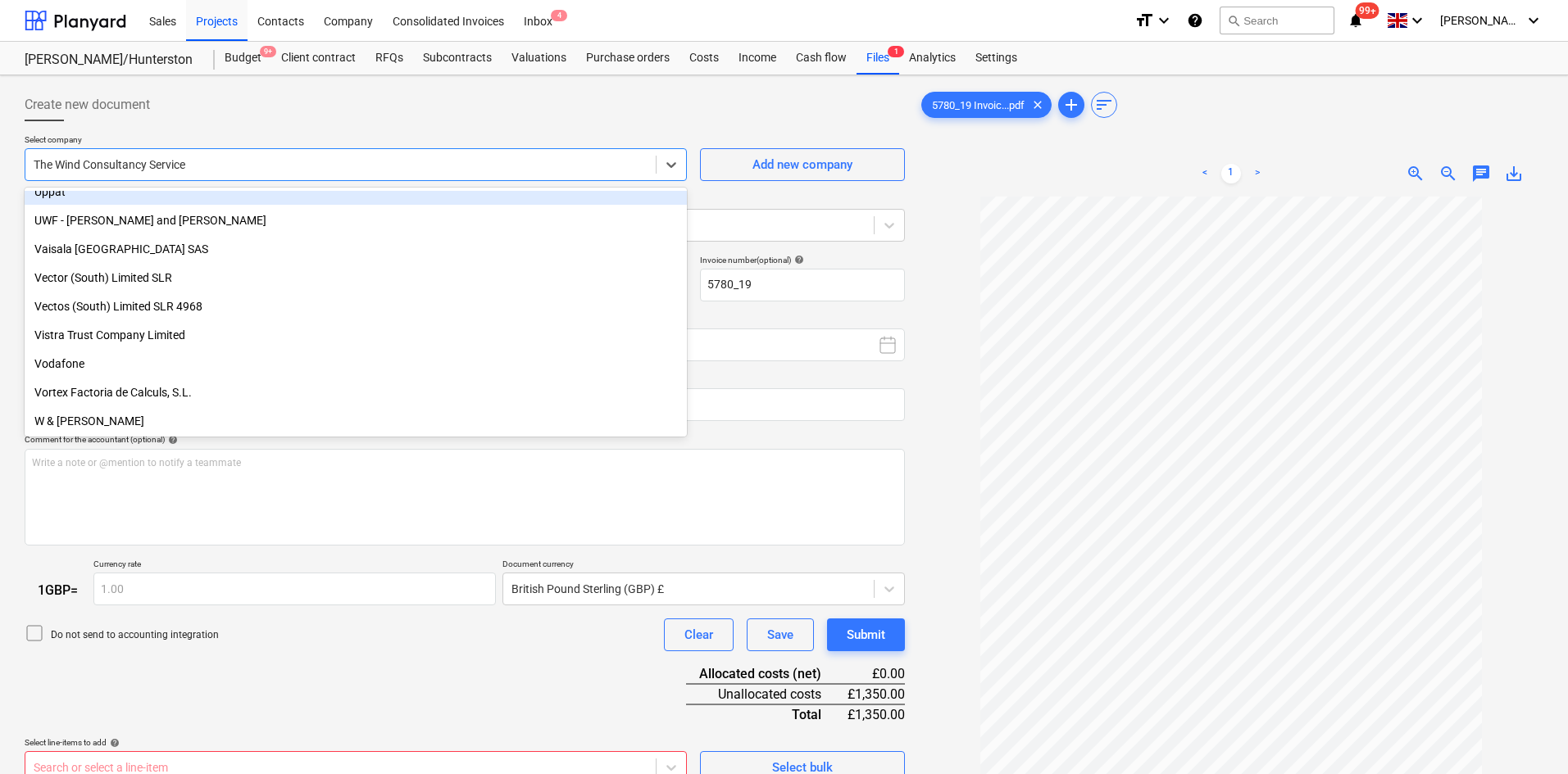
click at [246, 171] on div at bounding box center [340, 165] width 613 height 17
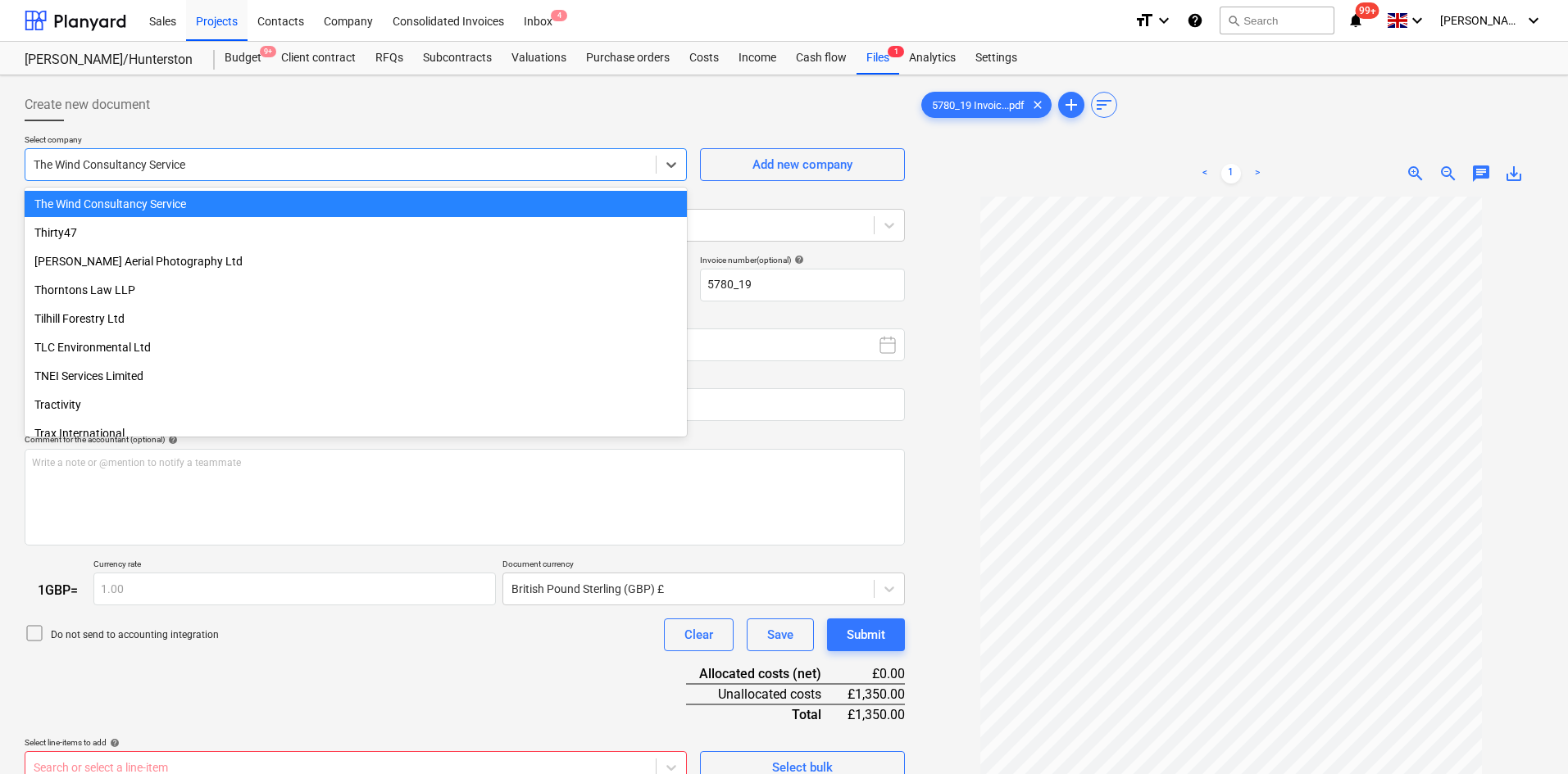
drag, startPoint x: 120, startPoint y: 161, endPoint x: 0, endPoint y: 156, distance: 120.1
click at [0, 156] on div "Create new document Select company option The Wind Consultancy Service selected…" at bounding box center [784, 507] width 1568 height 863
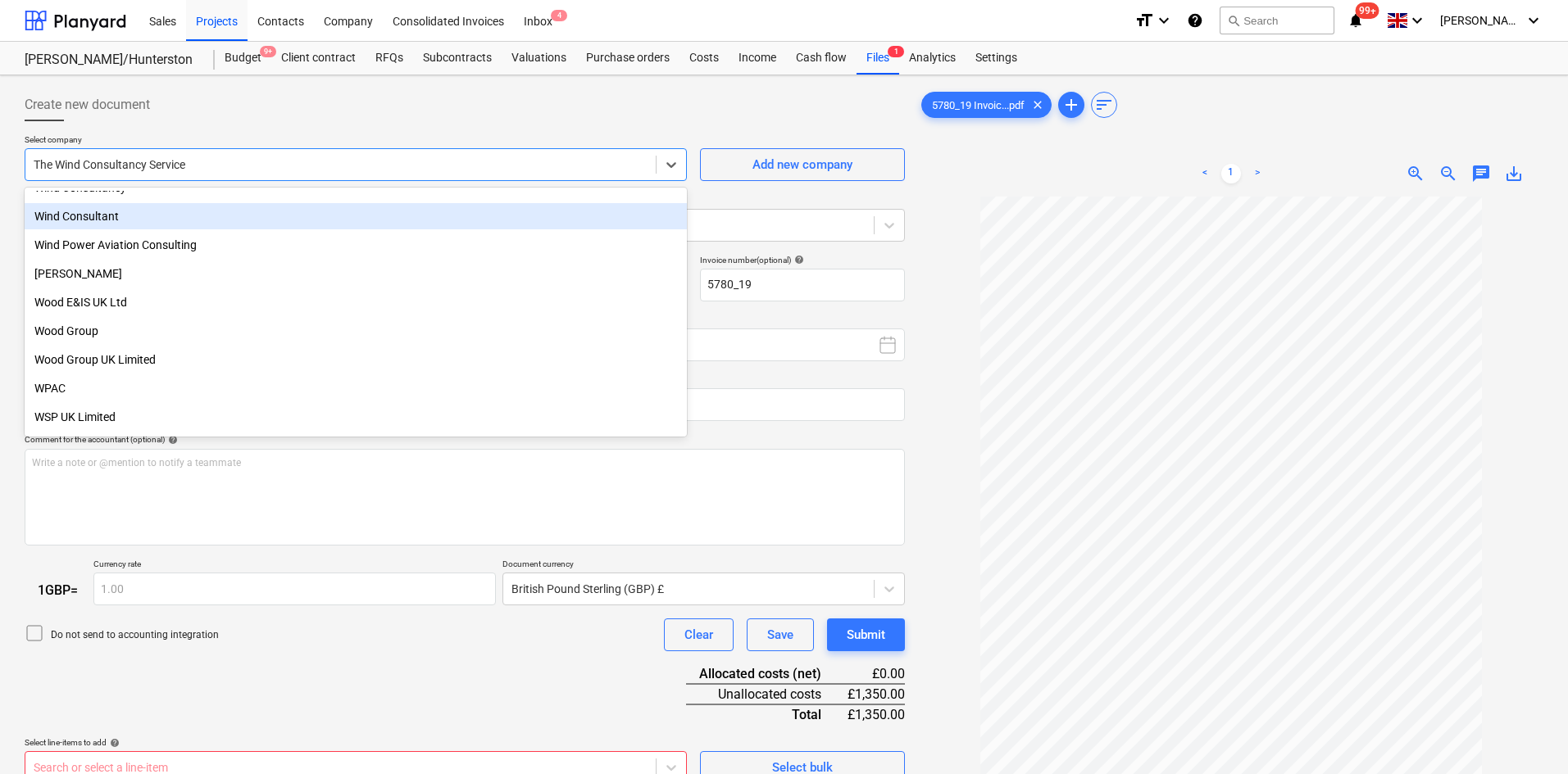
scroll to position [15651, 0]
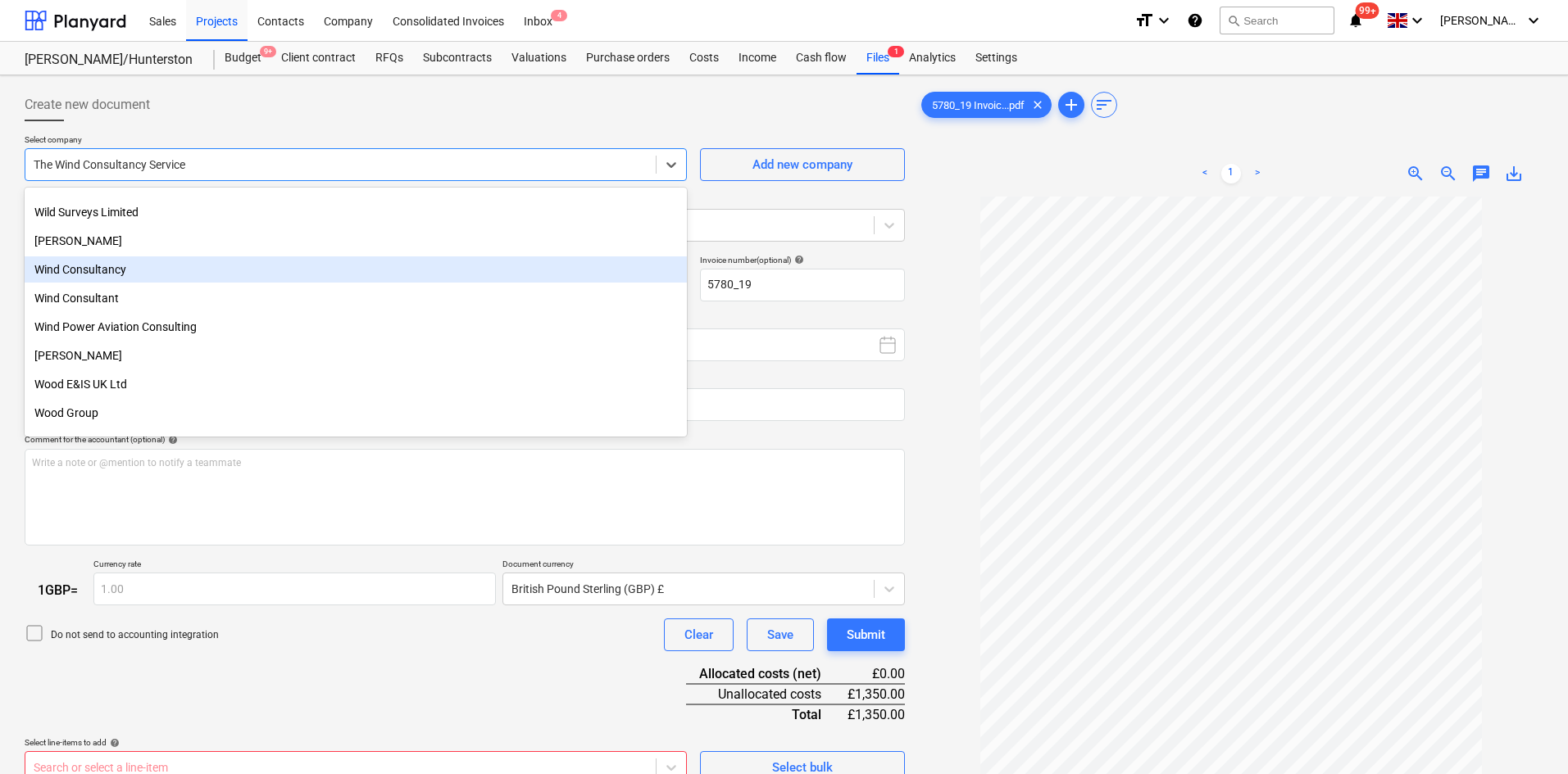
click at [135, 272] on div "Wind Consultancy" at bounding box center [356, 270] width 662 height 26
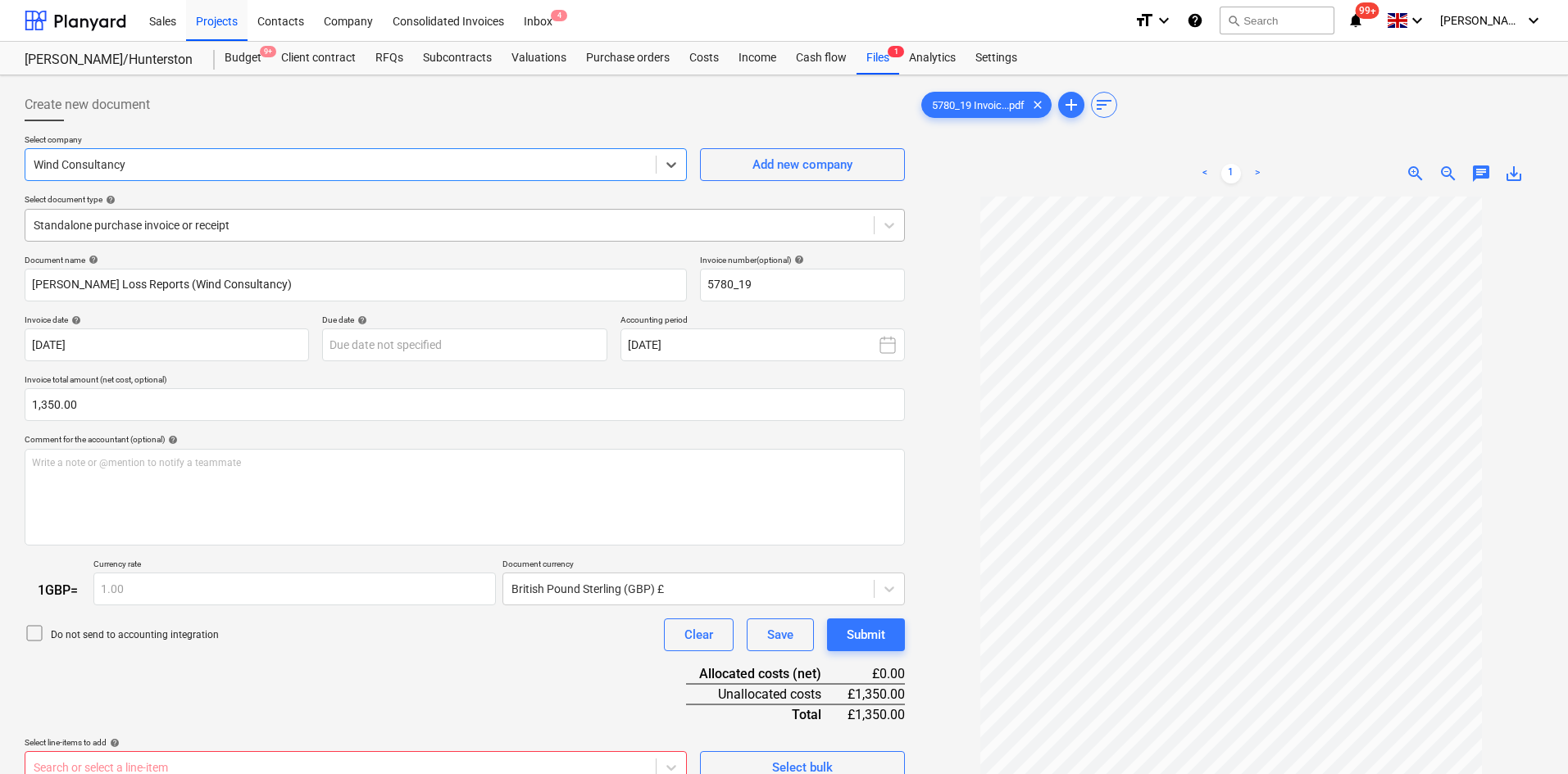
click at [132, 226] on div at bounding box center [450, 225] width 832 height 17
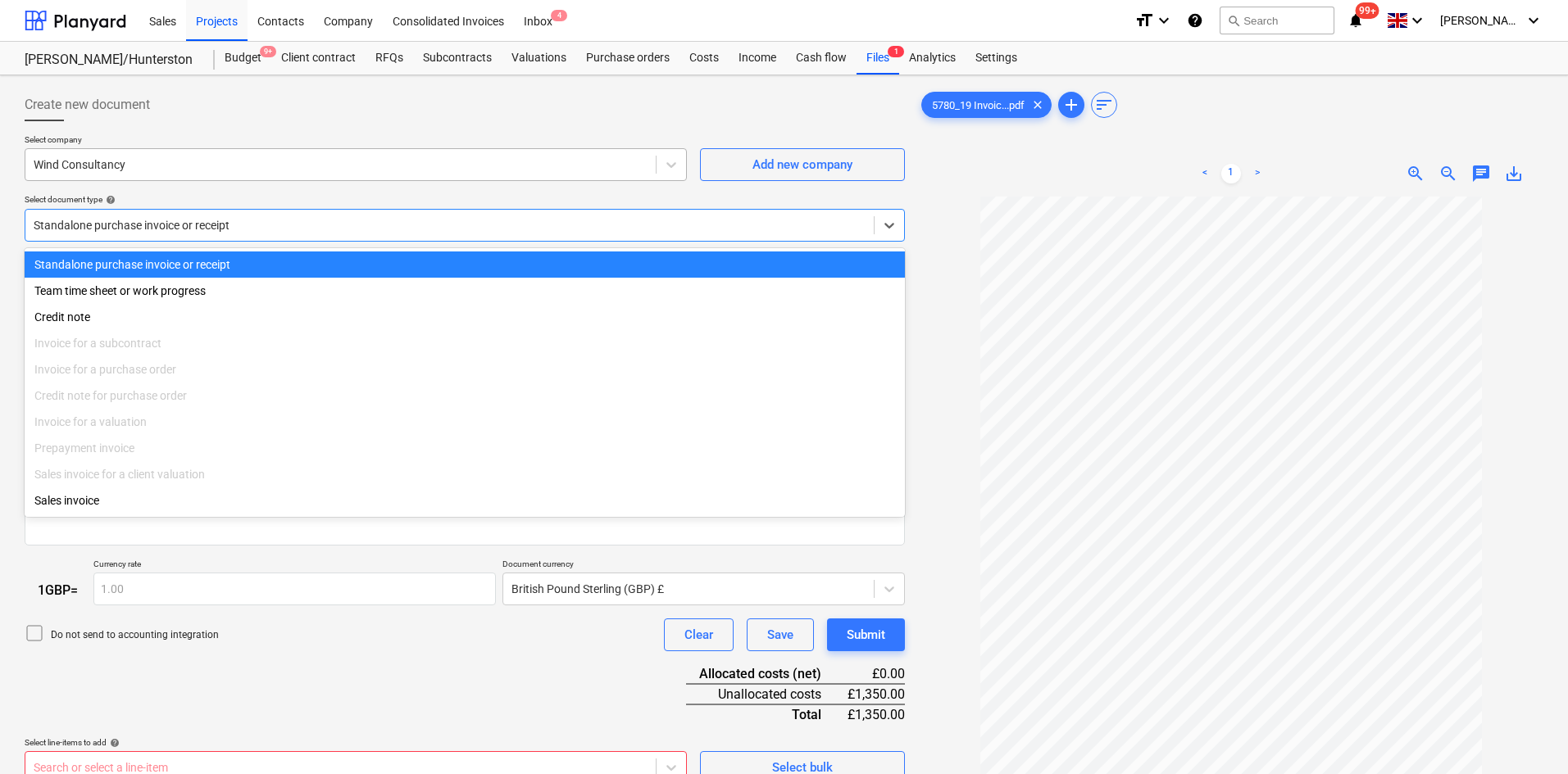
click at [155, 176] on div "Wind Consultancy" at bounding box center [340, 165] width 630 height 23
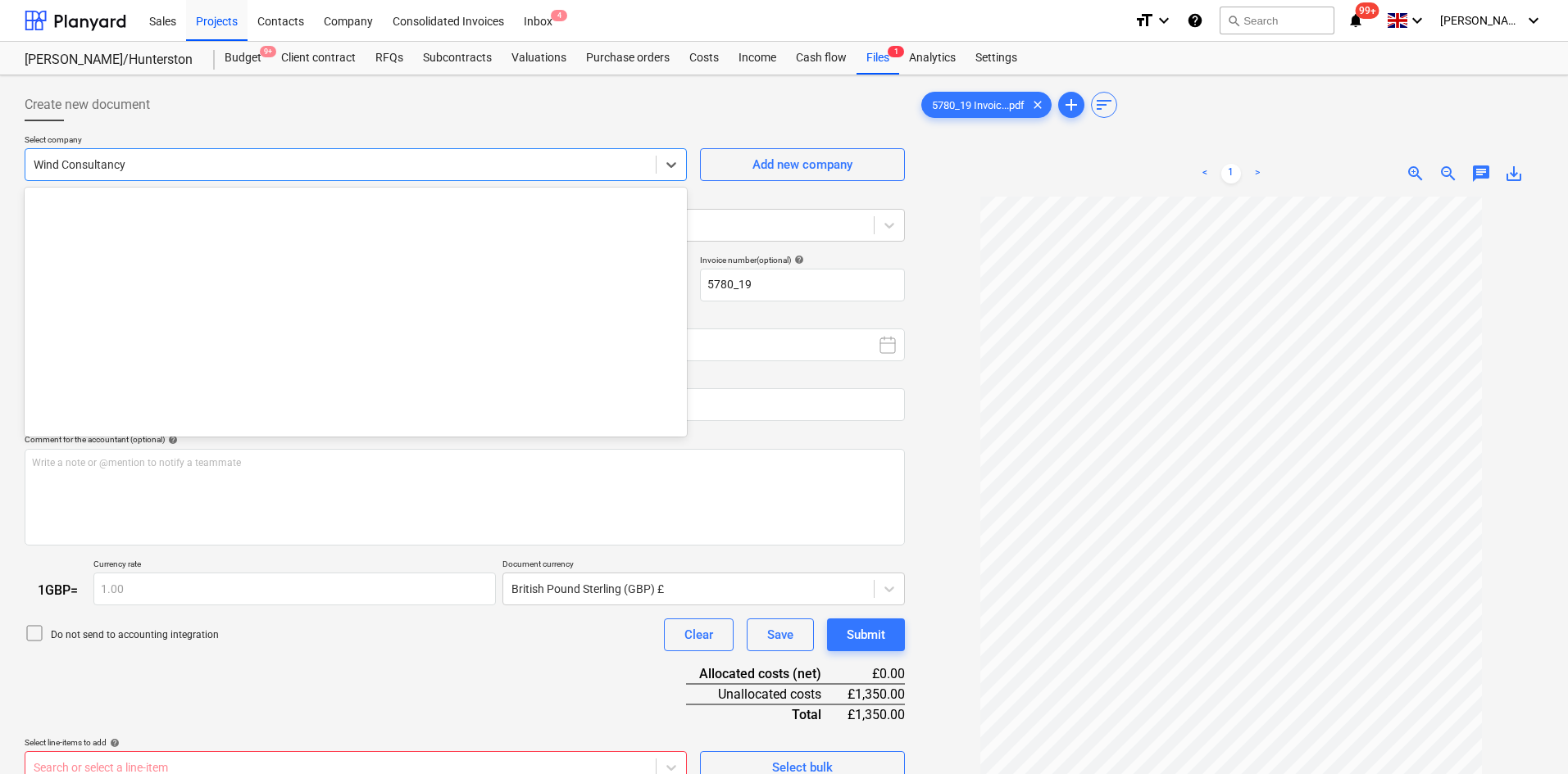
scroll to position [15717, 0]
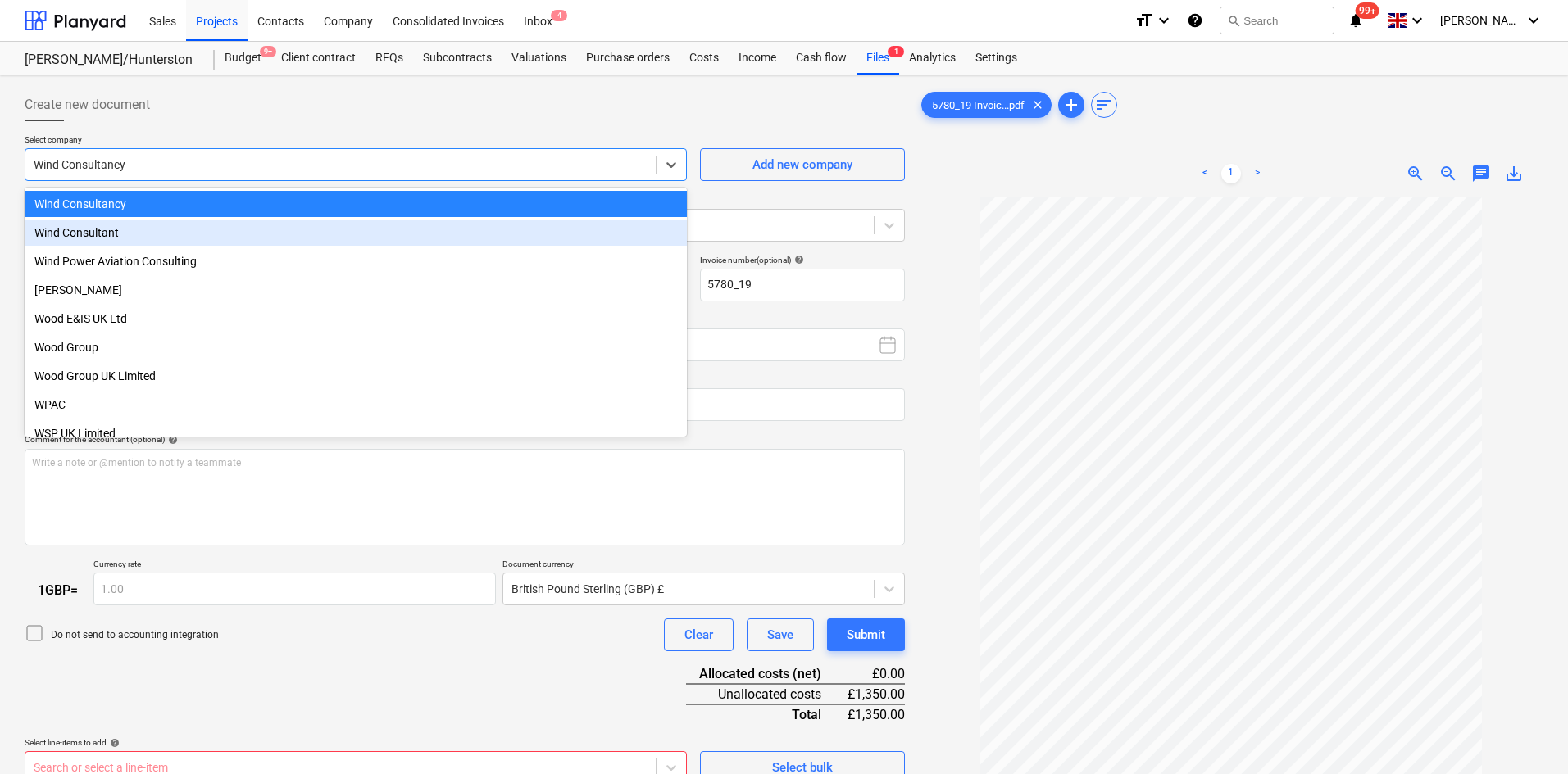
click at [148, 228] on div "Wind Consultant" at bounding box center [356, 233] width 662 height 26
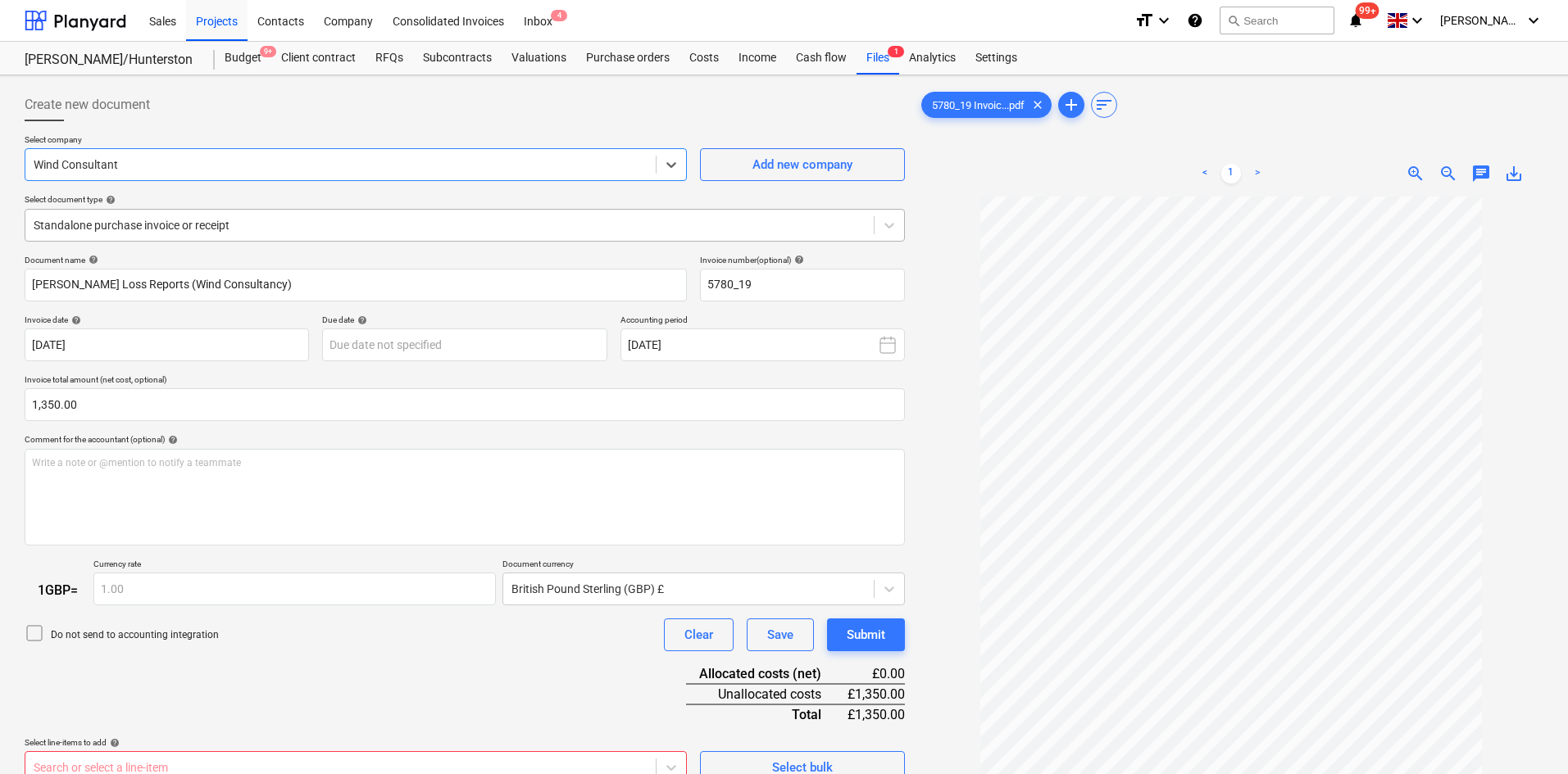
click at [152, 219] on div at bounding box center [450, 225] width 832 height 17
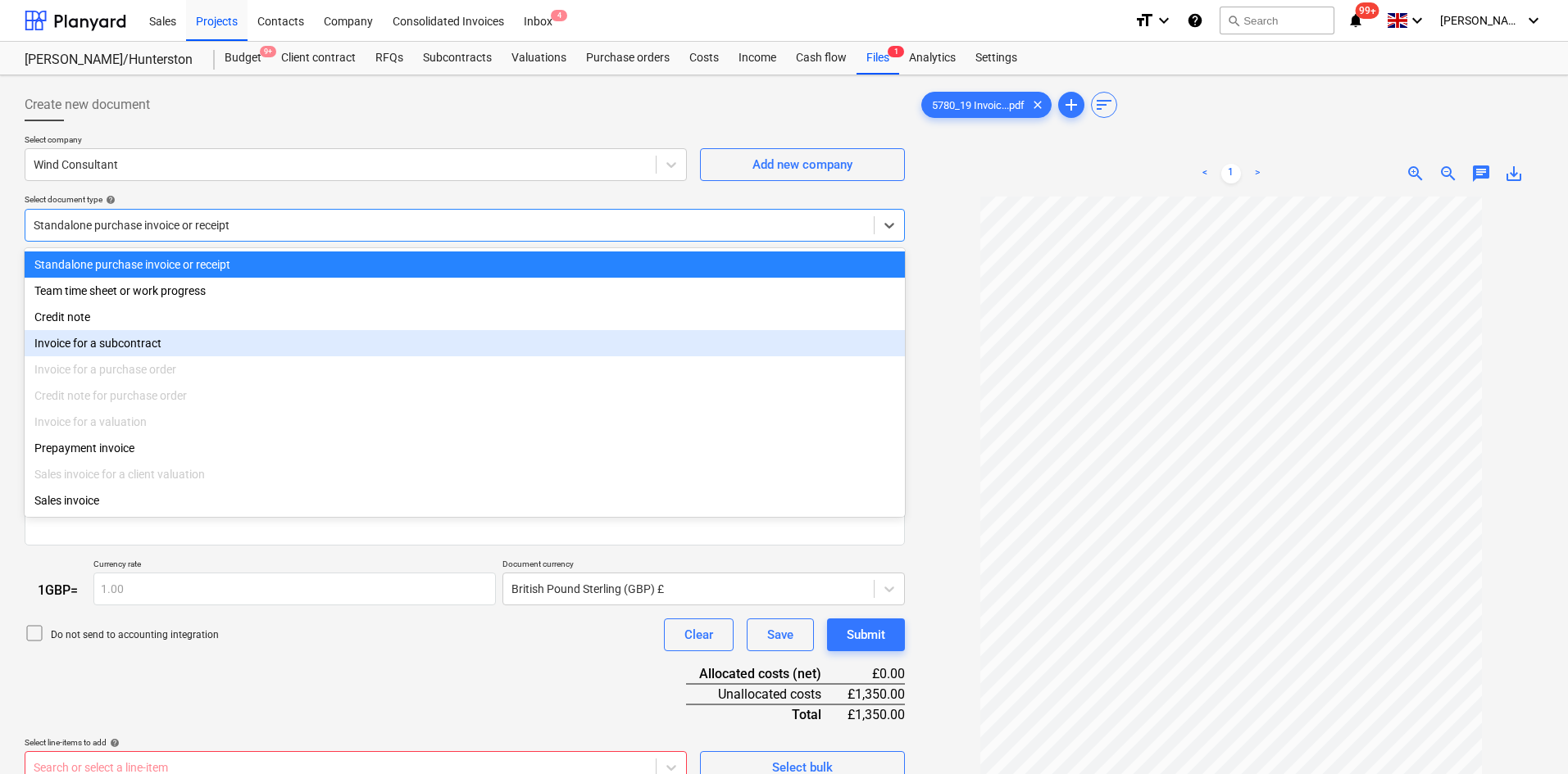
click at [149, 337] on div "Invoice for a subcontract" at bounding box center [464, 344] width 880 height 26
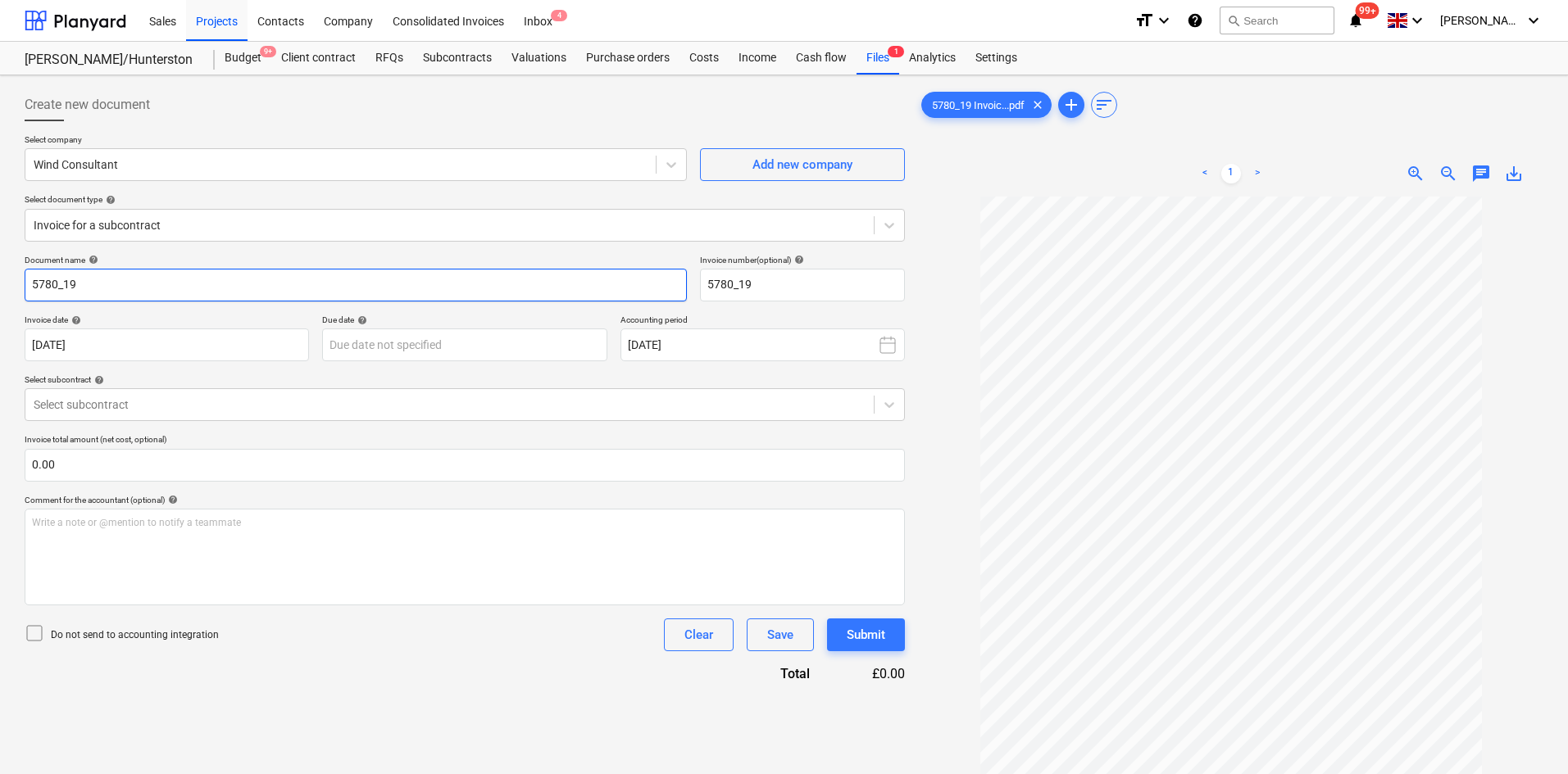
drag, startPoint x: 205, startPoint y: 281, endPoint x: 12, endPoint y: 284, distance: 193.0
click at [12, 284] on div "Create new document Select company Wind Consultant Add new company Select docum…" at bounding box center [784, 507] width 1568 height 863
paste input "[PERSON_NAME] Loss Reports (Wind Consultancy)"
click at [79, 415] on div "Select subcontract" at bounding box center [450, 405] width 849 height 23
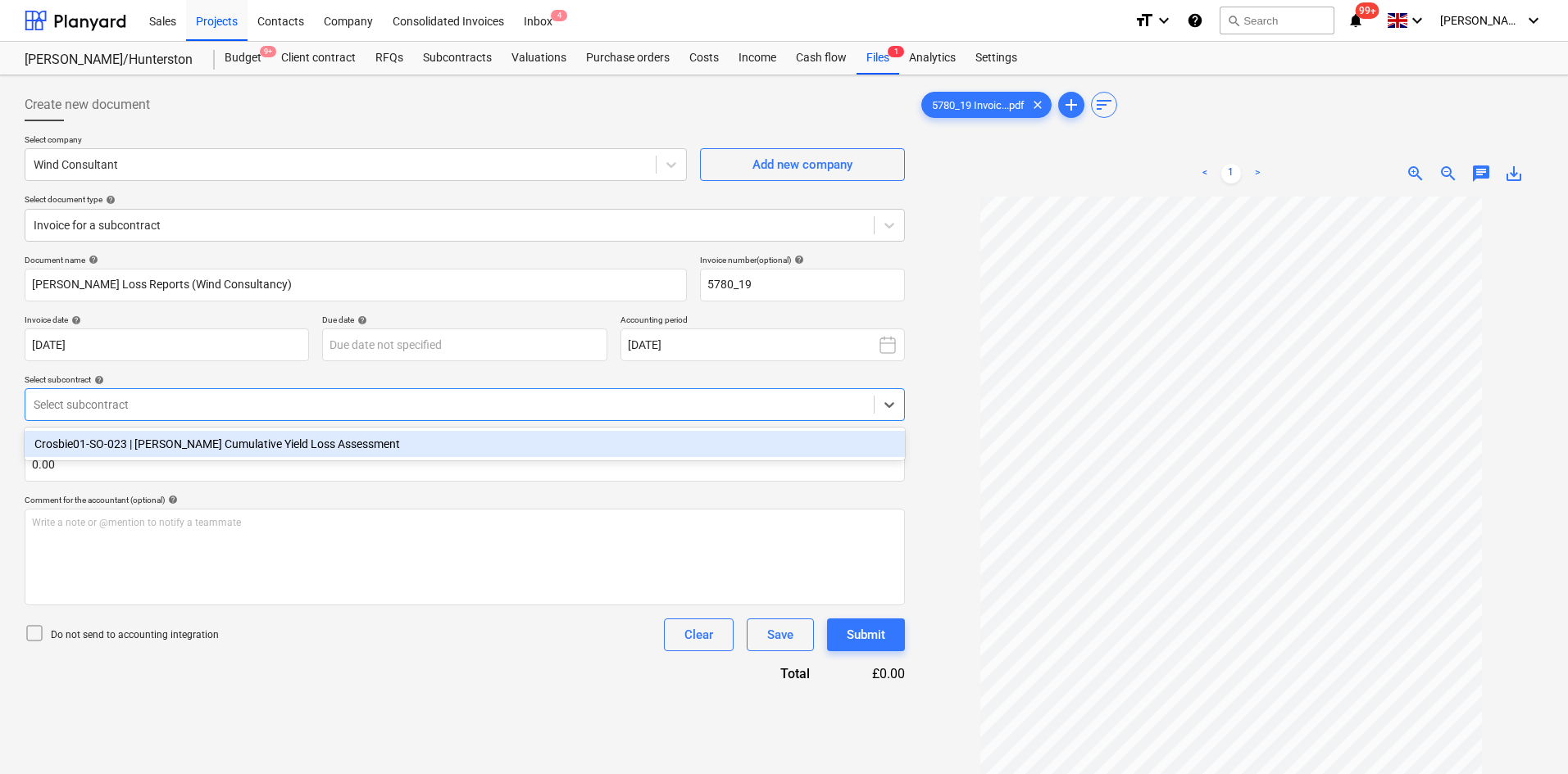
click at [92, 436] on div "Crosbie01-SO-023 | [PERSON_NAME] Cumulative Yield Loss Assessment" at bounding box center [464, 445] width 880 height 26
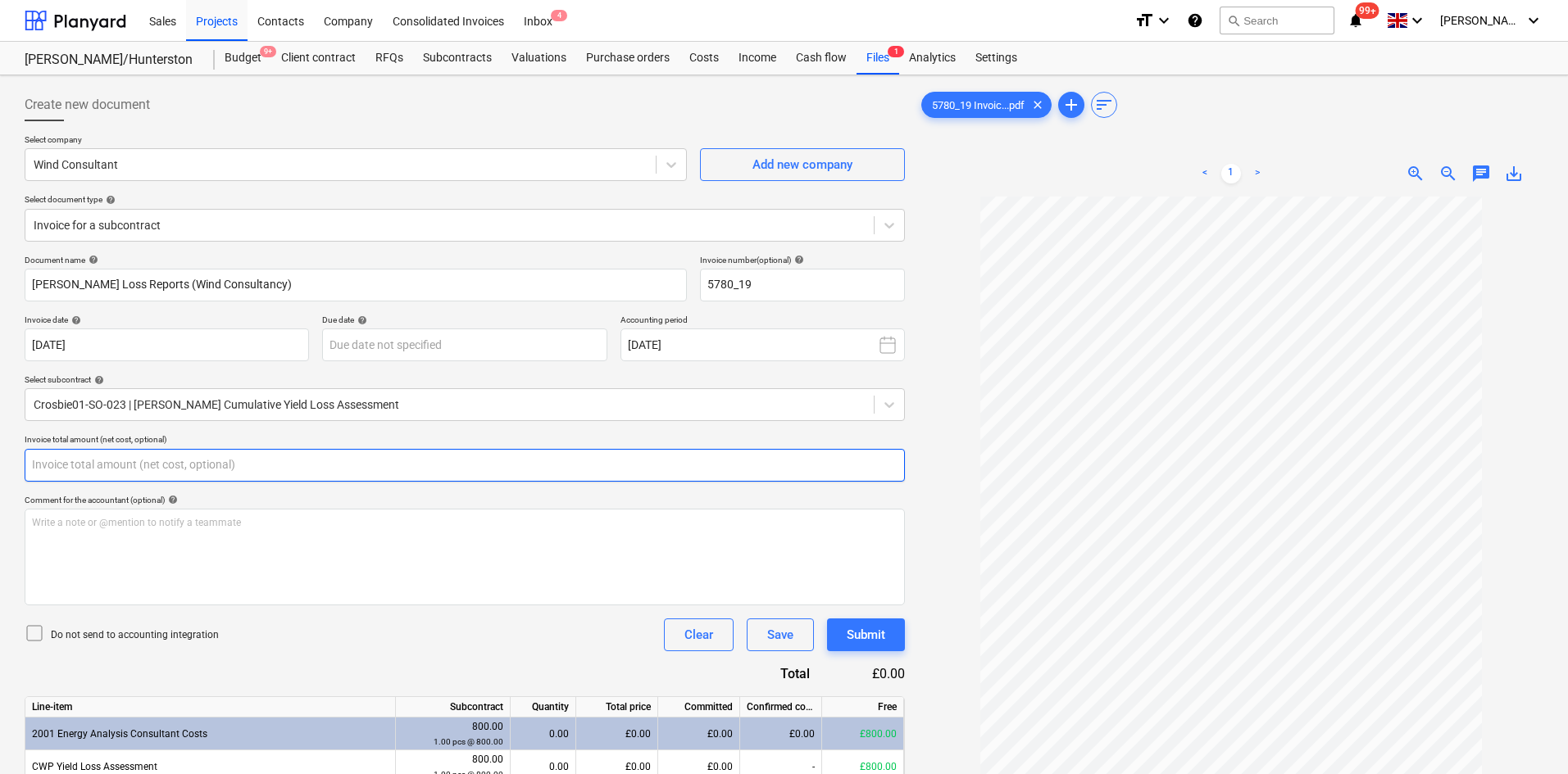
drag, startPoint x: 90, startPoint y: 474, endPoint x: 12, endPoint y: 471, distance: 78.1
click at [12, 471] on div "Create new document Select company Wind Consultant Add new company Select docum…" at bounding box center [784, 507] width 1568 height 863
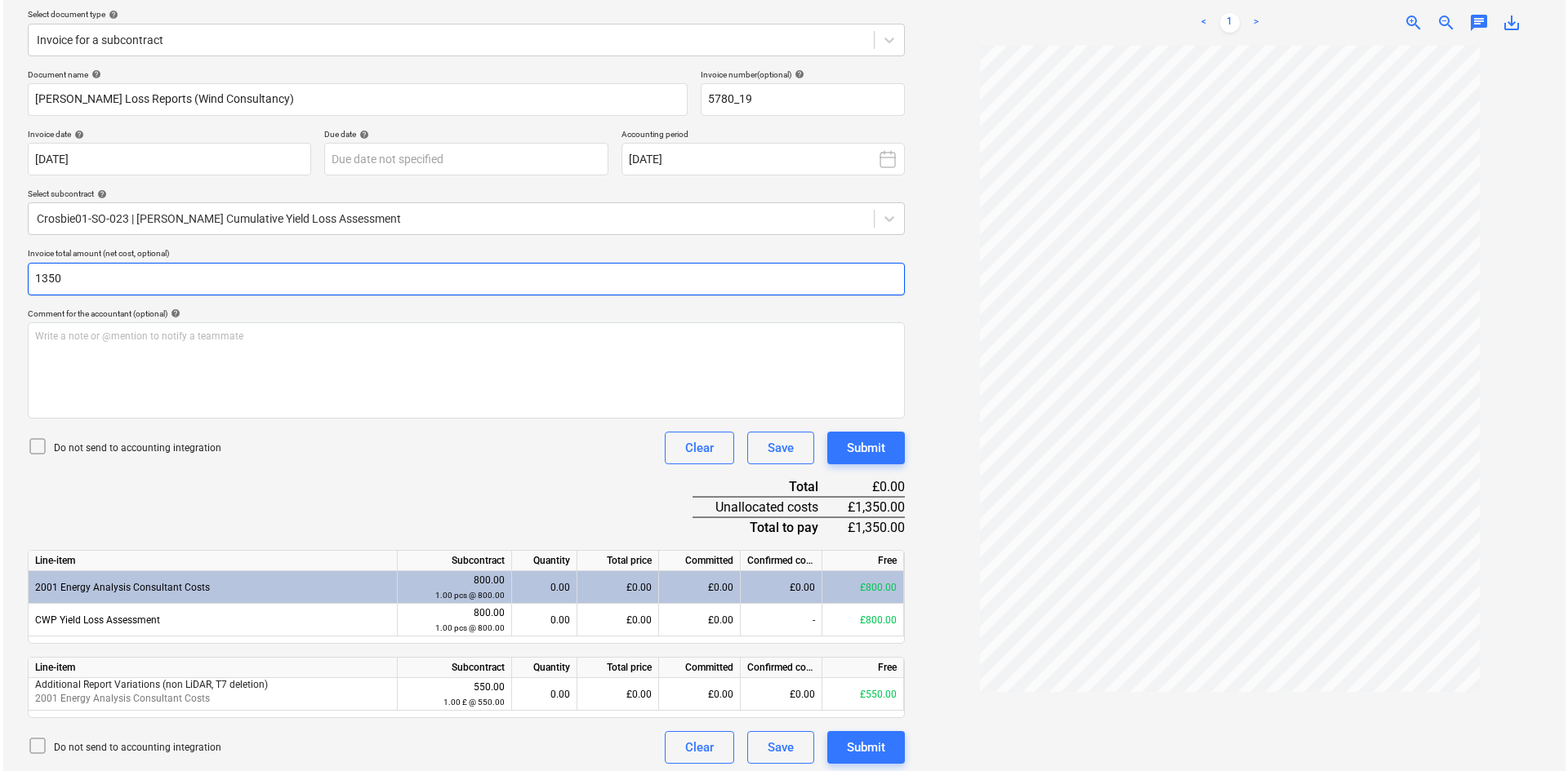
scroll to position [190, 0]
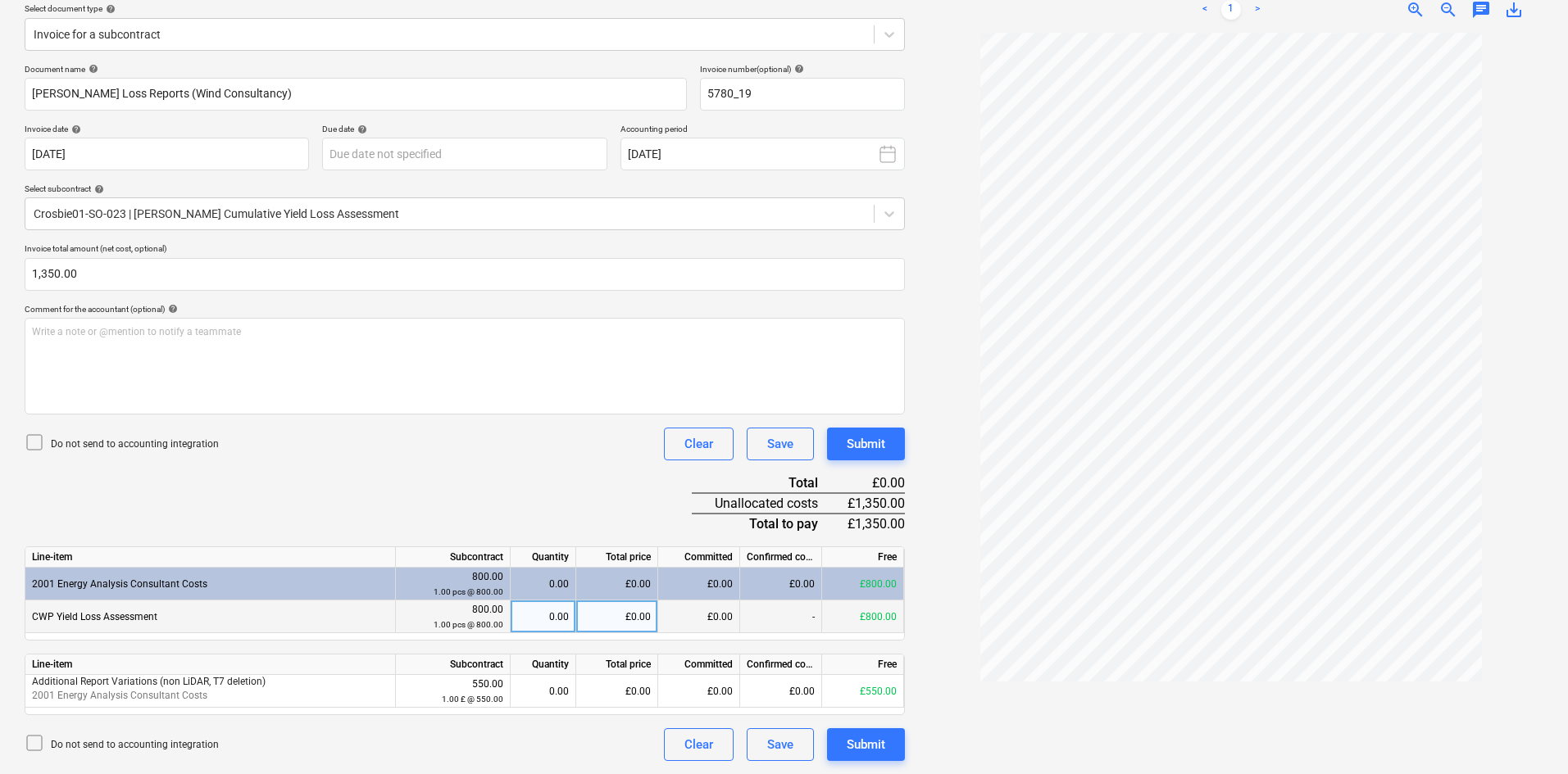
click at [562, 612] on div "0.00" at bounding box center [543, 618] width 51 height 33
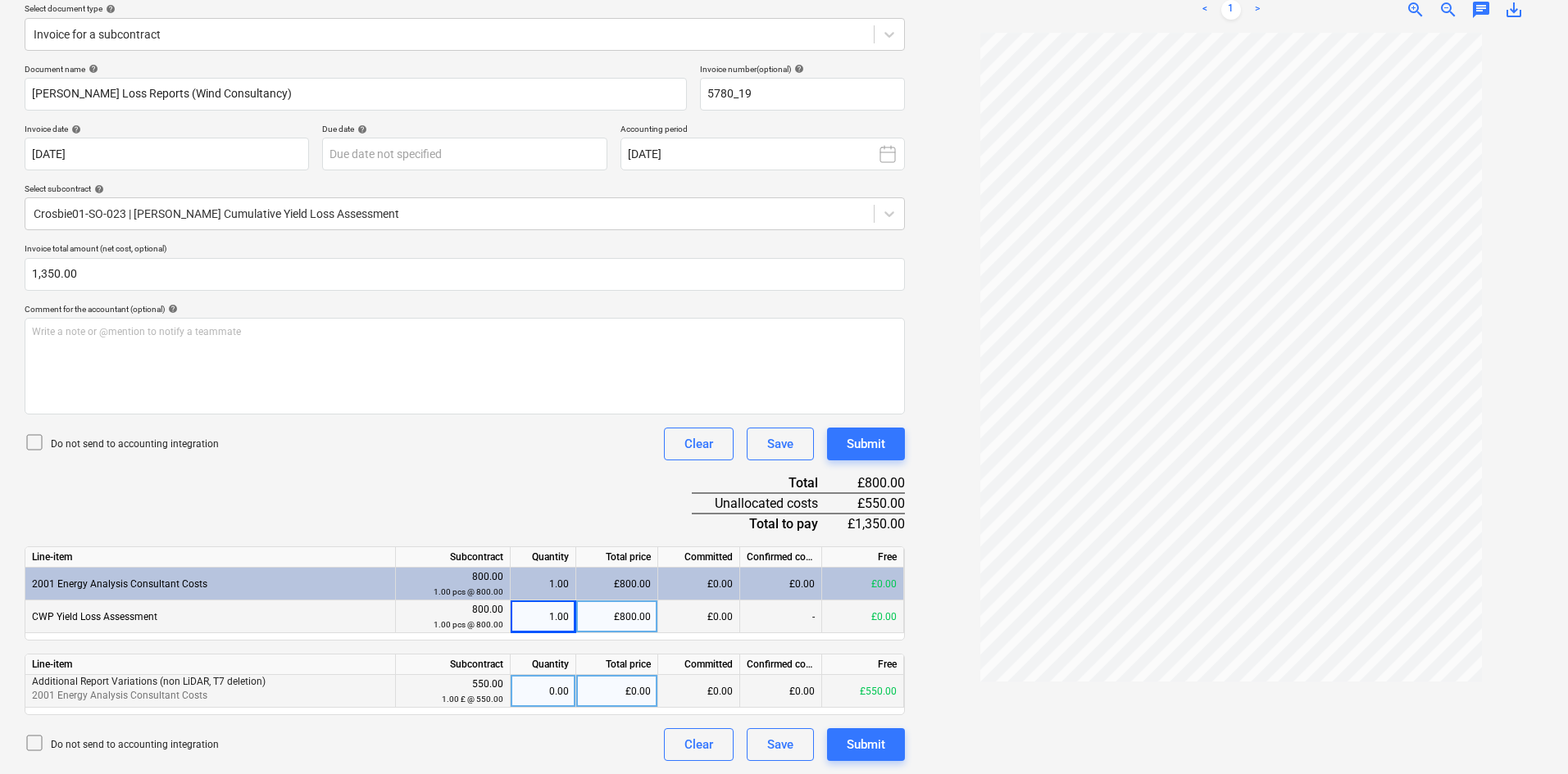
click at [553, 692] on div "0.00" at bounding box center [543, 692] width 51 height 33
click at [442, 517] on div "Document name help [PERSON_NAME] Loss Reports (Wind Consultancy) Invoice number…" at bounding box center [464, 412] width 880 height 697
click at [877, 740] on div "Submit" at bounding box center [866, 745] width 39 height 22
